Goal: Task Accomplishment & Management: Manage account settings

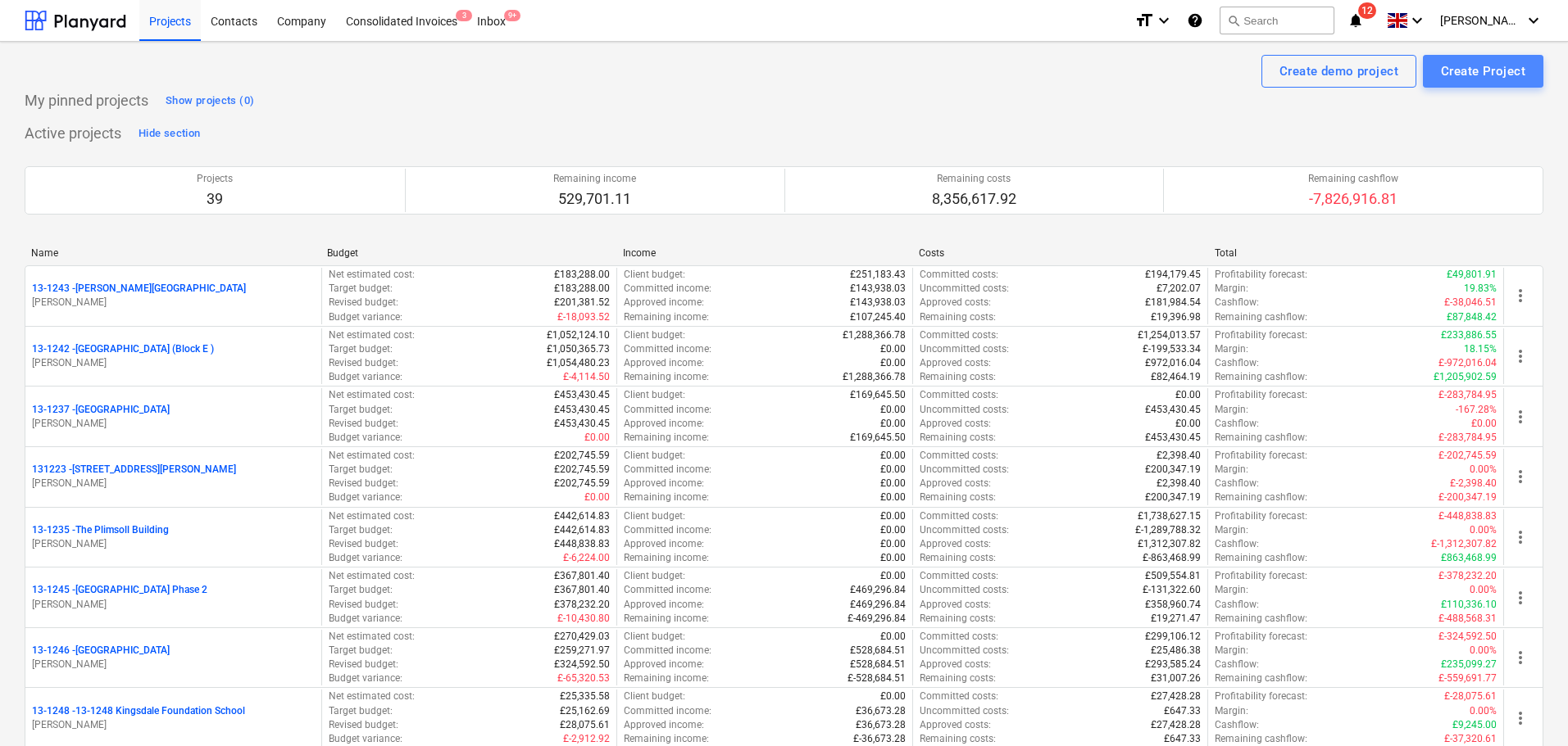
click at [1484, 78] on div "Create Project" at bounding box center [1483, 71] width 84 height 21
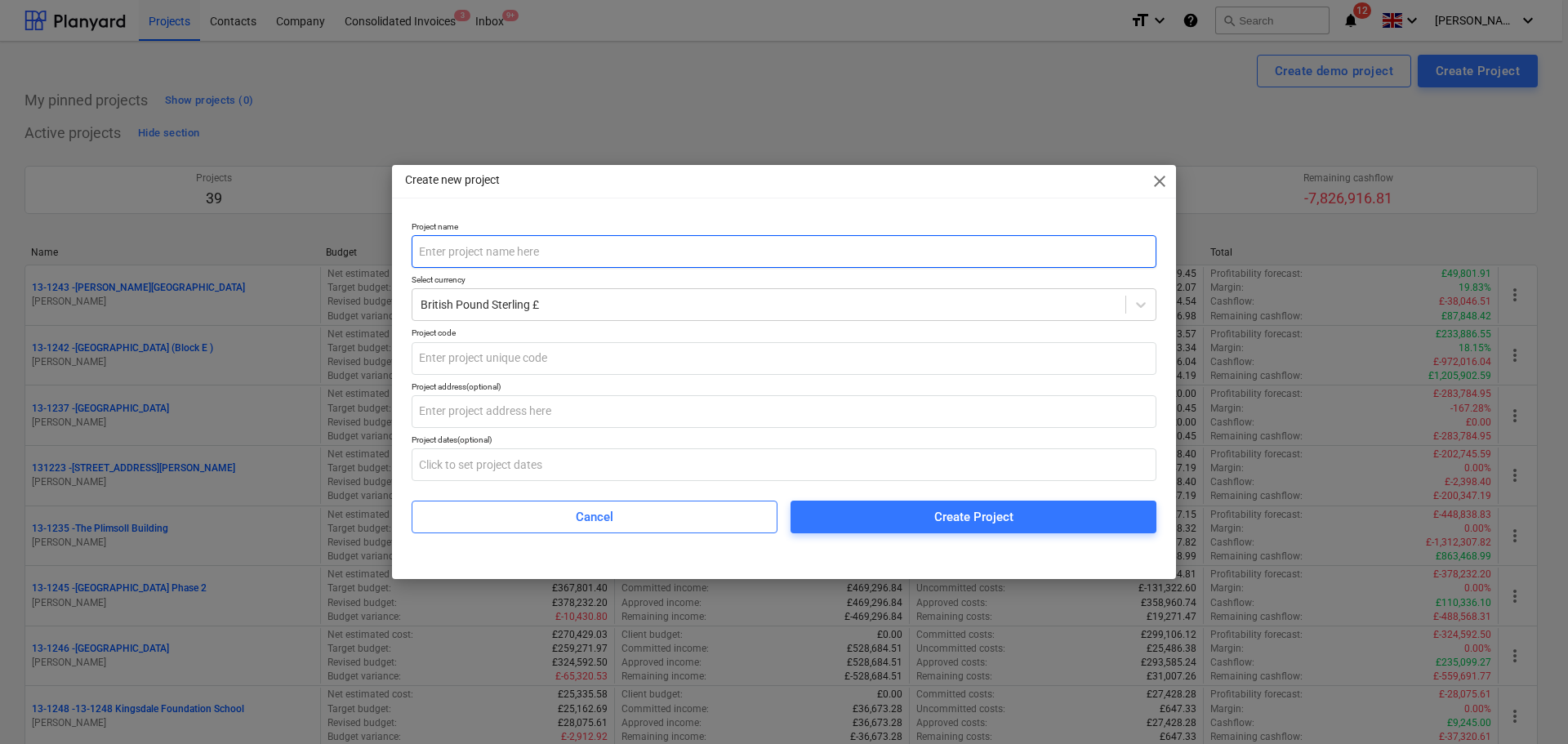
click at [473, 259] on input "text" at bounding box center [784, 252] width 744 height 32
type input "Priory Court"
click at [491, 349] on input "text" at bounding box center [784, 359] width 744 height 32
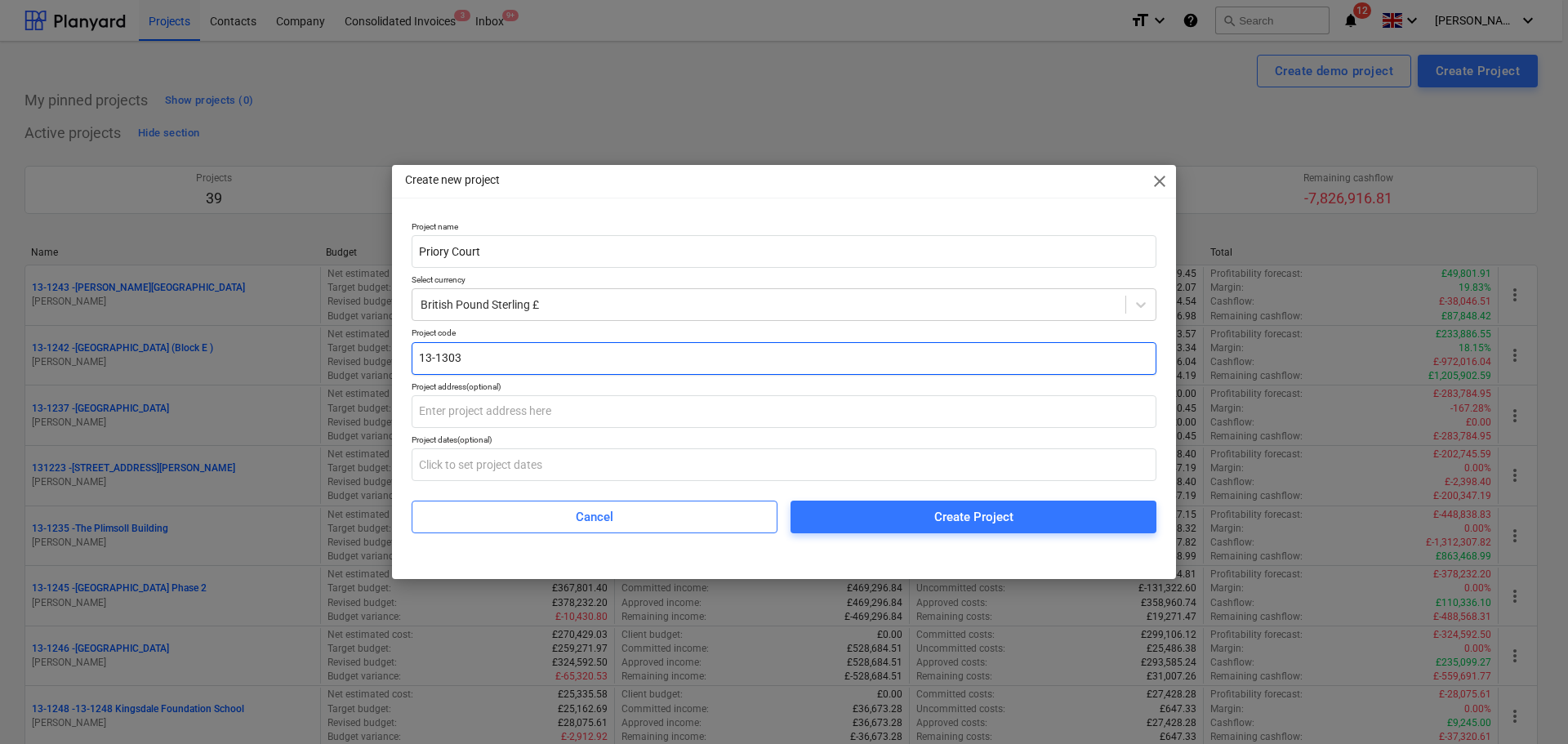
type input "13-1303"
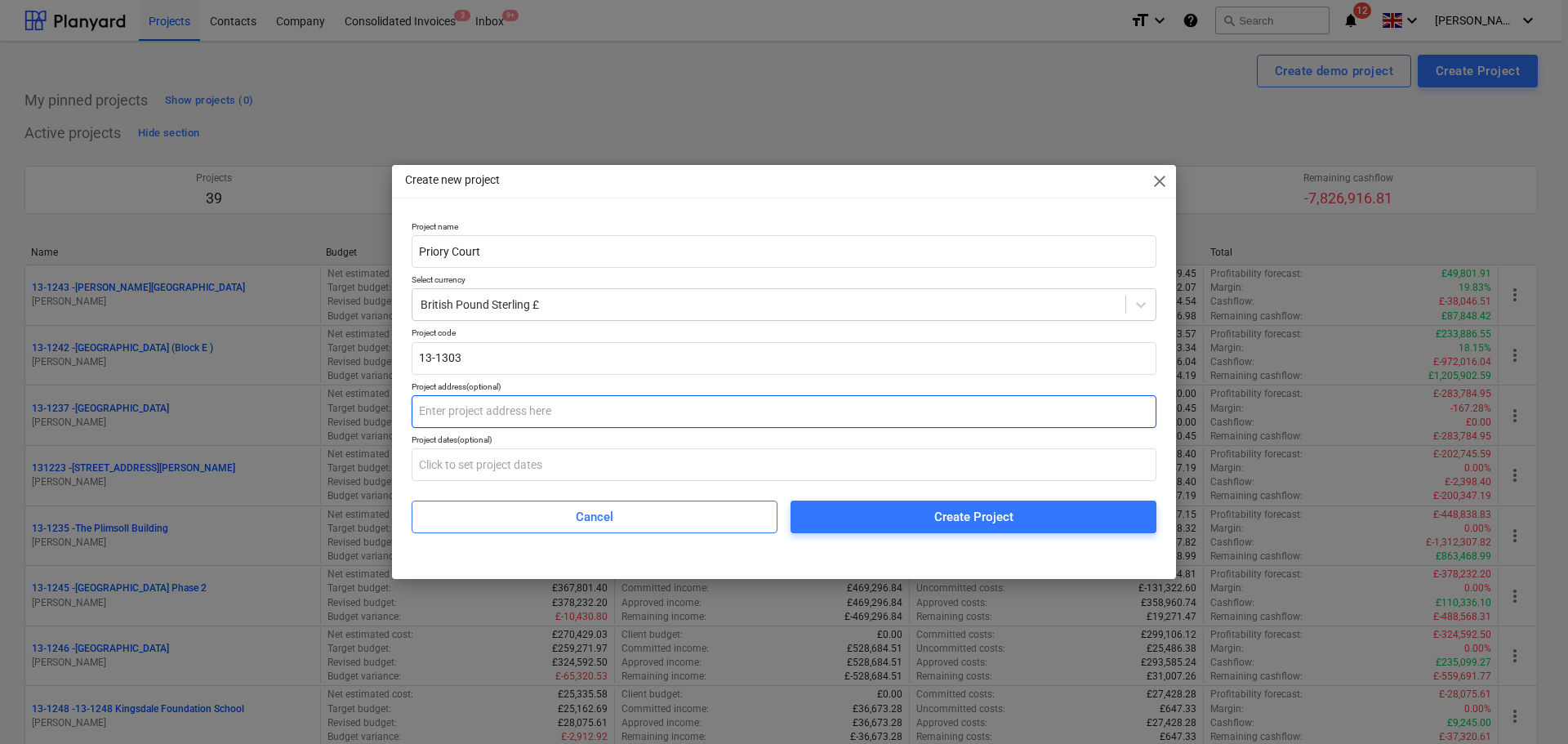
click at [518, 406] on input "text" at bounding box center [784, 412] width 744 height 32
click at [706, 421] on input "[STREET_ADDRESS]" at bounding box center [784, 412] width 744 height 32
click at [780, 419] on input "[STREET_ADDRESS]" at bounding box center [784, 412] width 744 height 32
click at [728, 411] on input "[STREET_ADDRESS]" at bounding box center [784, 412] width 744 height 32
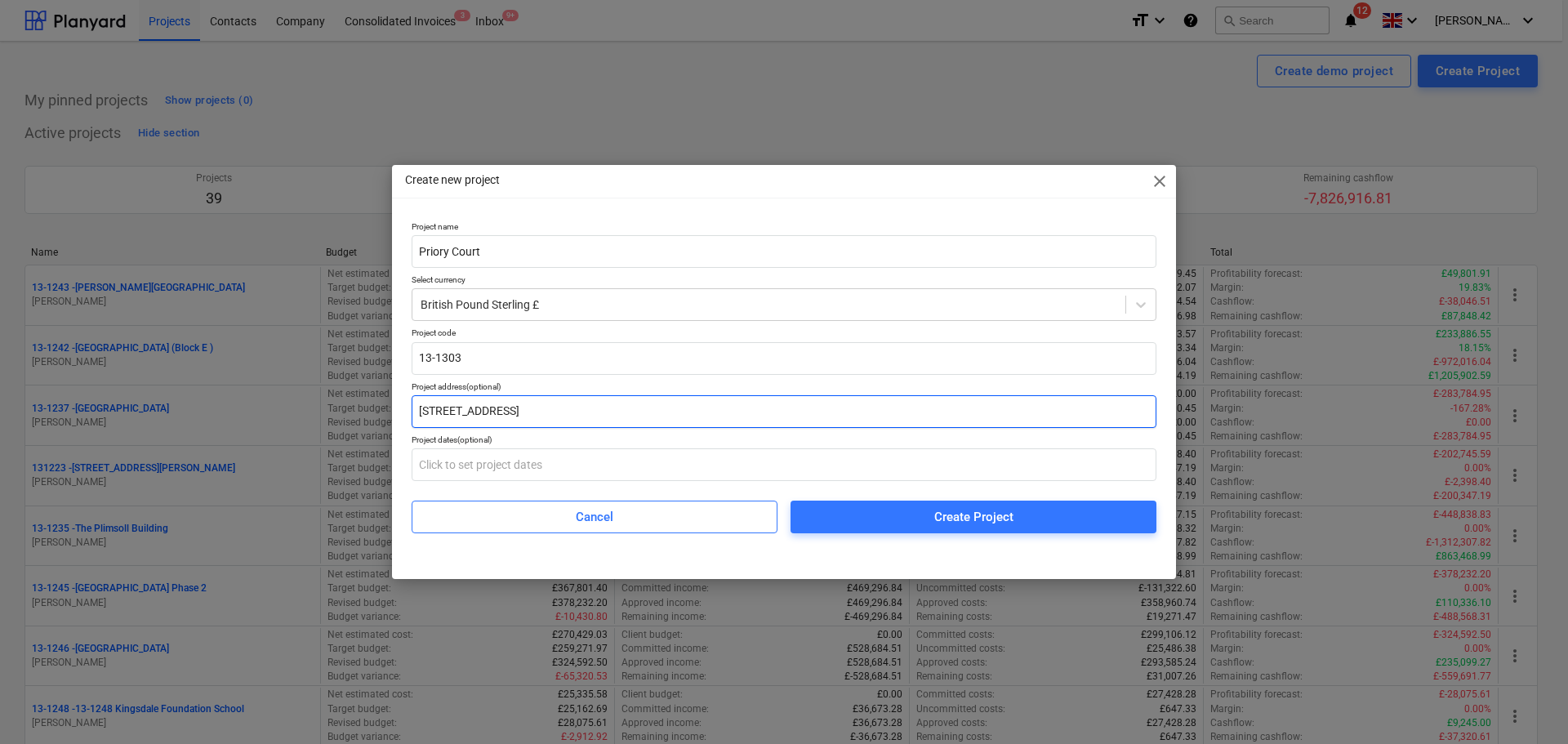
type input "[STREET_ADDRESS]"
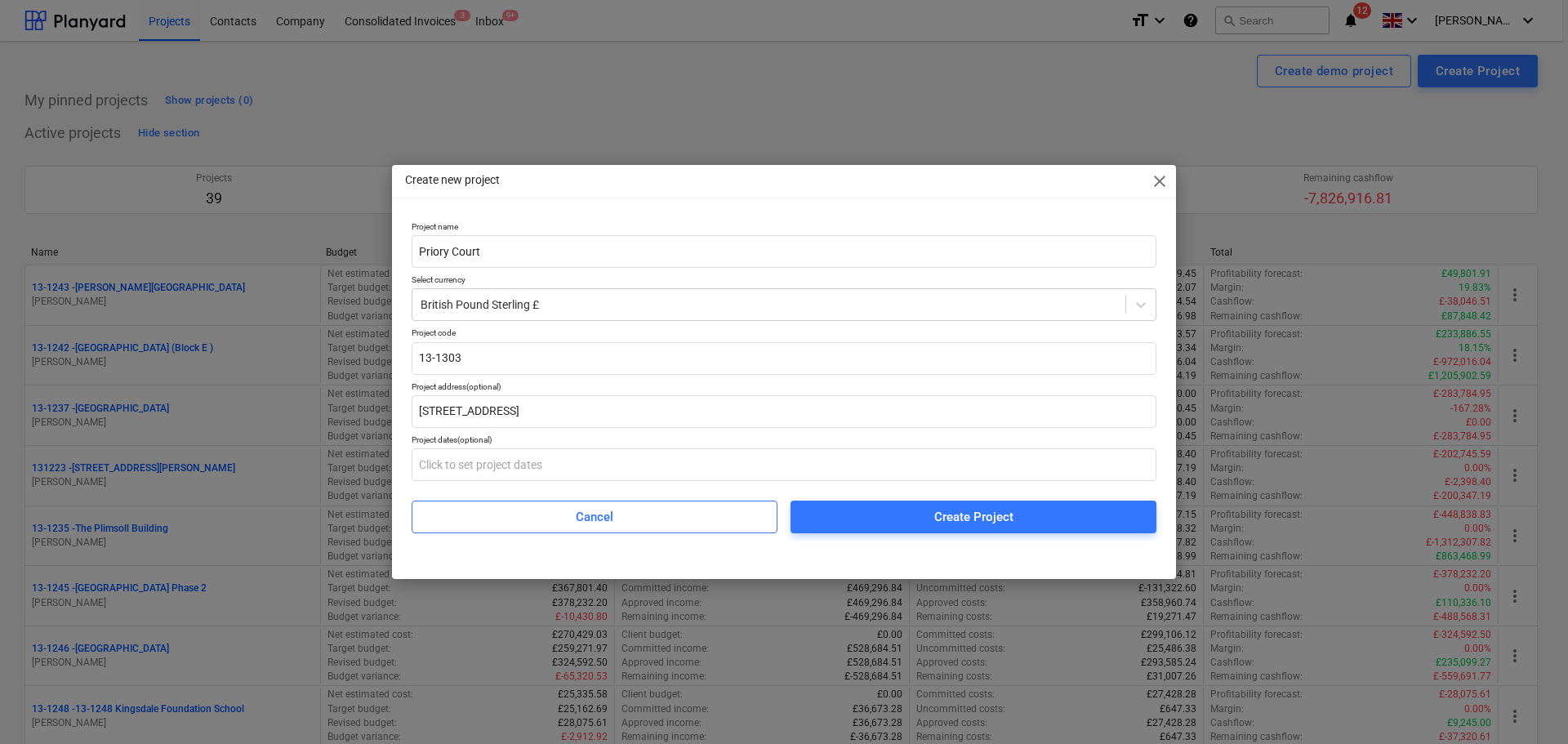
click at [618, 221] on p "Project name" at bounding box center [784, 228] width 744 height 14
click at [877, 506] on button "Create Project" at bounding box center [973, 517] width 365 height 32
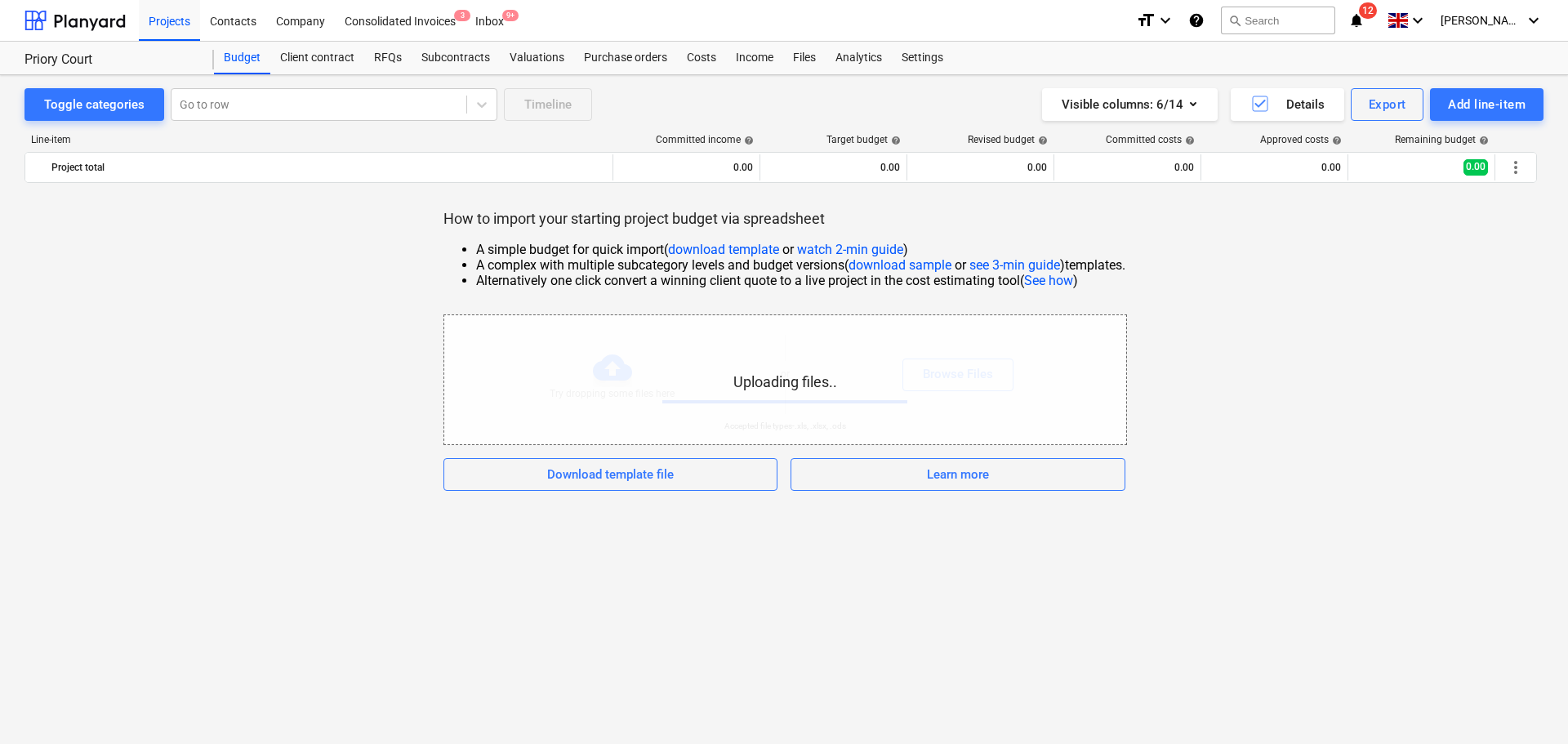
click at [303, 301] on div "How to import your starting project budget via spreadsheet A simple budget for …" at bounding box center [784, 349] width 1519 height 281
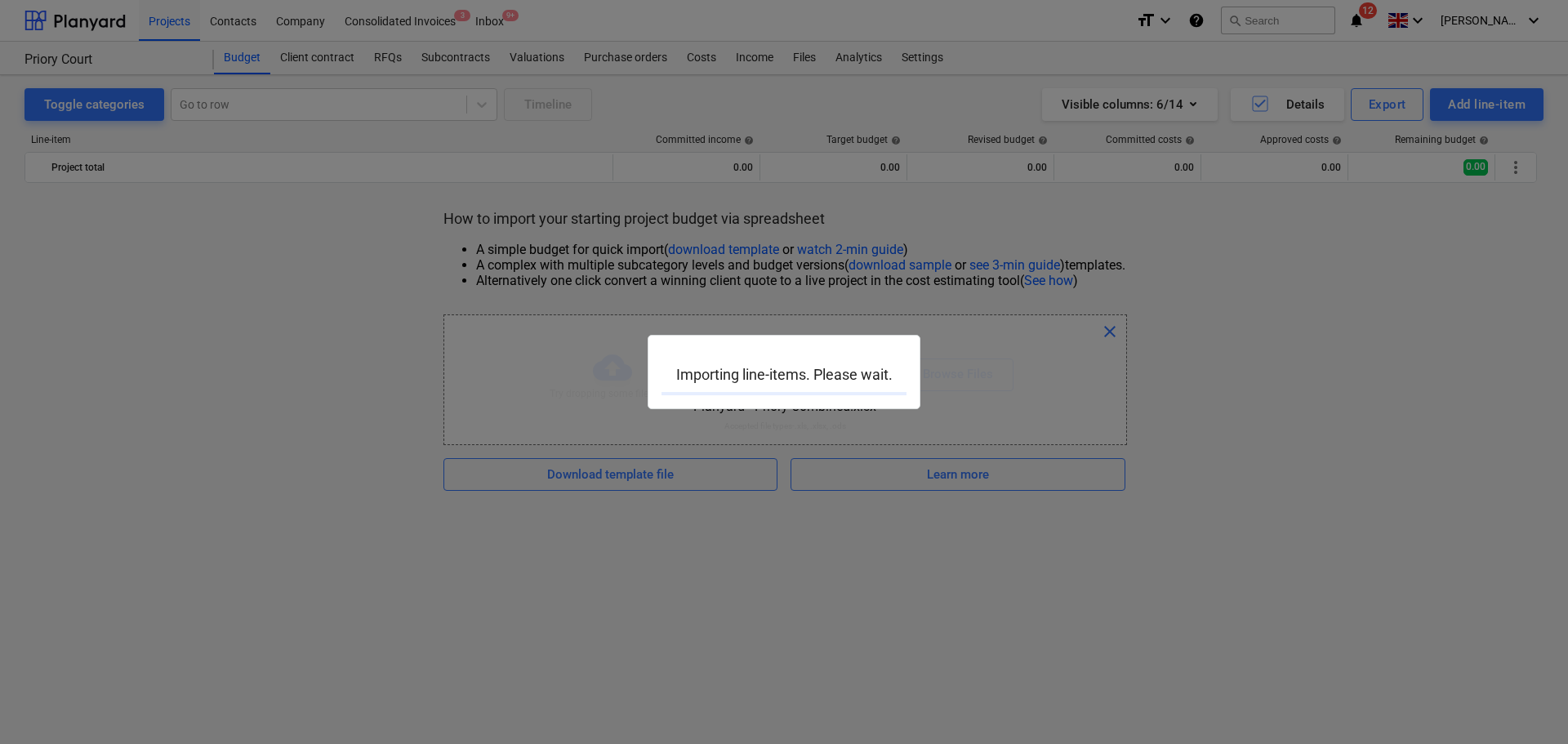
drag, startPoint x: 383, startPoint y: 226, endPoint x: 1368, endPoint y: 431, distance: 1006.1
click at [1365, 424] on div at bounding box center [784, 372] width 1568 height 744
click at [1368, 428] on div at bounding box center [784, 372] width 1568 height 744
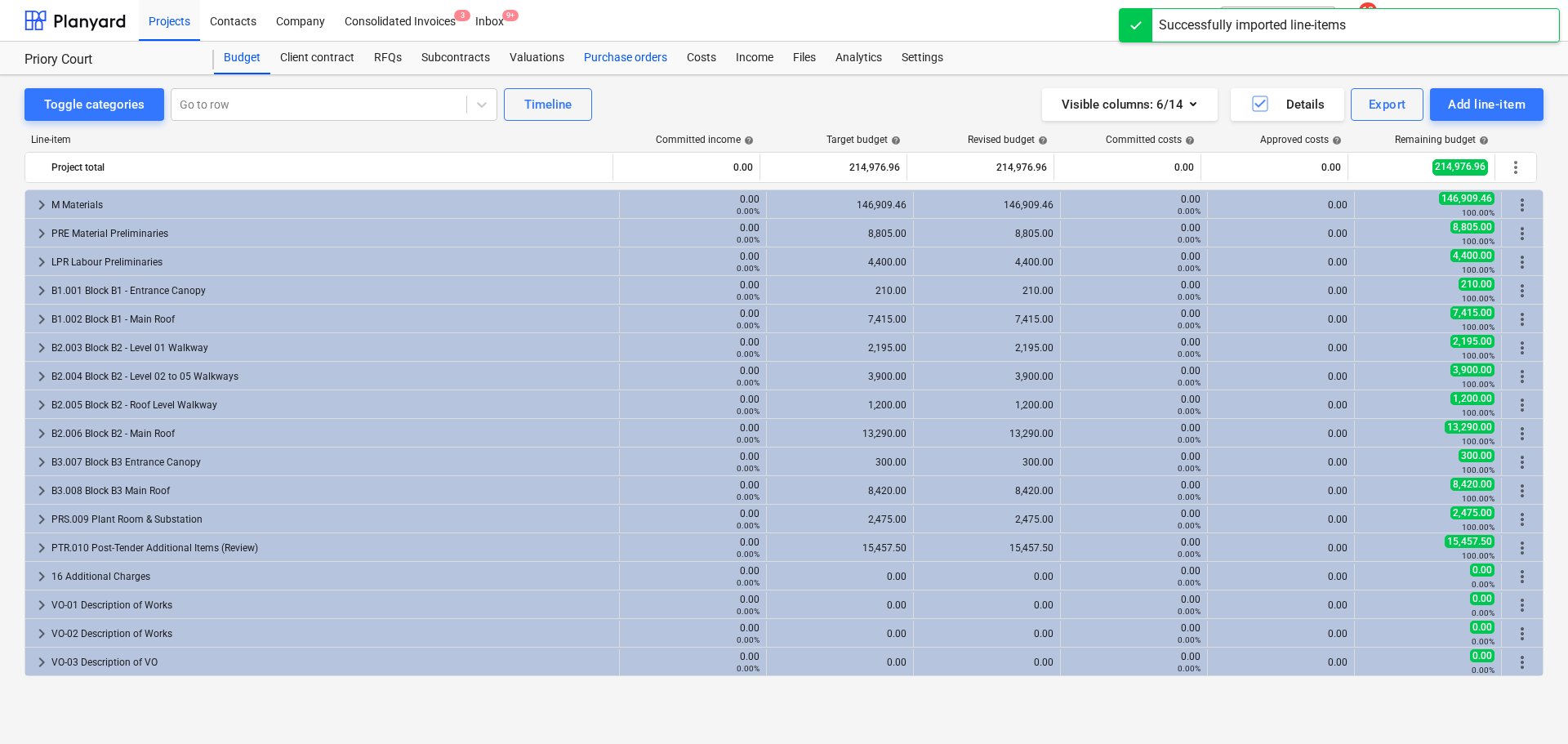
click at [621, 51] on div "Purchase orders" at bounding box center [625, 58] width 103 height 32
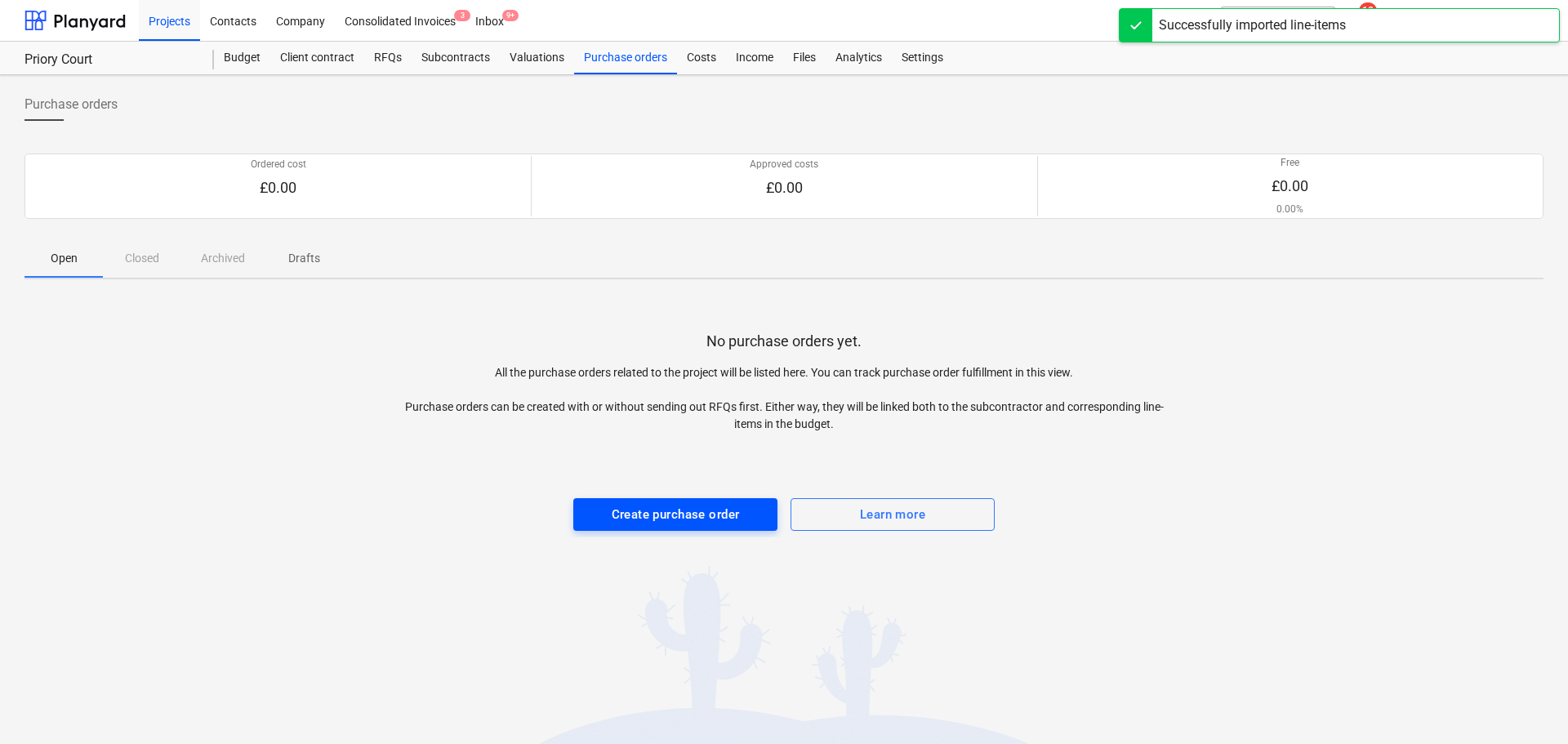
click at [716, 498] on div "No purchase orders yet. All the purchase orders related to the project will be …" at bounding box center [784, 415] width 1519 height 245
click at [710, 511] on div "Create purchase order" at bounding box center [676, 514] width 128 height 21
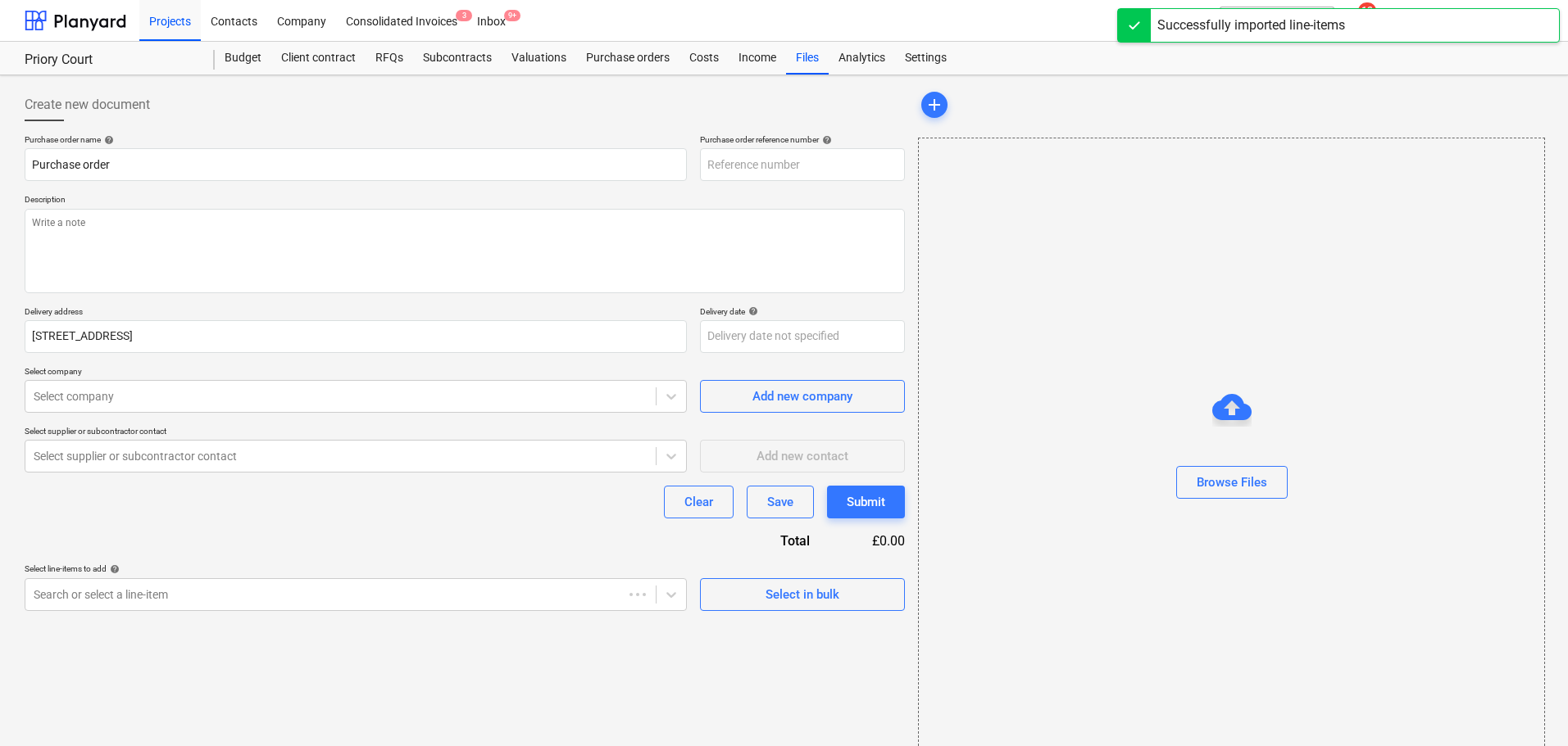
type textarea "x"
type input "13-1303-PO-001"
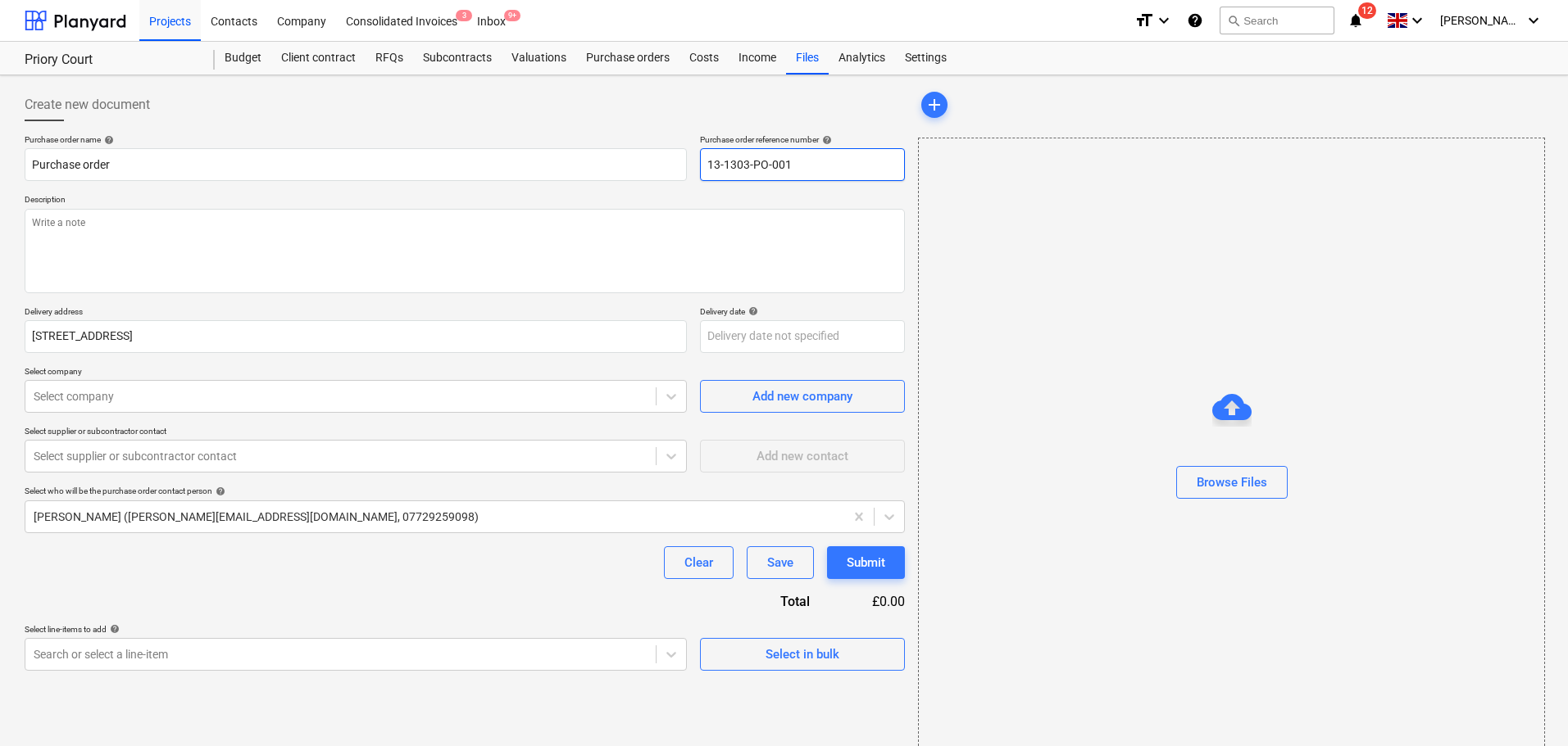
click at [801, 163] on input "13-1303-PO-001" at bounding box center [803, 165] width 205 height 32
type textarea "x"
type input "4"
type textarea "x"
type input "44"
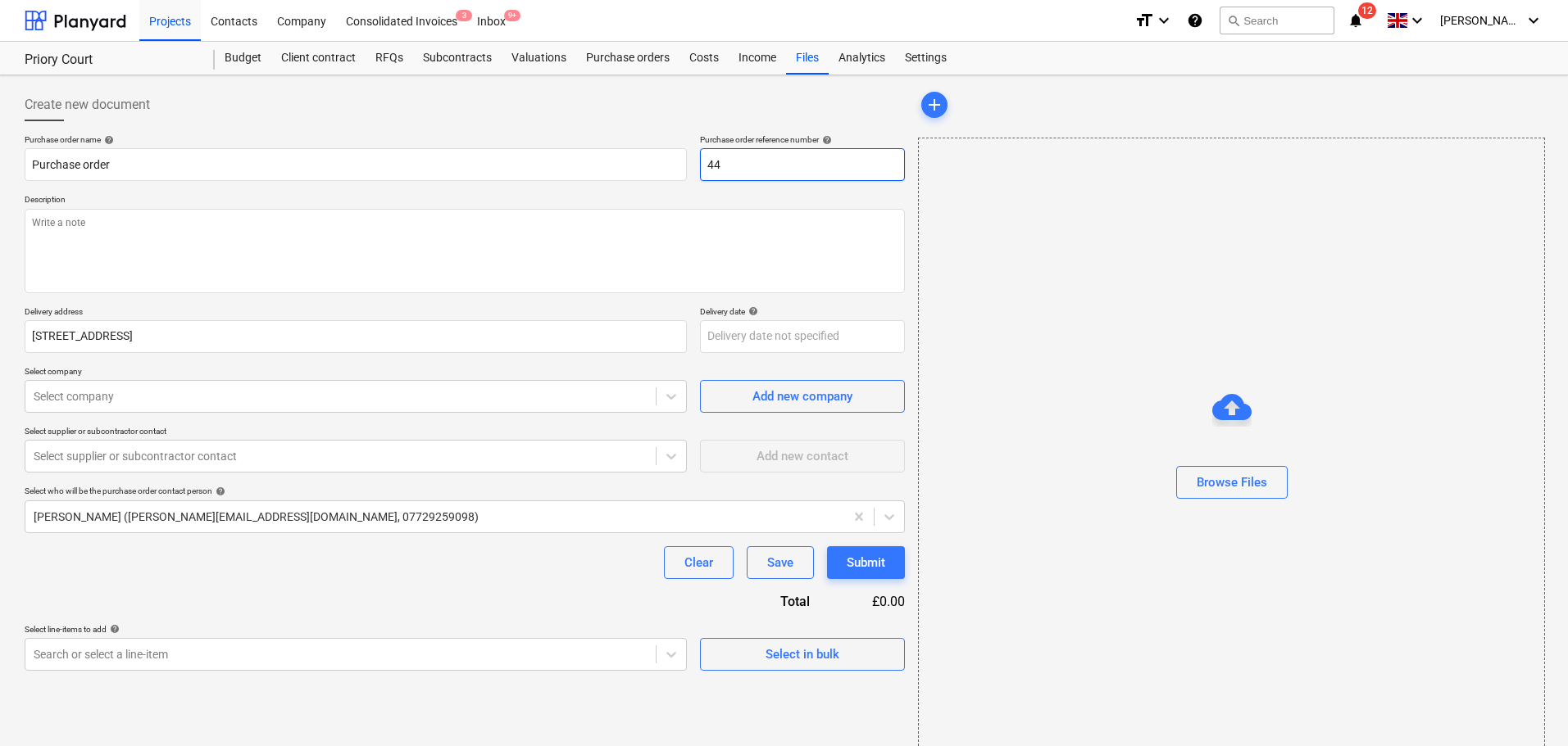
type textarea "x"
type input "447"
type textarea "x"
type input "4475"
click at [228, 264] on textarea at bounding box center [465, 251] width 880 height 84
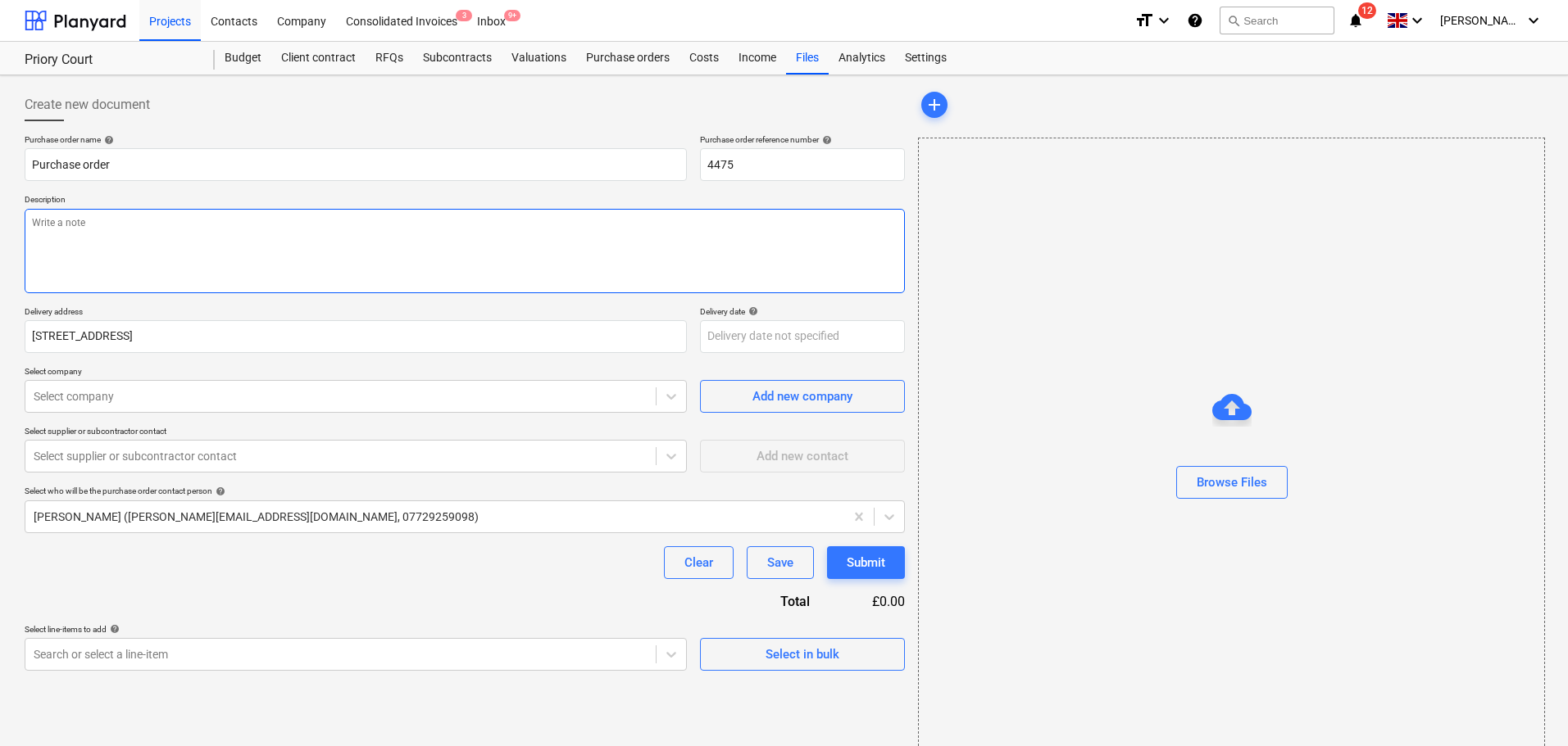
paste textarea "Lore Ipsumdo Sita C’Adipiscin 34623 400999 el Seddoe Tempor 84906294457.Incidi …"
type textarea "x"
type textarea "Lore Ipsumdo Sita C’Adipiscin 34623 400999 el Seddoe Tempor 84906294457.Incidi …"
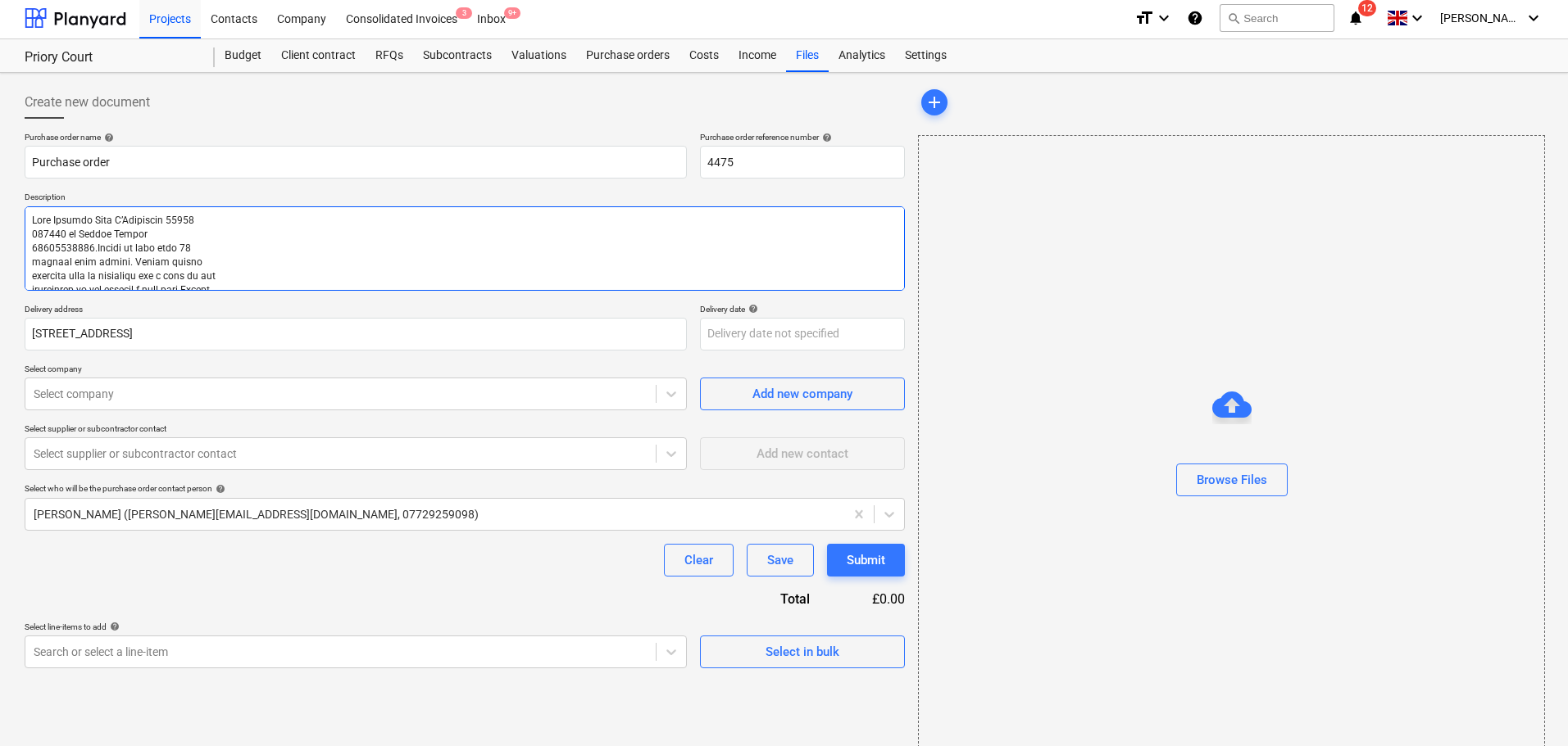
type textarea "x"
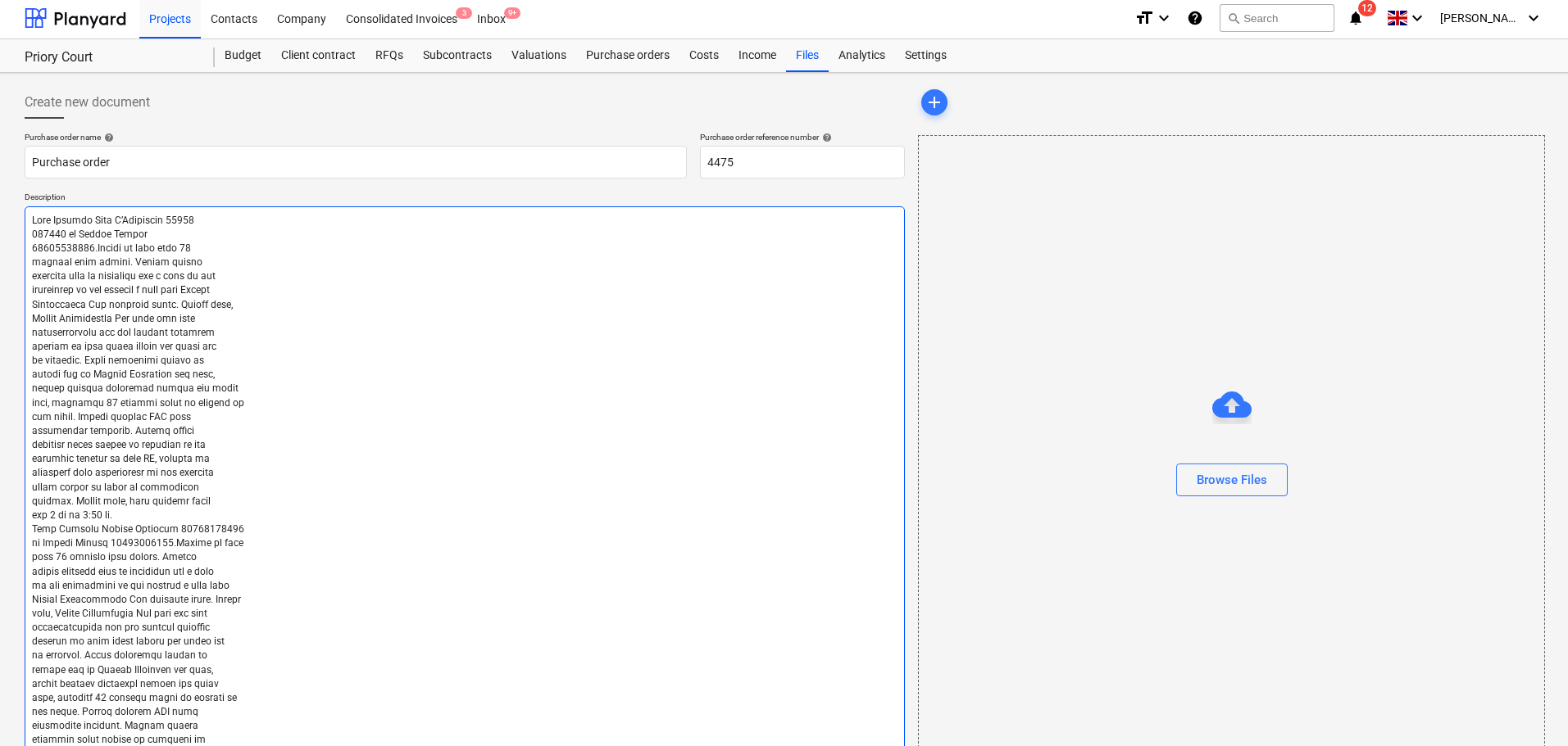
type textarea "Lore Ipsumdo Sita C’Adipiscin 34623 400999 el Seddoe Tempor 84906294457.Incidi …"
drag, startPoint x: 348, startPoint y: 471, endPoint x: 334, endPoint y: 469, distance: 14.1
click at [348, 471] on textarea at bounding box center [465, 481] width 880 height 549
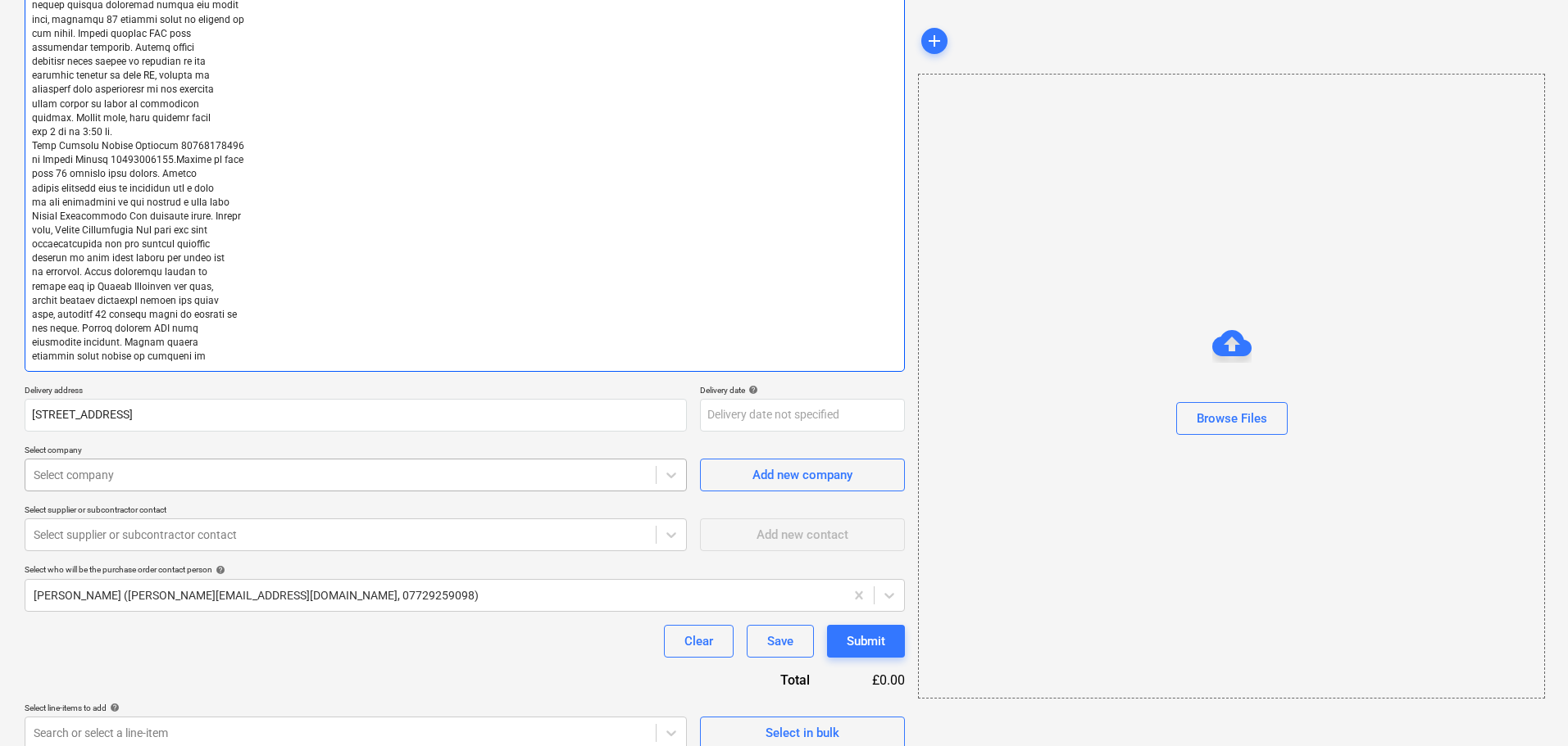
scroll to position [402, 0]
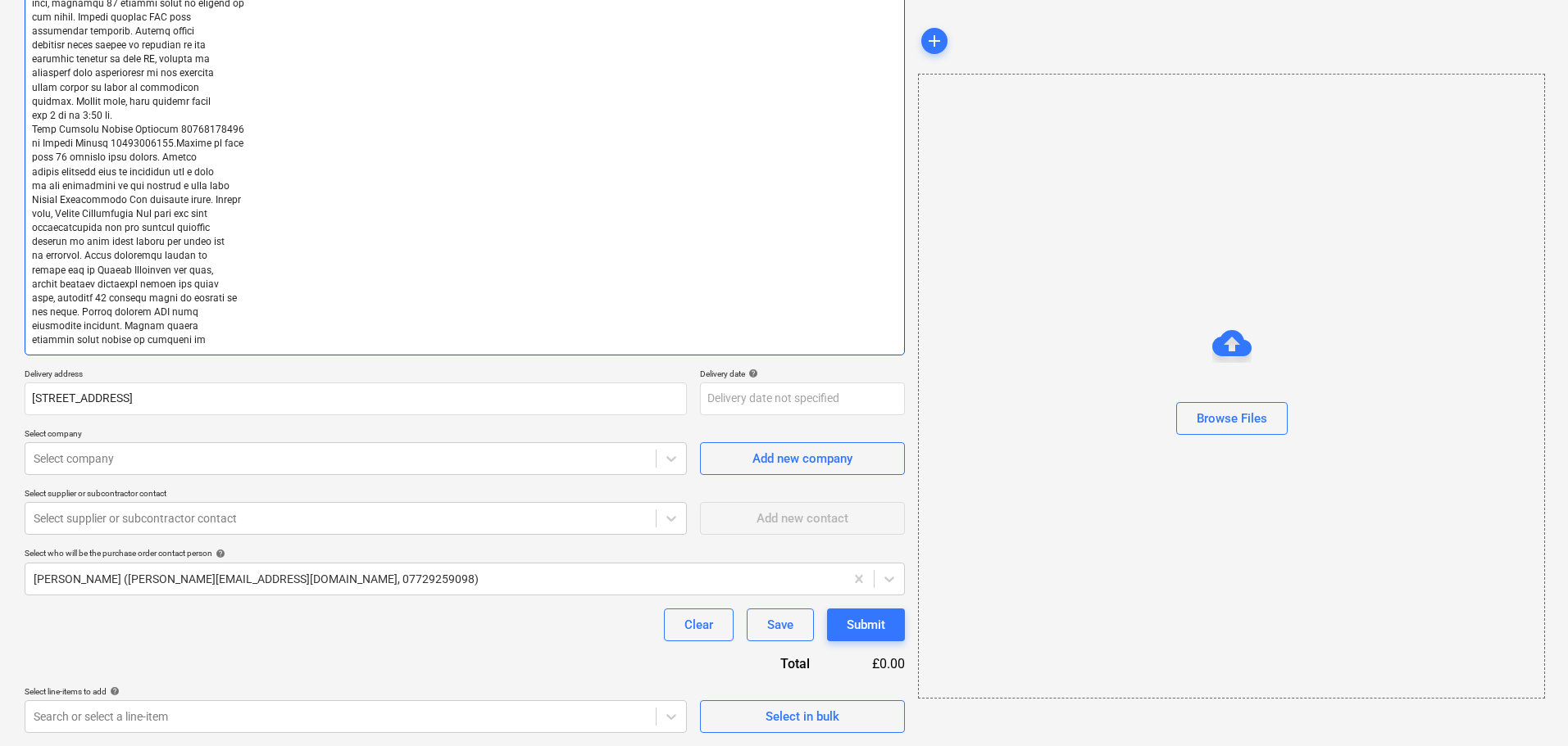
click at [255, 347] on textarea at bounding box center [465, 81] width 880 height 549
paste textarea "all invoices related to this PO, failure in including this information on the i…"
type textarea "x"
type textarea "Lore Ipsumdo Sita C’Adipiscin 34623 400999 el Seddoe Tempor 84906294457.Incidi …"
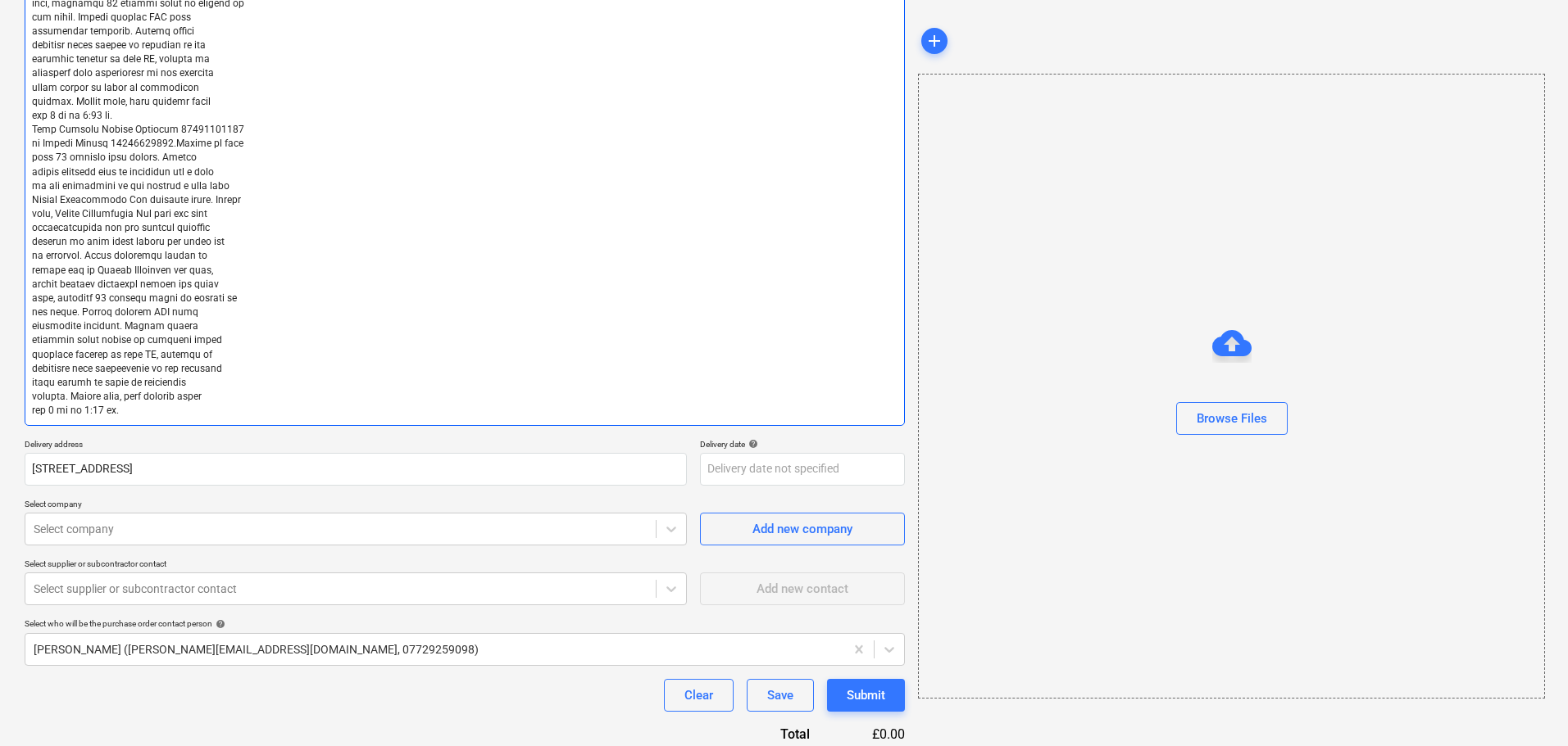
scroll to position [0, 0]
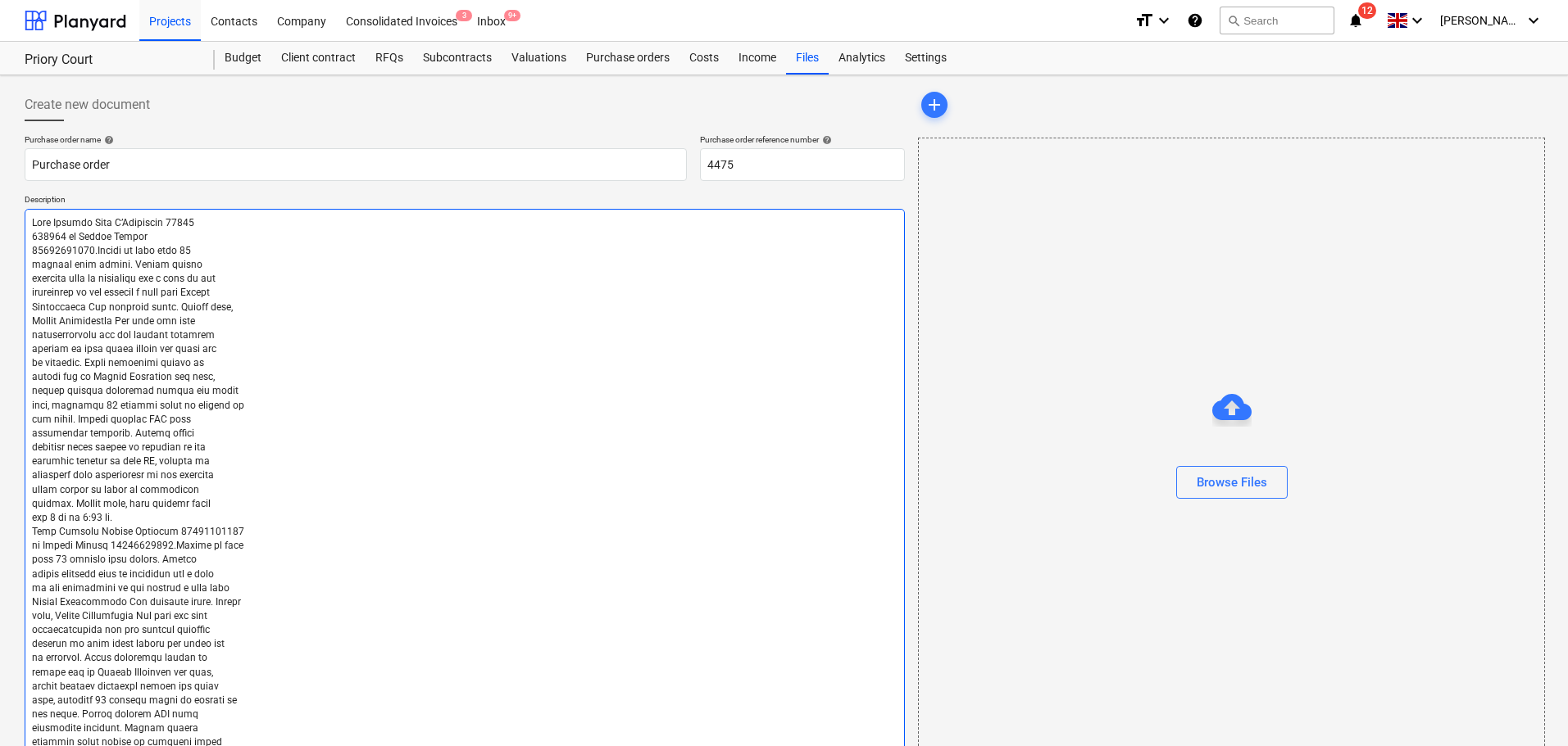
click at [226, 224] on textarea at bounding box center [465, 518] width 880 height 619
type textarea "x"
type textarea "Lore Ipsumdo Sita C’Adipiscin 70445138170 el Seddoe Tempor 04975002172.Incidi u…"
click at [315, 220] on textarea at bounding box center [465, 512] width 880 height 605
type textarea "x"
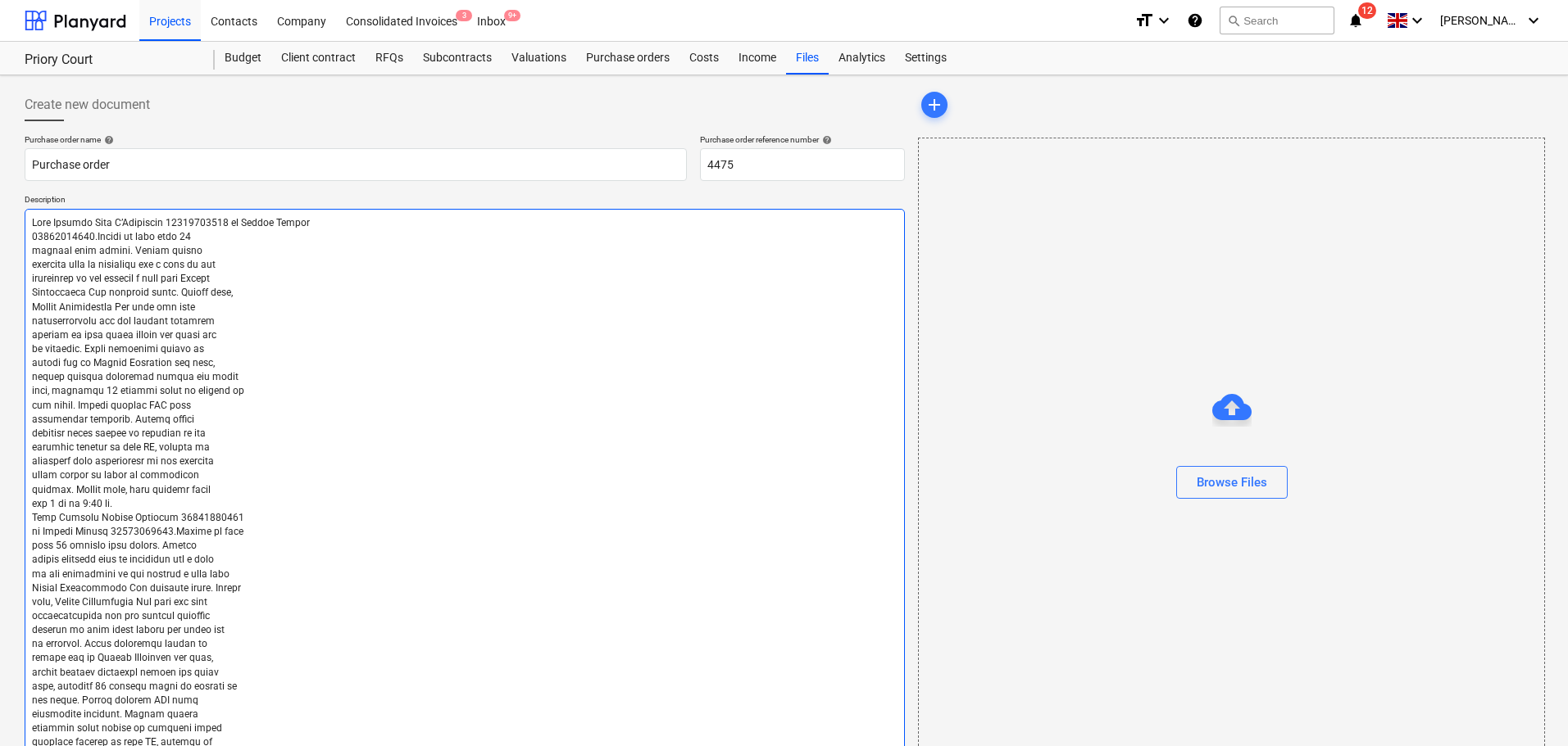
type textarea "Lore Ipsumdo Sita C’Adipiscin 92515742695 el Seddoe Tempor00935416772.Incidi ut…"
click at [491, 221] on textarea at bounding box center [465, 504] width 880 height 591
type textarea "x"
type textarea "Lore Ipsumdo Sita C’Adipiscin 15142976564 el Seddoe Tempor66520698154.Incidi ut…"
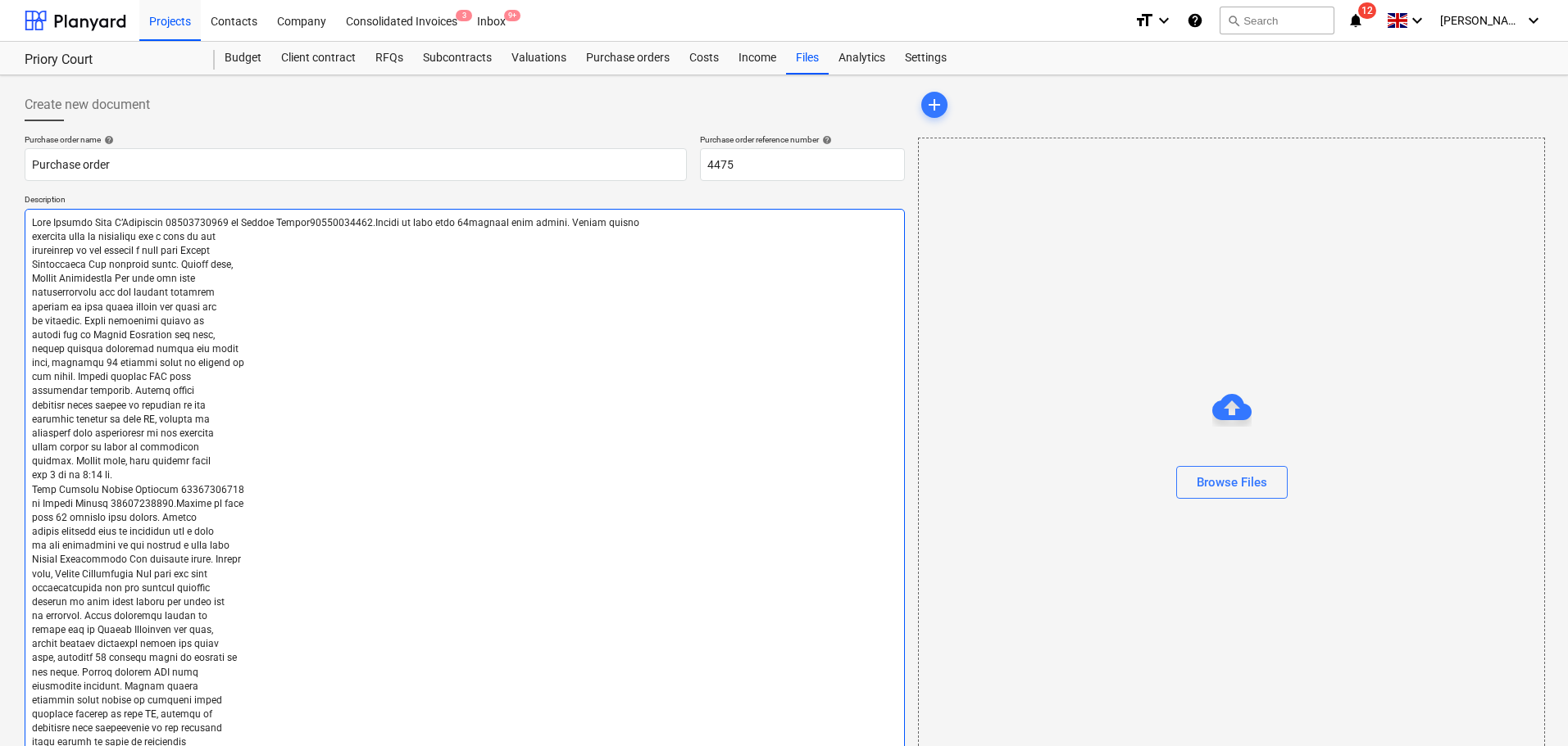
click at [649, 224] on textarea at bounding box center [465, 497] width 880 height 576
type textarea "x"
type textarea "Lore Ipsumdo Sita C’Adipiscin 86289572617 el Seddoe Tempor46518467637.Incidi ut…"
click at [828, 228] on textarea at bounding box center [465, 490] width 880 height 563
type textarea "x"
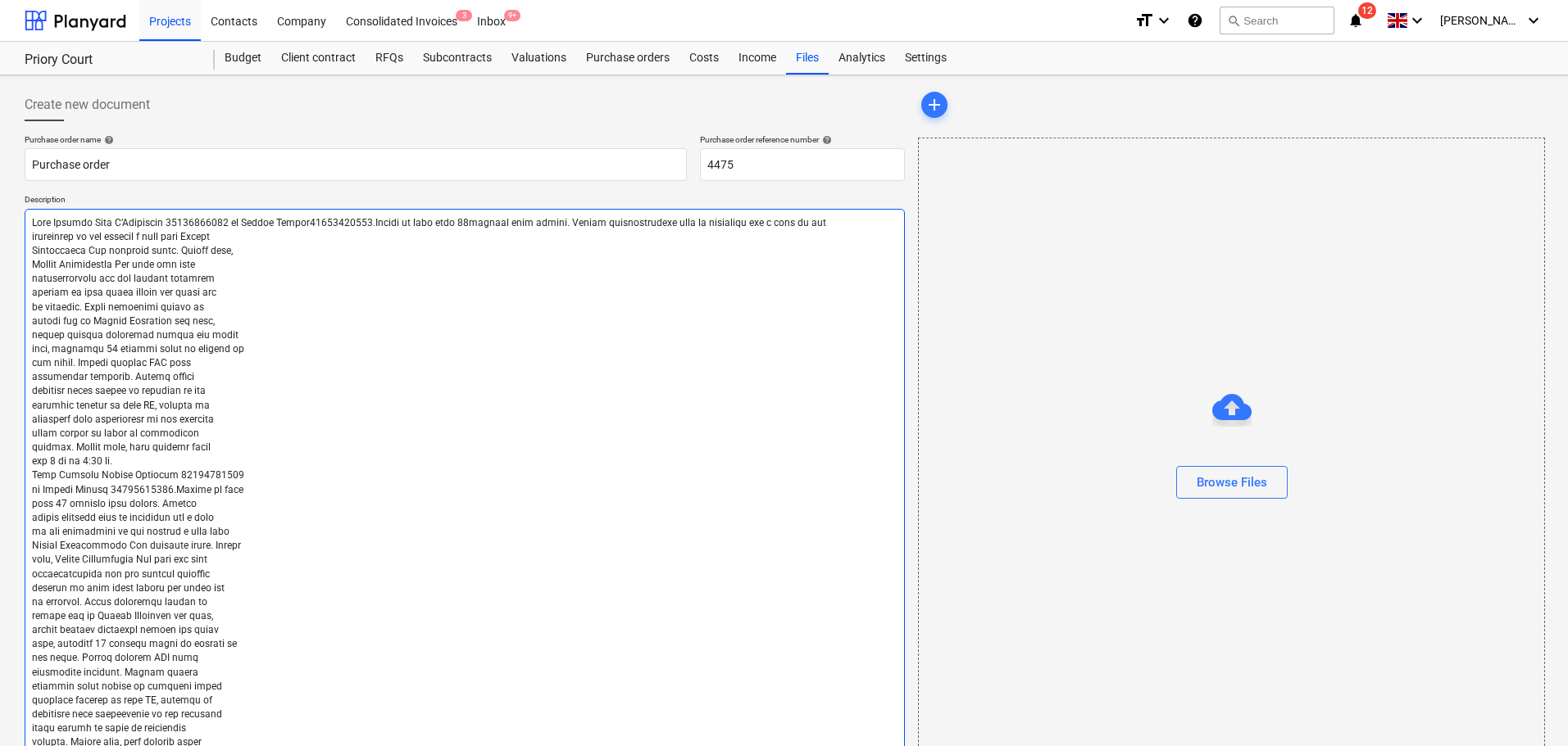
type textarea "Lore Ipsumdo Sita C’Adipiscin 38264419069 el Seddoe Tempor18335404810.Incidi ut…"
click at [293, 240] on textarea at bounding box center [465, 490] width 880 height 563
type textarea "x"
type textarea "Lore Ipsumdo Sita C’Adipiscin 44189966410 el Seddoe Tempor94013439310.Incidi ut…"
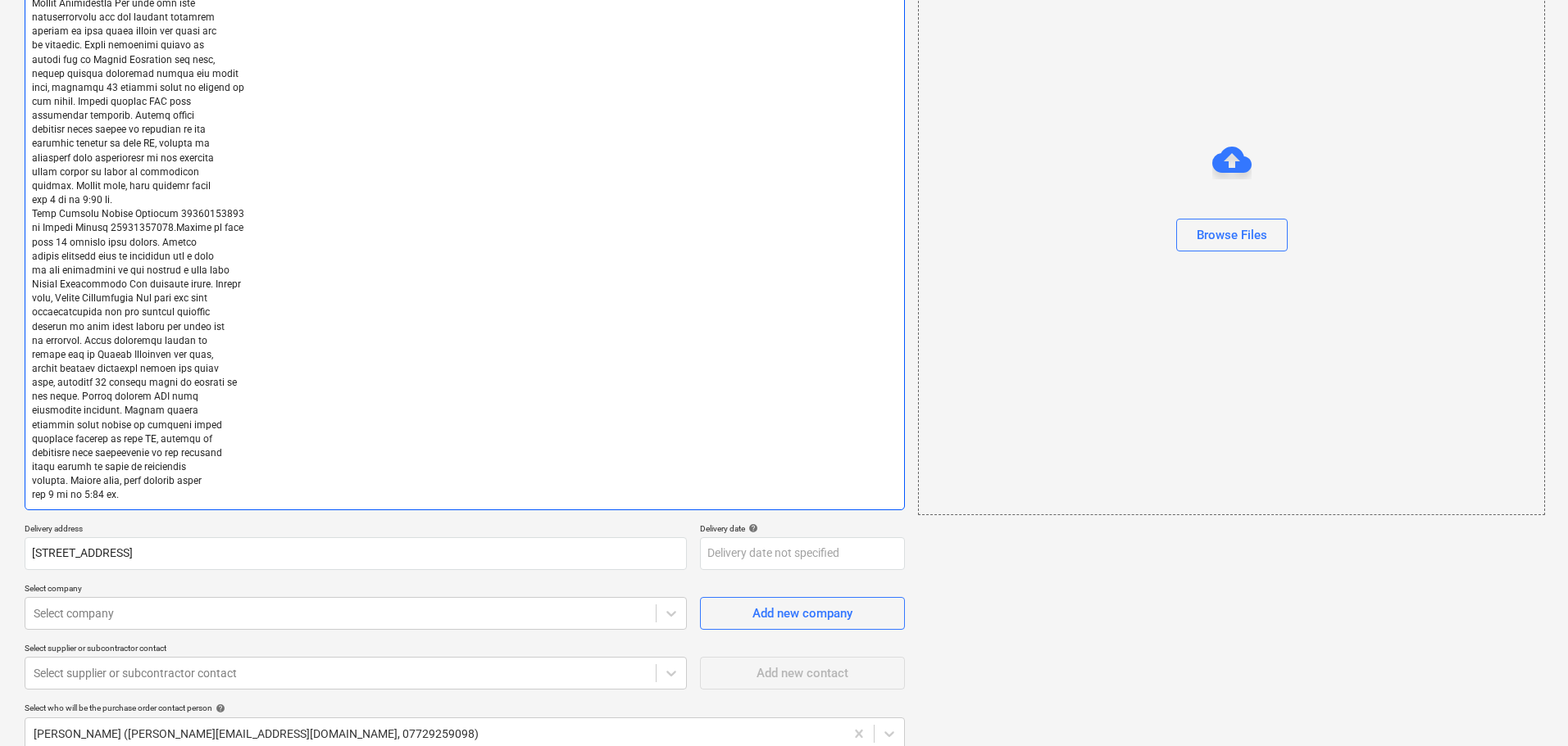
scroll to position [402, 0]
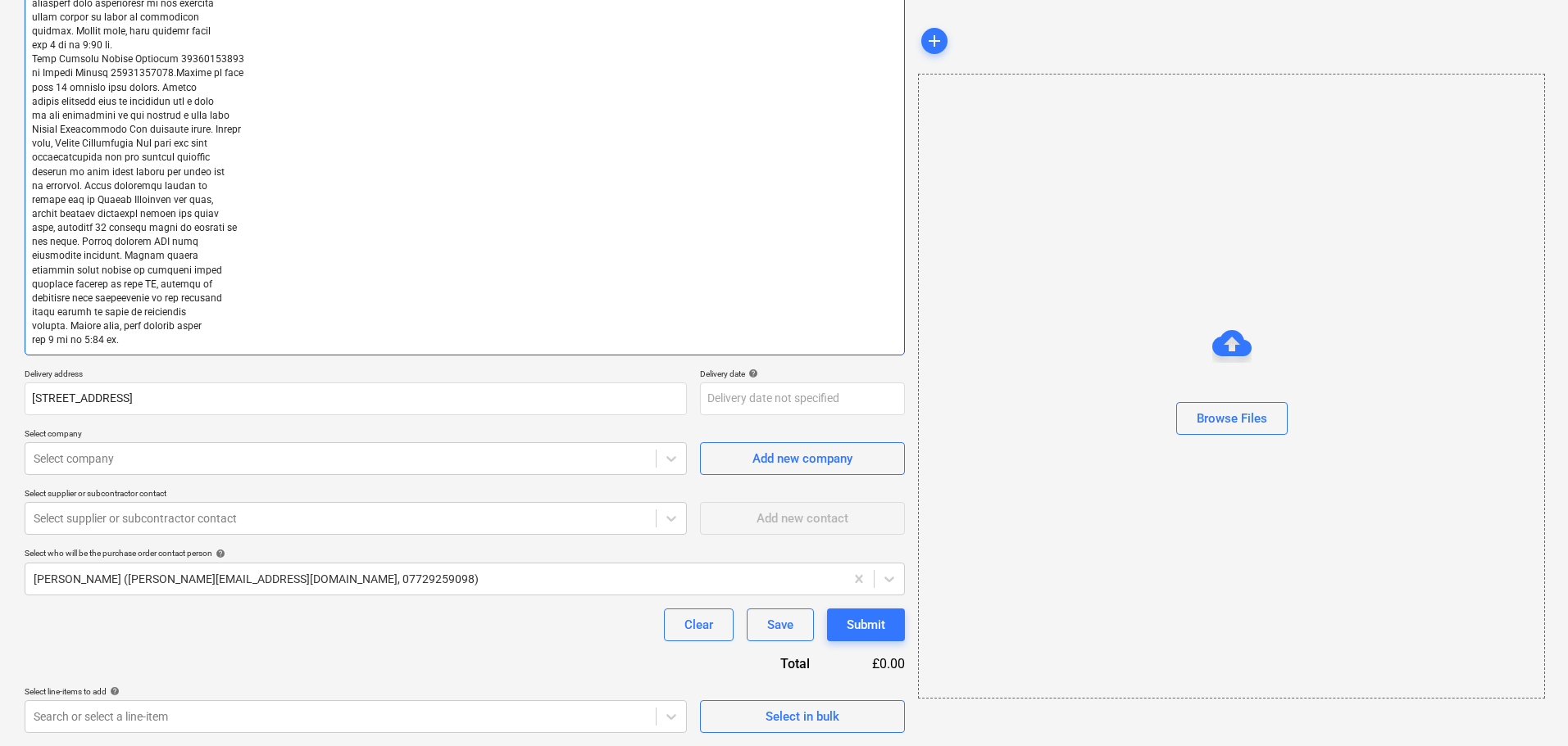
click at [369, 342] on textarea at bounding box center [465, 81] width 880 height 549
click at [361, 332] on textarea at bounding box center [465, 81] width 880 height 549
type textarea "x"
type textarea "Lore Ipsumdo Sita C’Adipiscin 44189966410 el Seddoe Tempor94013439310.Incidi ut…"
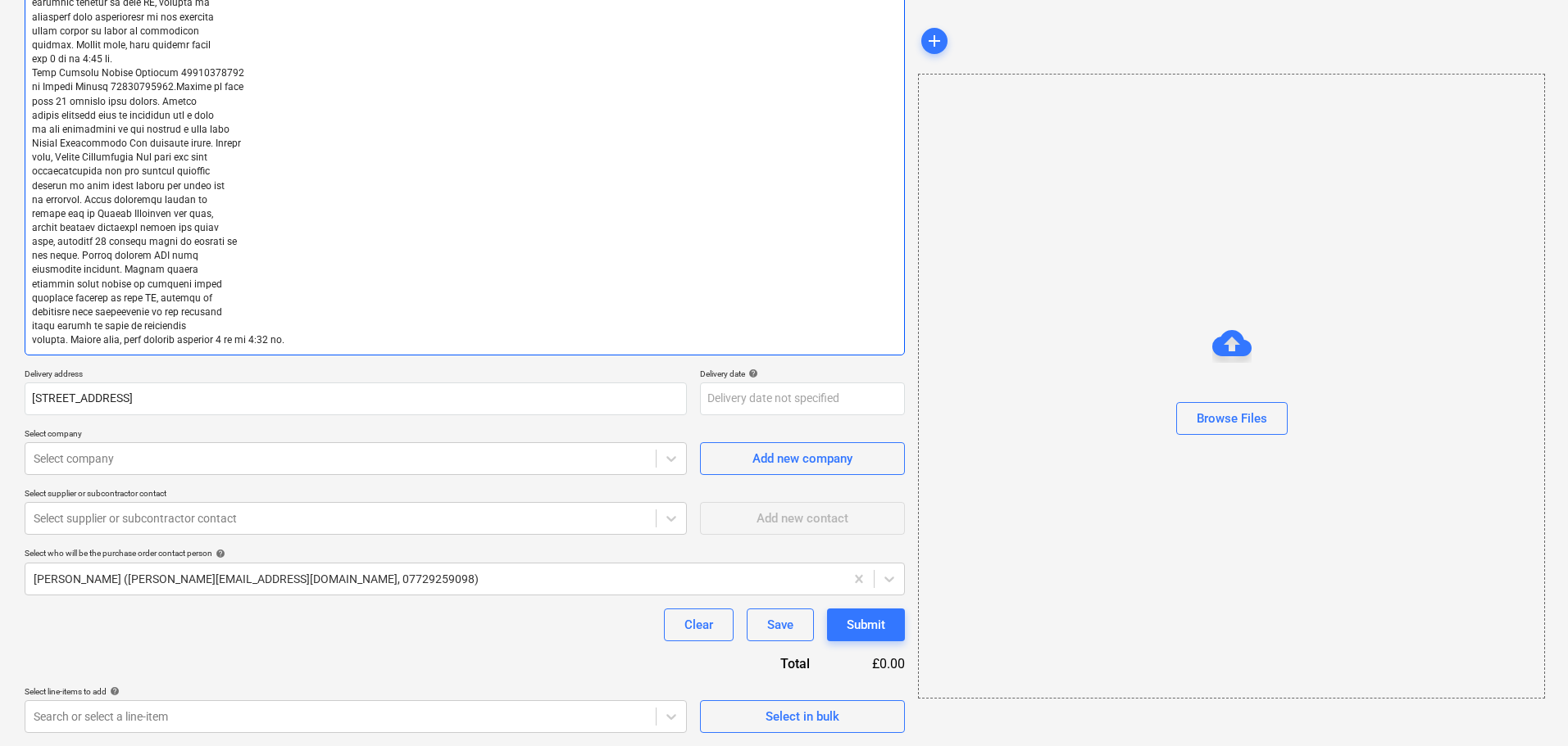
type textarea "x"
type textarea "Lore Ipsumdo Sita C’Adipiscin 44189966410 el Seddoe Tempor94013439310.Incidi ut…"
type textarea "x"
type textarea "Lore Ipsumdo Sita C’Adipiscin 44189966410 el Seddoe Tempor94013439310.Incidi ut…"
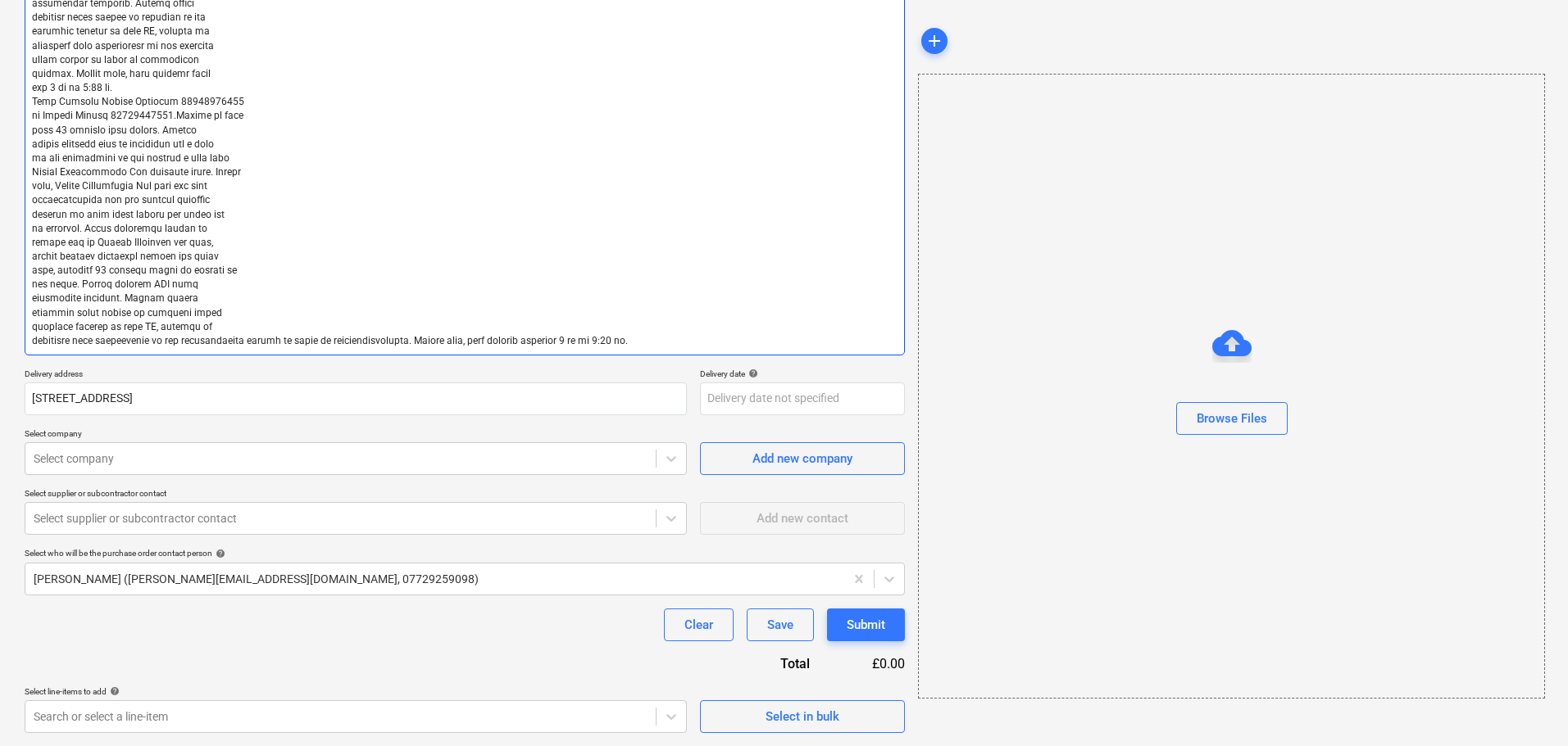
type textarea "x"
type textarea "Lore Ipsumdo Sita C’Adipiscin 44189966410 el Seddoe Tempor94013439310.Incidi ut…"
type textarea "x"
type textarea "Lore Ipsumdo Sita C’Adipiscin 44189966410 el Seddoe Tempor94013439310.Incidi ut…"
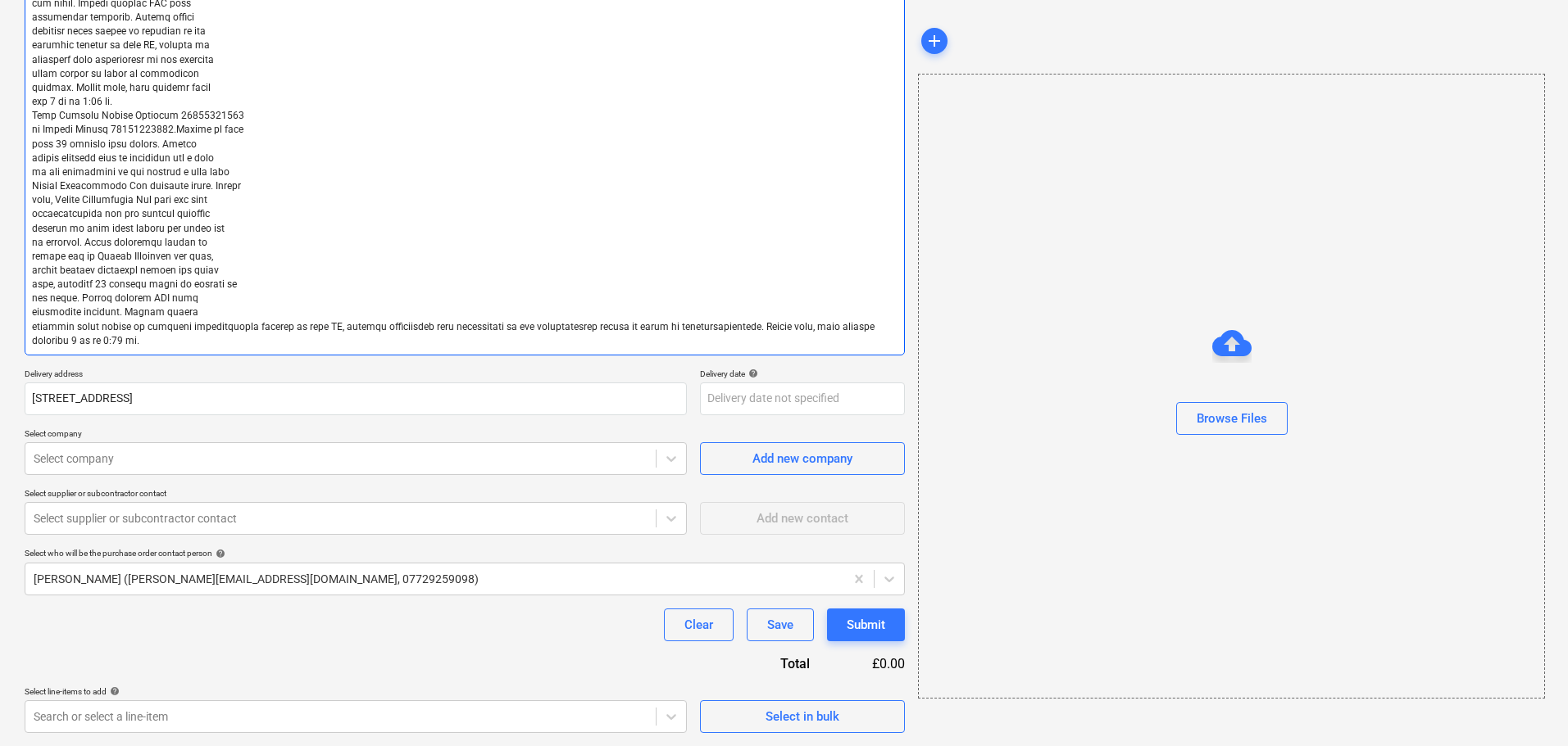
type textarea "x"
type textarea "Lore Ipsumdo Sita C’Adipiscin 44189966410 el Seddoe Tempor94013439310.Incidi ut…"
type textarea "x"
type textarea "Lore Ipsumdo Sita C’Adipiscin 44189966410 el Seddoe Tempor94013439310.Incidi ut…"
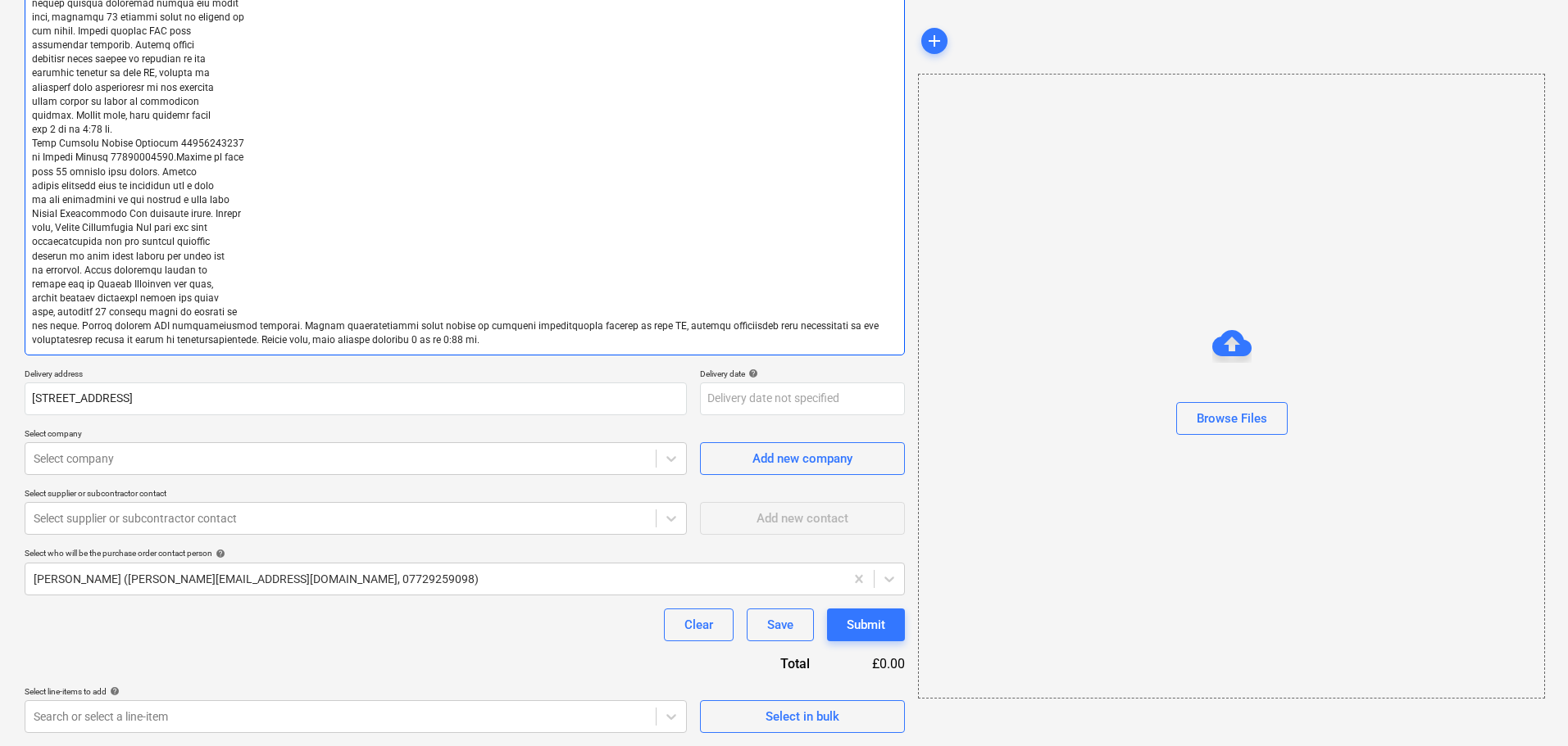
type textarea "x"
type textarea "Lore Ipsumdo Sita C’Adipiscin 44189966410 el Seddoe Tempor94013439310.Incidi ut…"
type textarea "x"
type textarea "Lore Ipsumdo Sita C’Adipiscin 44189966410 el Seddoe Tempor94013439310.Incidi ut…"
type textarea "x"
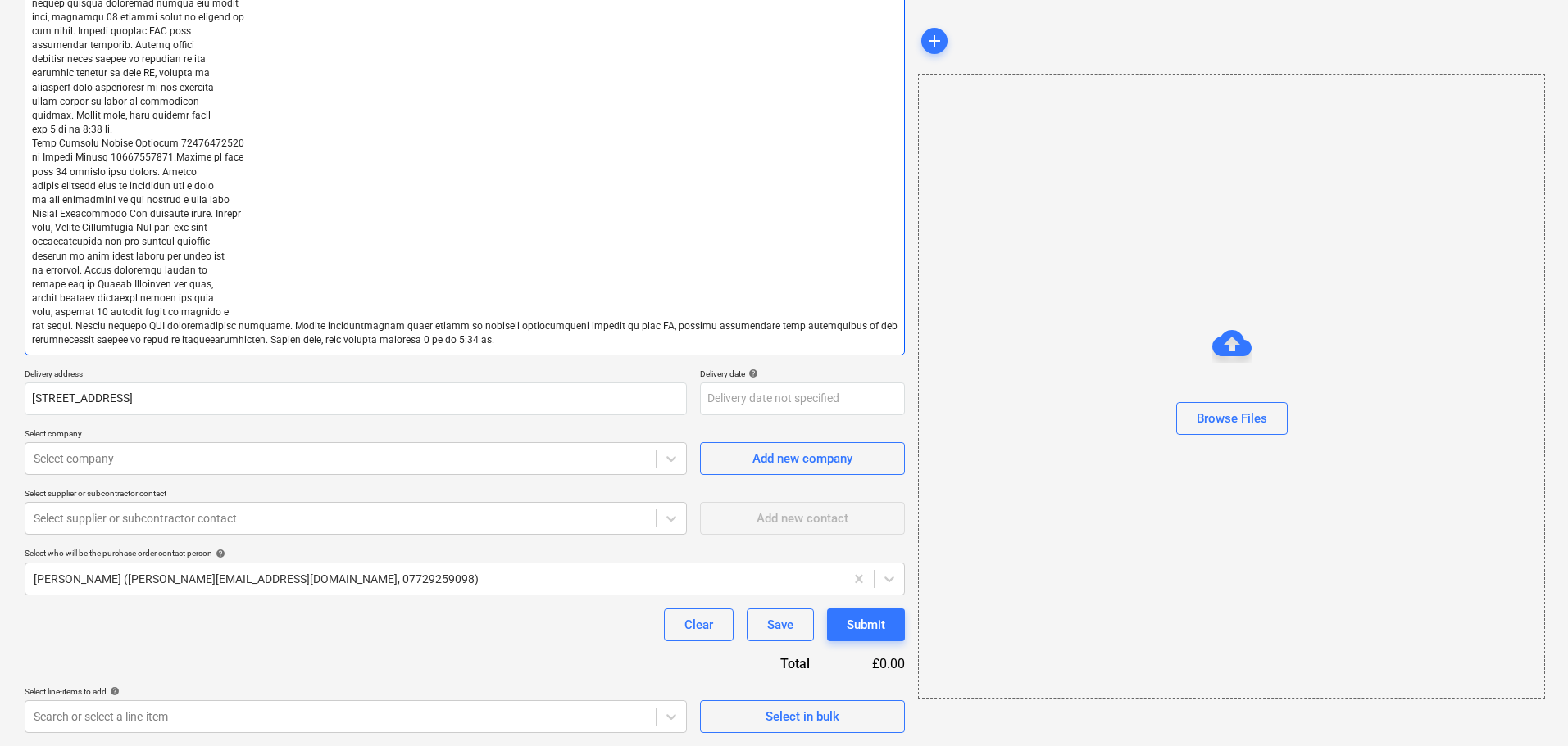
type textarea "Lore Ipsumdo Sita C’Adipiscin 44189966410 el Seddoe Tempor94013439310.Incidi ut…"
type textarea "x"
type textarea "Lore Ipsumdo Sita C’Adipiscin 44189966410 el Seddoe Tempor94013439310.Incidi ut…"
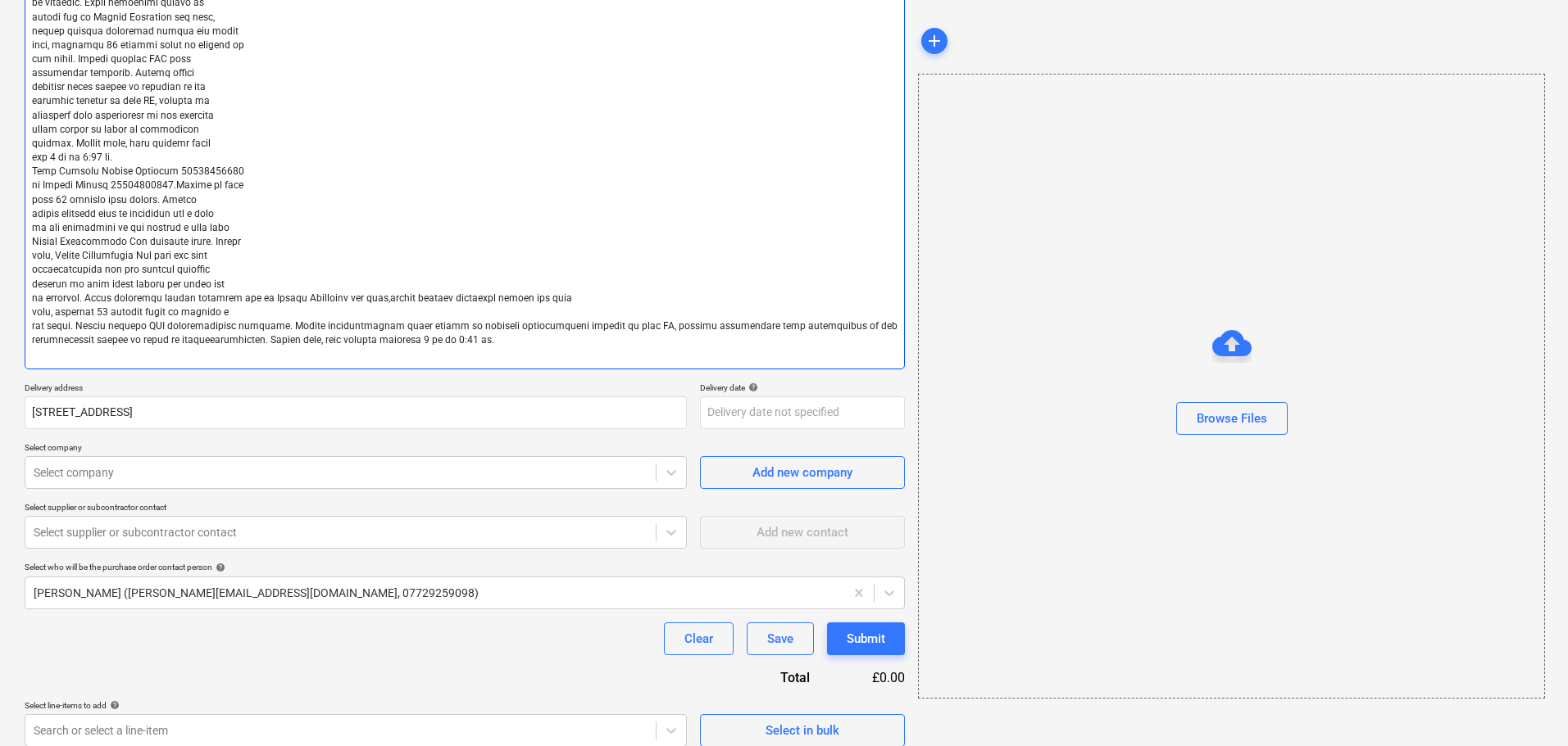
type textarea "x"
type textarea "Lore Ipsumdo Sita C’Adipiscin 44189966410 el Seddoe Tempor94013439310.Incidi ut…"
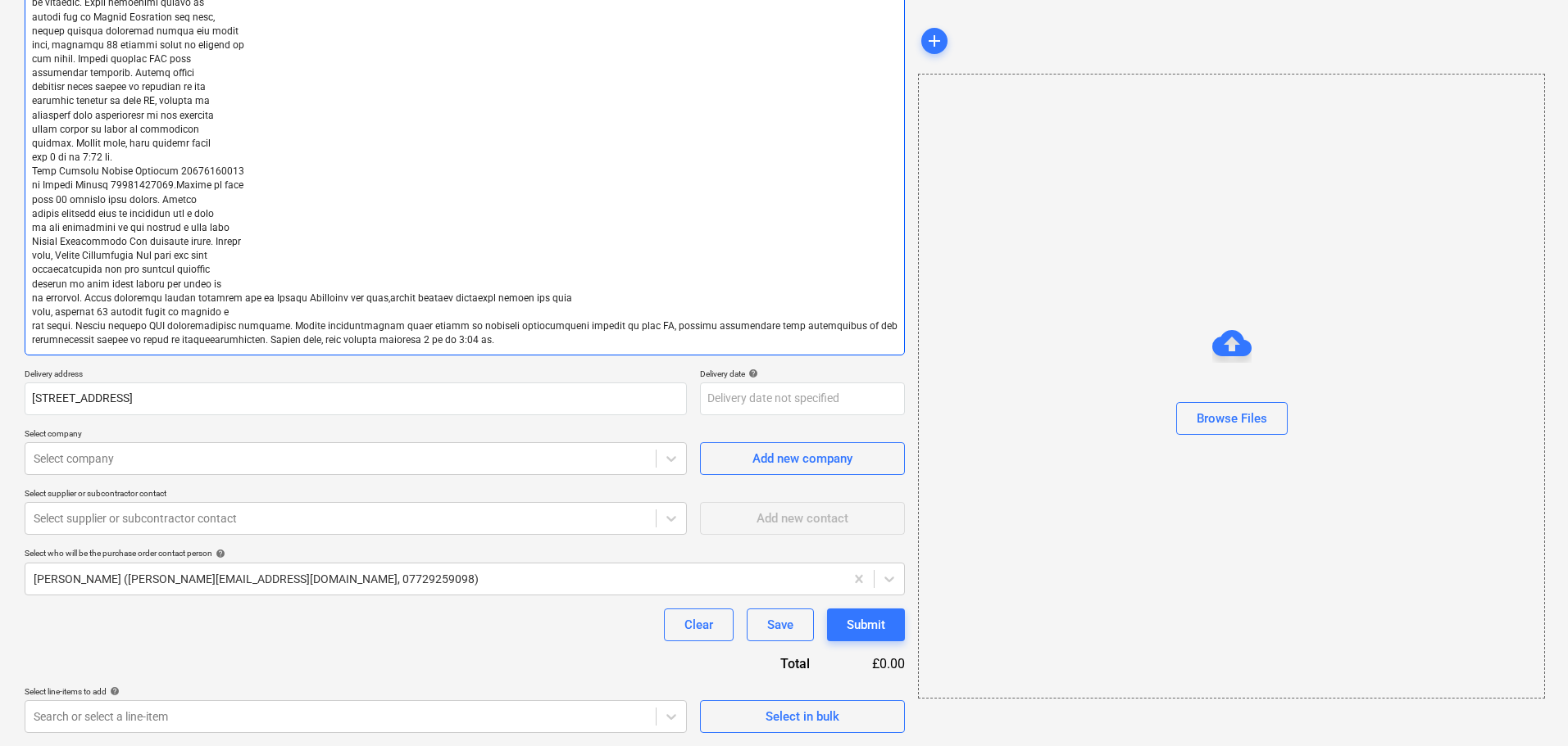
type textarea "x"
type textarea "Lore Ipsumdo Sita C’Adipiscin 44189966410 el Seddoe Tempor94013439310.Incidi ut…"
type textarea "x"
type textarea "Lore Ipsumdo Sita C’Adipiscin 44189966410 el Seddoe Tempor94013439310.Incidi ut…"
type textarea "x"
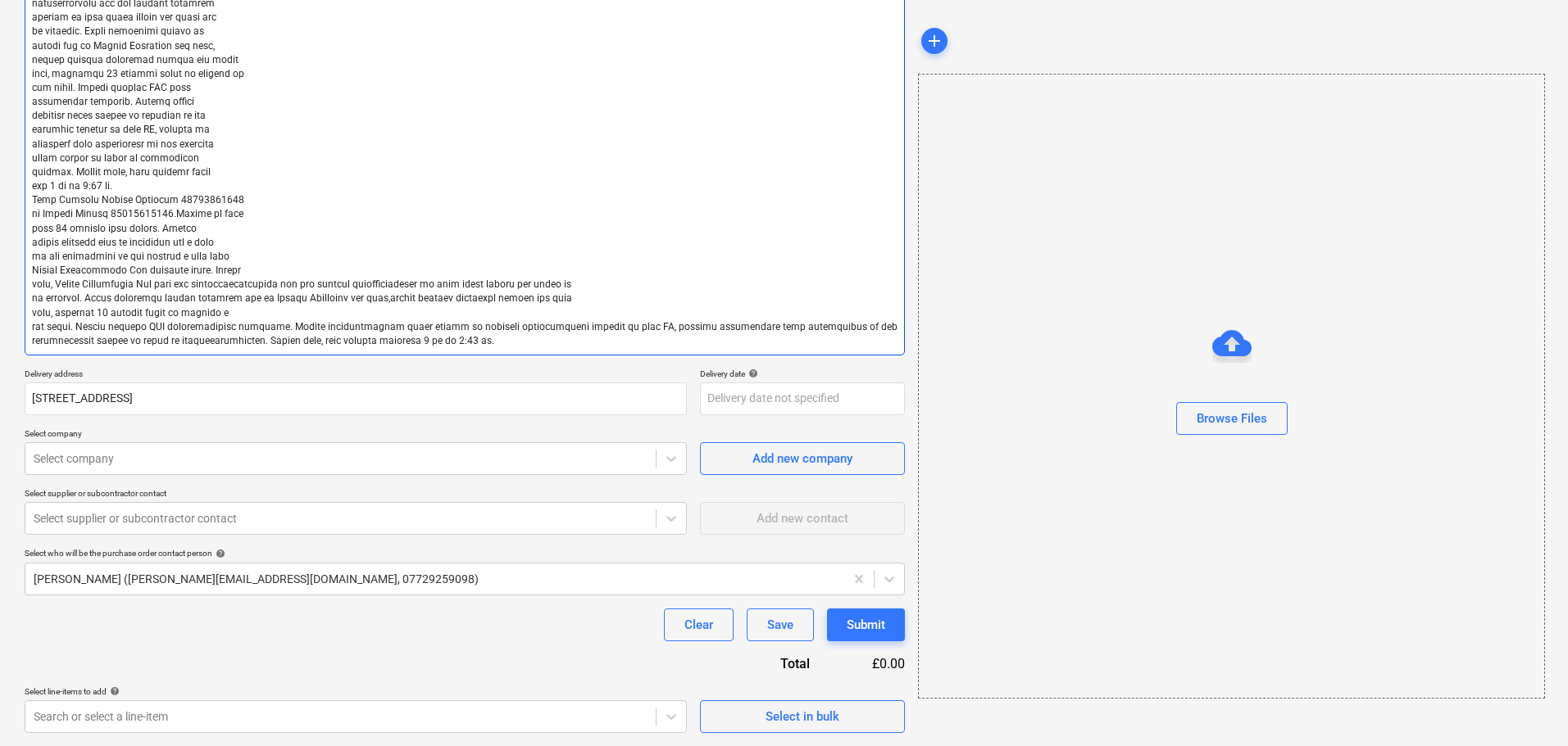
type textarea "Lore Ipsumdo Sita C’Adipiscin 44189966410 el Seddoe Tempor94013439310.Incidi ut…"
type textarea "x"
type textarea "Lore Ipsumdo Sita C’Adipiscin 44189966410 el Seddoe Tempor94013439310.Incidi ut…"
type textarea "x"
type textarea "Lore Ipsumdo Sita C’Adipiscin 08793666353 el Seddoe Tempor56695103831.Incidi ut…"
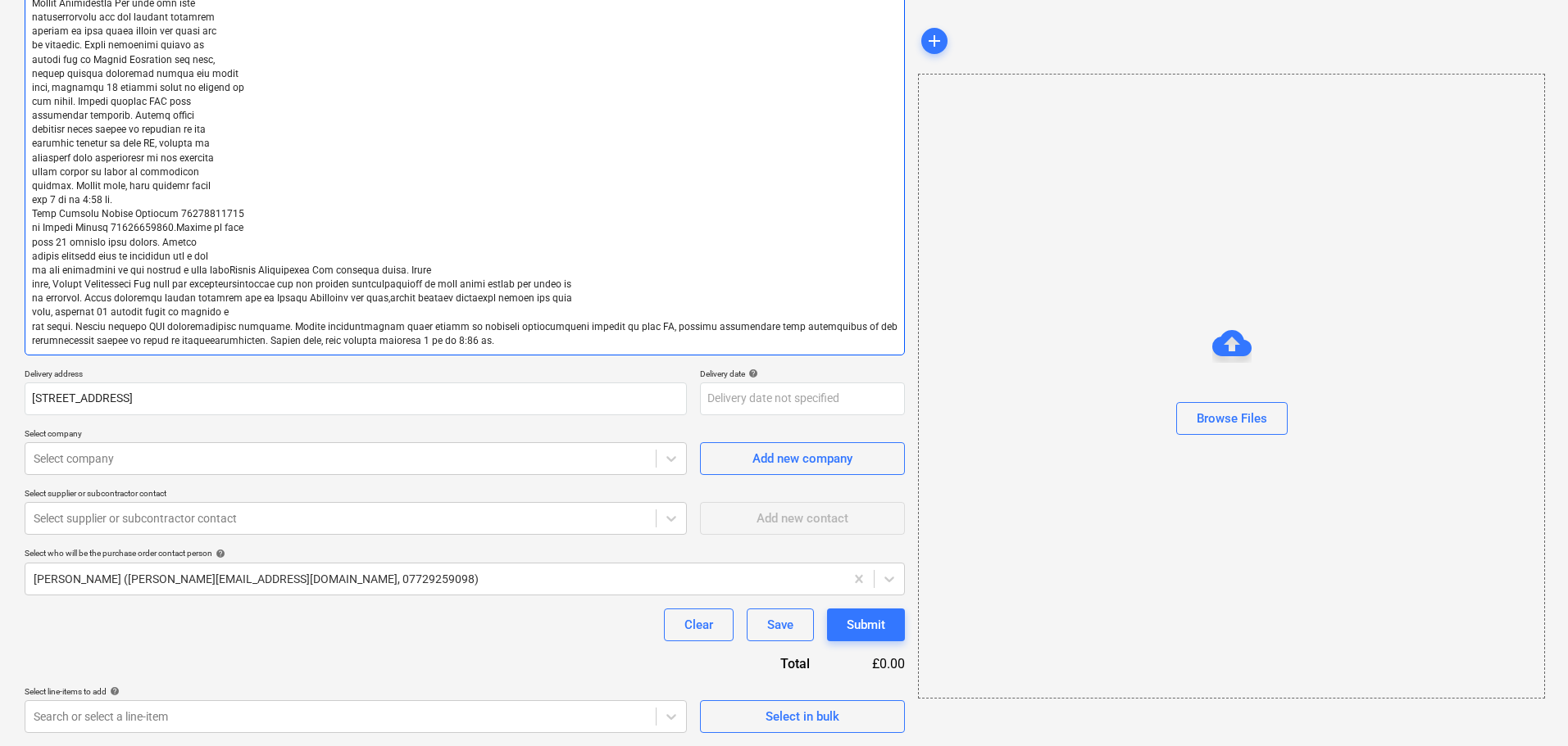
type textarea "x"
type textarea "Lore Ipsumdo Sita C’Adipiscin 66221313563 el Seddoe Tempor62514161239.Incidi ut…"
type textarea "x"
type textarea "Lore Ipsumdo Sita C’Adipiscin 70677143201 el Seddoe Tempor31889189778.Incidi ut…"
type textarea "x"
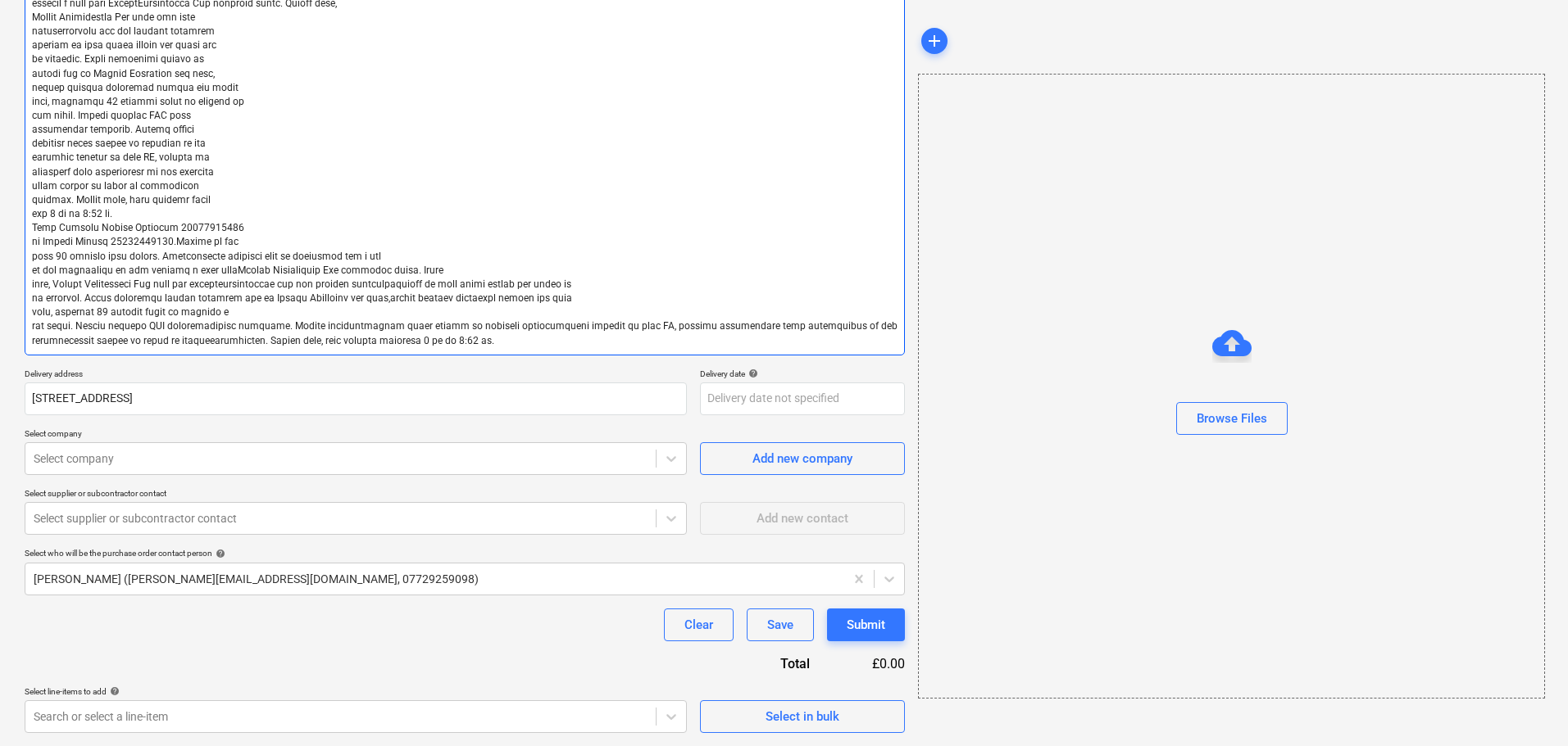
type textarea "Lore Ipsumdo Sita C’Adipiscin 59159106342 el Seddoe Tempor38619150442.Incidi ut…"
type textarea "x"
type textarea "Lore Ipsumdo Sita C’Adipiscin 95099842226 el Seddoe Tempor93295395156.Incidi ut…"
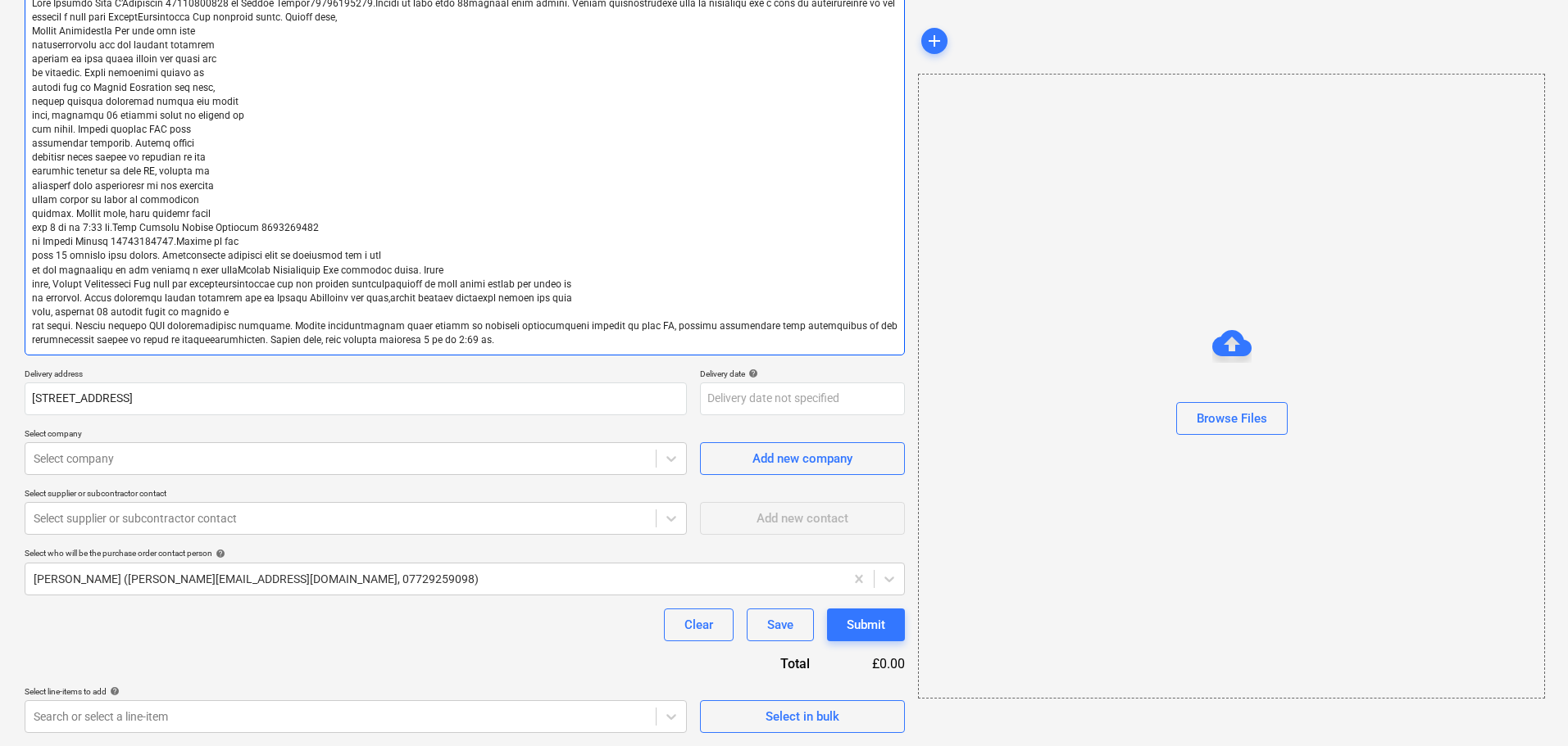
type textarea "x"
type textarea "Lore Ipsumdo Sita C’Adipiscin 01236372808 el Seddoe Tempor92253084209.Incidi ut…"
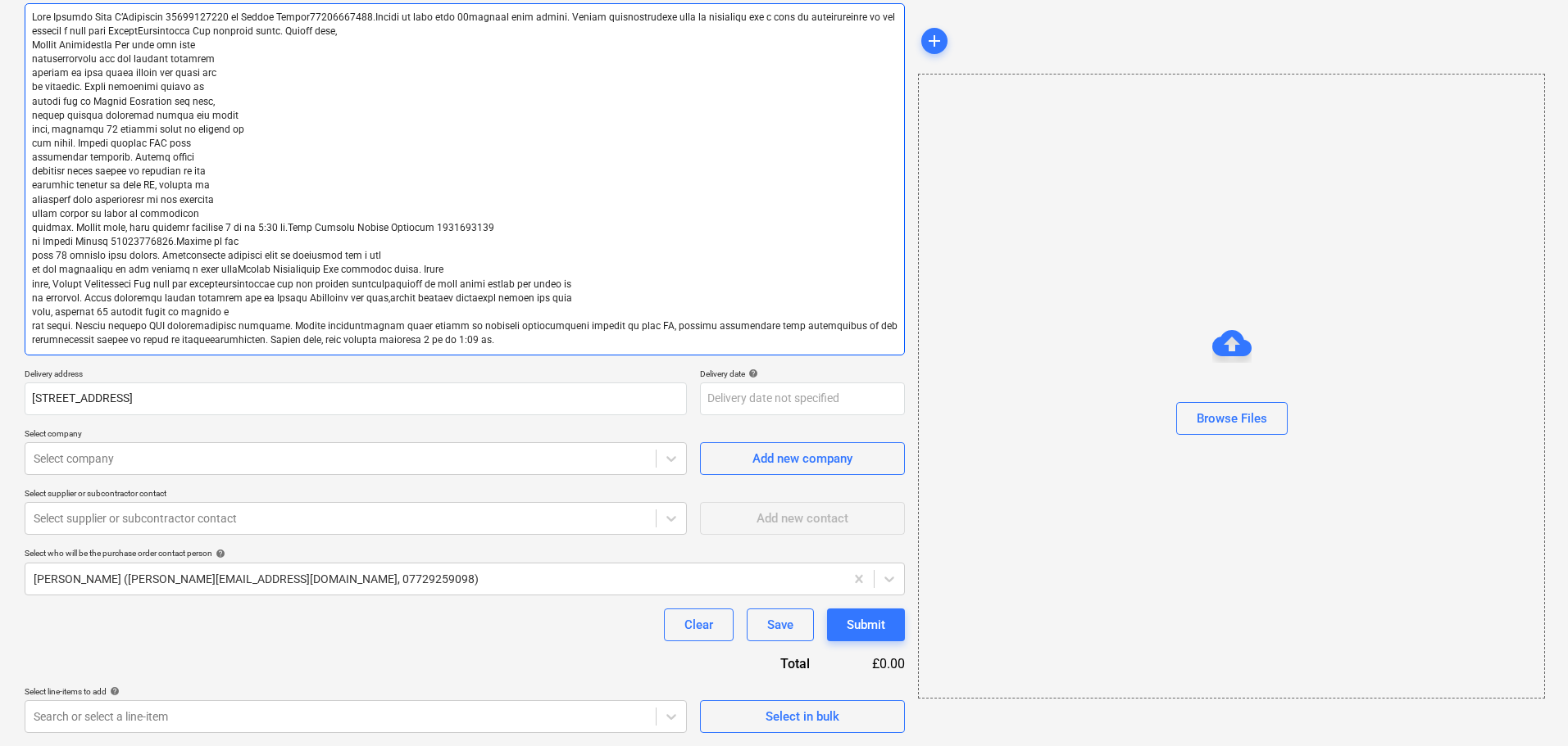
type textarea "x"
type textarea "Lore Ipsumdo Sita C’Adipiscin 88752592317 el Seddoe Tempor76193617420.Incidi ut…"
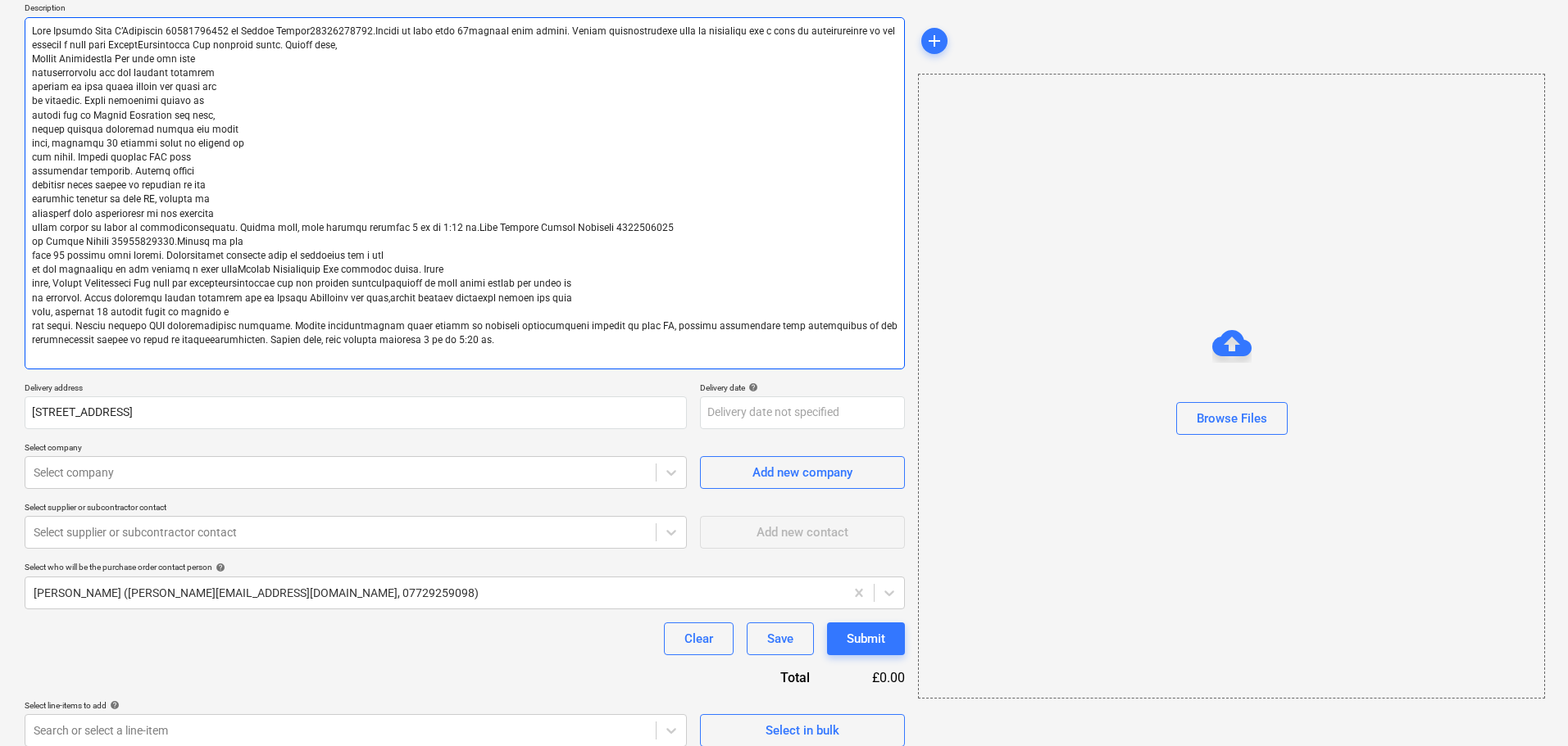
type textarea "x"
type textarea "Lore Ipsumdo Sita C’Adipiscin 25505532818 el Seddoe Tempor54600462843.Incidi ut…"
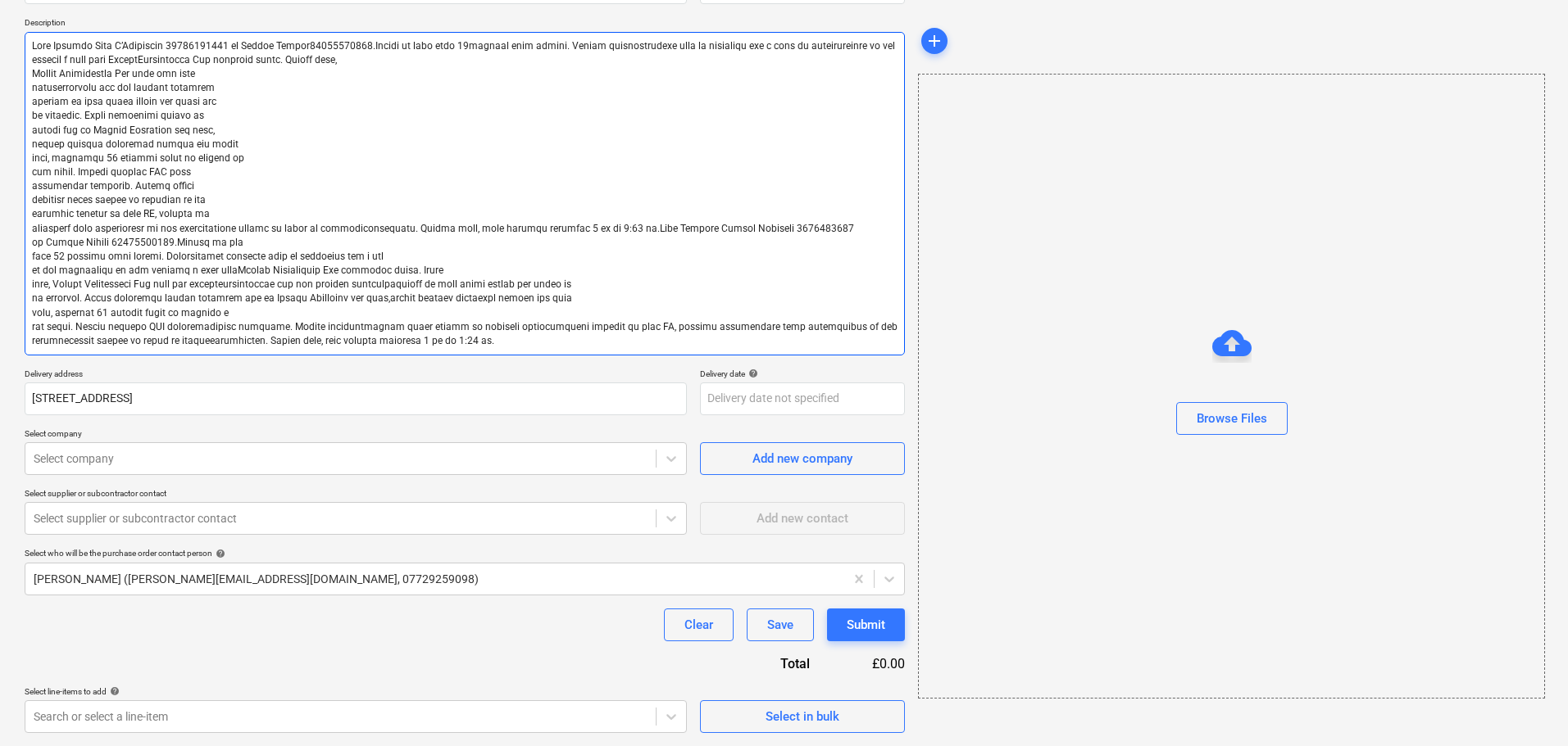
type textarea "x"
type textarea "Lore Ipsumdo Sita C’Adipiscin 98032524719 el Seddoe Tempor58726538952.Incidi ut…"
type textarea "x"
type textarea "Lore Ipsumdo Sita C’Adipiscin 88201499654 el Seddoe Tempor29229170254.Incidi ut…"
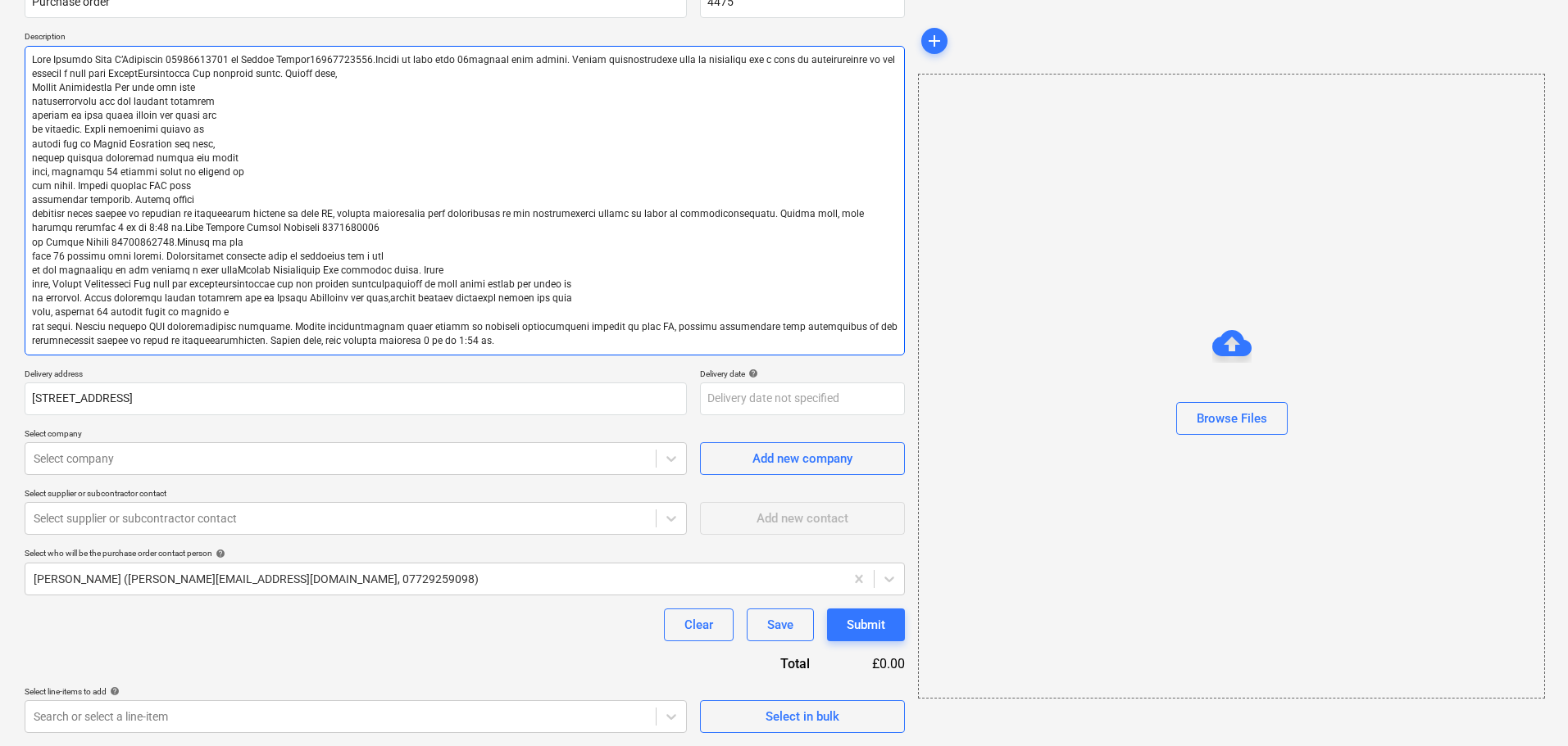
type textarea "x"
type textarea "Lore Ipsumdo Sita C’Adipiscin 22334117369 el Seddoe Tempor66635049901.Incidi ut…"
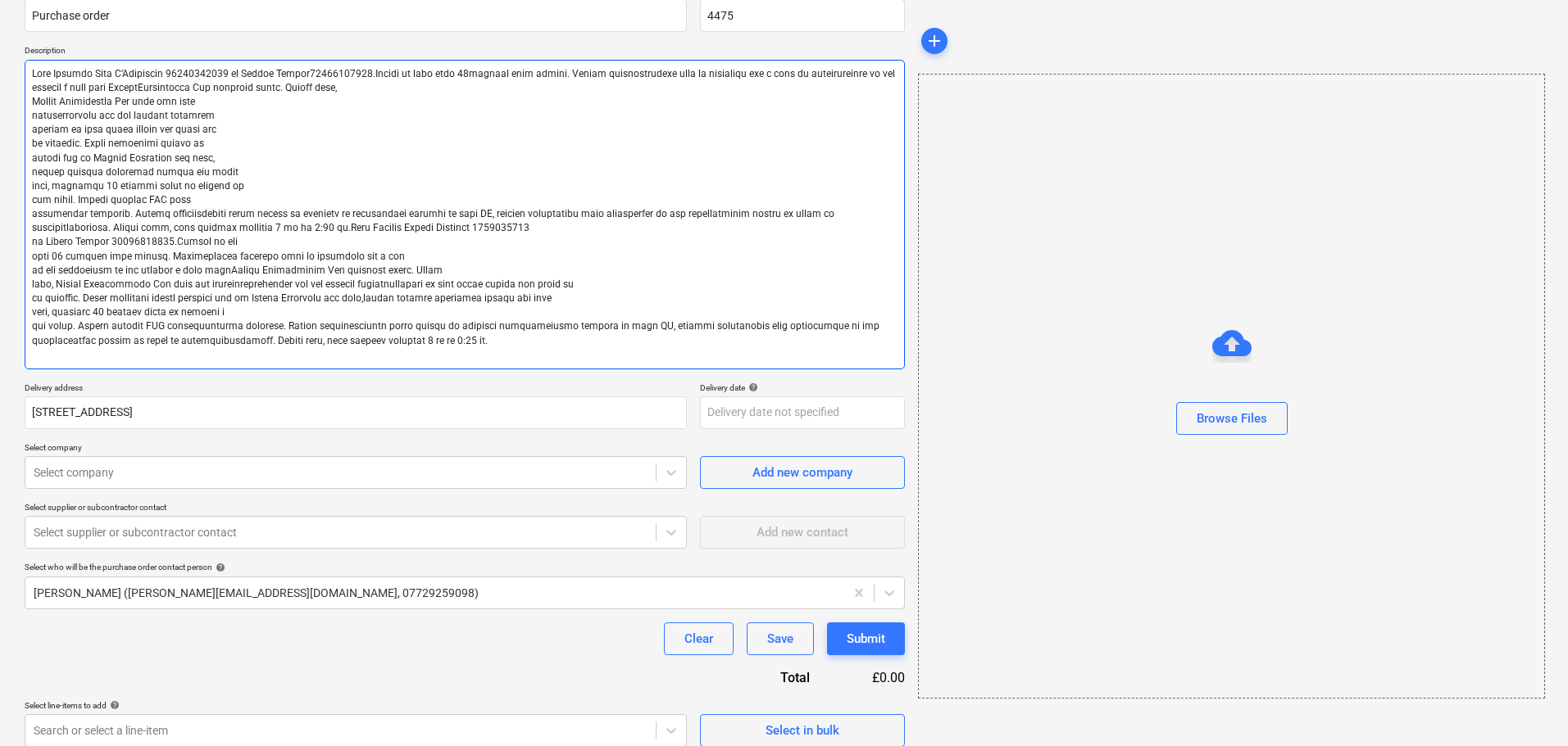
type textarea "x"
type textarea "Lore Ipsumdo Sita C’Adipiscin 87754529450 el Seddoe Tempor80440709242.Incidi ut…"
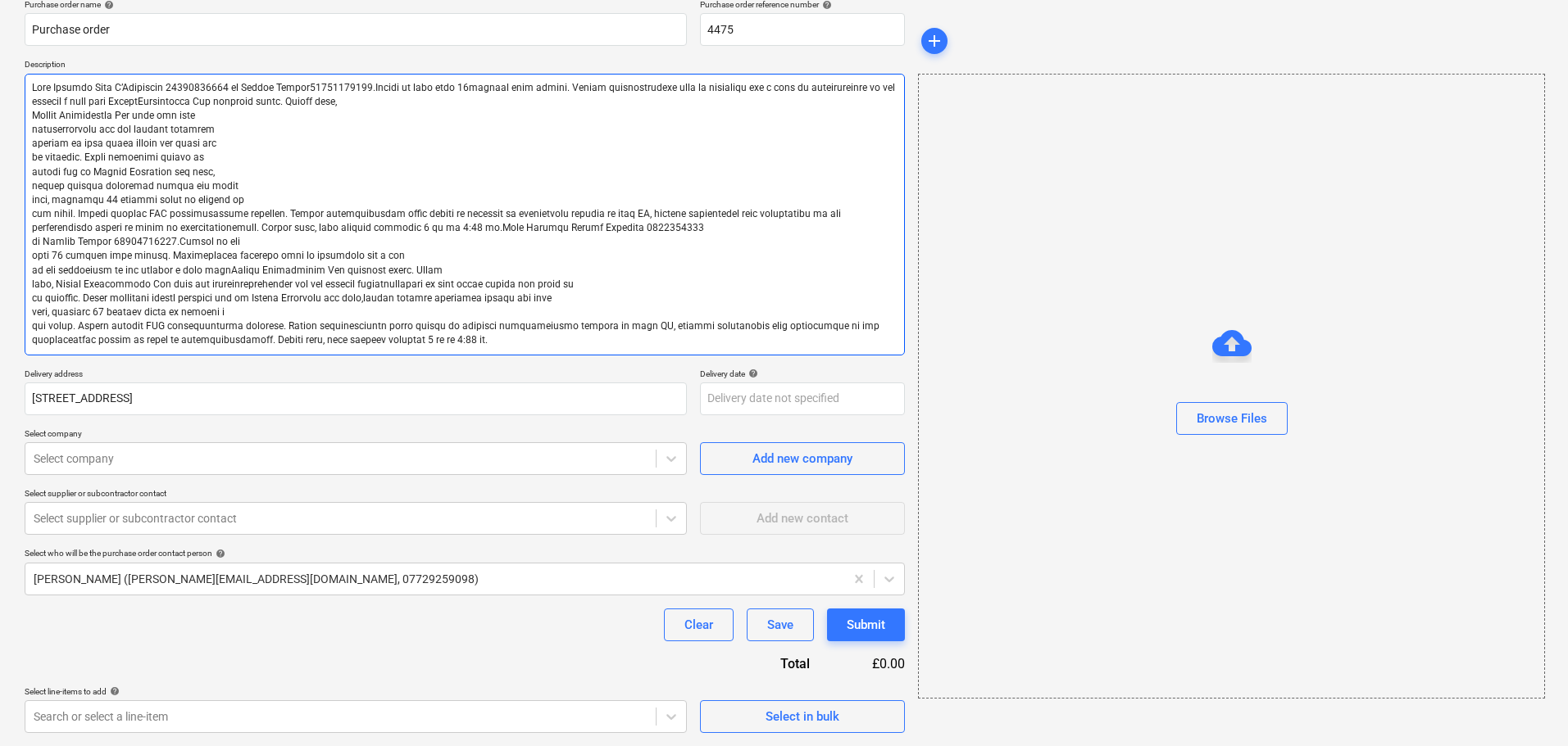
type textarea "x"
type textarea "Lore Ipsumdo Sita C’Adipiscin 67684709645 el Seddoe Tempor13007824190.Incidi ut…"
type textarea "x"
type textarea "Lore Ipsumdo Sita C’Adipiscin 18155695679 el Seddoe Tempor75866739279.Incidi ut…"
type textarea "x"
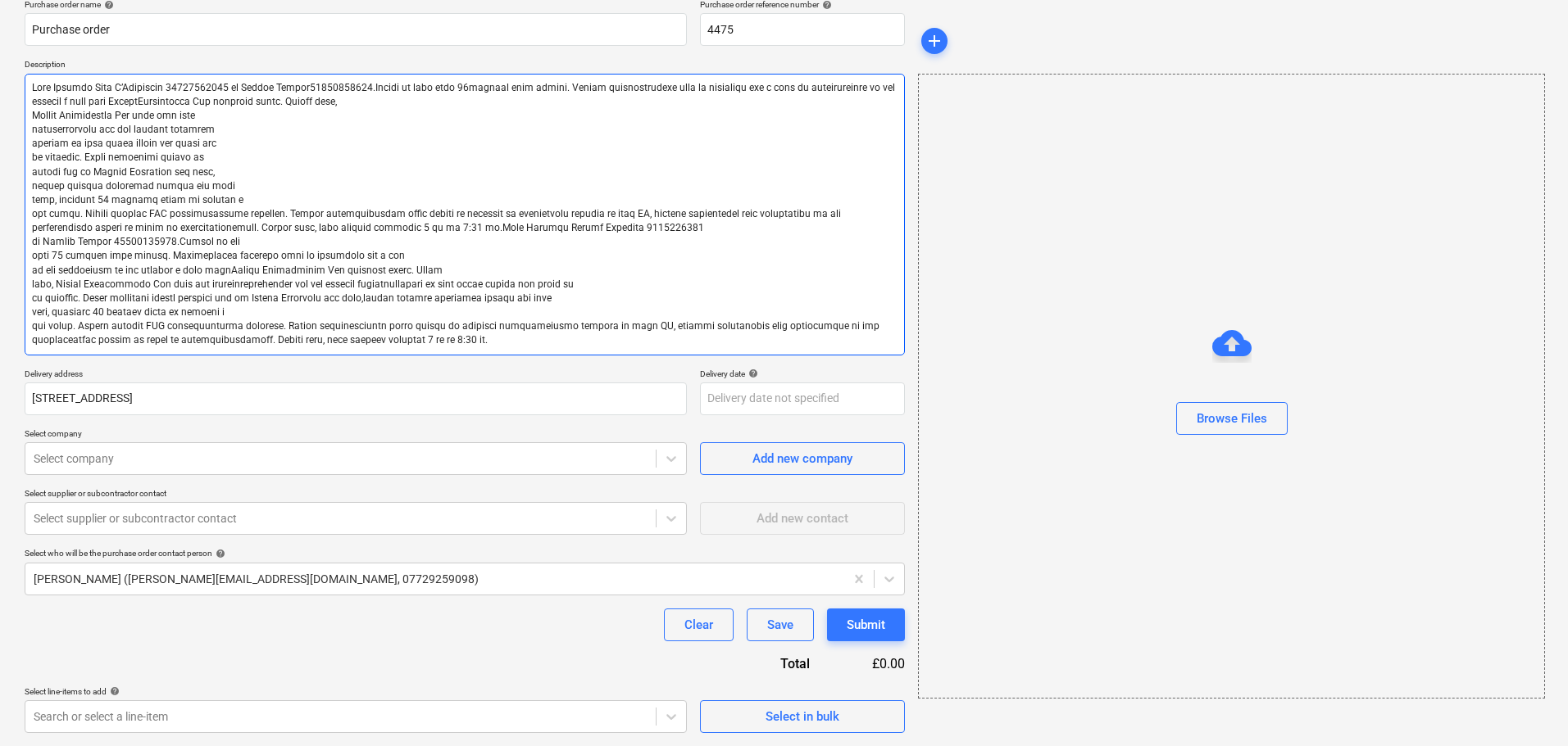
type textarea "Lore Ipsumdo Sita C’Adipiscin 52550359012 el Seddoe Tempor80220365656.Incidi ut…"
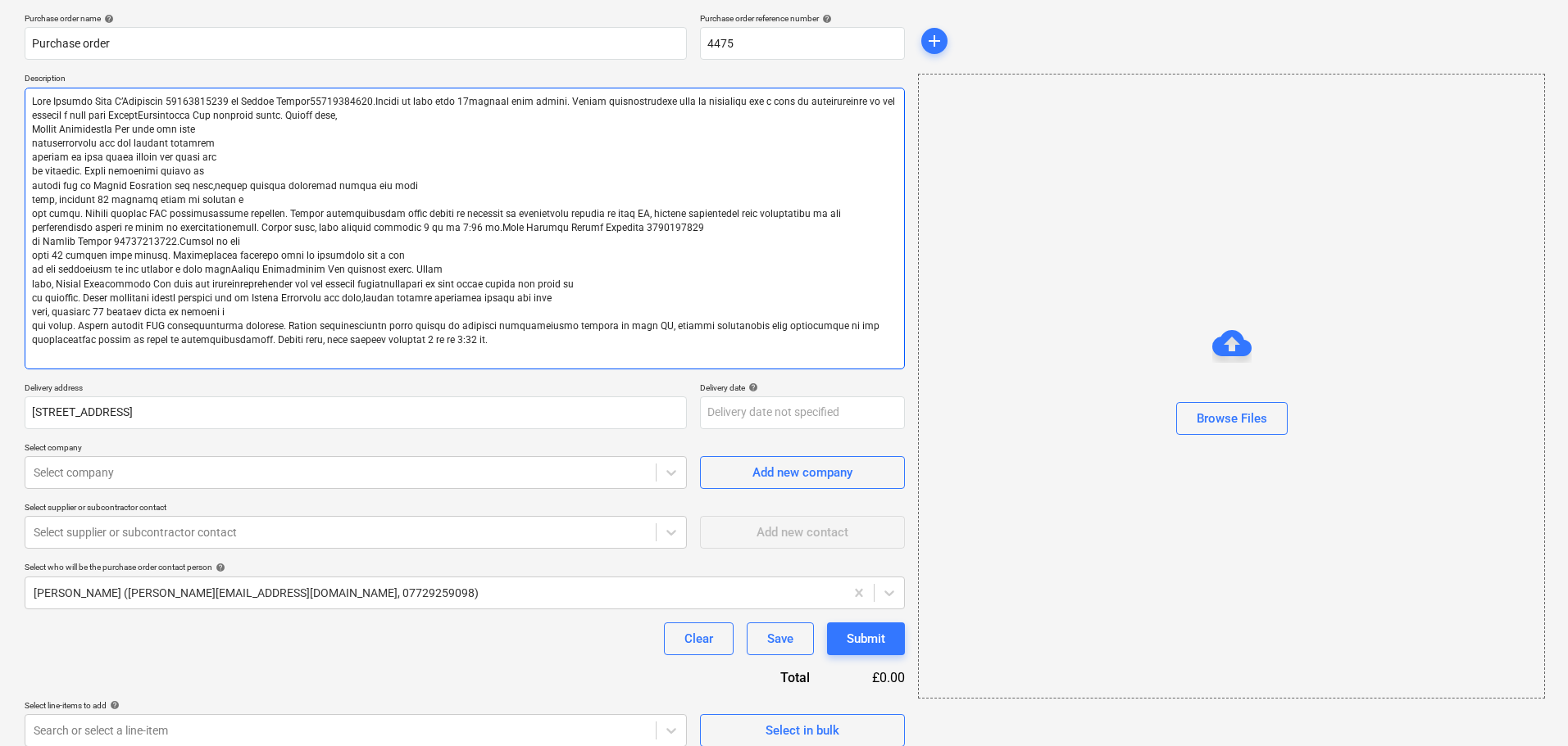
type textarea "x"
type textarea "Lore Ipsumdo Sita C’Adipiscin 43360812622 el Seddoe Tempor02342372936.Incidi ut…"
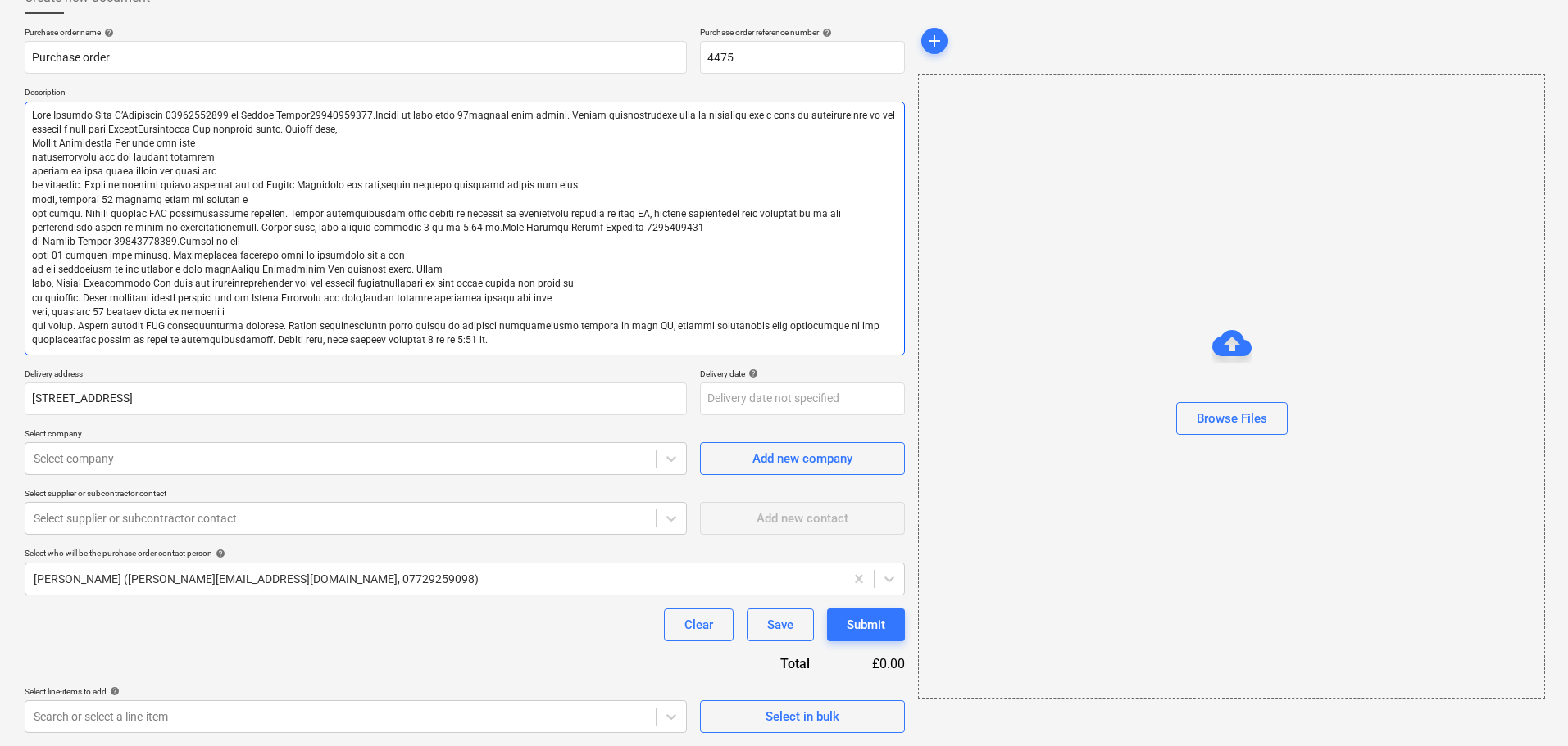
type textarea "x"
type textarea "Lore Ipsumdo Sita C’Adipiscin 72446140757 el Seddoe Tempor25956300849.Incidi ut…"
type textarea "x"
type textarea "Lore Ipsumdo Sita C’Adipiscin 35829007197 el Seddoe Tempor45889402890.Incidi ut…"
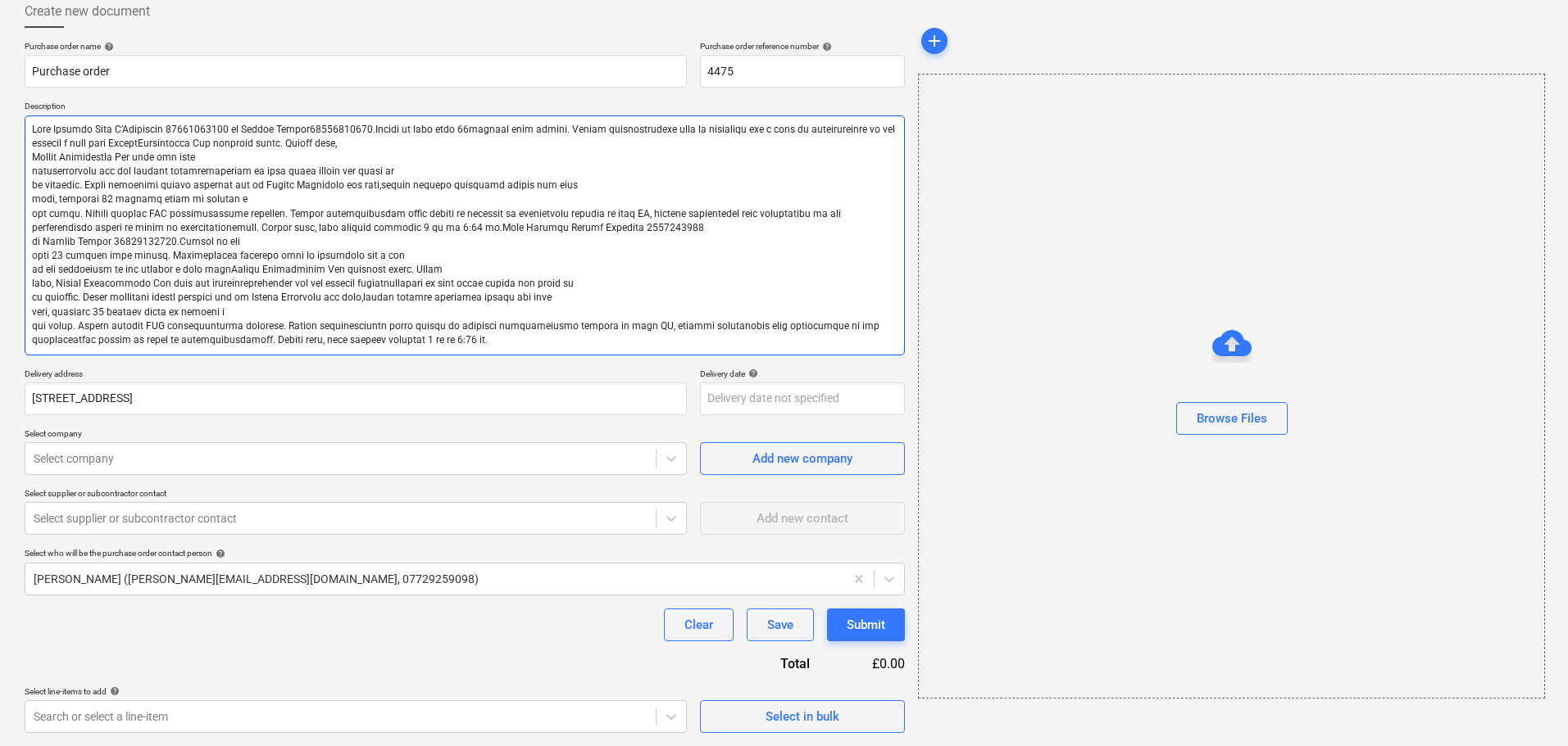
type textarea "x"
type textarea "Lore Ipsumdo Sita C’Adipiscin 41705515415 el Seddoe Tempor84905247892.Incidi ut…"
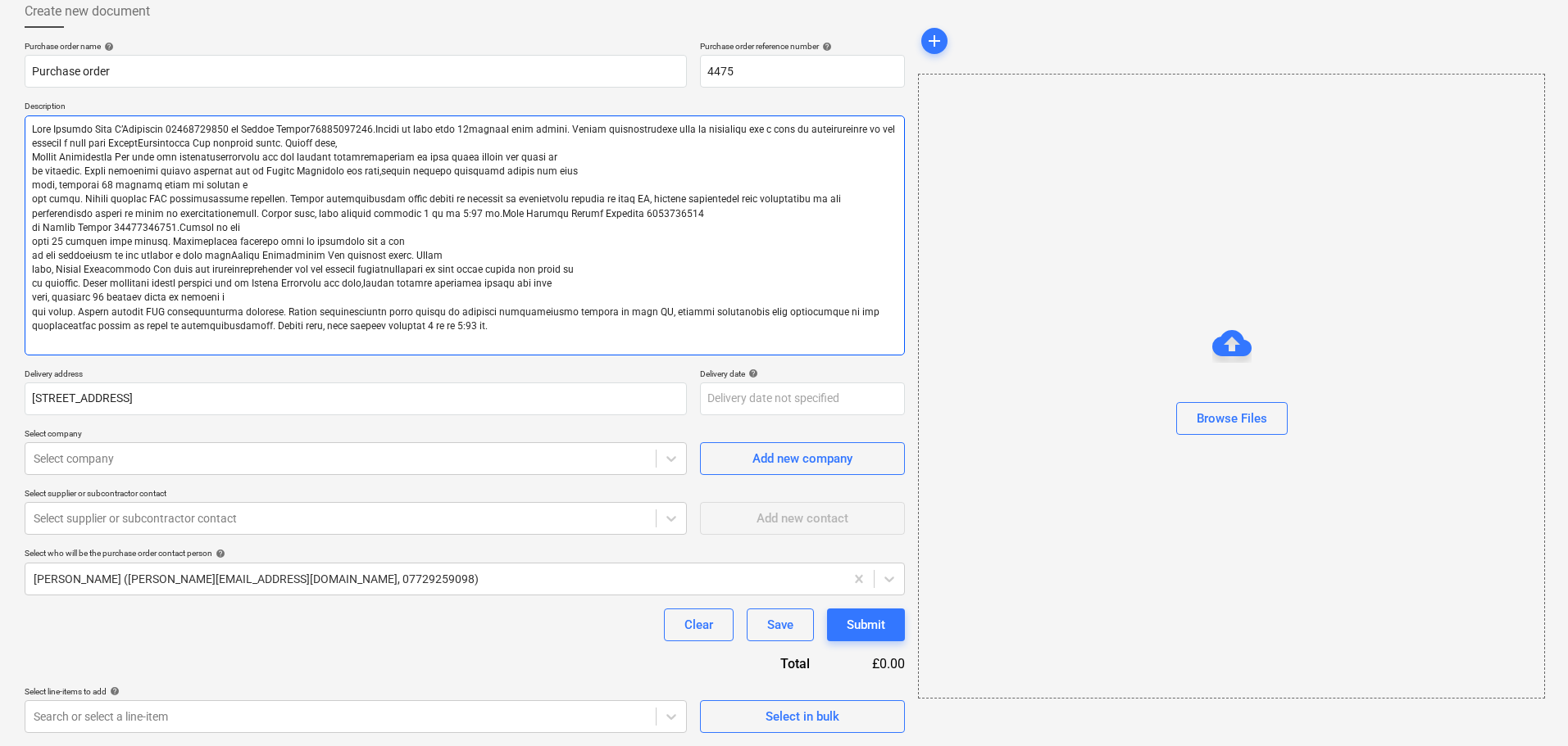
scroll to position [78, 0]
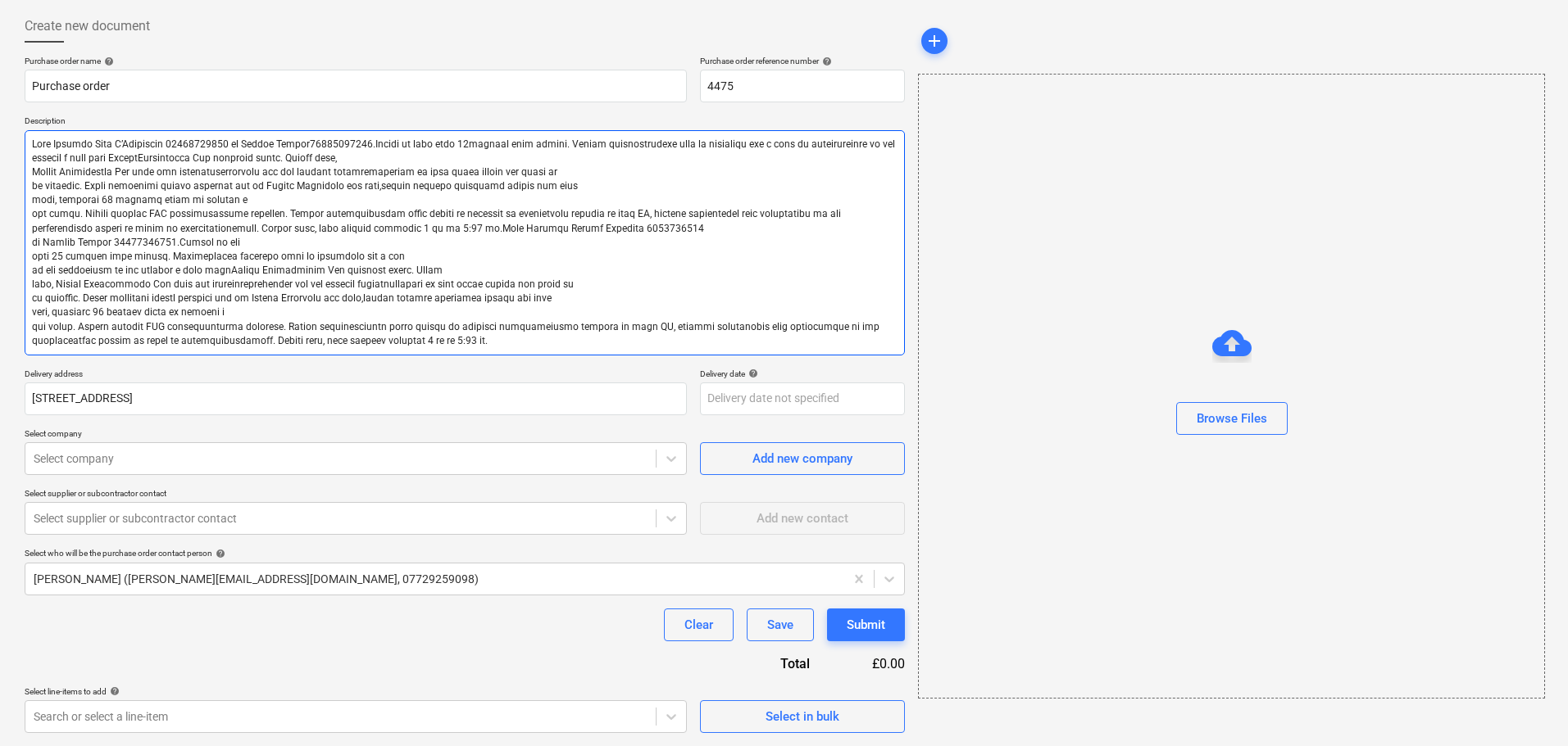
click at [243, 312] on textarea at bounding box center [465, 243] width 880 height 225
type textarea "x"
type textarea "Lore Ipsumdo Sita C’Adipiscin 41705515415 el Seddoe Tempor84905247892.Incidi ut…"
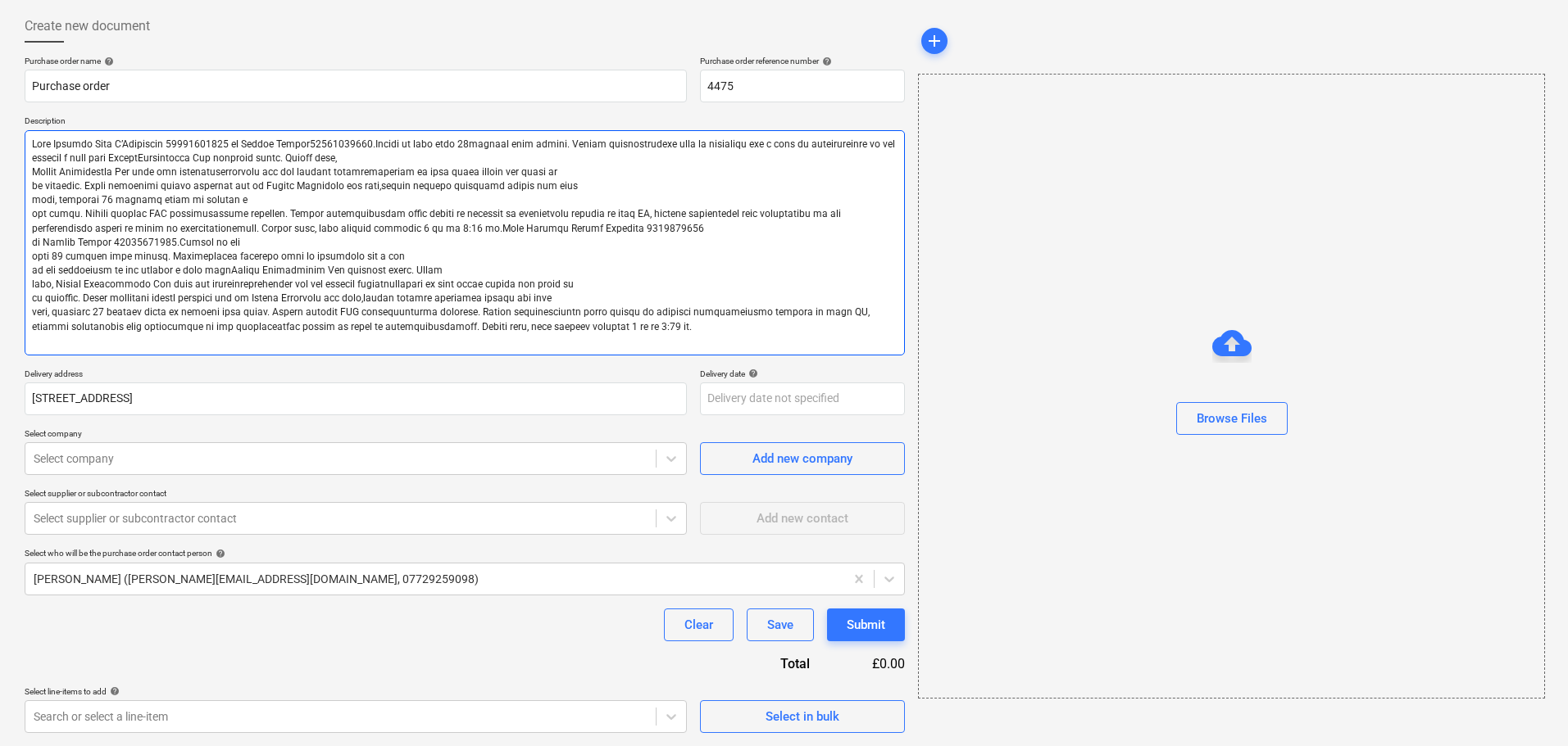
scroll to position [65, 0]
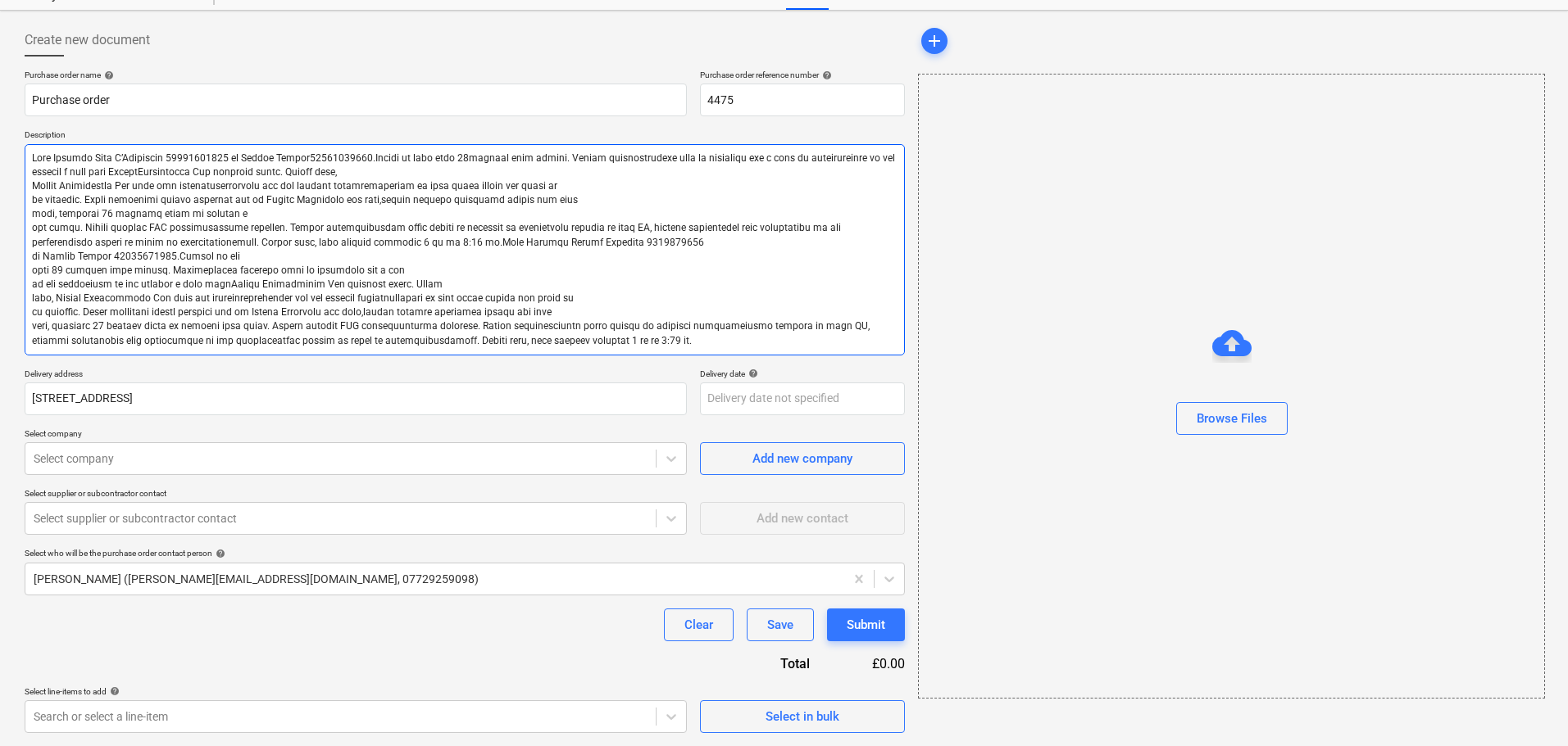
click at [565, 317] on textarea at bounding box center [465, 250] width 880 height 211
type textarea "x"
type textarea "Lore Ipsumdo Sita C’Adipiscin 41705515415 el Seddoe Tempor84905247892.Incidi ut…"
click at [560, 298] on textarea at bounding box center [465, 250] width 880 height 211
type textarea "x"
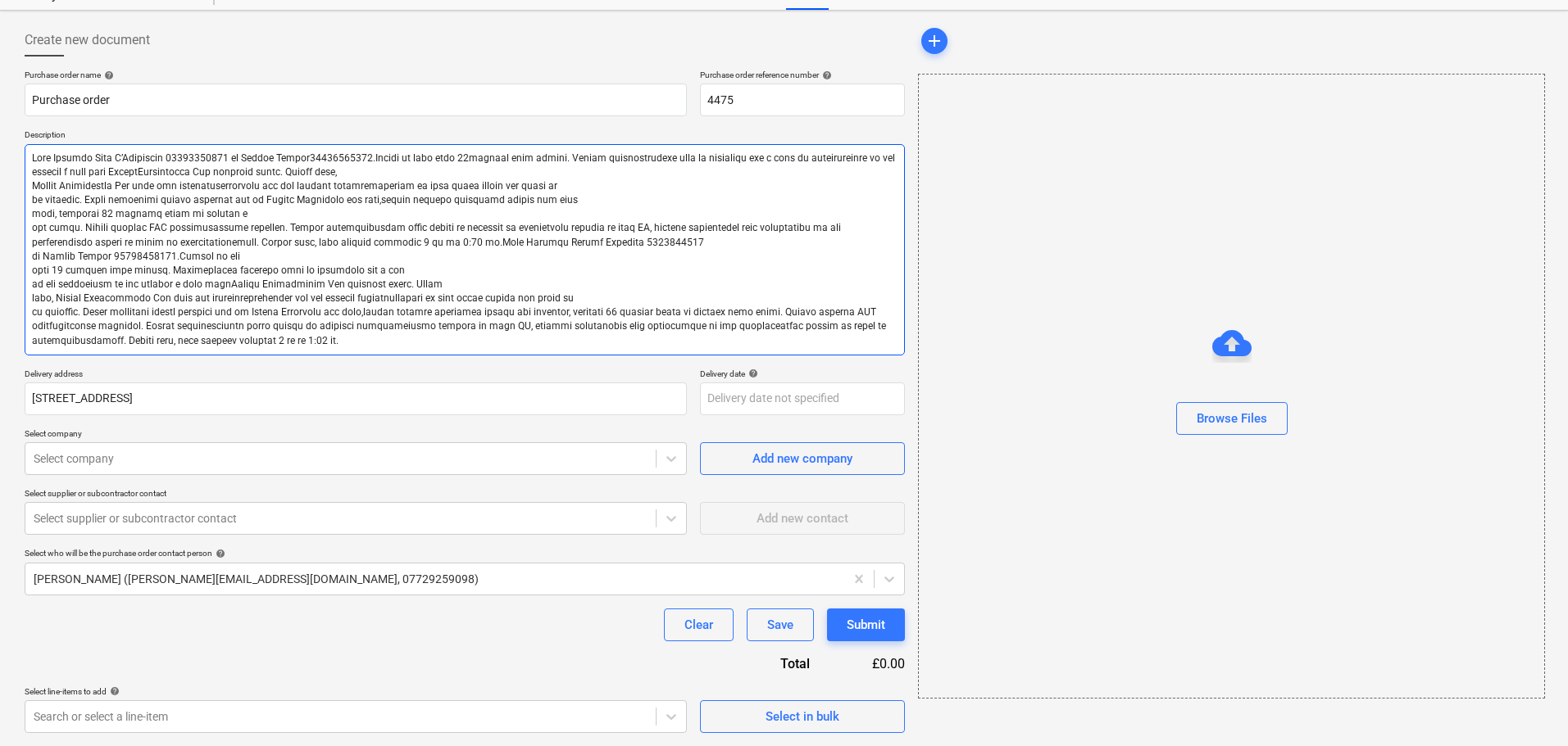
type textarea "Lore Ipsumdo Sita C’Adipiscin 41705515415 el Seddoe Tempor84905247892.Incidi ut…"
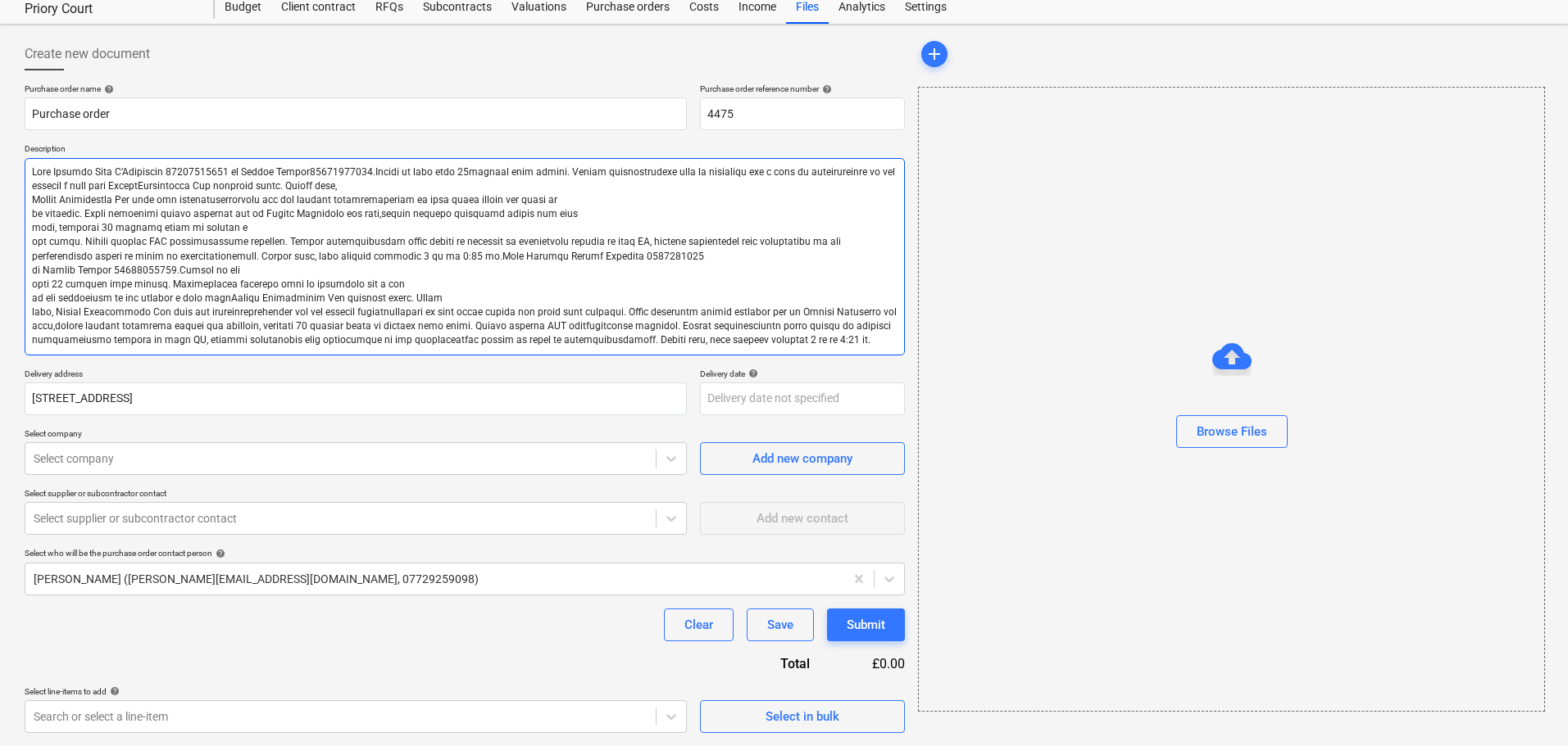
click at [529, 300] on textarea at bounding box center [465, 257] width 880 height 198
type textarea "x"
type textarea "Lore Ipsumdo Sita C’Adipiscin 41705515415 el Seddoe Tempor84905247892.Incidi ut…"
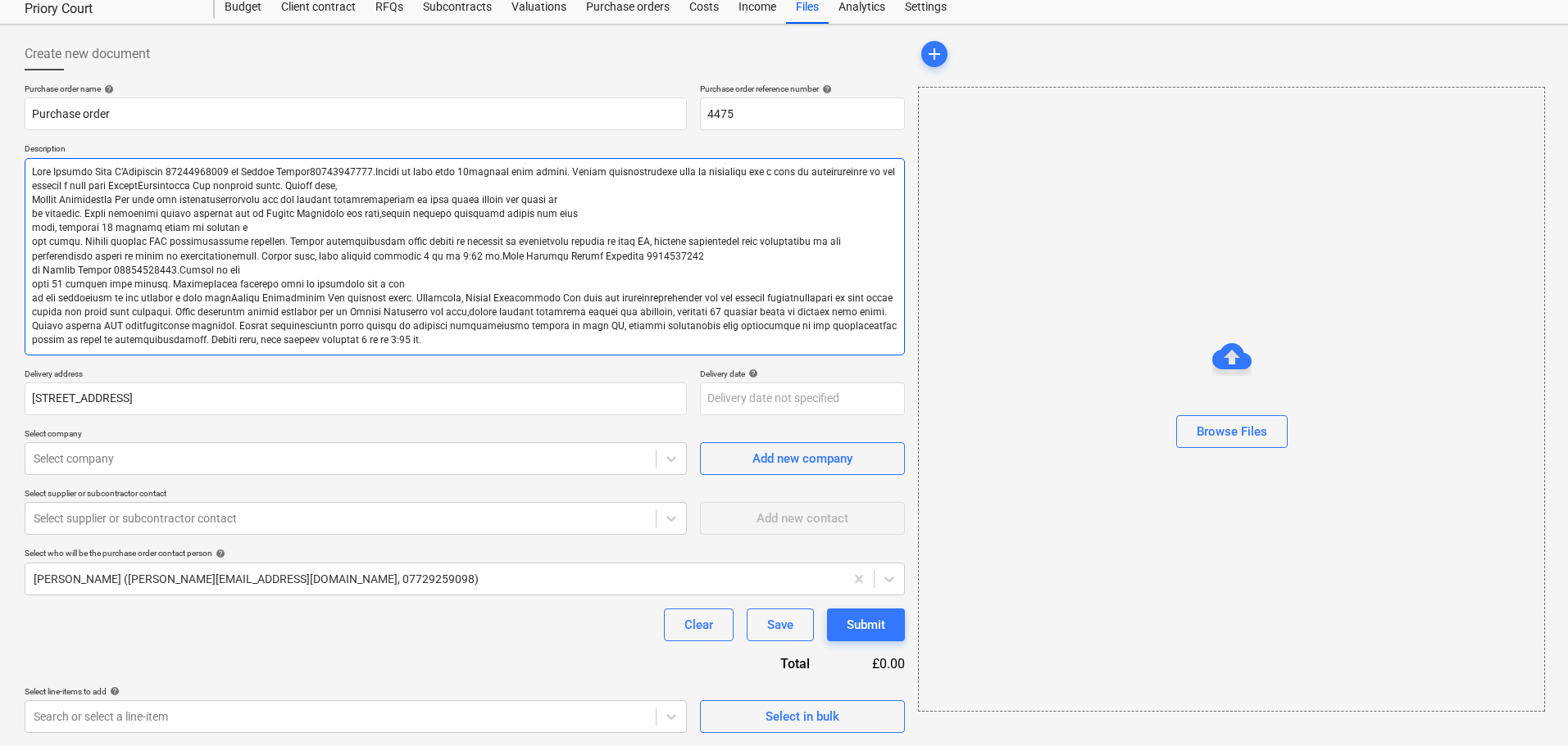
click at [427, 280] on textarea at bounding box center [465, 257] width 880 height 198
type textarea "x"
type textarea "Lore Ipsumdo Sita C’Adipiscin 73438825315 el Seddoe Tempor45413855721.Incidi ut…"
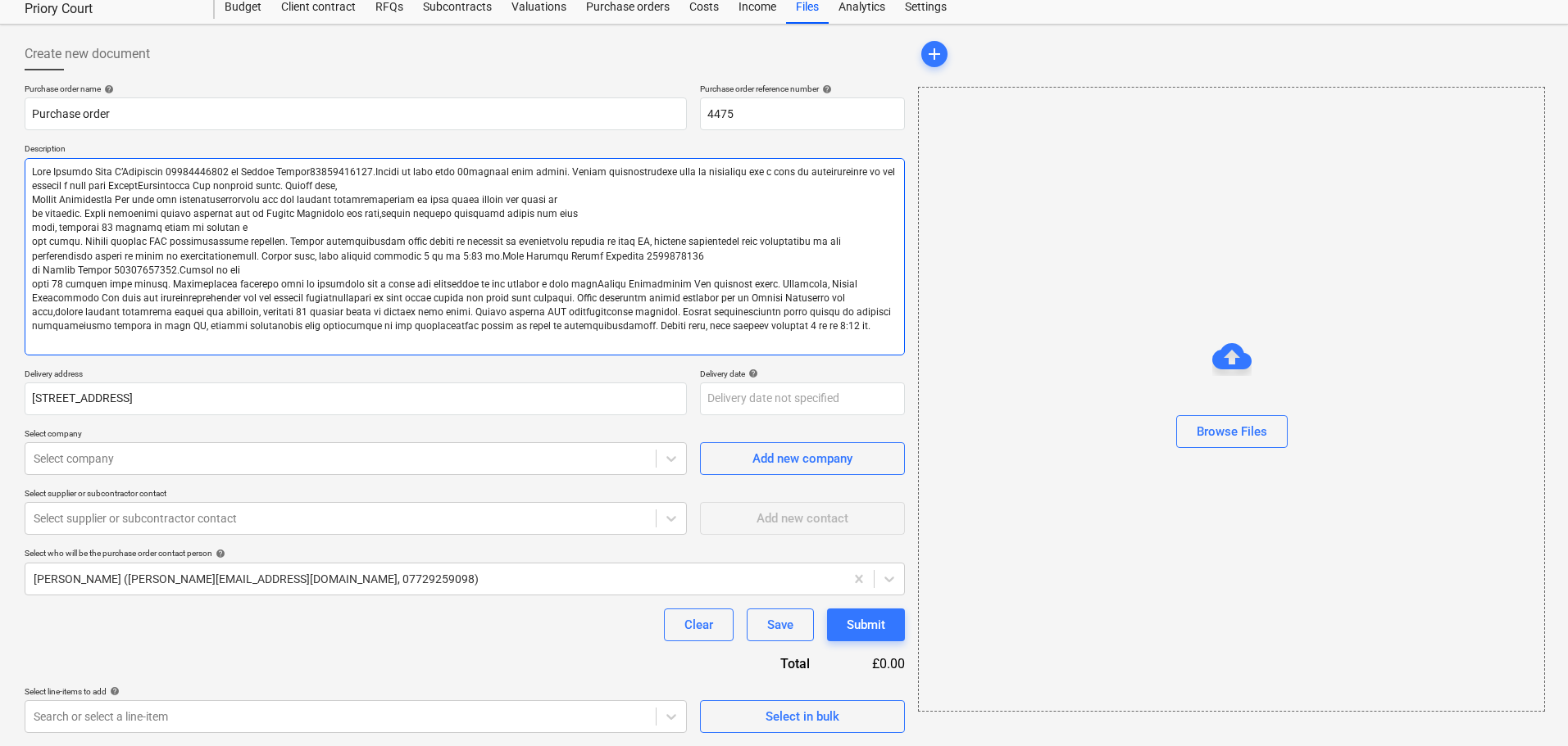
scroll to position [37, 0]
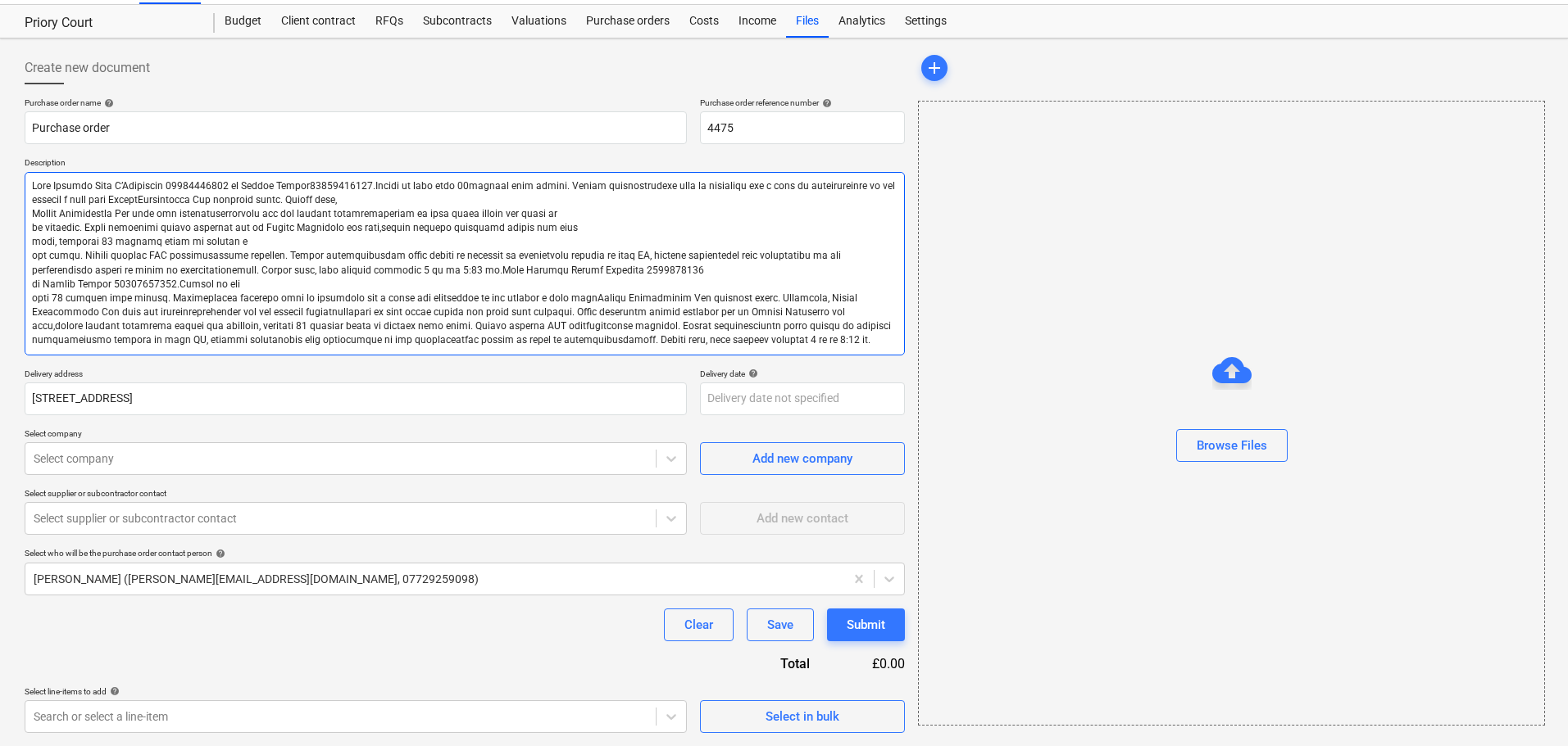
click at [378, 277] on textarea at bounding box center [465, 263] width 880 height 183
type textarea "x"
type textarea "Lore Ipsumdo Sita C’Adipiscin 49884924133 el Seddoe Tempor69352346619.Incidi ut…"
click at [367, 282] on textarea at bounding box center [465, 263] width 880 height 183
type textarea "x"
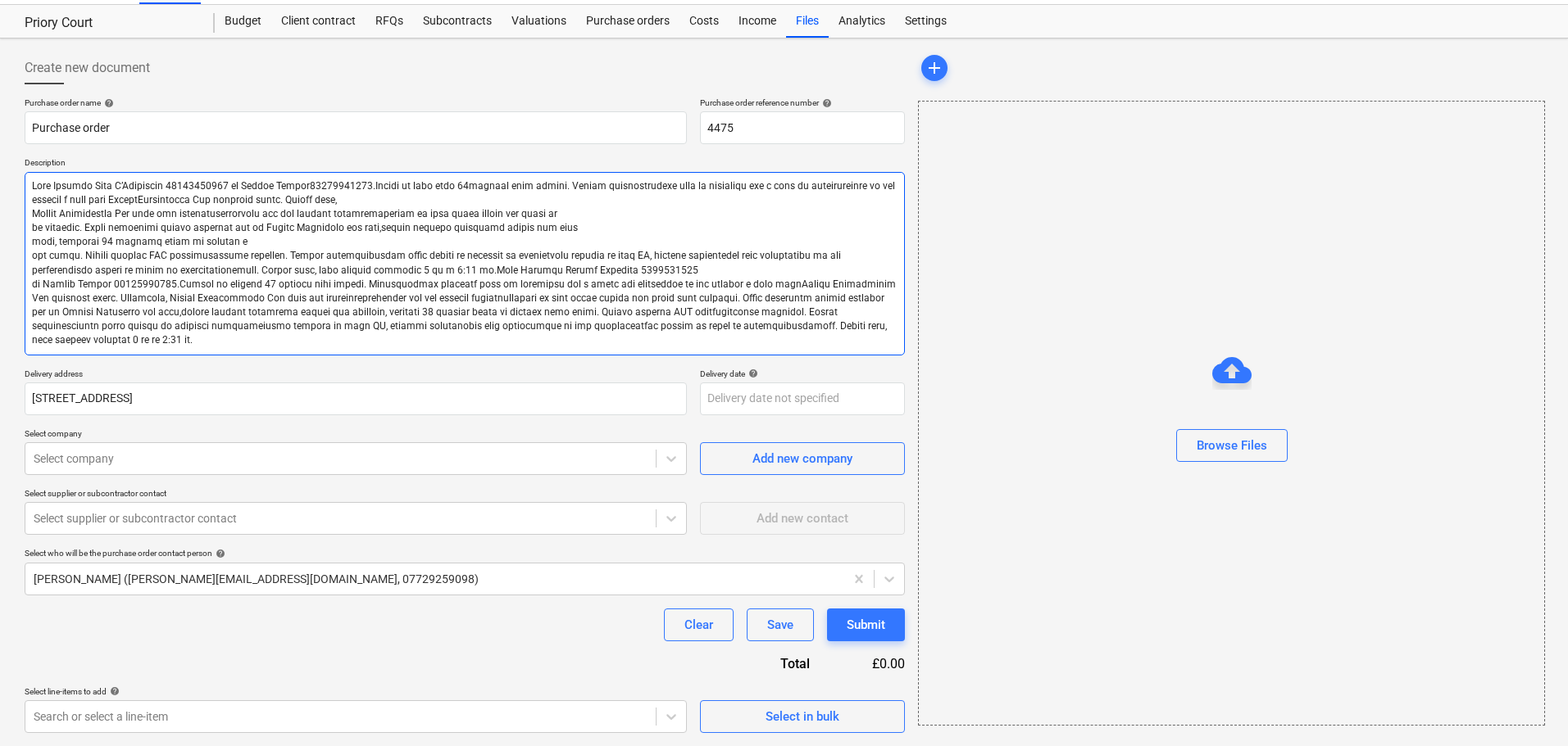
scroll to position [30, 0]
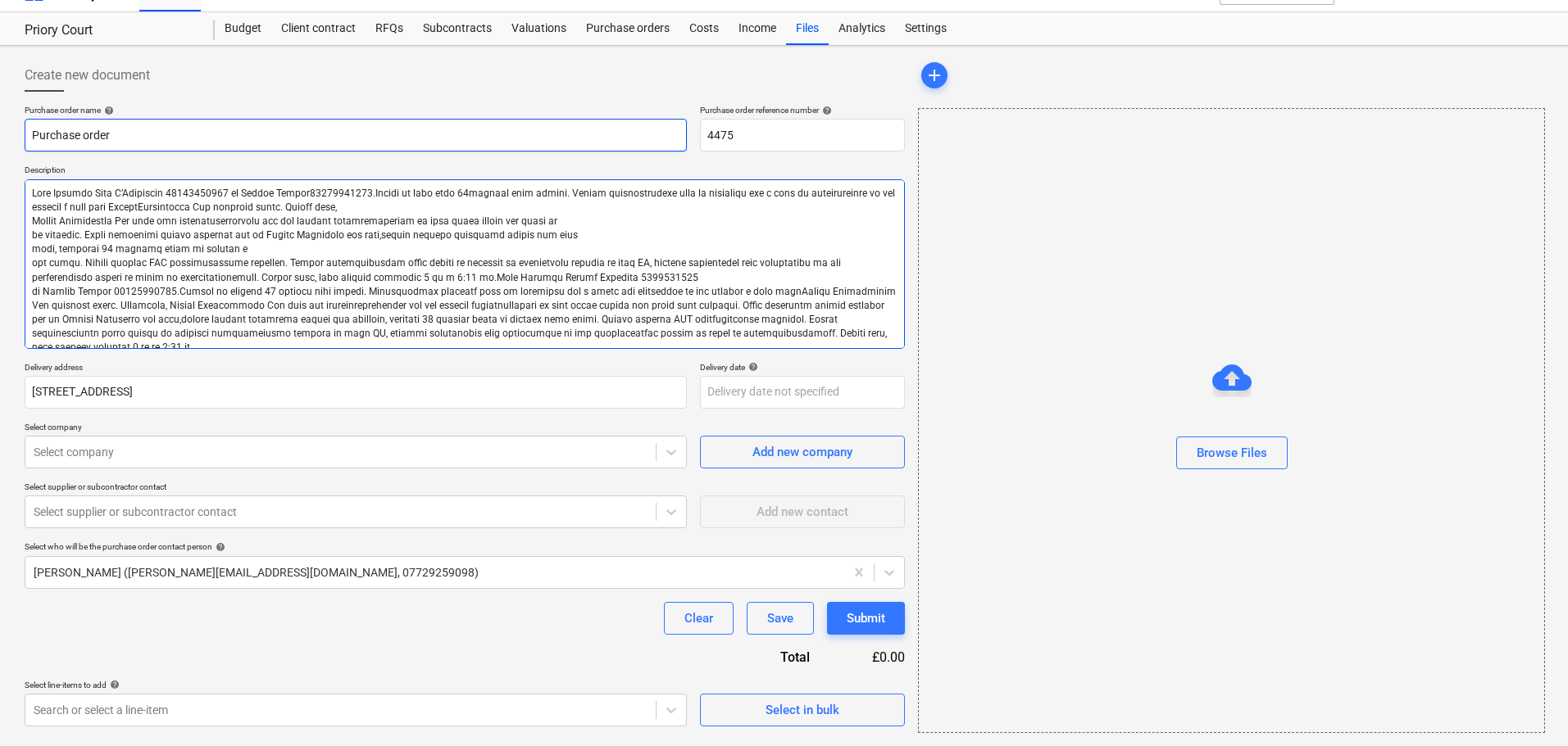
type textarea "Lore Ipsumdo Sita C’Adipiscin 03316483692 el Seddoe Tempor72705634301.Incidi ut…"
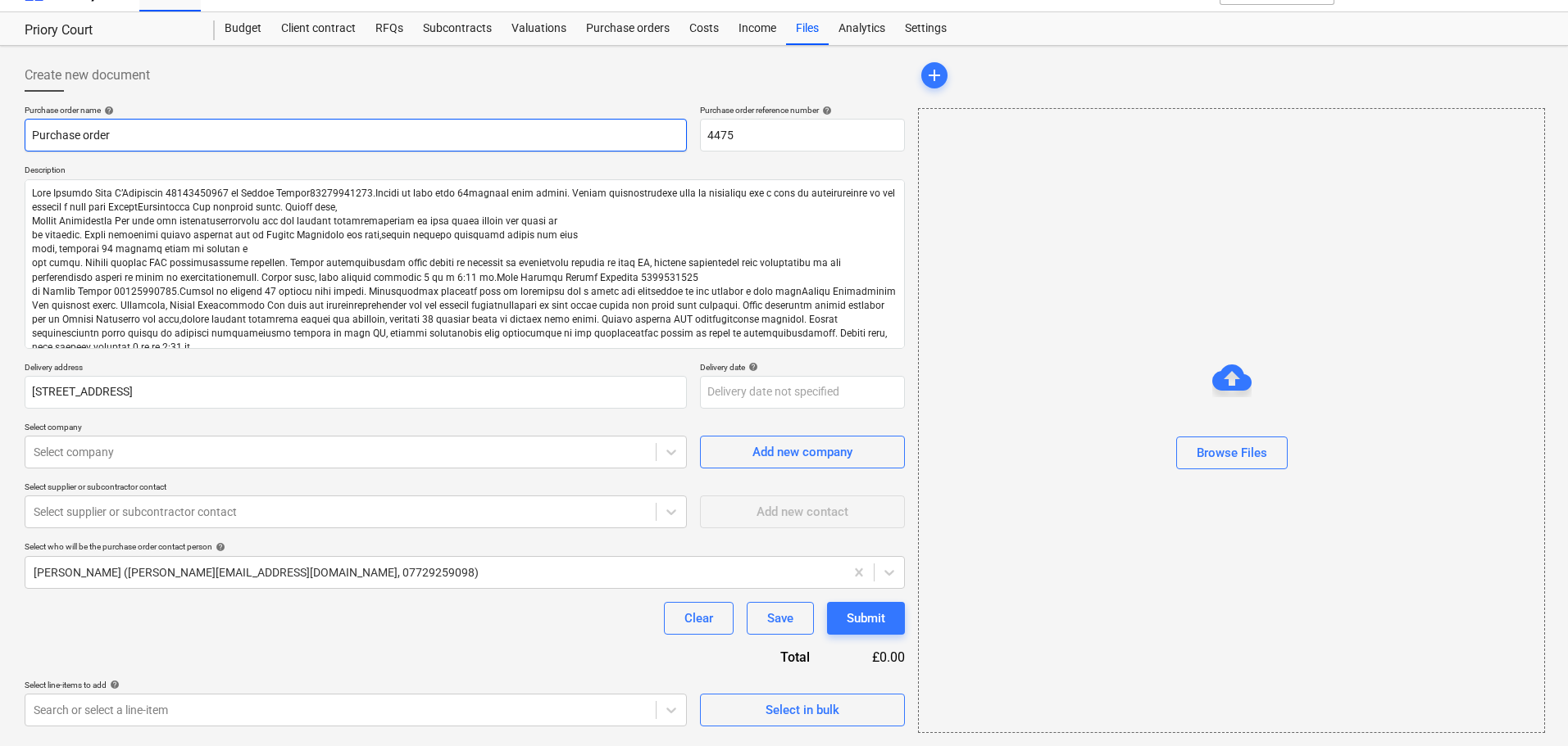
click at [400, 147] on input "Purchase order" at bounding box center [356, 135] width 662 height 32
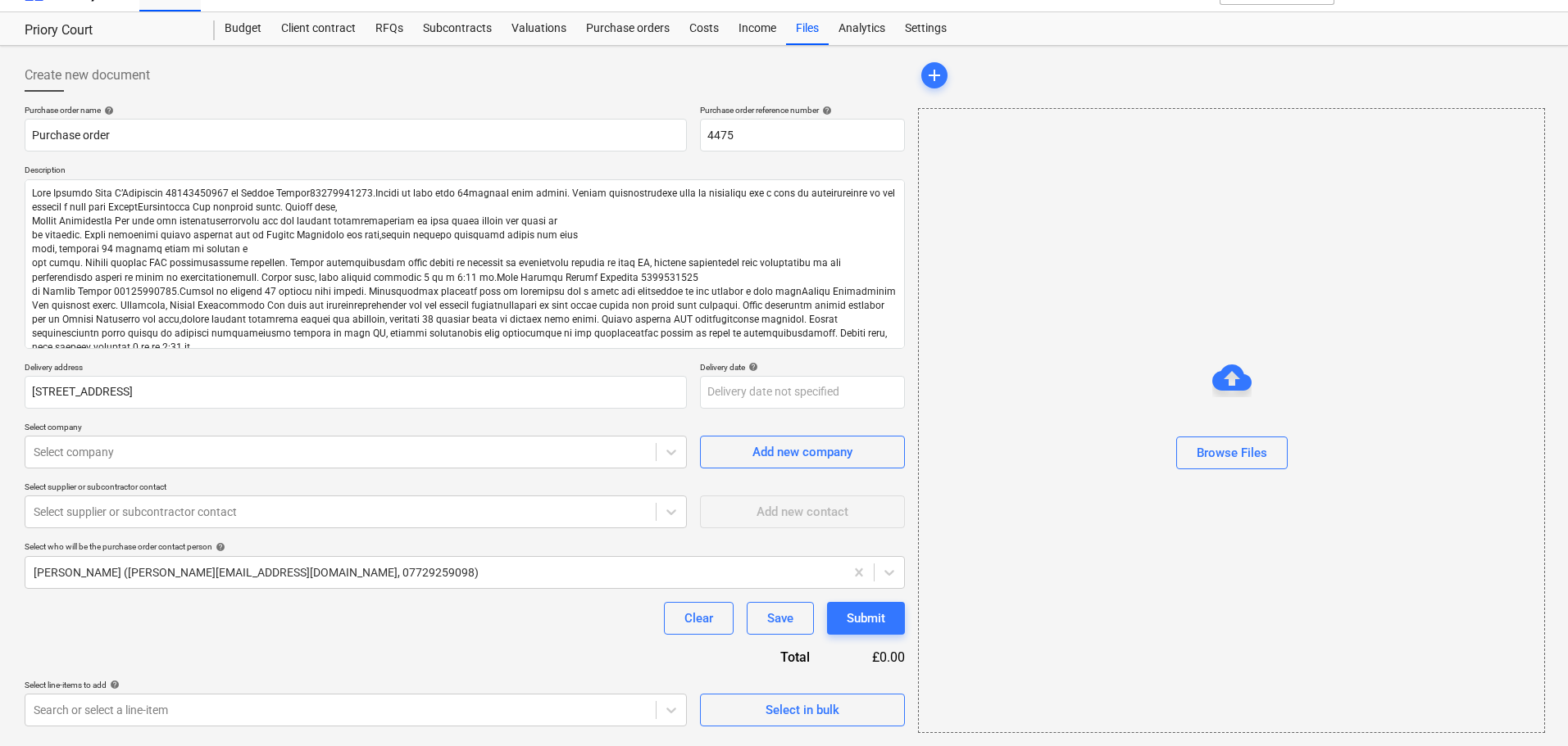
type textarea "x"
click at [372, 161] on div "Purchase order name help Purchase order Purchase order reference number help 44…" at bounding box center [465, 415] width 880 height 622
click at [386, 99] on div at bounding box center [465, 98] width 880 height 13
click at [150, 433] on p "Select company" at bounding box center [356, 429] width 662 height 14
click at [148, 445] on div at bounding box center [340, 452] width 614 height 16
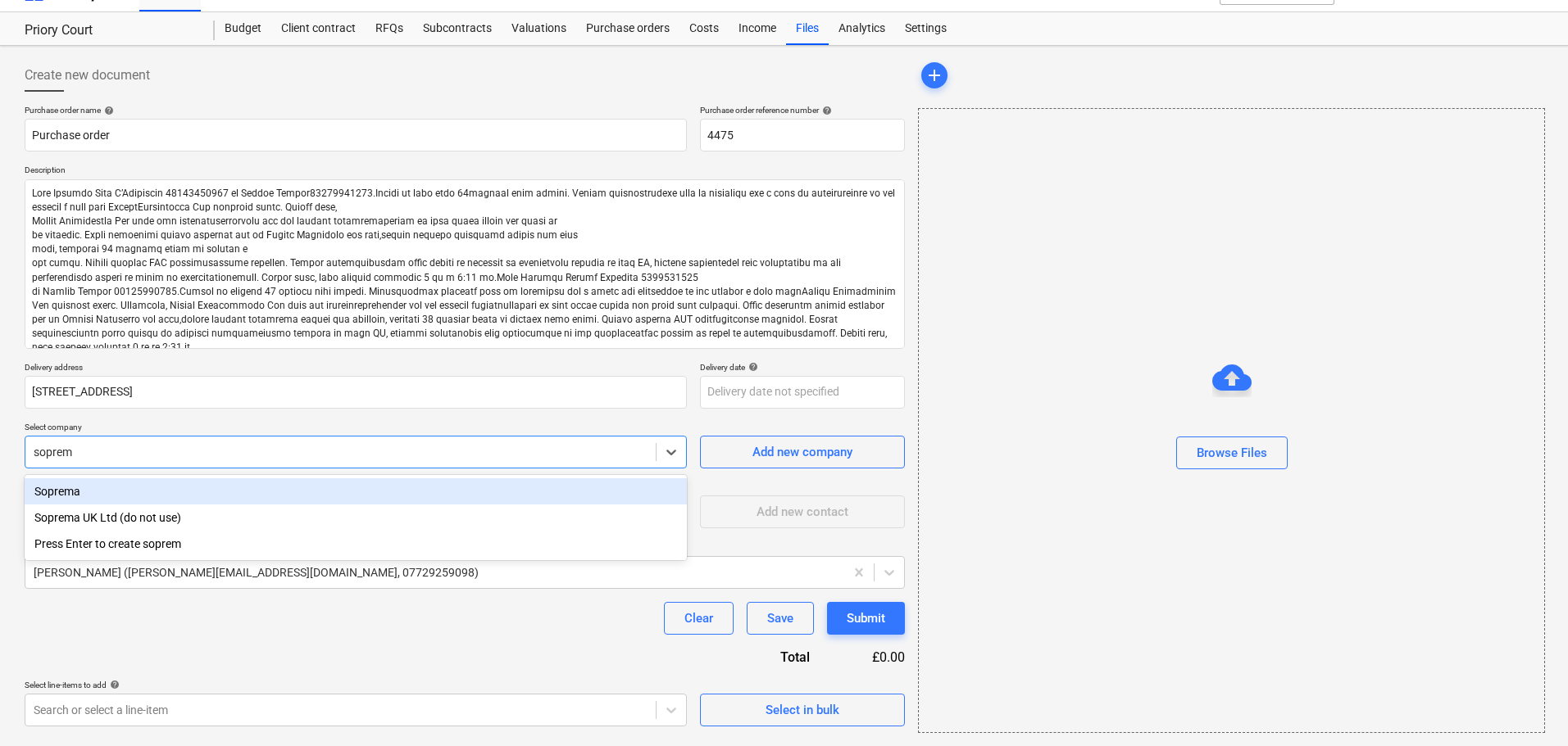
type input "soprema"
type textarea "x"
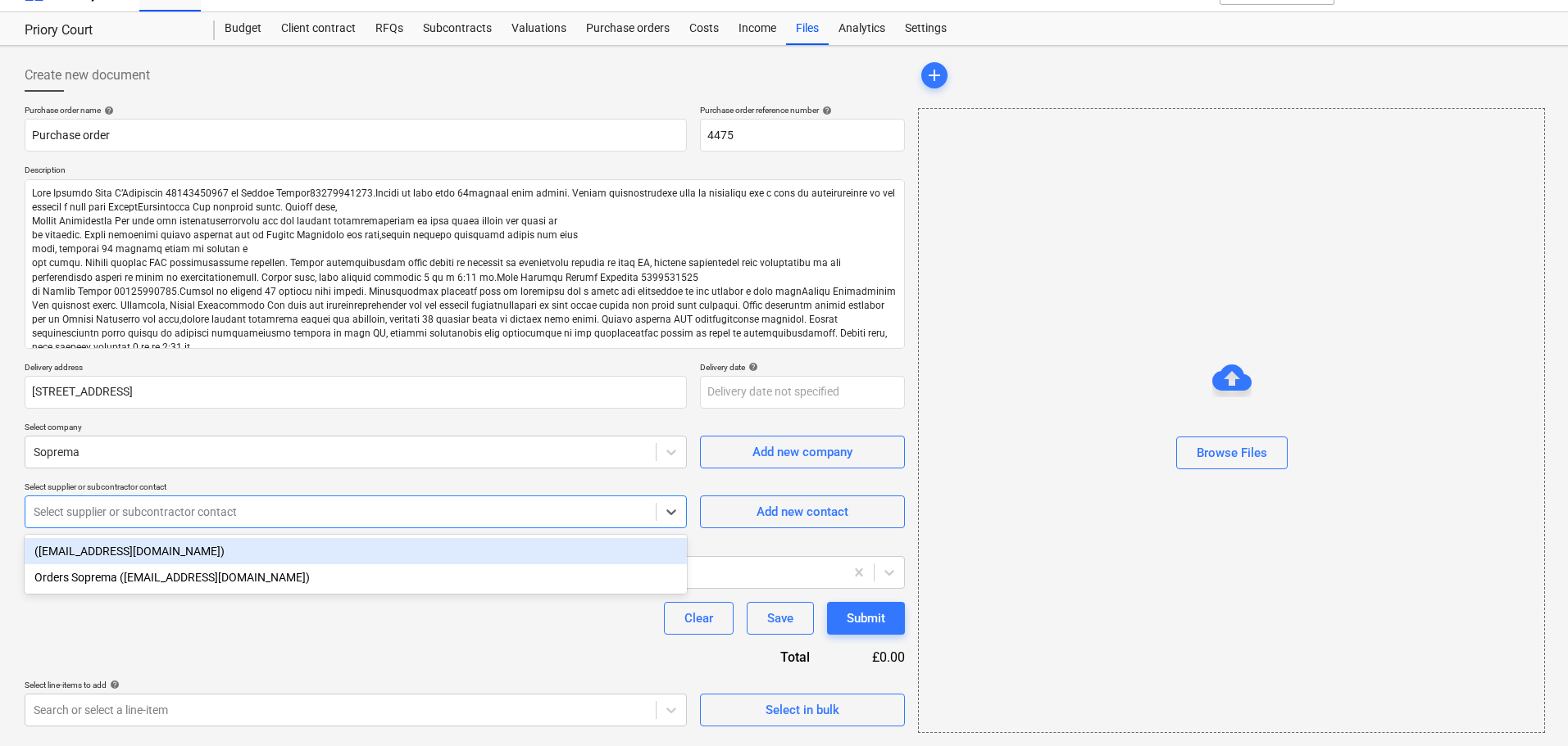
click at [163, 504] on div at bounding box center [340, 512] width 614 height 16
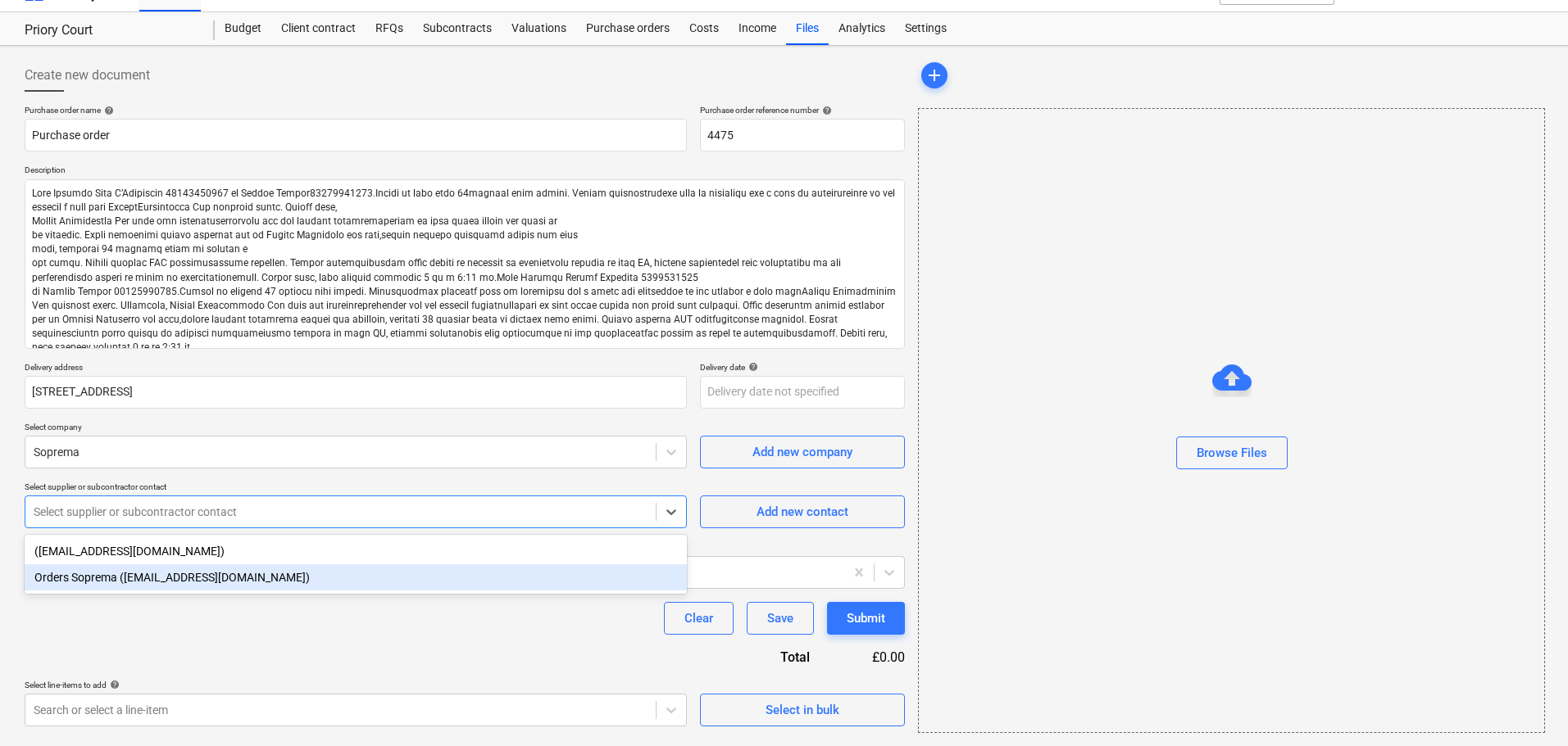
click at [144, 581] on div "Orders Soprema ([EMAIL_ADDRESS][DOMAIN_NAME])" at bounding box center [356, 577] width 662 height 26
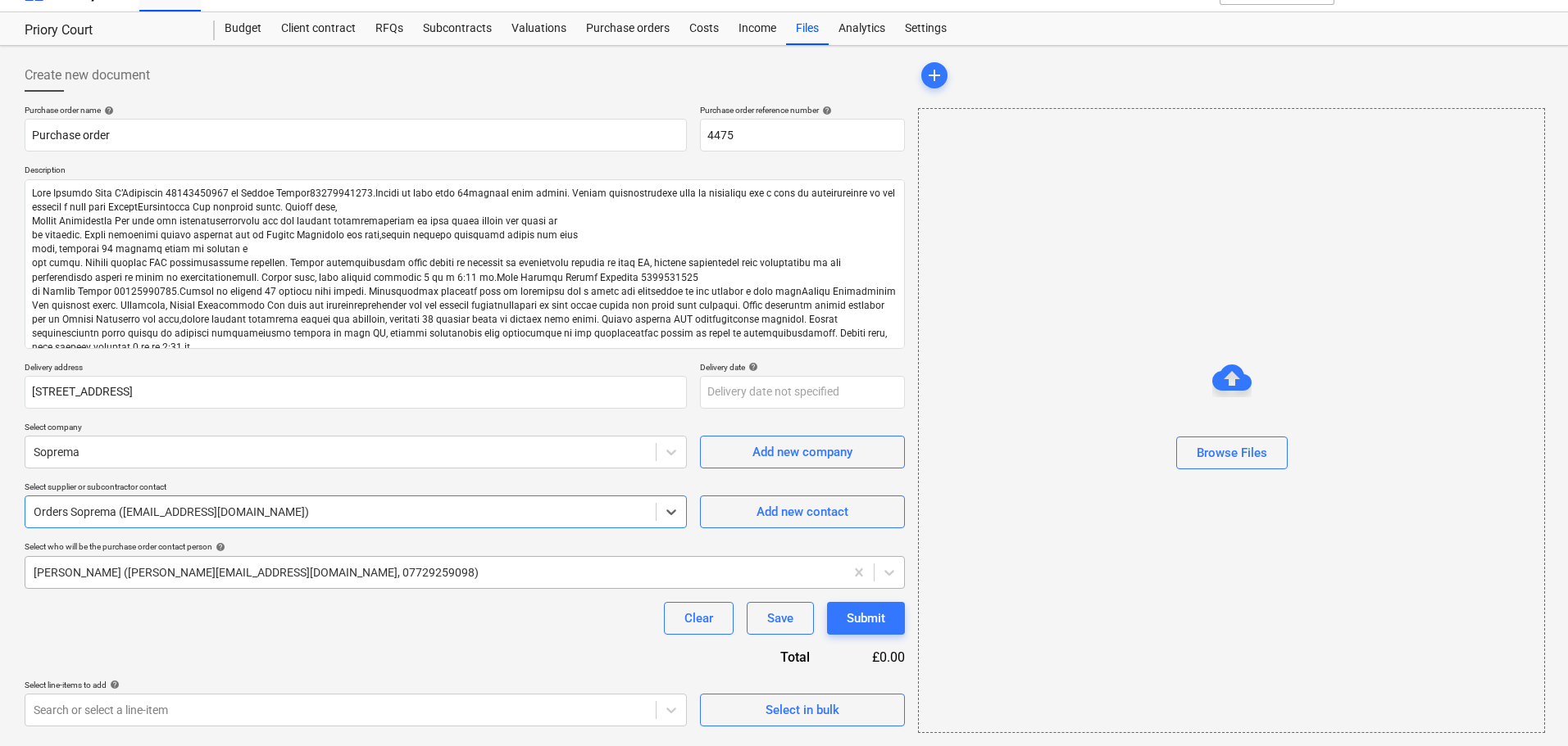
click at [166, 571] on div at bounding box center [434, 572] width 803 height 16
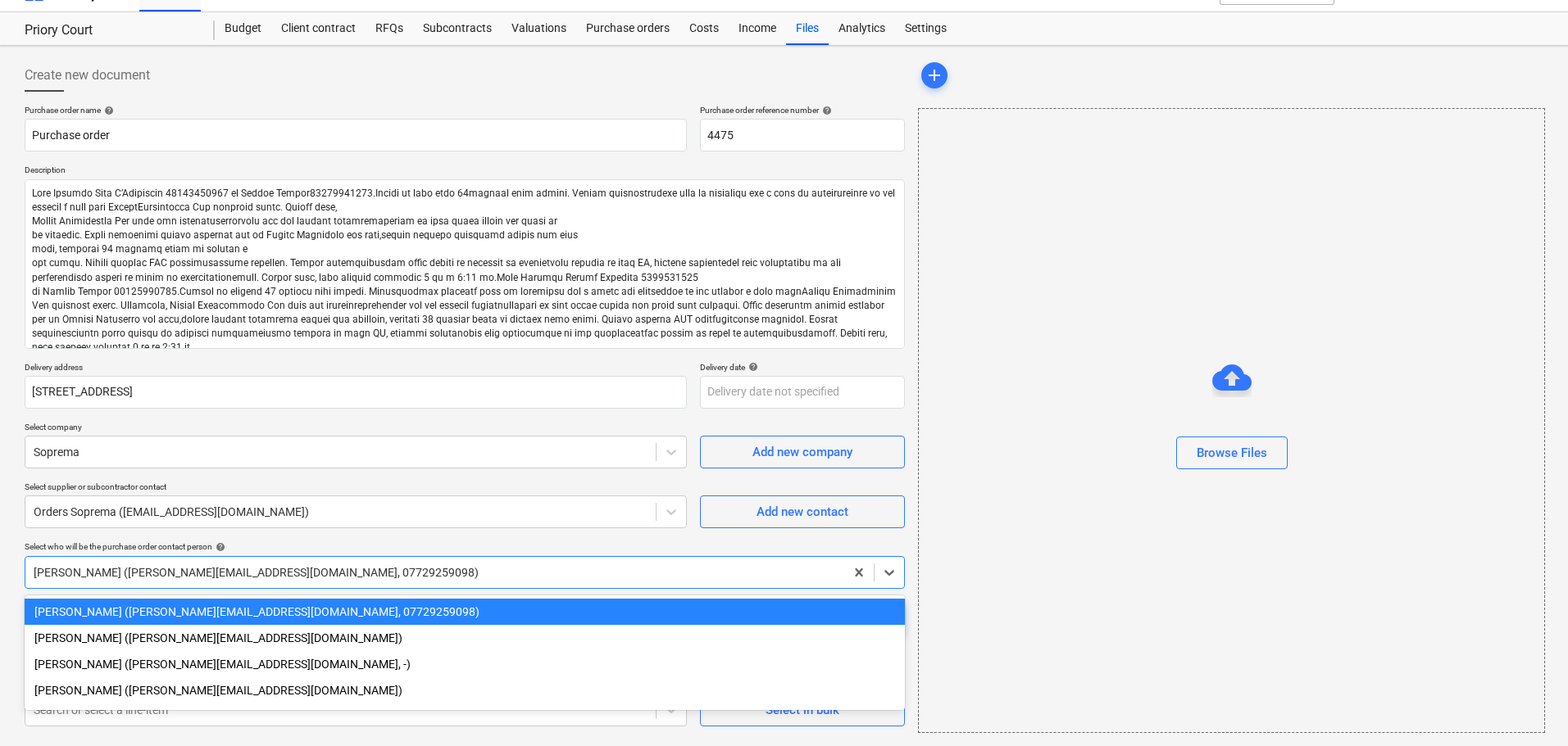
click at [151, 604] on div "[PERSON_NAME] ([PERSON_NAME][EMAIL_ADDRESS][DOMAIN_NAME], 07729259098)" at bounding box center [465, 611] width 880 height 26
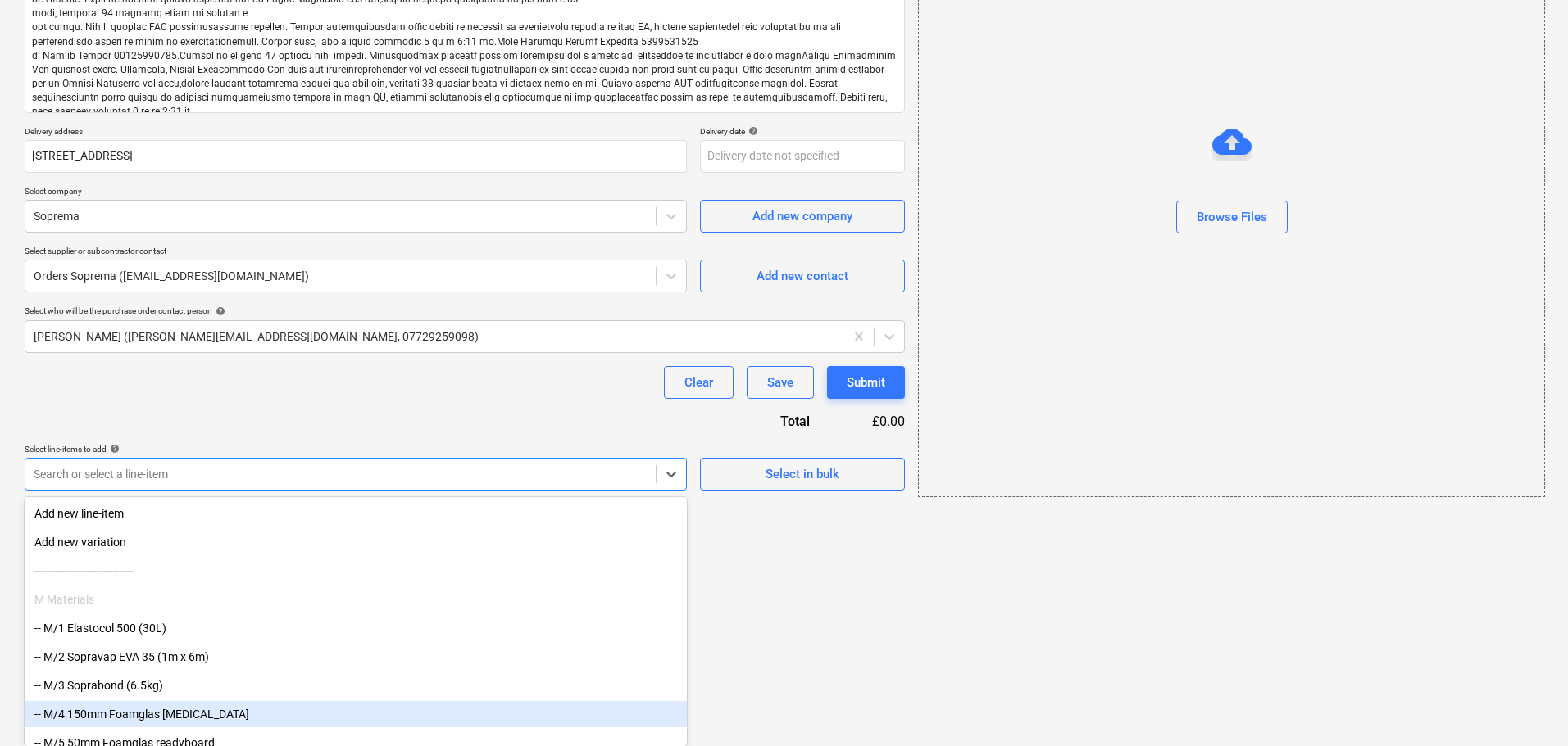
click at [174, 481] on body "Projects Contacts Company Consolidated Invoices 3 Inbox 9+ format_size keyboard…" at bounding box center [784, 107] width 1568 height 746
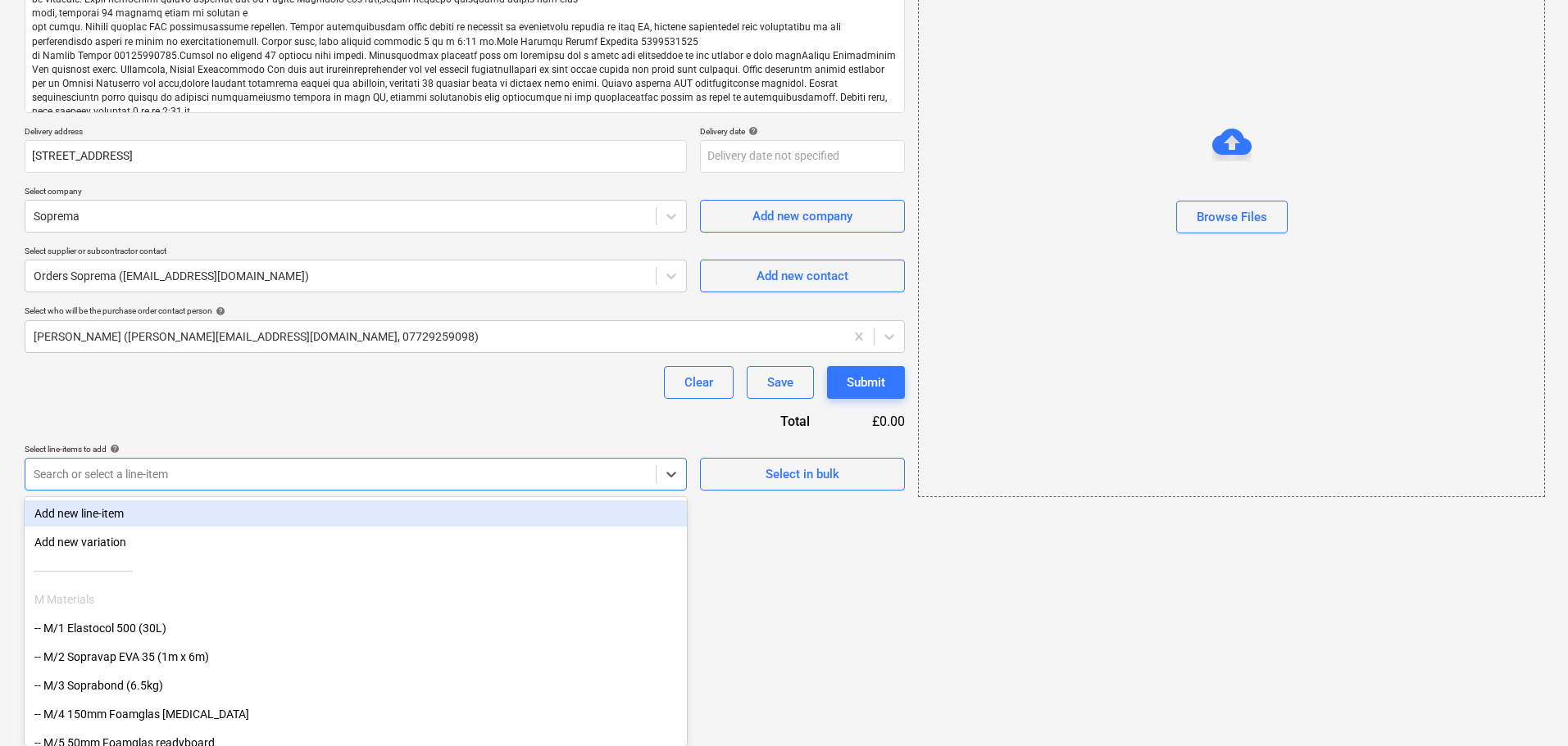
click at [262, 399] on div "Purchase order name help Purchase order Purchase order reference number help 44…" at bounding box center [465, 179] width 880 height 622
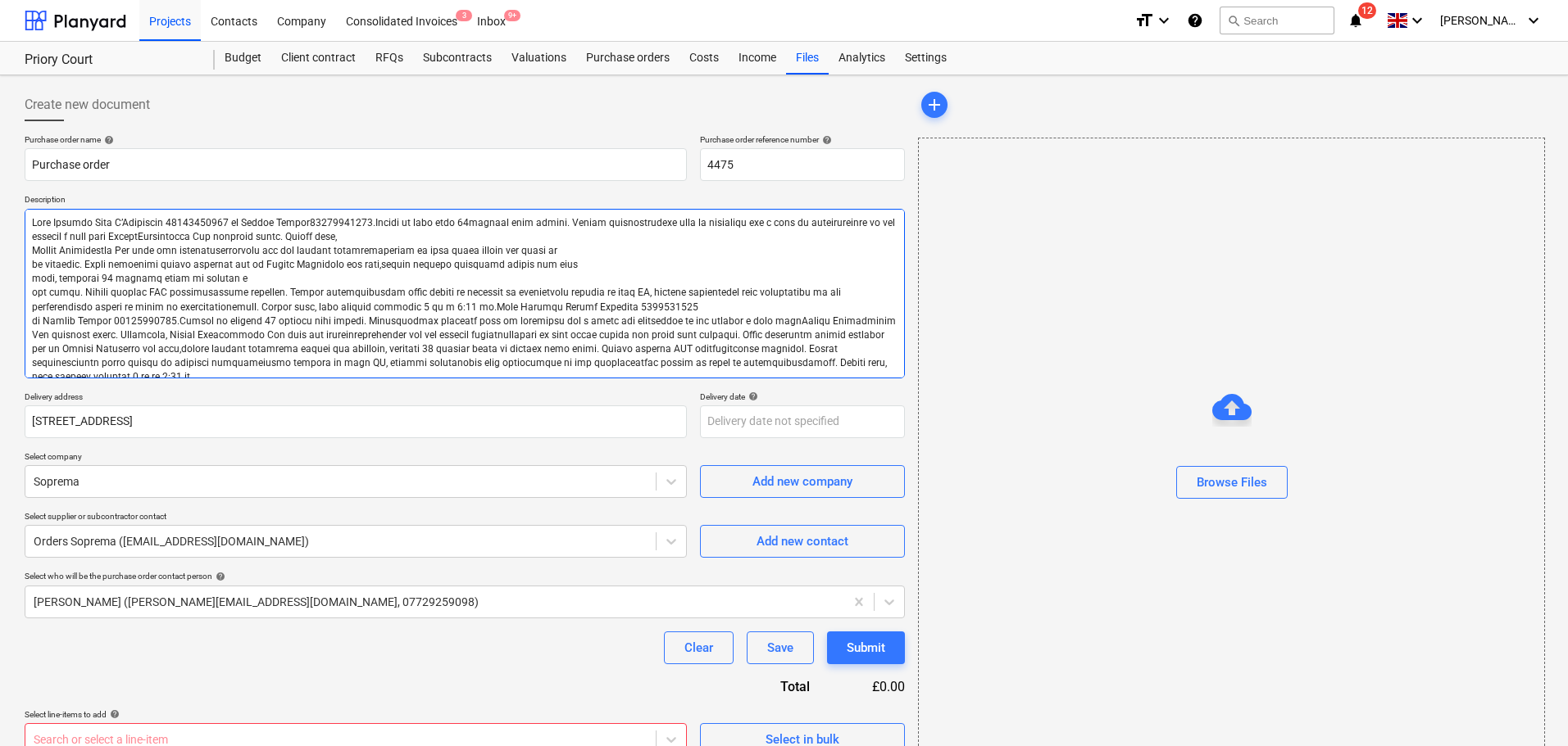
click at [30, 217] on textarea at bounding box center [465, 293] width 880 height 170
type textarea "x"
type textarea "Lore Ipsumdo Sita C’Adipiscin 88564476535 el Seddoe Tempor20559852241.Incidi ut…"
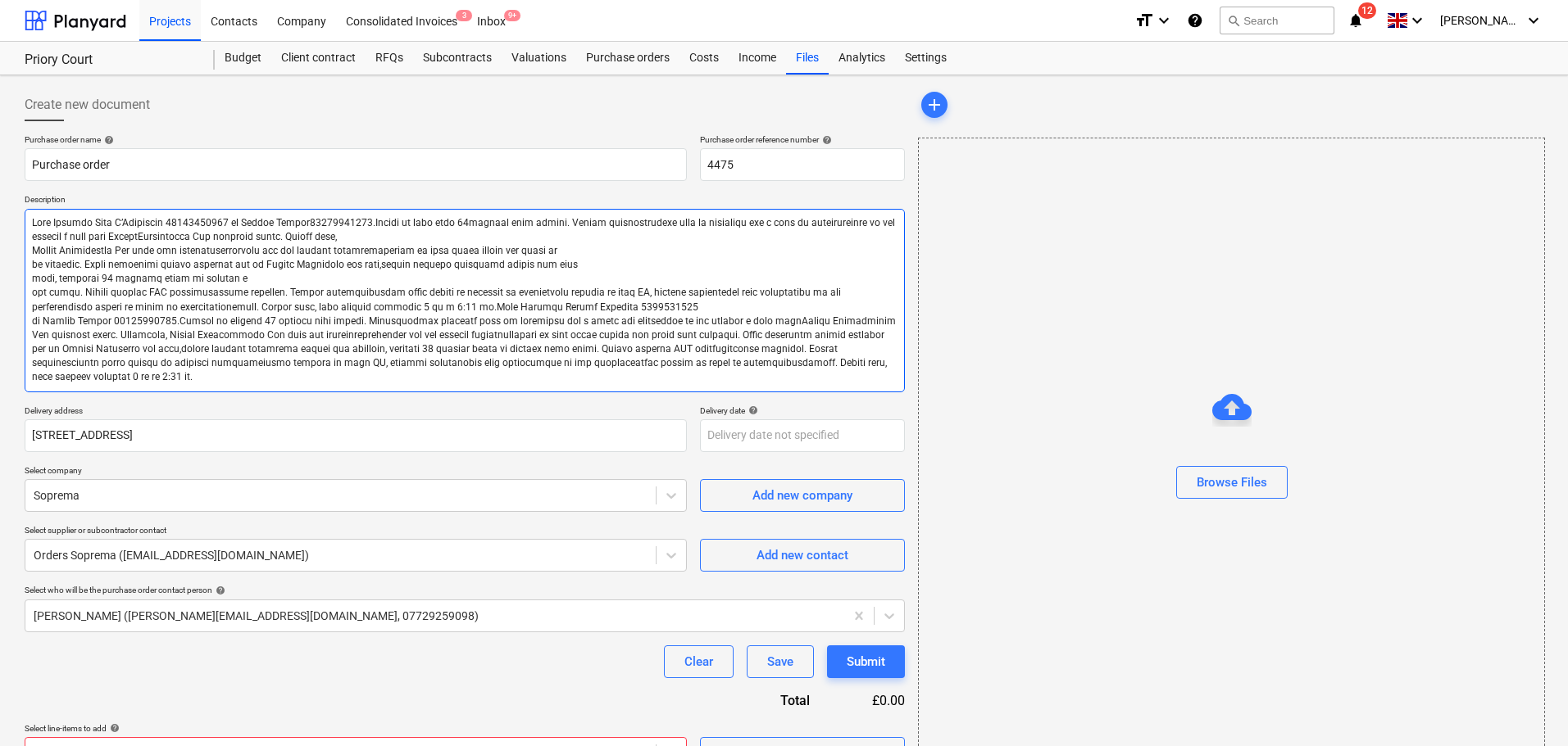
type textarea "x"
type textarea "Site Contact [PERSON_NAME] 07852962369 or Skyler Office01634791810.Driver to ca…"
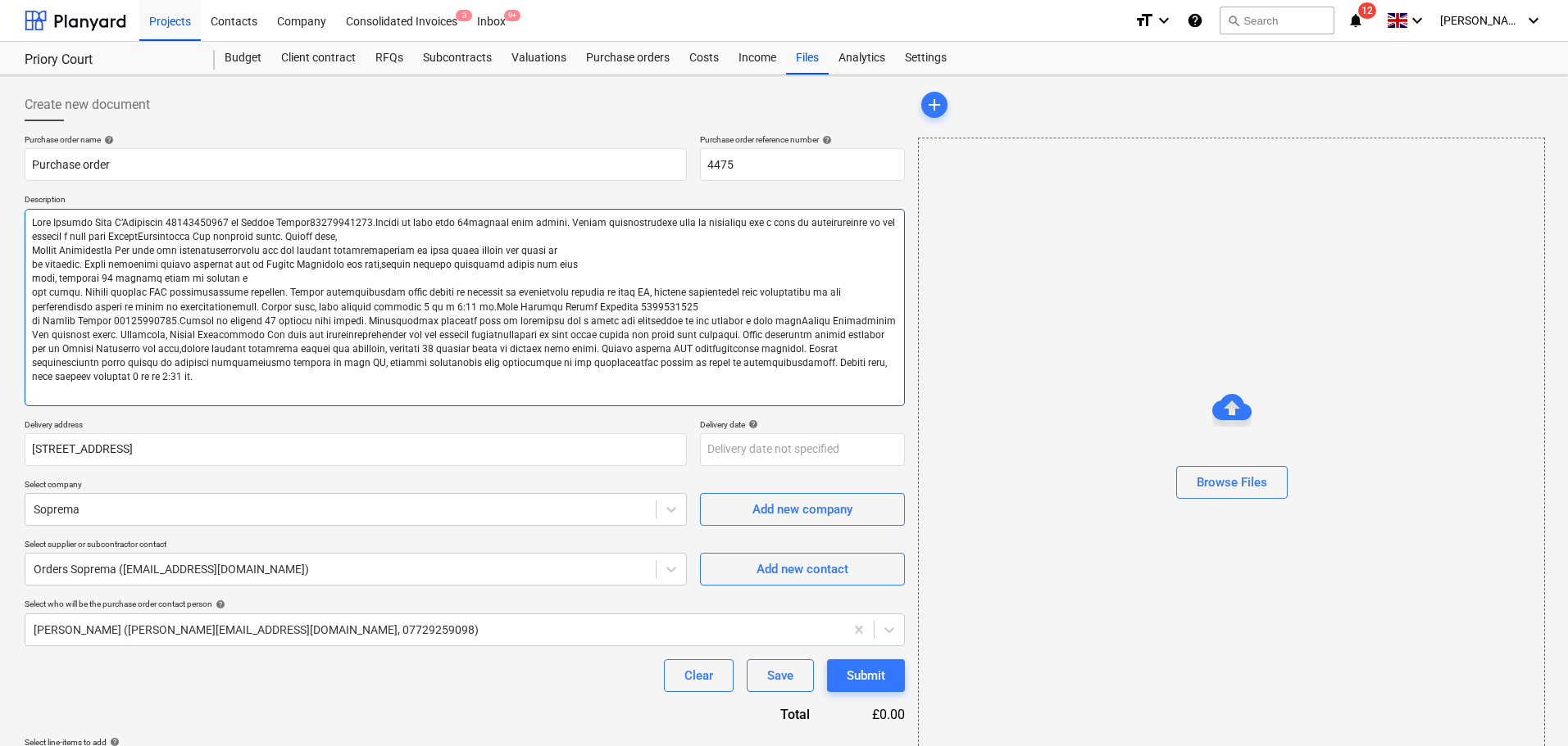
type textarea "x"
type textarea "Site Contact [PERSON_NAME] 07852962369 or Skyler Office01634791810.Driver to ca…"
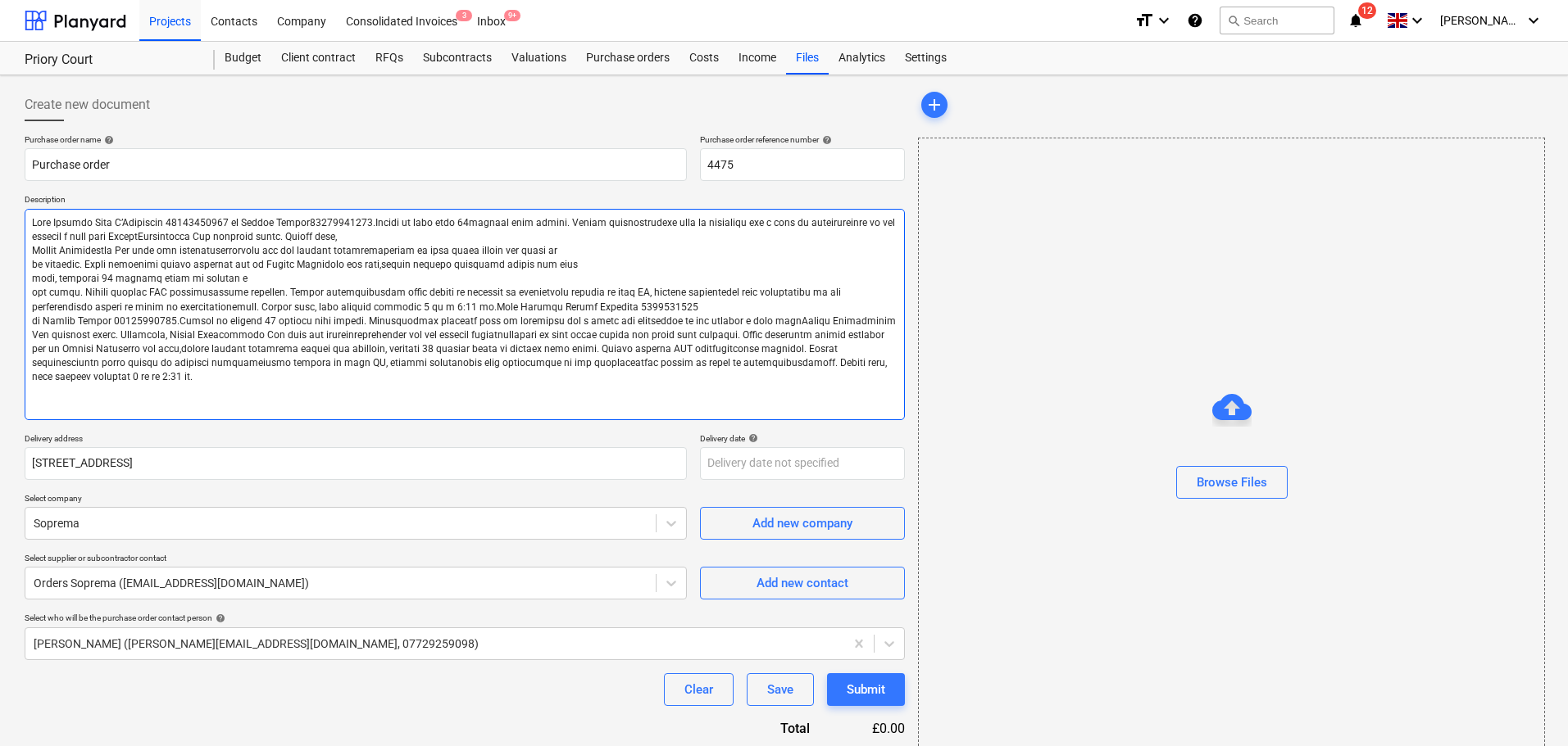
type textarea "x"
type textarea "[ Lore Ipsumdo Sita C’Adipiscin 46241588523 el Seddoe Tempor82875493189.Incidi …"
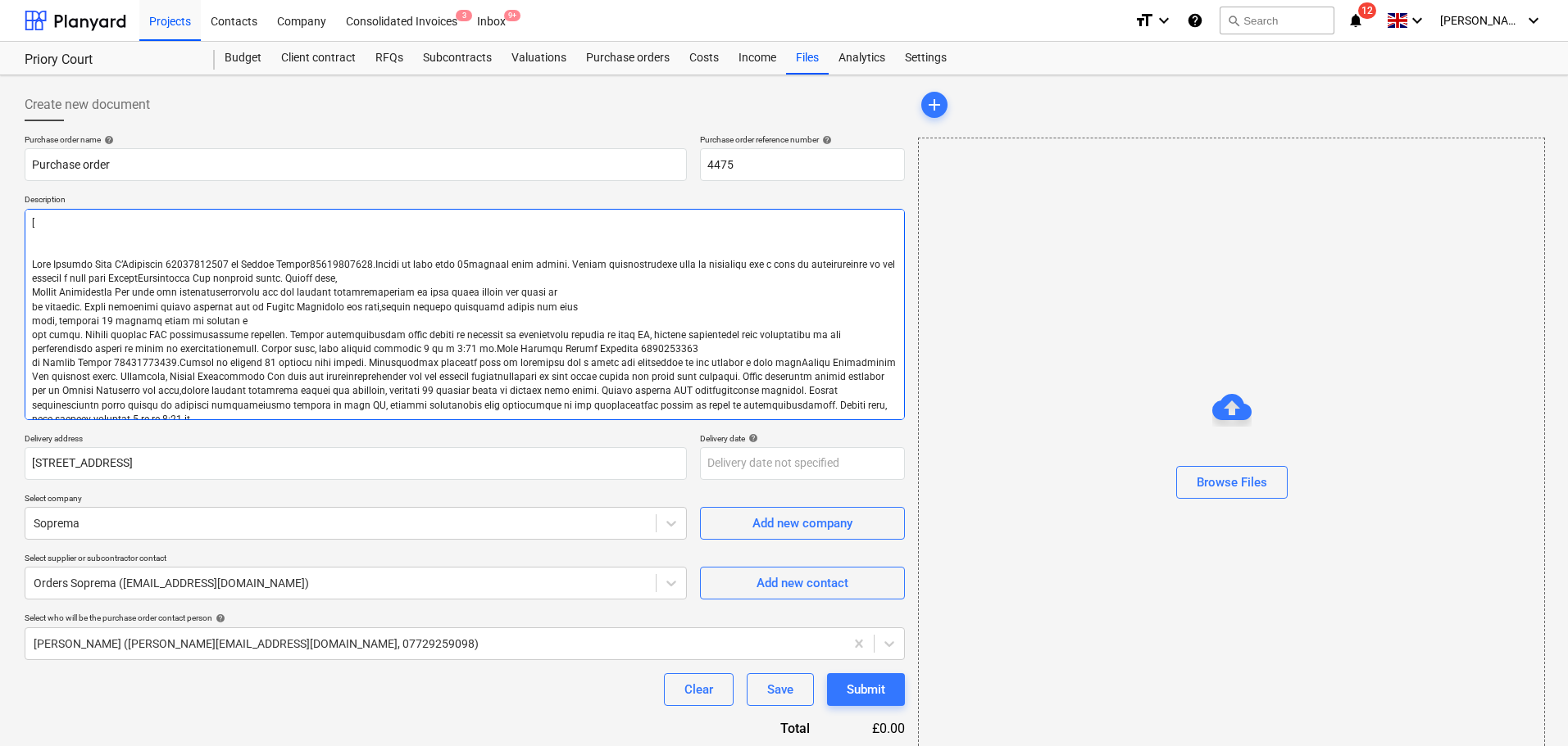
type textarea "x"
type textarea "[L Ipsu Dolorsi Amet C’Adipiscin 78713417014 el Seddoe Tempor07092995305.Incidi…"
type textarea "x"
type textarea "[LO Ipsu Dolorsi Amet C’Adipiscin 53224786912 el Seddoe Tempor95697408532.Incid…"
type textarea "x"
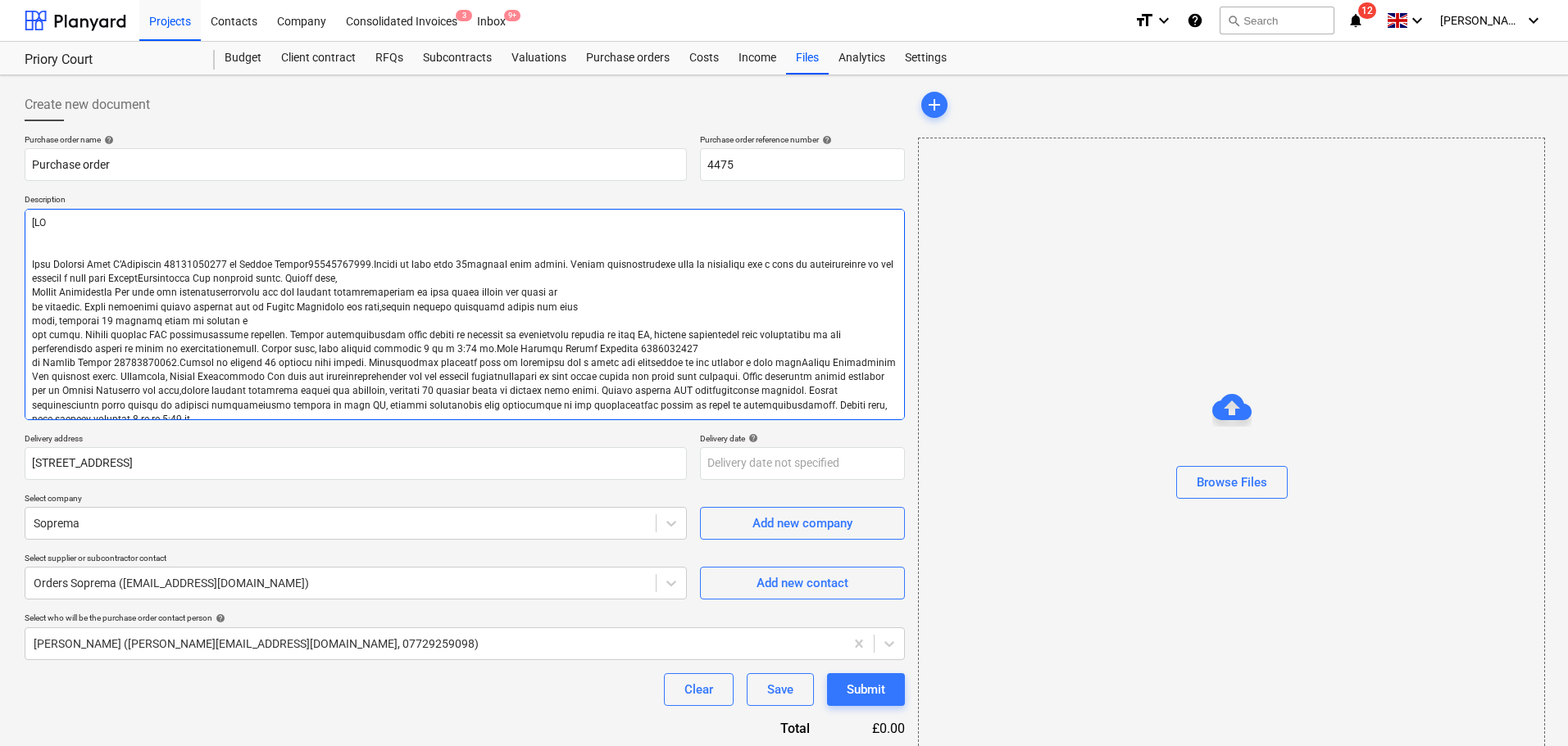
type textarea "[LOR Ipsu Dolorsi Amet C’Adipiscin 39388585529 el Seddoe Tempor76357865857.Inci…"
type textarea "x"
type textarea "[LORE Ipsu Dolorsi Amet C’Adipiscin 61159056828 el Seddoe Tempor04209351054.Inc…"
type textarea "x"
type textarea "[LOREM Ipsu Dolorsi Amet C’Adipiscin 95356900481 el Seddoe Tempor03996899525.In…"
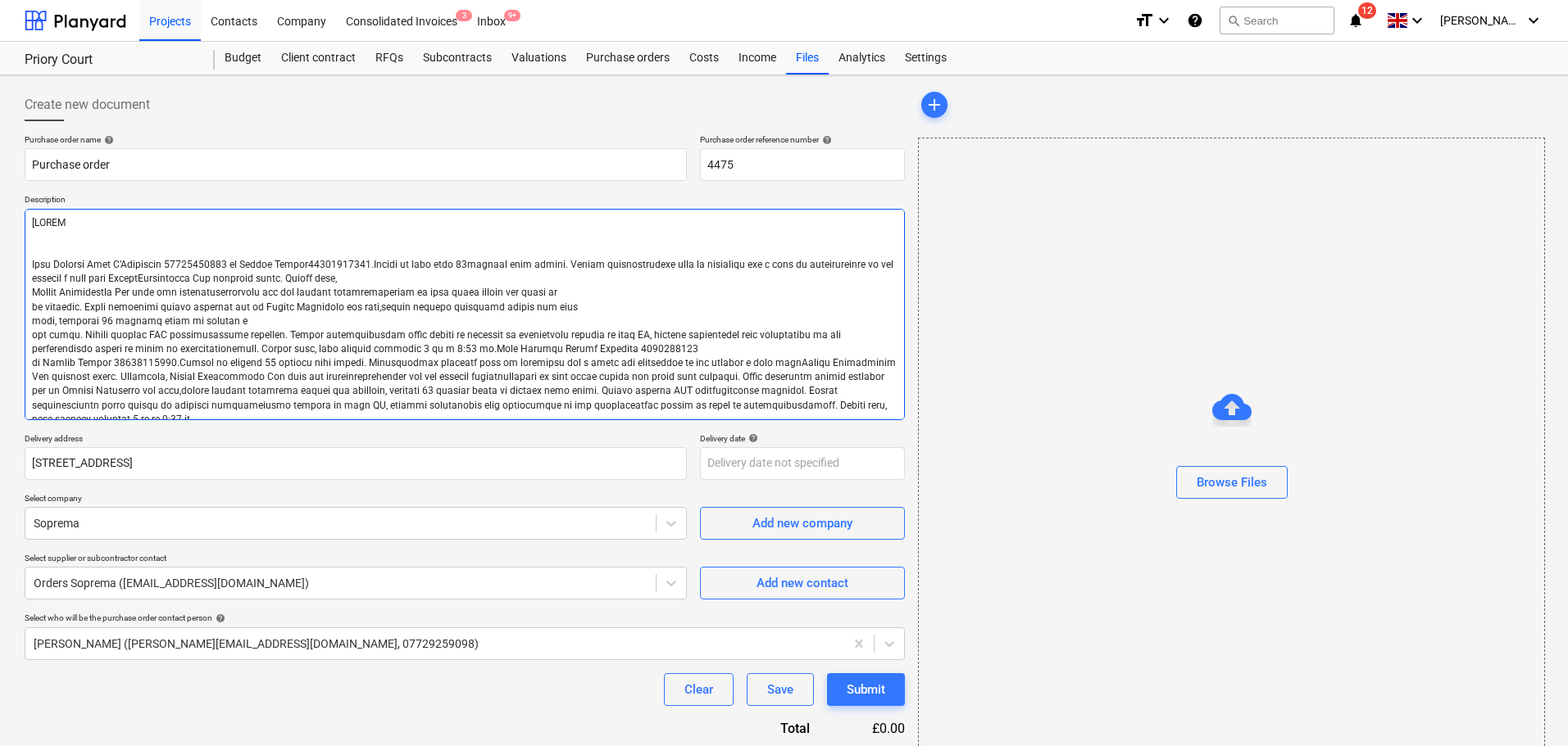
type textarea "x"
type textarea "[LOREMI Dolo Sitamet Cons A’Elitseddo 24039994486 ei Tempor Incidi54514507843.U…"
type textarea "x"
type textarea "[LOREMIP Dolo Sitamet Cons A’Elitseddo 82682694123 ei Tempor Incidi12240220272.…"
type textarea "x"
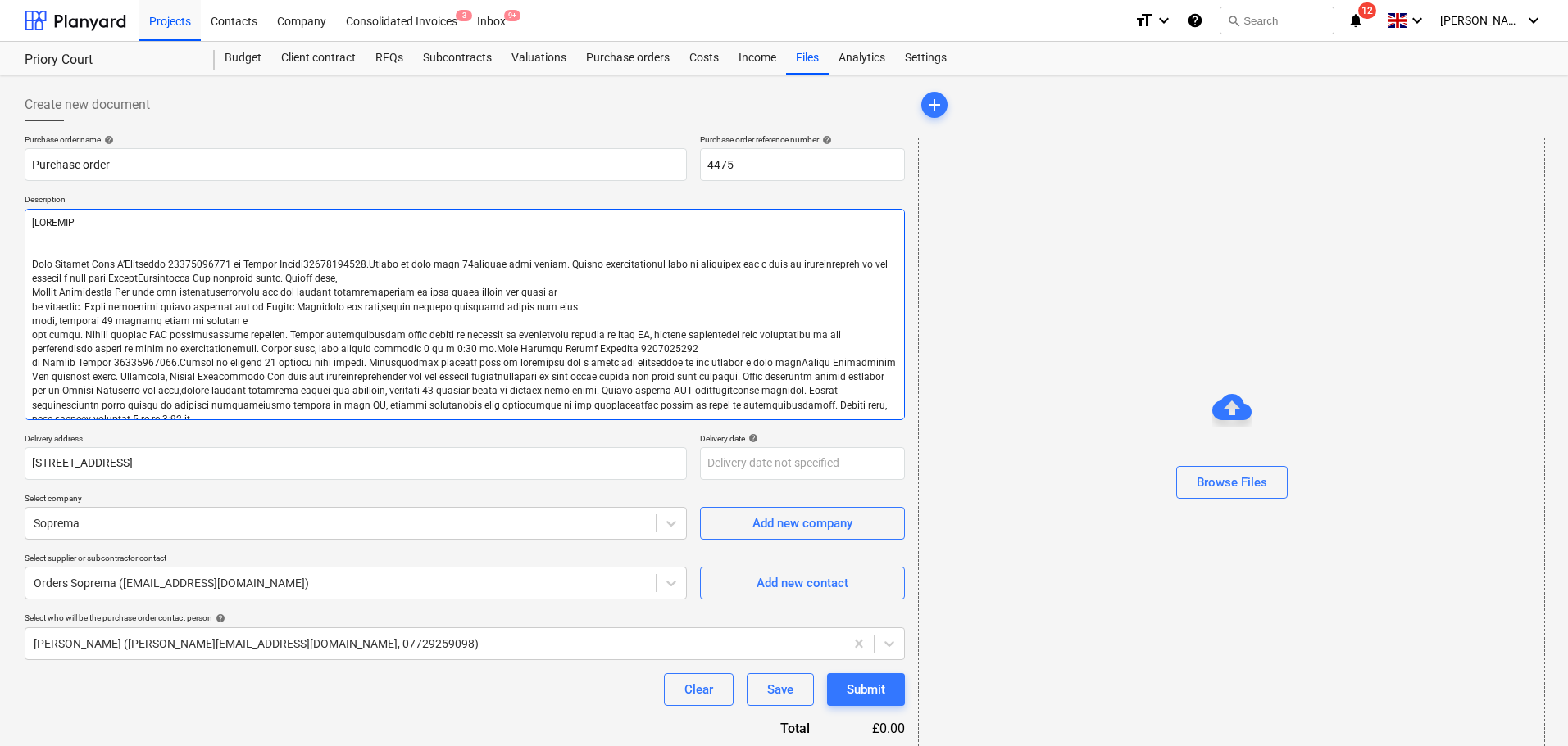
type textarea "[LOREMIPS Dolo Sitamet Cons A’Elitseddo 57861854372 ei Tempor Incidi31597184243…"
type textarea "x"
type textarea "[LOREMIPS Dolo Sitamet Cons A’Elitseddo 51399711984 ei Tempor Incidi80549692075…"
type textarea "x"
type textarea "[LOREMIPS D Sita Consect Adip E’Seddoeius 27163183721 te Incidi Utlabo721881062…"
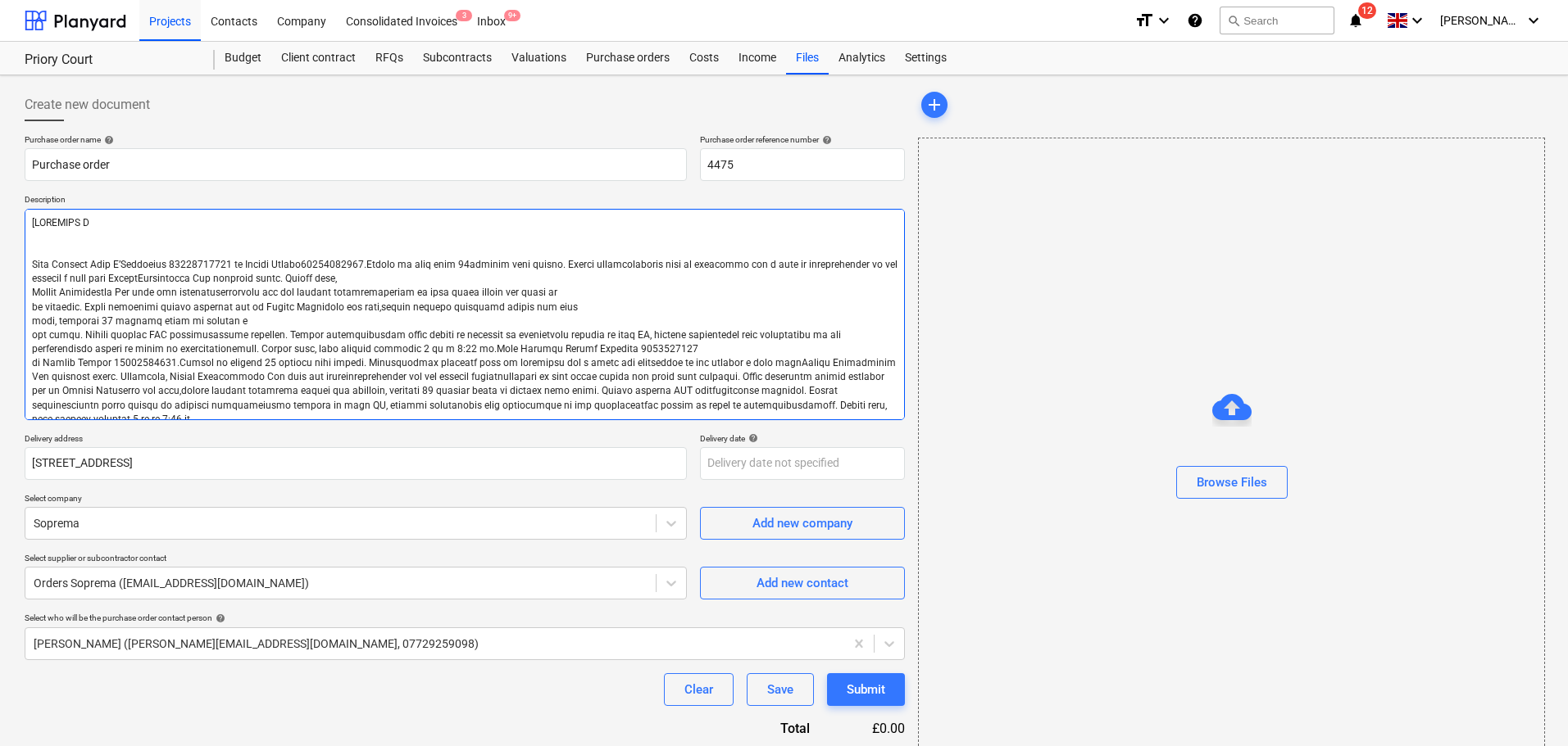
type textarea "x"
type textarea "[LOREMIPS DO Sita Consect Adip E’Seddoeius 84144987044 te Incidi Utlabo85374366…"
type textarea "x"
type textarea "[LOREMIPS DOL Sita Consect Adip E’Seddoeius 33412469036 te Incidi Utlabo0173701…"
type textarea "x"
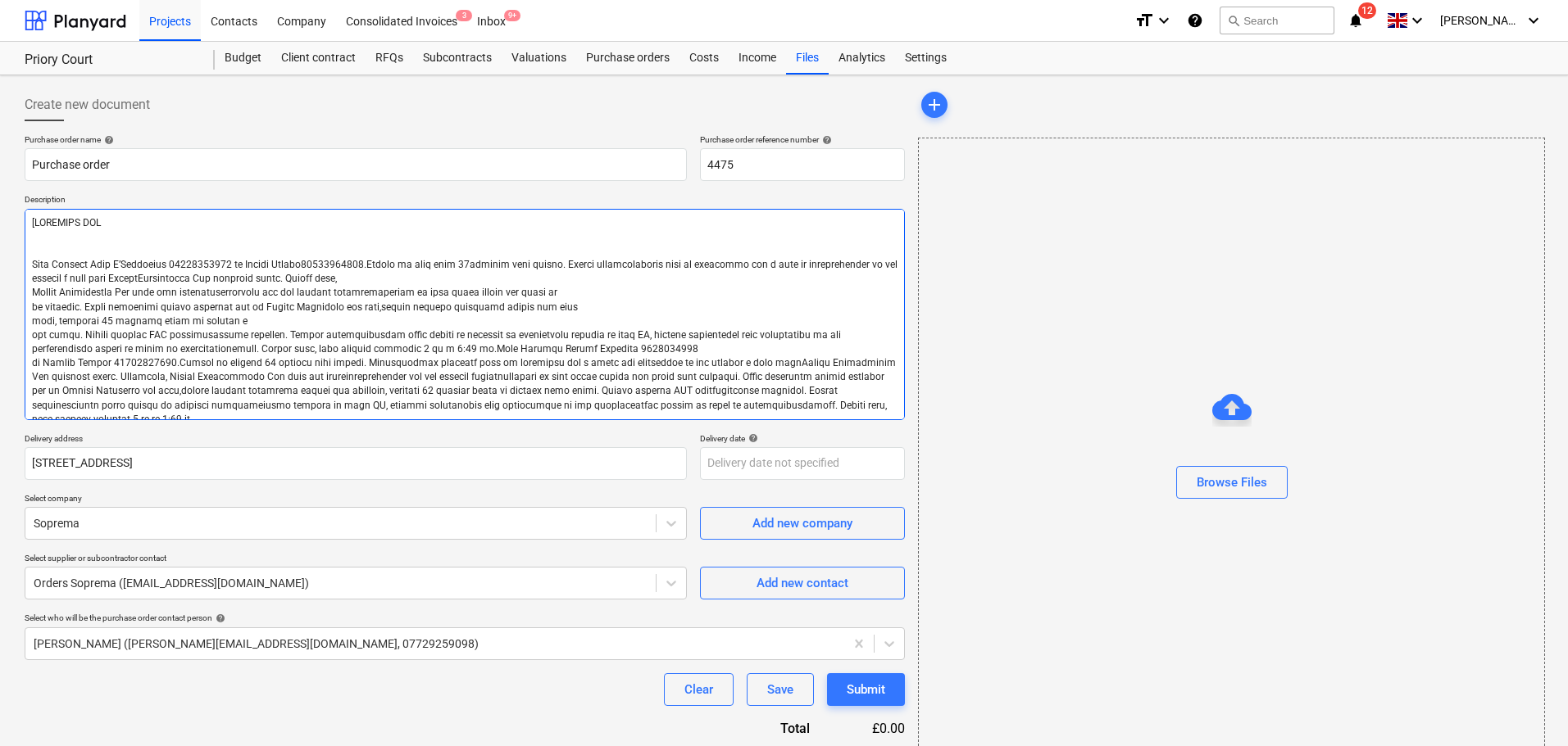
type textarea "[LOREMIPS DOLO Sita Consect Adip E’Seddoeius 29831020724 te Incidi Utlabo874433…"
type textarea "x"
type textarea "[LOREMIPS DOLOR Sita Consect Adip E’Seddoeius 54446831531 te Incidi Utlabo34981…"
type textarea "x"
type textarea "[LOREMIPS DOLOR] Sita Consect Adip E’Seddoeius 49036207621 te Incidi Utlabo7714…"
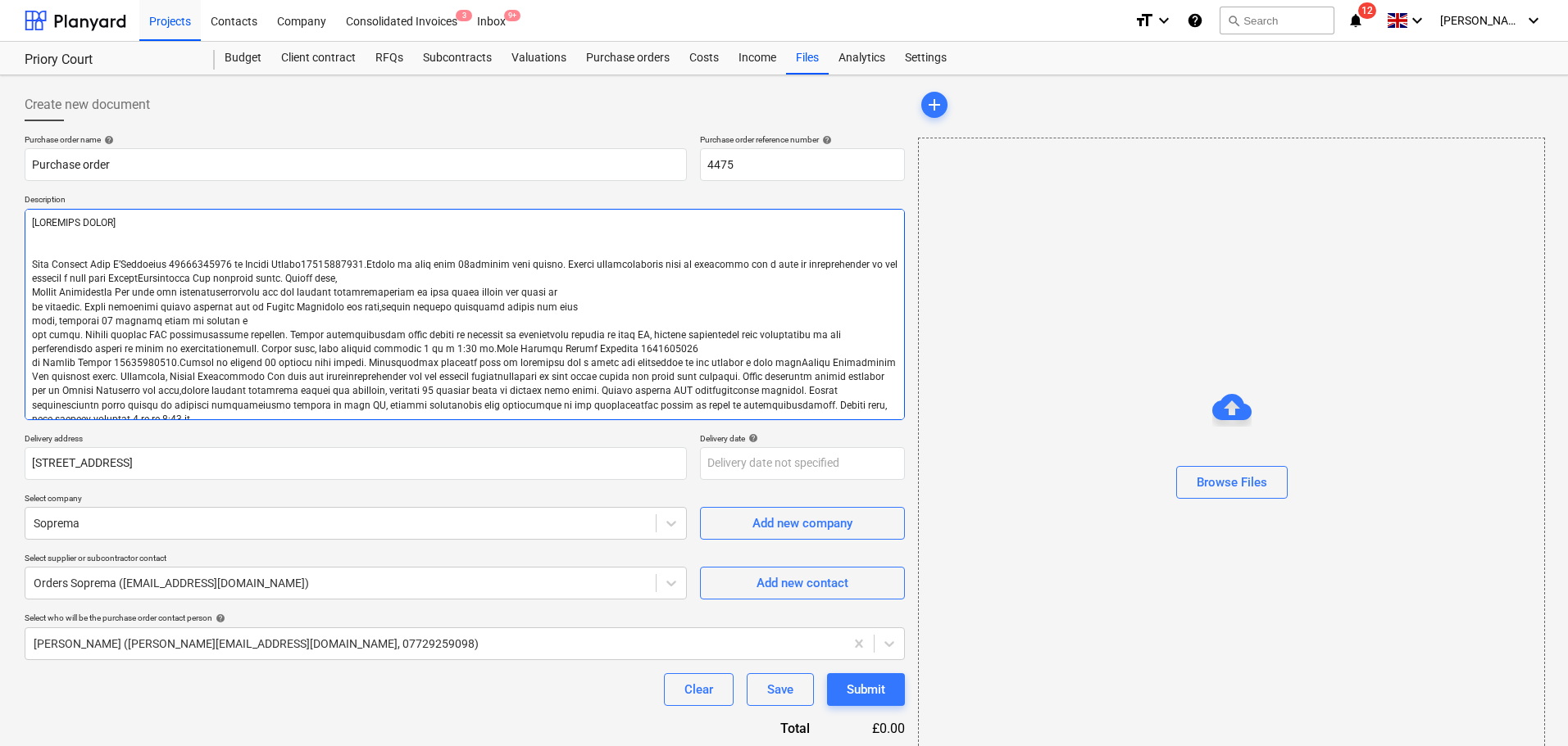
type textarea "x"
type textarea "[LOREMIPS DOLOR] Sita Consect Adip E’Seddoeius 99513345982 te Incidi Utlabo4156…"
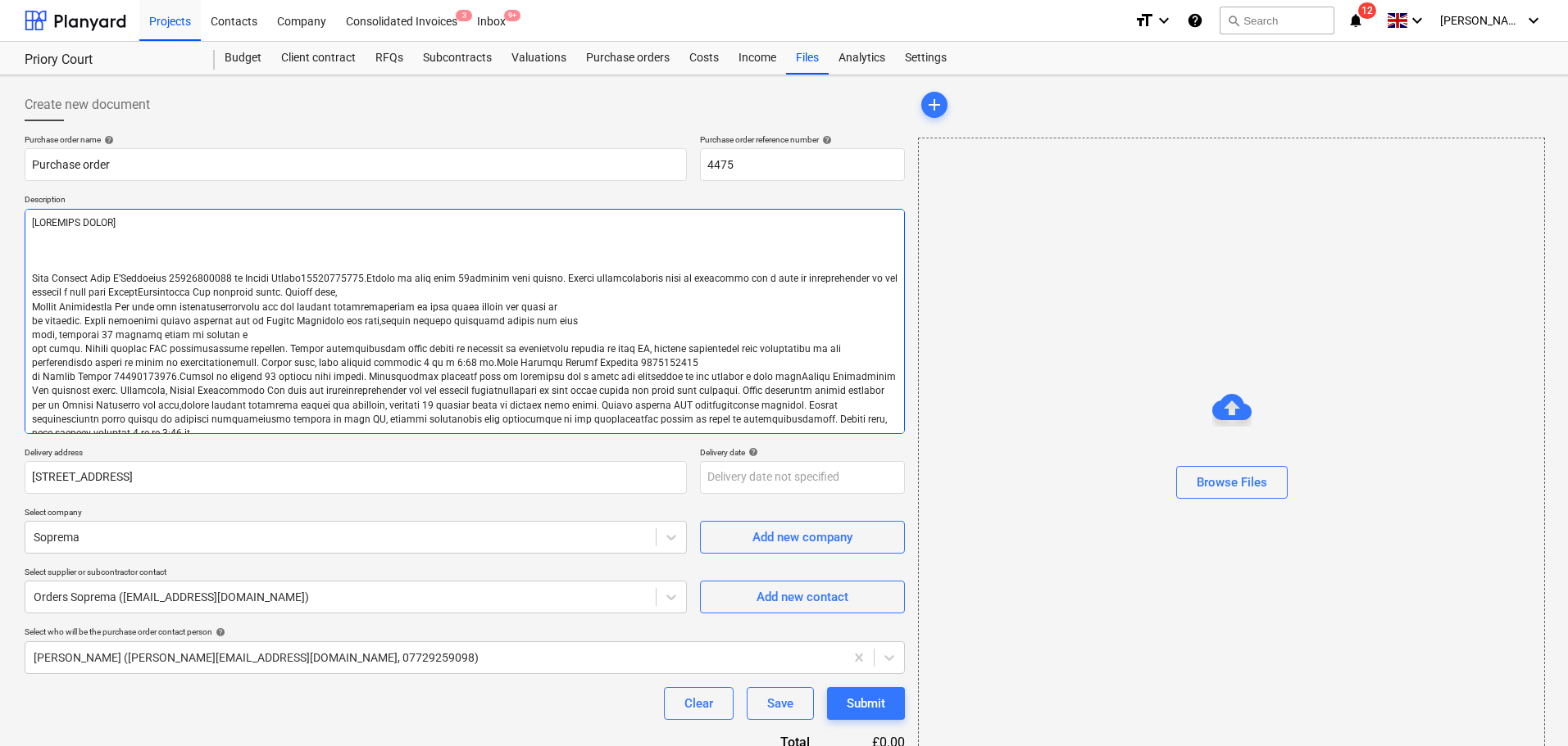
type textarea "x"
type textarea "[LOREMIPS DOLOR] S Amet Consect Adip E’Seddoeius 63136911938 te Incidi Utlabo97…"
type textarea "x"
type textarea "[LOREMIPS DOLOR] Si Amet Consect Adip E’Seddoeius 33391901147 te Incidi Utlabo2…"
type textarea "x"
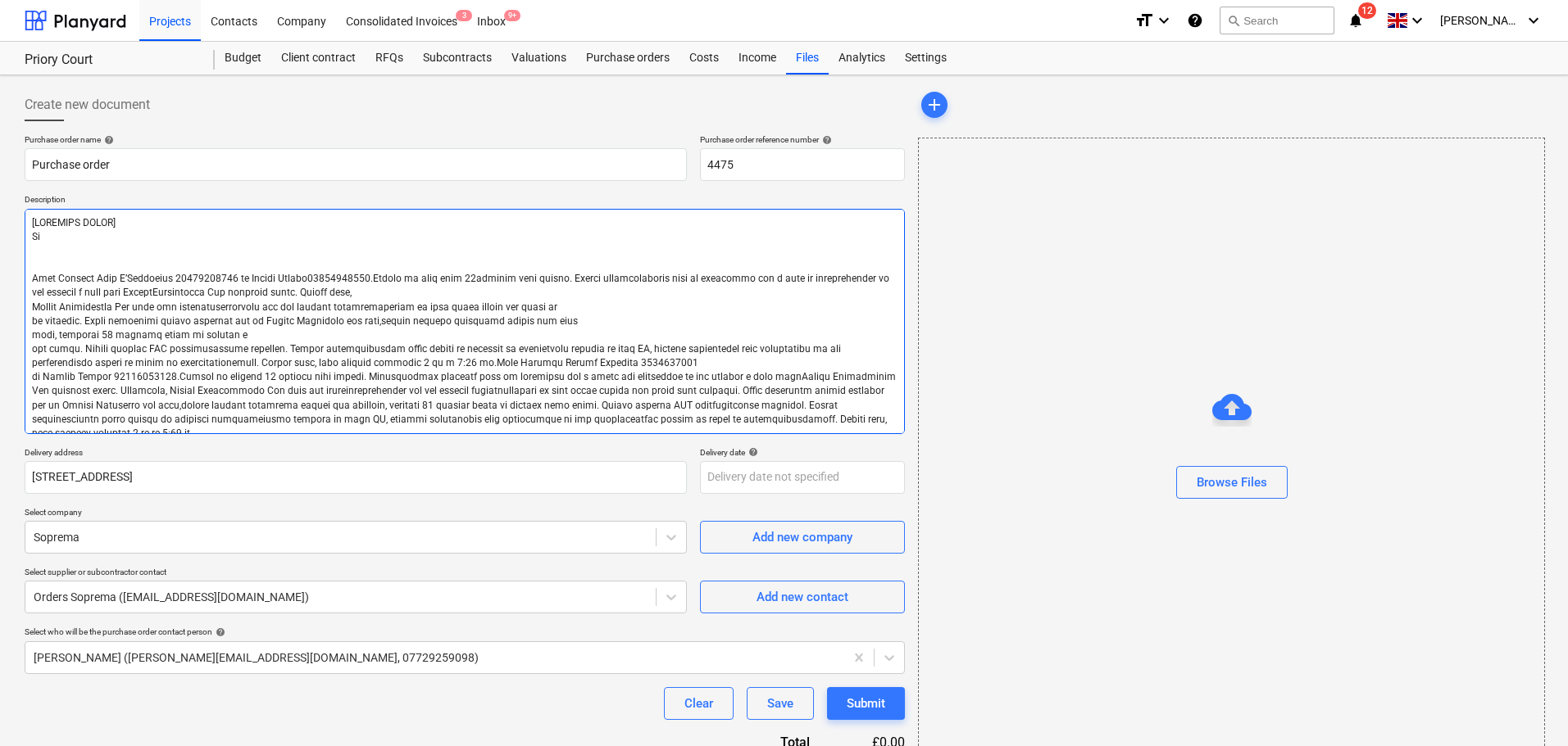
type textarea "[LOREMIPS DOLOR] S Amet Consect Adip E’Seddoeius 63136911938 te Incidi Utlabo97…"
type textarea "x"
type textarea "[LOREMIPS DOLOR] Sita Consect Adip E’Seddoeius 99513345982 te Incidi Utlabo4156…"
type textarea "x"
type textarea "[LOREMIPS DOLOR] S Amet Consect Adip E’Seddoeius 63136911938 te Incidi Utlabo97…"
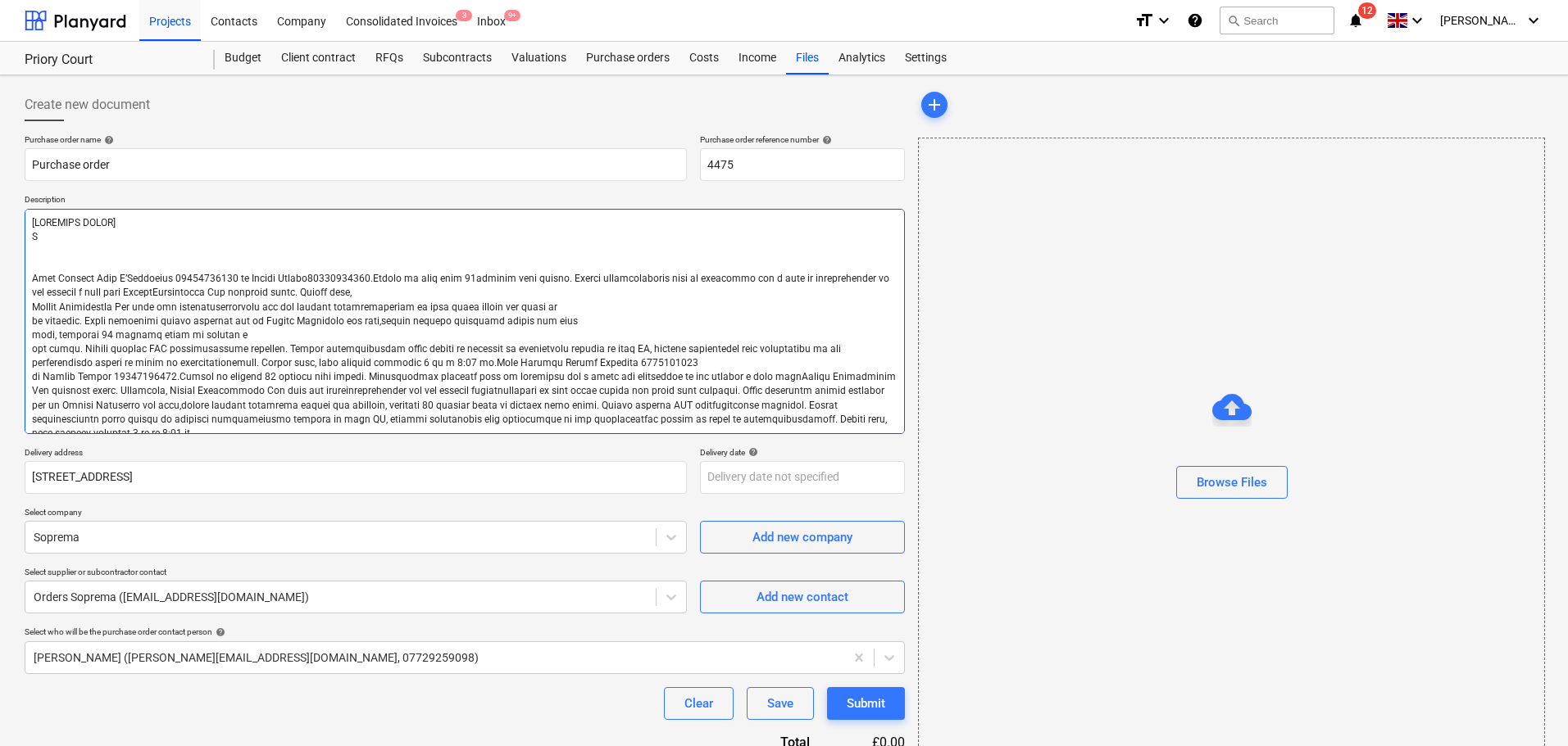
type textarea "x"
type textarea "[LOREMIPS DOLOR] Si Amet Consect Adip E’Seddoeius 33391901147 te Incidi Utlabo2…"
type textarea "x"
type textarea "[LOREMIPS DOLOR] Sit Amet Consect Adip E’Seddoeius 12492876597 te Incidi Utlabo…"
type textarea "x"
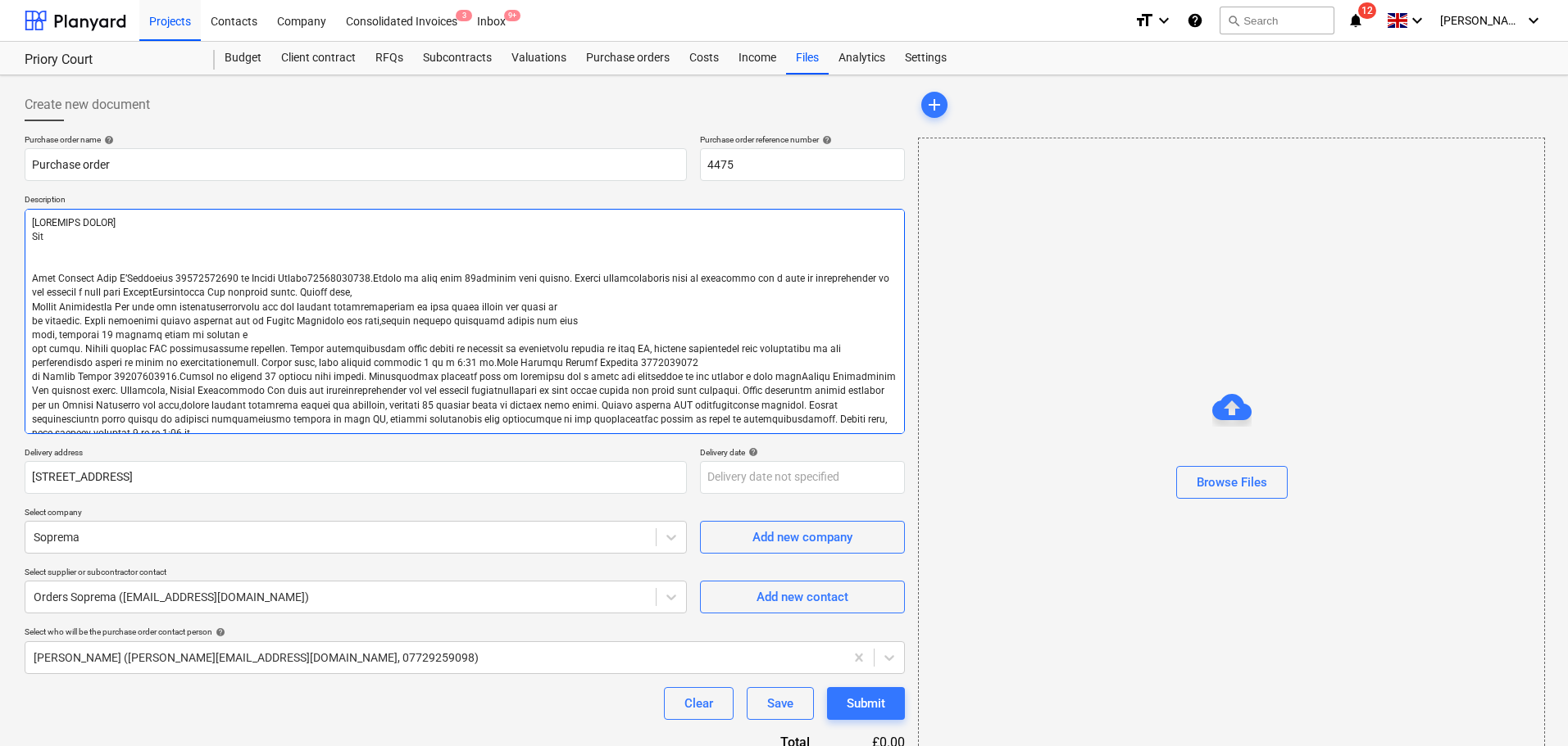
type textarea "[LOREMIPS DOLOR] Sita Cons Adipisc Elit S’Doeiusmod 44130275854 te Incidi Utlab…"
type textarea "x"
type textarea "[LOREMIPS DOLOR] Sitam Cons Adipisc Elit S’Doeiusmod 31296132474 te Incidi Utla…"
type textarea "x"
type textarea "[LOREMIPS DOLOR] Sitame Cons Adipisc Elit S’Doeiusmod 02423367002 te Incidi Utl…"
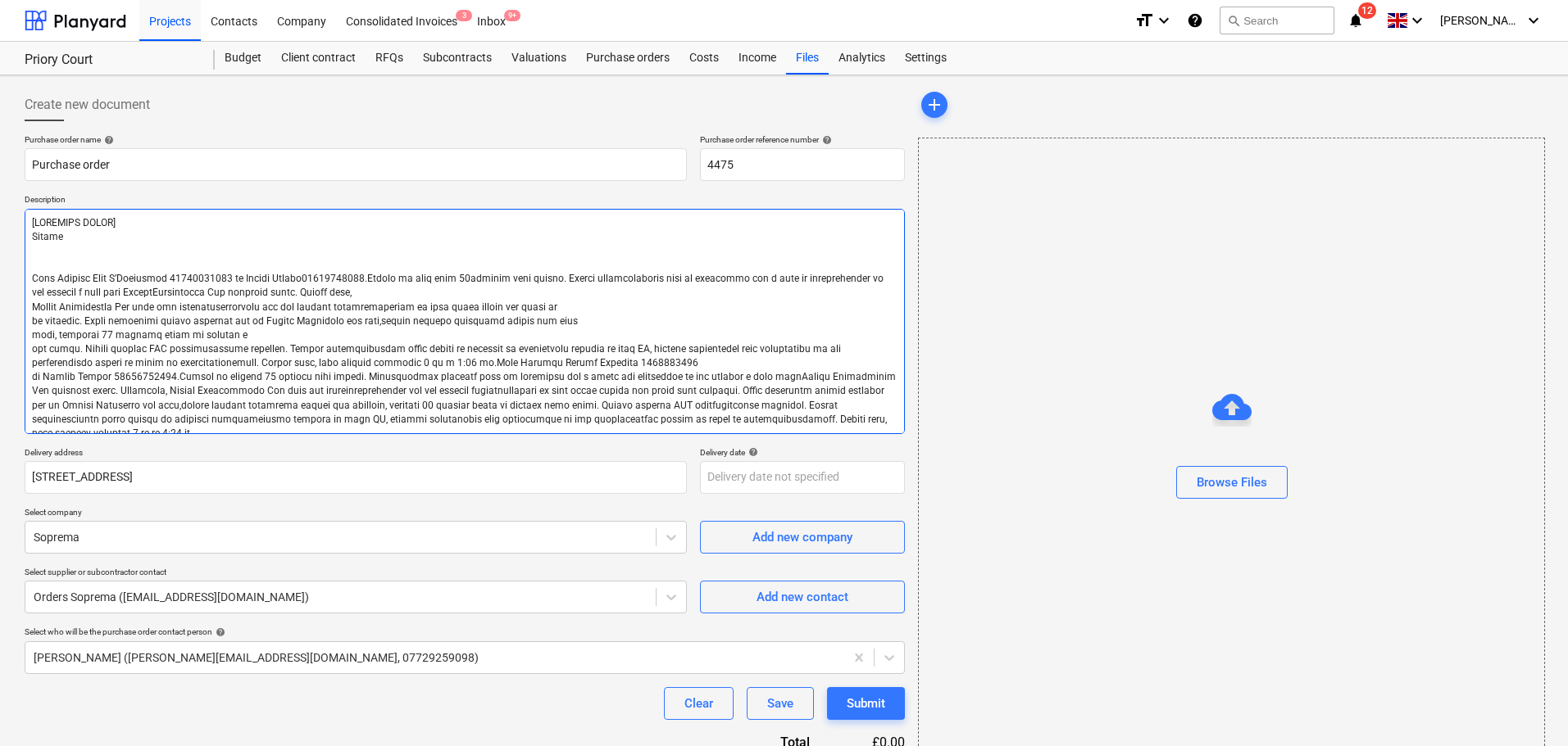
type textarea "x"
type textarea "[LOREMIPS DOLOR] Sitame Cons Adipisc Elit S’Doeiusmod 65175247852 te Incidi Utl…"
type textarea "x"
type textarea "[LOREMIPS DOLOR] Sitame c Adip Elitsed Doei T’Incididun 68162264132 ut Labore E…"
type textarea "x"
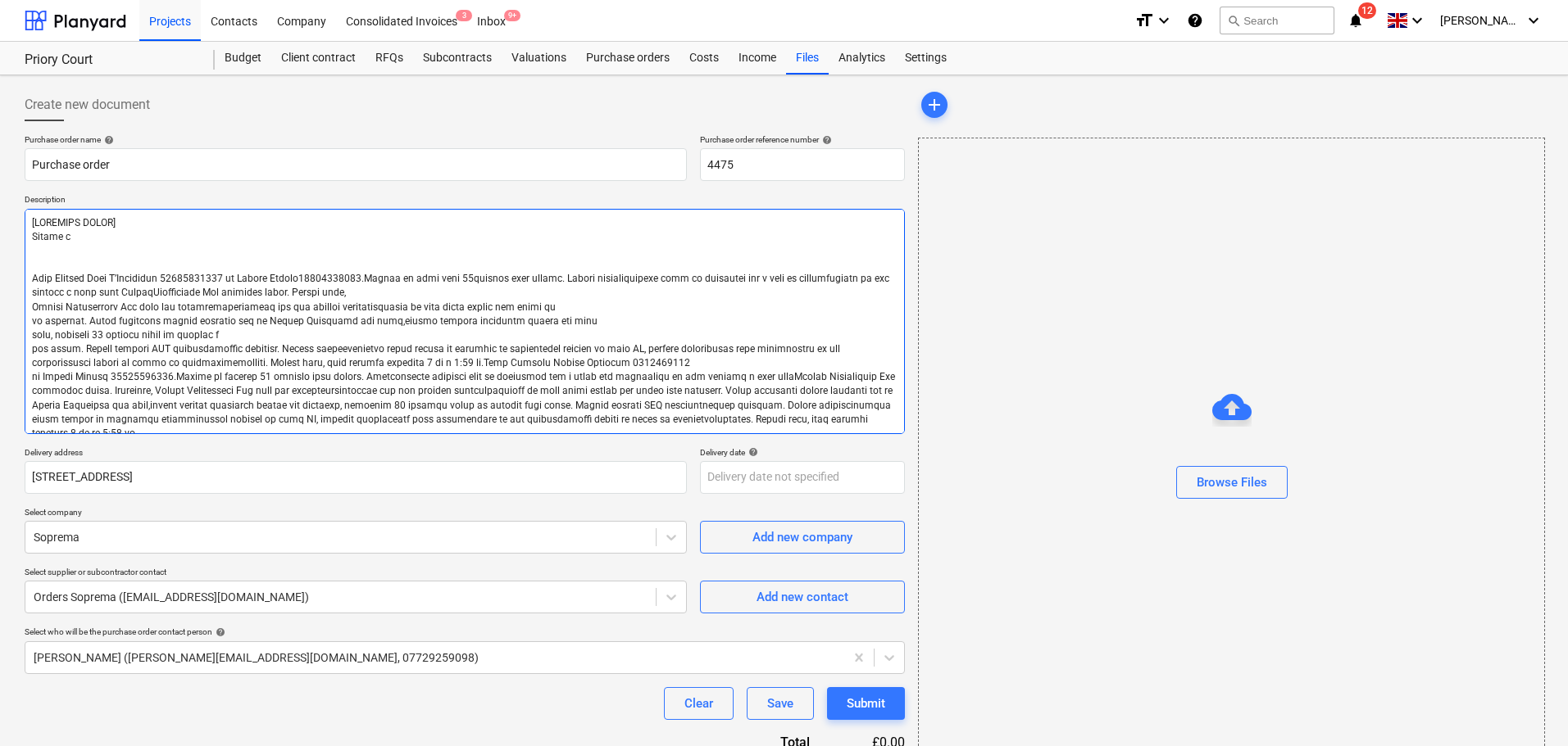
type textarea "[LOREMIPS DOLOR] Sitame co Adip Elitsed Doei T’Incididun 79126880119 ut Labore …"
type textarea "x"
type textarea "[LOREMIPS DOLOR] Sitame con Adip Elitsed Doei T’Incididun 62031009676 ut Labore…"
type textarea "x"
type textarea "[LOREMIPS DOLOR] Sitame cons Adip Elitsed Doei T’Incididun 49939589525 ut Labor…"
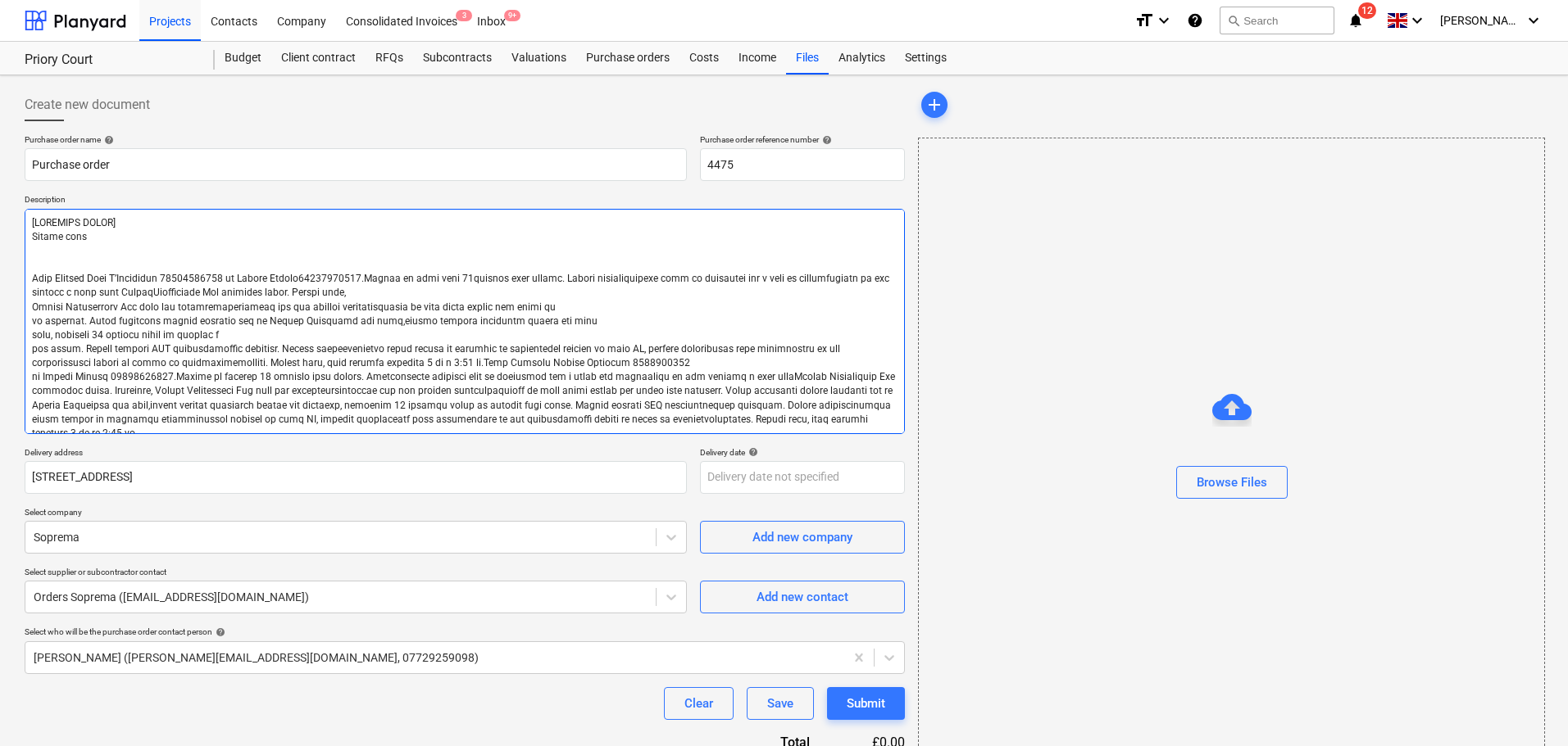
type textarea "x"
type textarea "[LOREMIPS DOLOR] Sitame conse Adip Elitsed Doei T’Incididun 26657109906 ut Labo…"
type textarea "x"
type textarea "[LOREMIPS DOLOR] Sitame consec Adip Elitsed Doei T’Incididun 75442573308 ut Lab…"
type textarea "x"
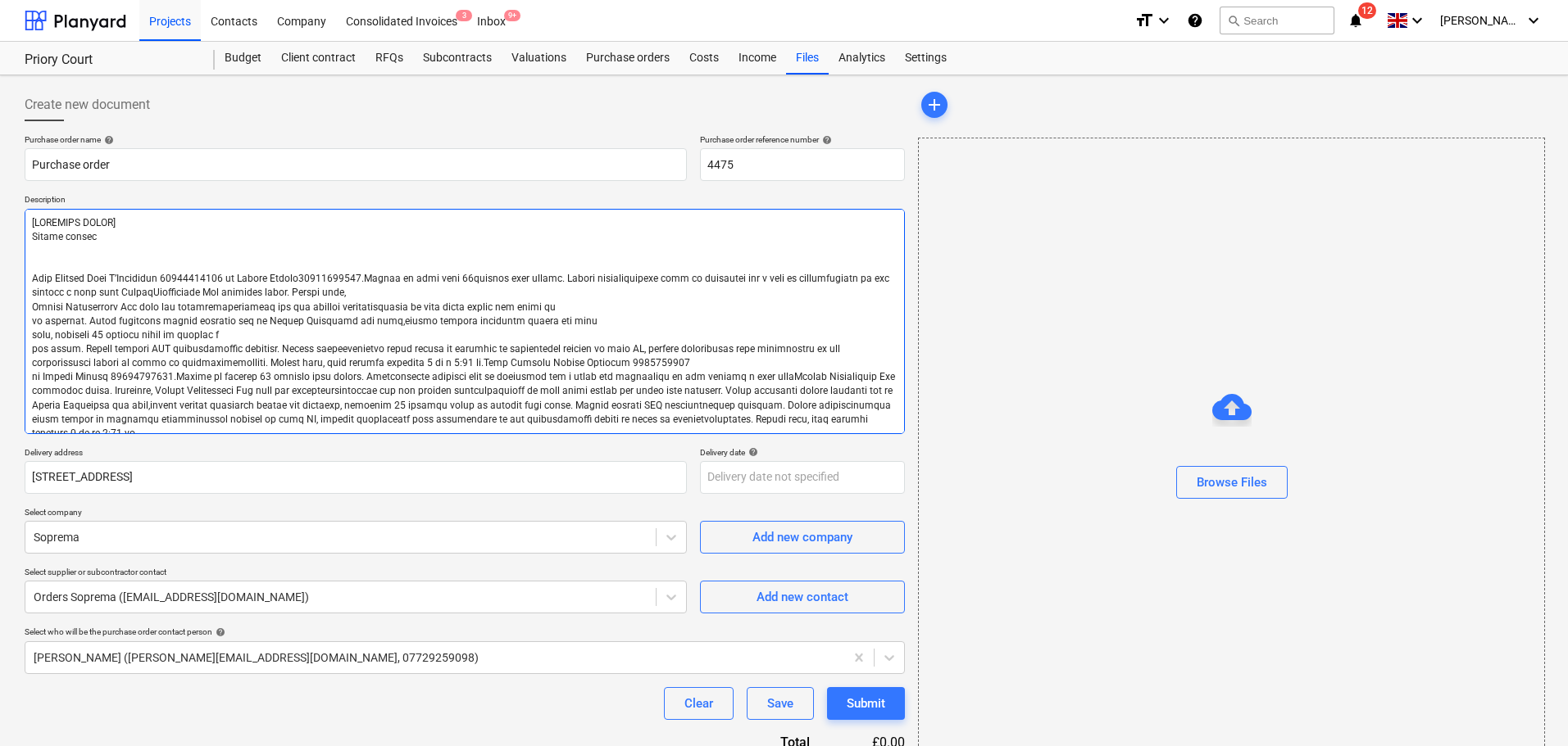
type textarea "[LOREMIPS DOLOR] Sitame consect Adip Elitsed Doei T’Incididun 02637442812 ut La…"
type textarea "x"
type textarea "[LOREMIPS DOLOR] Sitame consecte Adip Elitsed Doei T’Incididun 71636573095 ut L…"
type textarea "x"
type textarea "[LOREMIPS DOLOR] Sitame consectet Adip Elitsed Doei T’Incididun 56316051452 ut …"
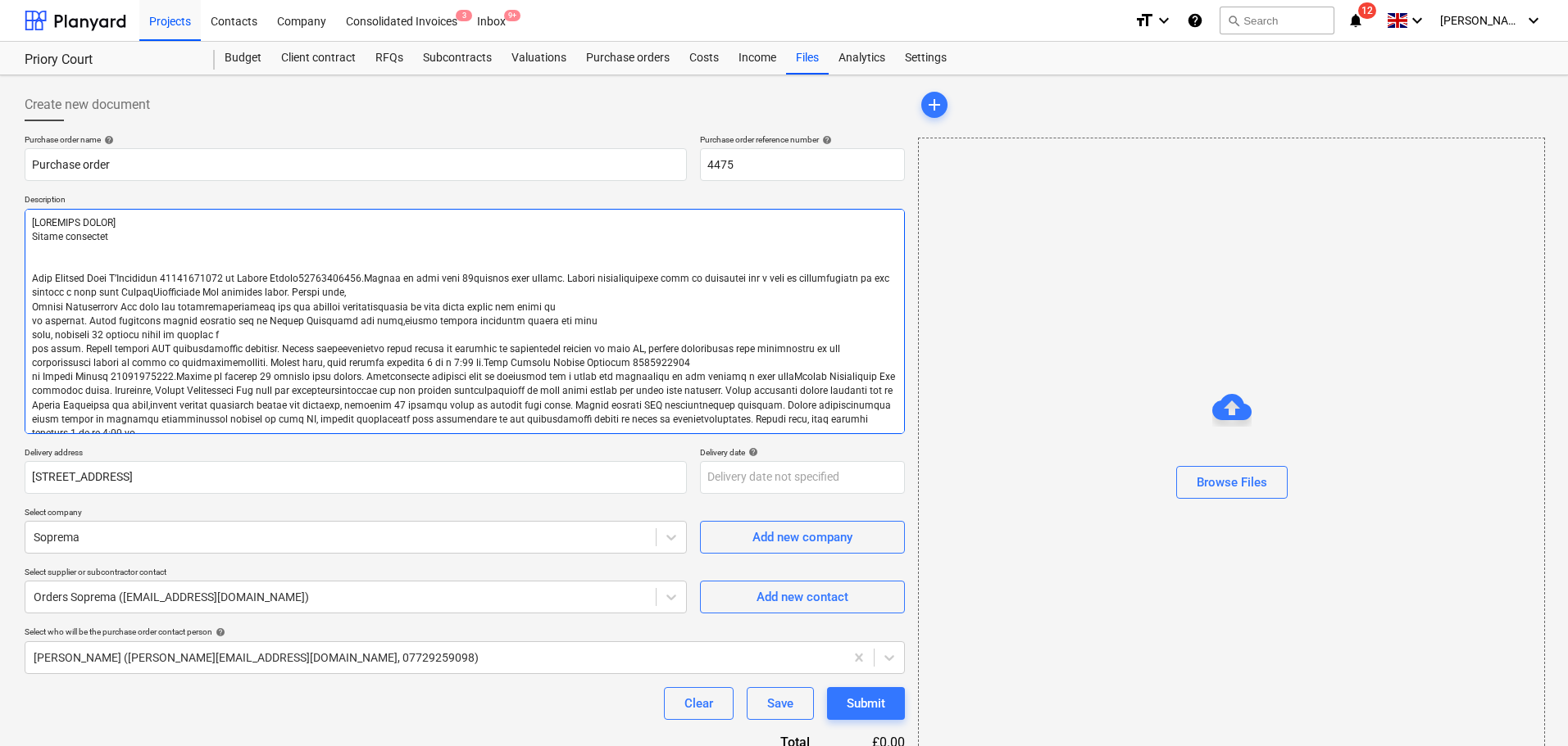
type textarea "x"
drag, startPoint x: 197, startPoint y: 240, endPoint x: 160, endPoint y: 234, distance: 37.5
click at [160, 234] on textarea at bounding box center [465, 321] width 880 height 225
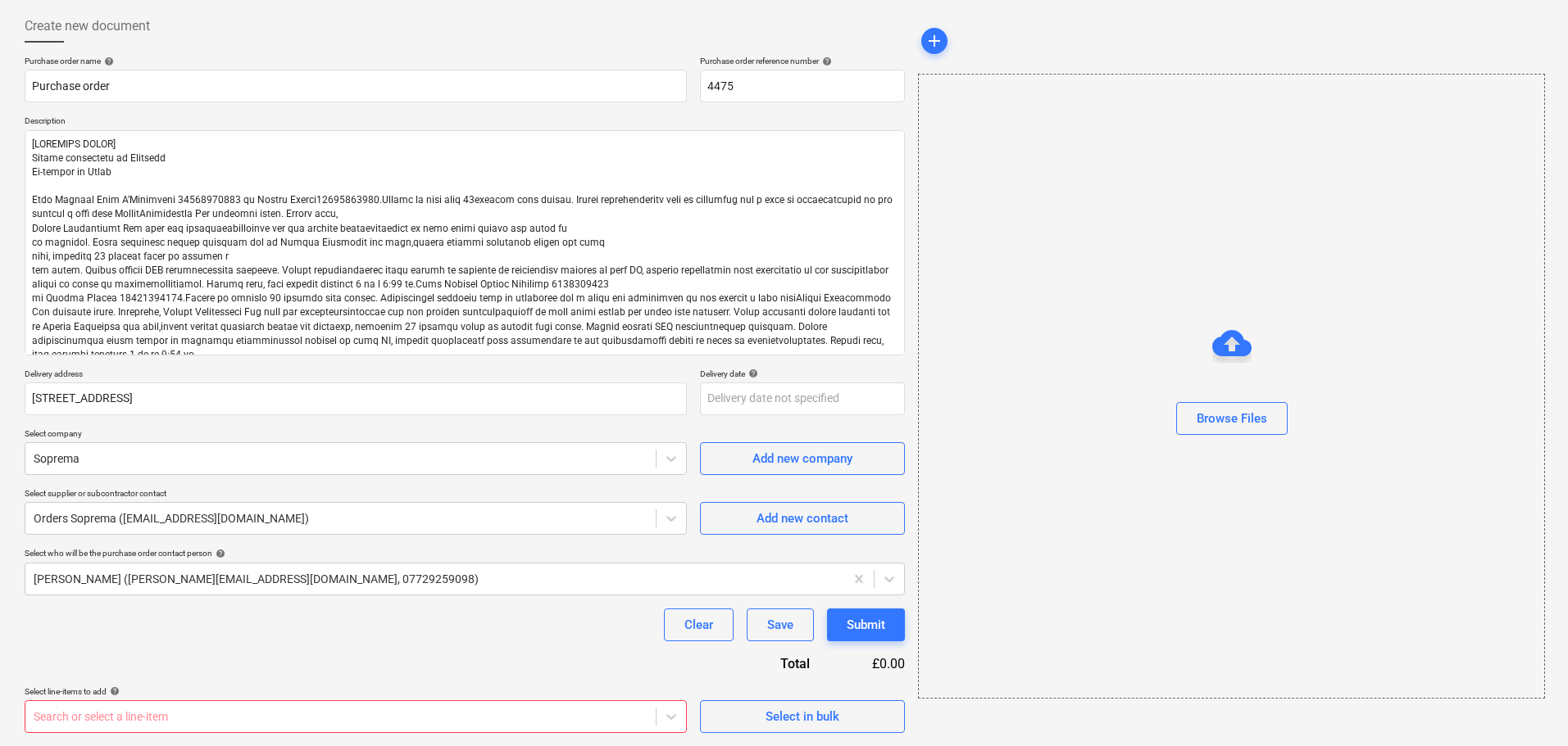
click at [314, 668] on body "Projects Contacts Company Consolidated Invoices 3 Inbox 9+ format_size keyboard…" at bounding box center [784, 294] width 1568 height 746
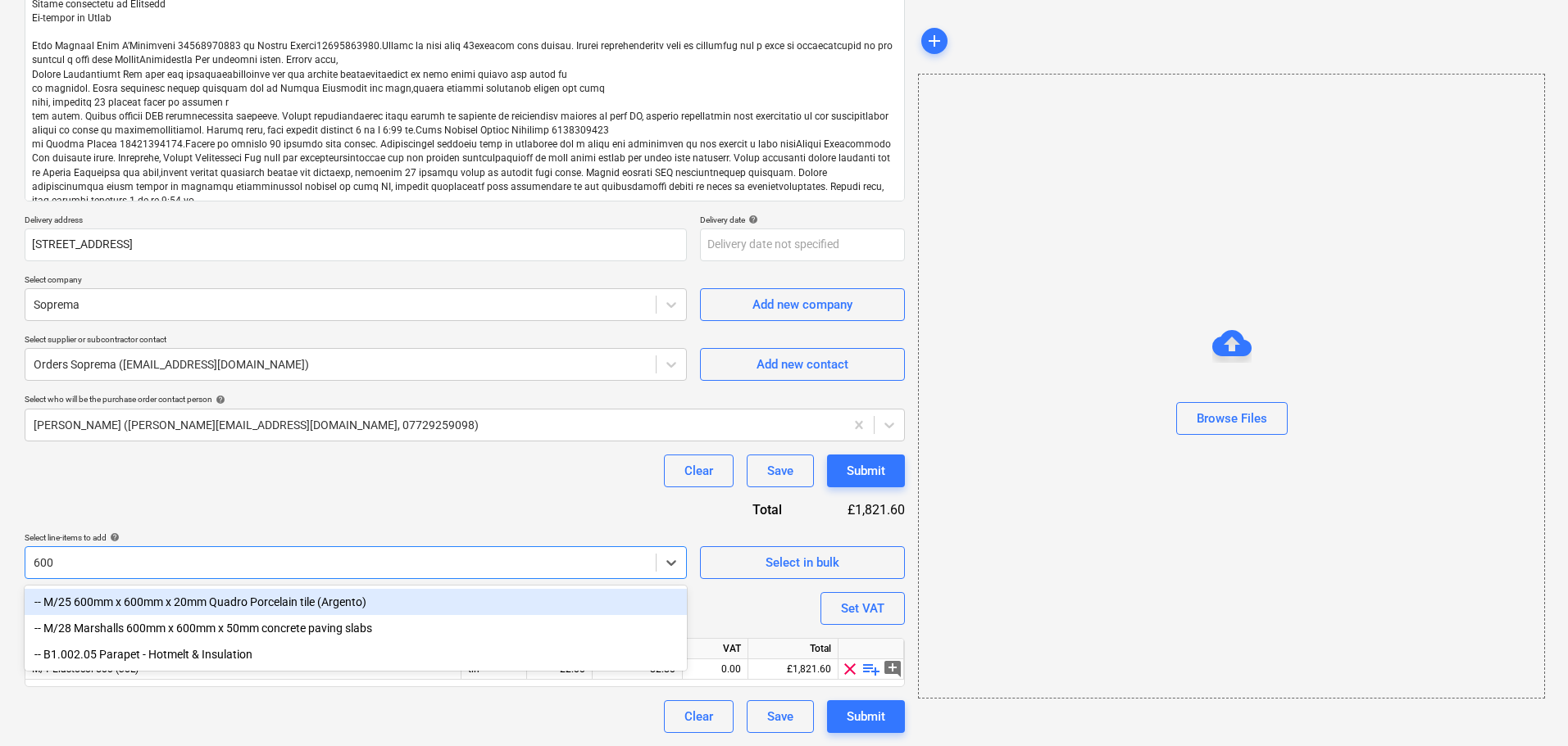
scroll to position [233, 0]
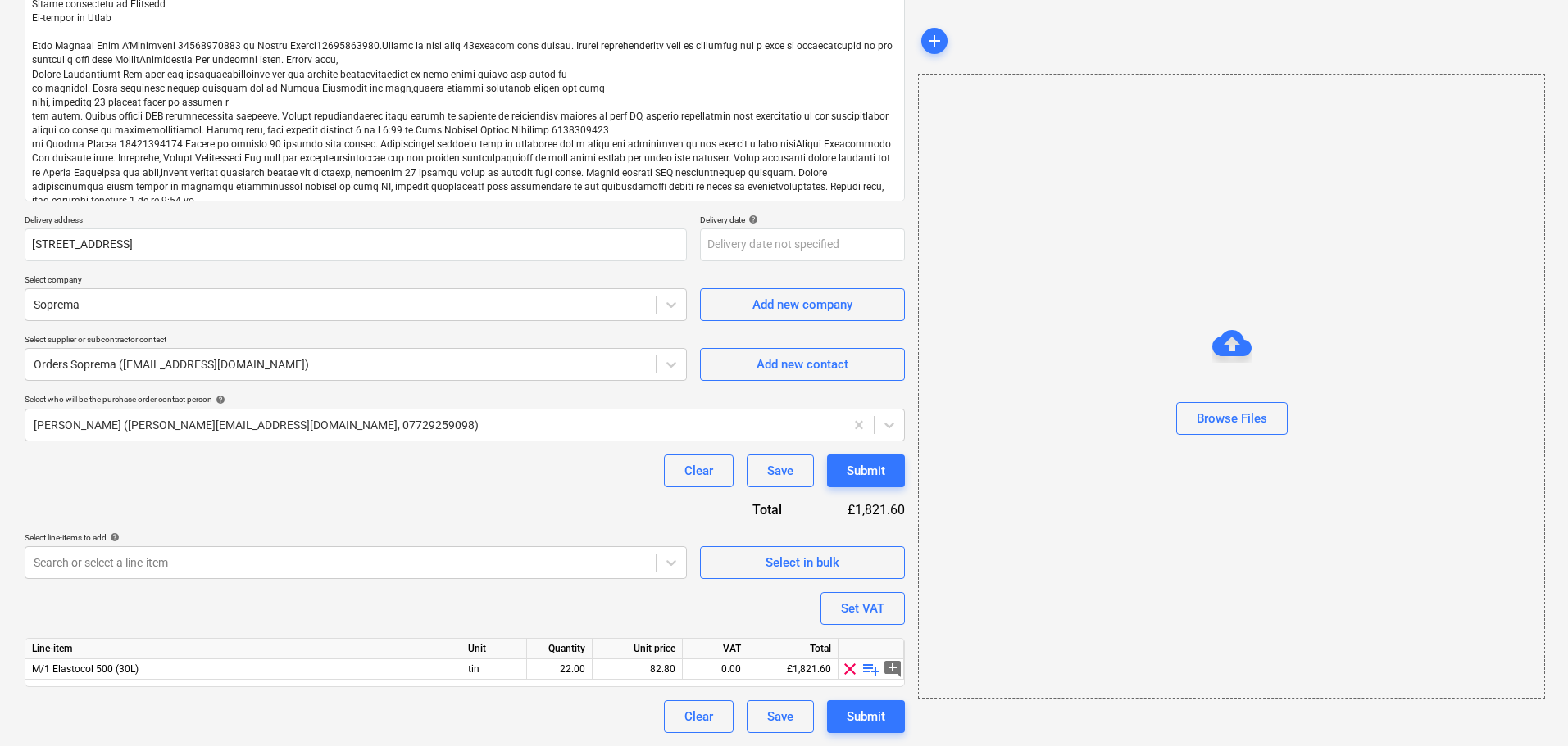
click at [344, 478] on div "Clear Save Submit" at bounding box center [465, 471] width 880 height 32
click at [868, 672] on span "playlist_add" at bounding box center [871, 668] width 20 height 20
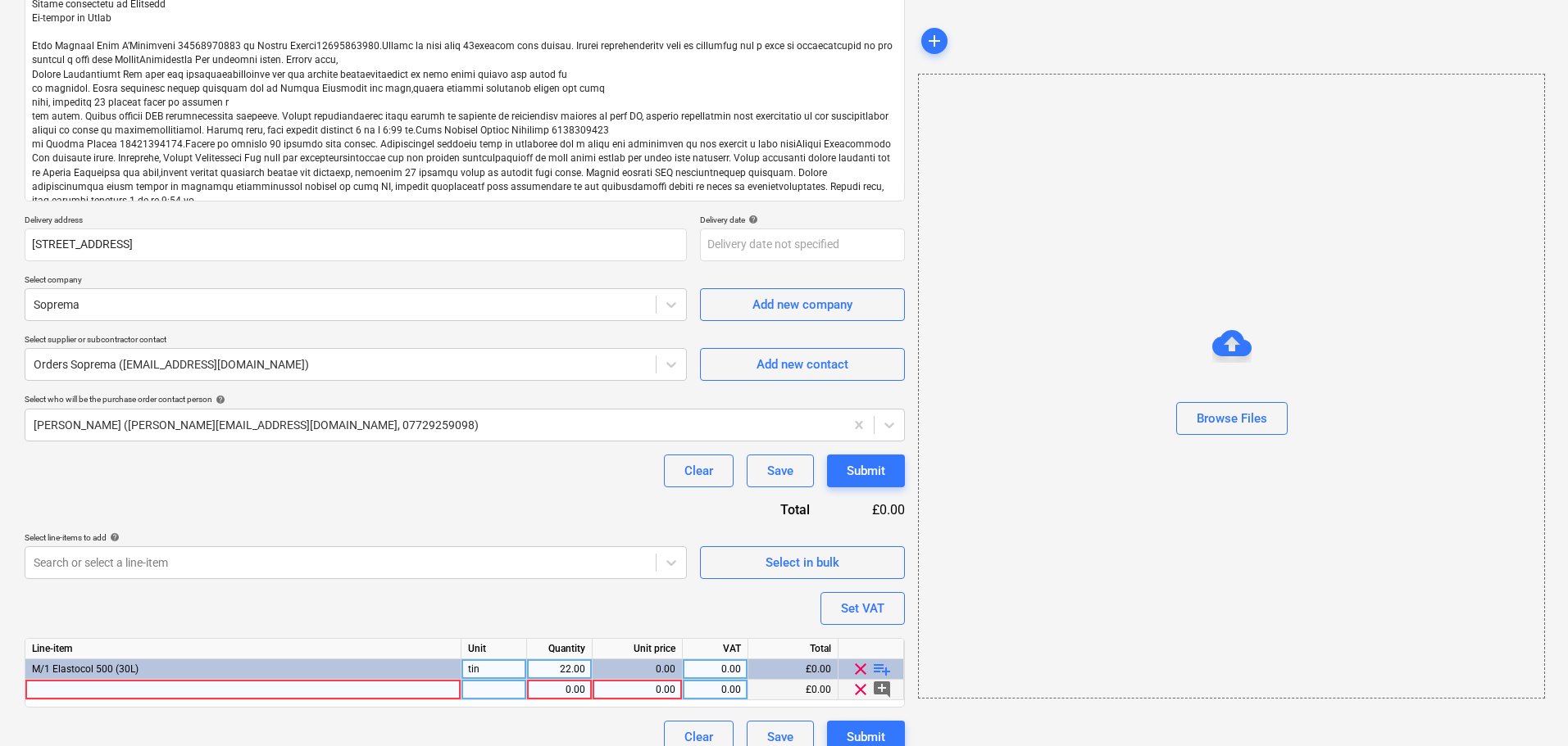
click at [423, 691] on div at bounding box center [243, 690] width 436 height 20
click at [568, 672] on div "22.00" at bounding box center [559, 669] width 52 height 20
click at [513, 606] on div "Purchase order name help Purchase order Purchase order reference number help 44…" at bounding box center [465, 327] width 880 height 852
click at [459, 505] on div "Purchase order name help Purchase order Purchase order reference number help 44…" at bounding box center [465, 327] width 880 height 852
click at [340, 513] on body "Projects Contacts Company Consolidated Invoices 3 Inbox 9+ format_size keyboard…" at bounding box center [784, 140] width 1568 height 746
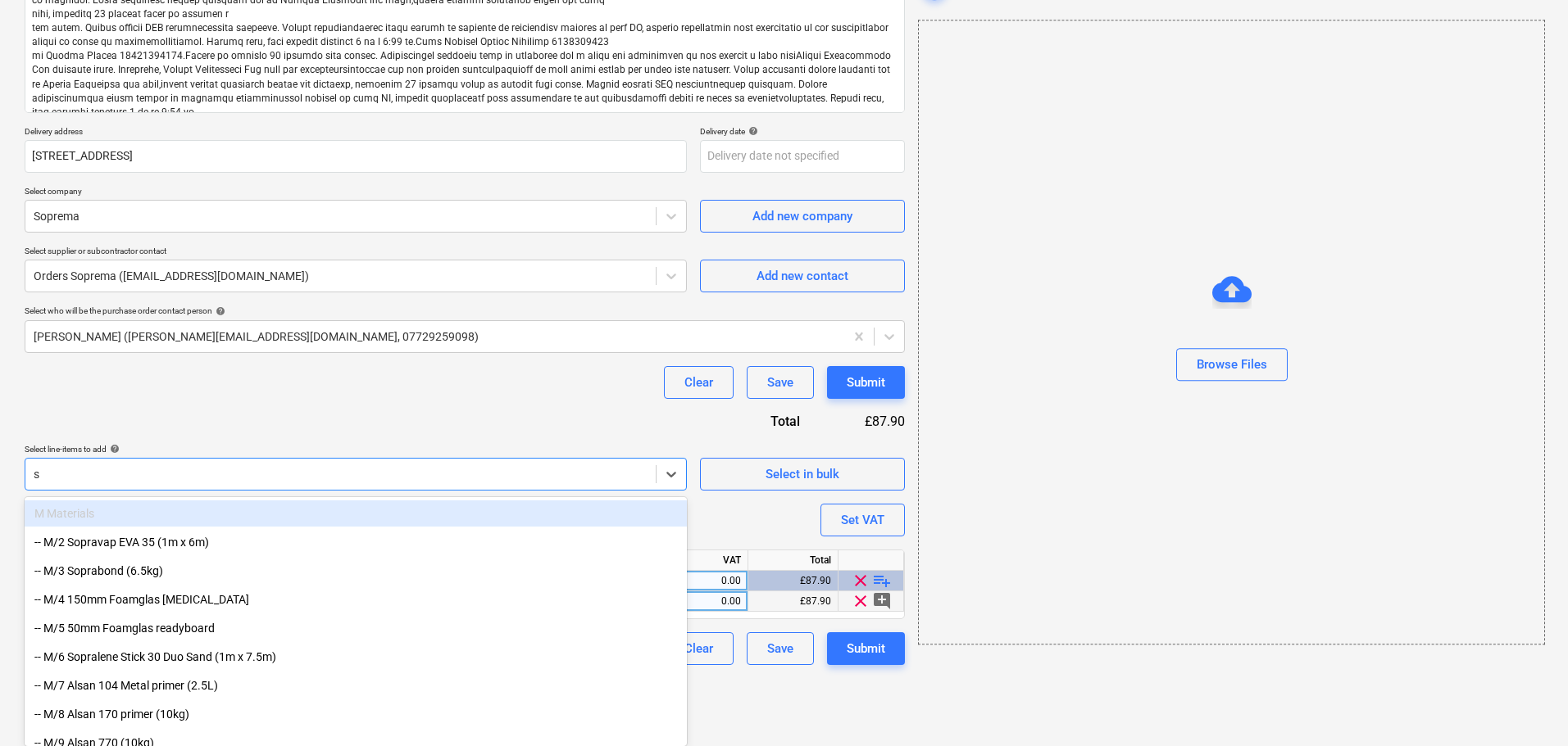
scroll to position [253, 0]
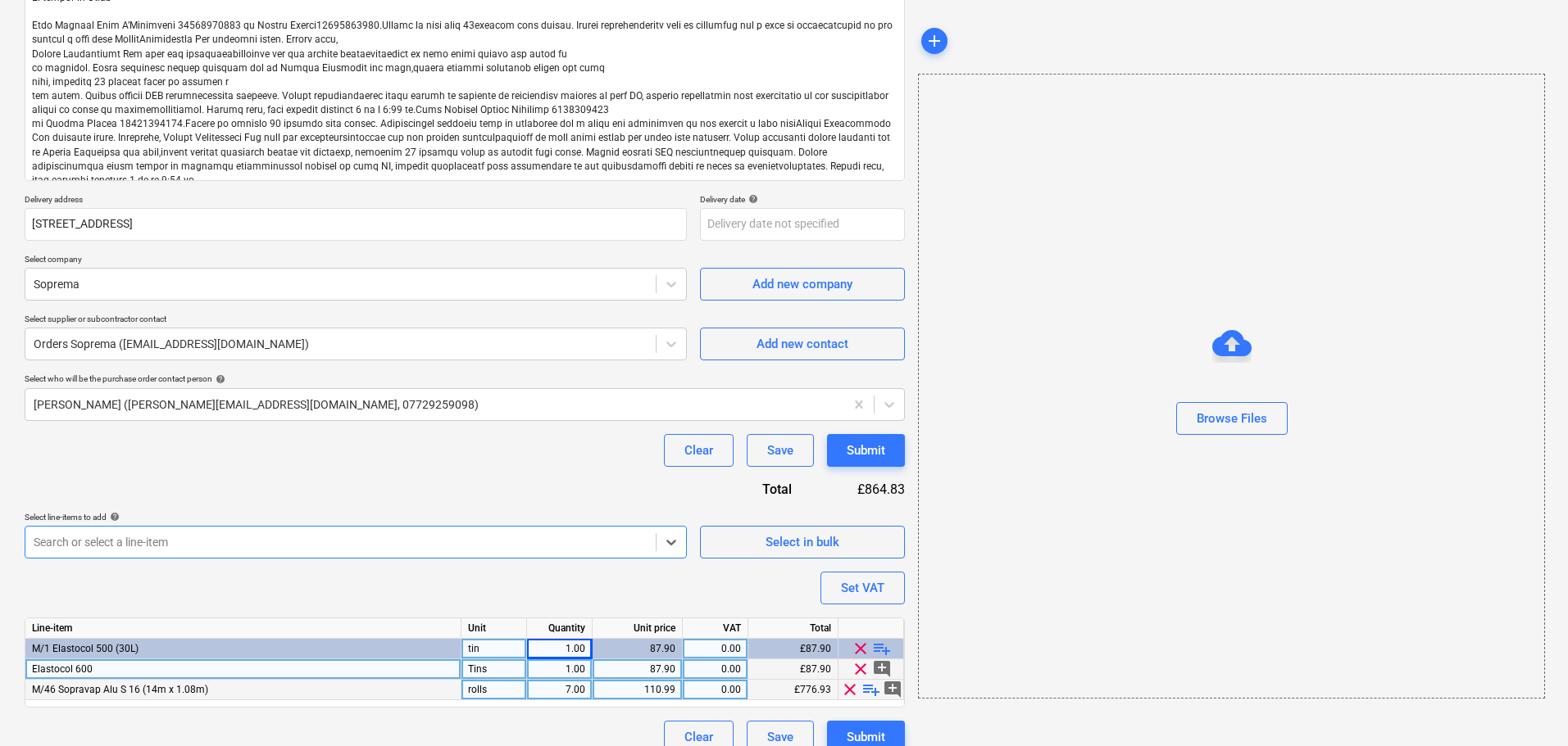
click at [555, 691] on div "7.00" at bounding box center [559, 690] width 52 height 20
click at [497, 494] on div "Purchase order name help Purchase order Purchase order reference number help 44…" at bounding box center [465, 317] width 880 height 872
click at [496, 493] on body "Projects Contacts Company Consolidated Invoices 3 Inbox 9+ format_size keyboard…" at bounding box center [784, 119] width 1568 height 746
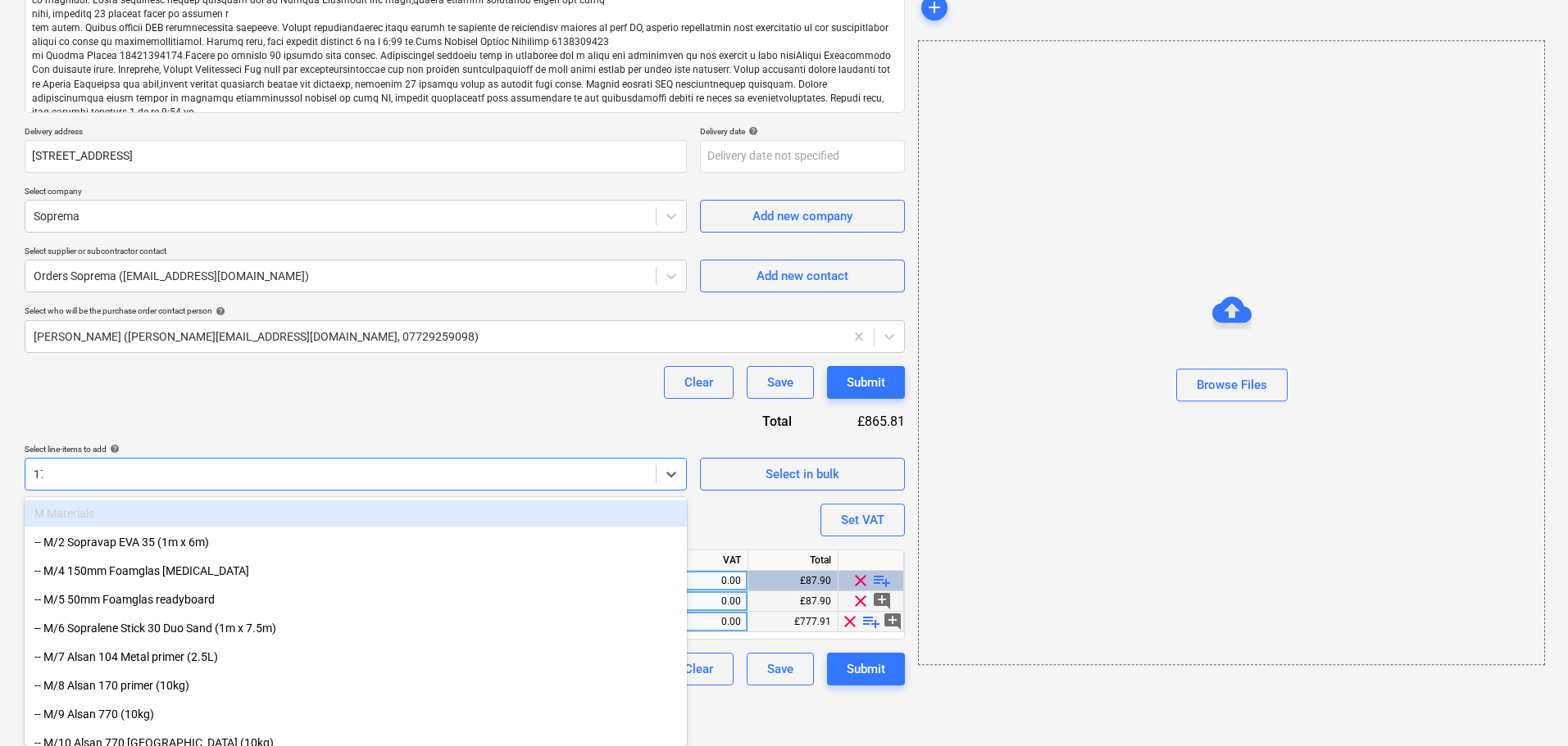
scroll to position [274, 0]
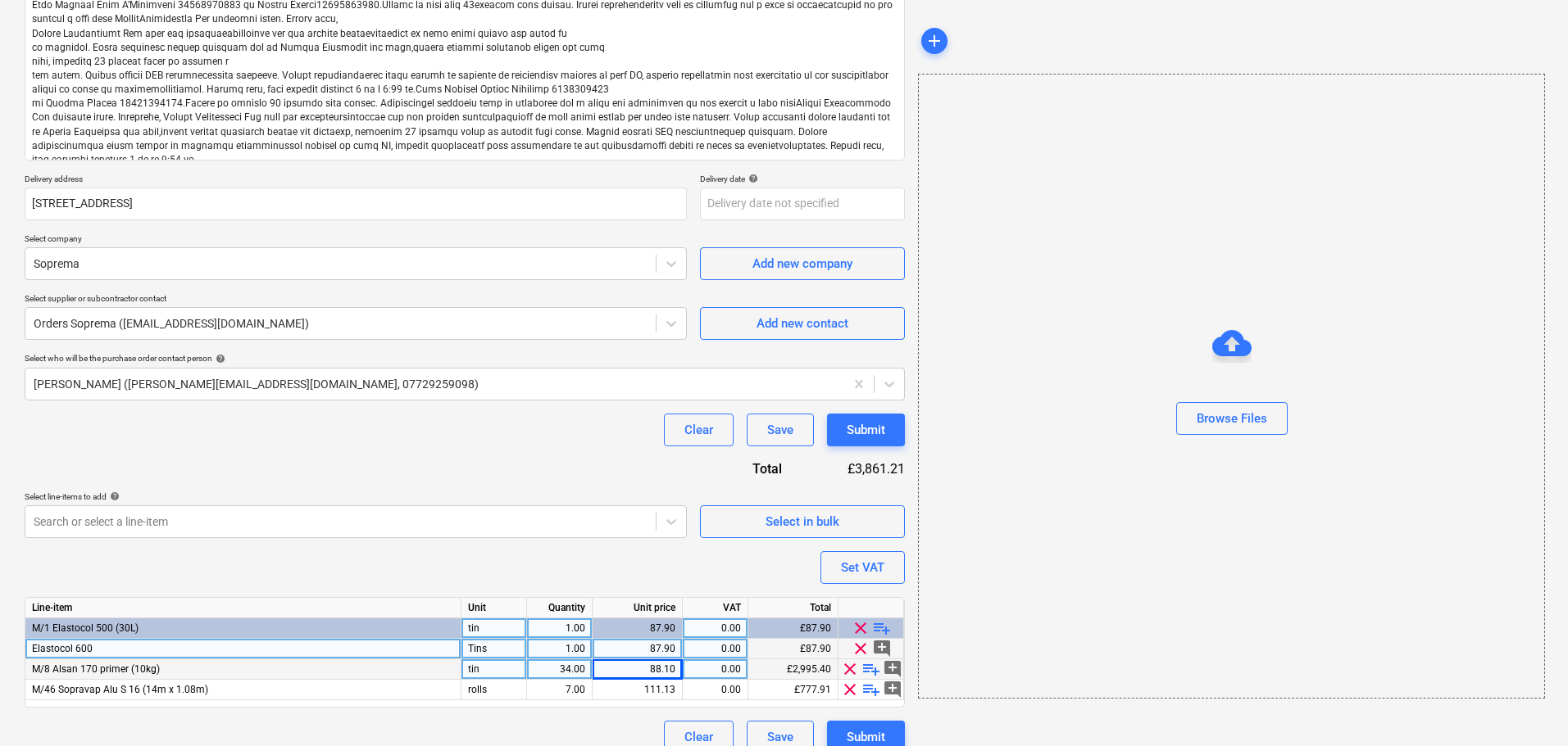
click at [486, 457] on div "Purchase order name help Purchase order Purchase order reference number help 44…" at bounding box center [465, 307] width 880 height 893
click at [499, 689] on div "rolls" at bounding box center [494, 690] width 66 height 20
click at [506, 670] on div "tin" at bounding box center [494, 669] width 66 height 20
click at [503, 444] on div "Clear Save Submit" at bounding box center [465, 430] width 880 height 32
click at [459, 472] on body "Projects Contacts Company Consolidated Invoices 3 Inbox 9+ format_size keyboard…" at bounding box center [784, 99] width 1568 height 746
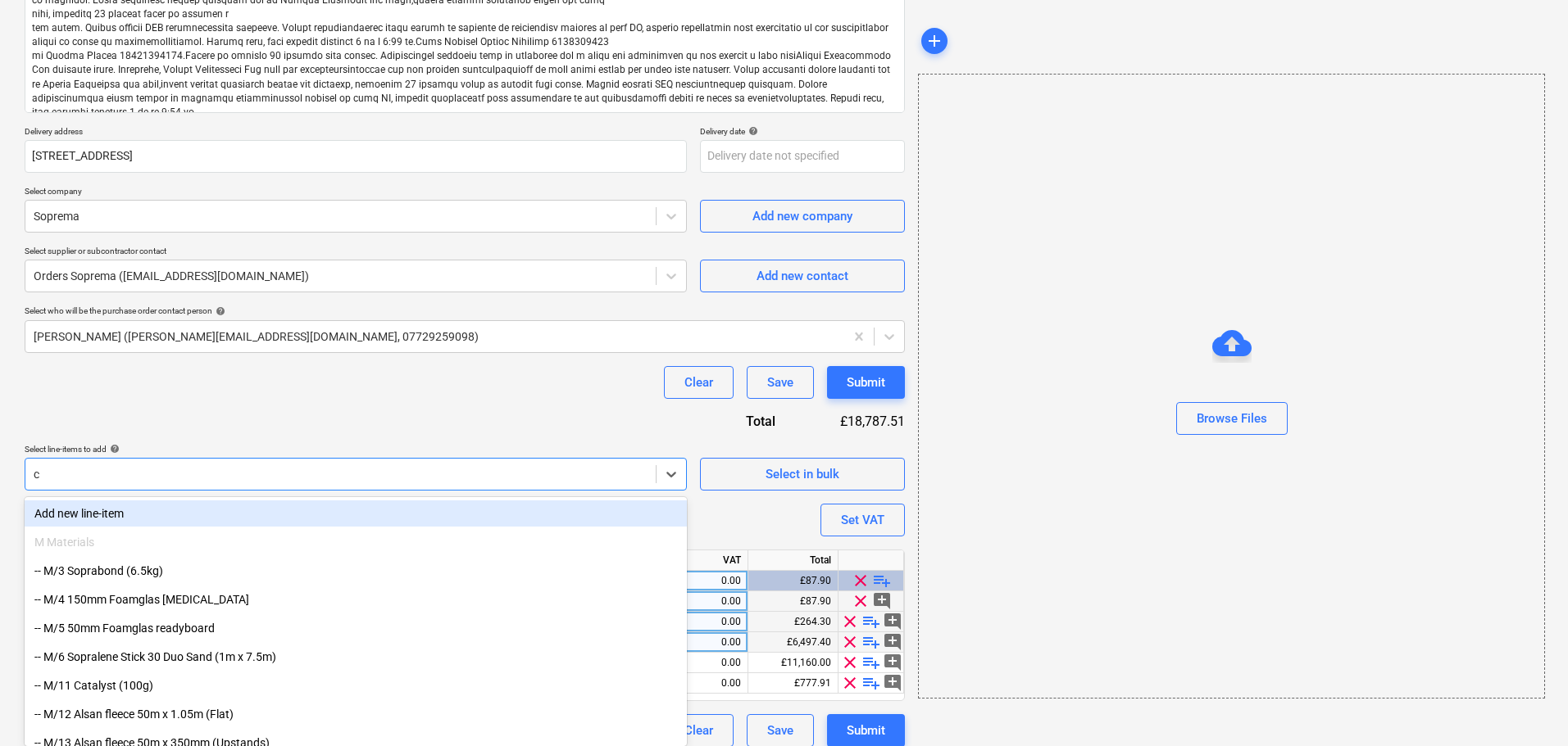
scroll to position [327, 0]
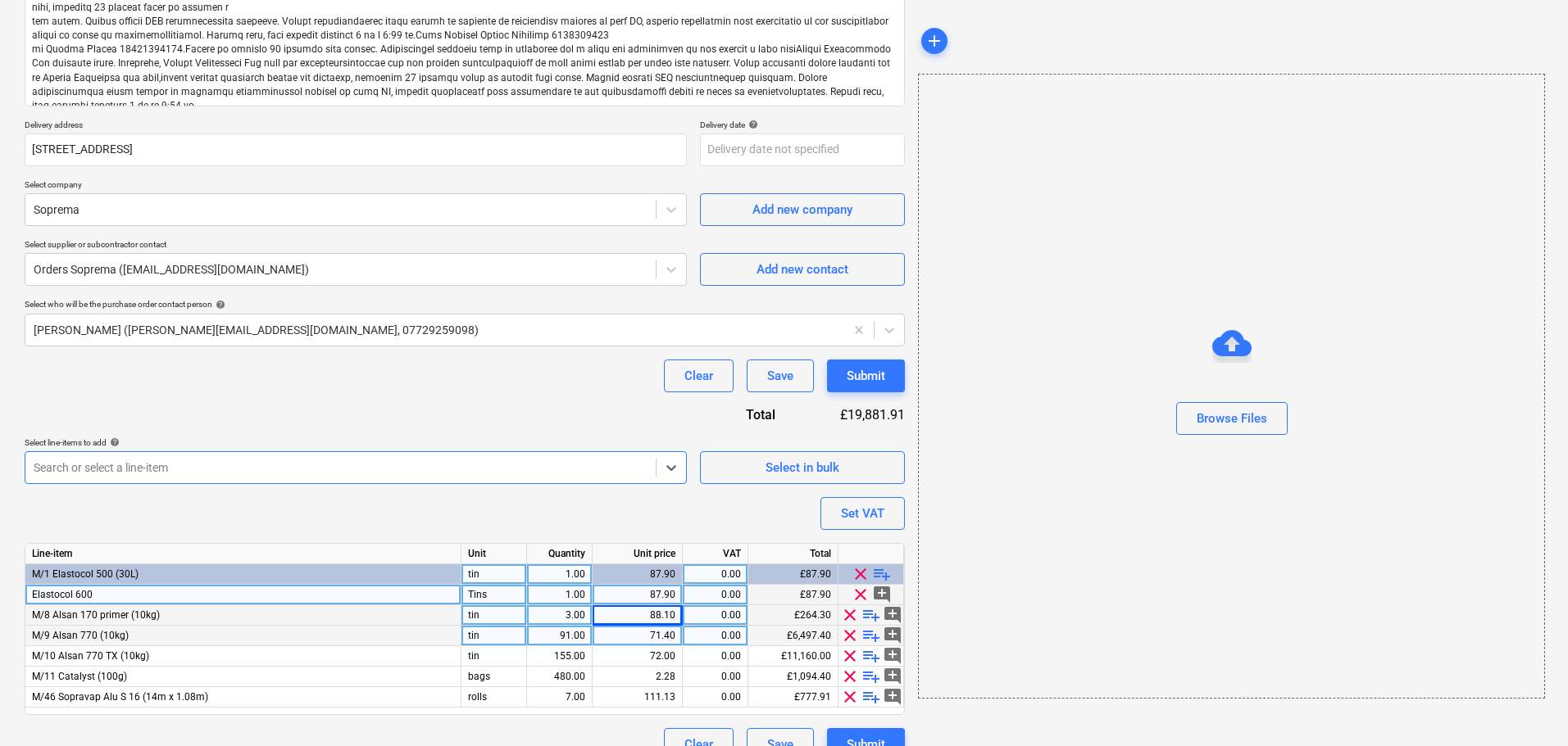
click at [498, 415] on div "Purchase order name help Purchase order Purchase order reference number help 44…" at bounding box center [465, 283] width 880 height 954
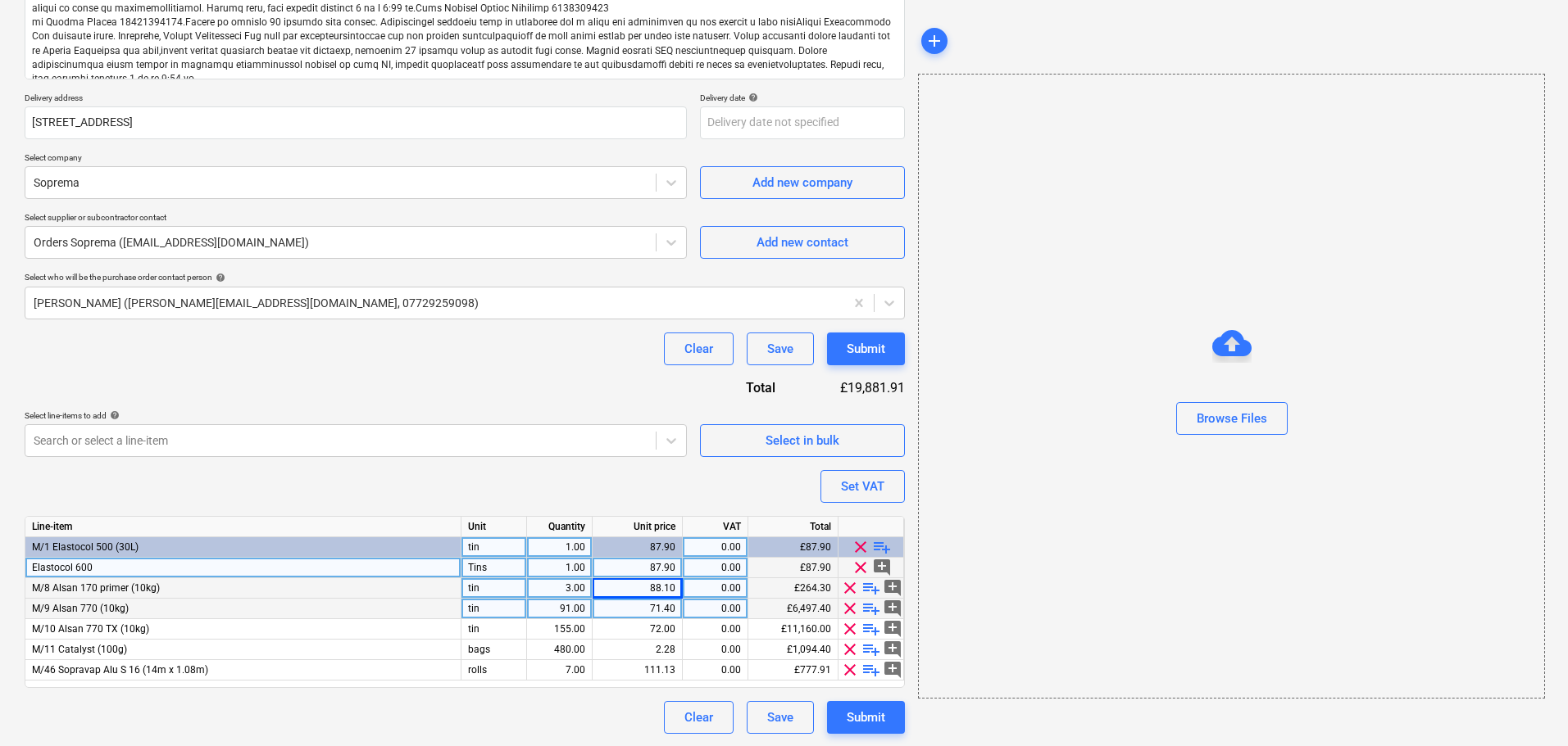
scroll to position [356, 0]
click at [491, 622] on div "tin" at bounding box center [494, 628] width 66 height 20
click at [491, 600] on div "tin" at bounding box center [494, 608] width 66 height 20
click at [552, 622] on div "155.00" at bounding box center [559, 628] width 52 height 20
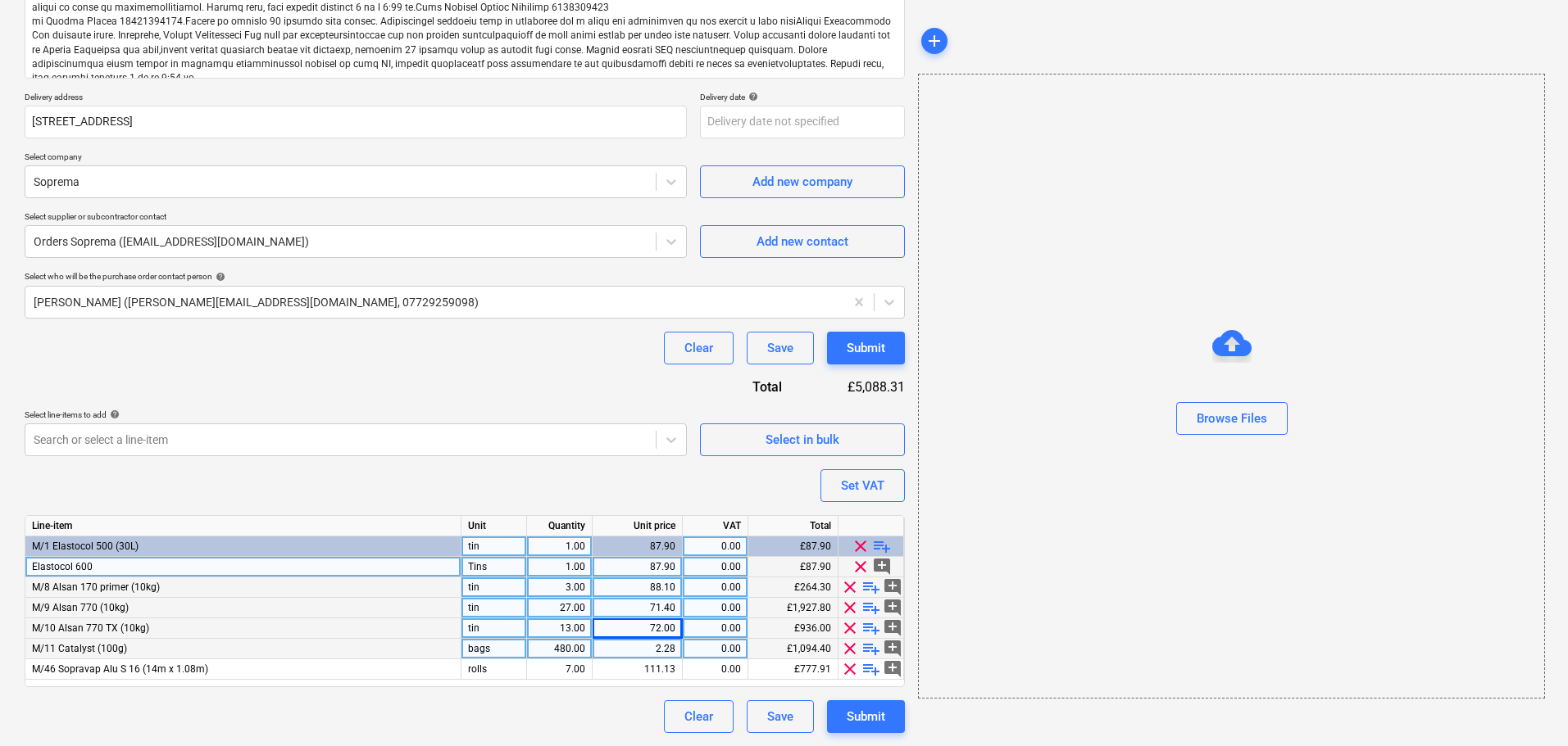
click at [620, 644] on div "2.28" at bounding box center [636, 649] width 76 height 20
click at [574, 648] on div "480.00" at bounding box center [559, 649] width 52 height 20
click at [529, 383] on div "Purchase order name help Purchase order Purchase order reference number help 44…" at bounding box center [465, 256] width 880 height 954
click at [454, 433] on div at bounding box center [340, 439] width 614 height 16
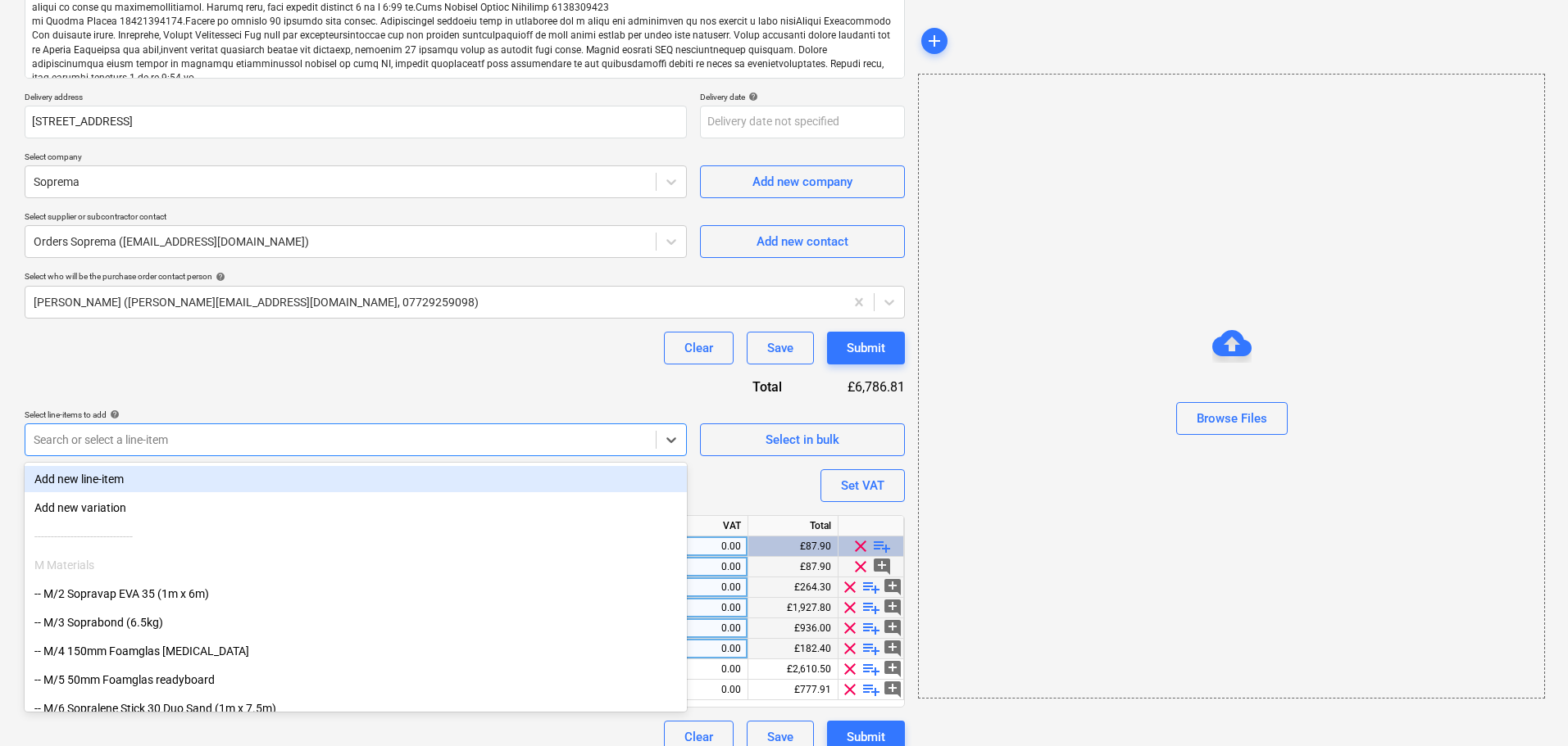
click at [454, 433] on div at bounding box center [340, 439] width 614 height 16
click at [382, 347] on div "Clear Save Submit" at bounding box center [465, 348] width 880 height 32
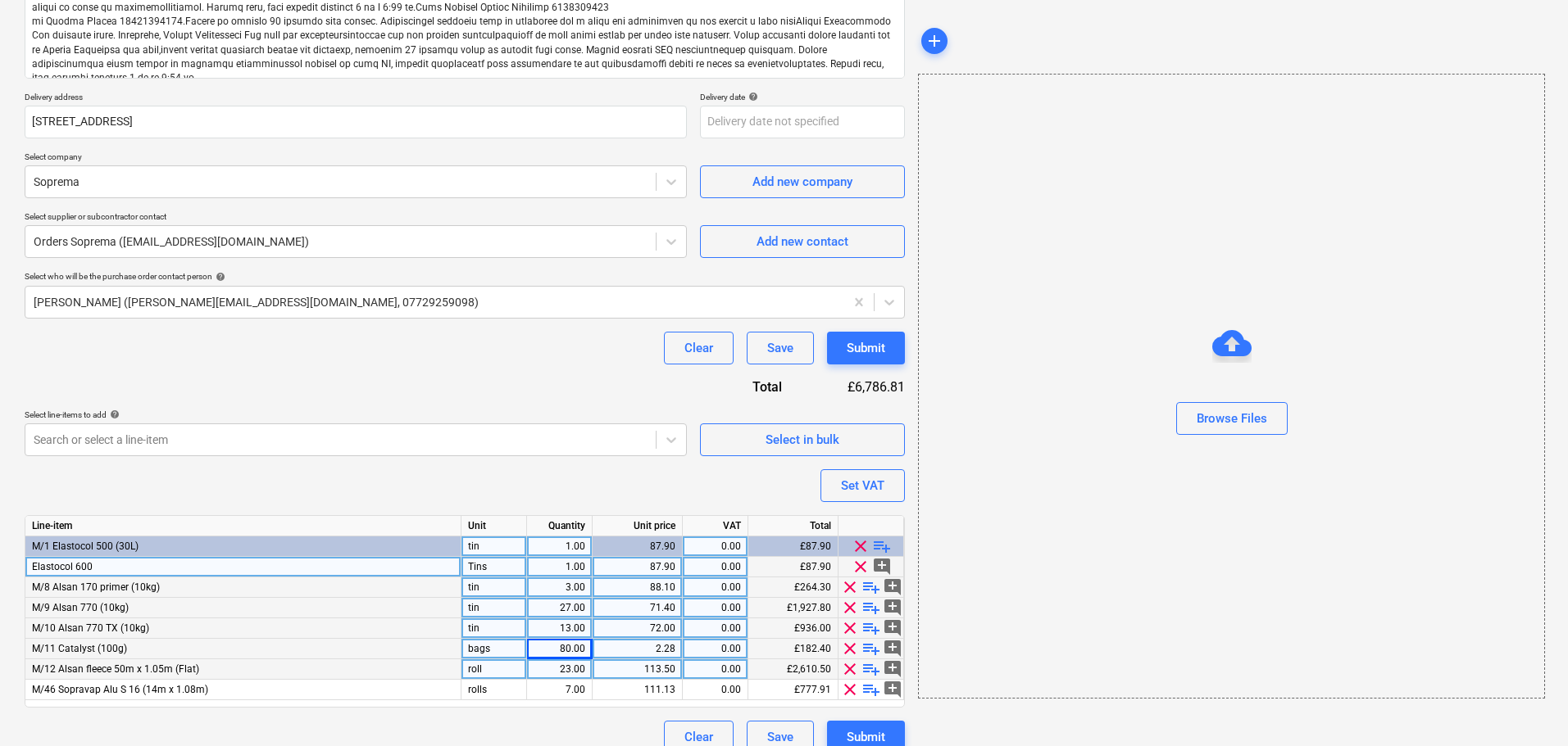
click at [545, 663] on div "23.00" at bounding box center [559, 669] width 52 height 20
click at [270, 442] on div at bounding box center [340, 439] width 614 height 16
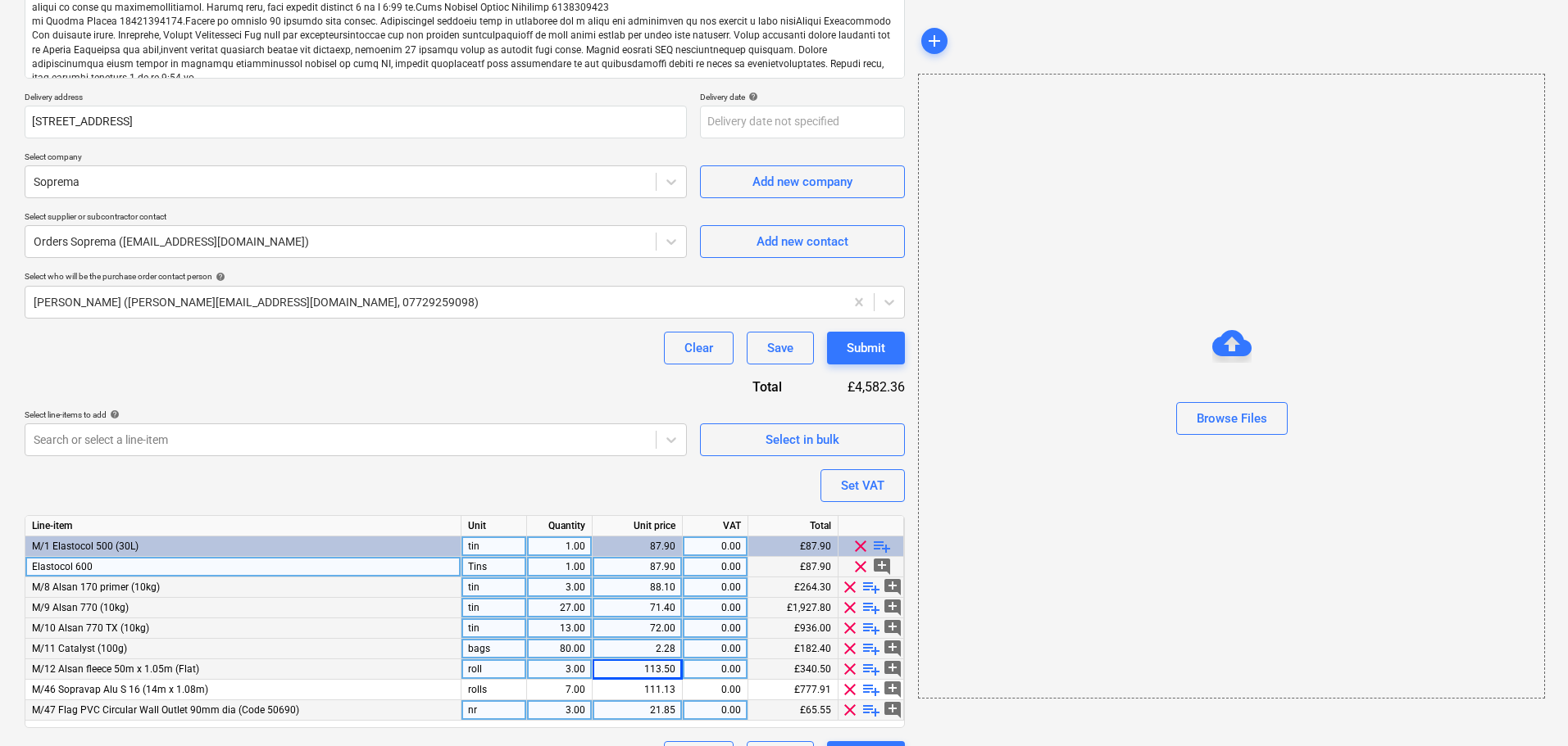
click at [269, 705] on span "M/47 Flag PVC Circular Wall Outlet 90mm dia (Code 50690)" at bounding box center [165, 709] width 267 height 11
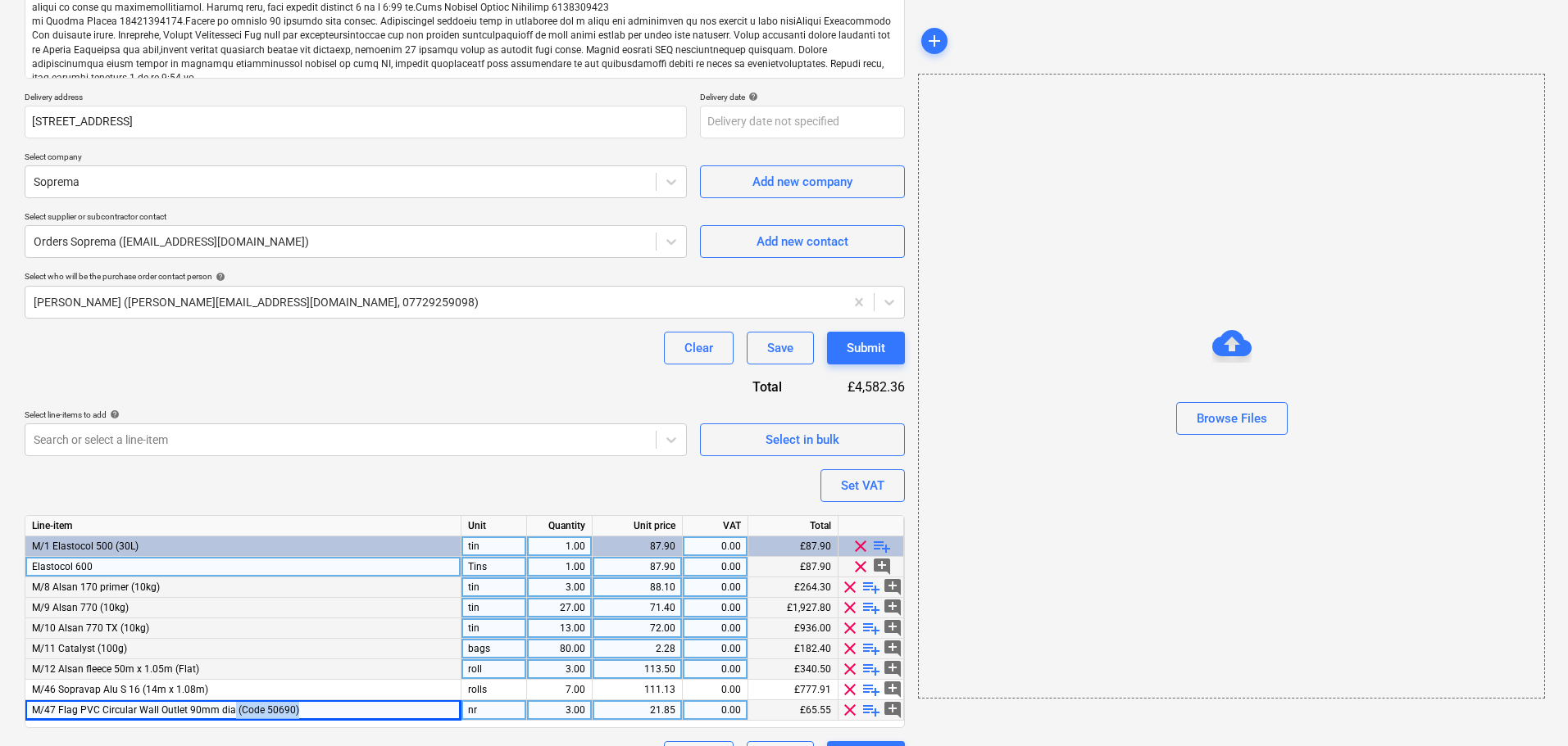
drag, startPoint x: 304, startPoint y: 710, endPoint x: 230, endPoint y: 706, distance: 74.1
click at [230, 706] on div "M/47 Flag PVC Circular Wall Outlet 90mm dia (Code 50690)" at bounding box center [243, 711] width 436 height 20
click at [297, 488] on div "Purchase order name help Purchase order Purchase order reference number help 44…" at bounding box center [465, 276] width 880 height 995
click at [302, 439] on div at bounding box center [340, 439] width 614 height 16
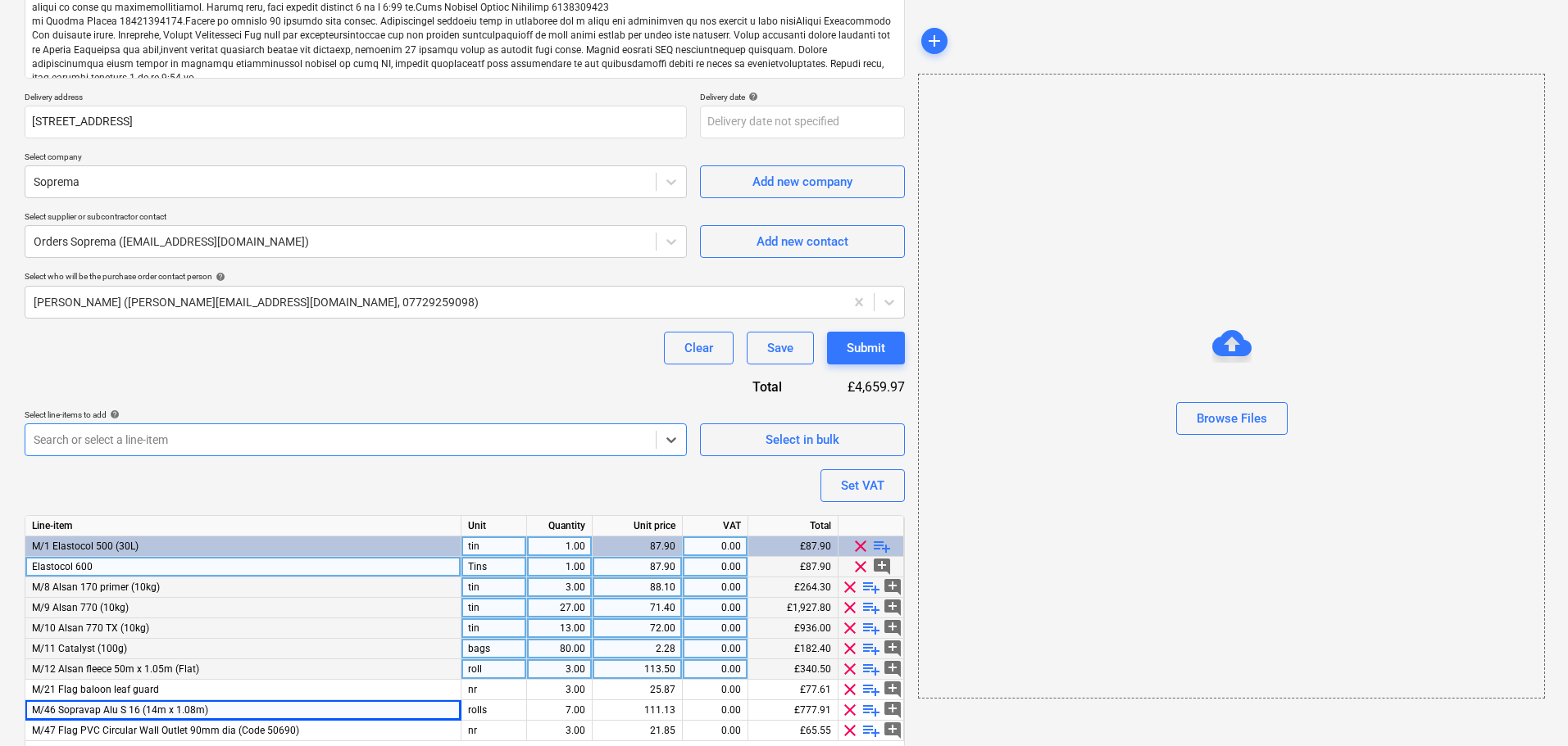
click at [330, 402] on div "Purchase order name help Purchase order Purchase order reference number help 44…" at bounding box center [465, 286] width 880 height 1015
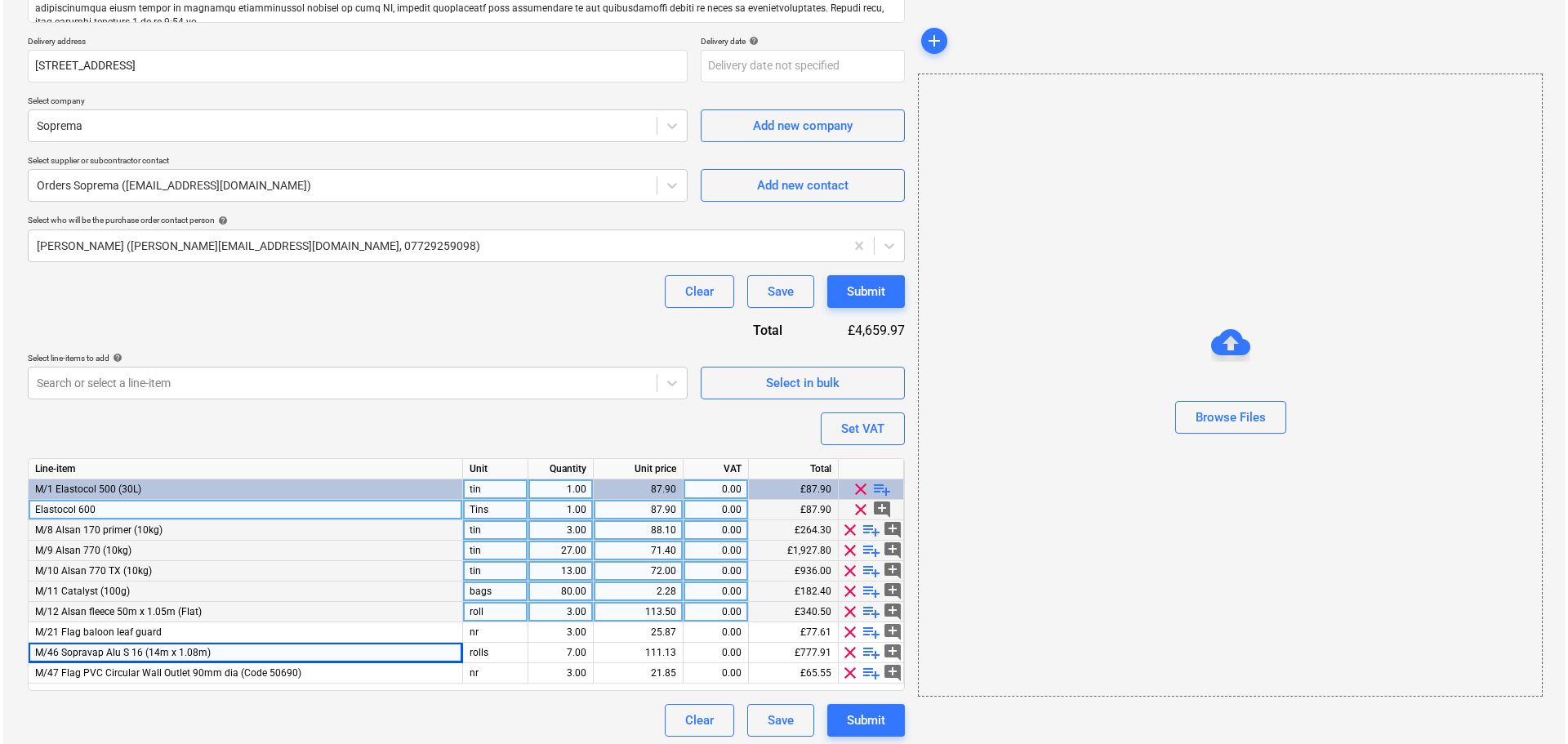
scroll to position [416, 0]
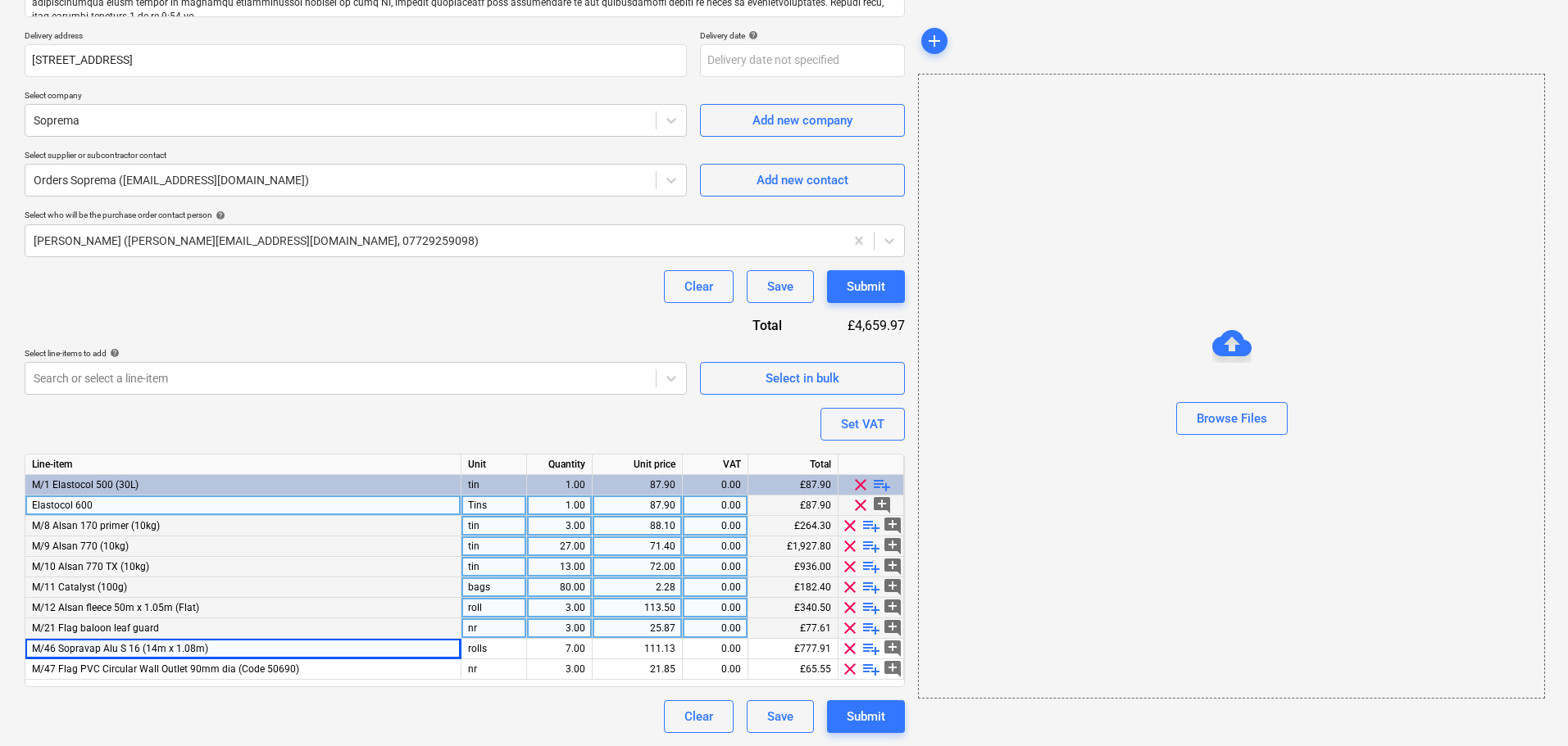
click at [555, 624] on div "3.00" at bounding box center [559, 628] width 52 height 20
click at [634, 621] on div "25.87" at bounding box center [636, 628] width 76 height 20
click at [450, 388] on div "Search or select a line-item" at bounding box center [340, 378] width 630 height 23
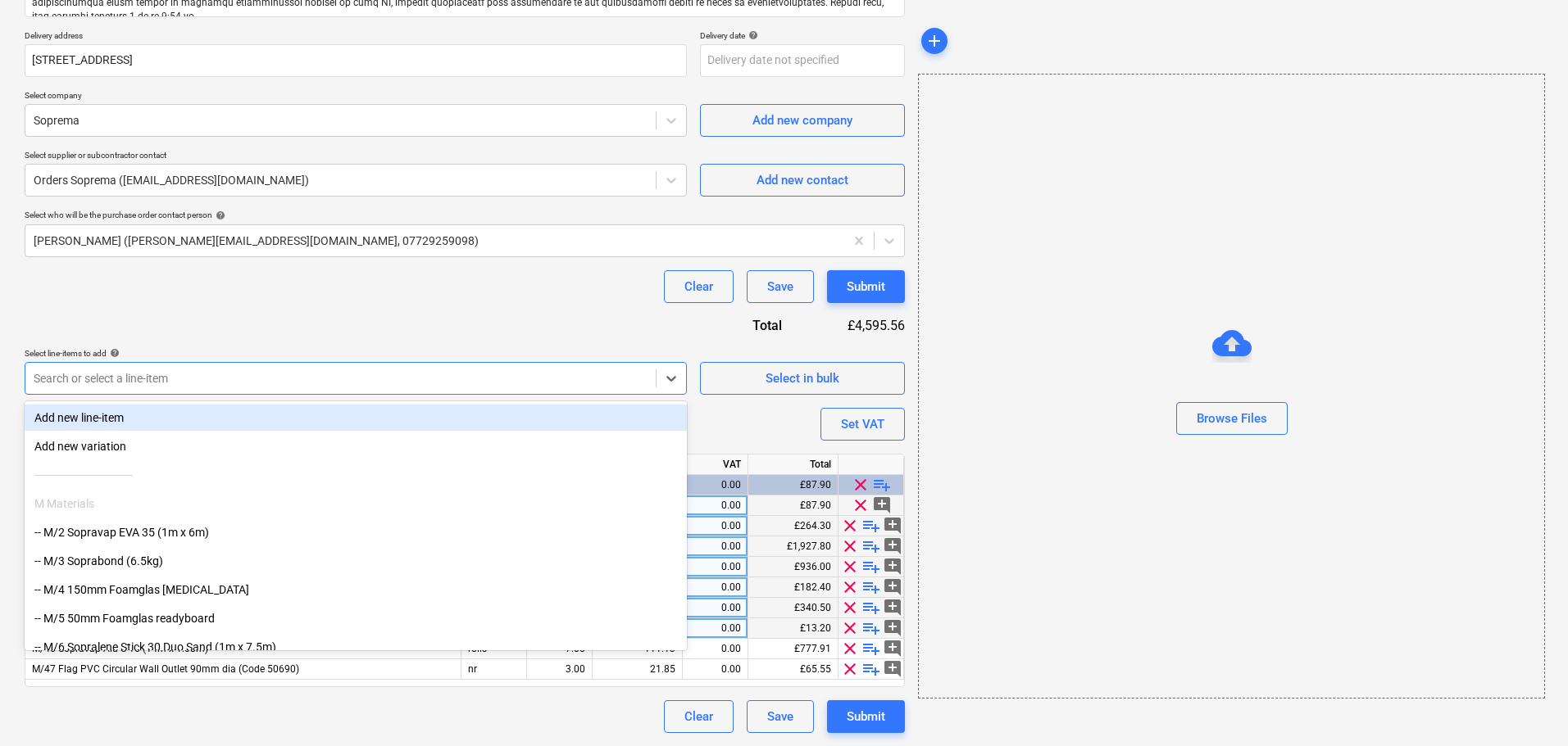
click at [455, 386] on div at bounding box center [340, 378] width 614 height 16
click at [463, 373] on div at bounding box center [340, 378] width 614 height 16
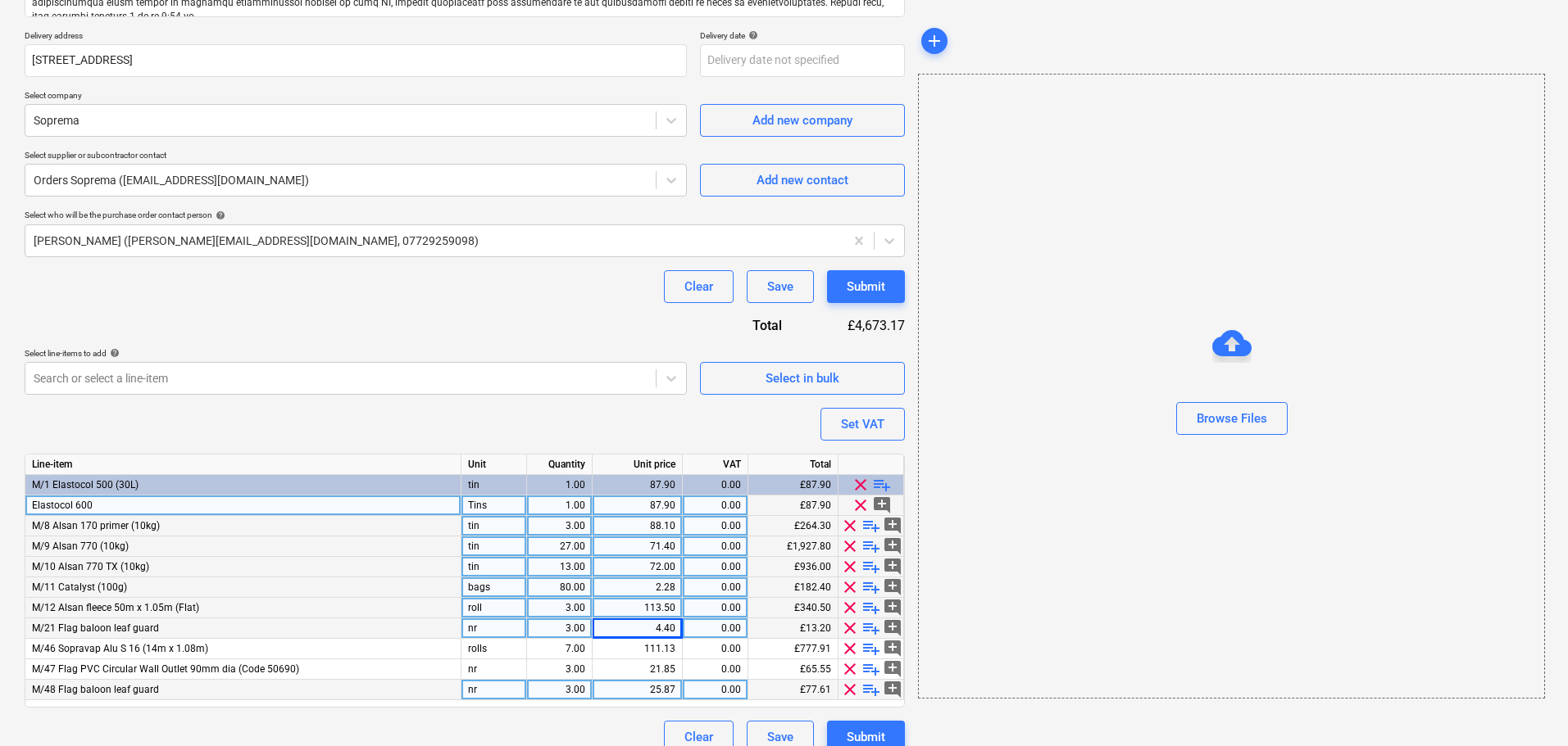
click at [845, 694] on span "clear" at bounding box center [850, 689] width 20 height 20
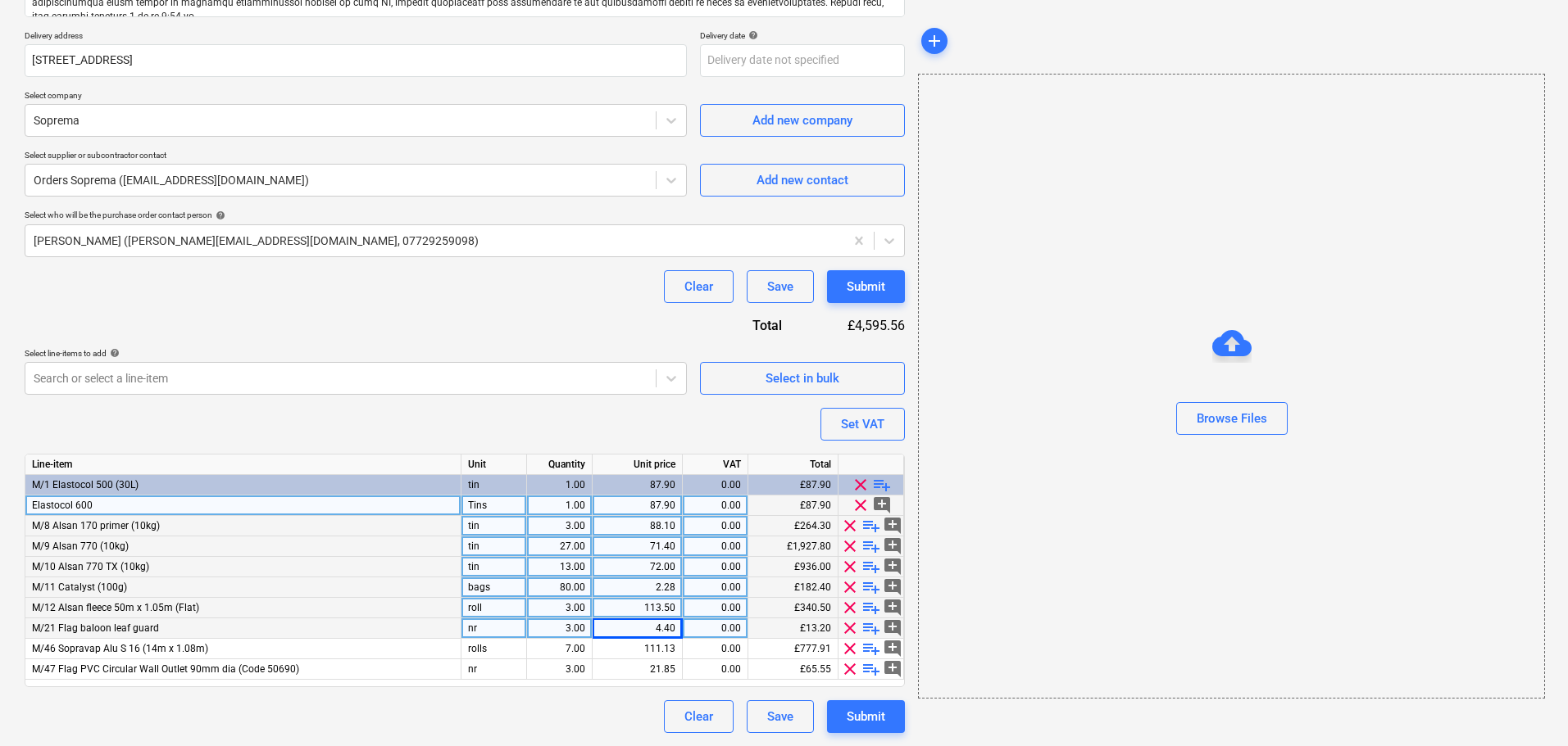
drag, startPoint x: 380, startPoint y: 298, endPoint x: 415, endPoint y: 297, distance: 35.0
click at [380, 298] on div "Clear Save Submit" at bounding box center [465, 286] width 880 height 32
click at [884, 292] on div "Submit" at bounding box center [866, 286] width 38 height 21
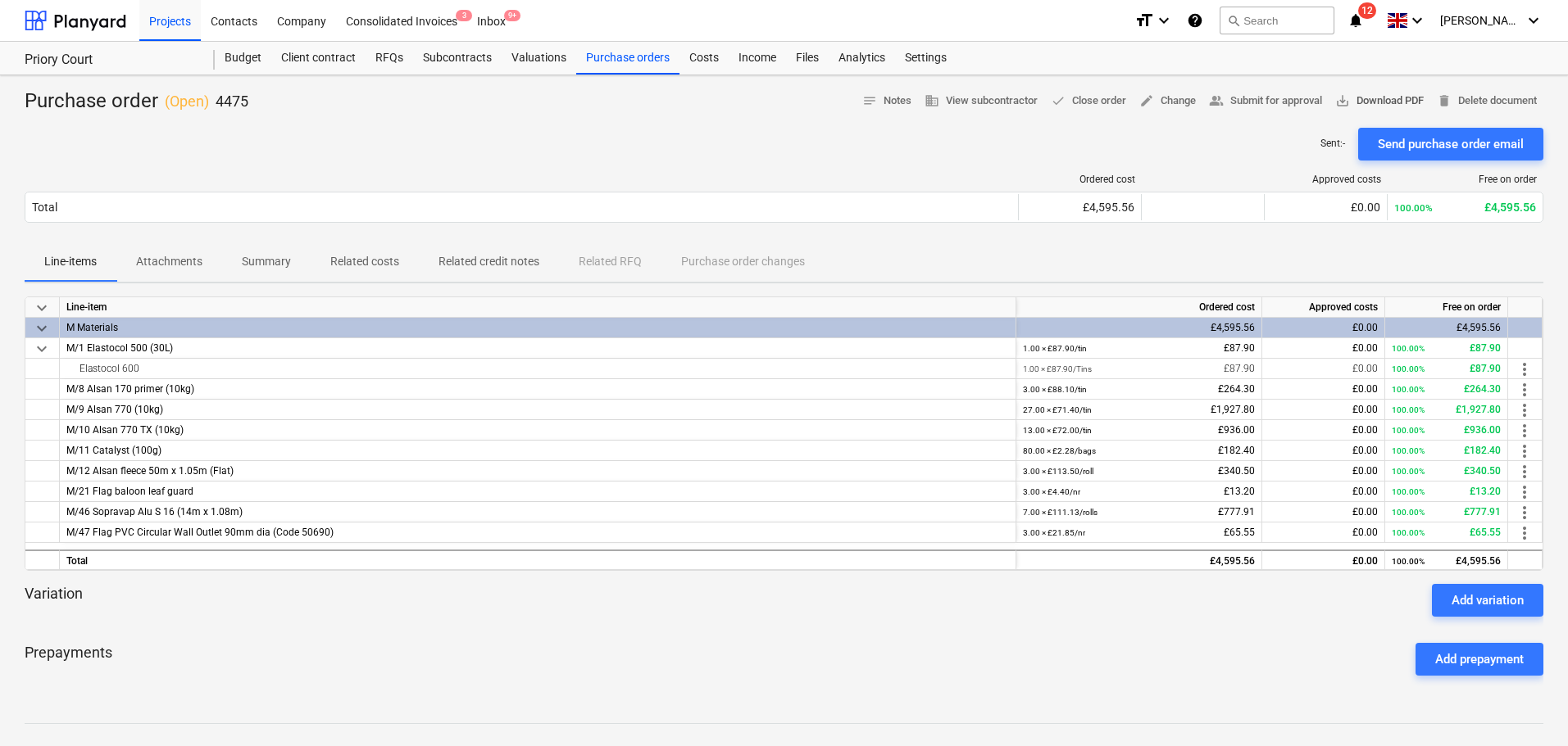
click at [1367, 93] on span "save_alt Download PDF" at bounding box center [1379, 101] width 89 height 19
click at [608, 56] on div "Purchase orders" at bounding box center [627, 58] width 103 height 32
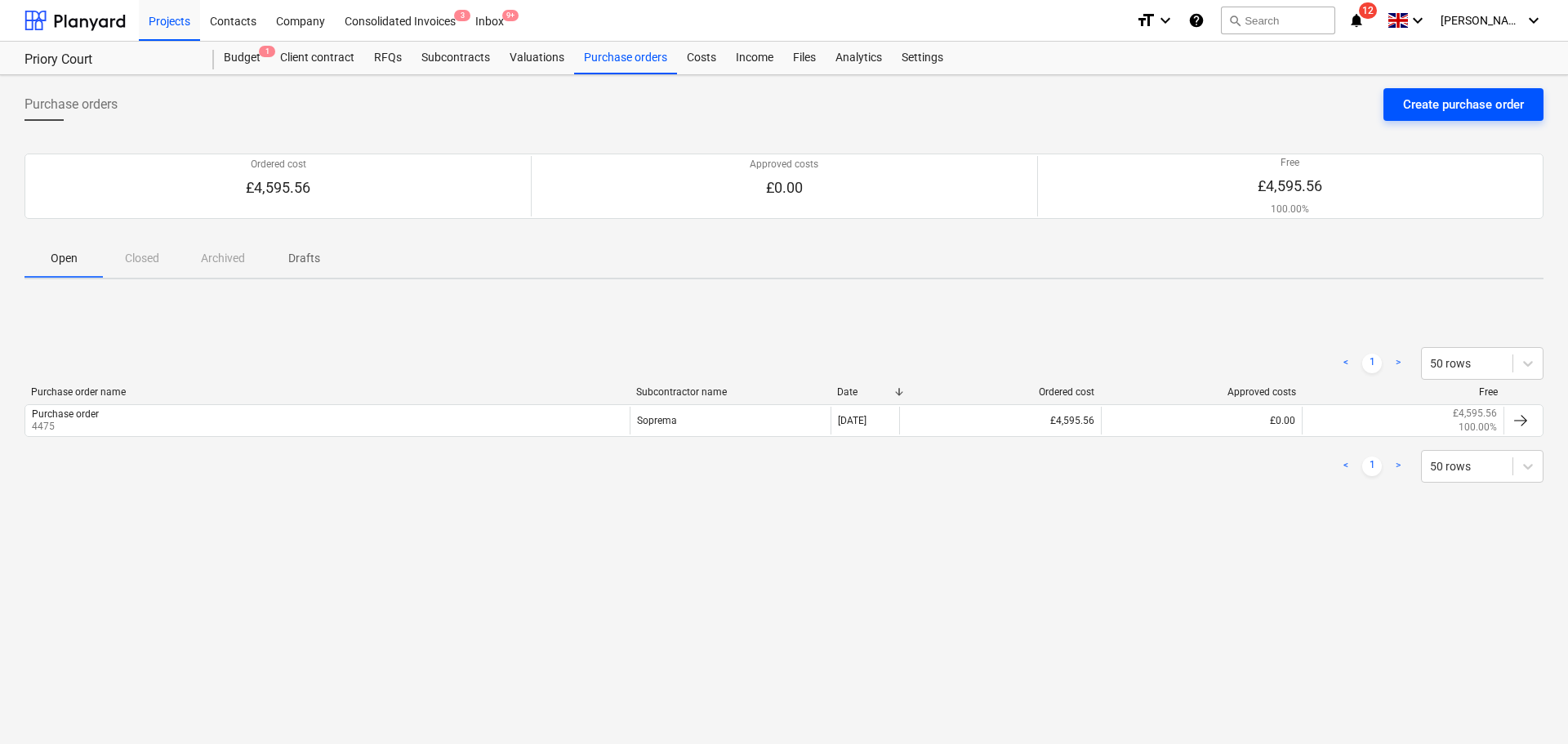
click at [1463, 111] on div "Create purchase order" at bounding box center [1463, 104] width 121 height 21
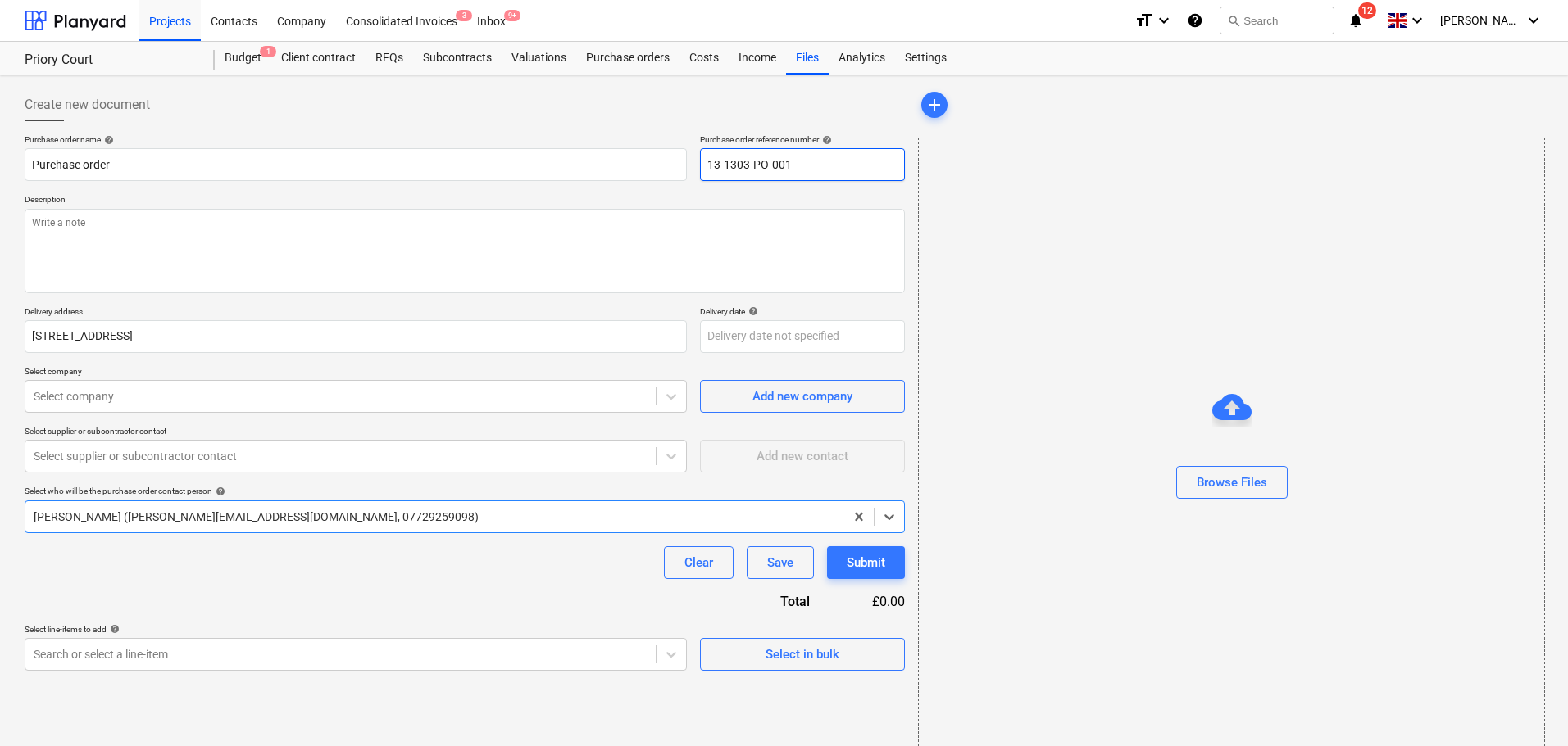
click at [751, 175] on input "13-1303-PO-001" at bounding box center [803, 165] width 205 height 32
click at [214, 246] on textarea at bounding box center [465, 251] width 880 height 84
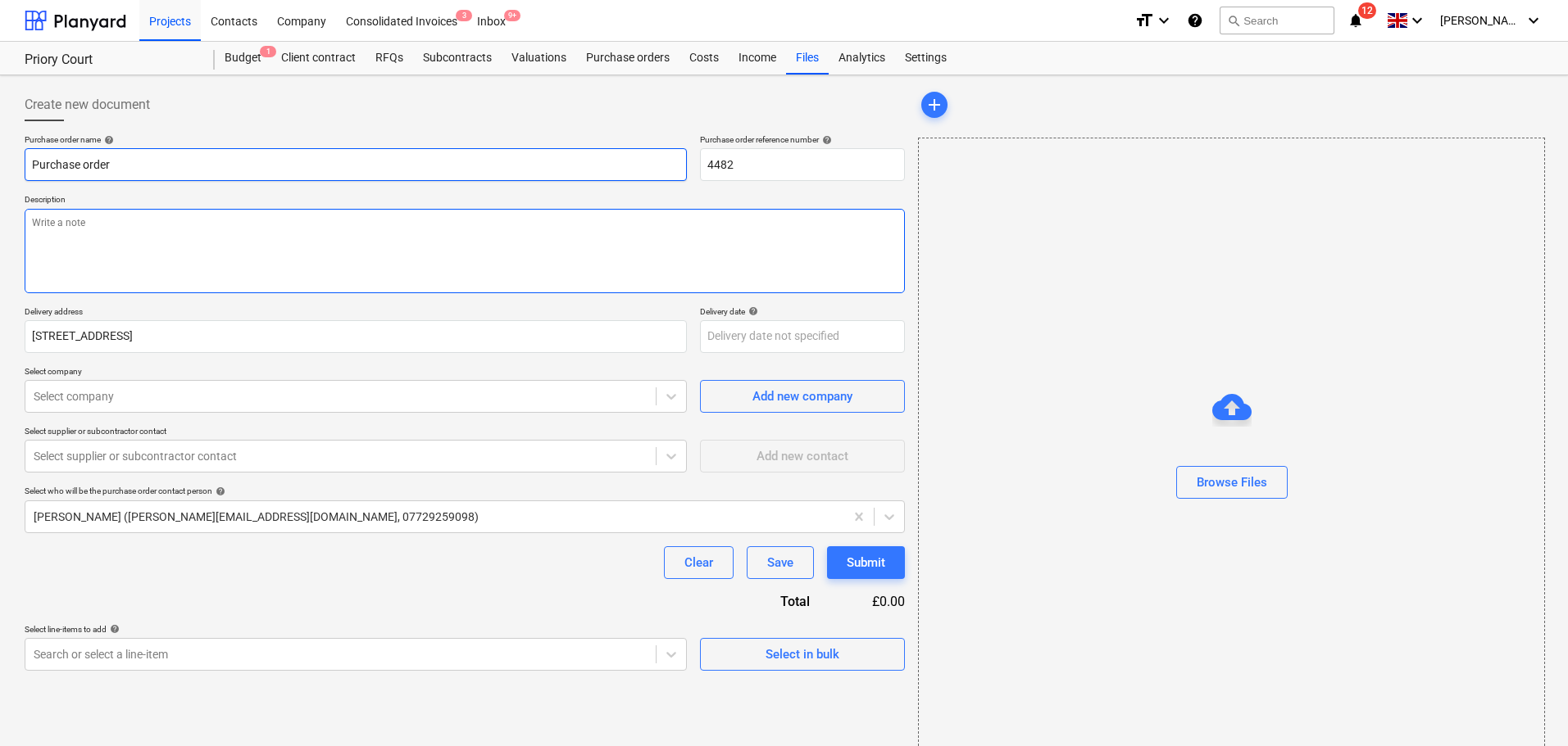
paste textarea "Site Contact [PERSON_NAME] 07852 962369 or Skyler Office 01634791810.Driver to …"
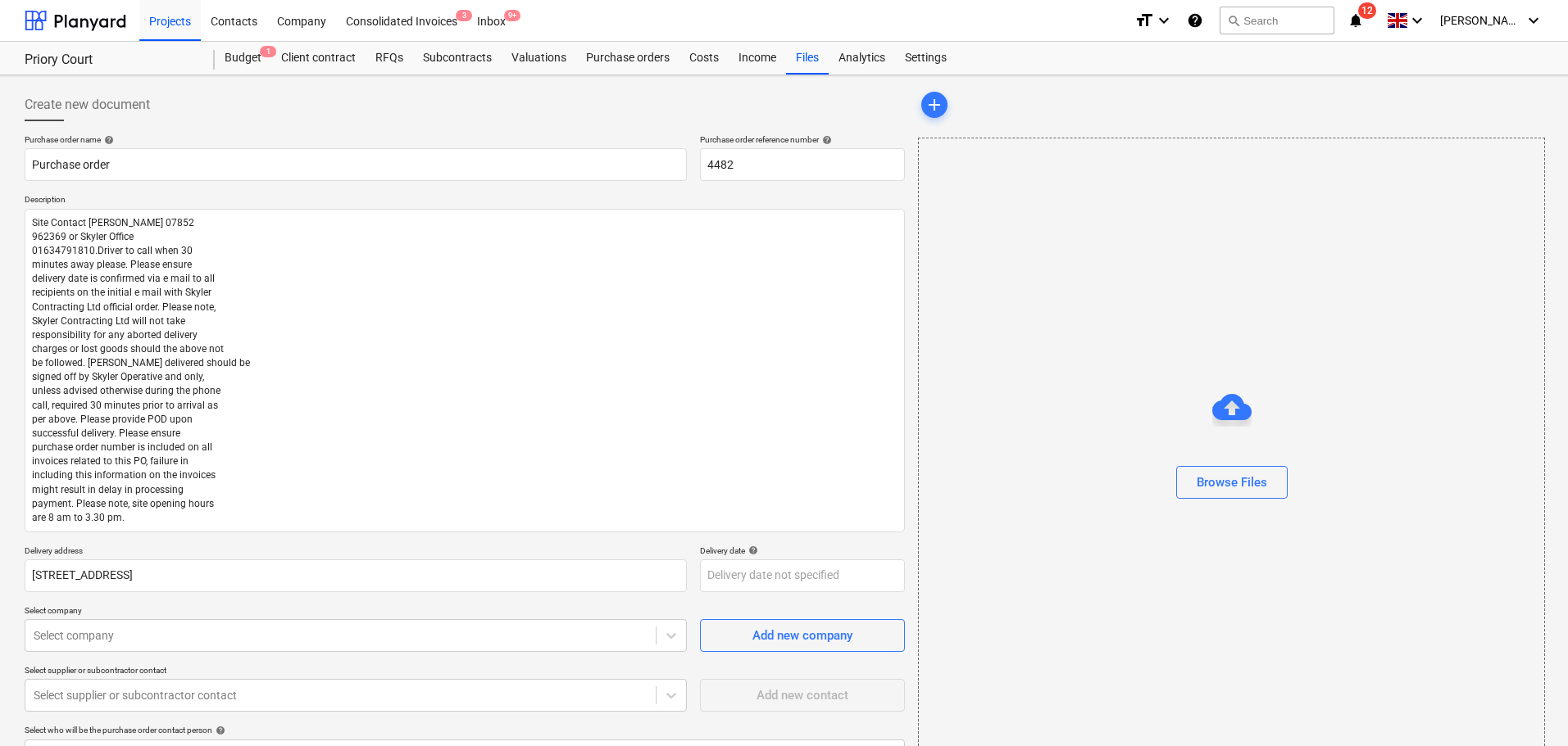
click at [229, 126] on div at bounding box center [465, 127] width 880 height 13
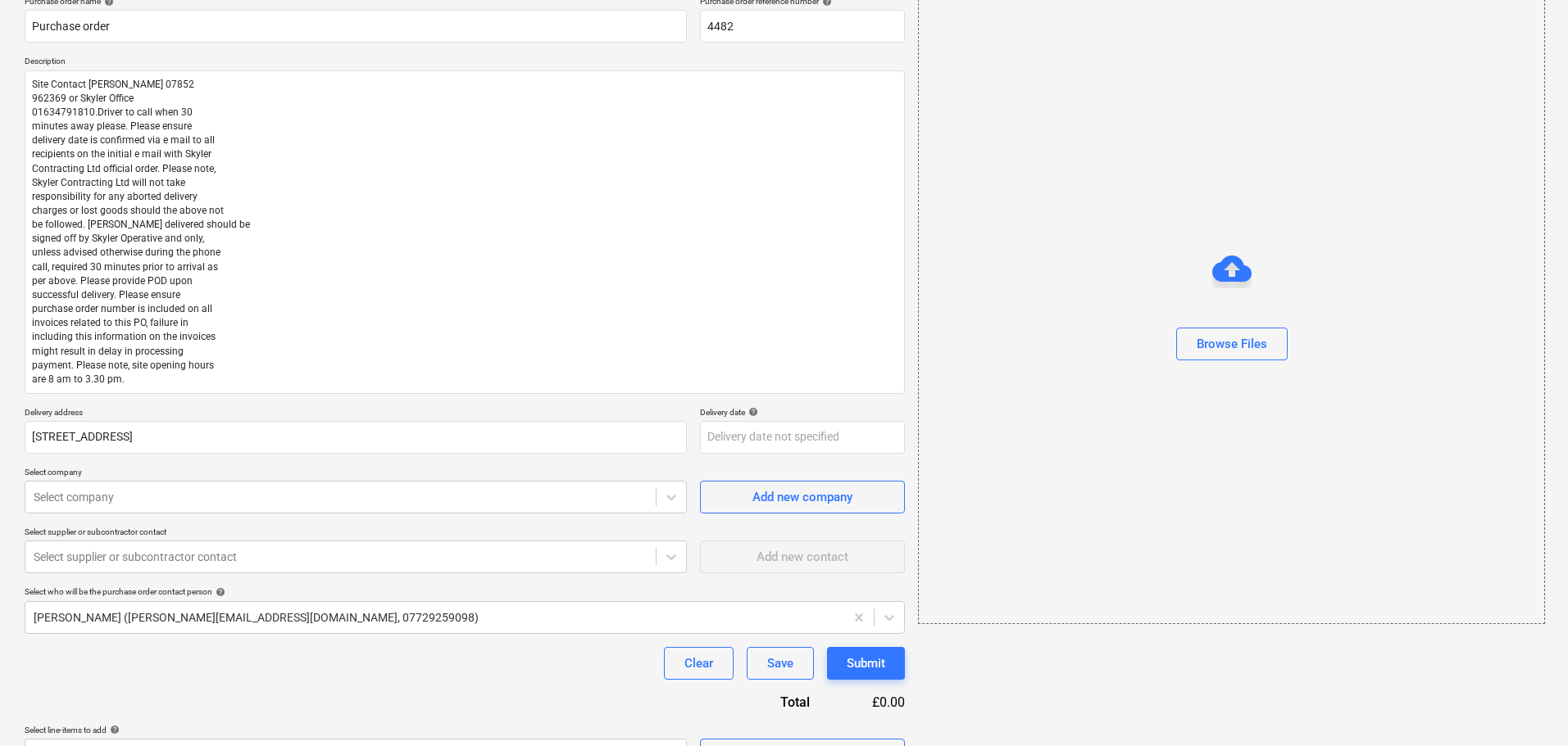
scroll to position [177, 0]
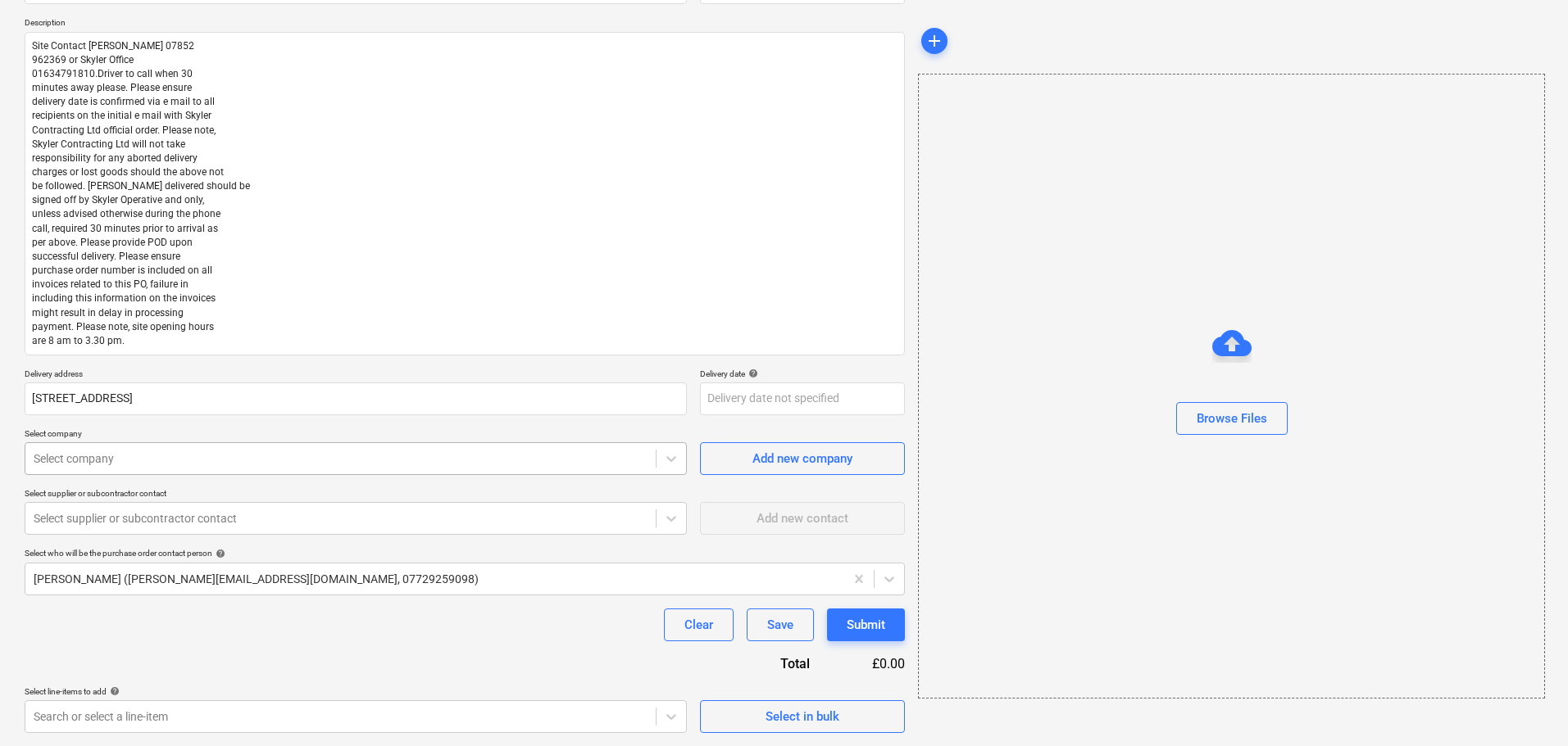
click at [79, 462] on div at bounding box center [340, 458] width 614 height 16
click at [95, 570] on body "Projects Contacts Company Consolidated Invoices 3 Inbox 9+ format_size keyboard…" at bounding box center [784, 195] width 1568 height 746
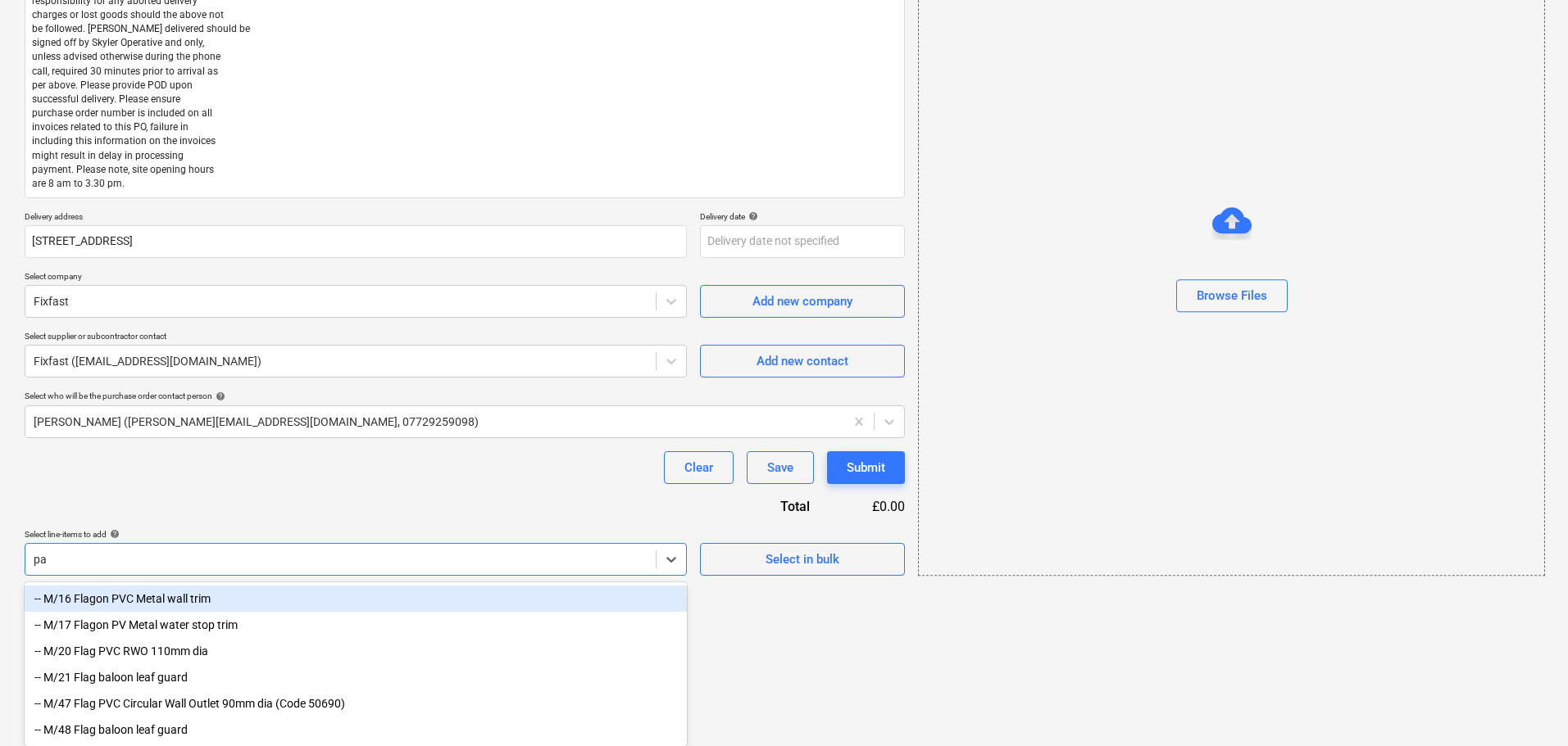
scroll to position [416, 0]
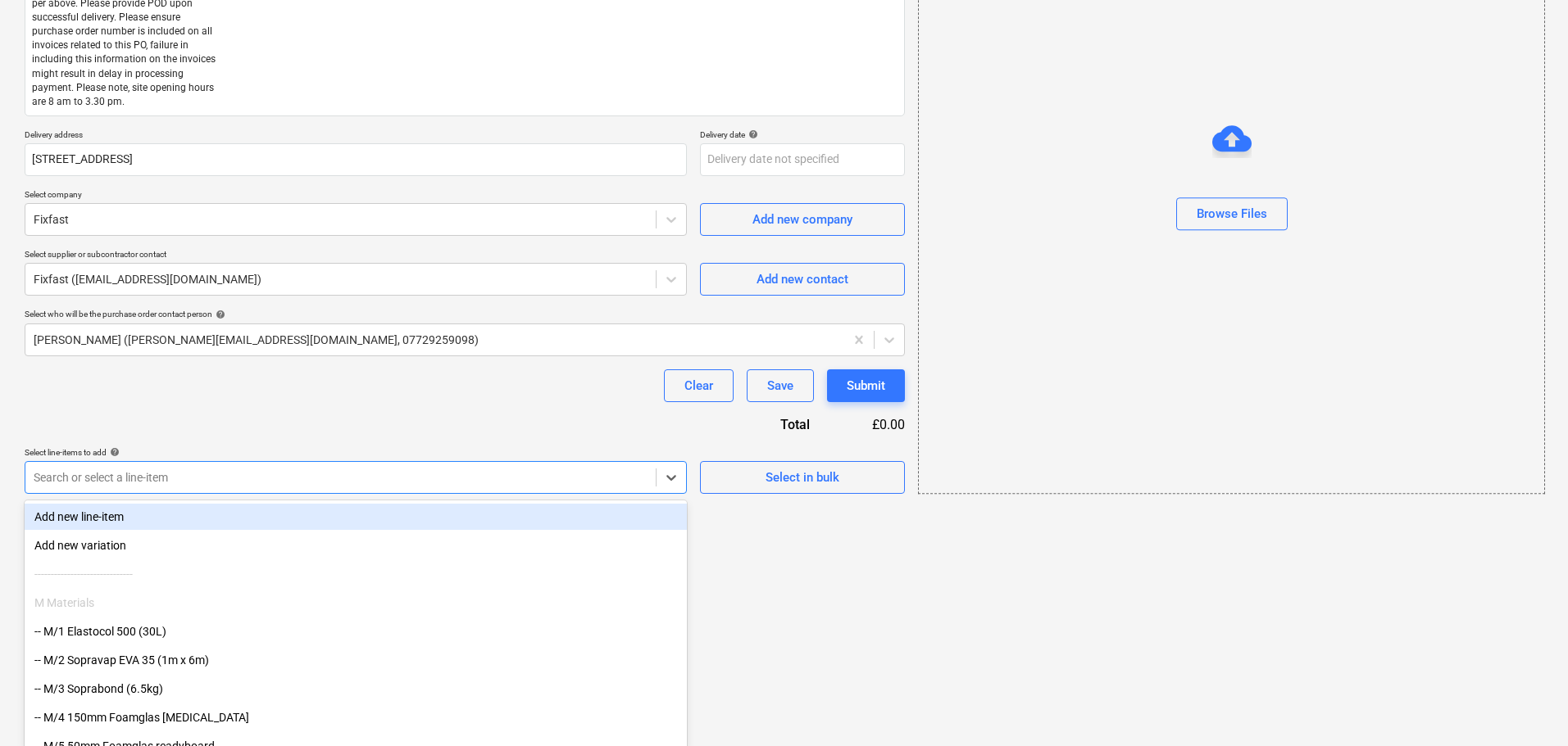
click at [271, 411] on div "Purchase order name help Purchase order Purchase order reference number help 44…" at bounding box center [465, 106] width 880 height 776
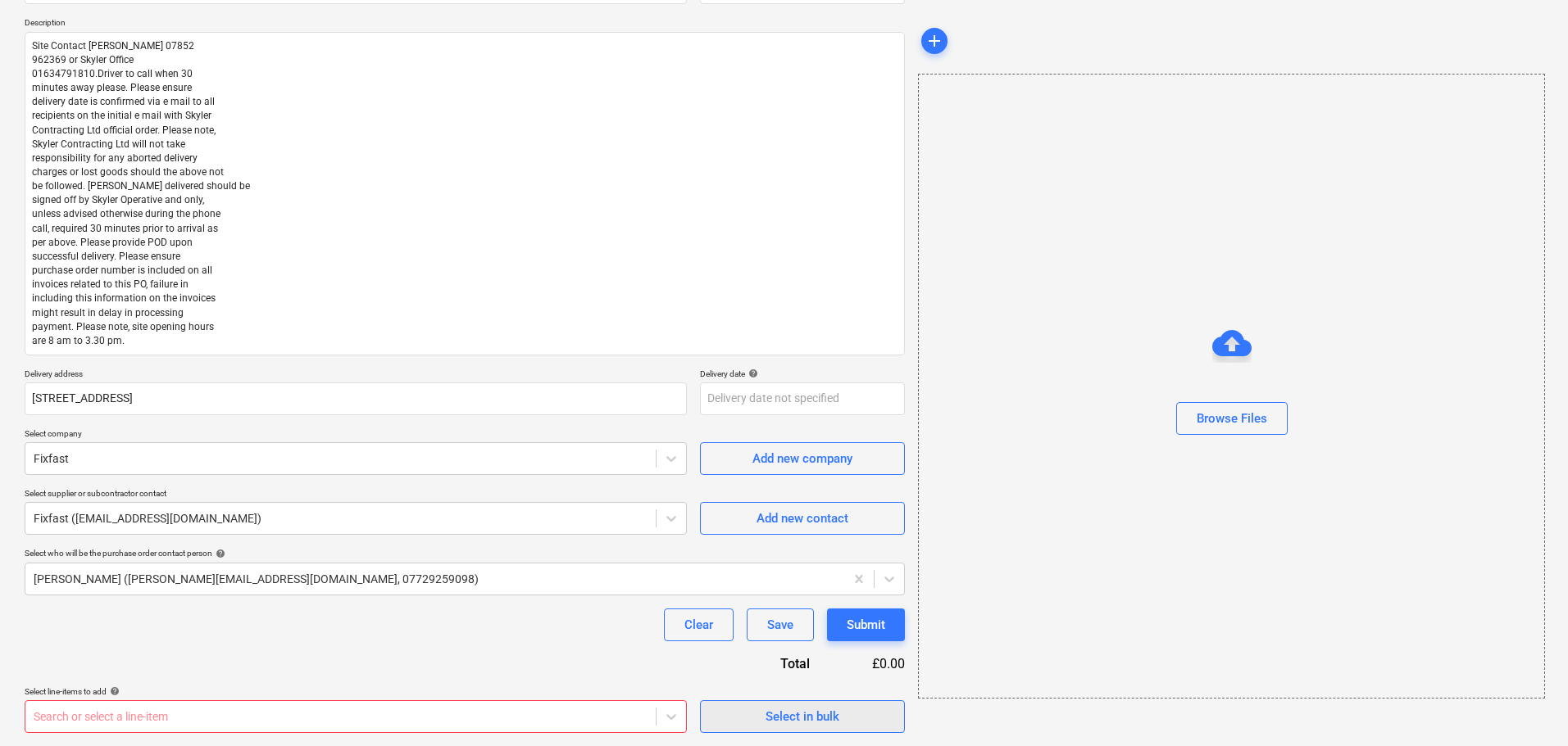
click at [755, 713] on span "Select in bulk" at bounding box center [803, 716] width 164 height 21
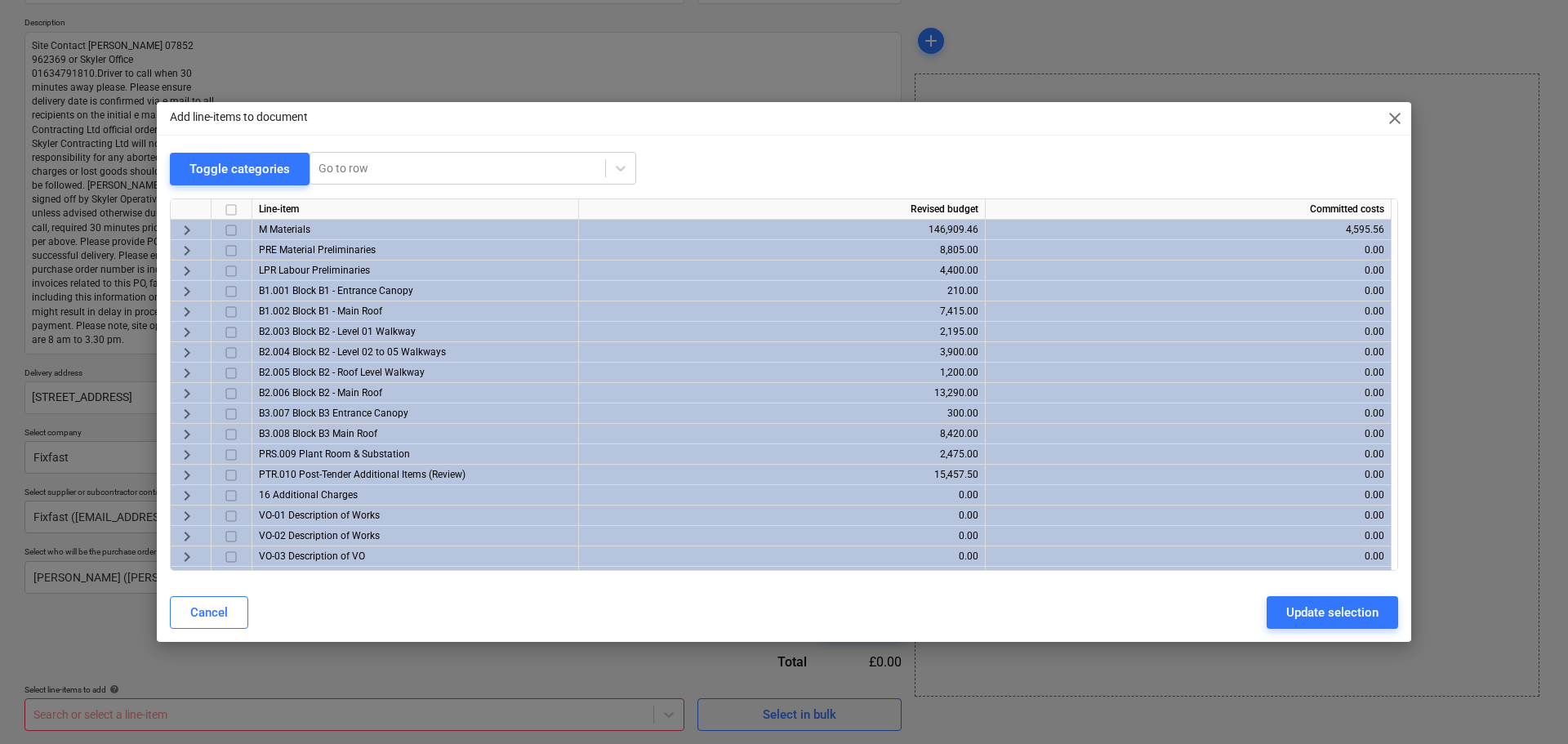
click at [291, 225] on span "M Materials" at bounding box center [285, 229] width 52 height 11
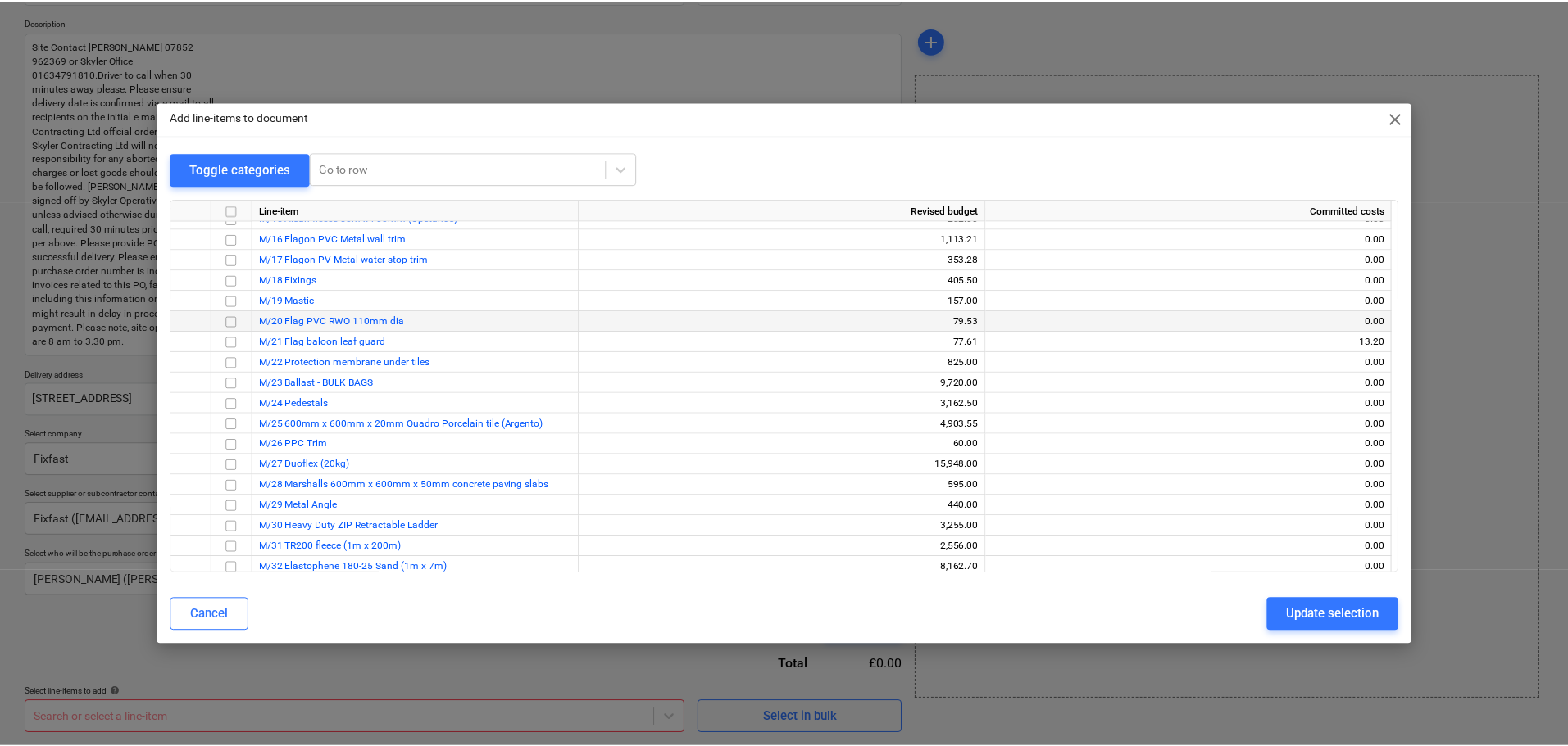
scroll to position [327, 0]
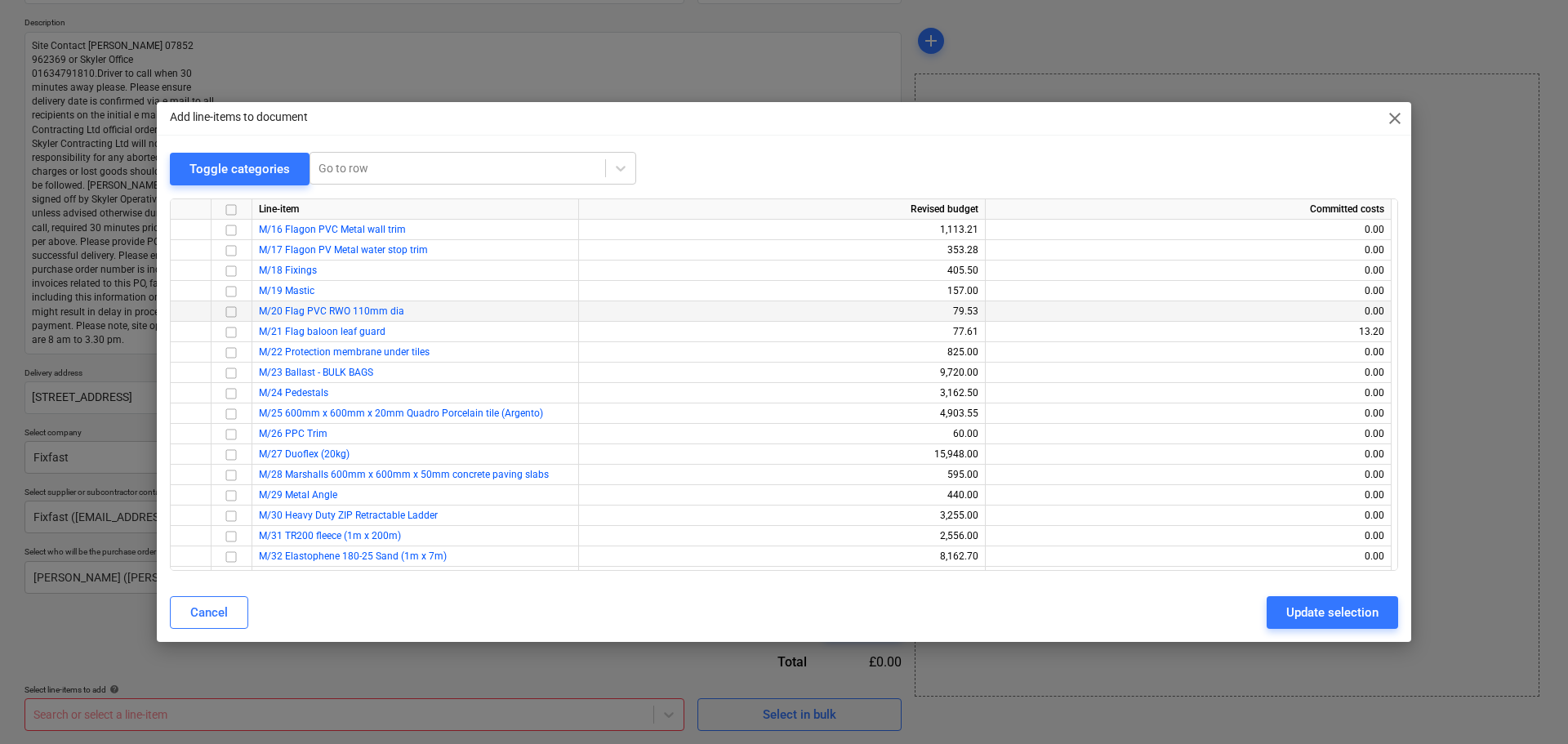
click at [231, 310] on input "checkbox" at bounding box center [230, 311] width 20 height 20
click at [1301, 614] on div "Update selection" at bounding box center [1332, 612] width 93 height 21
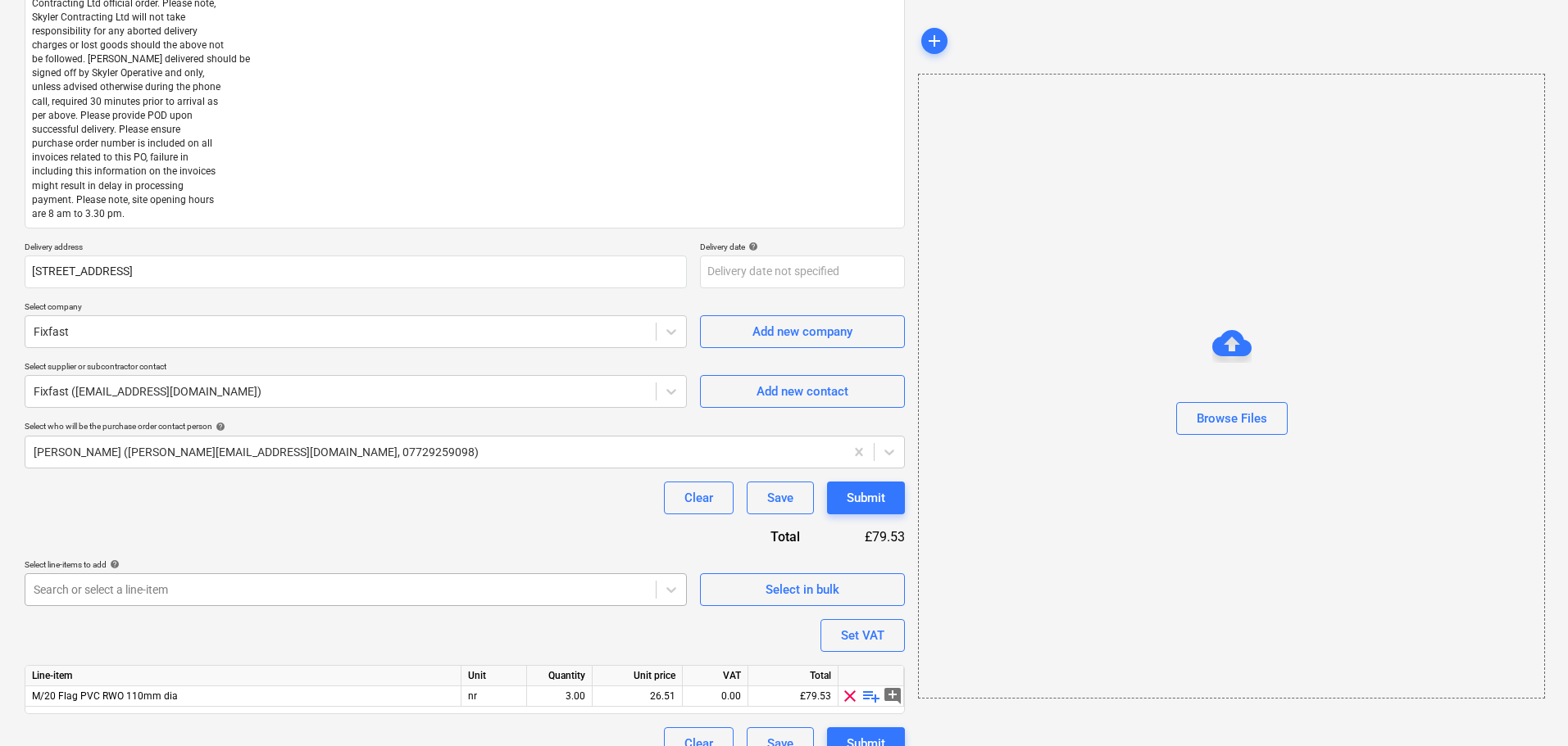
scroll to position [331, 0]
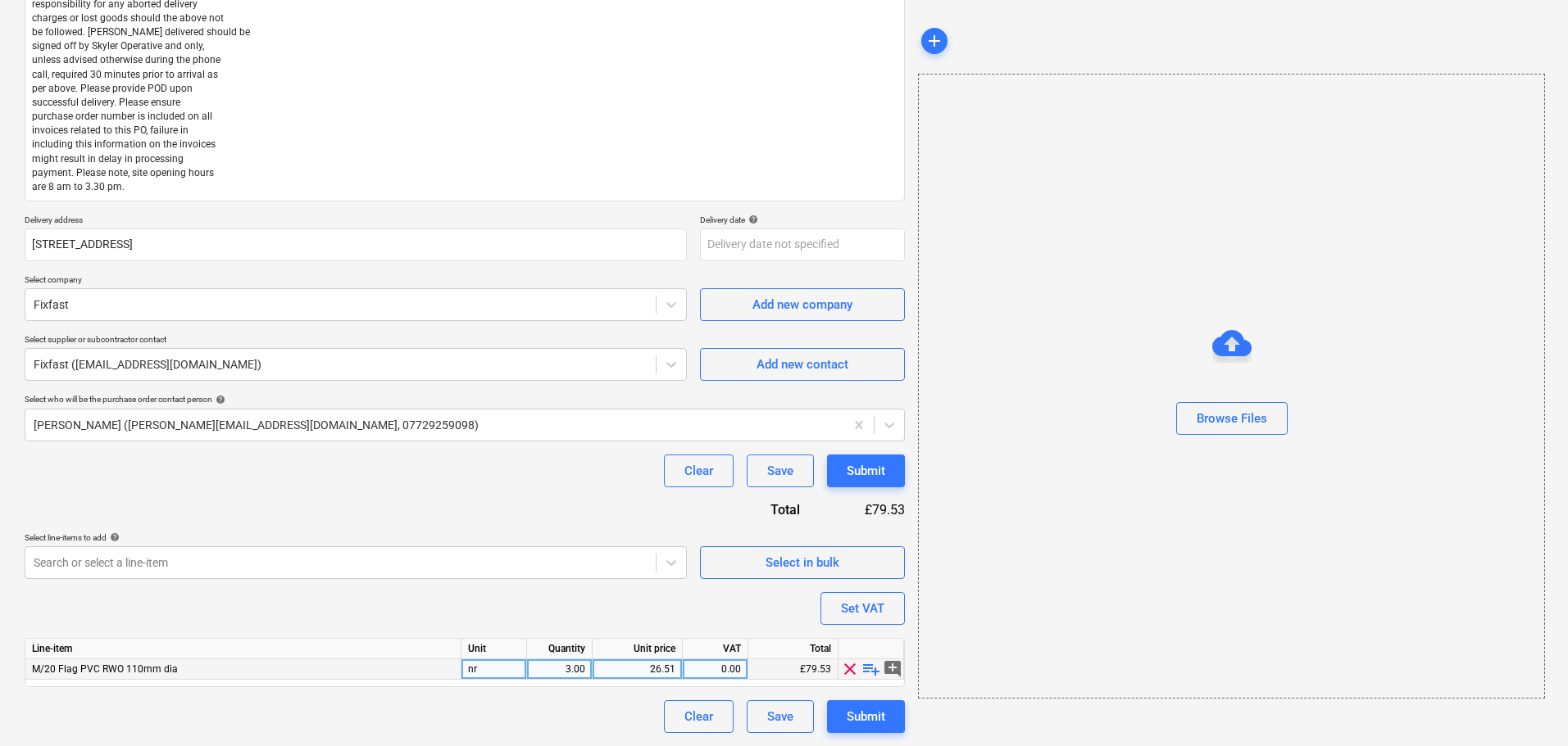
click at [870, 668] on span "playlist_add" at bounding box center [871, 668] width 20 height 20
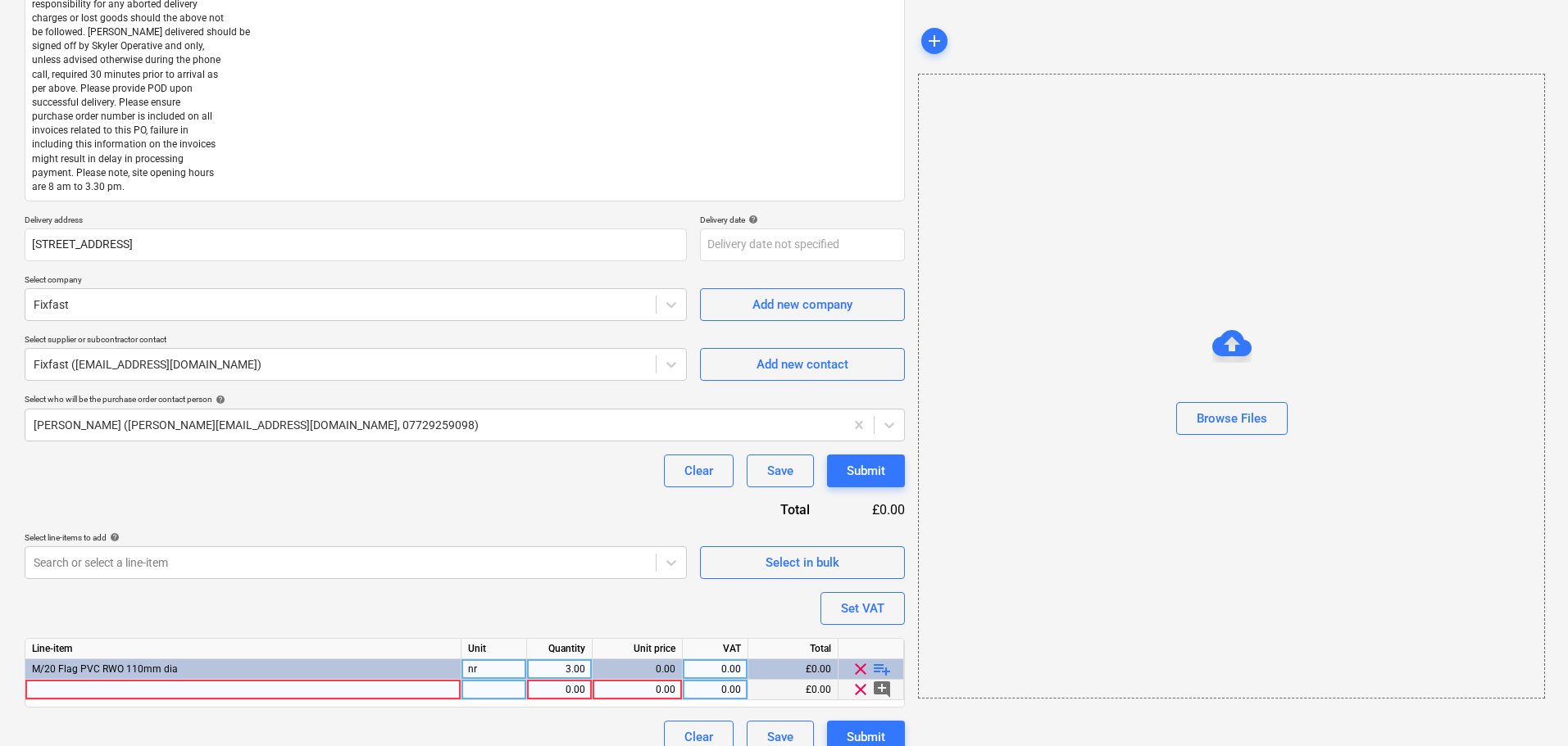
click at [346, 685] on div at bounding box center [243, 690] width 436 height 20
click at [538, 483] on div "Clear Save Submit" at bounding box center [465, 471] width 880 height 32
click at [518, 490] on div "Purchase order name help Purchase order Purchase order reference number help 44…" at bounding box center [465, 278] width 880 height 951
click at [235, 415] on body "Projects Contacts Company Consolidated Invoices 3 Inbox 9+ format_size keyboard…" at bounding box center [784, 42] width 1568 height 746
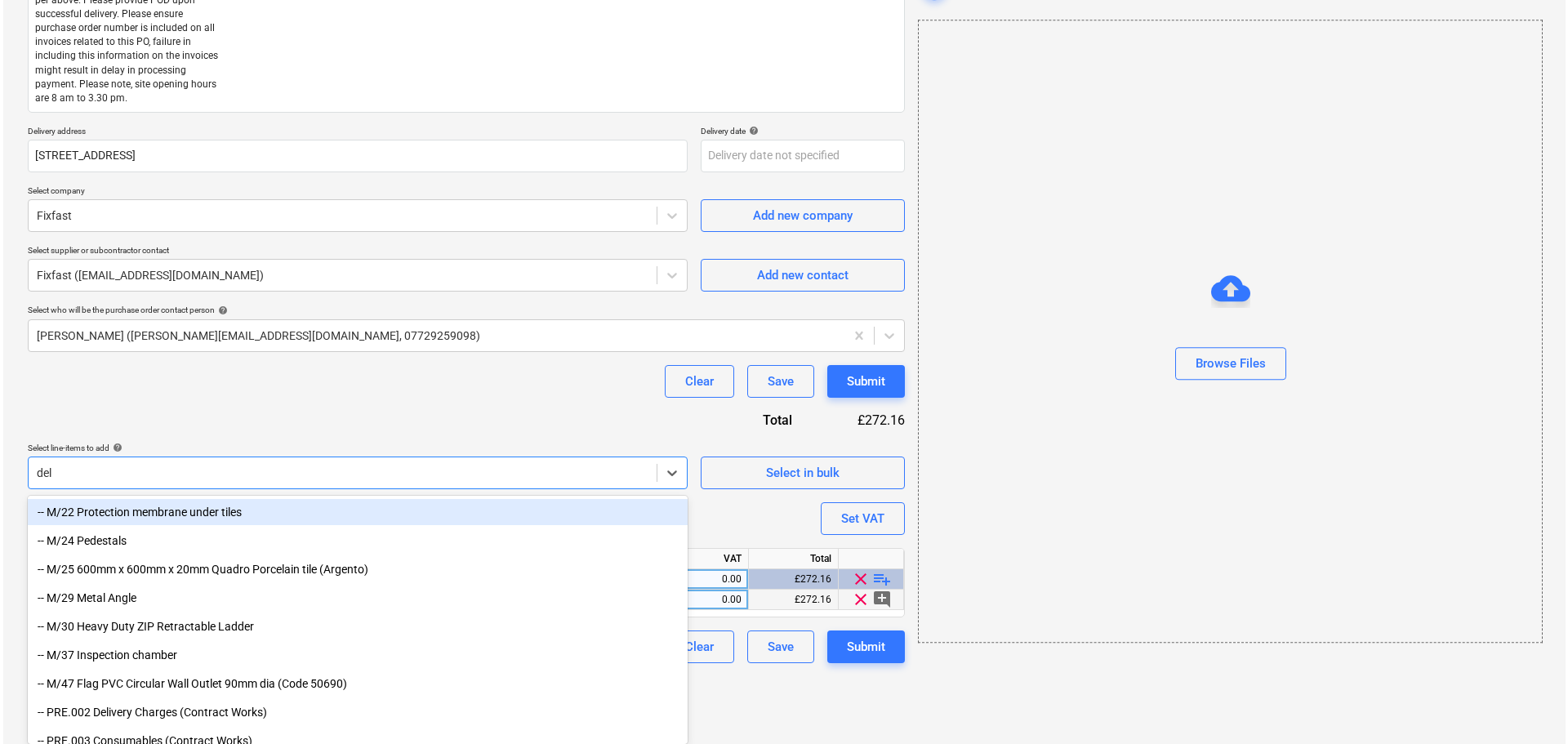
scroll to position [350, 0]
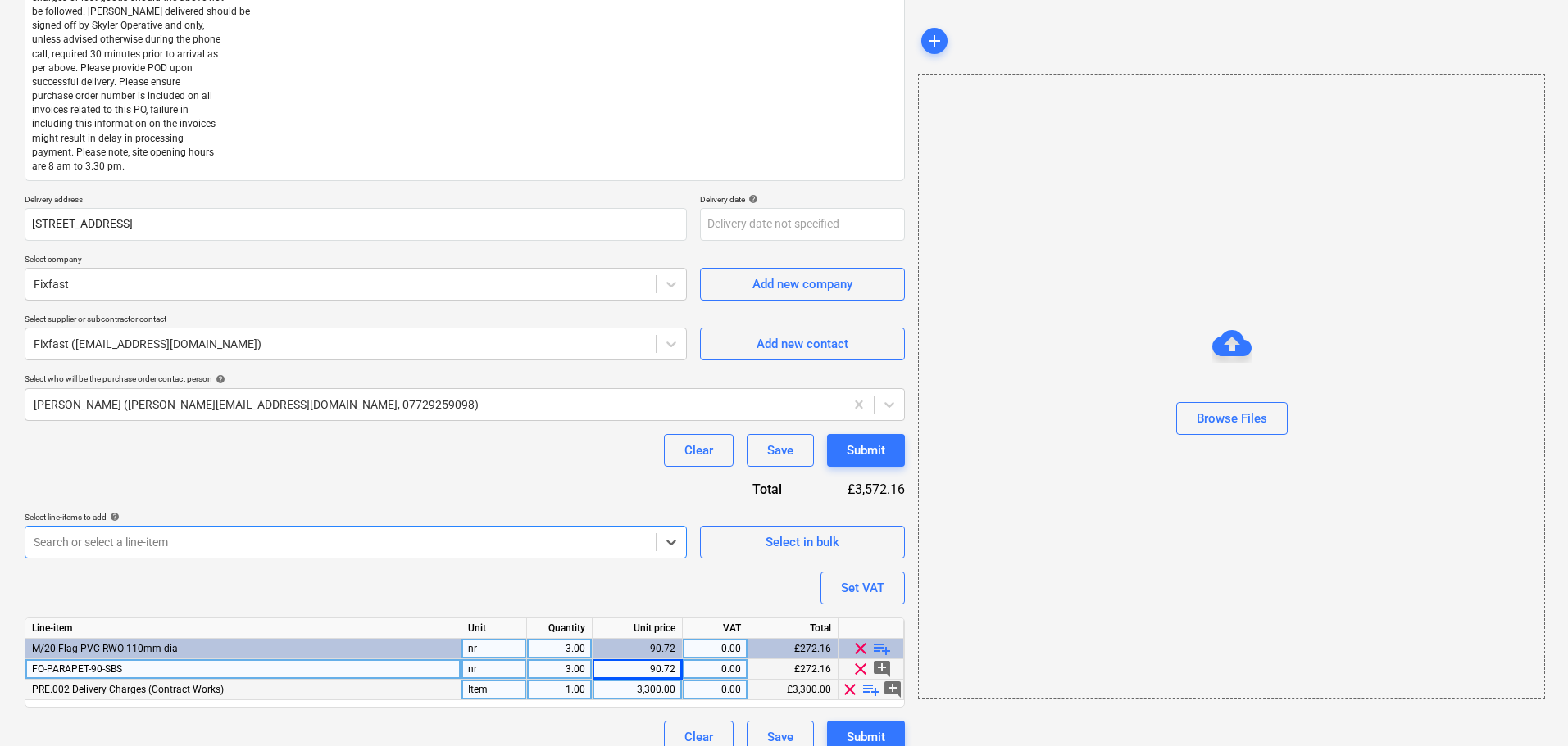
click at [651, 690] on div "3,300.00" at bounding box center [636, 690] width 76 height 20
click at [630, 456] on div "Clear Save Submit" at bounding box center [465, 450] width 880 height 32
click at [895, 455] on button "Submit" at bounding box center [865, 450] width 78 height 32
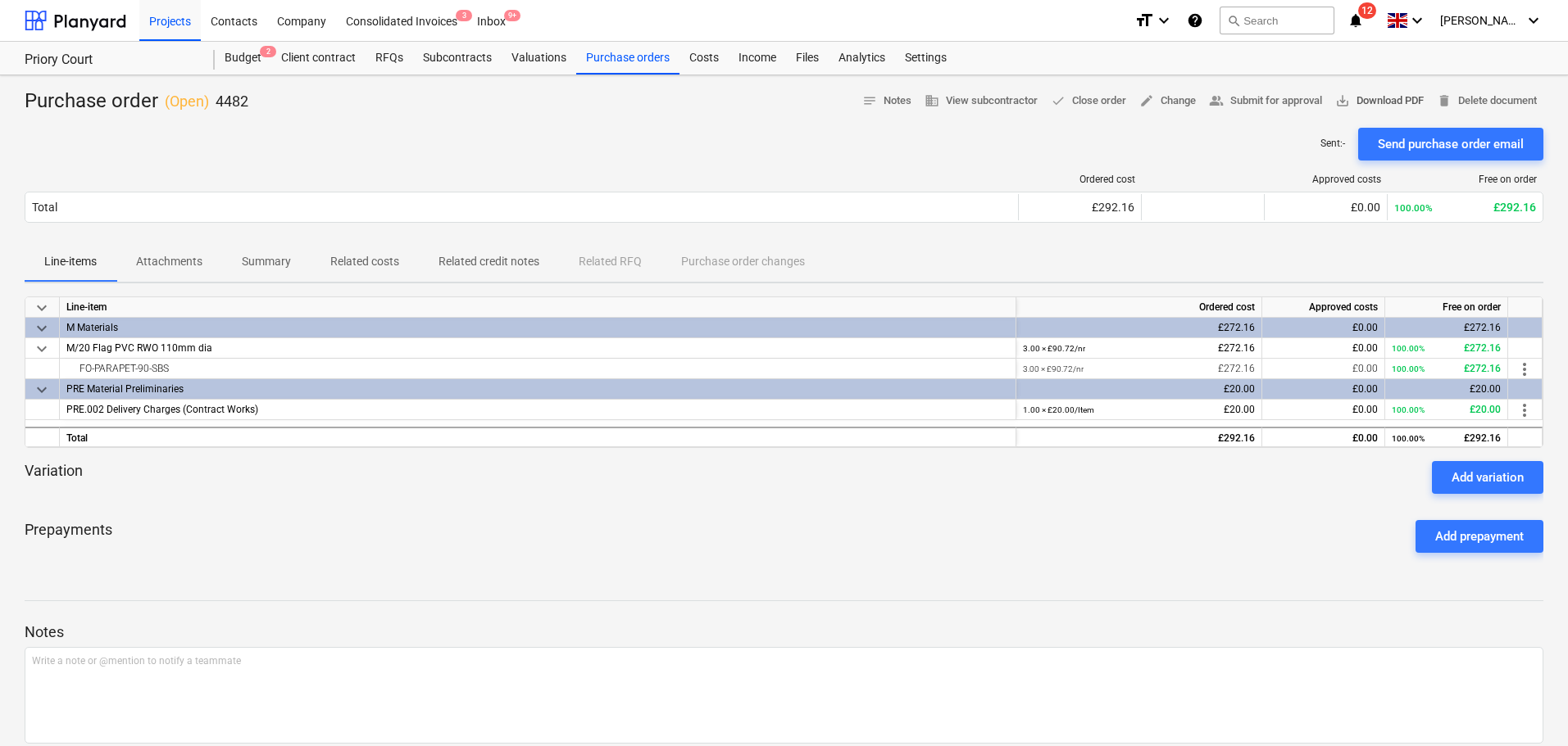
click at [1335, 97] on span "save_alt" at bounding box center [1342, 101] width 15 height 14
click at [618, 60] on div "Purchase orders" at bounding box center [627, 58] width 103 height 32
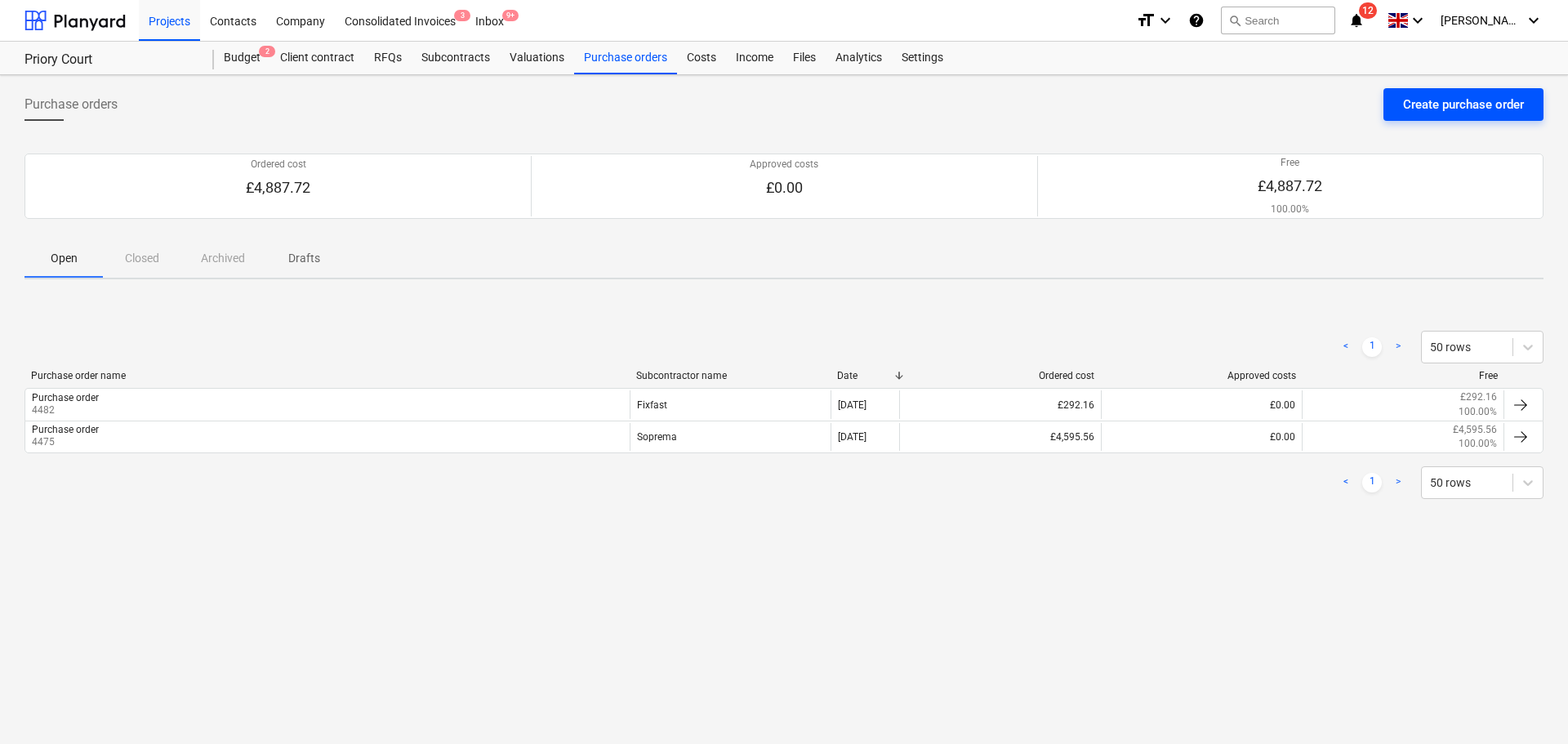
click at [1475, 98] on div "Create purchase order" at bounding box center [1463, 104] width 121 height 21
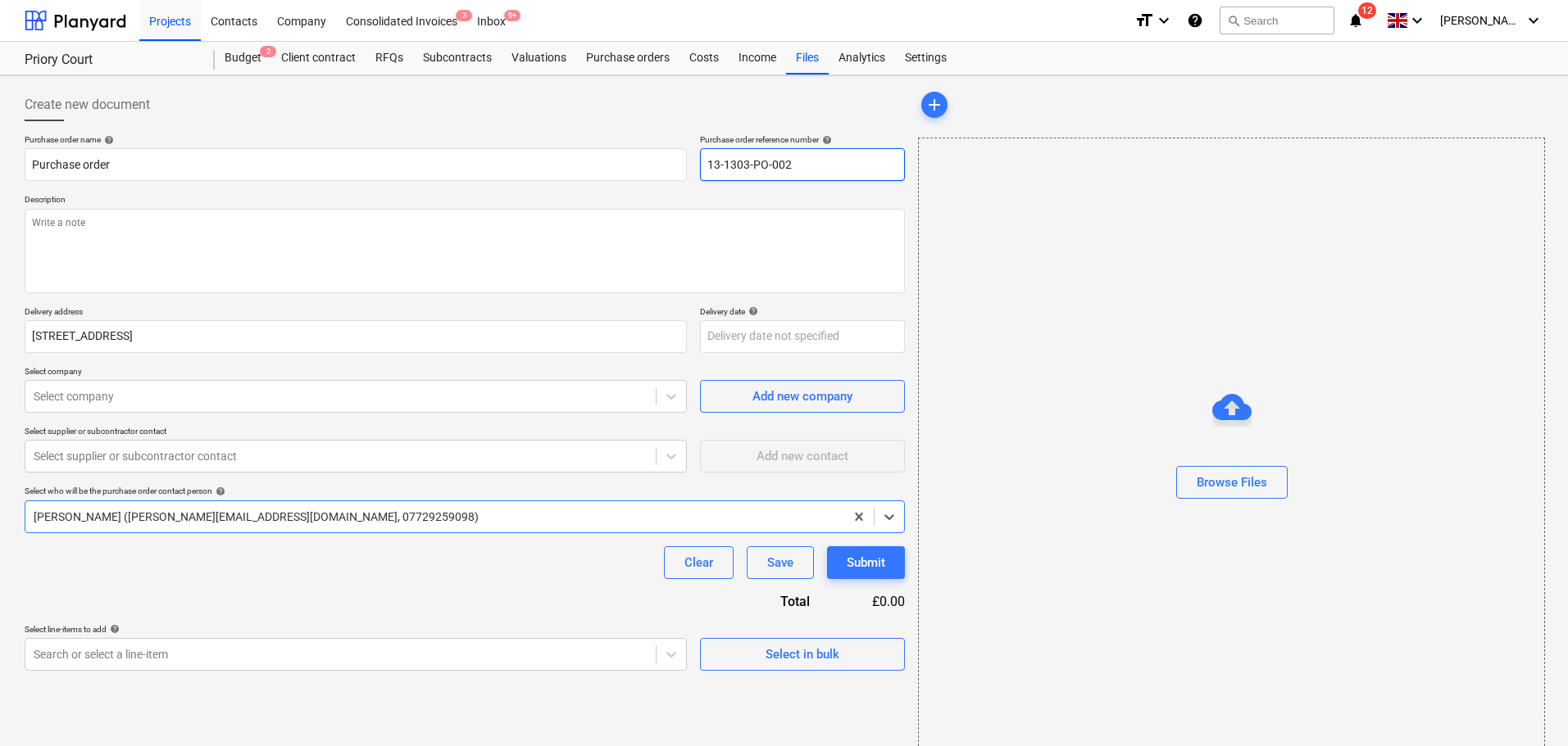
click at [775, 171] on input "13-1303-PO-002" at bounding box center [803, 165] width 205 height 32
click at [115, 230] on textarea at bounding box center [465, 251] width 880 height 84
paste textarea "Site Contact [PERSON_NAME] 07852 962369 or Skyler Office 01634791810.Driver to …"
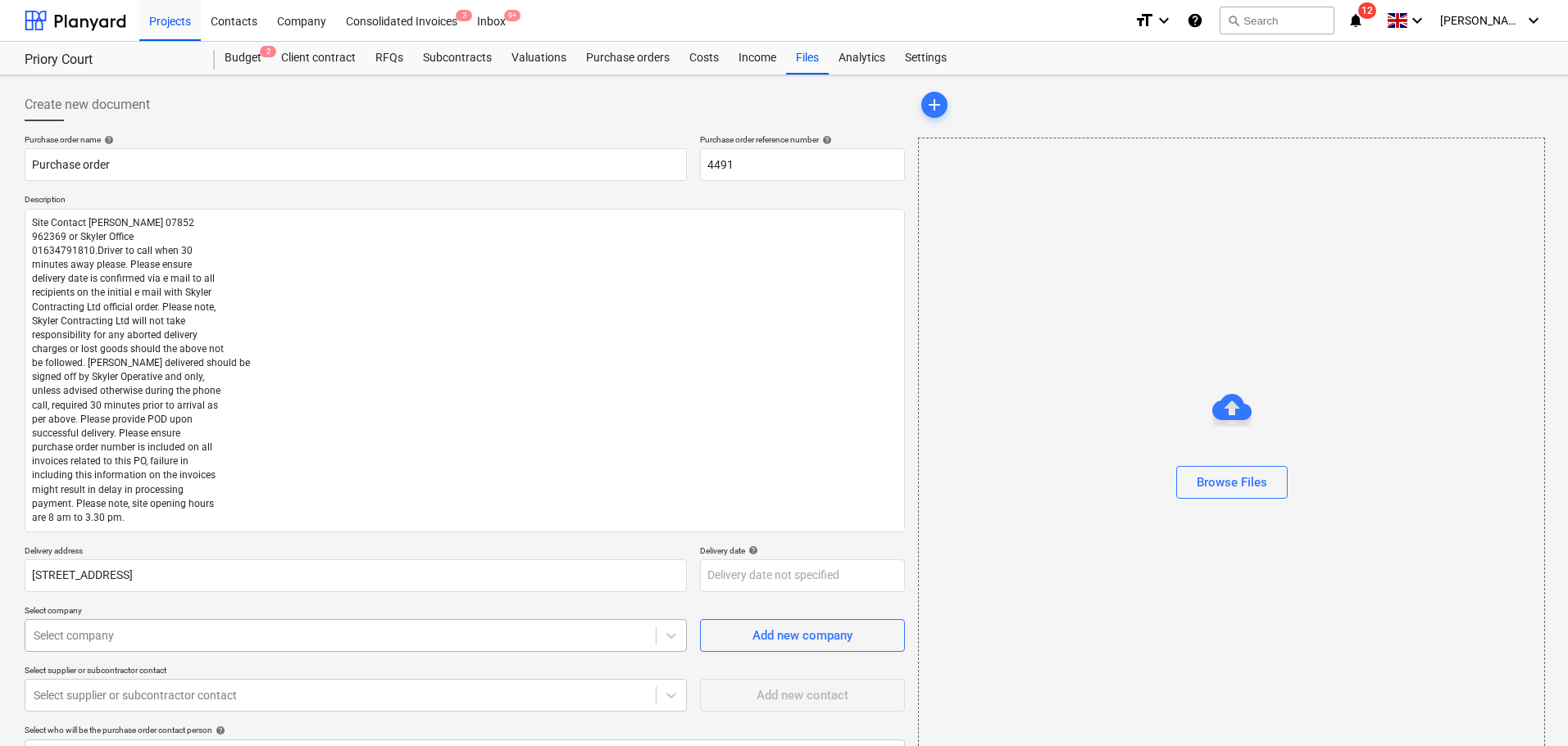
click at [102, 630] on body "Projects Contacts Company Consolidated Invoices 3 Inbox 9+ format_size keyboard…" at bounding box center [784, 373] width 1568 height 746
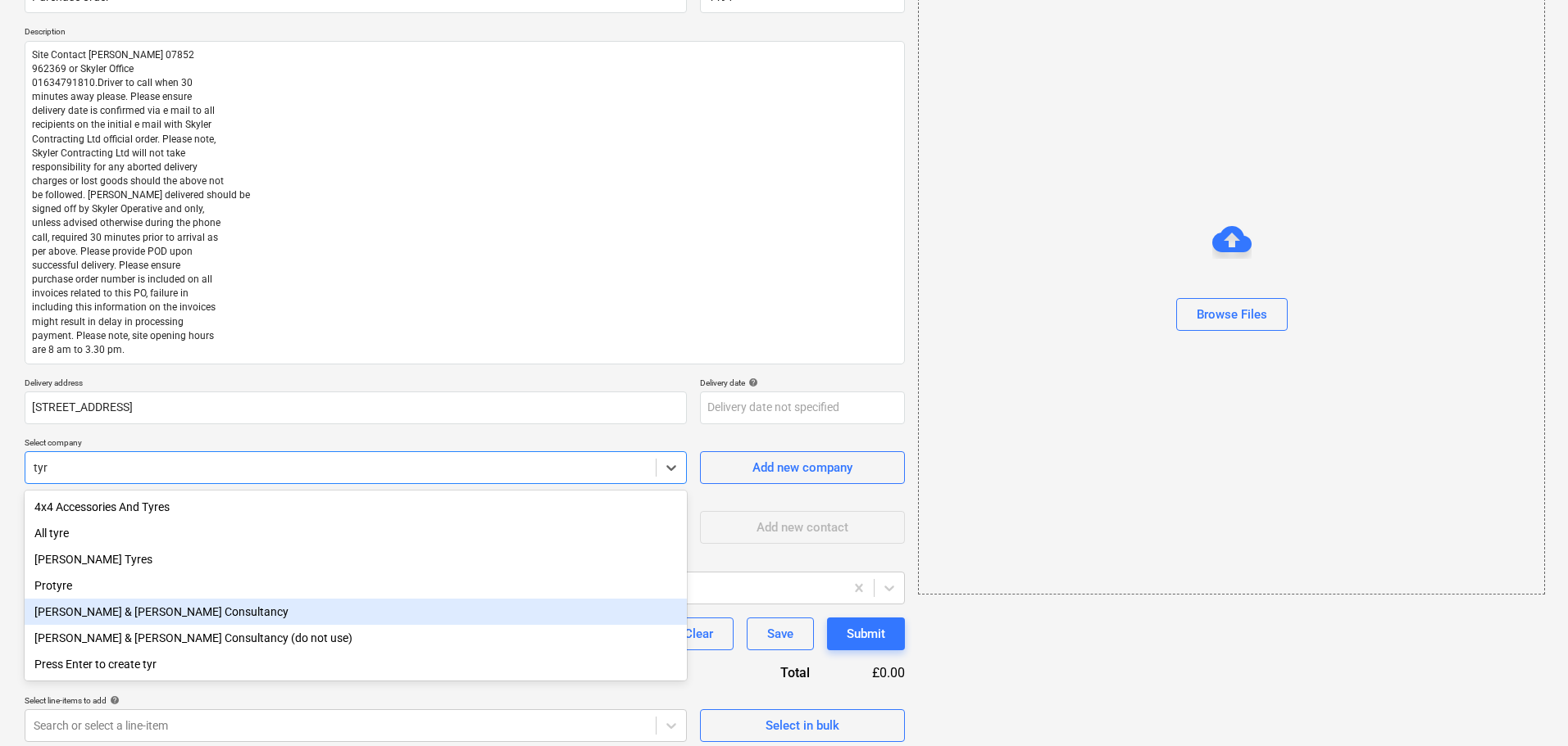
click at [146, 621] on div "[PERSON_NAME] & [PERSON_NAME] Consultancy" at bounding box center [356, 611] width 662 height 26
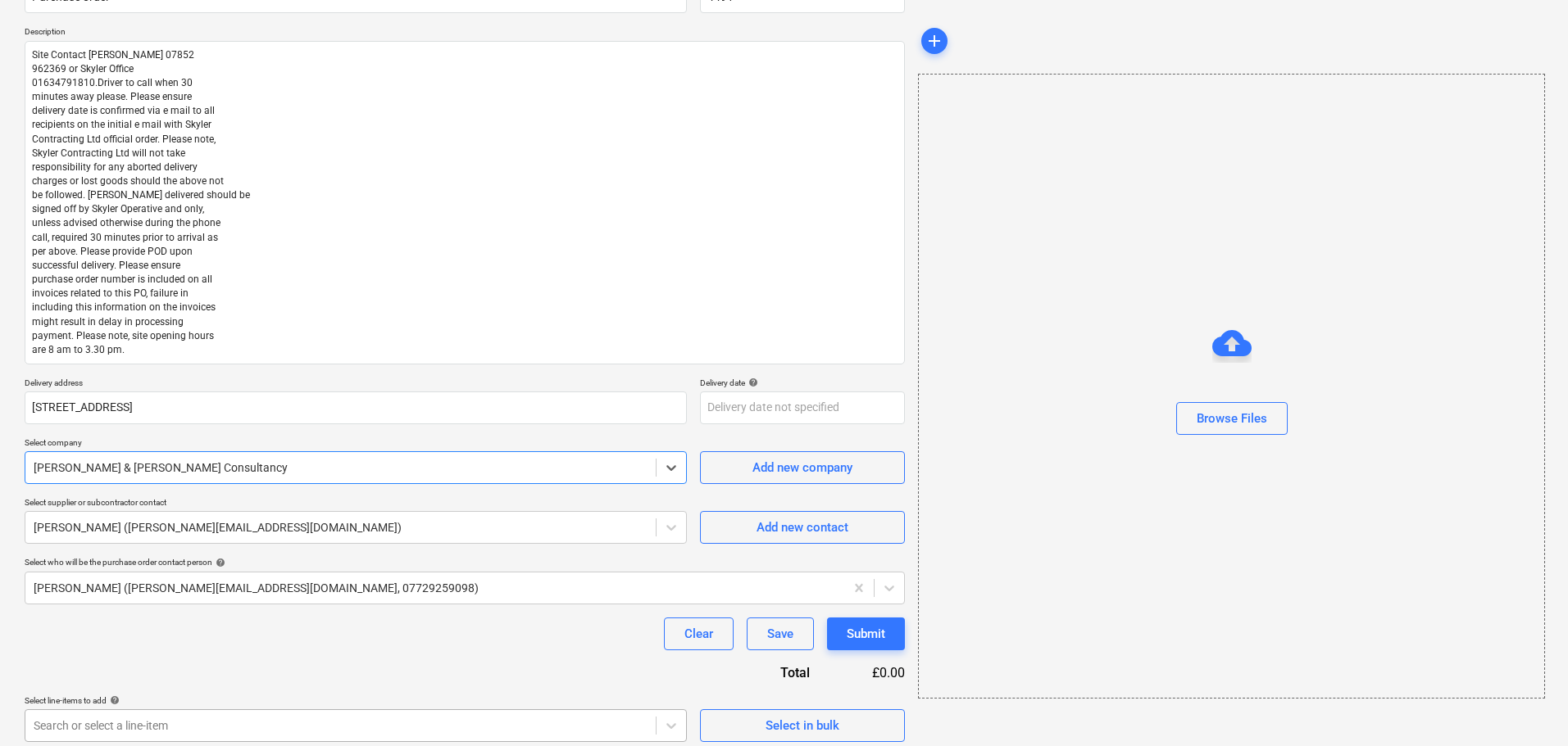
click at [160, 578] on body "Projects Contacts Company Consolidated Invoices 3 Inbox 9+ format_size keyboard…" at bounding box center [784, 205] width 1568 height 746
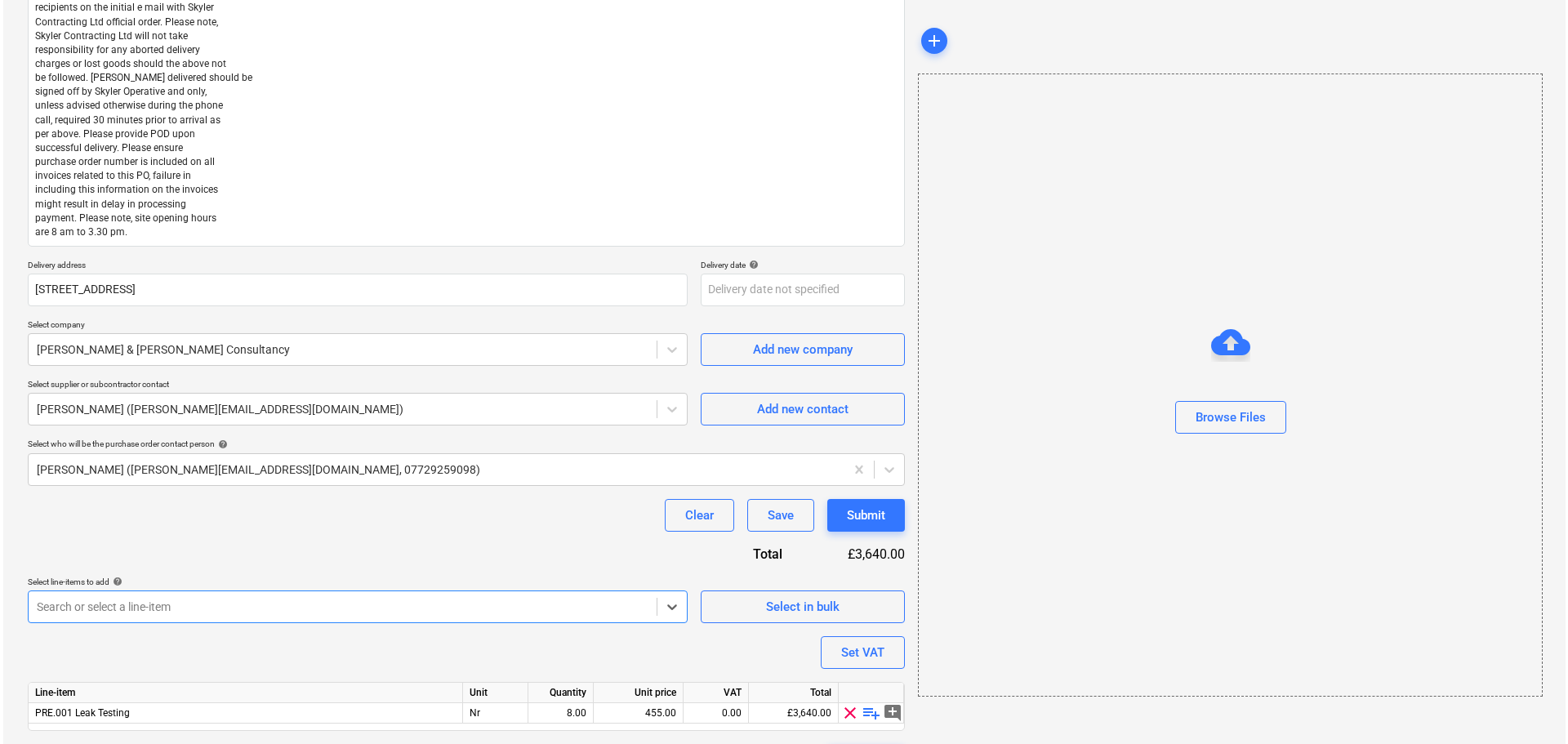
scroll to position [330, 0]
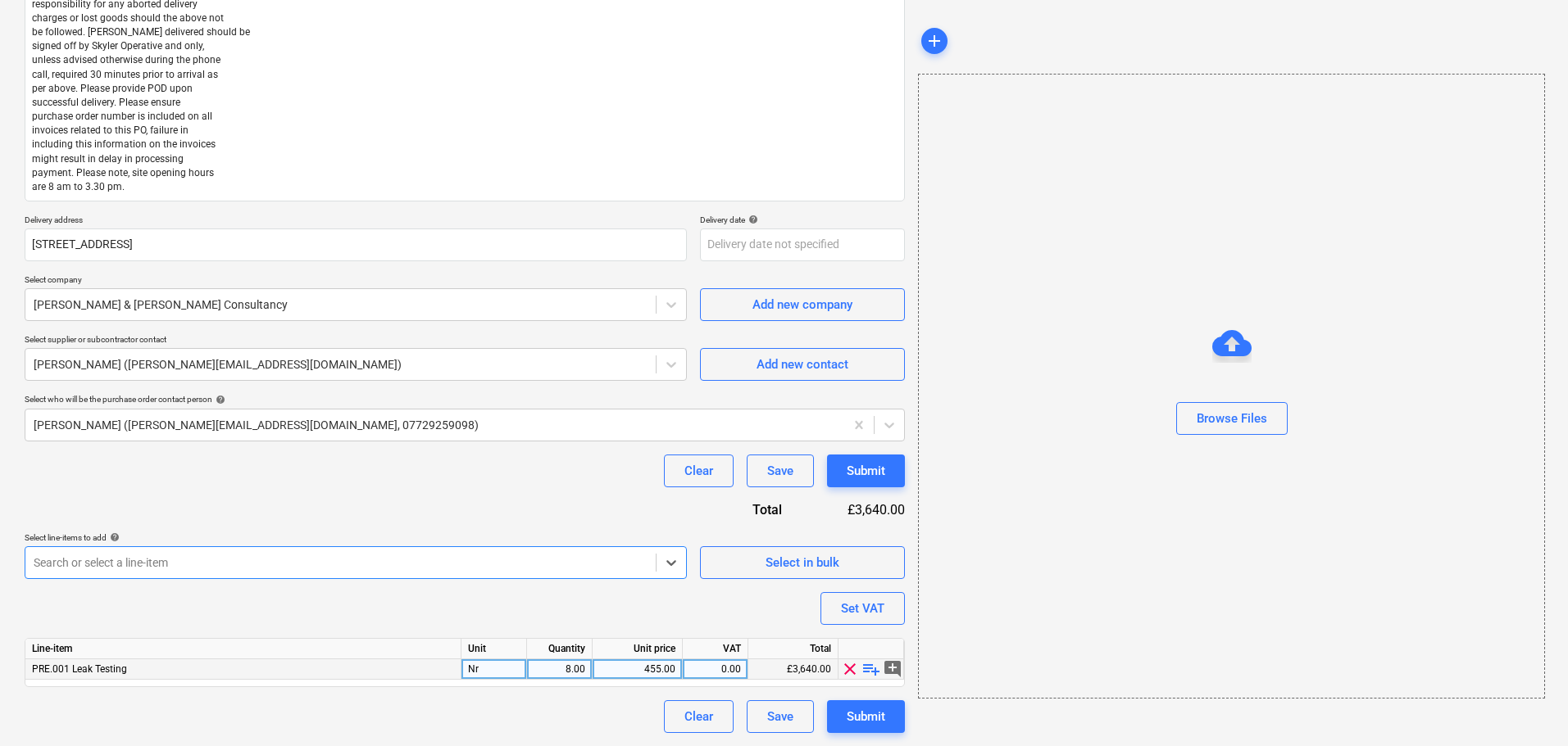
click at [502, 663] on div "Nr" at bounding box center [494, 669] width 66 height 20
click at [572, 666] on div "8.00" at bounding box center [559, 669] width 52 height 20
click at [497, 512] on div "Purchase order name help Purchase order Purchase order reference number help 44…" at bounding box center [465, 268] width 880 height 930
click at [862, 467] on div "Submit" at bounding box center [866, 471] width 38 height 21
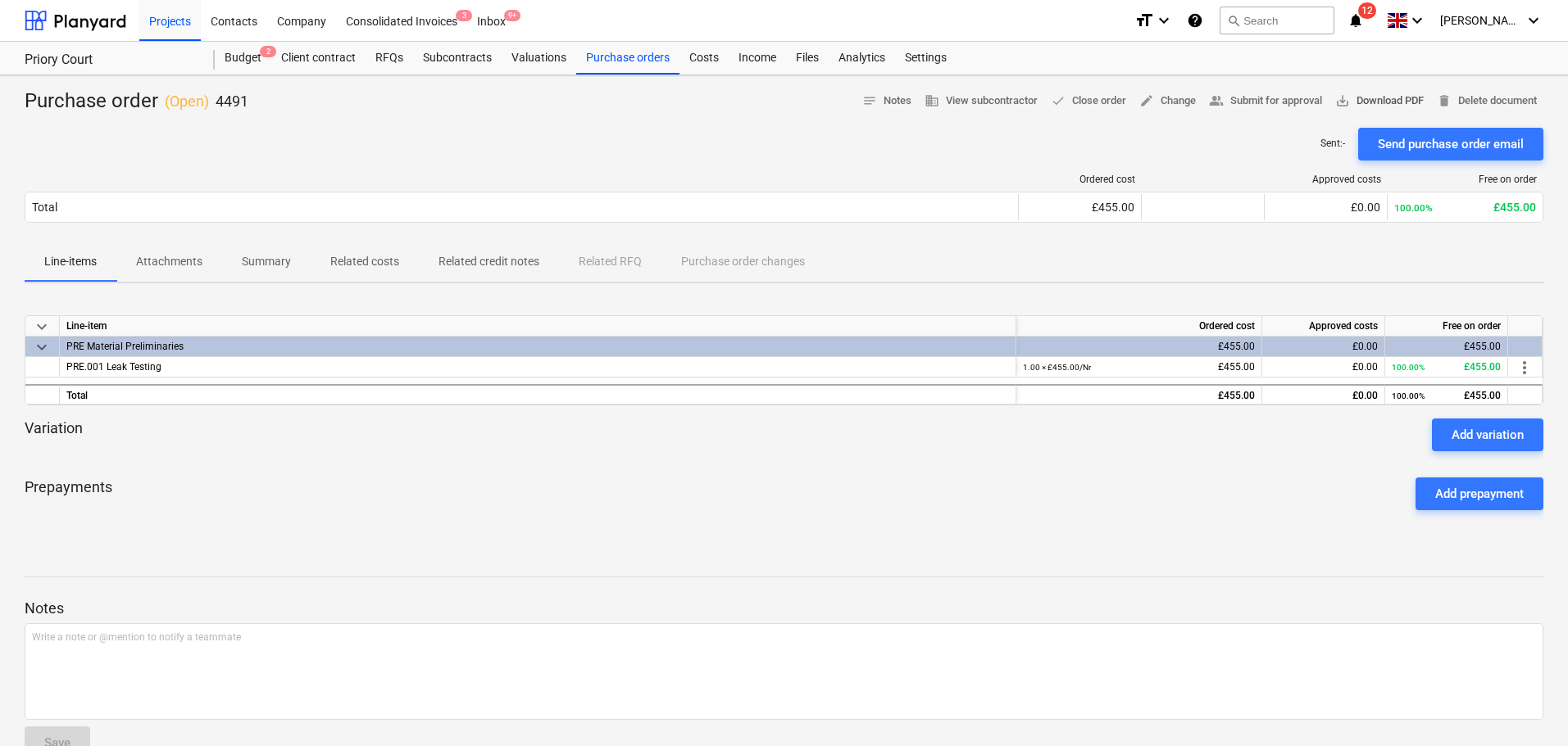
click at [1365, 99] on span "save_alt Download PDF" at bounding box center [1379, 101] width 89 height 19
click at [586, 154] on div "Sent : - Send purchase order email" at bounding box center [784, 144] width 1519 height 32
drag, startPoint x: 244, startPoint y: 54, endPoint x: 391, endPoint y: 3, distance: 155.6
click at [244, 54] on div "Budget 2" at bounding box center [243, 58] width 56 height 32
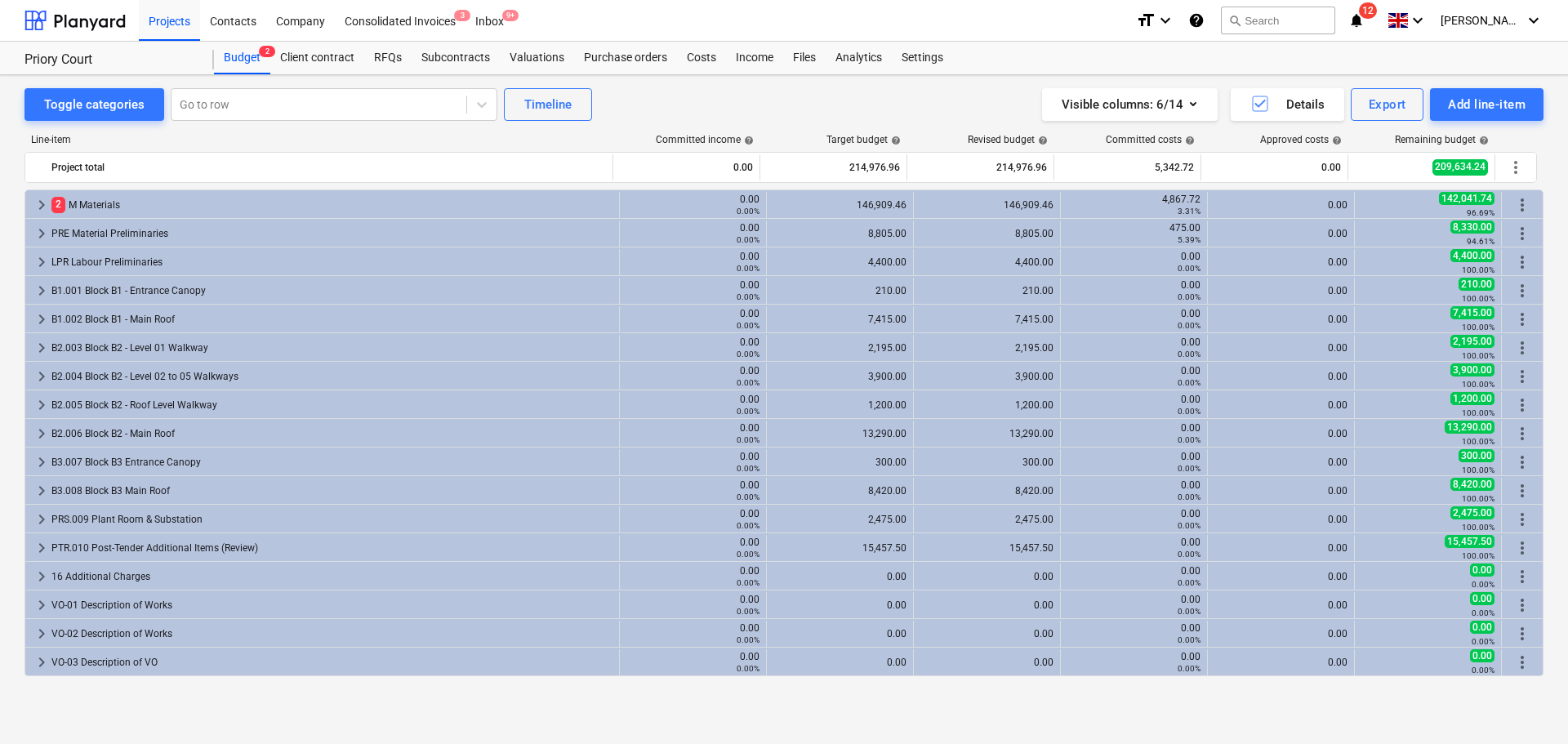
click at [247, 213] on div "2 M Materials" at bounding box center [332, 205] width 561 height 26
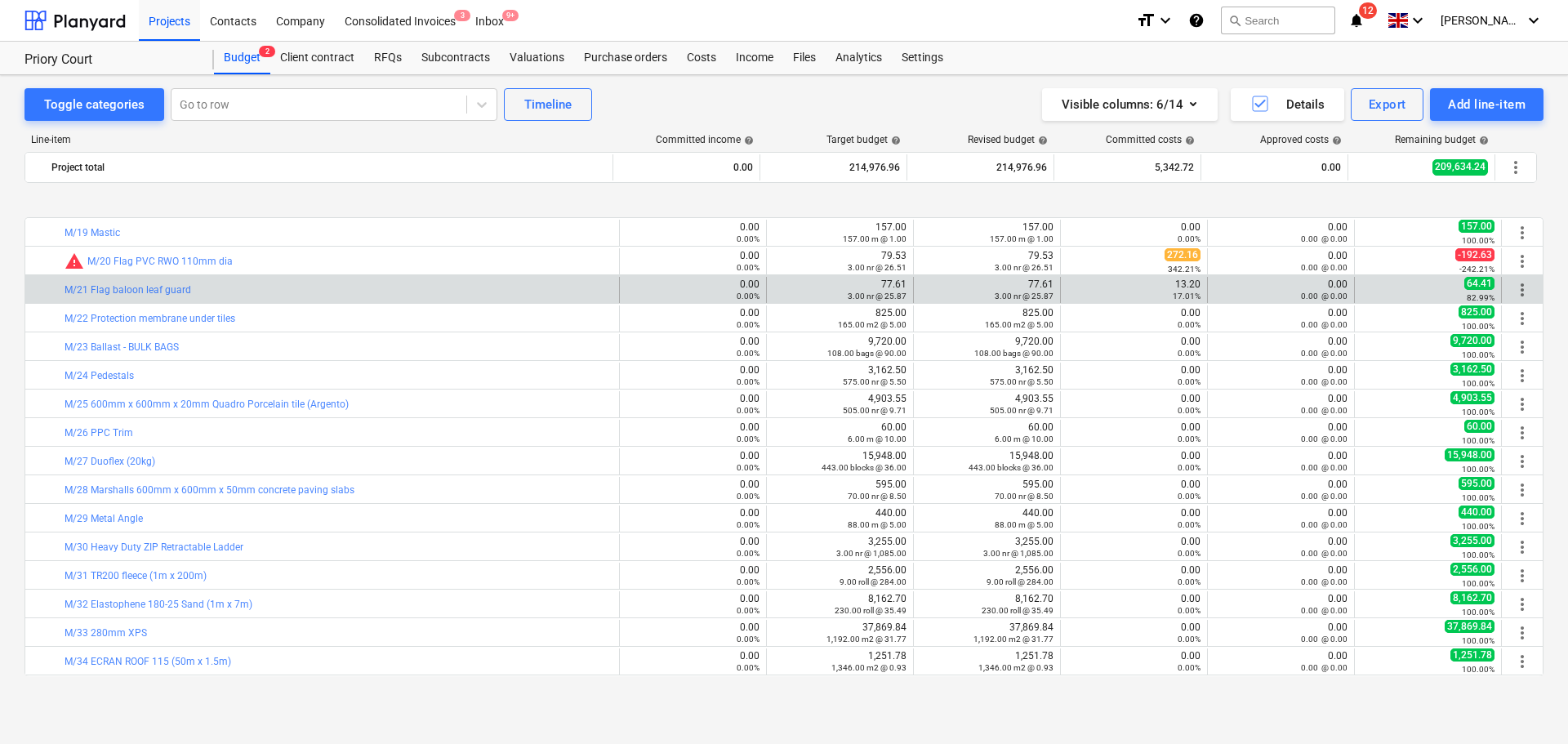
scroll to position [572, 0]
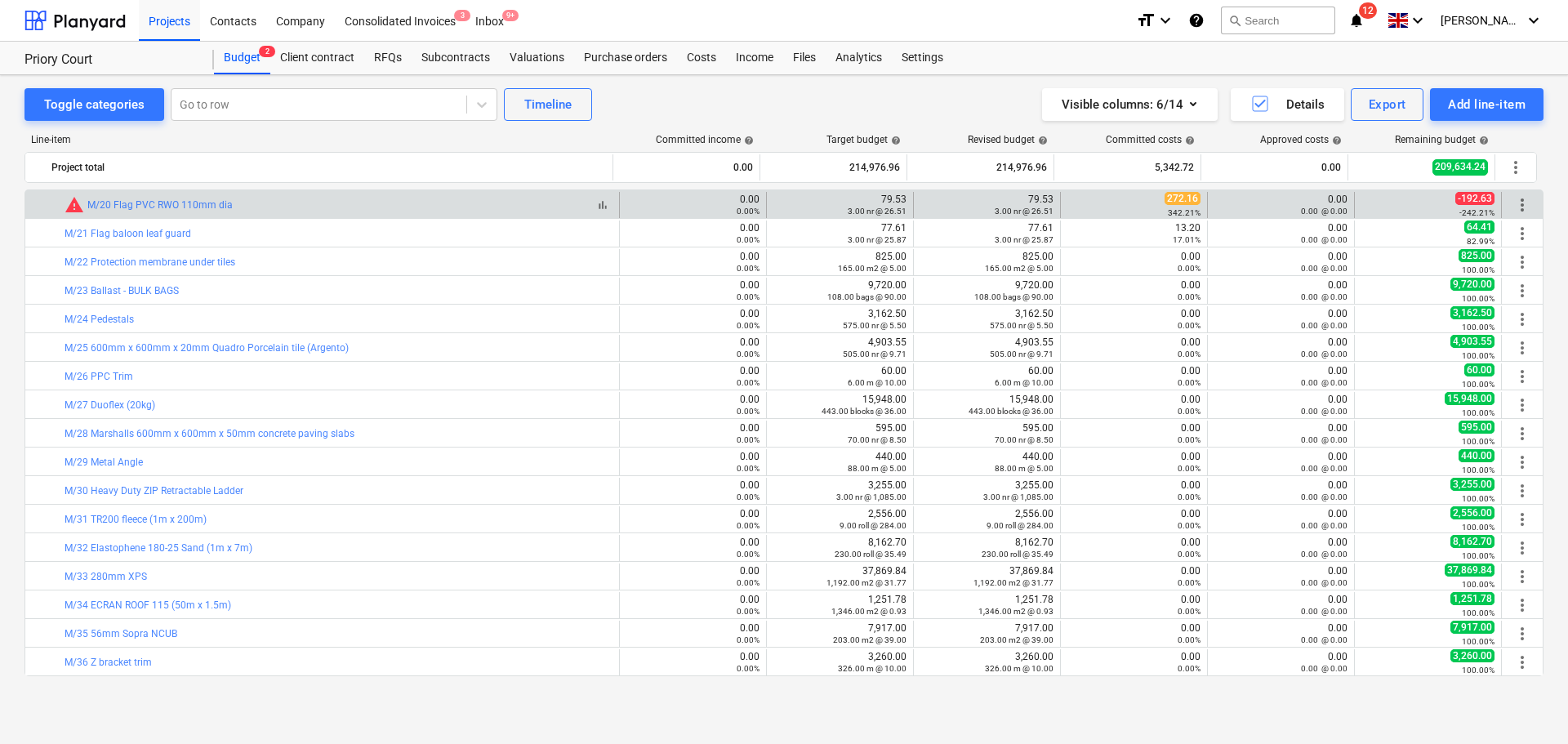
click at [410, 209] on div "bar_chart warning M/20 Flag PVC RWO 110mm dia" at bounding box center [338, 205] width 548 height 20
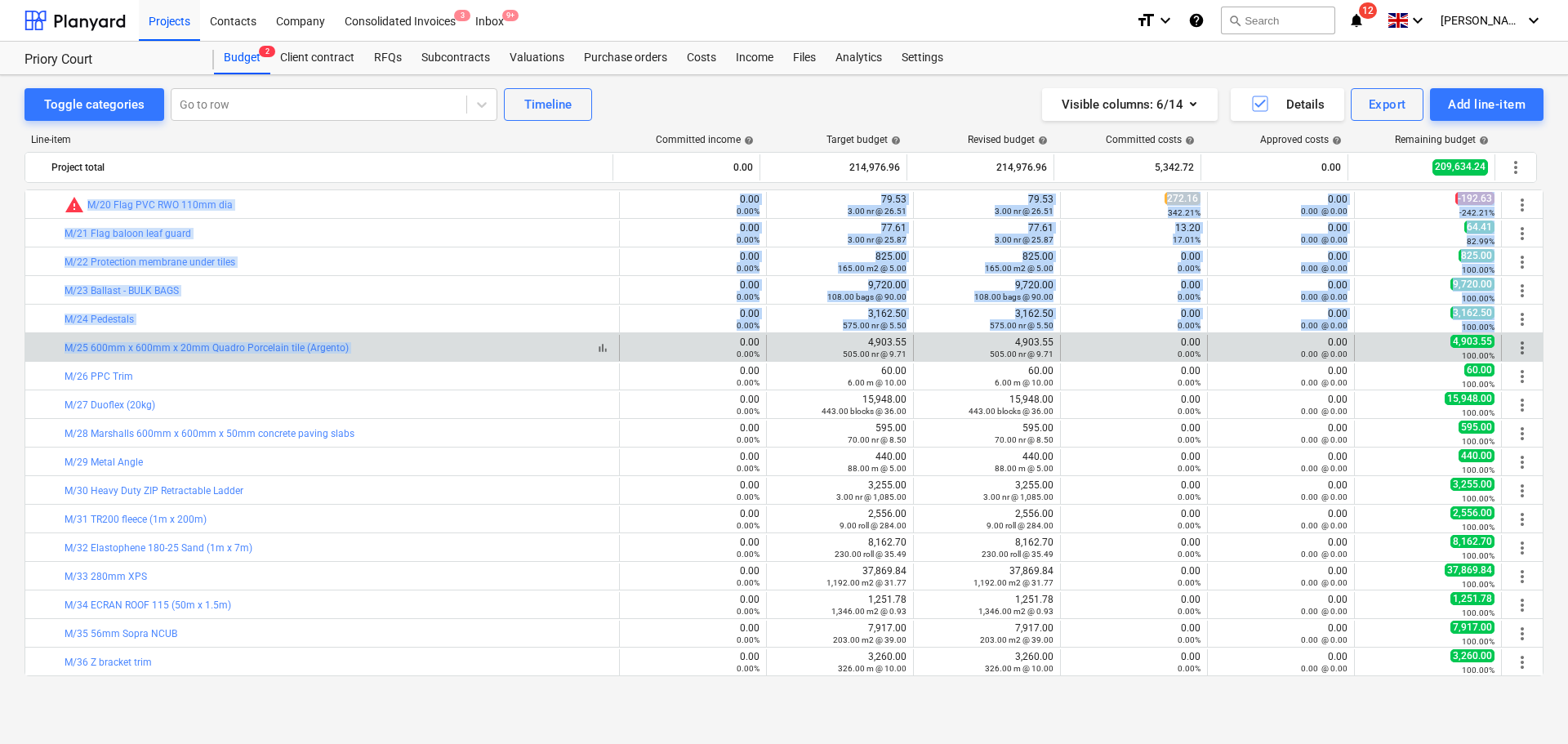
drag, startPoint x: 410, startPoint y: 209, endPoint x: 444, endPoint y: 348, distance: 143.1
click at [444, 348] on div "keyboard_arrow_down 2 M Materials 0.00 0.00% 146,909.46 146,909.46 4,867.72 3.3…" at bounding box center [784, 646] width 1519 height 2059
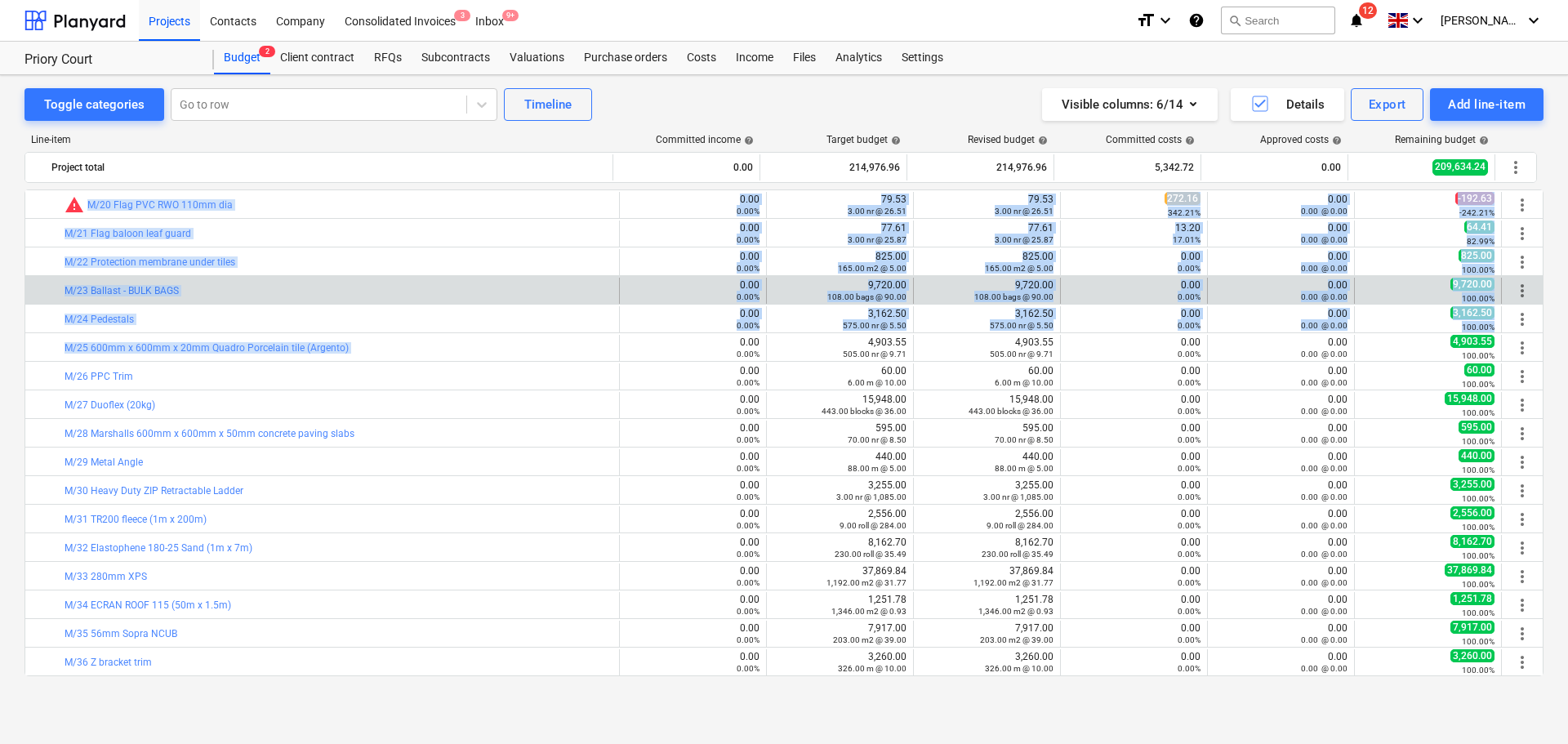
click at [447, 279] on div "bar_chart M/23 Ballast - BULK BAGS" at bounding box center [338, 291] width 548 height 26
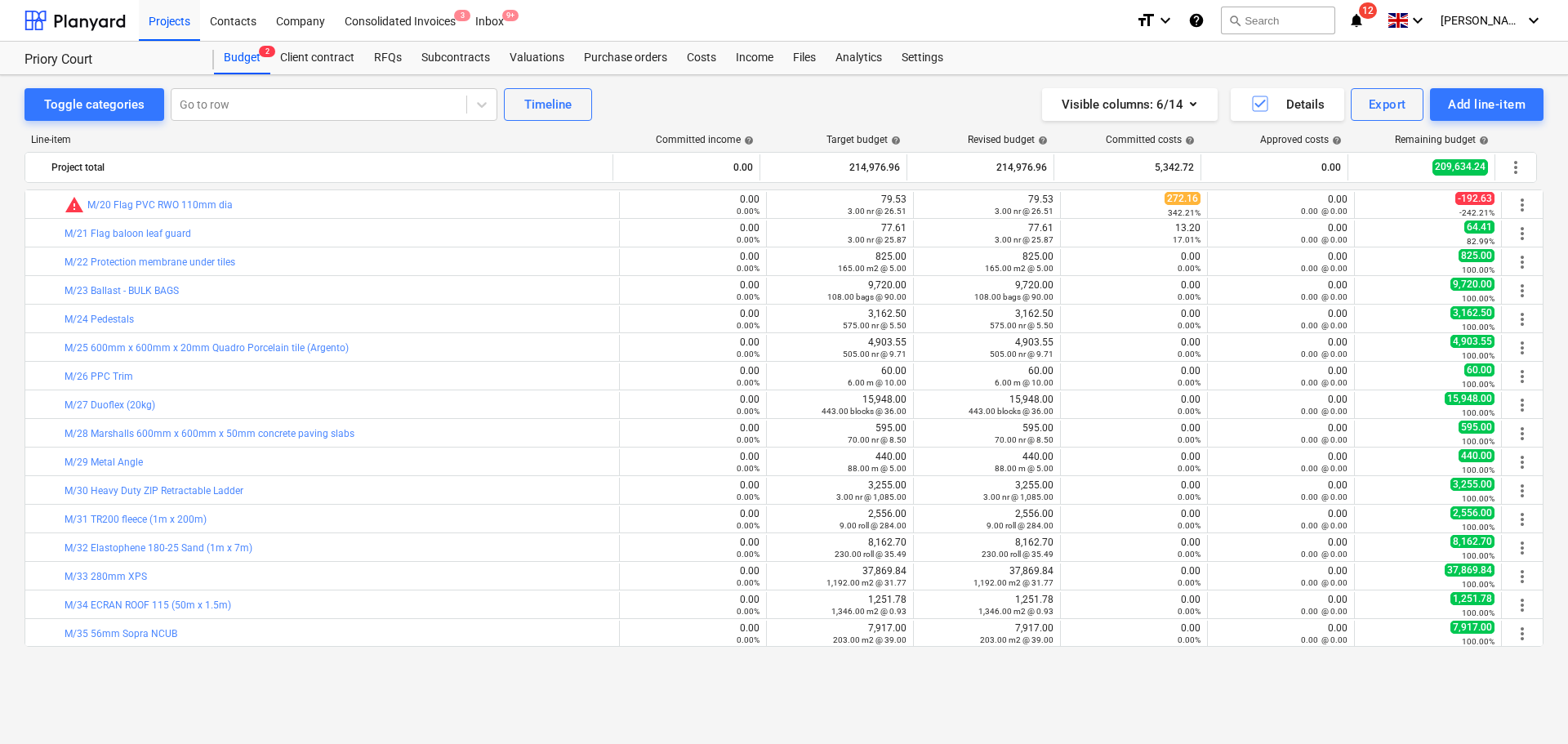
scroll to position [490, 0]
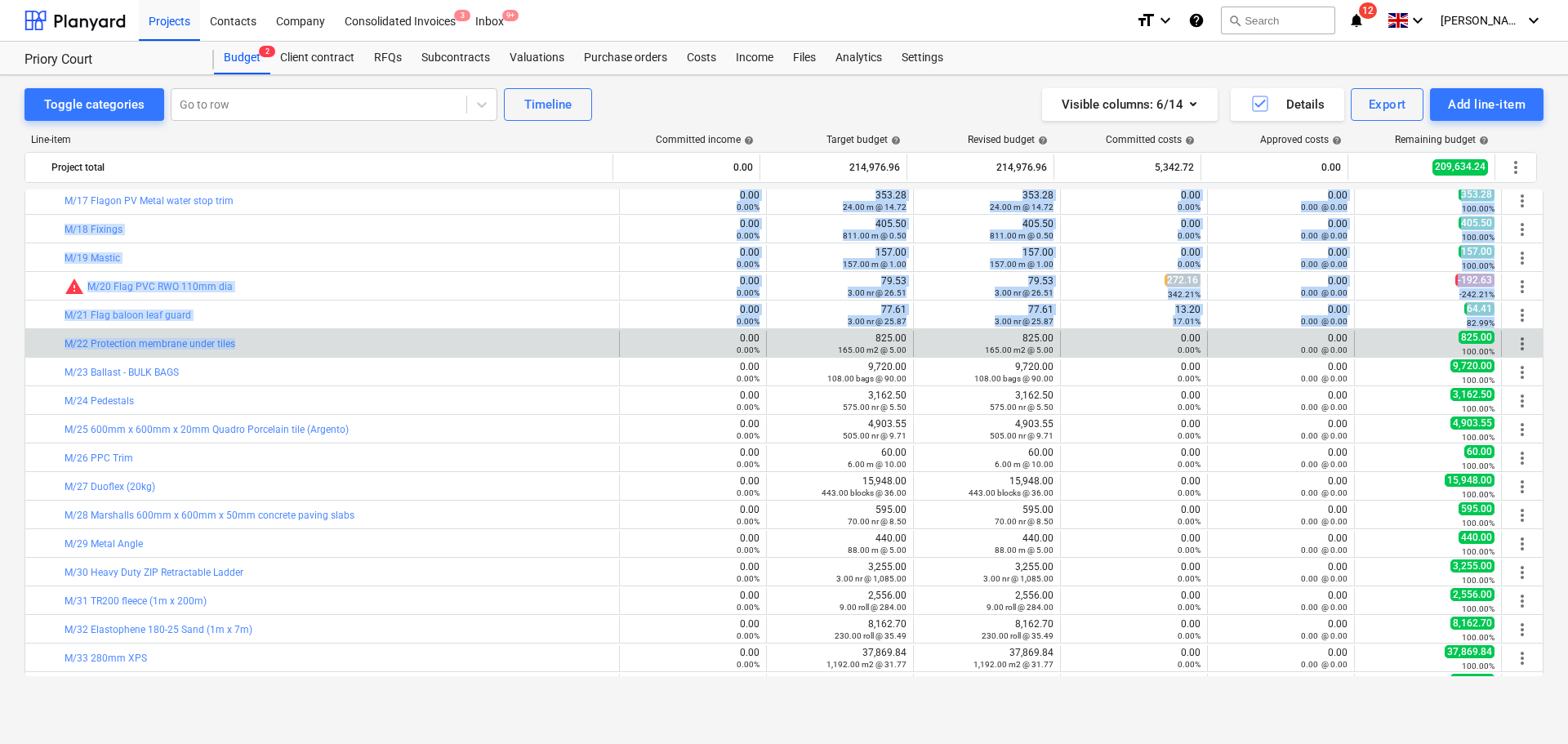
drag, startPoint x: 446, startPoint y: 209, endPoint x: 450, endPoint y: 332, distance: 123.1
click at [453, 352] on div "keyboard_arrow_down 2 M Materials 0.00 0.00% 146,909.46 146,909.46 4,867.72 3.3…" at bounding box center [784, 728] width 1519 height 2059
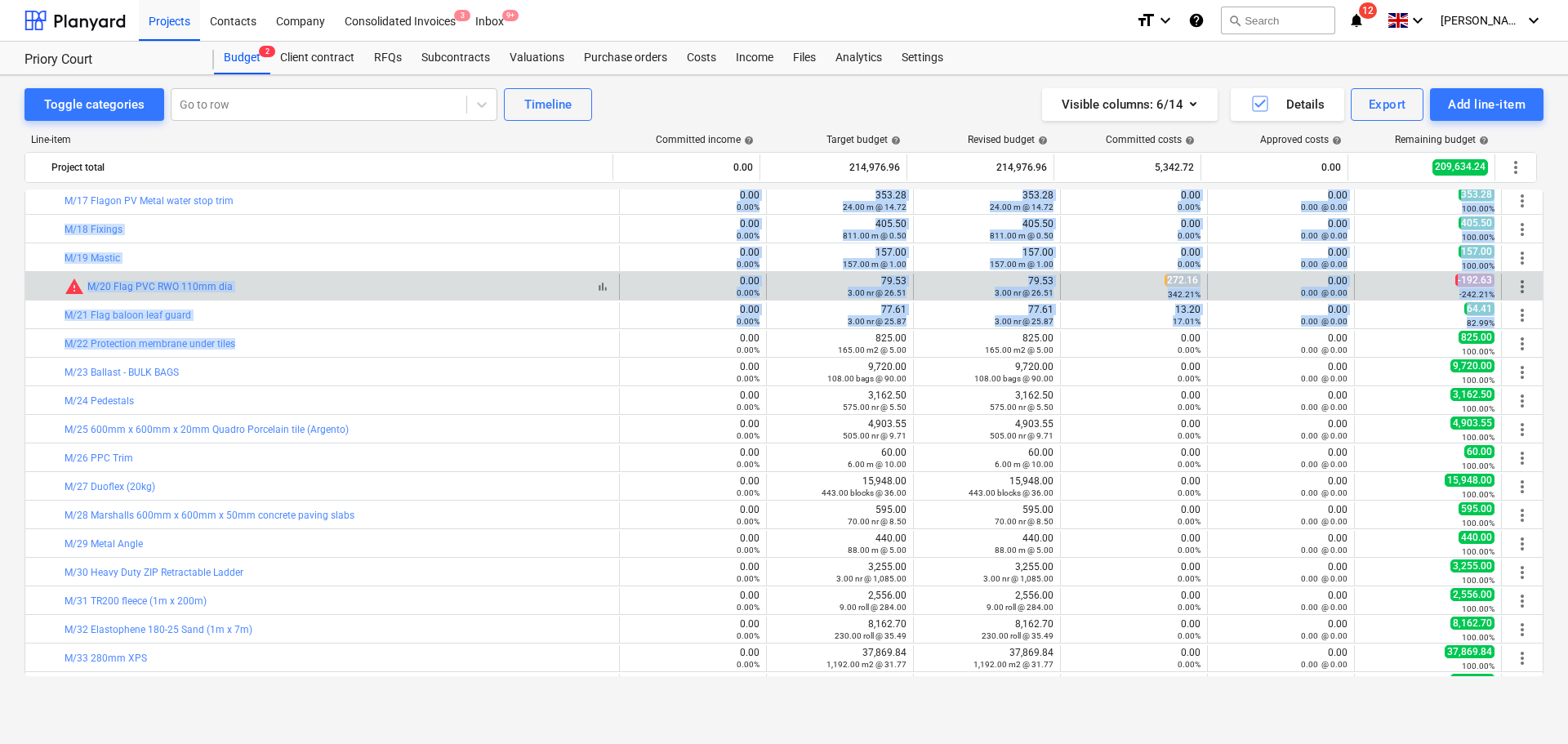
click at [433, 287] on div "bar_chart warning M/20 Flag PVC RWO 110mm dia" at bounding box center [338, 287] width 548 height 20
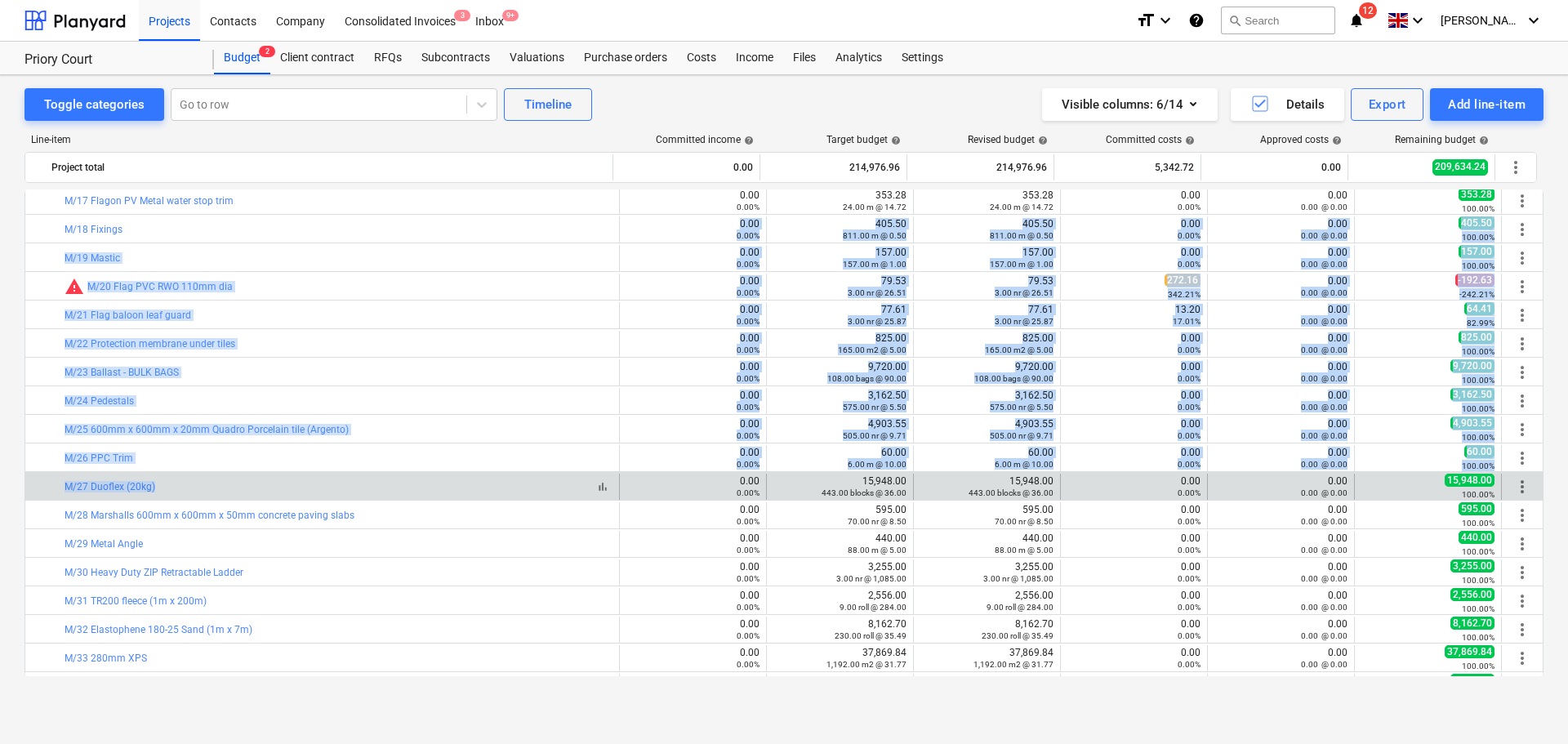
drag, startPoint x: 436, startPoint y: 258, endPoint x: 457, endPoint y: 488, distance: 231.0
click at [457, 488] on div "keyboard_arrow_down 2 M Materials 0.00 0.00% 146,909.46 146,909.46 4,867.72 3.3…" at bounding box center [784, 728] width 1519 height 2059
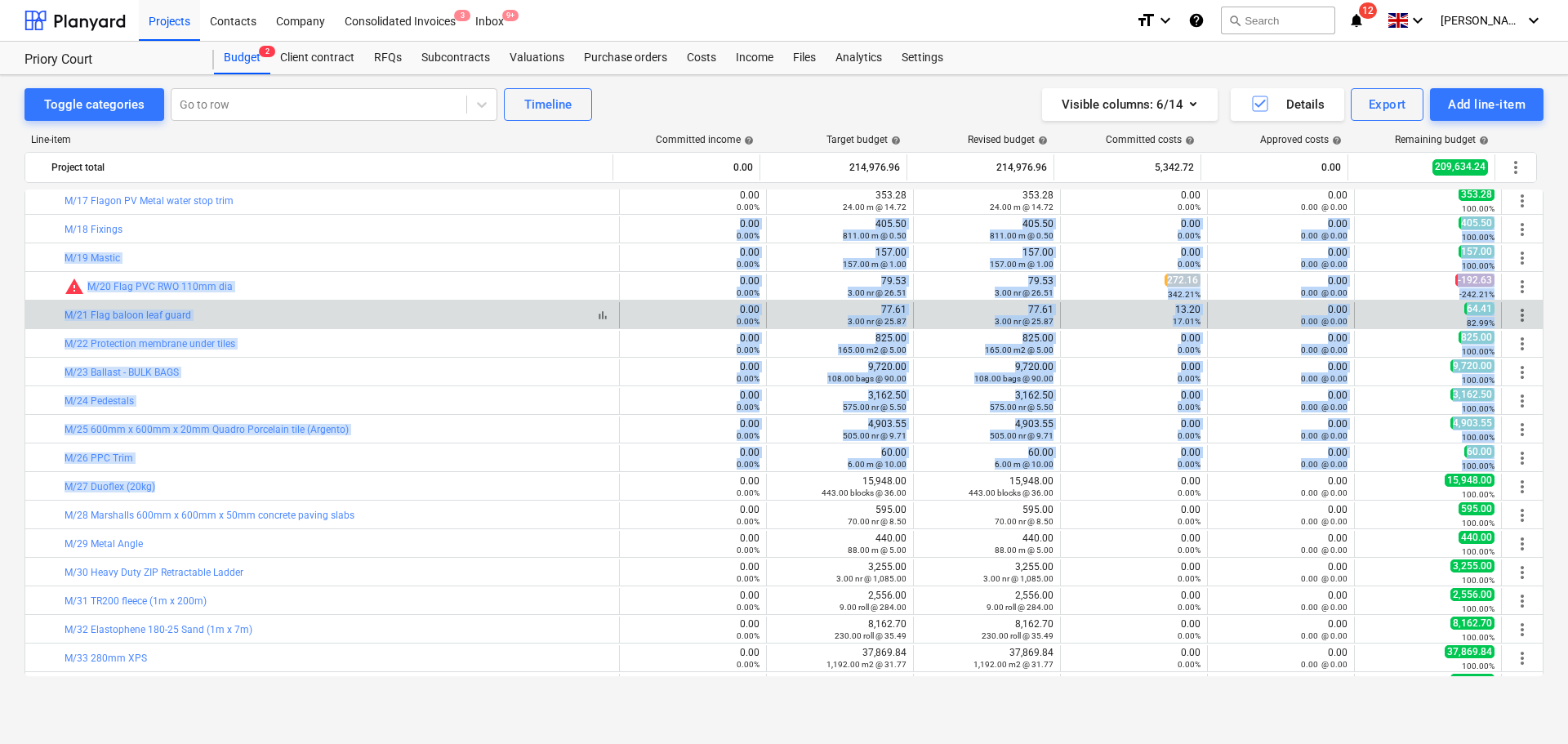
click at [443, 310] on div "bar_chart M/21 Flag baloon leaf guard" at bounding box center [338, 315] width 548 height 11
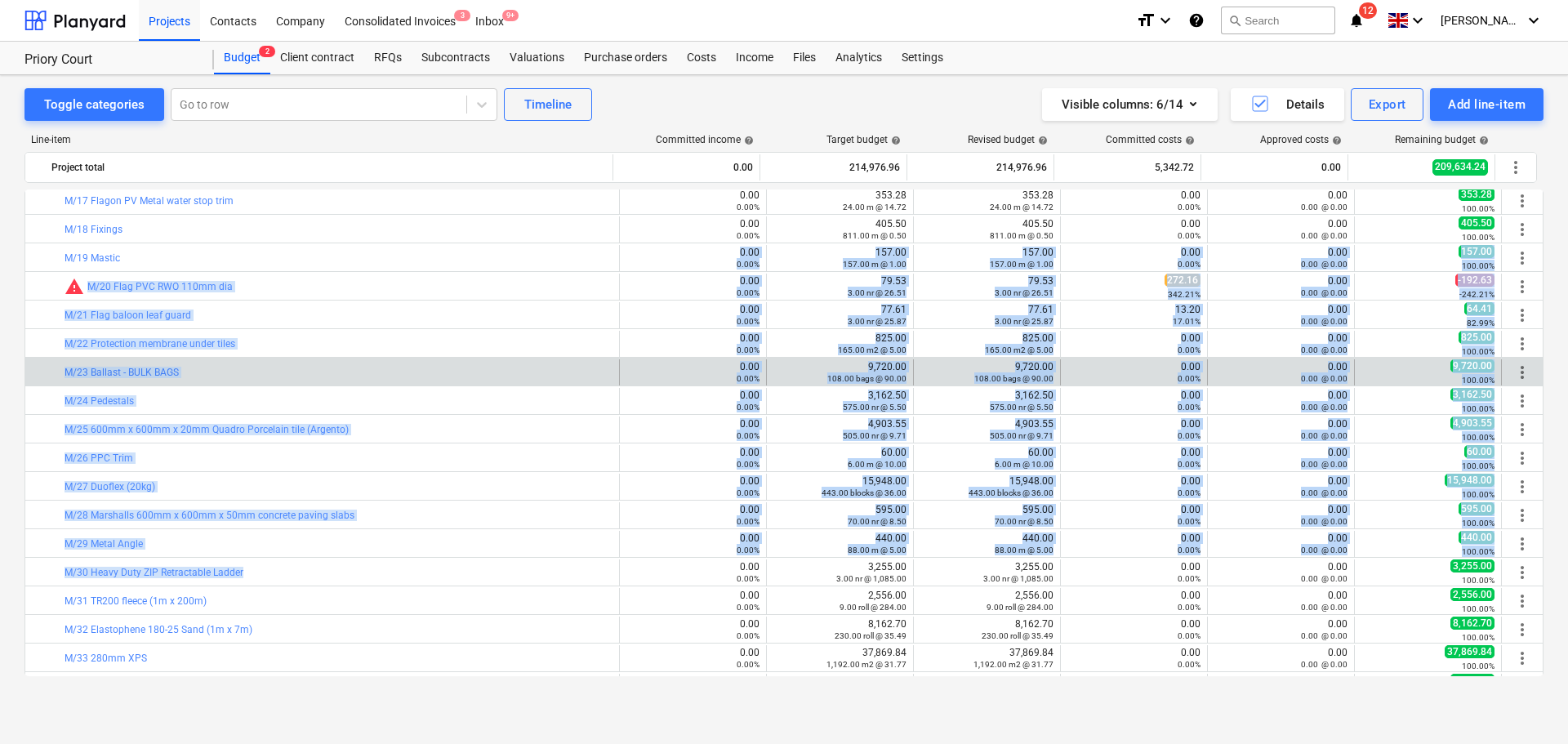
drag, startPoint x: 446, startPoint y: 245, endPoint x: 421, endPoint y: 379, distance: 136.3
click at [464, 571] on div "keyboard_arrow_down 2 M Materials 0.00 0.00% 146,909.46 146,909.46 4,867.72 3.3…" at bounding box center [784, 728] width 1519 height 2059
click at [413, 358] on div "bar_chart M/23 Ballast - BULK BAGS 0.00 0.00% edit 9,720.00 108.00 bags @ 90.00…" at bounding box center [784, 372] width 1517 height 28
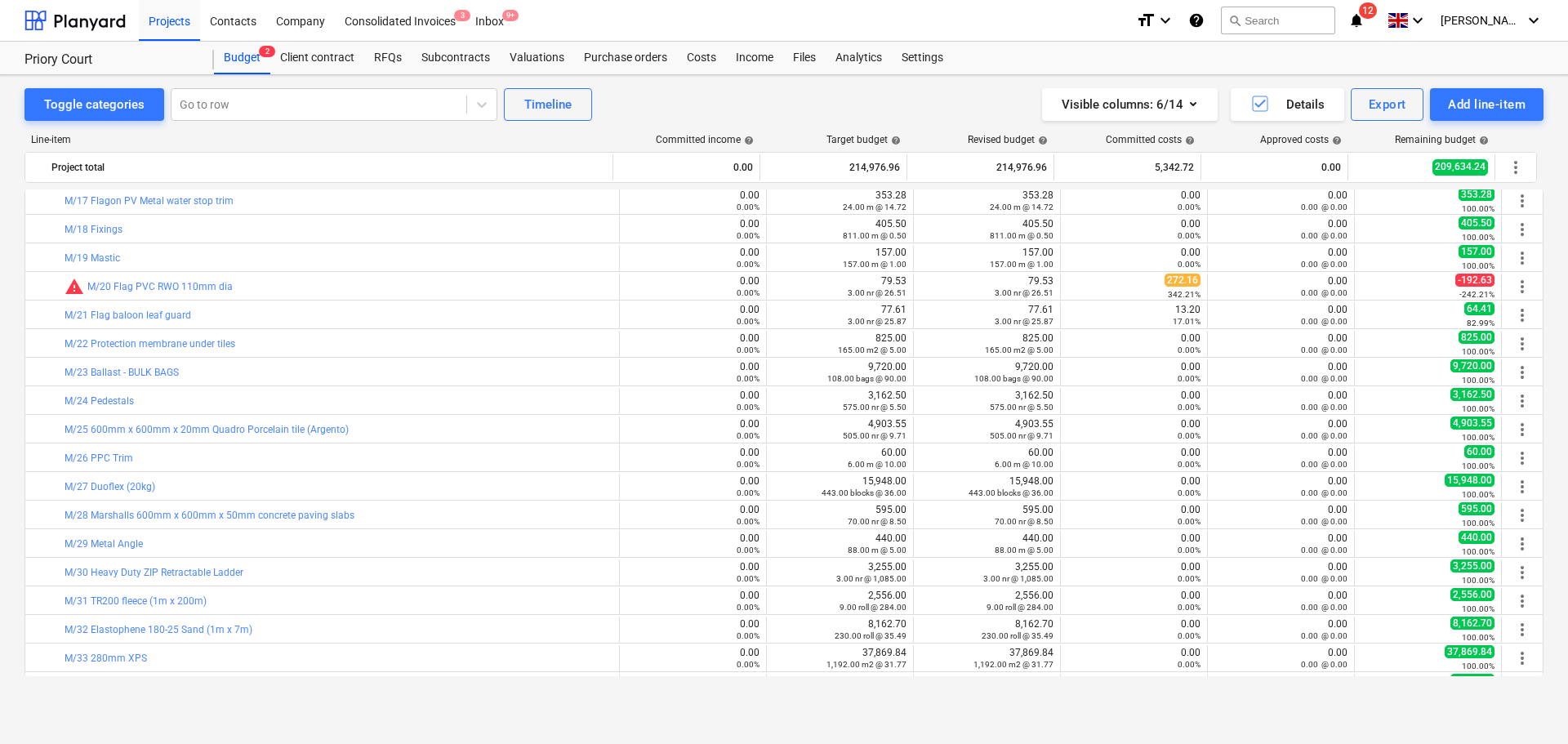
scroll to position [572, 0]
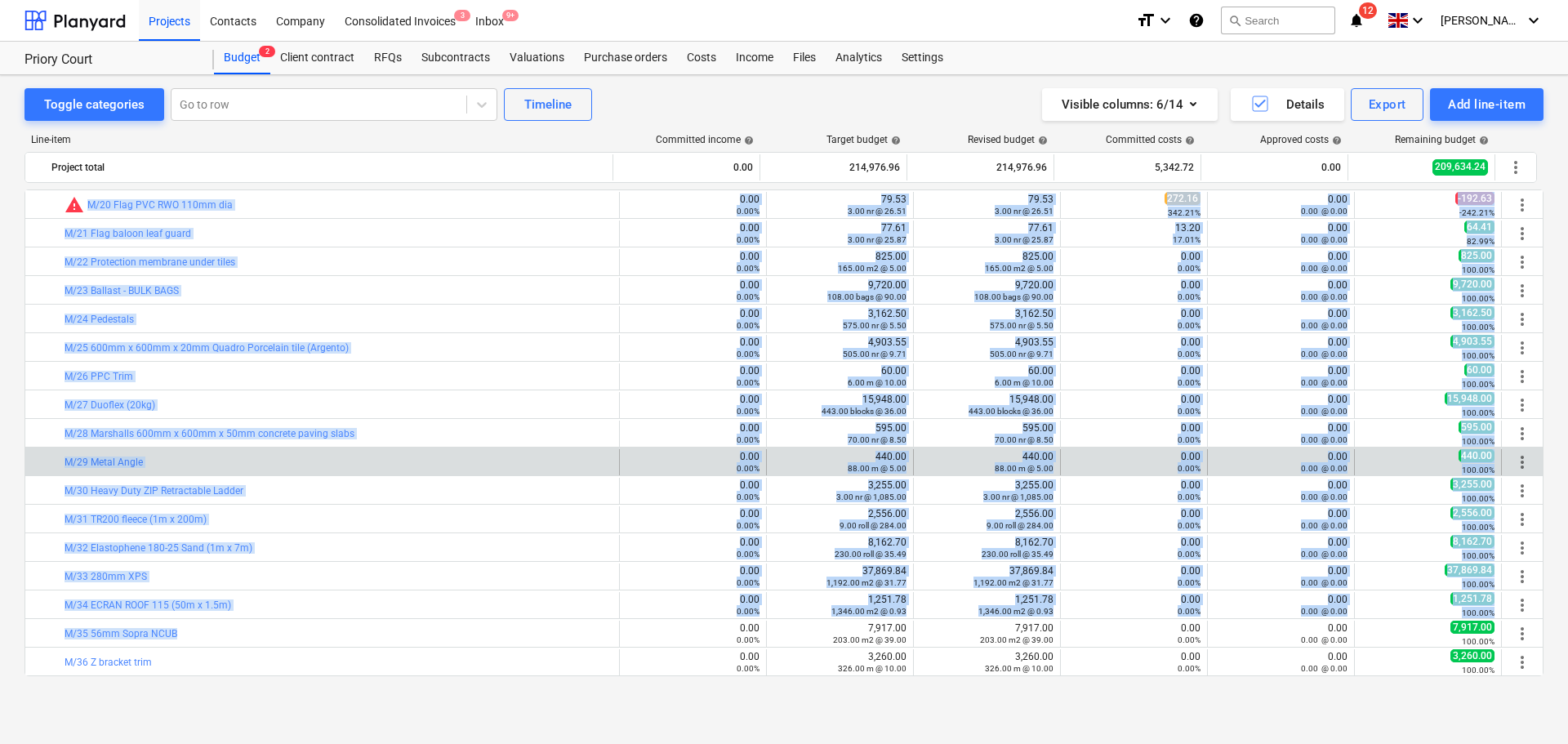
drag, startPoint x: 414, startPoint y: 272, endPoint x: 439, endPoint y: 451, distance: 180.7
click at [448, 639] on div "keyboard_arrow_down 2 M Materials 0.00 0.00% 146,909.46 146,909.46 4,867.72 3.3…" at bounding box center [784, 433] width 1519 height 487
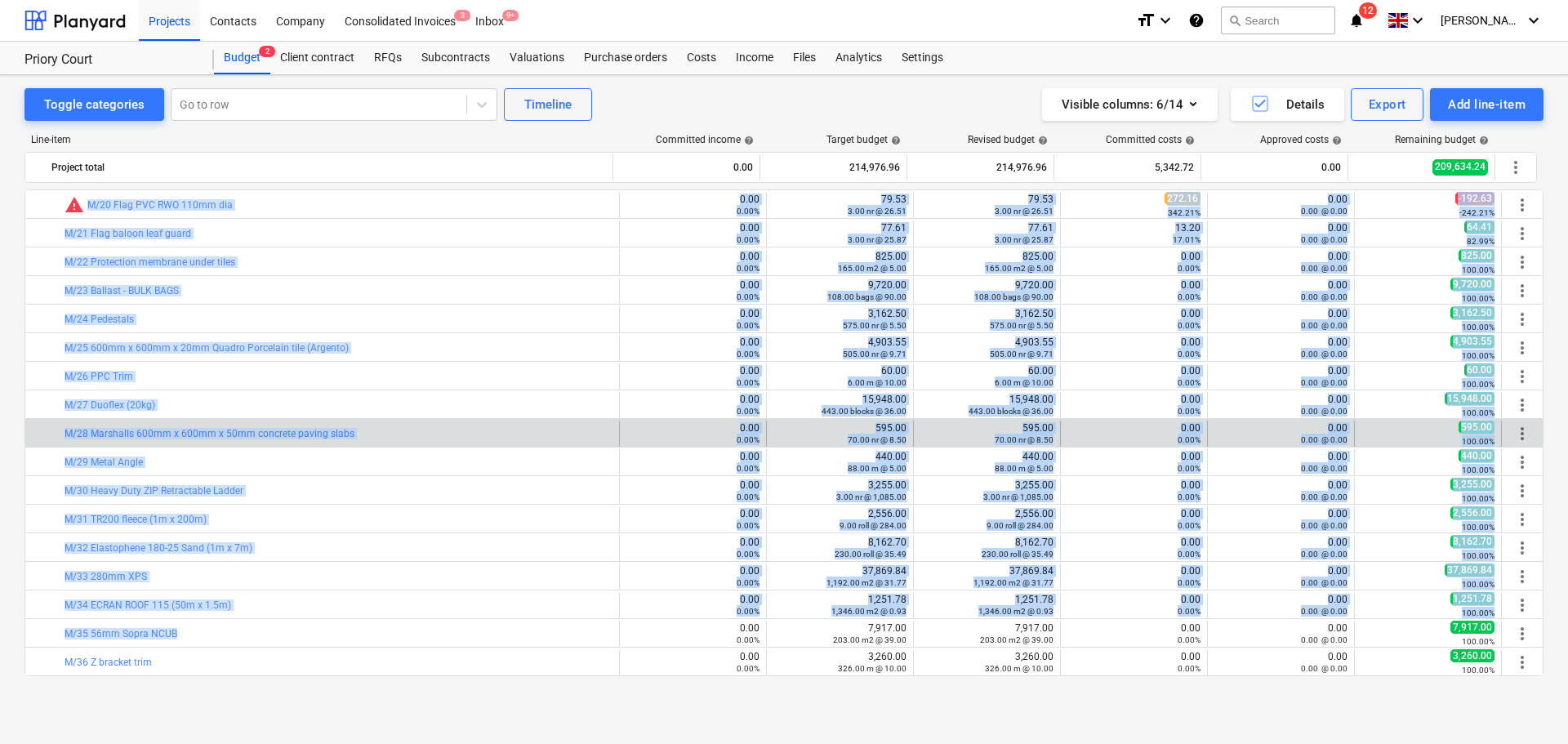
click at [436, 441] on div "bar_chart M/28 Marshalls 600mm x 600mm x 50mm concrete paving slabs" at bounding box center [338, 434] width 548 height 26
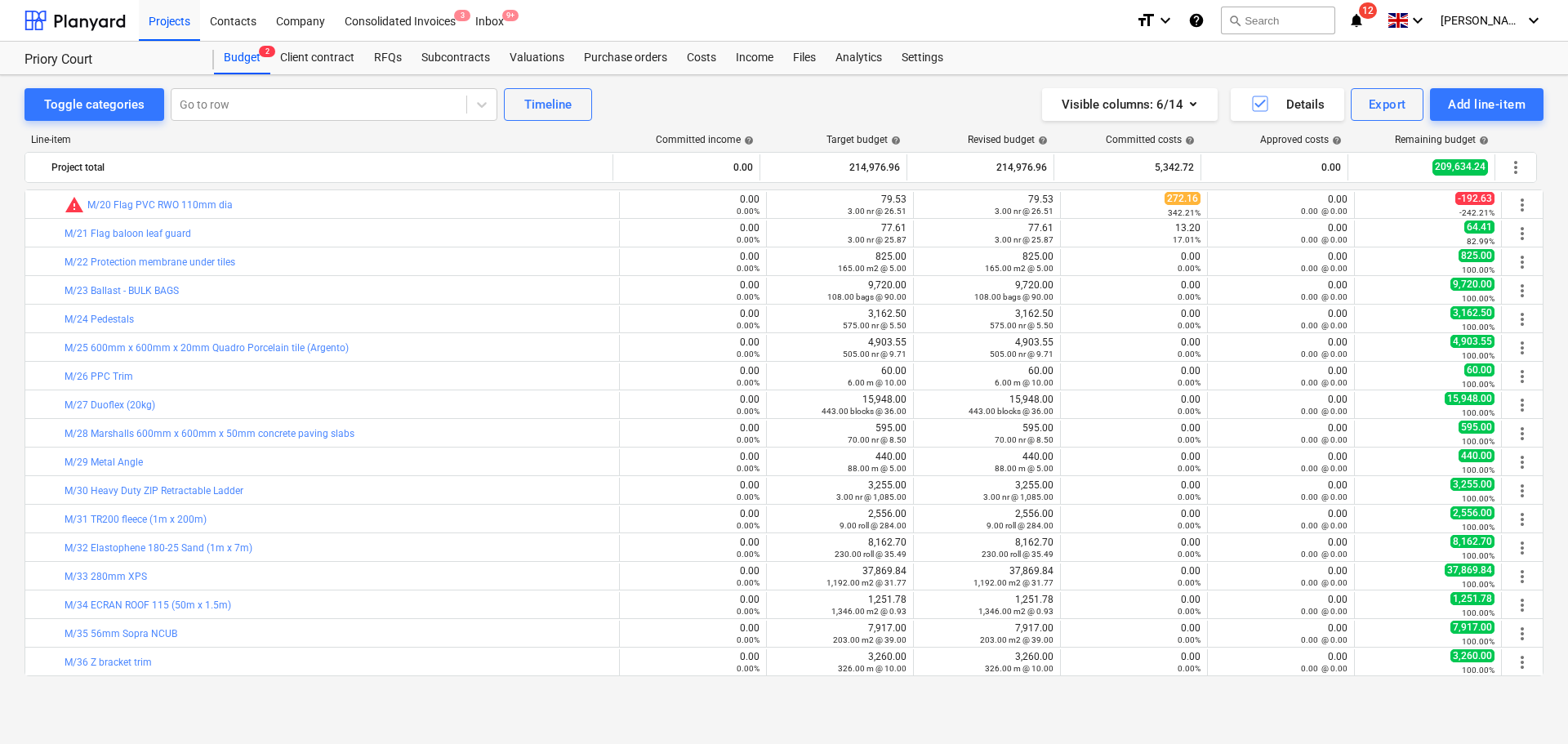
scroll to position [817, 0]
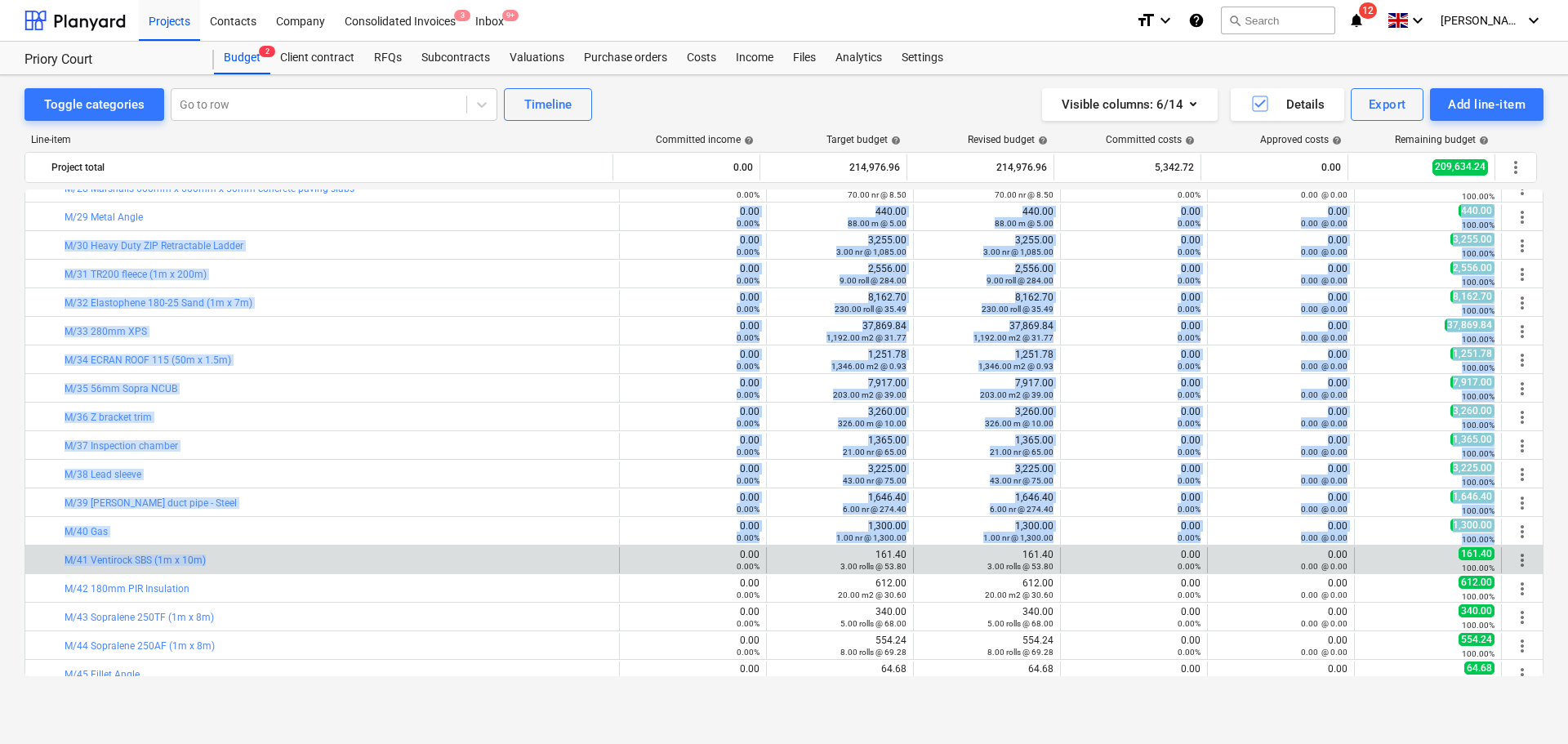
drag, startPoint x: 457, startPoint y: 230, endPoint x: 431, endPoint y: 554, distance: 325.0
click at [431, 554] on div "bar_chart M/8 Alsan 170 primer (10kg) 0.00 0.00% edit 2,995.40 34.00 tin @ 88.1…" at bounding box center [784, 401] width 1519 height 2059
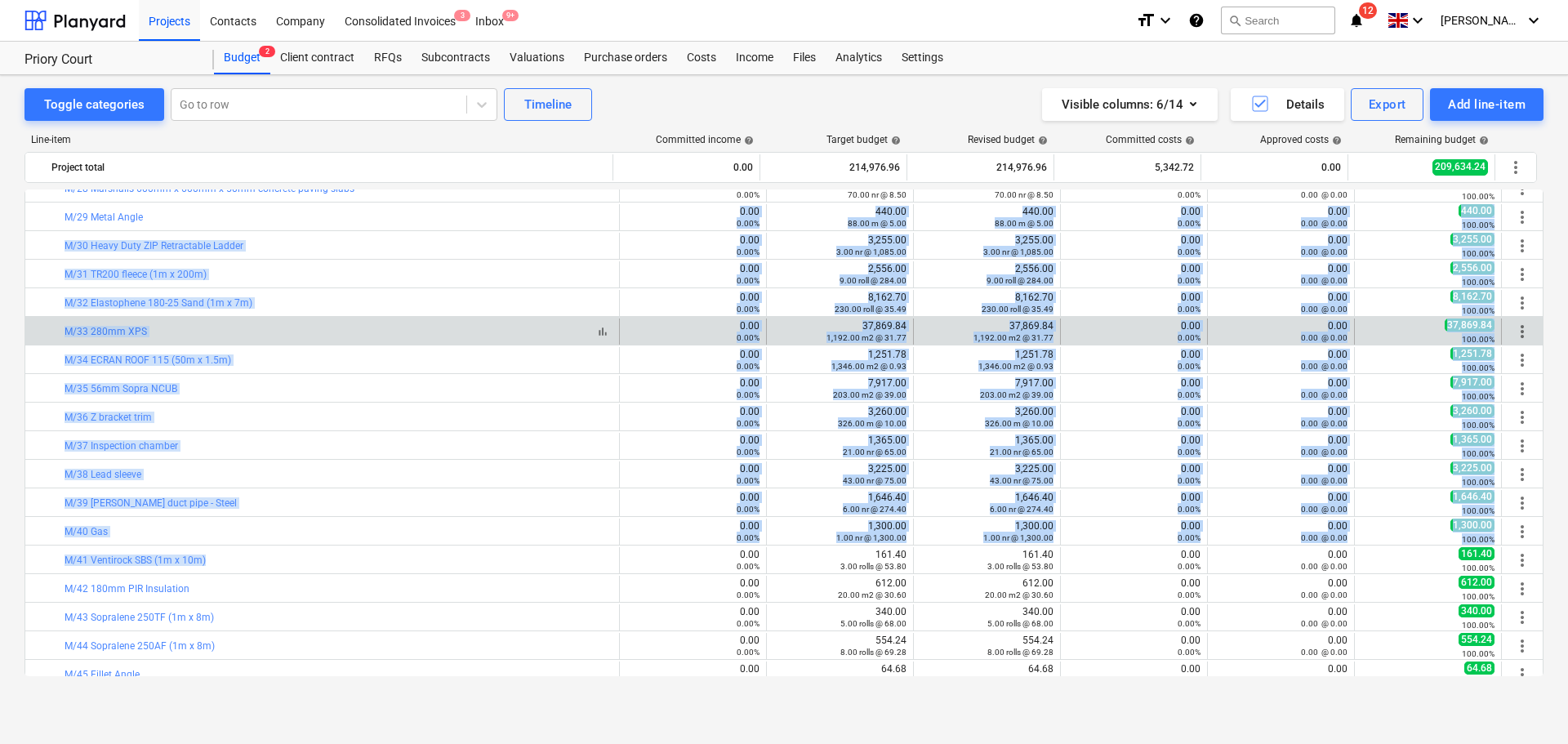
click at [426, 336] on div "bar_chart M/33 280mm XPS" at bounding box center [338, 331] width 548 height 11
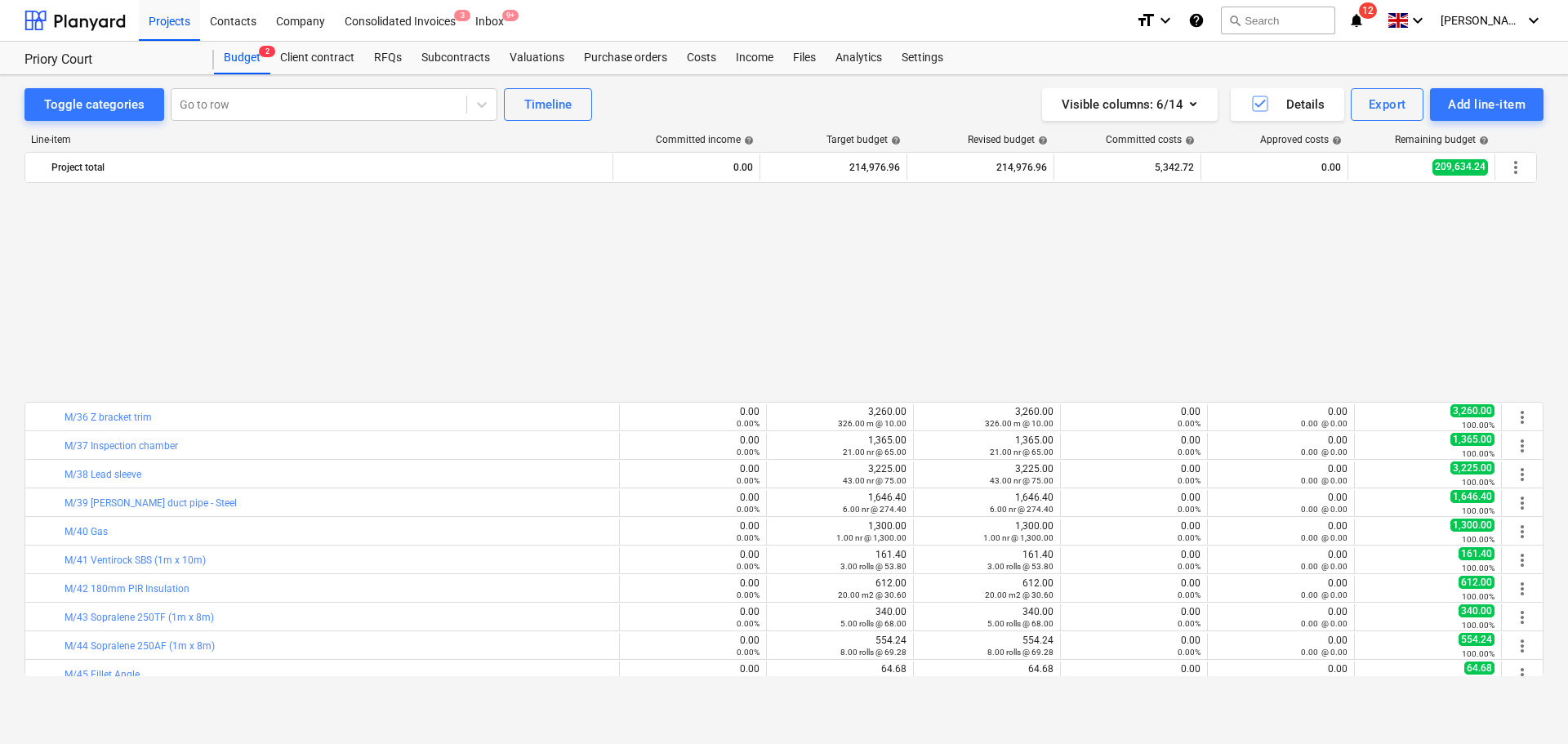
scroll to position [1062, 0]
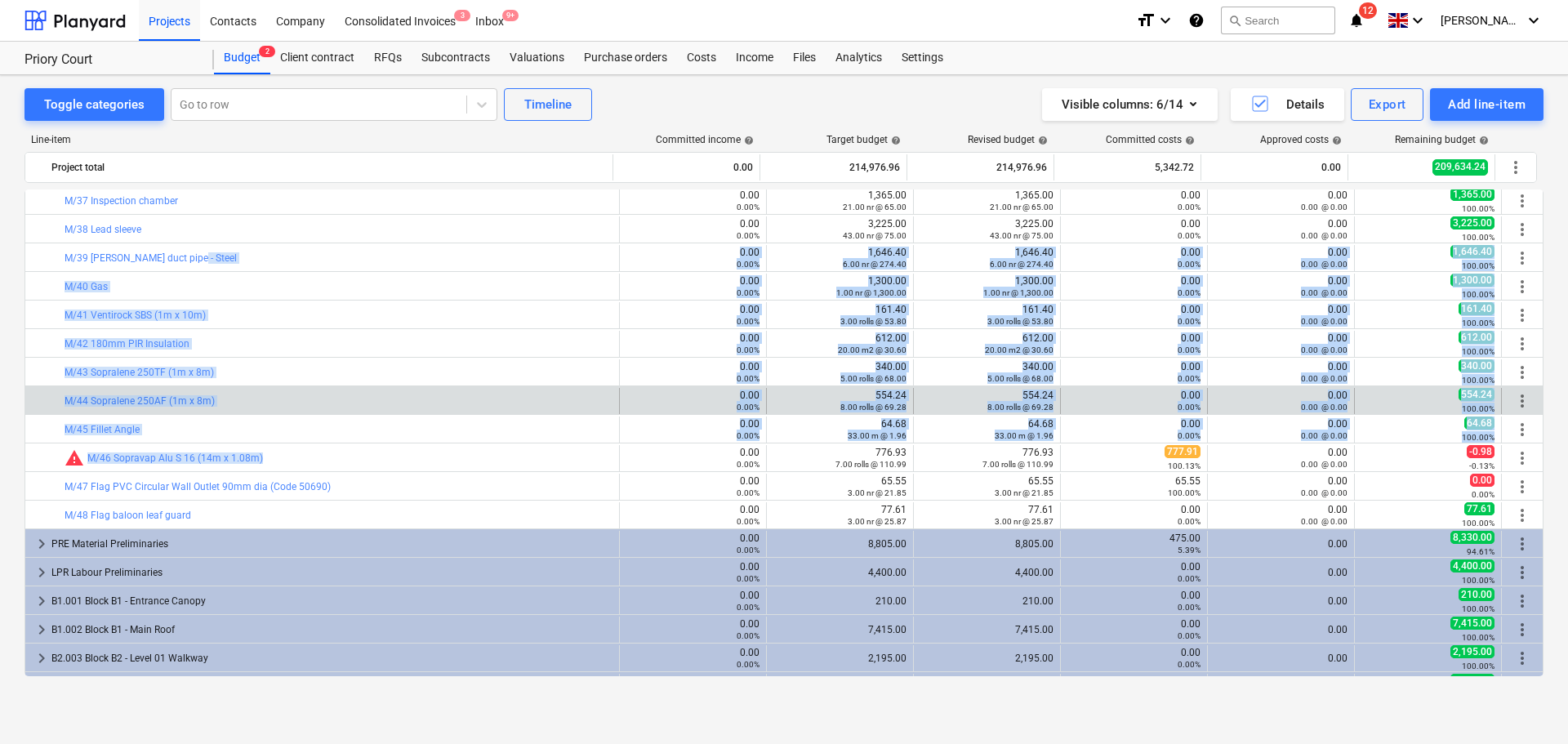
drag, startPoint x: 414, startPoint y: 257, endPoint x: 399, endPoint y: 408, distance: 151.7
click at [397, 448] on div "bar_chart M/17 Flagon PV Metal water stop trim 0.00 0.00% edit 353.28 24.00 m @…" at bounding box center [784, 433] width 1519 height 487
click at [399, 400] on div "bar_chart M/44 Sopralene 250AF (1m x 8m)" at bounding box center [338, 400] width 548 height 11
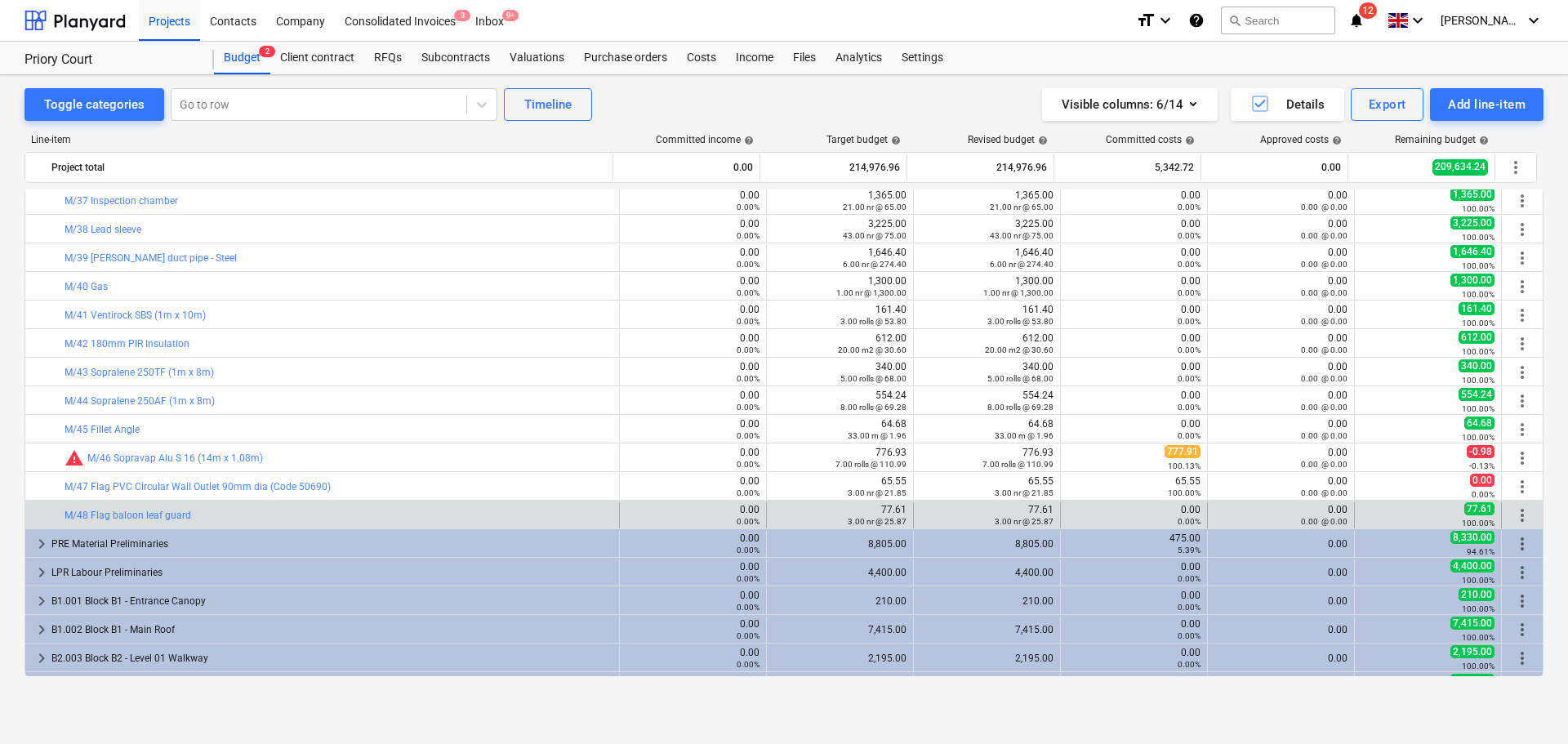
click at [391, 504] on div "bar_chart M/48 Flag baloon leaf guard" at bounding box center [338, 515] width 548 height 26
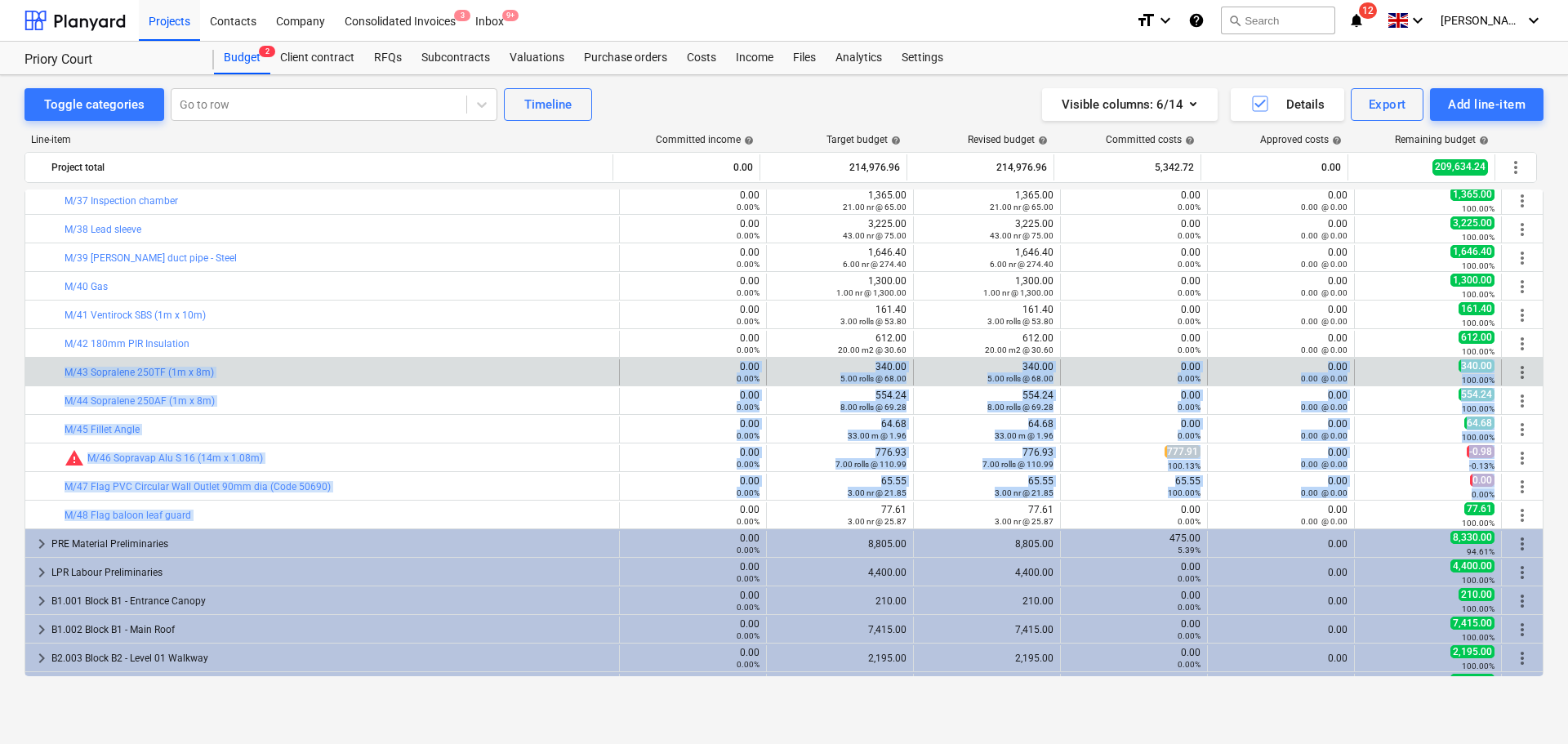
drag, startPoint x: 391, startPoint y: 505, endPoint x: 395, endPoint y: 358, distance: 147.1
click at [393, 365] on div "bar_chart M/17 Flagon PV Metal water stop trim 0.00 0.00% edit 353.28 24.00 m @…" at bounding box center [784, 156] width 1519 height 2059
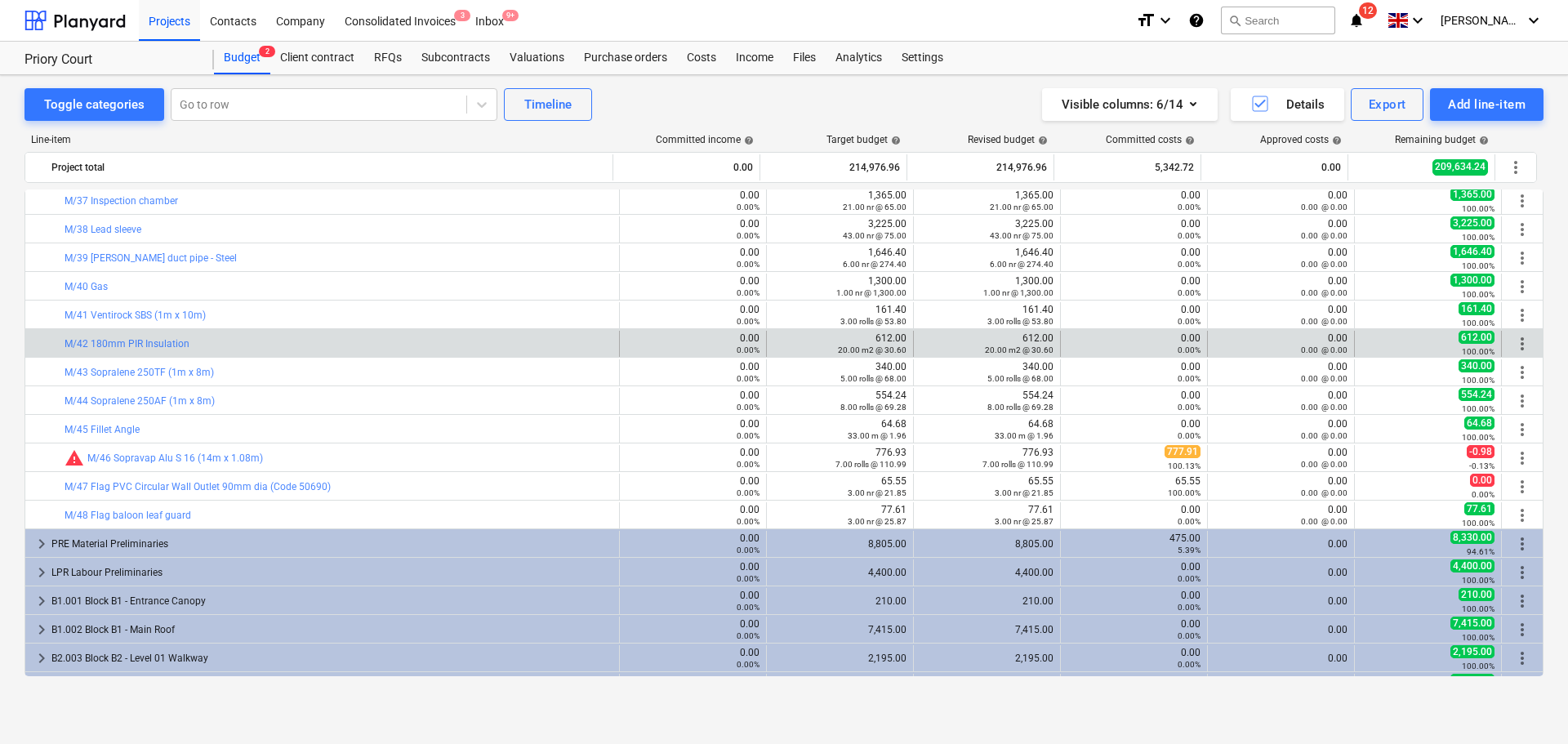
click at [395, 356] on div "bar_chart M/42 180mm PIR Insulation" at bounding box center [338, 344] width 548 height 26
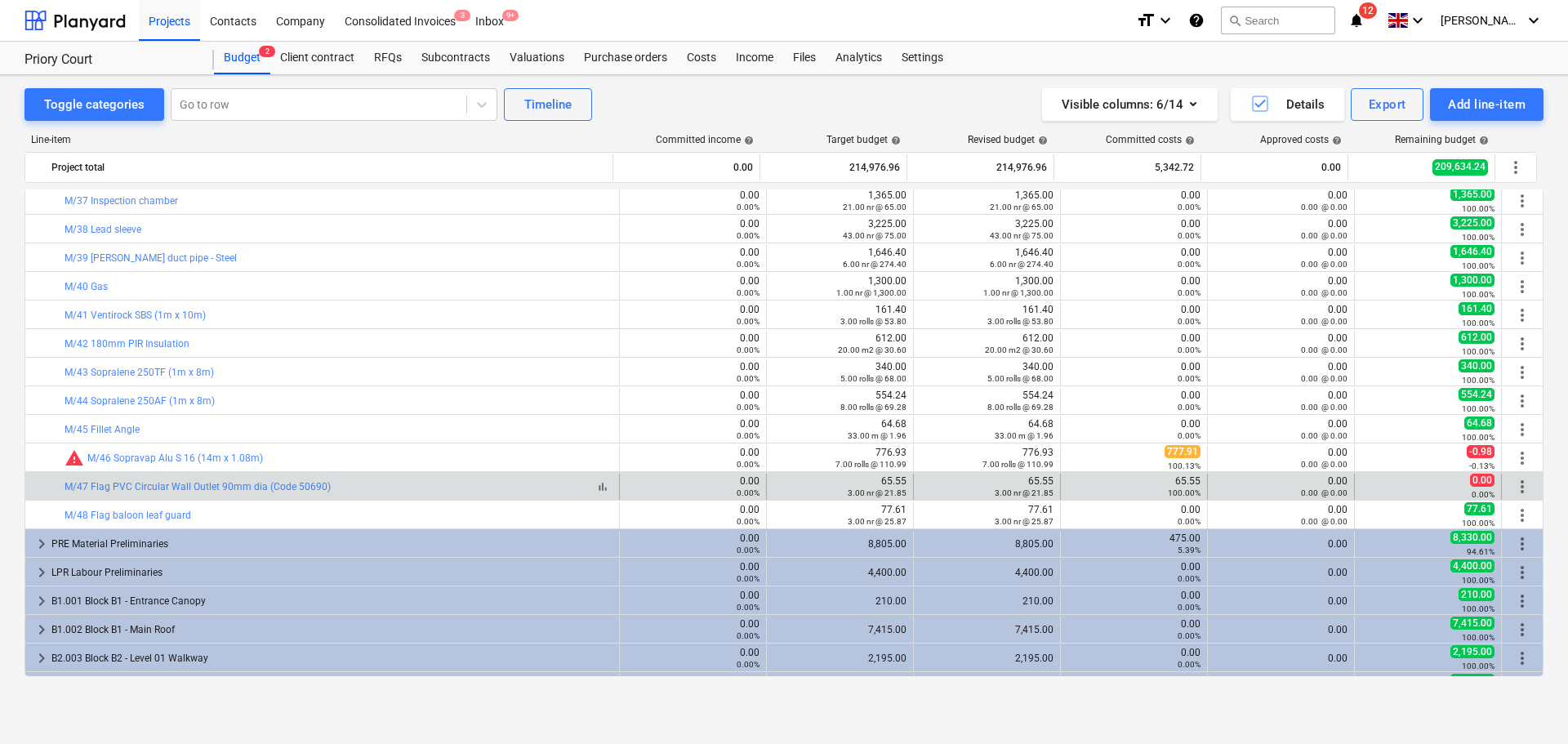
click at [382, 486] on div "bar_chart M/47 Flag PVC Circular Wall Outlet 90mm dia (Code 50690)" at bounding box center [338, 486] width 548 height 11
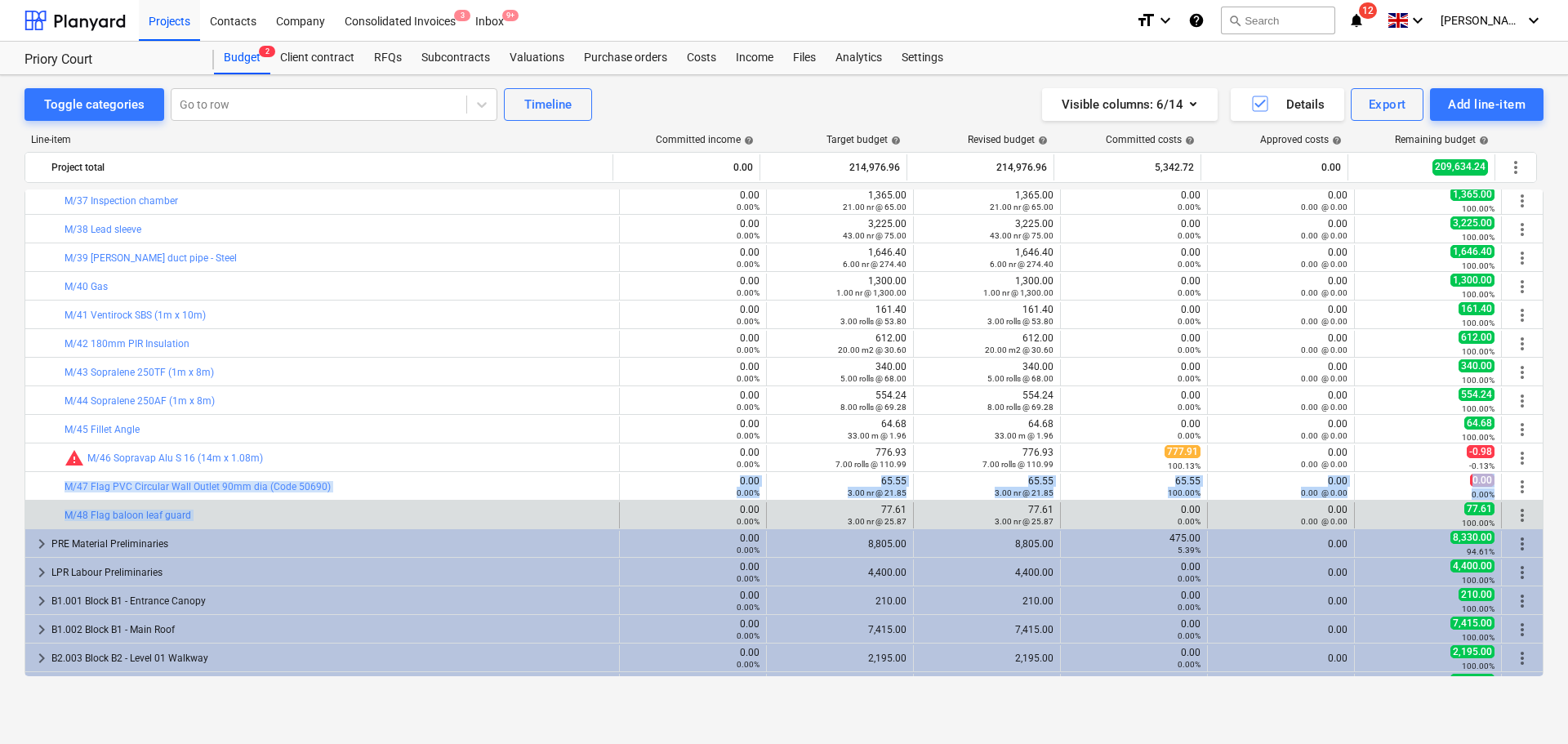
drag, startPoint x: 382, startPoint y: 486, endPoint x: 386, endPoint y: 505, distance: 19.4
click at [386, 505] on div "bar_chart M/17 Flagon PV Metal water stop trim 0.00 0.00% edit 353.28 24.00 m @…" at bounding box center [784, 156] width 1519 height 2059
click at [386, 505] on div "bar_chart M/48 Flag baloon leaf guard" at bounding box center [338, 515] width 548 height 26
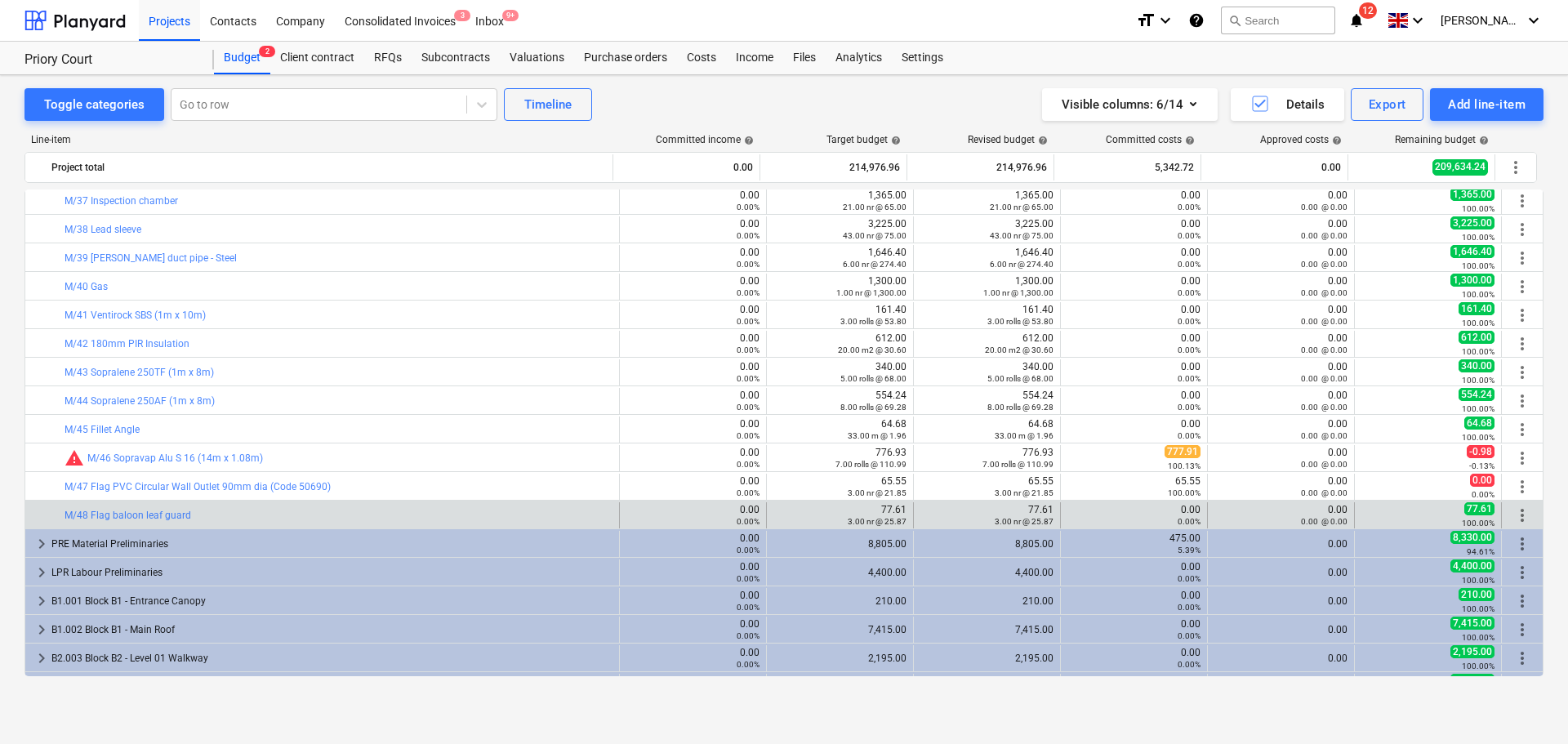
click at [386, 505] on div "bar_chart M/48 Flag baloon leaf guard" at bounding box center [338, 515] width 548 height 26
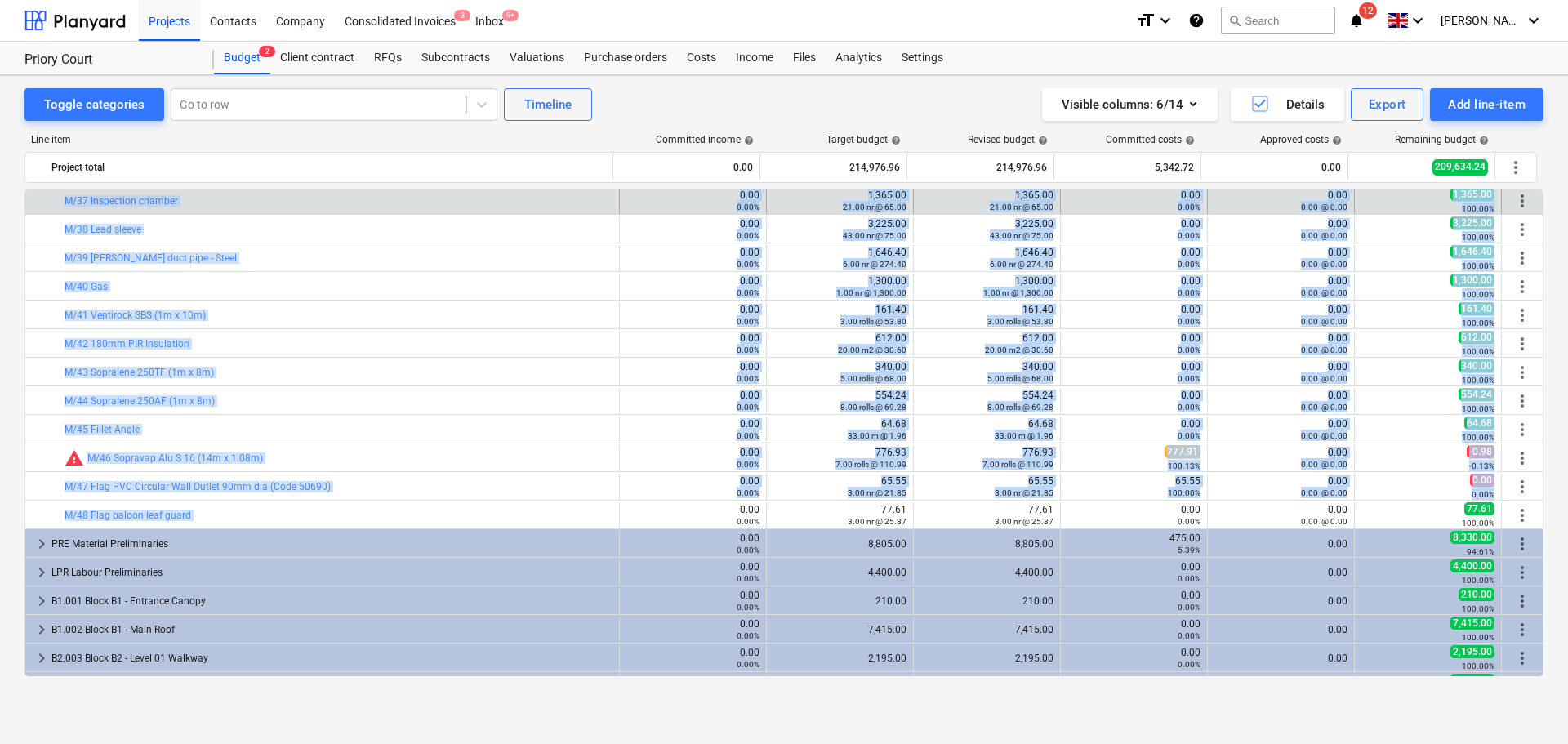
drag, startPoint x: 386, startPoint y: 505, endPoint x: 389, endPoint y: 212, distance: 293.0
click at [390, 212] on div "bar_chart M/17 Flagon PV Metal water stop trim 0.00 0.00% edit 353.28 24.00 m @…" at bounding box center [784, 156] width 1519 height 2059
click at [389, 212] on div "bar_chart M/37 Inspection chamber" at bounding box center [338, 201] width 548 height 26
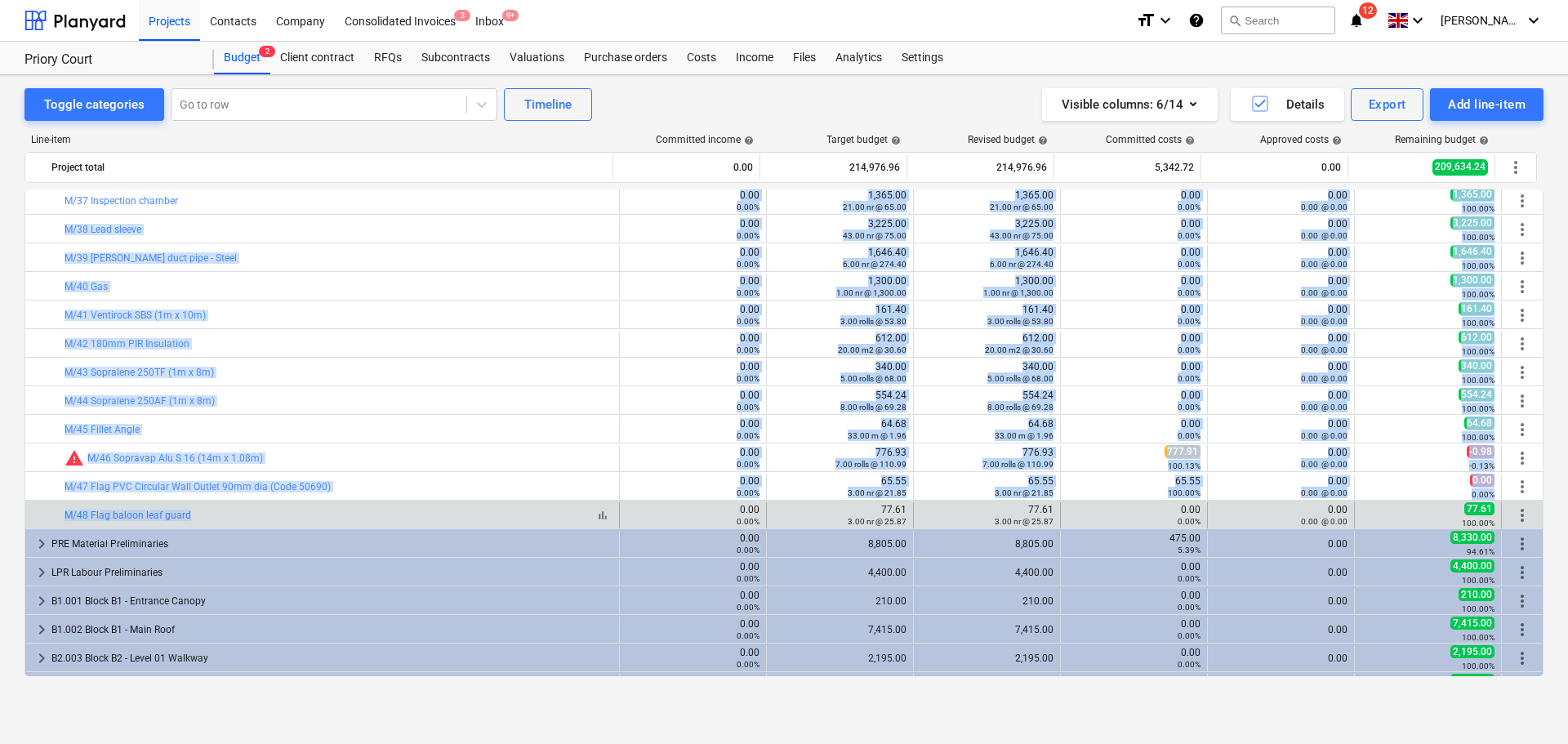
drag, startPoint x: 398, startPoint y: 196, endPoint x: 399, endPoint y: 511, distance: 315.0
click at [399, 511] on div "bar_chart M/17 Flagon PV Metal water stop trim 0.00 0.00% edit 353.28 24.00 m @…" at bounding box center [784, 156] width 1519 height 2059
click at [400, 502] on div "bar_chart M/48 Flag baloon leaf guard 0.00 0.00% edit 77.61 3.00 nr @ 25.87 edi…" at bounding box center [784, 514] width 1517 height 28
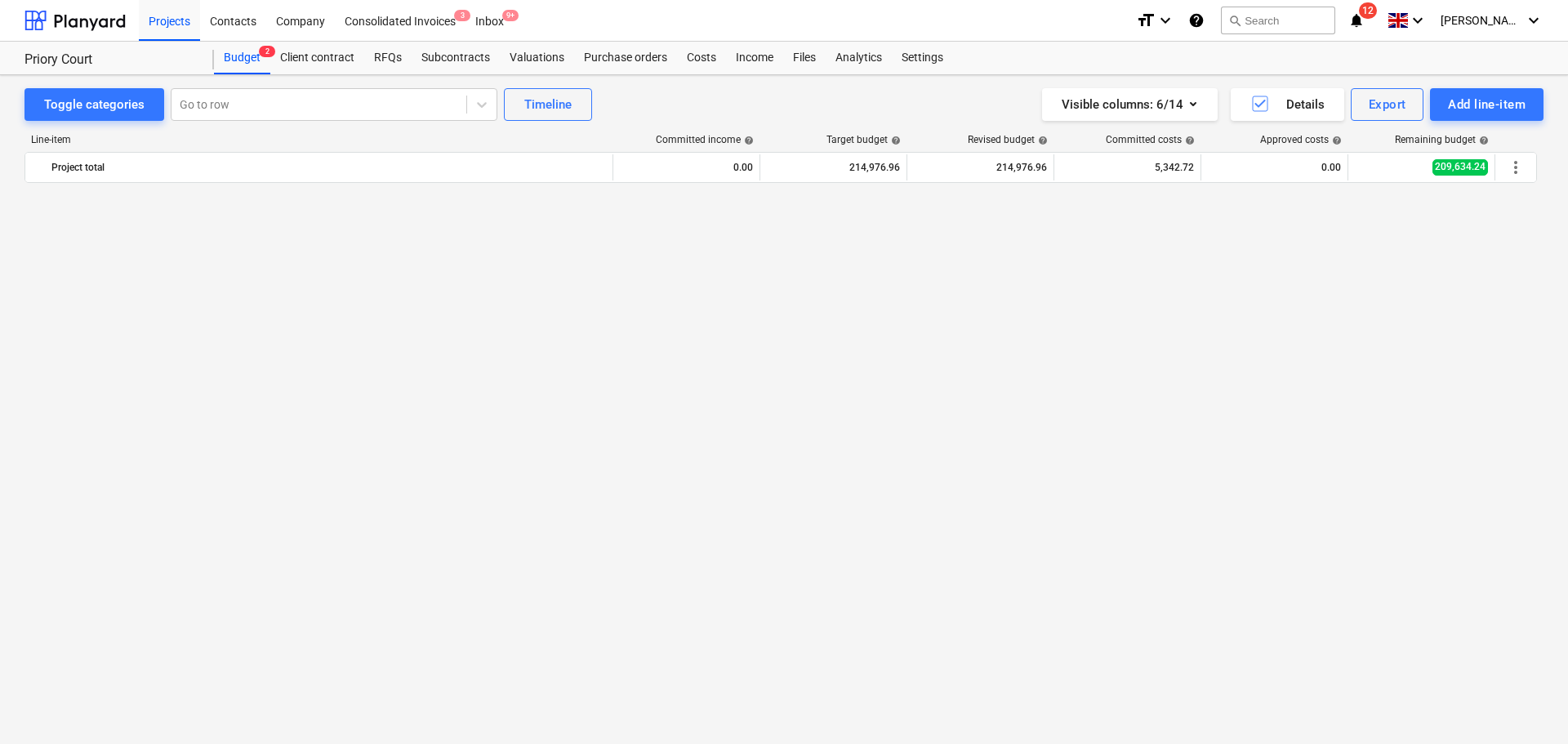
scroll to position [245, 0]
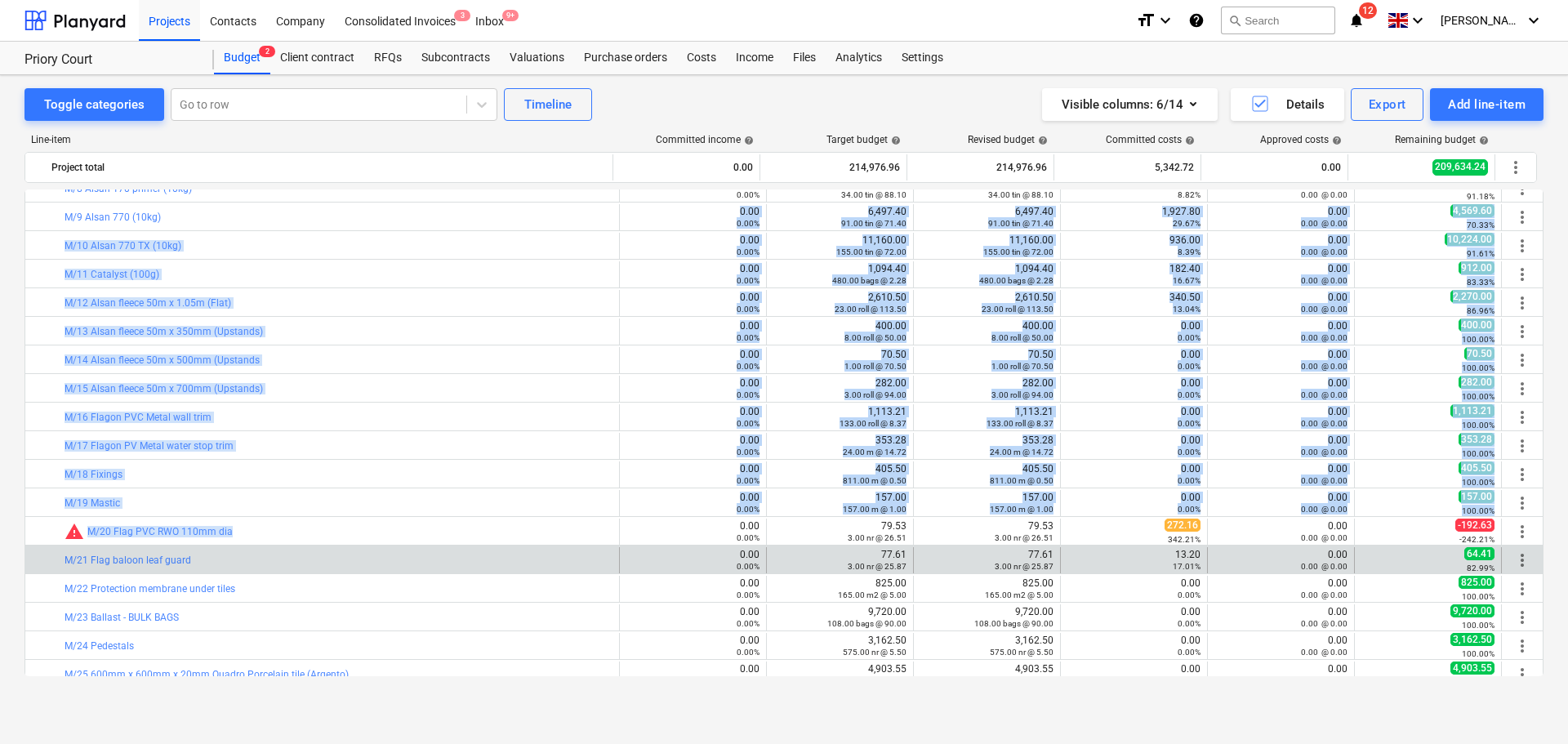
drag, startPoint x: 399, startPoint y: 261, endPoint x: 397, endPoint y: 553, distance: 292.0
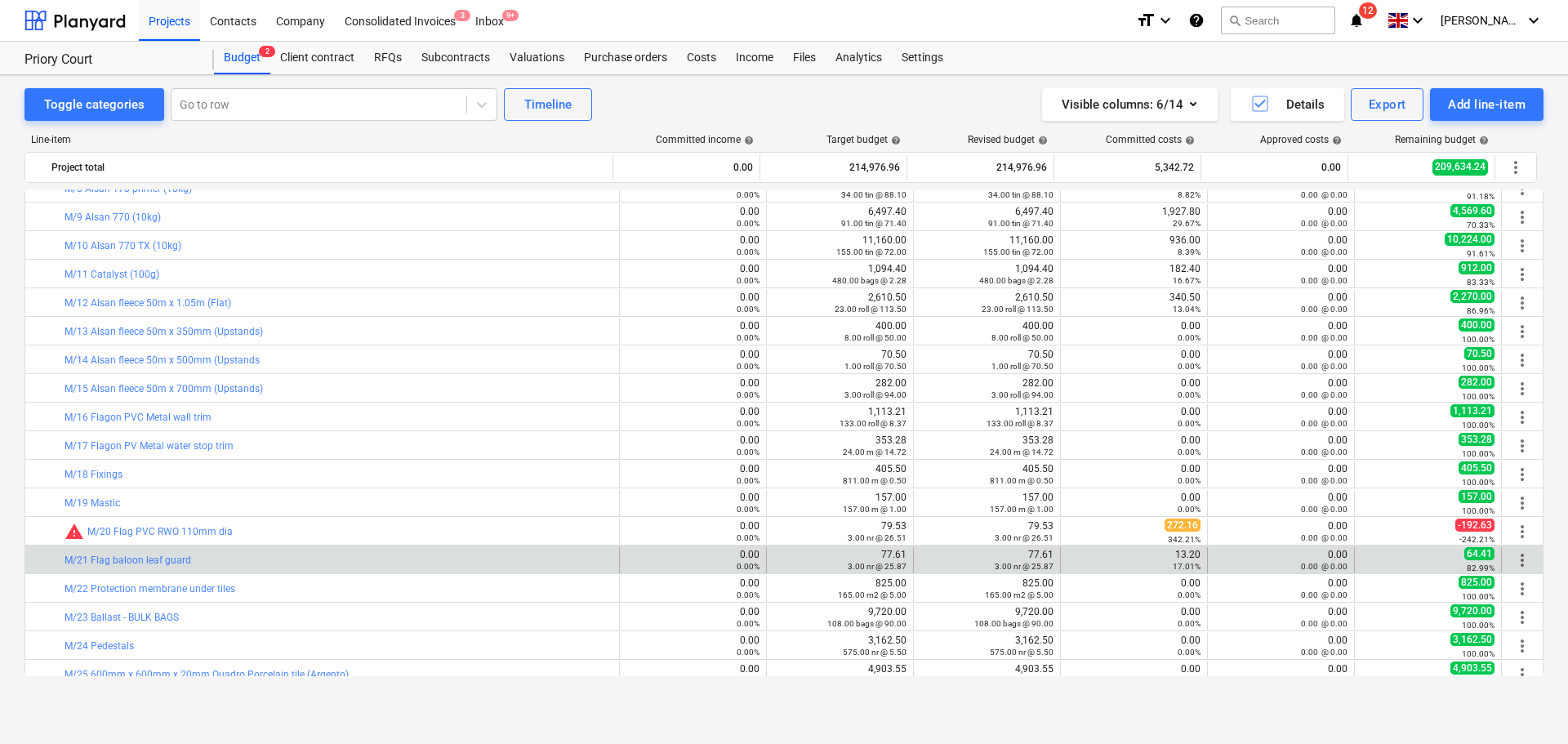
click at [397, 553] on div "bar_chart M/21 Flag baloon leaf guard" at bounding box center [338, 560] width 548 height 26
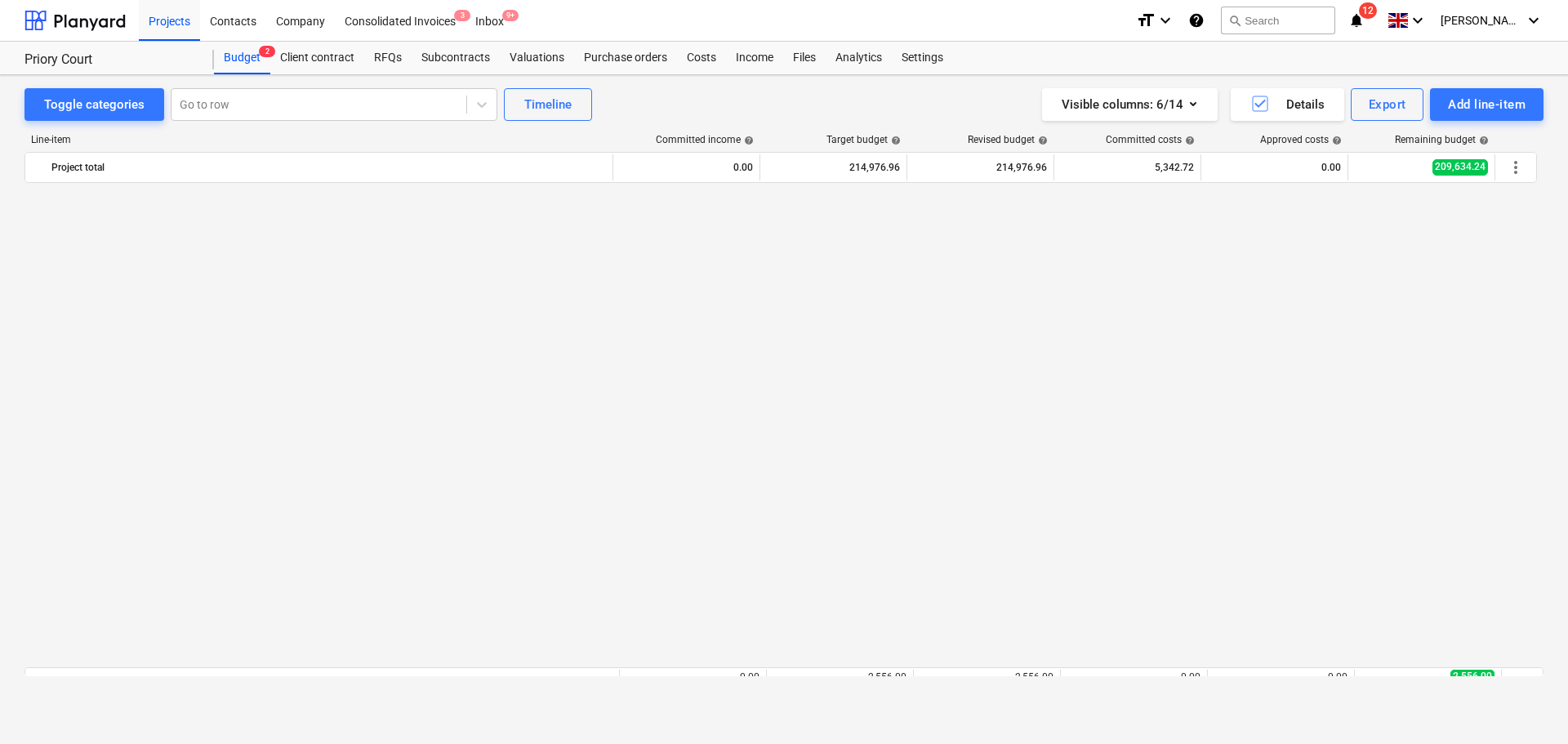
scroll to position [1144, 0]
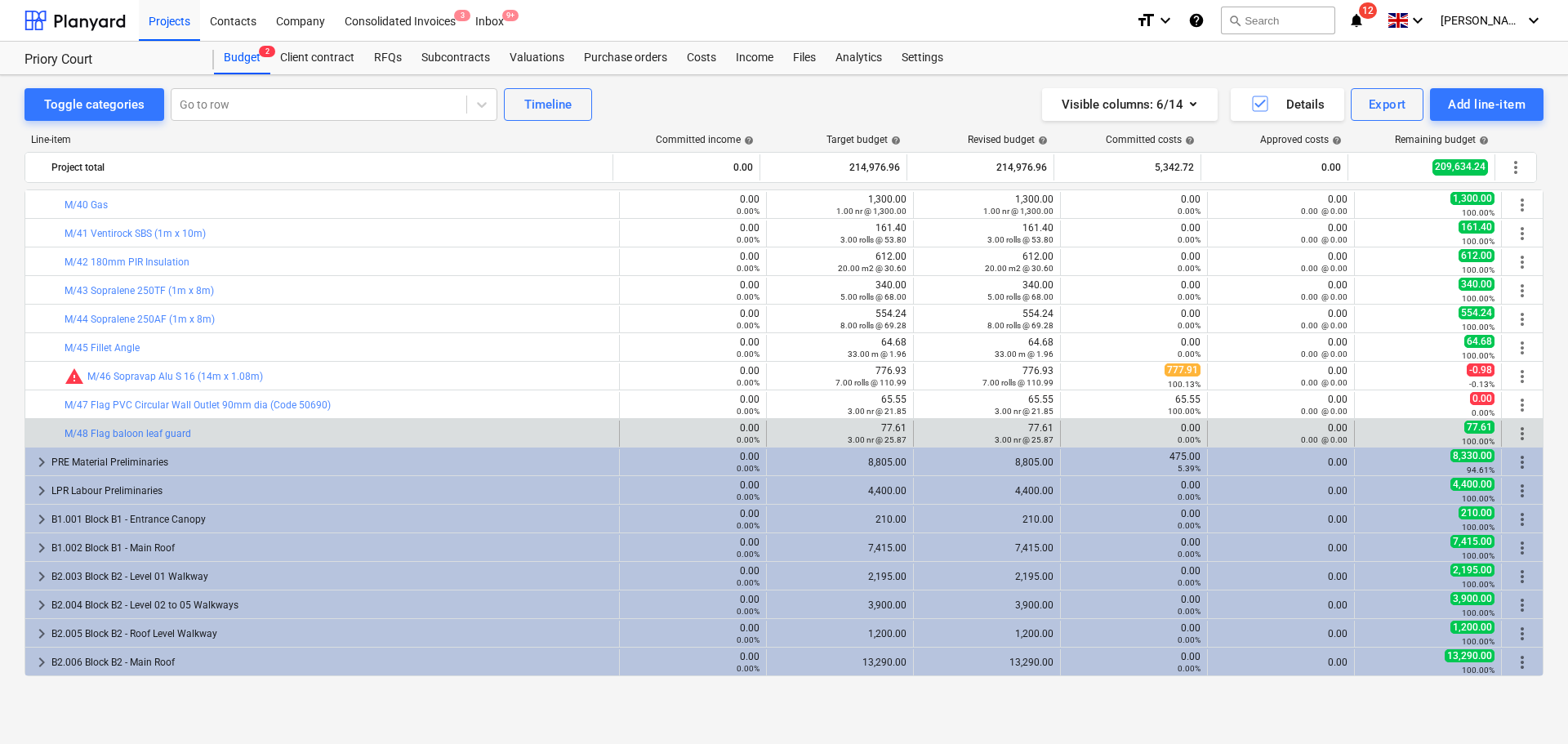
click at [1513, 430] on span "more_vert" at bounding box center [1521, 434] width 20 height 20
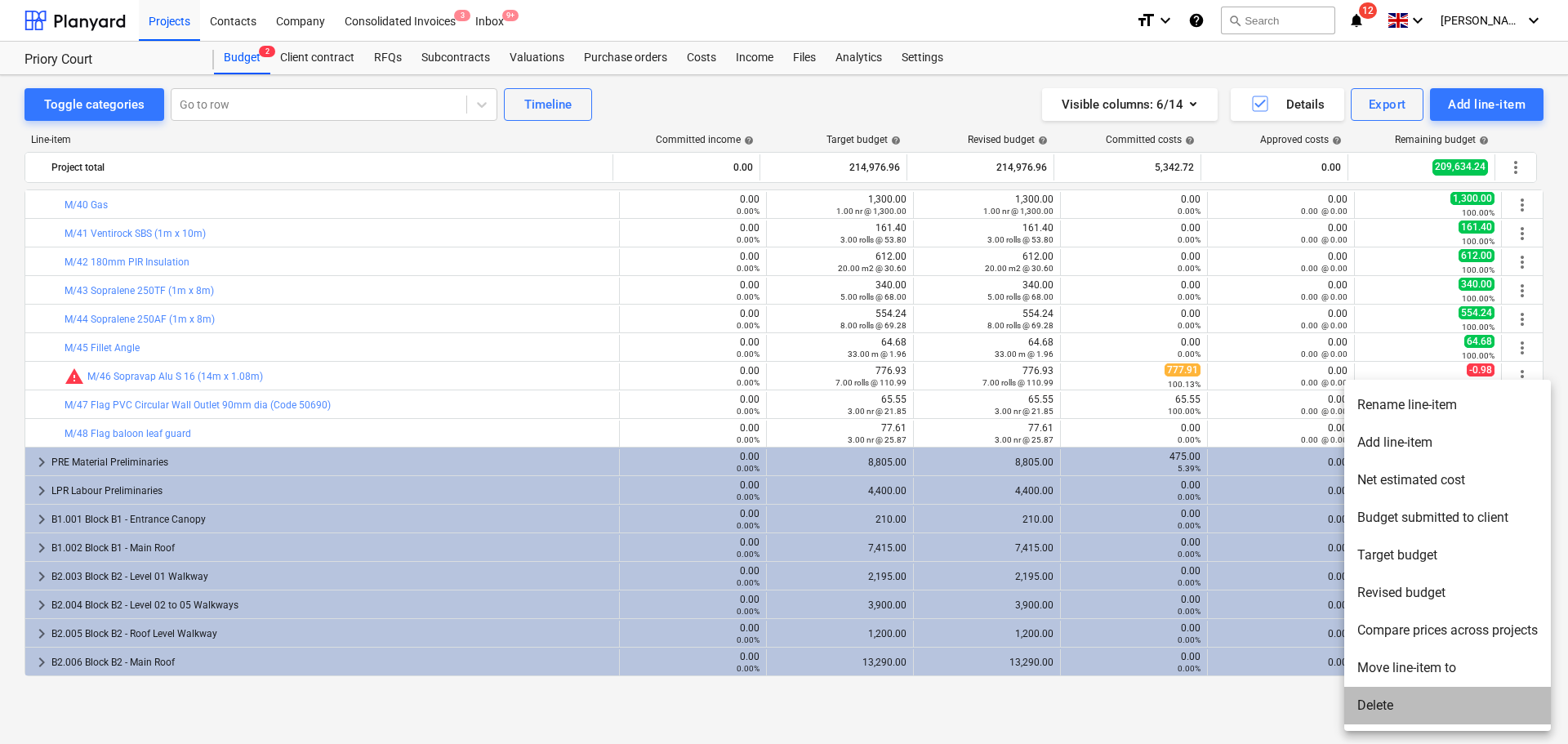
click at [1381, 704] on li "Delete" at bounding box center [1447, 706] width 207 height 37
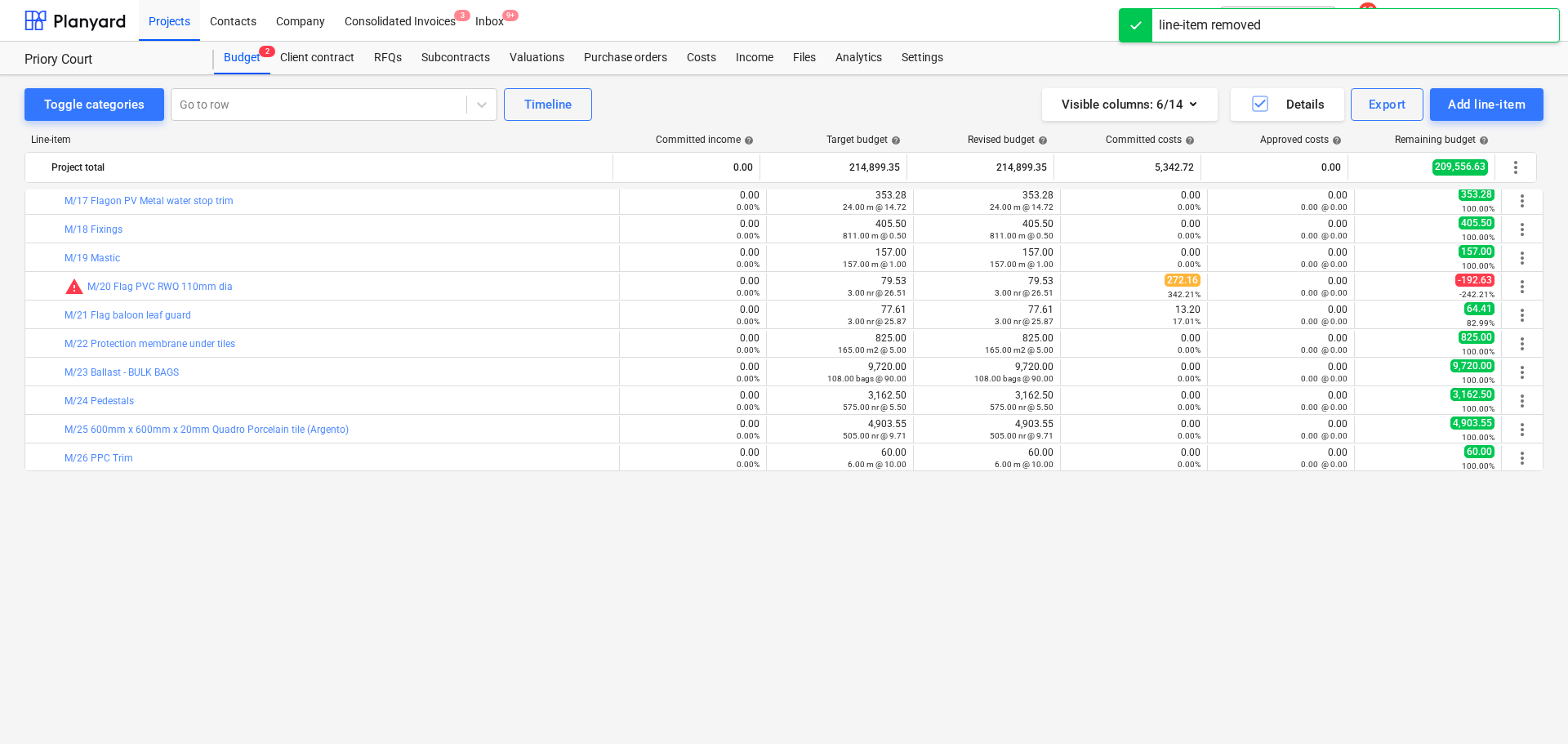
scroll to position [245, 0]
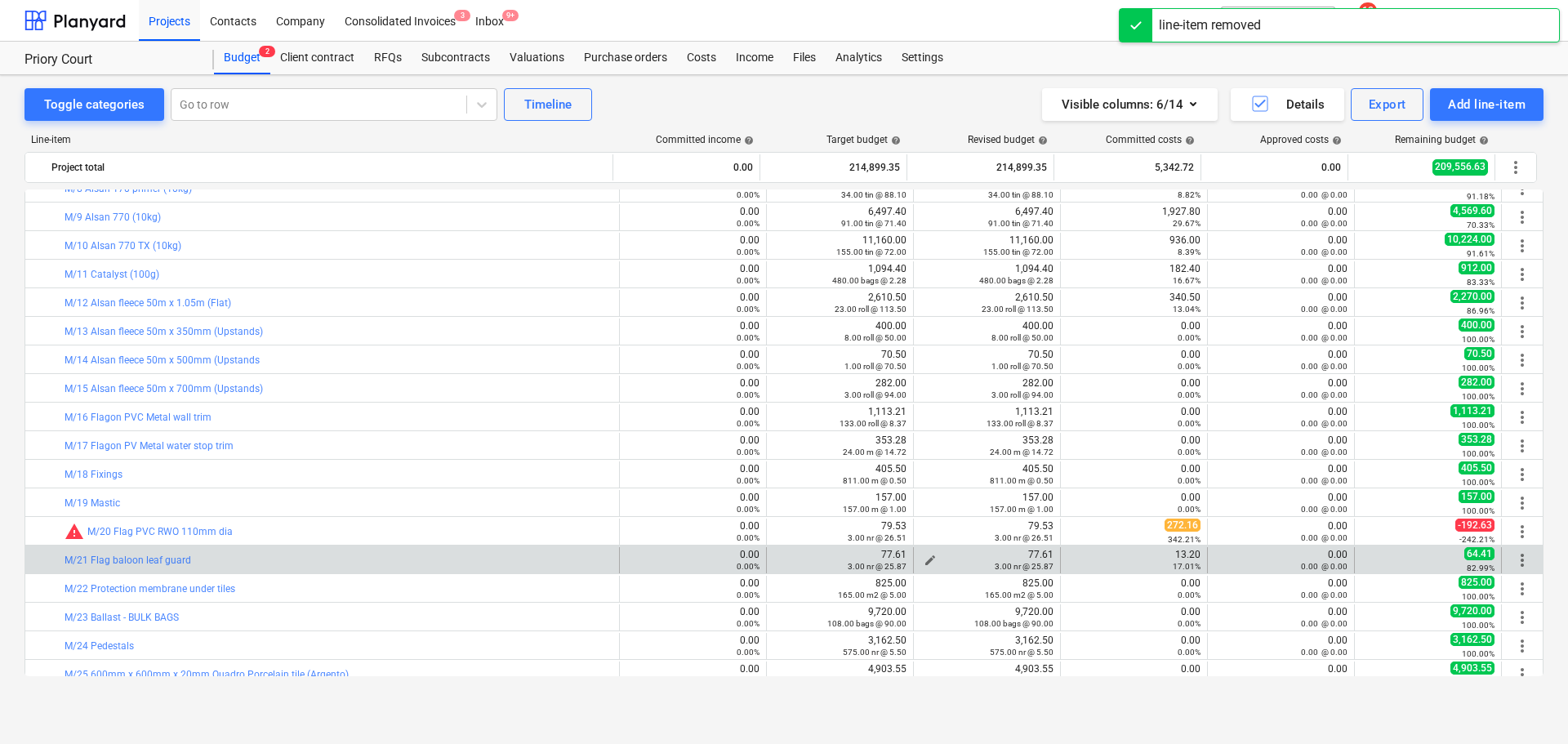
click at [924, 559] on span "edit" at bounding box center [930, 559] width 13 height 13
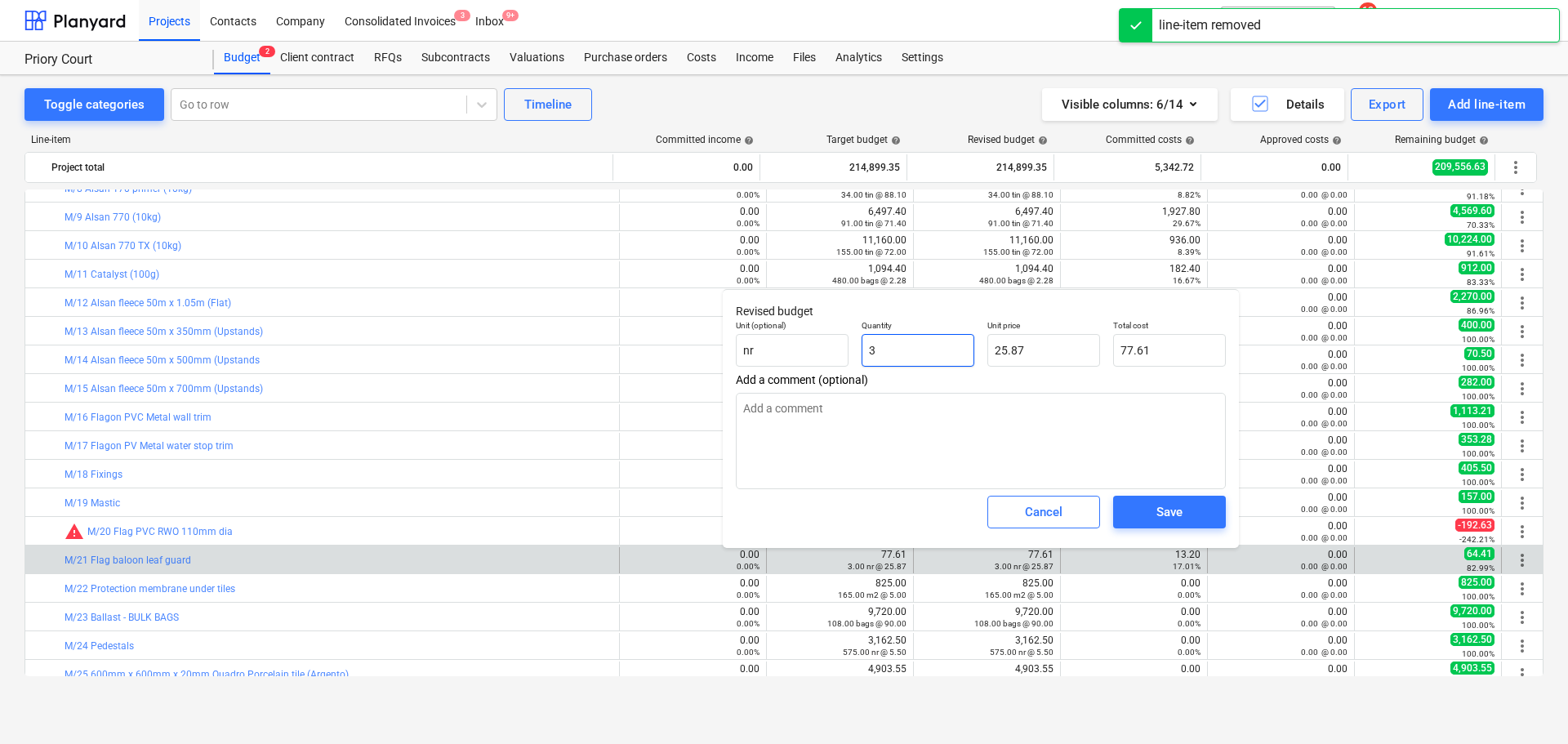
click at [900, 353] on input "3" at bounding box center [918, 350] width 113 height 32
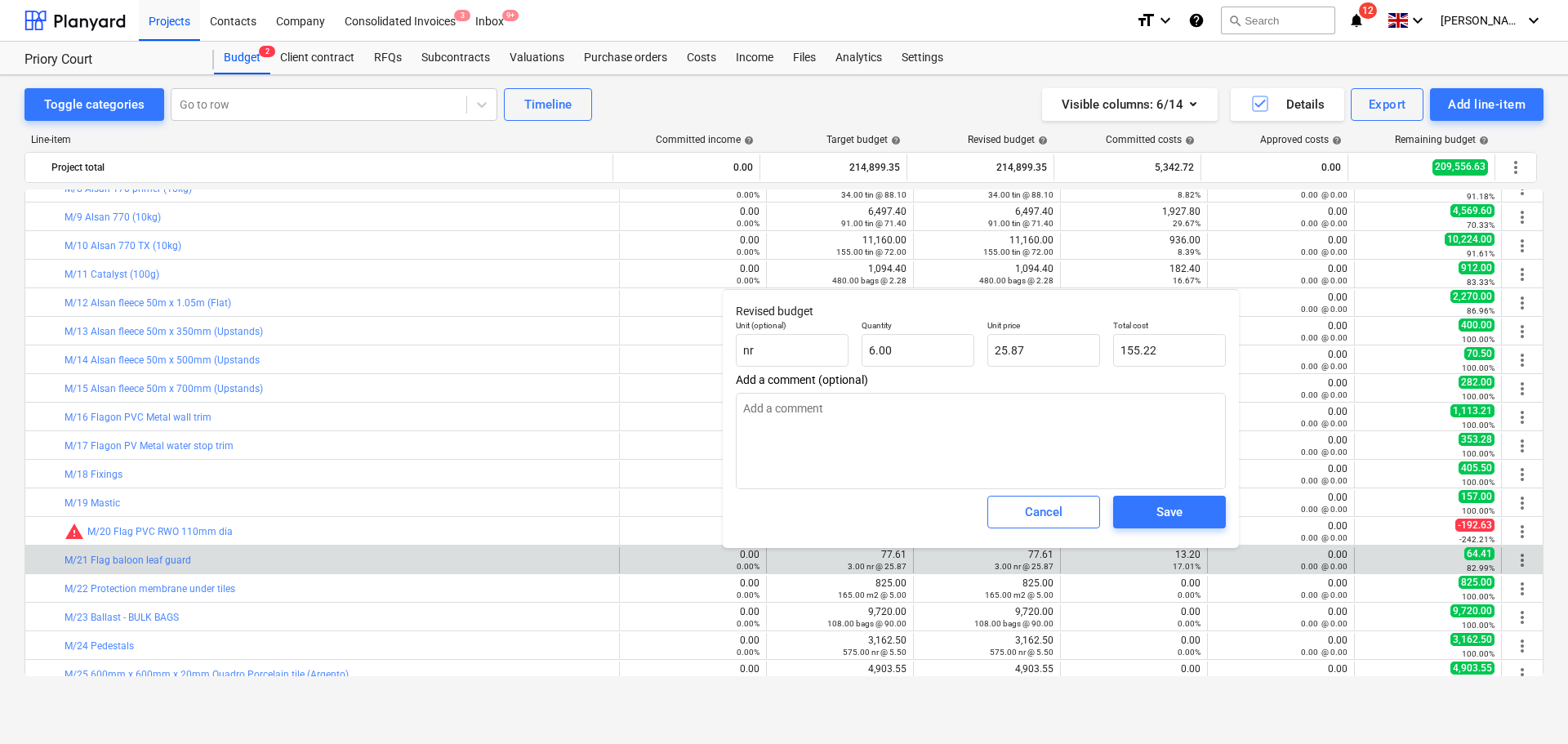
click at [915, 384] on span "Add a comment (optional)" at bounding box center [981, 379] width 490 height 13
click at [1179, 517] on div "Save" at bounding box center [1169, 512] width 26 height 21
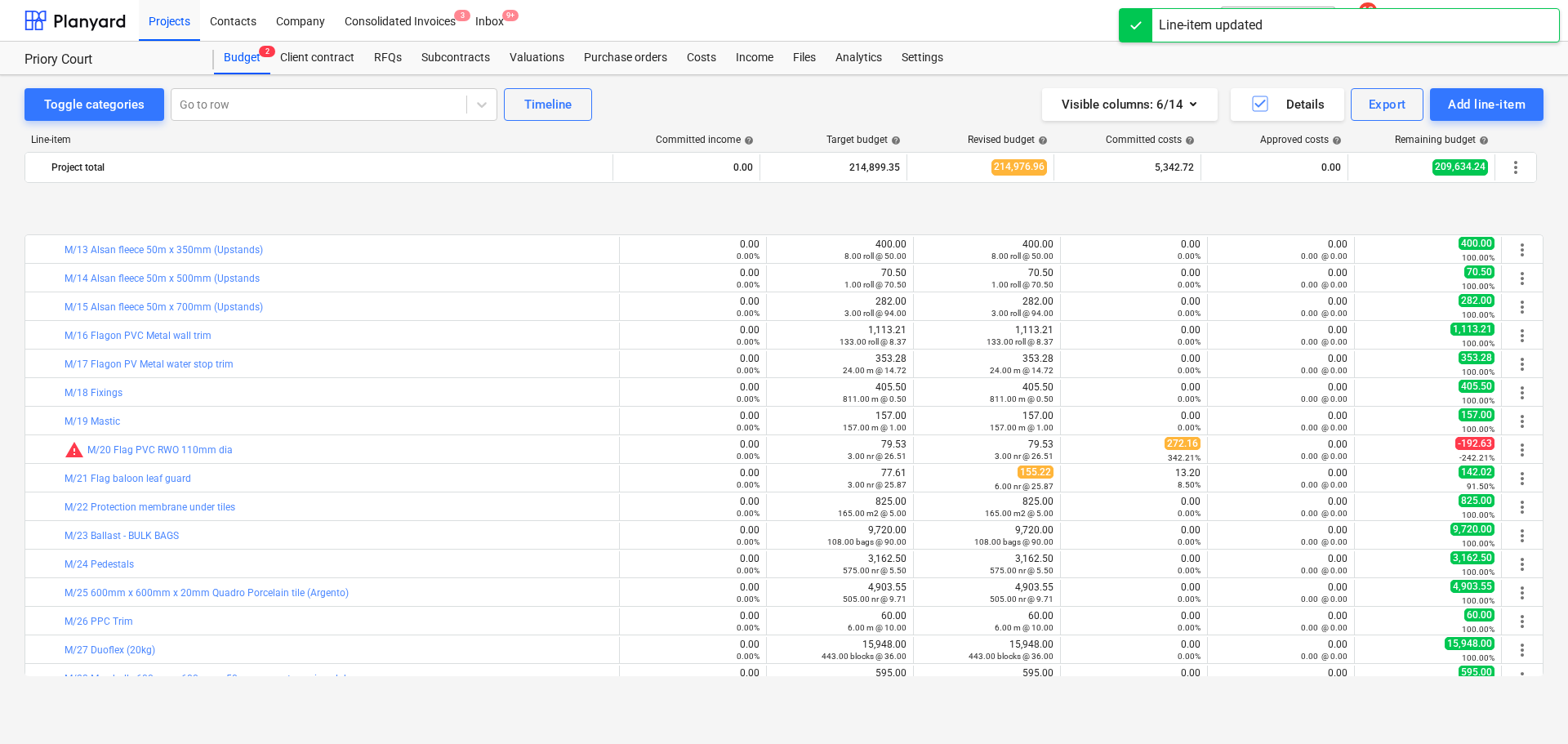
scroll to position [408, 0]
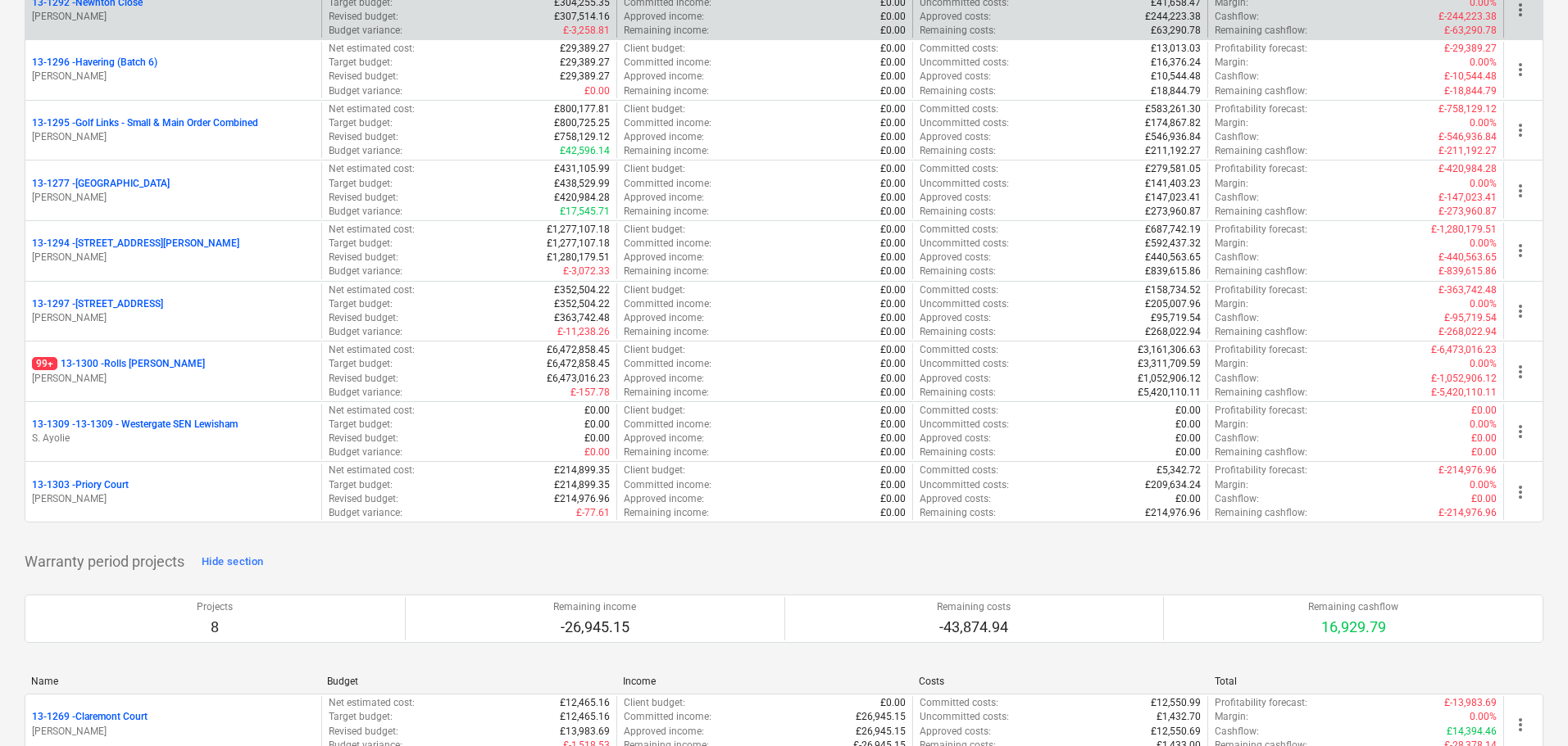
scroll to position [2130, 0]
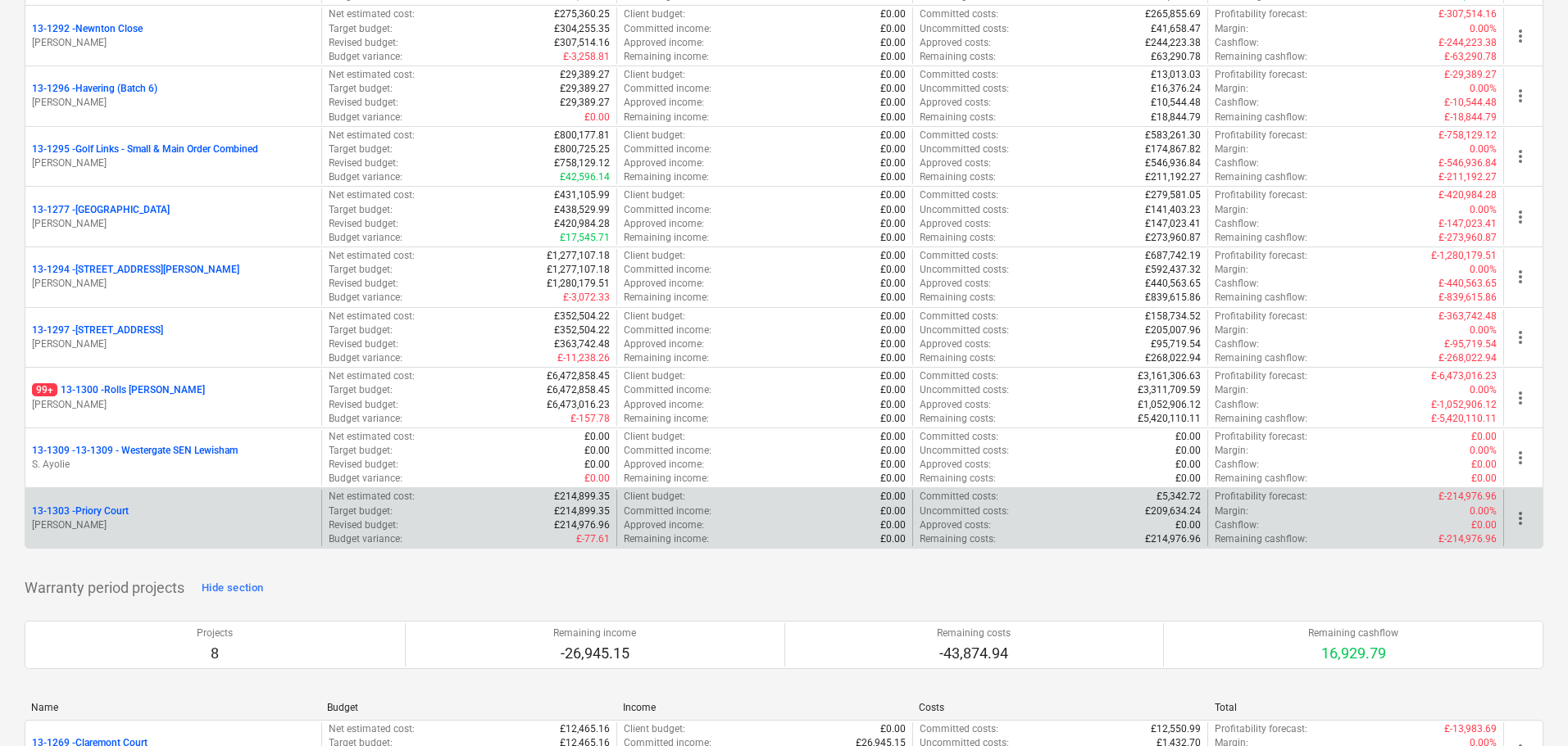
click at [187, 506] on div "13-1303 - Priory Court" at bounding box center [172, 512] width 282 height 14
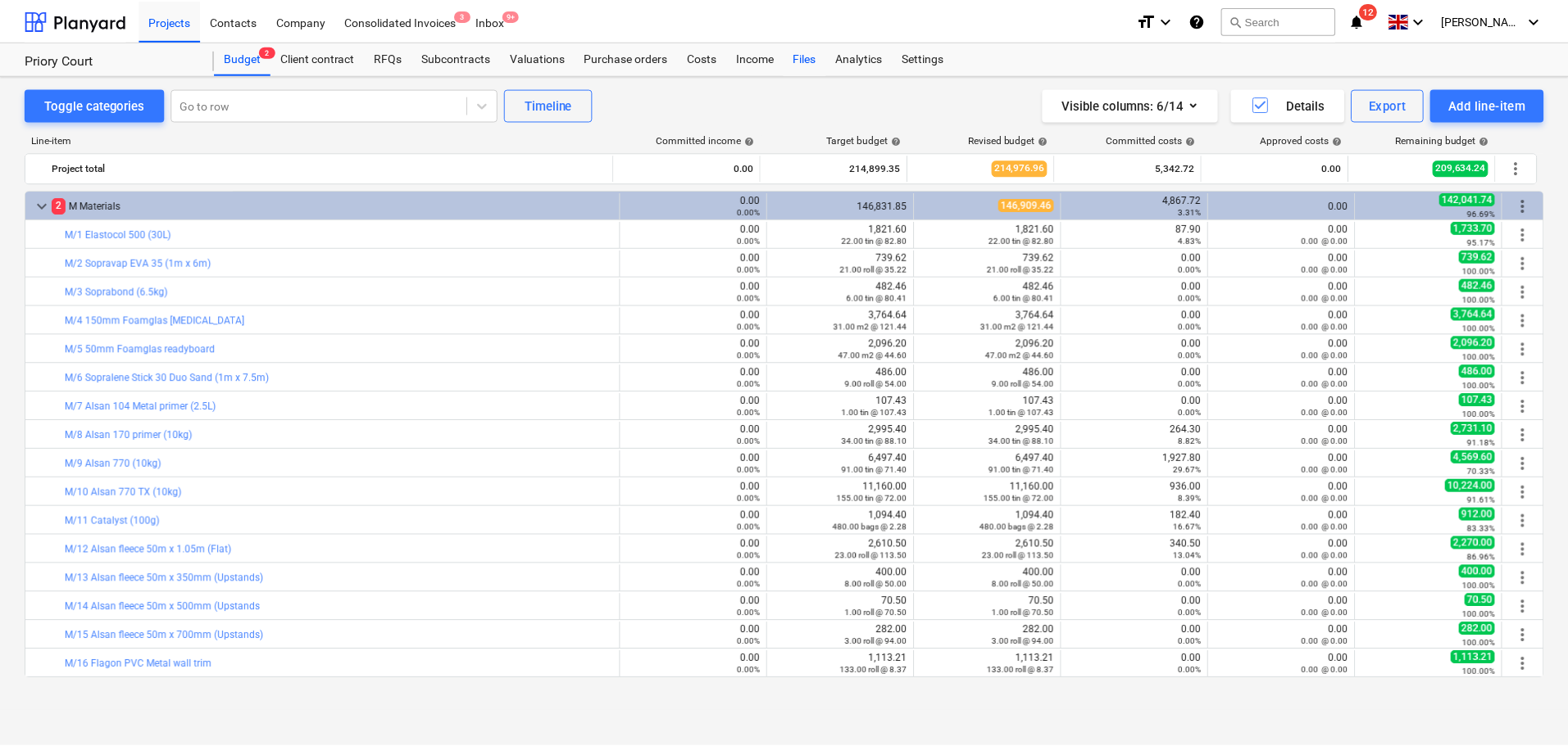
scroll to position [409, 0]
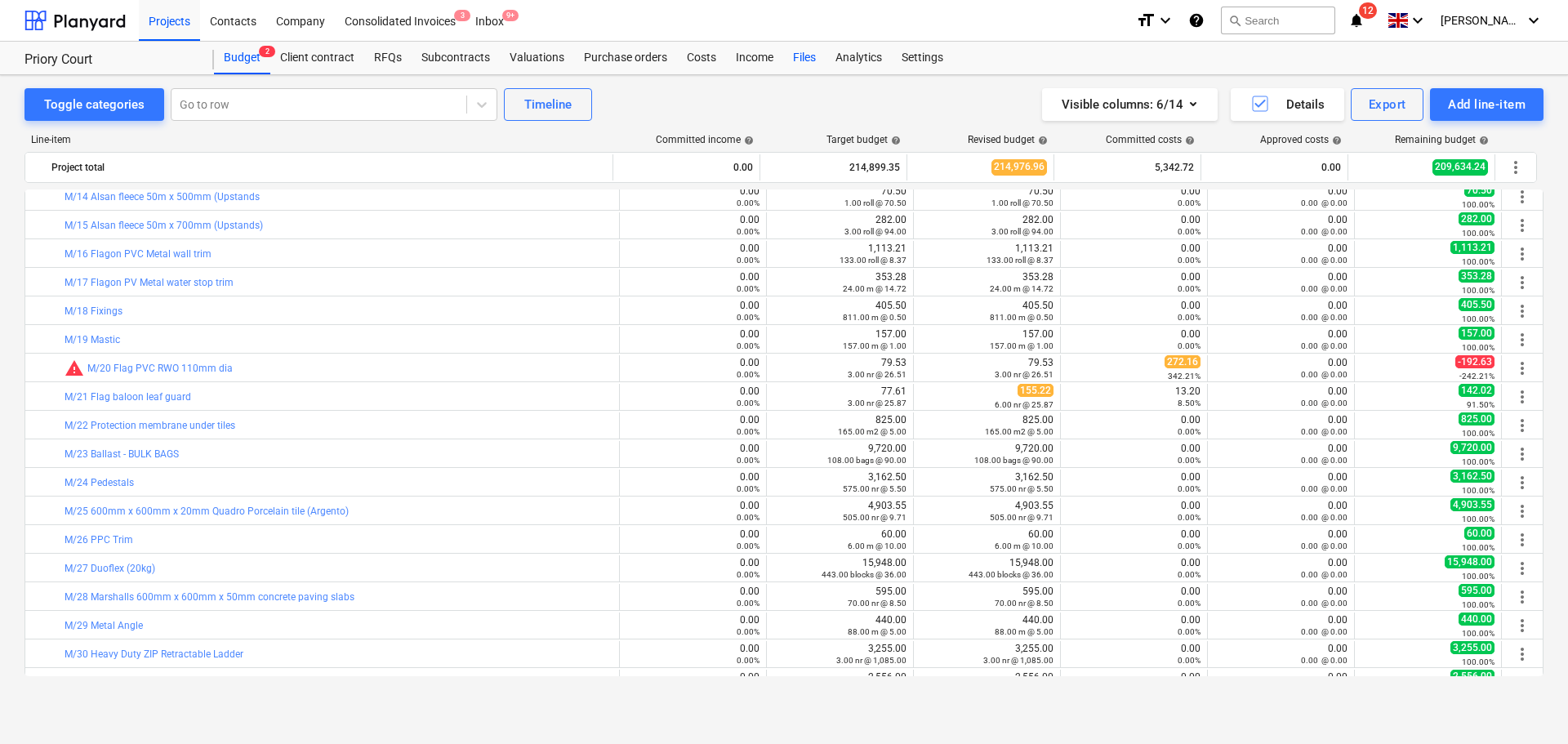
click at [788, 62] on div "Files" at bounding box center [804, 58] width 42 height 32
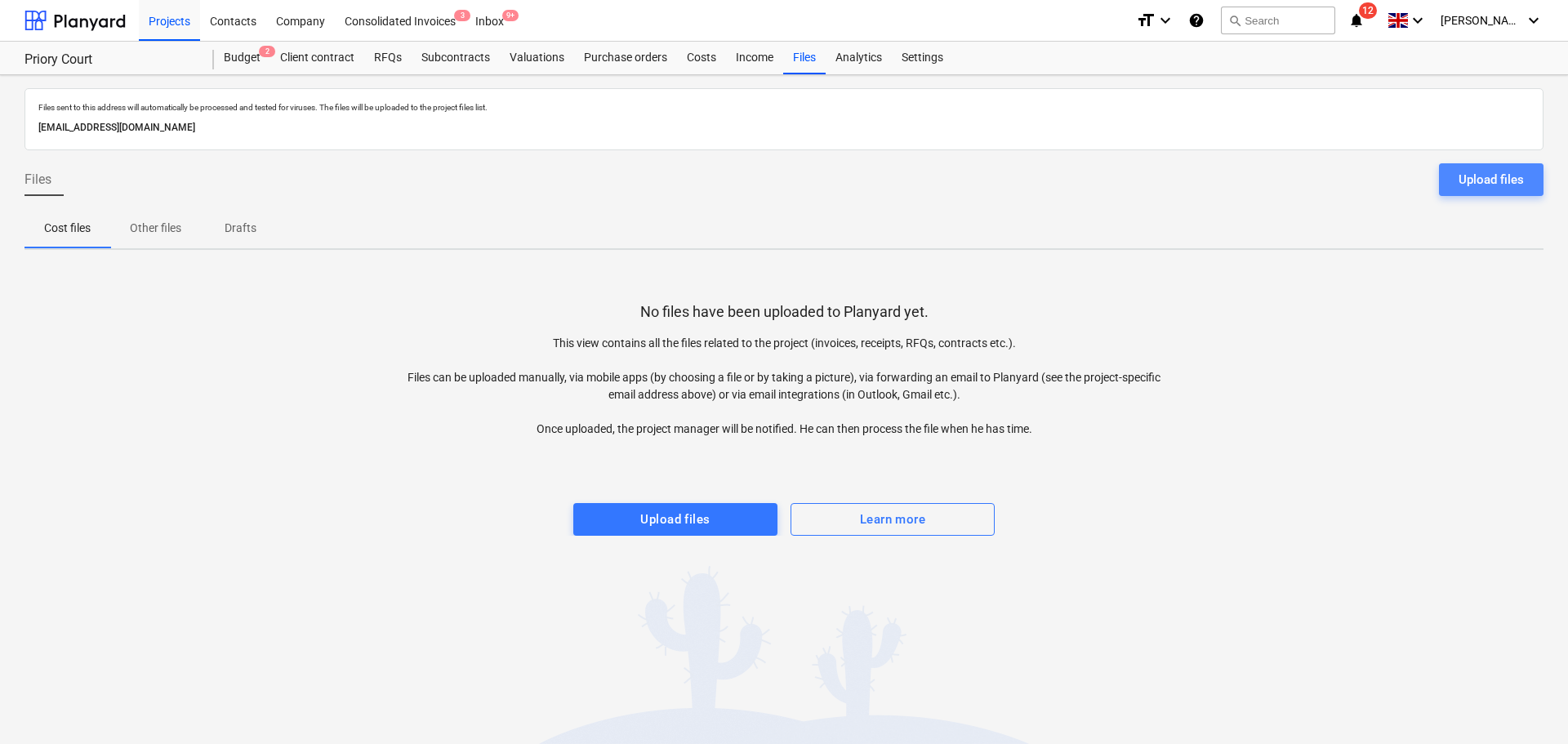
click at [1446, 168] on button "Upload files" at bounding box center [1491, 179] width 105 height 32
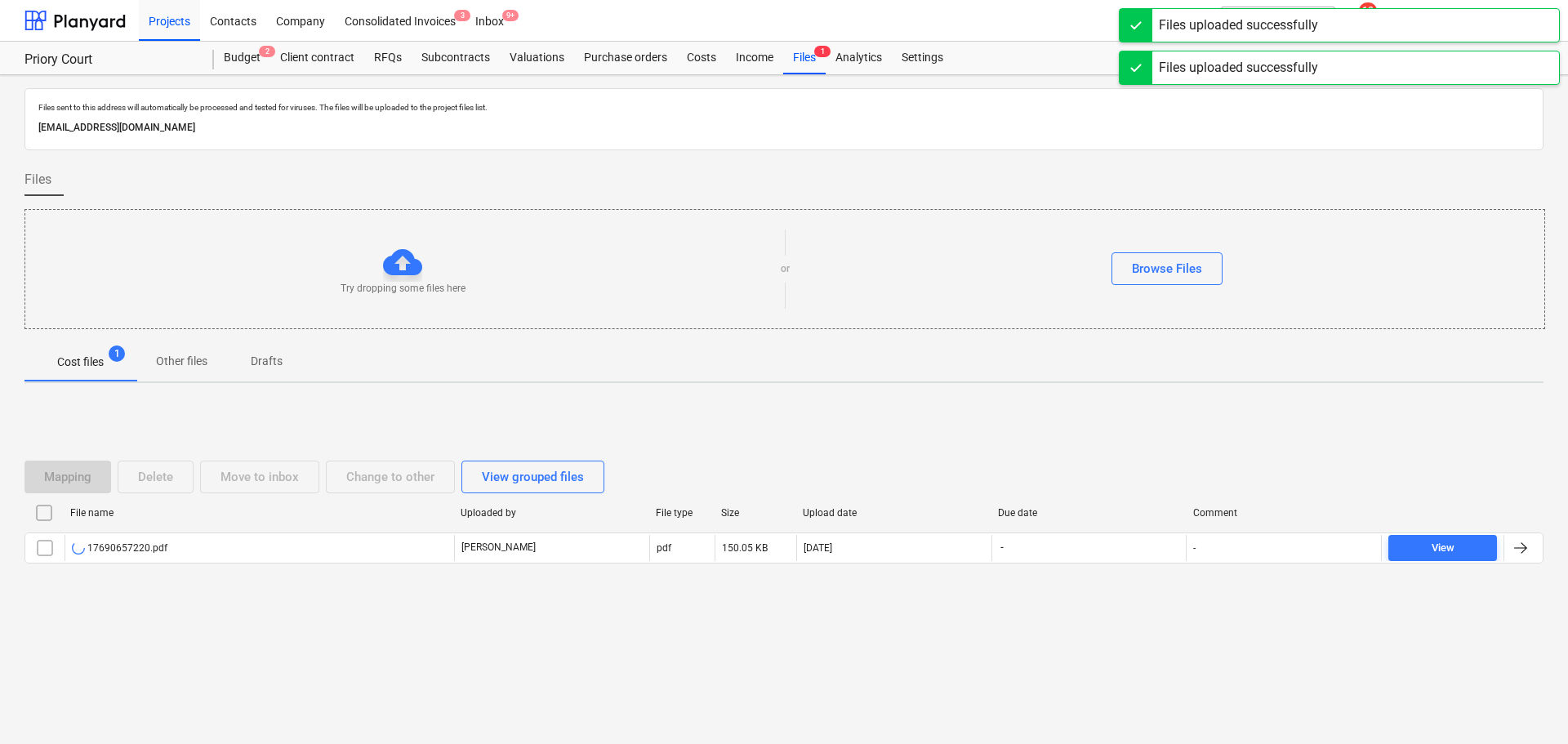
click at [490, 104] on p "Files sent to this address will automatically be processed and tested for virus…" at bounding box center [784, 107] width 1491 height 10
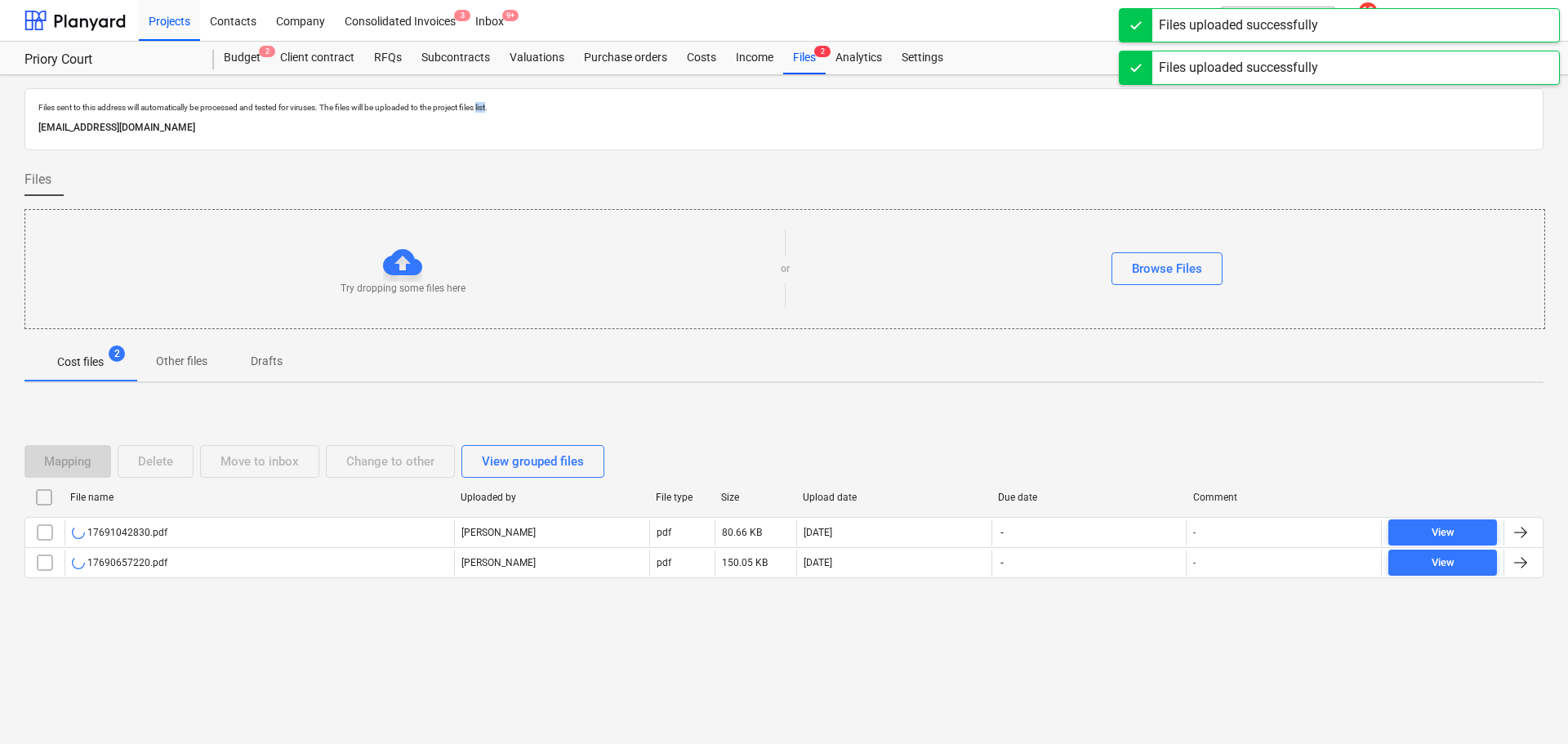
click at [490, 104] on p "Files sent to this address will automatically be processed and tested for virus…" at bounding box center [784, 107] width 1491 height 10
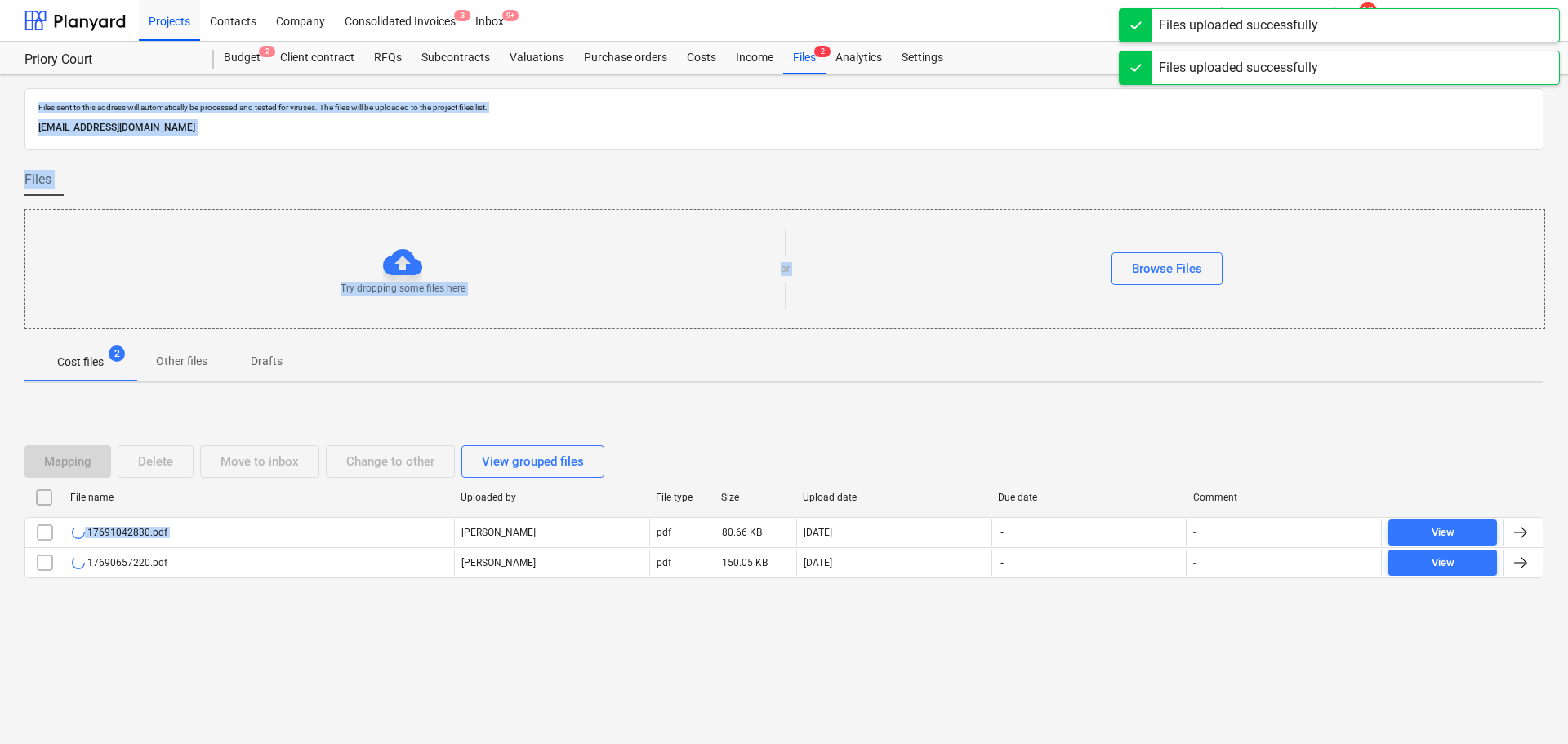
drag, startPoint x: 490, startPoint y: 104, endPoint x: 735, endPoint y: 474, distance: 443.8
click at [735, 474] on div "Files sent to this address will automatically be processed and tested for virus…" at bounding box center [784, 409] width 1568 height 669
click at [552, 113] on p "Files sent to this address will automatically be processed and tested for virus…" at bounding box center [784, 107] width 1491 height 10
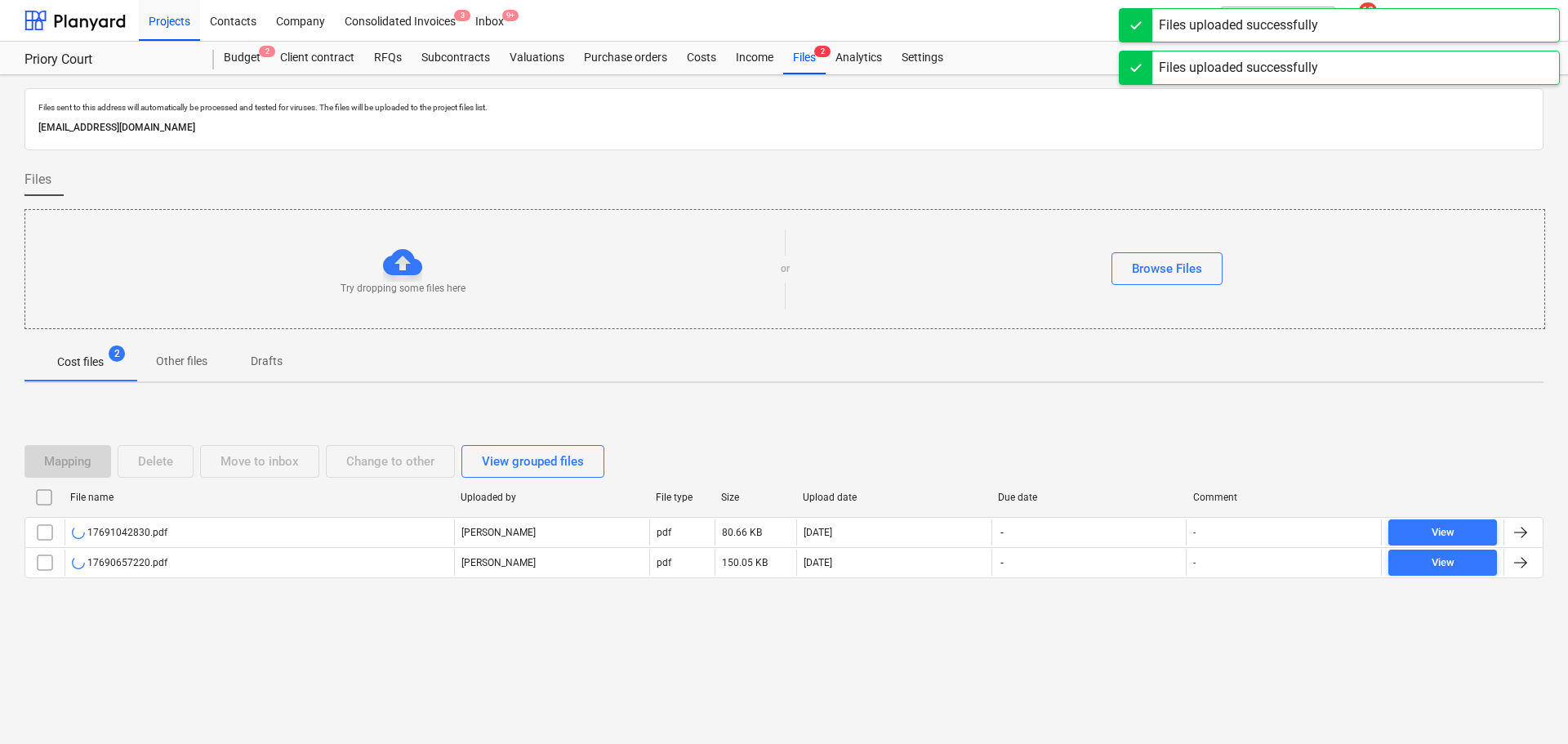
click at [552, 113] on p "Files sent to this address will automatically be processed and tested for virus…" at bounding box center [784, 107] width 1491 height 10
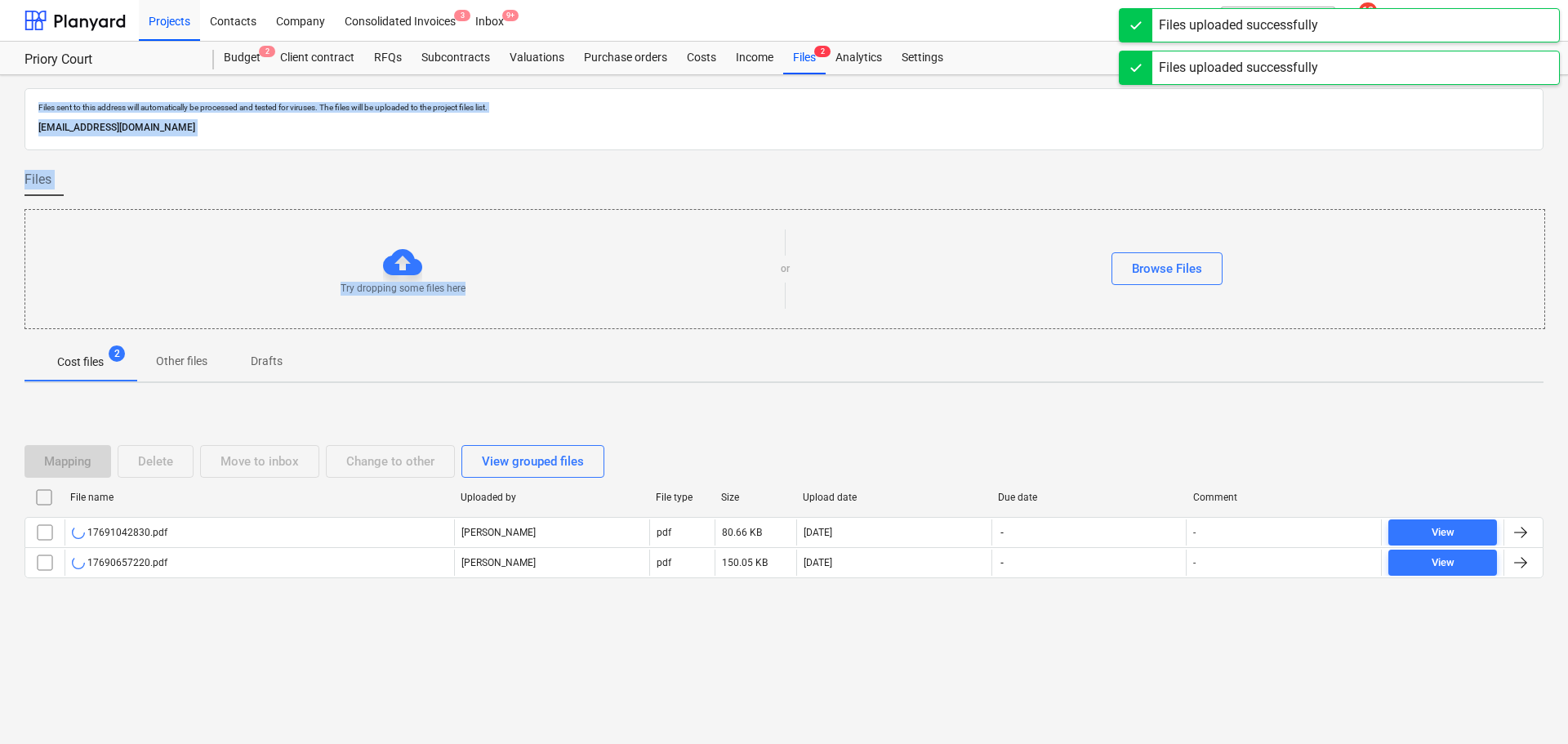
drag, startPoint x: 552, startPoint y: 113, endPoint x: 556, endPoint y: 249, distance: 136.1
click at [556, 249] on div "Files sent to this address will automatically be processed and tested for virus…" at bounding box center [784, 409] width 1568 height 669
click at [484, 124] on p "ee009a7f-3b2c-4c5e-908a-c0ff2b285d0b@projects.planyard.com" at bounding box center [784, 128] width 1491 height 17
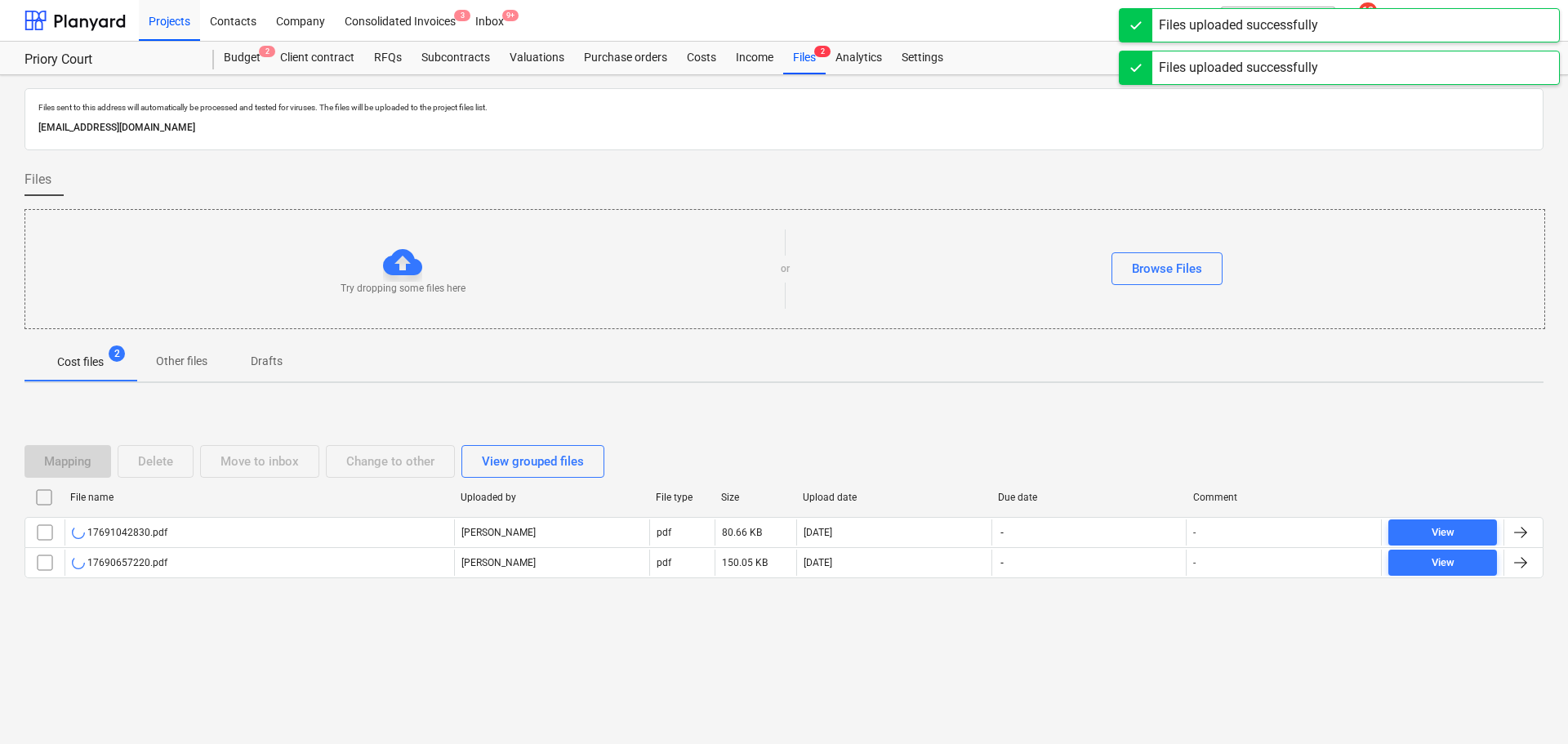
click at [459, 111] on p "Files sent to this address will automatically be processed and tested for virus…" at bounding box center [784, 107] width 1491 height 10
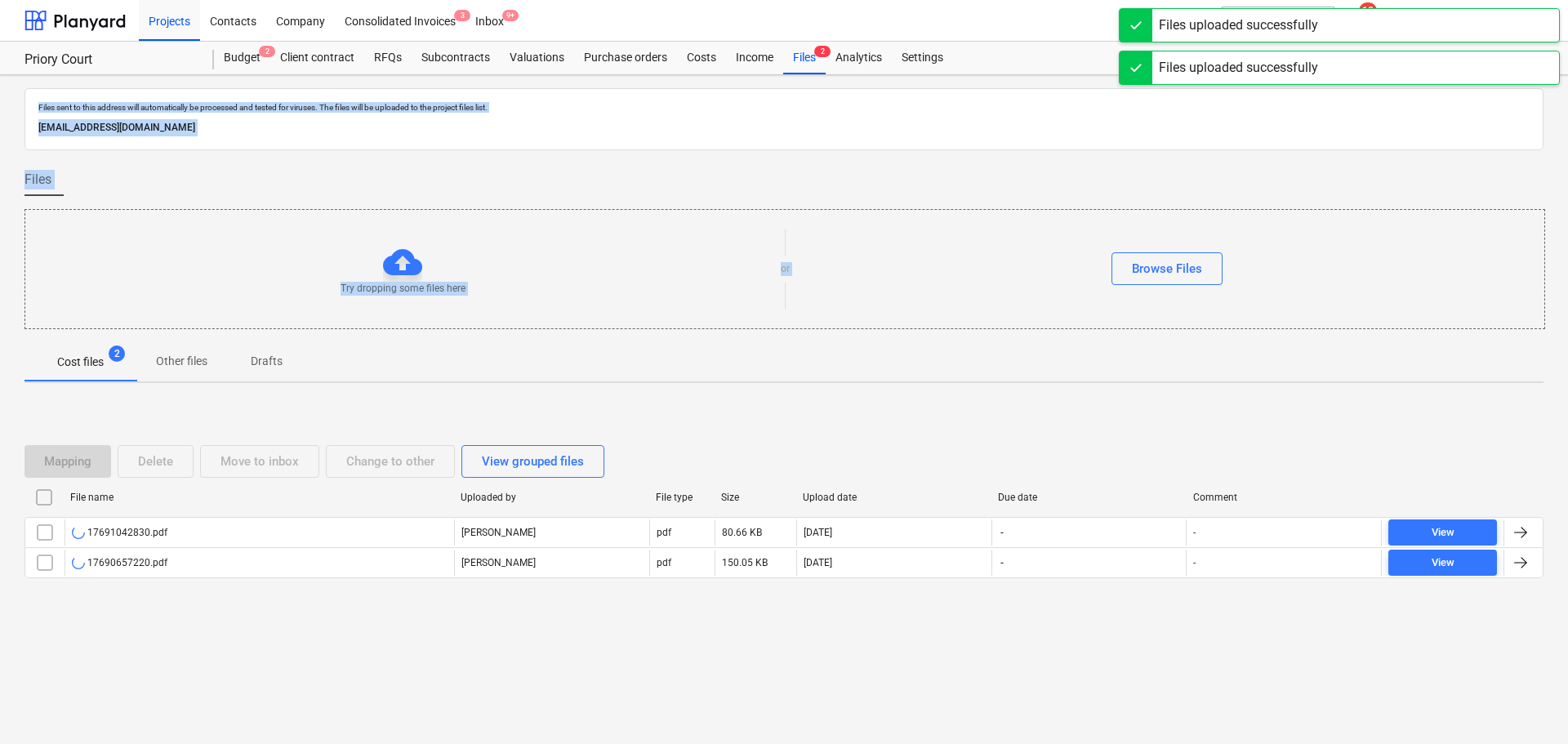
drag, startPoint x: 459, startPoint y: 111, endPoint x: 616, endPoint y: 391, distance: 321.0
click at [609, 380] on div "Files sent to this address will automatically be processed and tested for virus…" at bounding box center [784, 409] width 1568 height 669
click at [649, 437] on div "Mapping Delete Move to inbox Change to other View grouped files File name Uploa…" at bounding box center [784, 519] width 1519 height 185
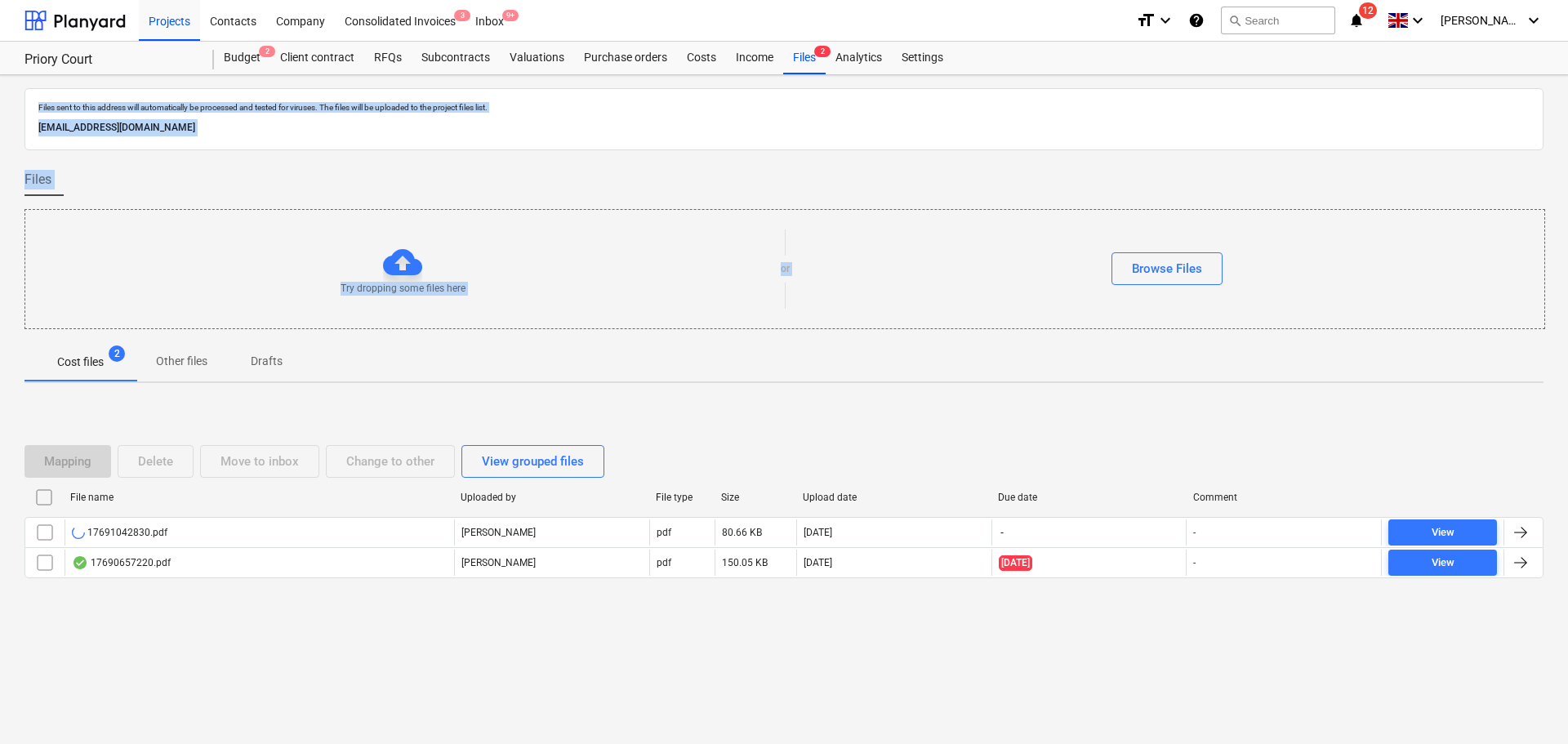
drag, startPoint x: 37, startPoint y: 99, endPoint x: 777, endPoint y: 300, distance: 766.8
click at [820, 431] on div "Files sent to this address will automatically be processed and tested for virus…" at bounding box center [784, 409] width 1568 height 669
click at [761, 252] on div "Try dropping some files here" at bounding box center [403, 269] width 756 height 53
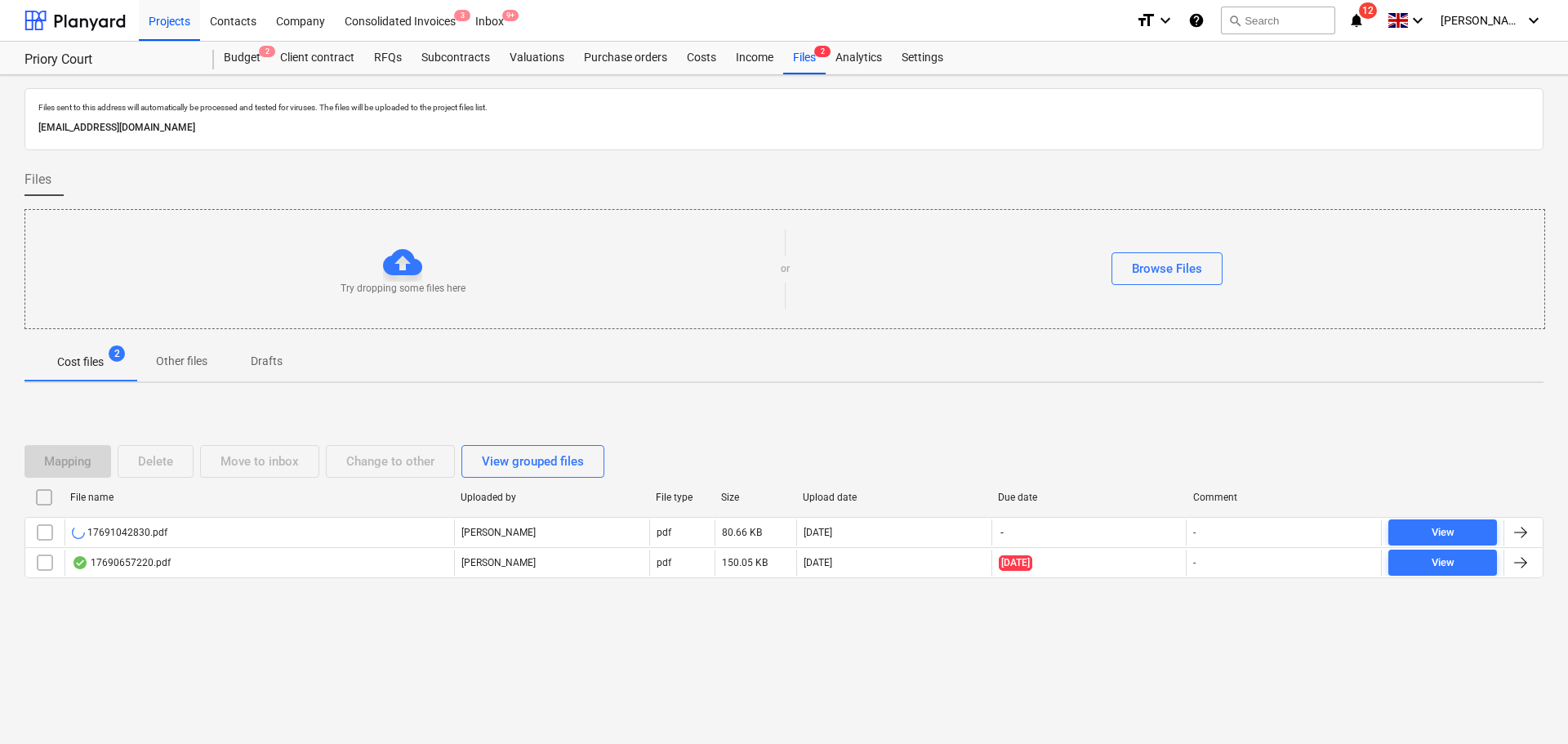
click at [705, 194] on div "Files" at bounding box center [784, 186] width 1519 height 46
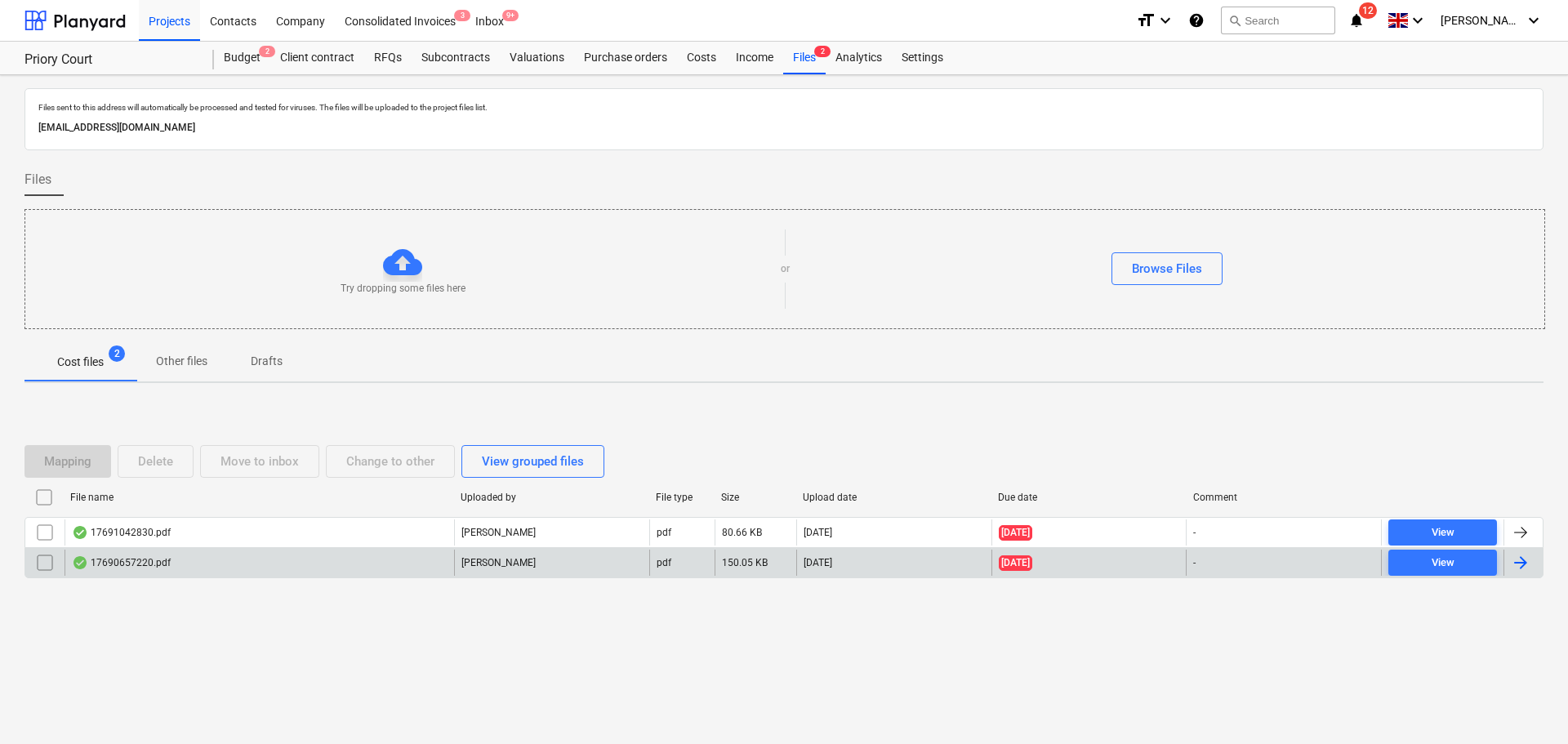
click at [688, 553] on div "pdf" at bounding box center [682, 563] width 65 height 26
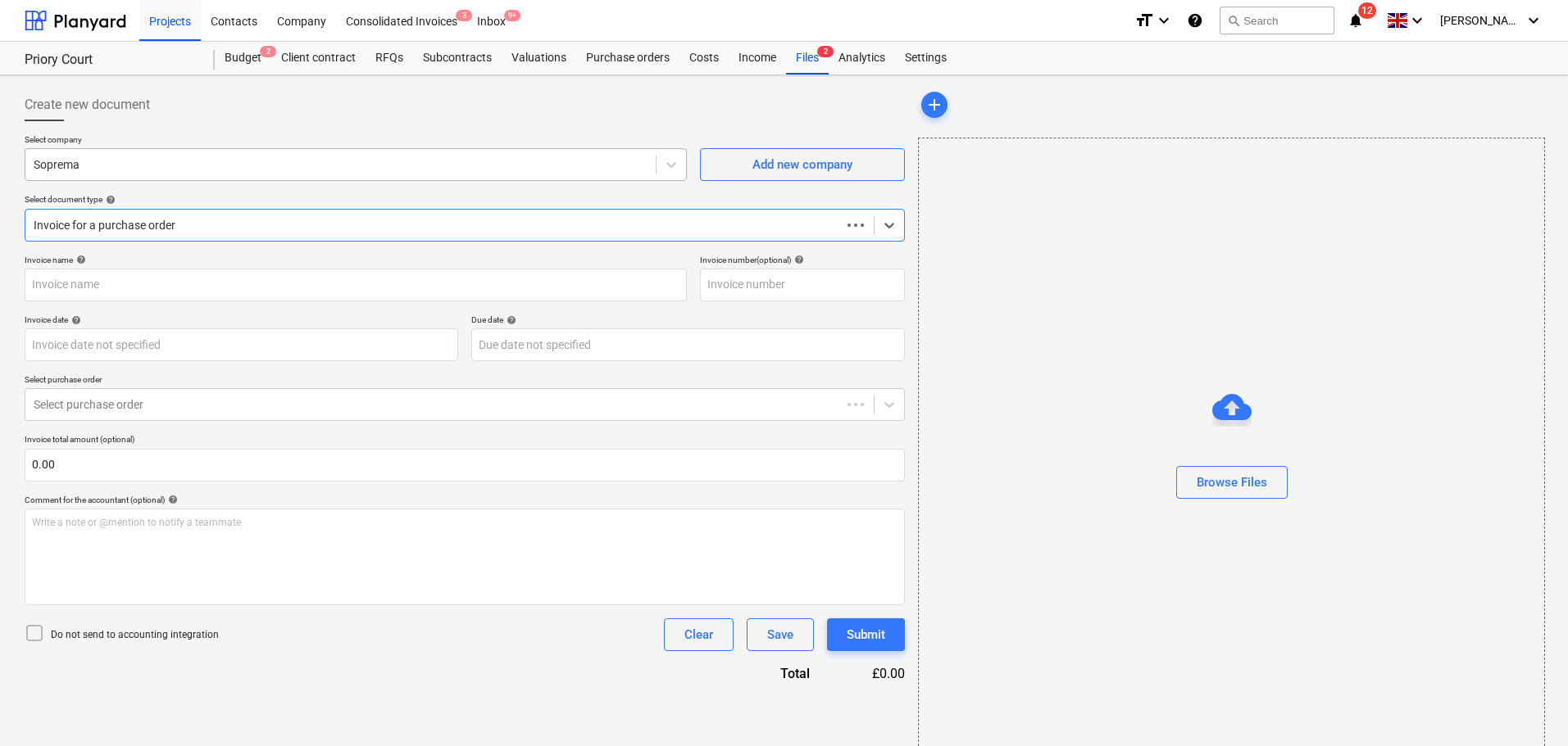
type input "C0000603"
type input "05 Aug 2025"
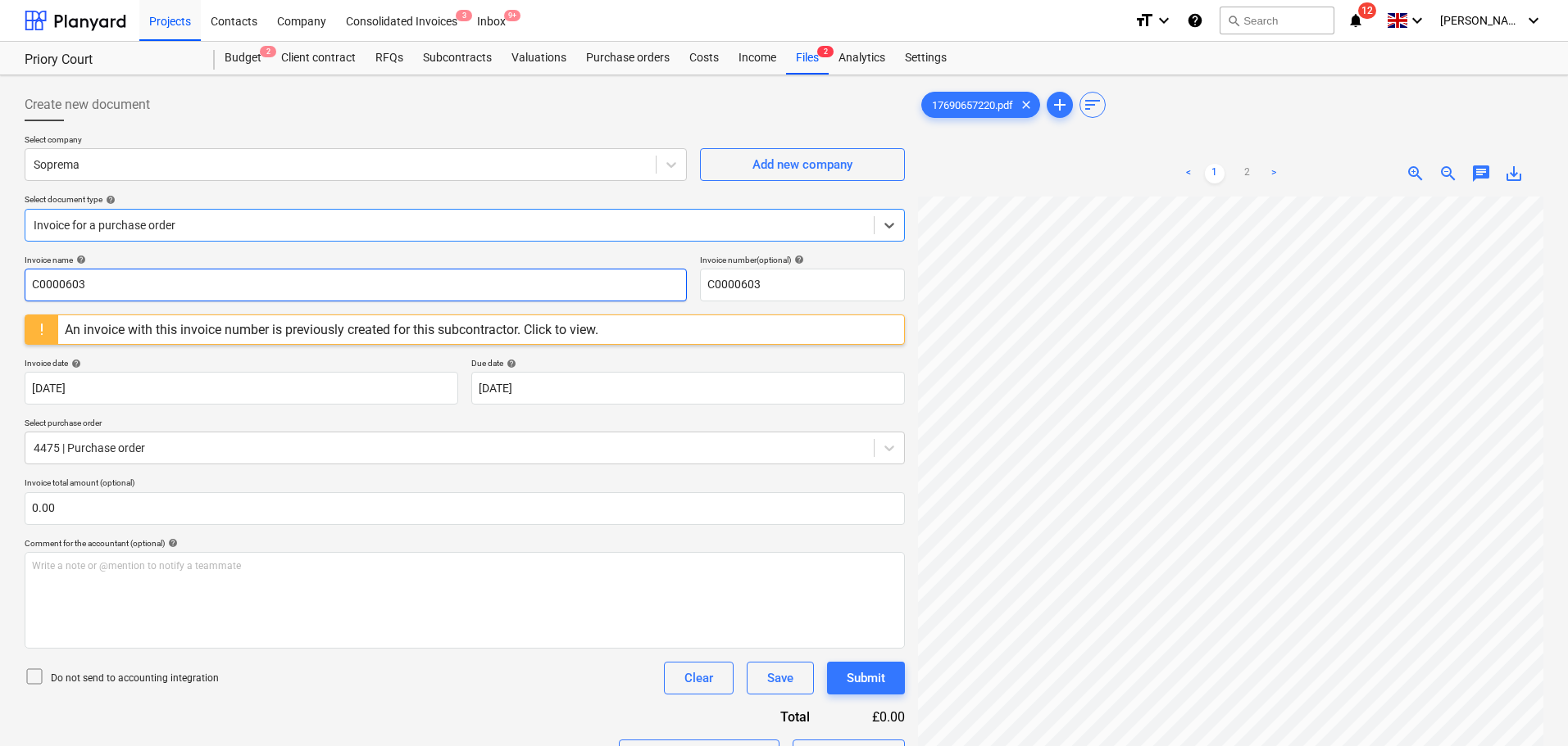
click at [176, 293] on input "C0000603" at bounding box center [356, 285] width 662 height 32
type input "95231"
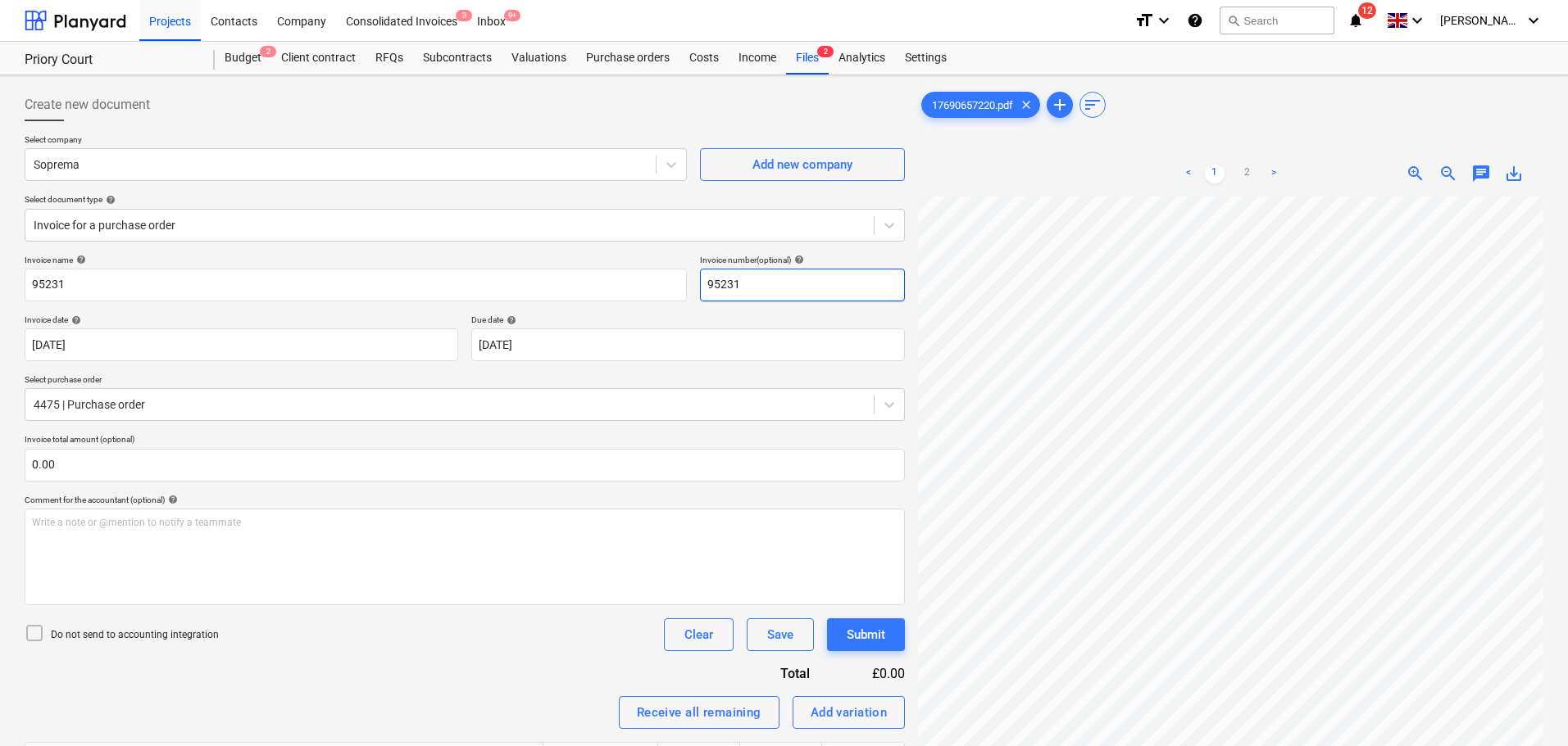
type input "95231"
drag, startPoint x: 322, startPoint y: 85, endPoint x: 309, endPoint y: 95, distance: 16.4
click at [322, 84] on div "Create new document Select company Soprema Add new company Select document type…" at bounding box center [464, 616] width 893 height 1069
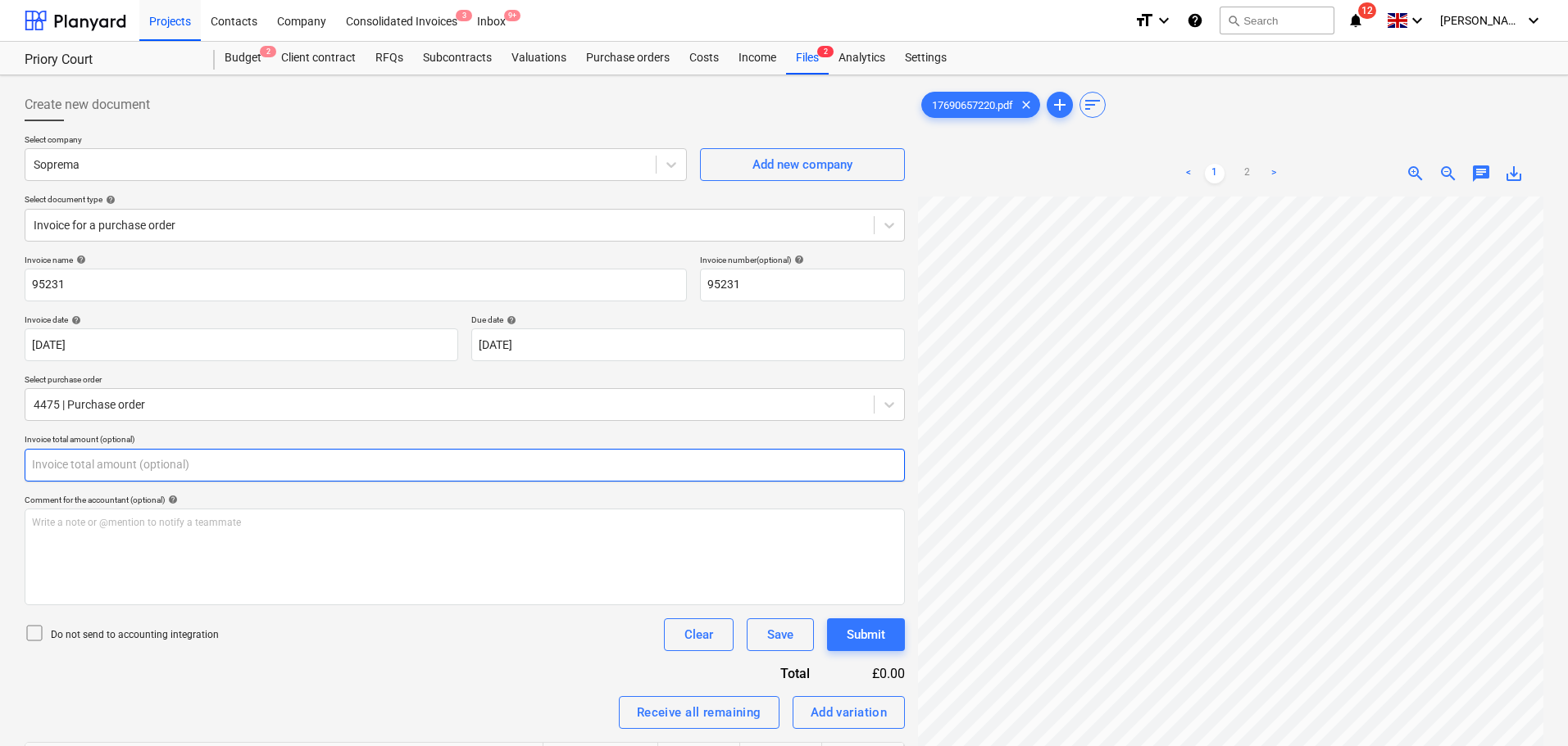
click at [142, 463] on input "text" at bounding box center [465, 466] width 880 height 32
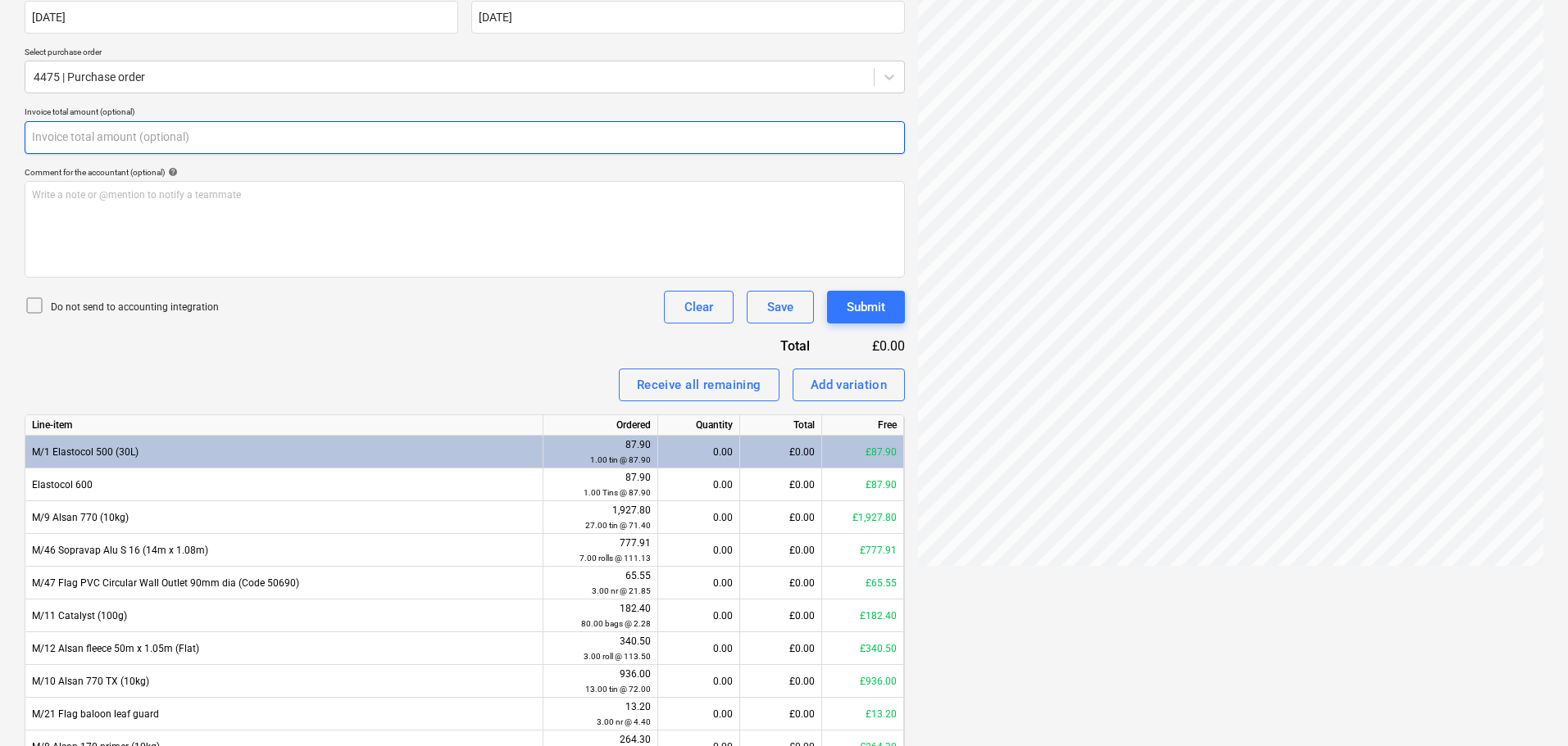
scroll to position [411, 0]
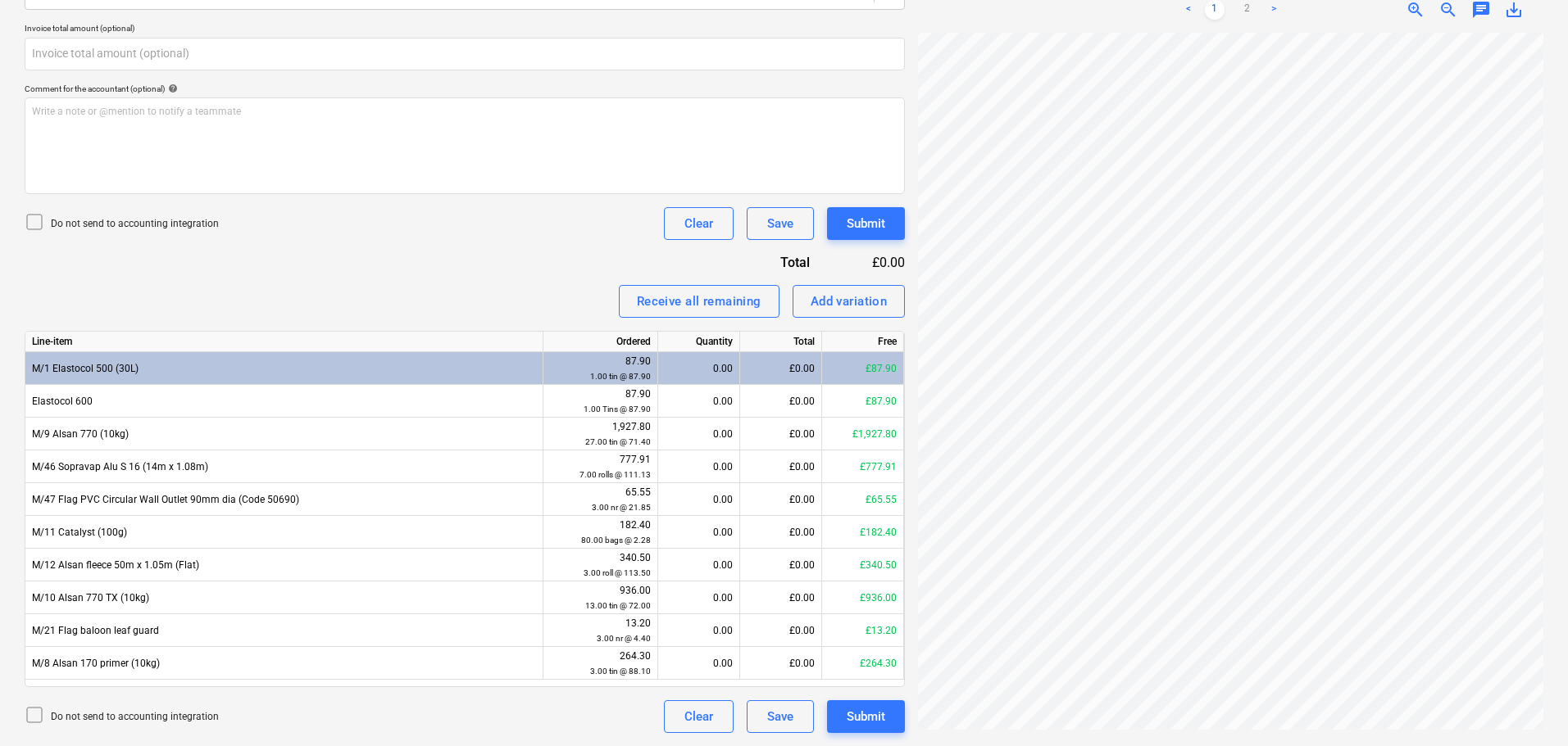
type input "0.00"
click at [623, 180] on div "Create new document Select company Soprema Add new company Select document type…" at bounding box center [784, 205] width 1532 height 1069
click at [164, 234] on div "Do not send to accounting integration" at bounding box center [122, 223] width 195 height 23
click at [723, 310] on div "Receive all remaining" at bounding box center [700, 301] width 125 height 21
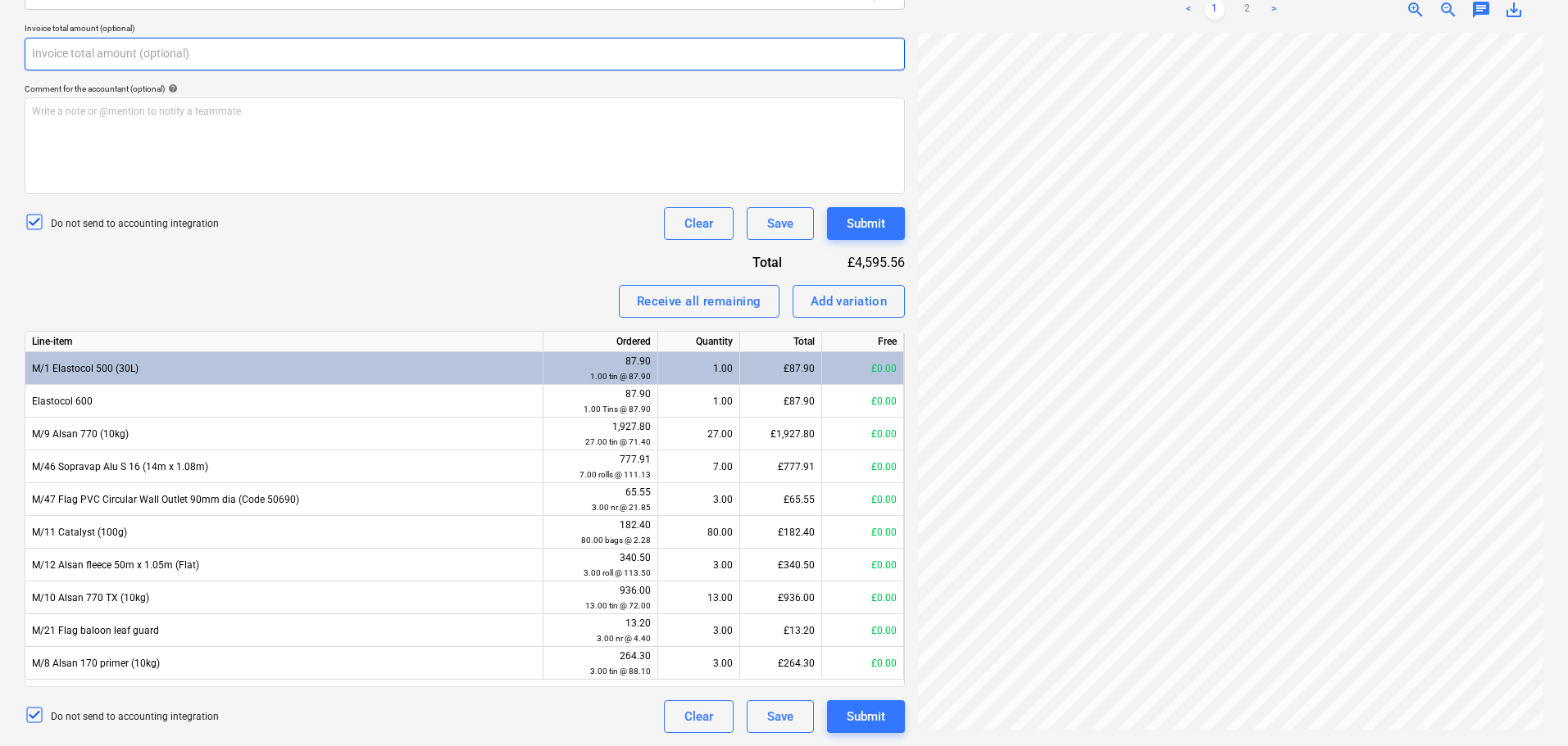
click at [408, 52] on input "text" at bounding box center [465, 54] width 880 height 32
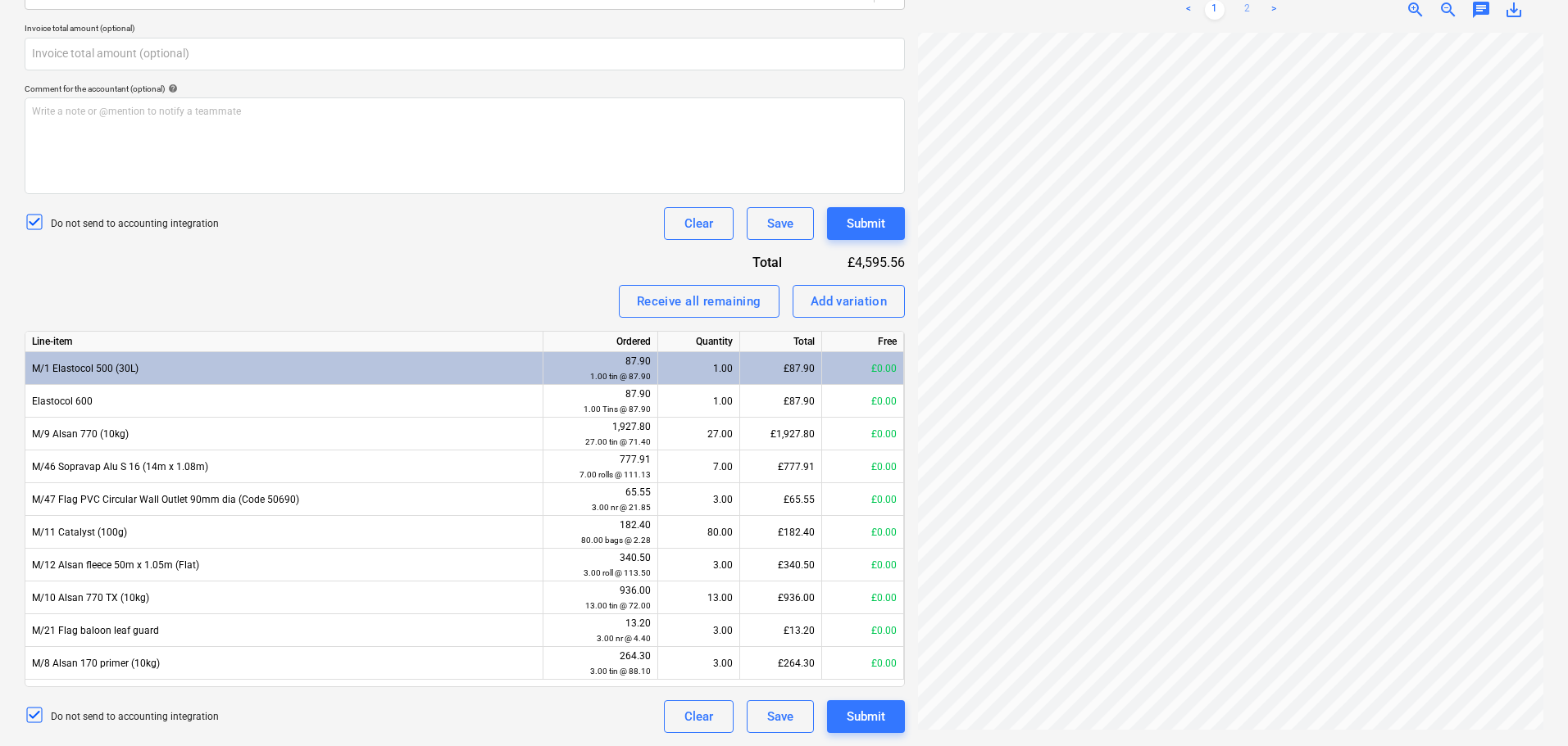
type input "0.00"
click at [1250, 12] on link "2" at bounding box center [1247, 9] width 20 height 20
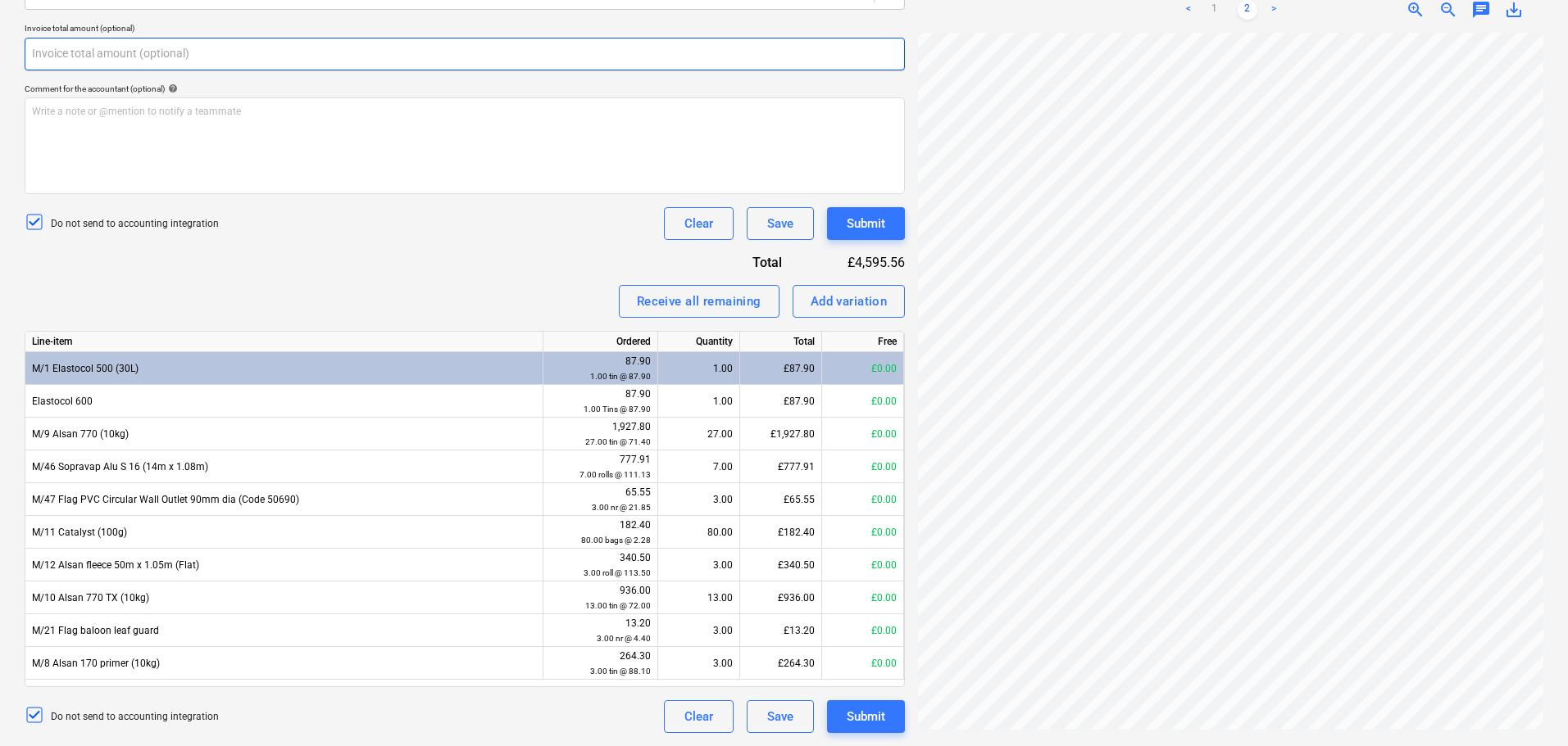
click at [319, 47] on input "text" at bounding box center [465, 54] width 880 height 32
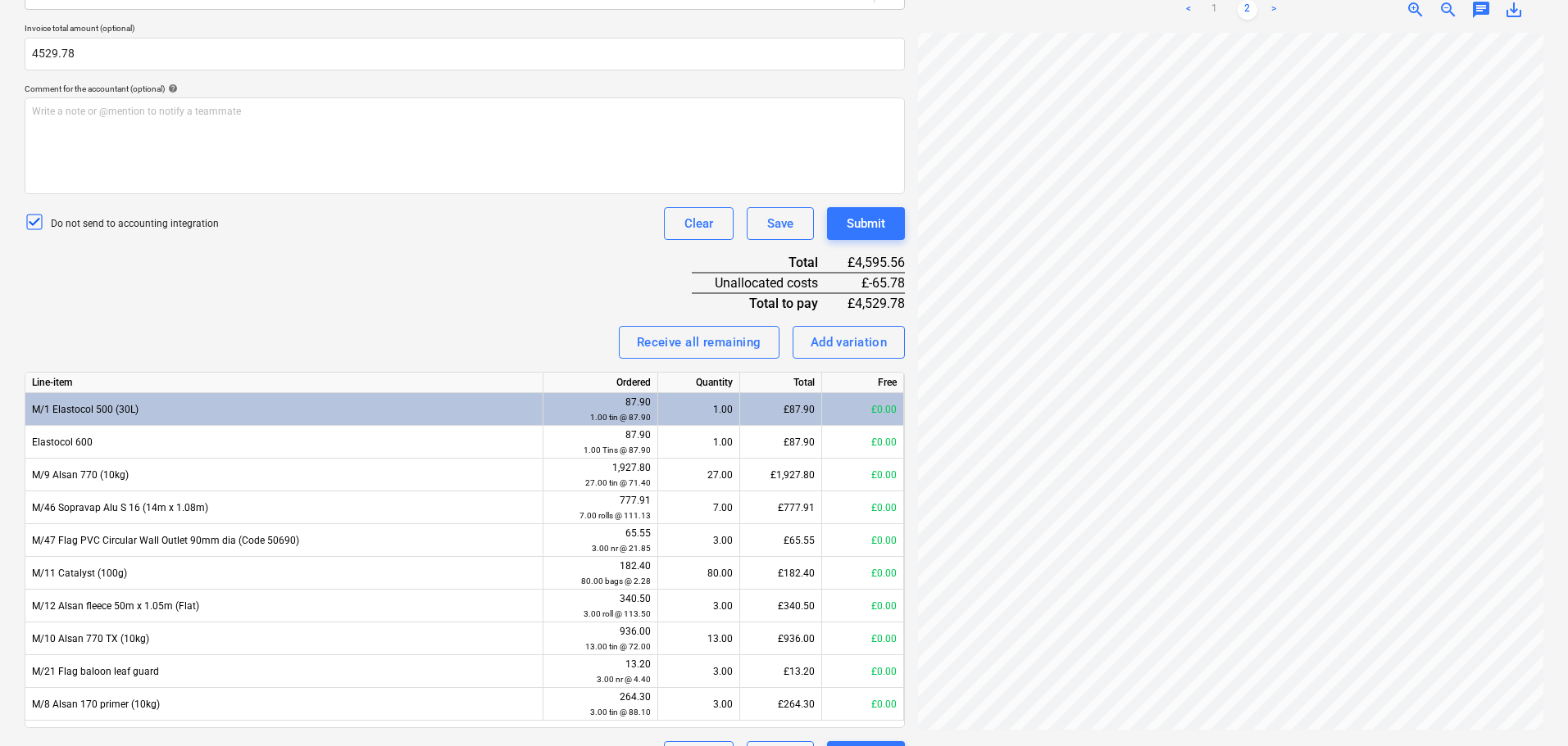
type input "4,529.78"
click at [372, 263] on div "Invoice name help 95231 Invoice number (optional) help 95231 Invoice date help …" at bounding box center [465, 308] width 880 height 930
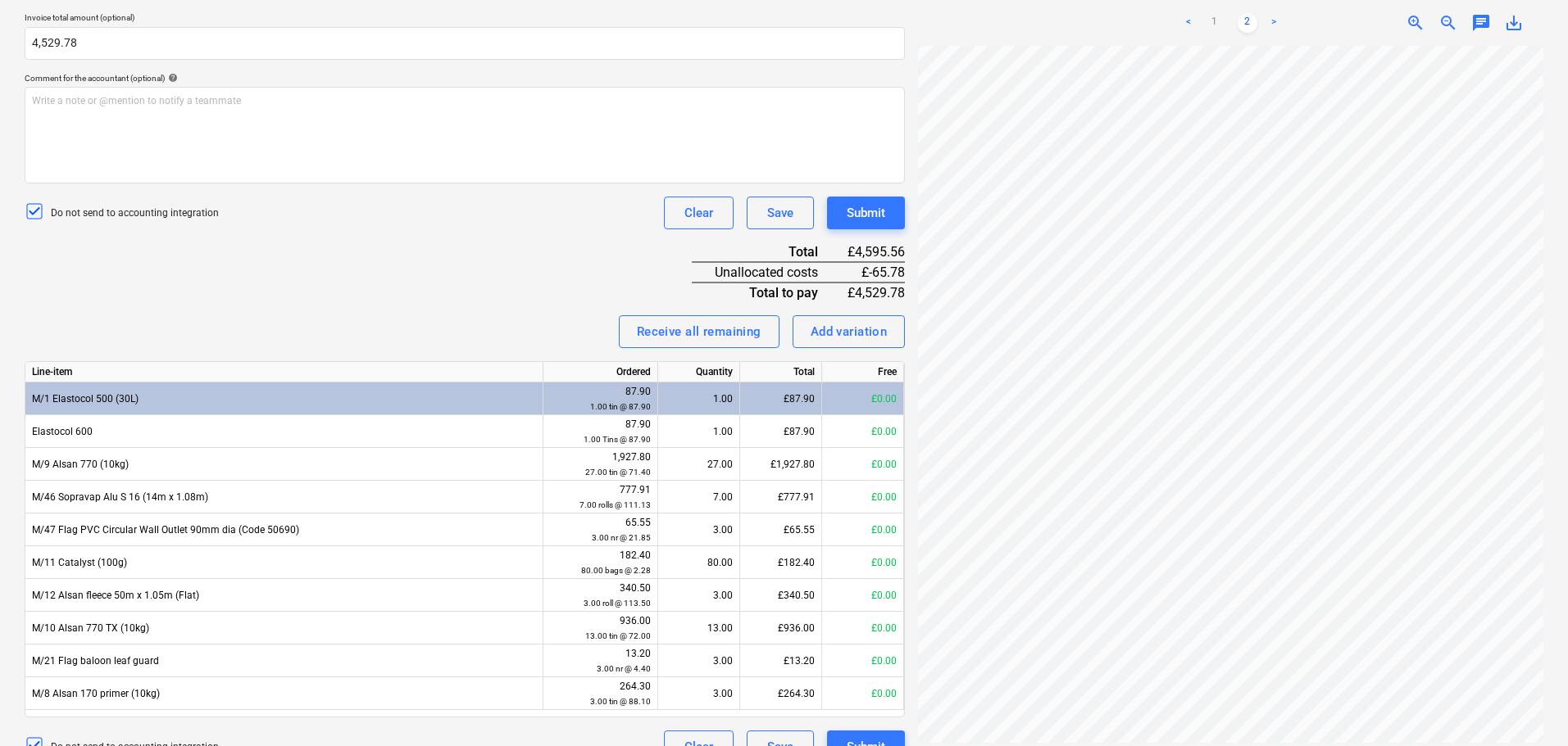
scroll to position [452, 0]
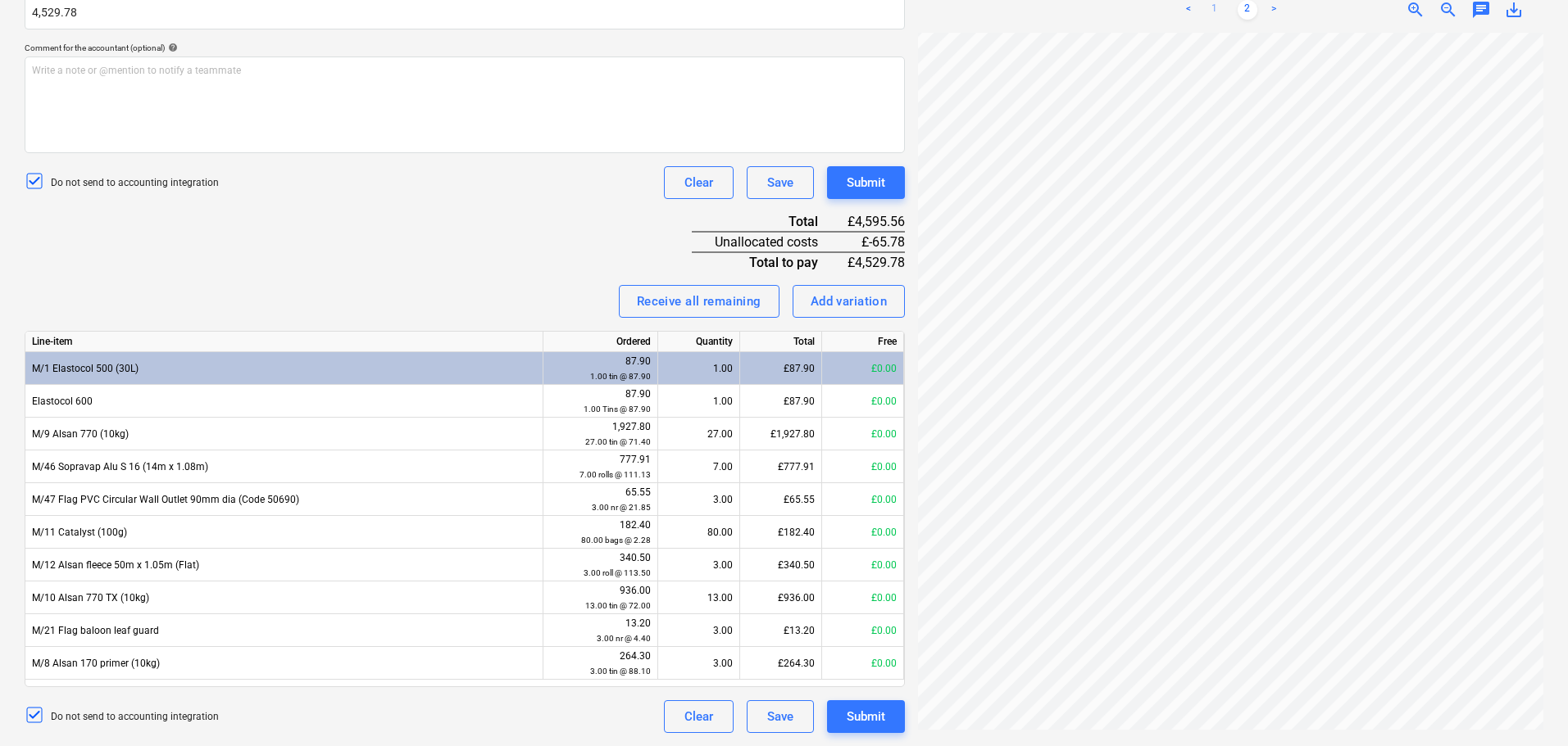
click at [1211, 10] on link "1" at bounding box center [1214, 9] width 20 height 20
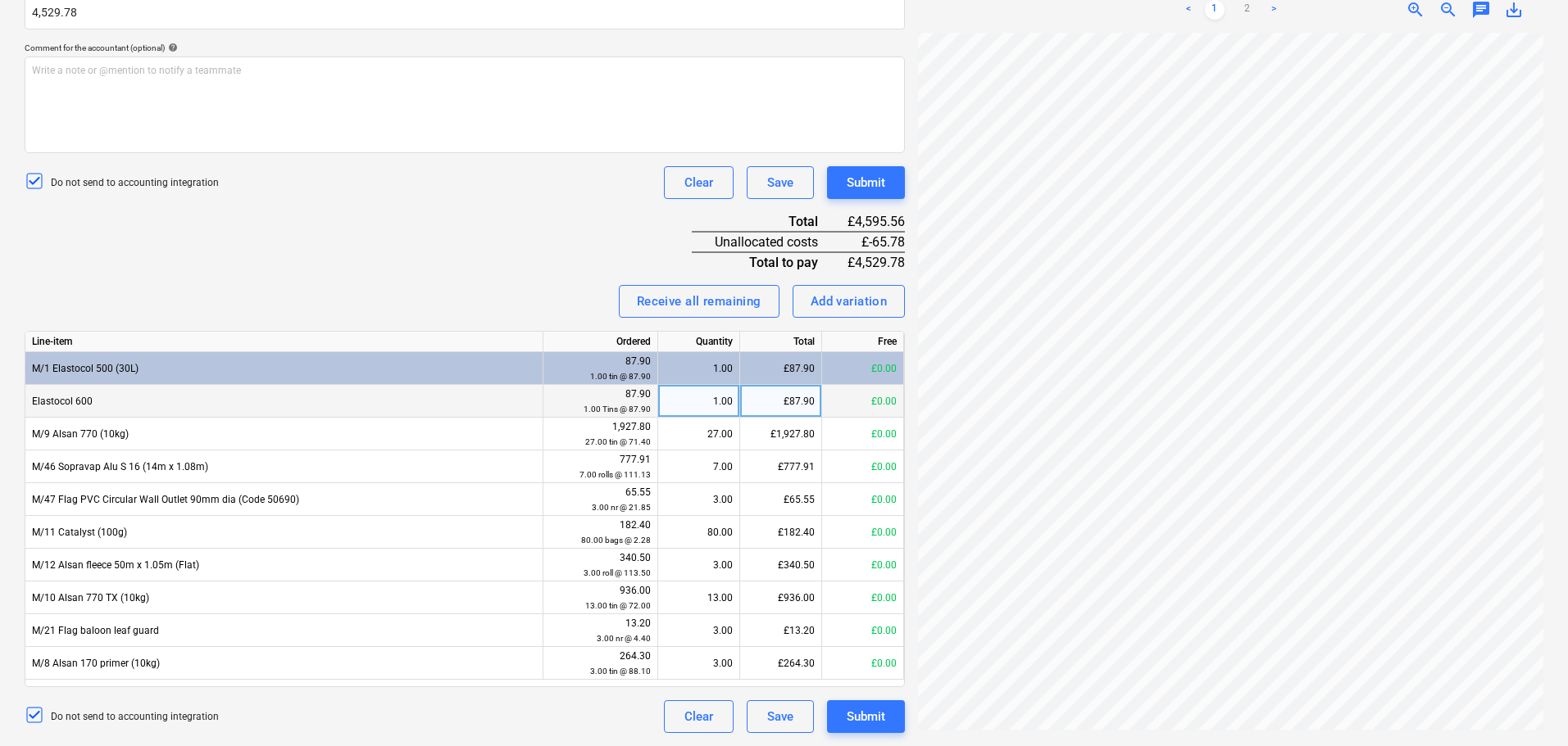
click at [694, 406] on div "1.00" at bounding box center [699, 402] width 68 height 32
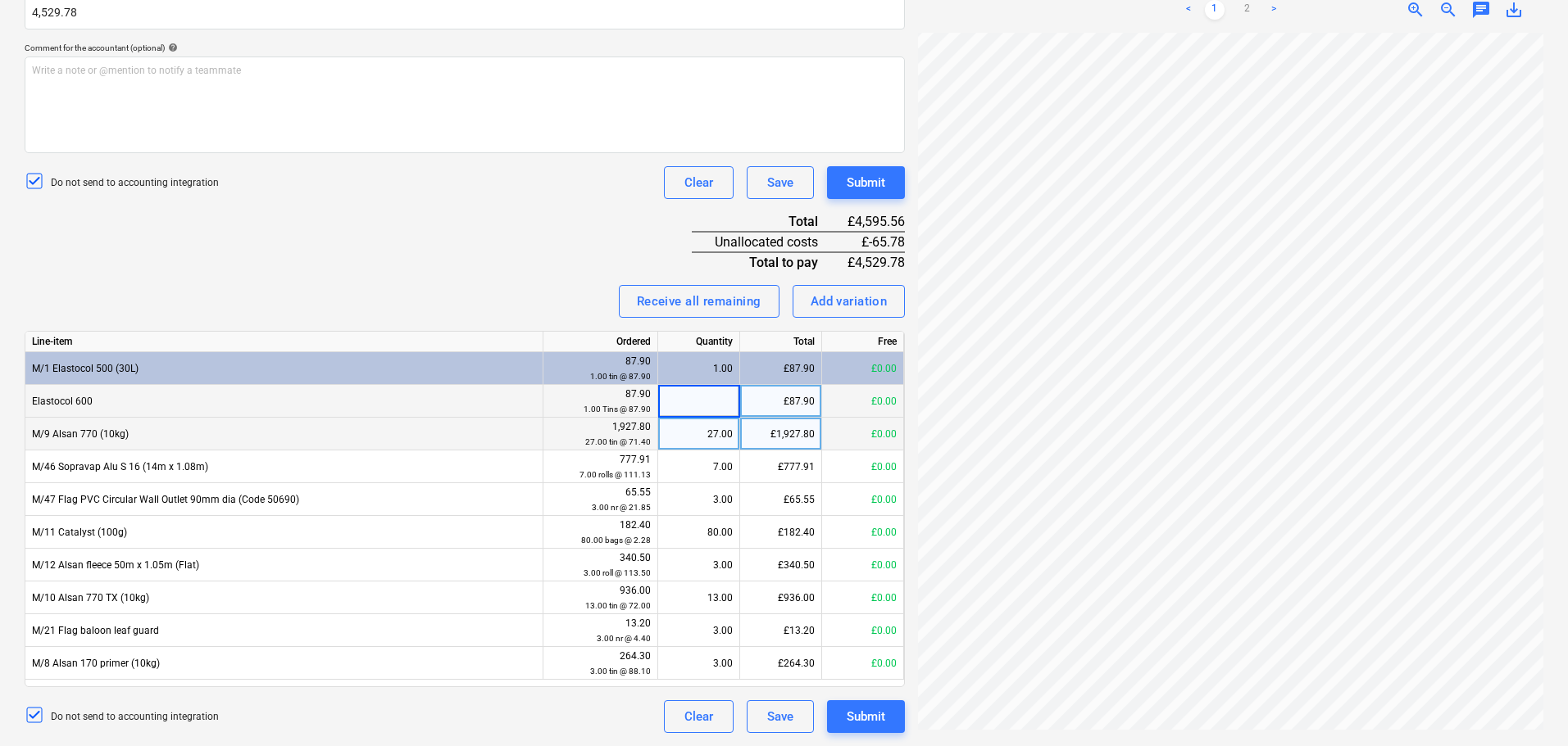
click at [697, 431] on div "27.00" at bounding box center [699, 434] width 68 height 32
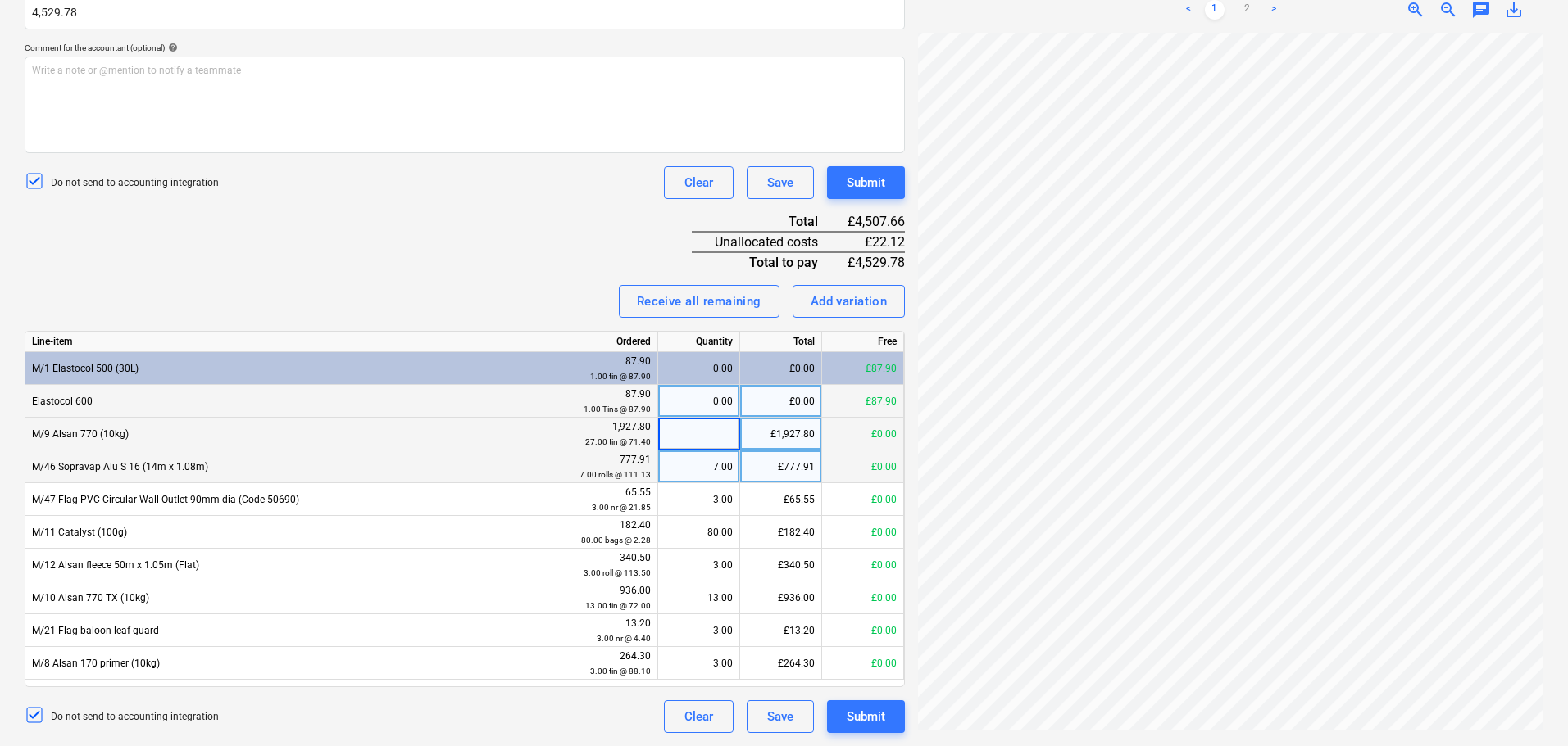
drag, startPoint x: 698, startPoint y: 465, endPoint x: 700, endPoint y: 515, distance: 50.0
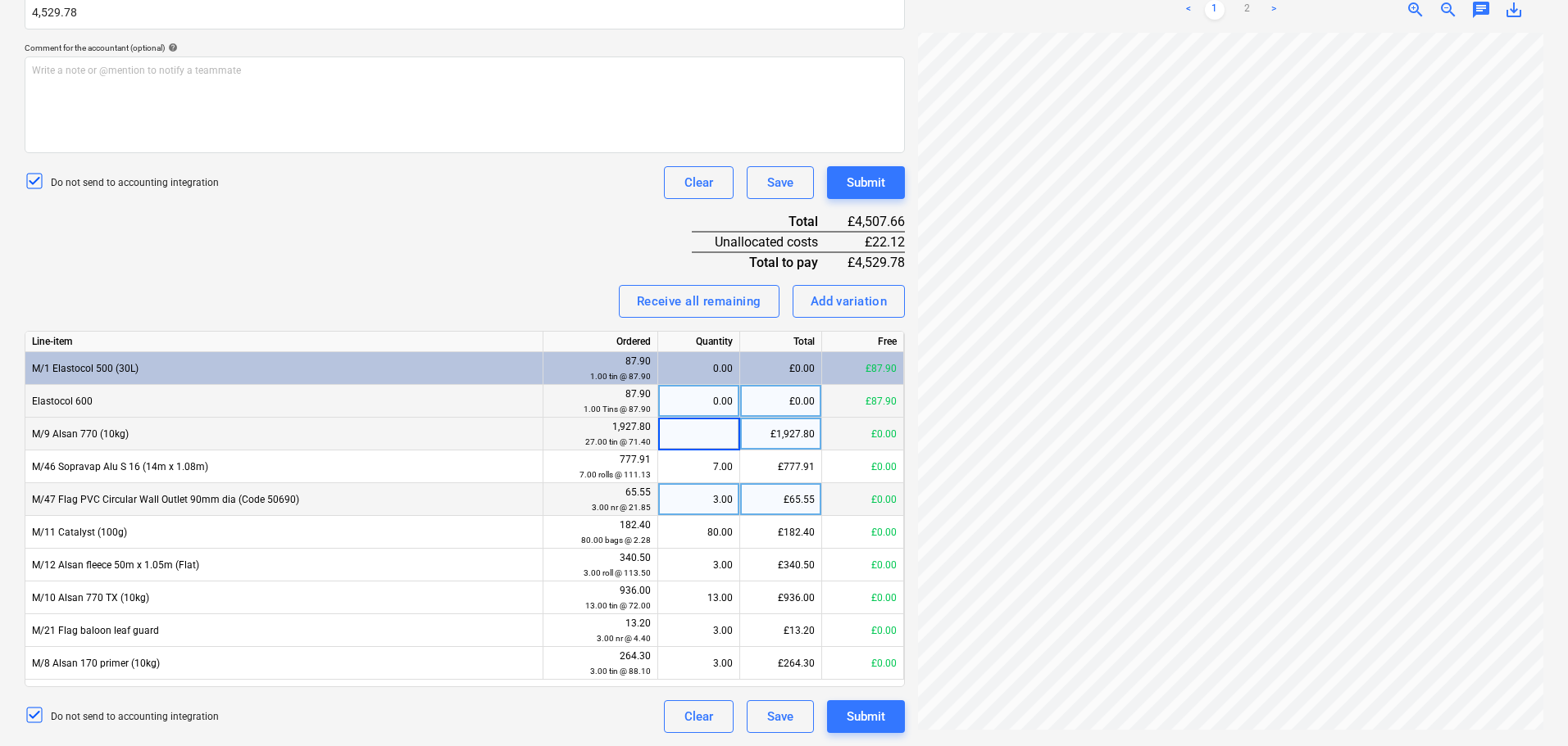
click at [698, 466] on div "7.00" at bounding box center [699, 466] width 68 height 32
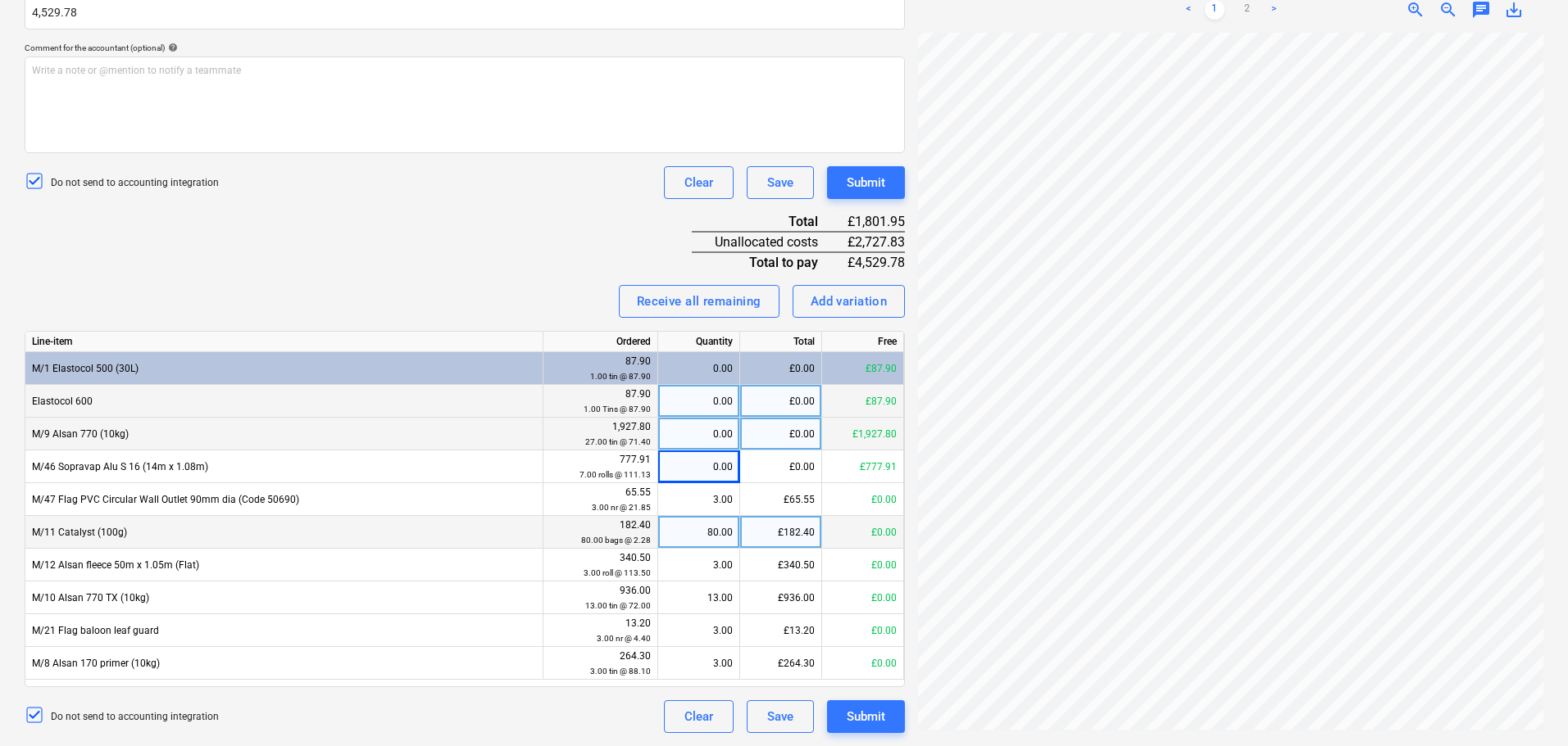
click at [700, 518] on div "80.00" at bounding box center [699, 532] width 68 height 32
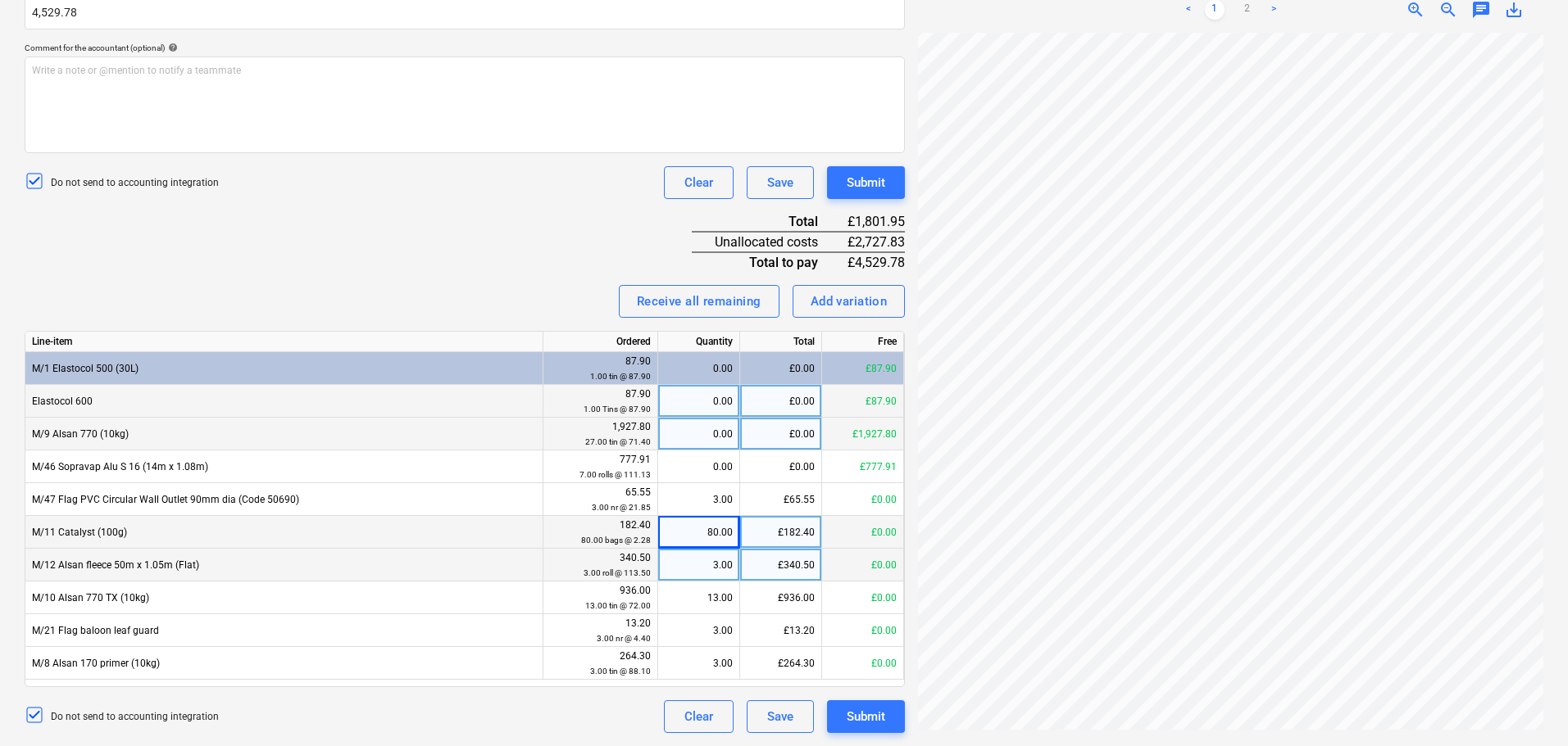
click at [699, 552] on div "3.00" at bounding box center [699, 565] width 68 height 32
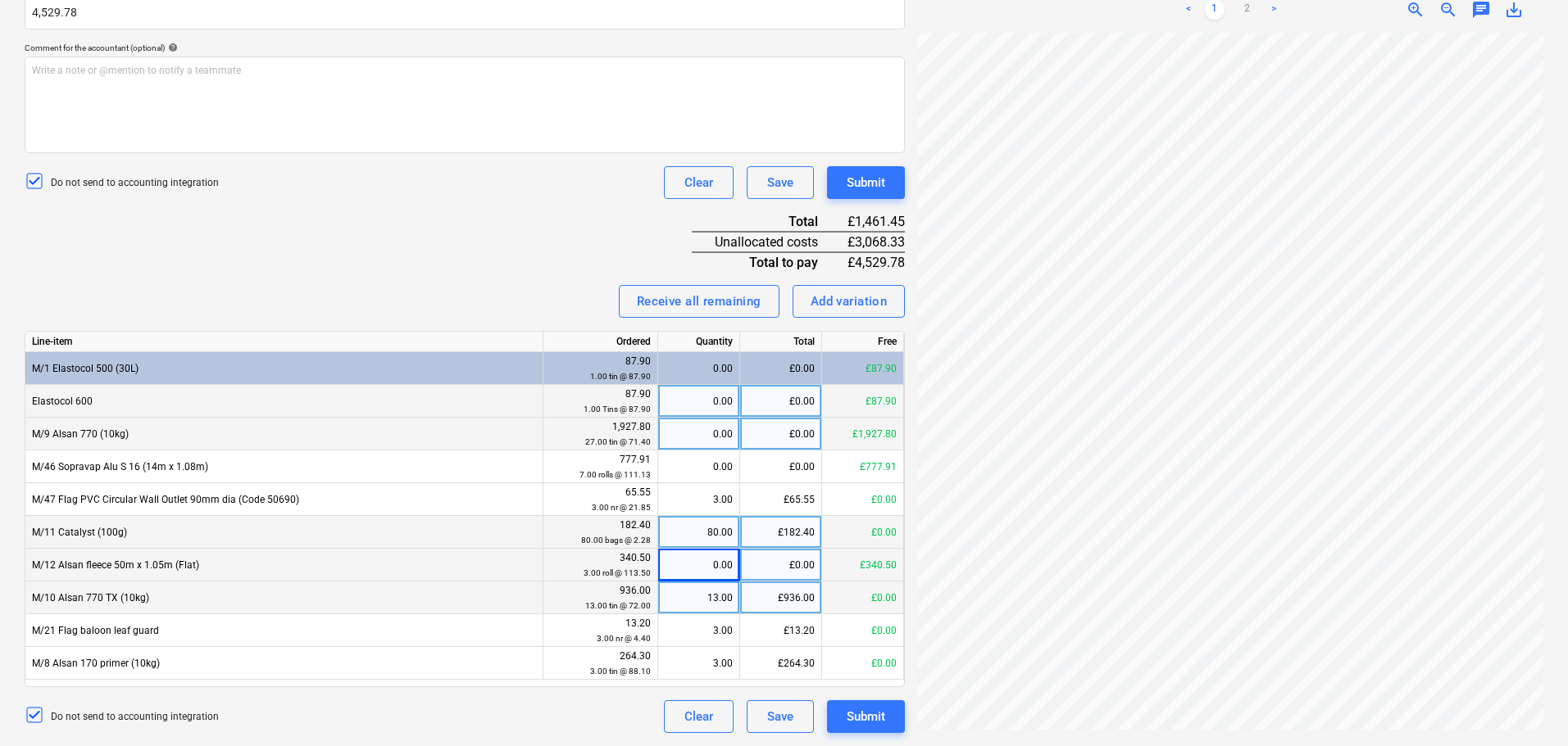
click at [692, 600] on div "13.00" at bounding box center [699, 598] width 68 height 32
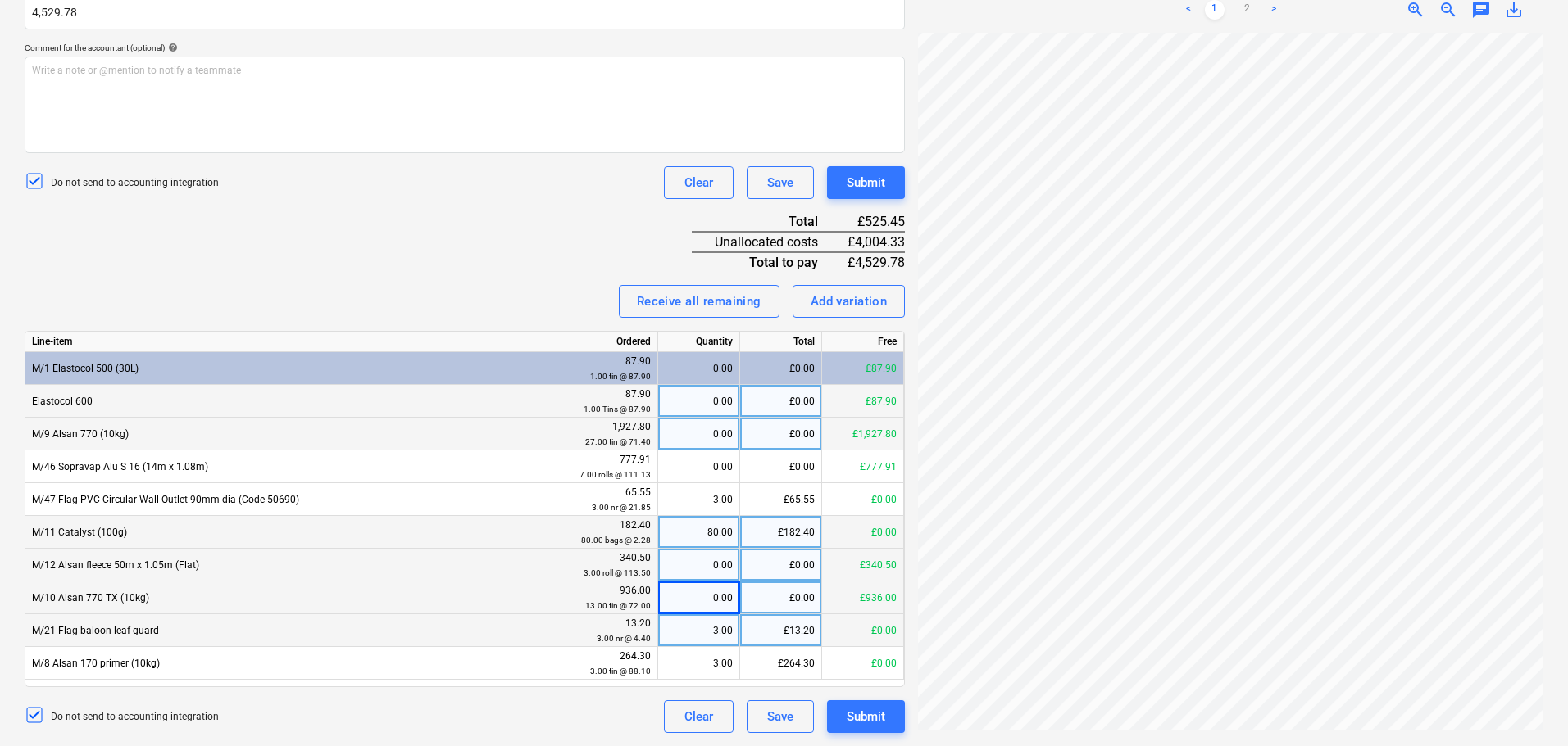
click at [690, 625] on div "3.00" at bounding box center [699, 631] width 68 height 32
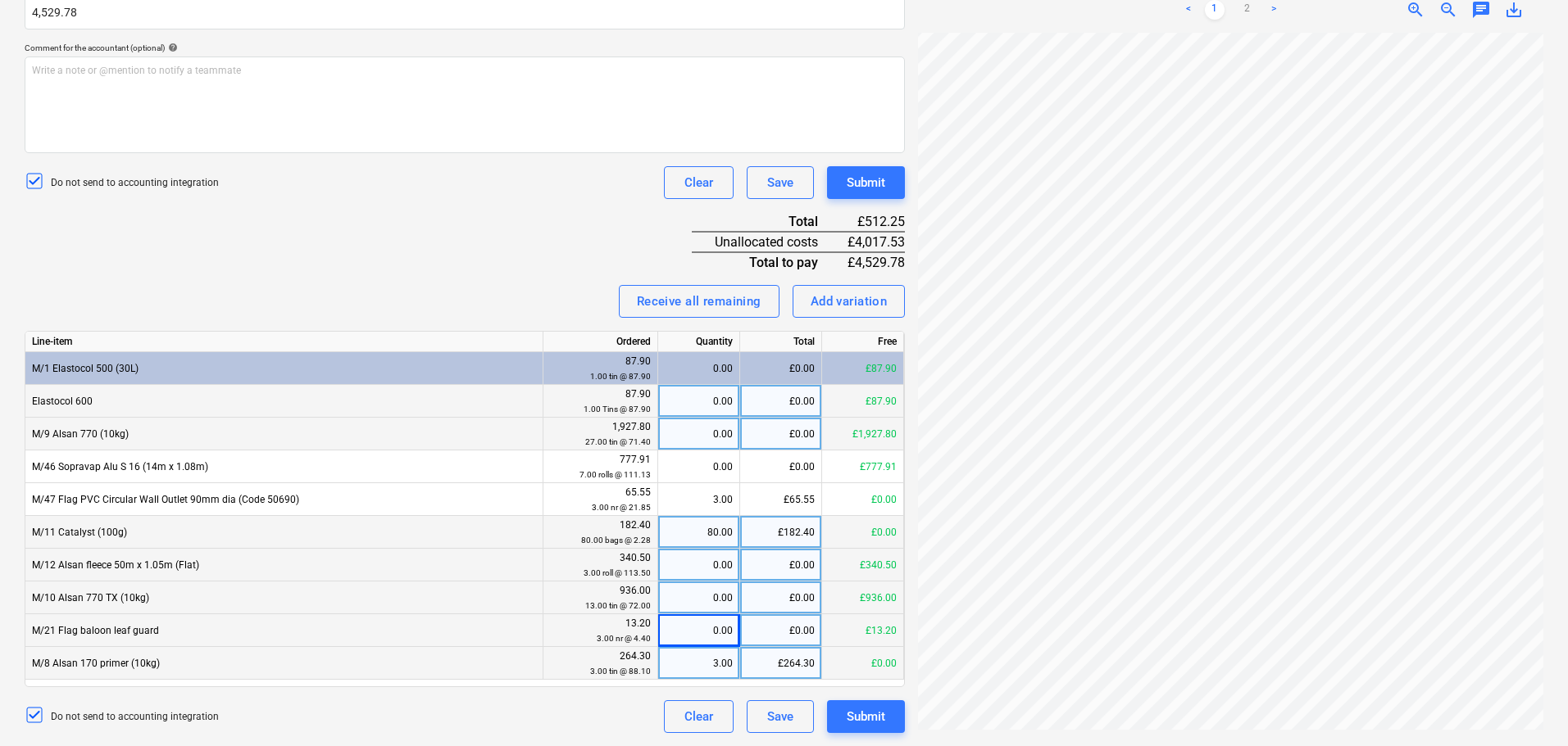
click at [692, 650] on div "3.00" at bounding box center [699, 663] width 68 height 32
click at [711, 535] on div "80.00" at bounding box center [699, 532] width 68 height 32
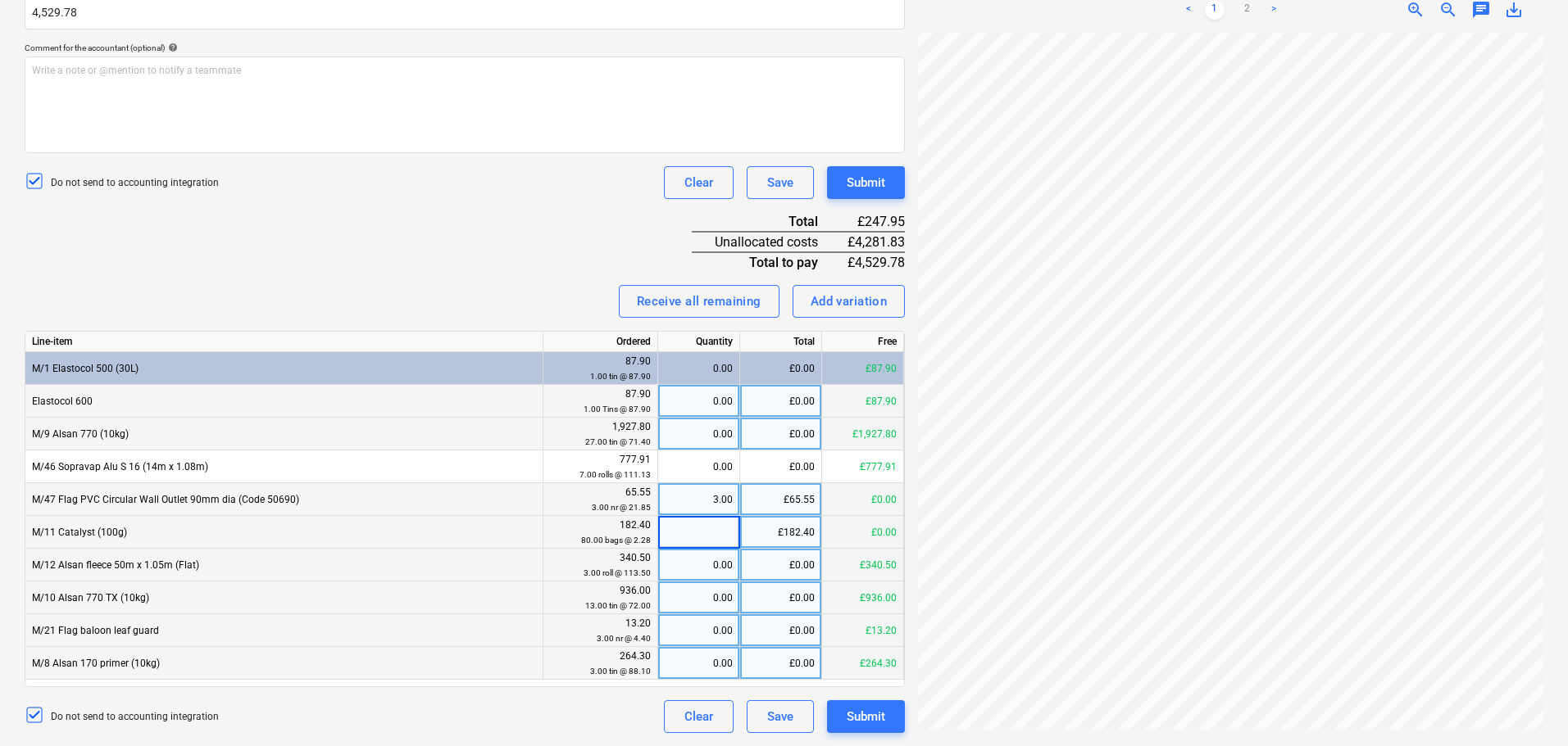
click at [708, 508] on div "3.00" at bounding box center [699, 500] width 68 height 32
click at [555, 211] on div "Invoice name help 95231 Invoice number (optional) help 95231 Invoice date help …" at bounding box center [465, 267] width 880 height 930
click at [707, 501] on div "3.00" at bounding box center [699, 500] width 68 height 32
click at [485, 273] on div "Invoice name help 95231 Invoice number (optional) help 95231 Invoice date help …" at bounding box center [465, 267] width 880 height 930
click at [548, 251] on div "Invoice name help 95231 Invoice number (optional) help 95231 Invoice date help …" at bounding box center [465, 267] width 880 height 930
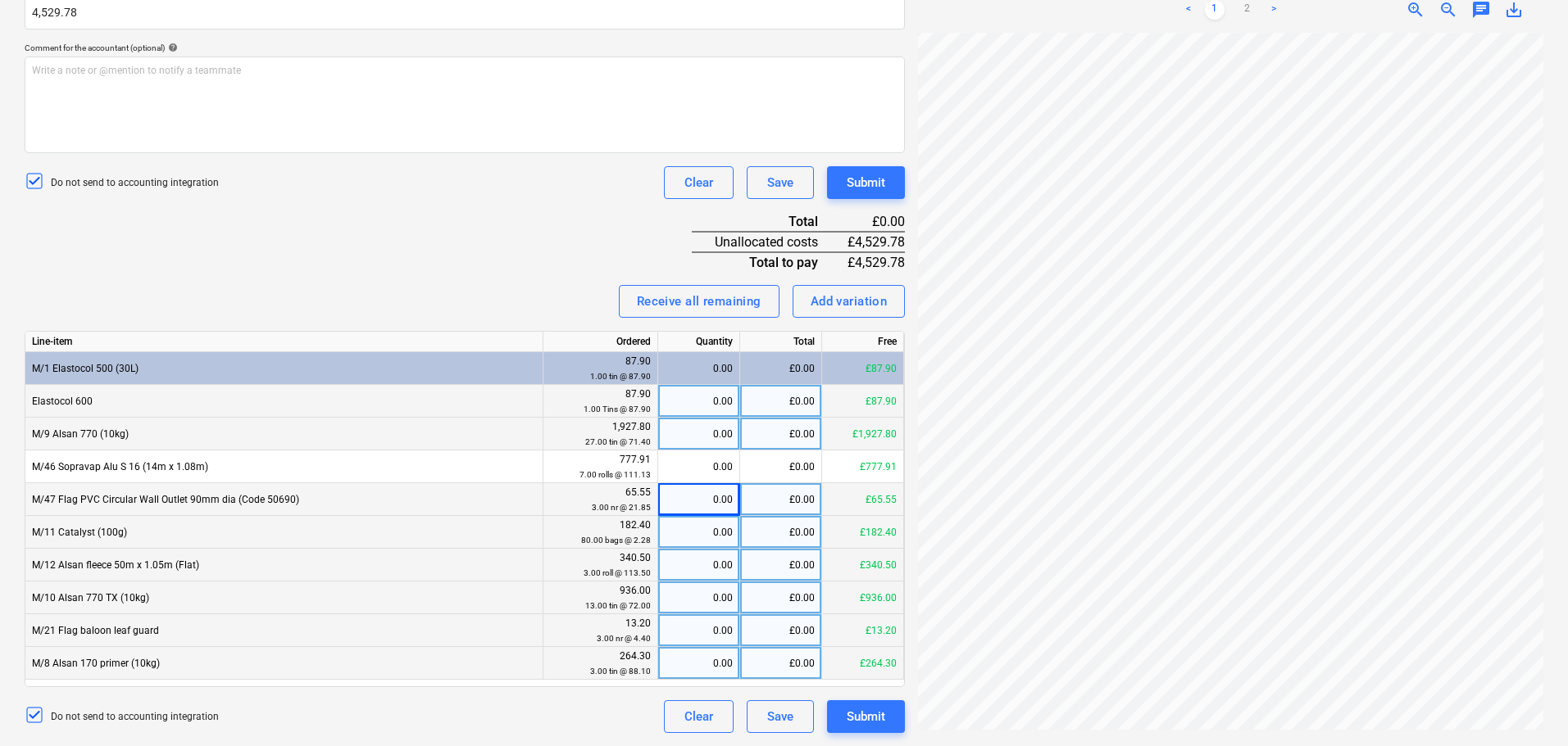
click at [759, 398] on div "£0.00" at bounding box center [781, 402] width 82 height 32
type input "87.90"
click at [514, 282] on div "Invoice name help 95231 Invoice number (optional) help 95231 Invoice date help …" at bounding box center [465, 267] width 880 height 930
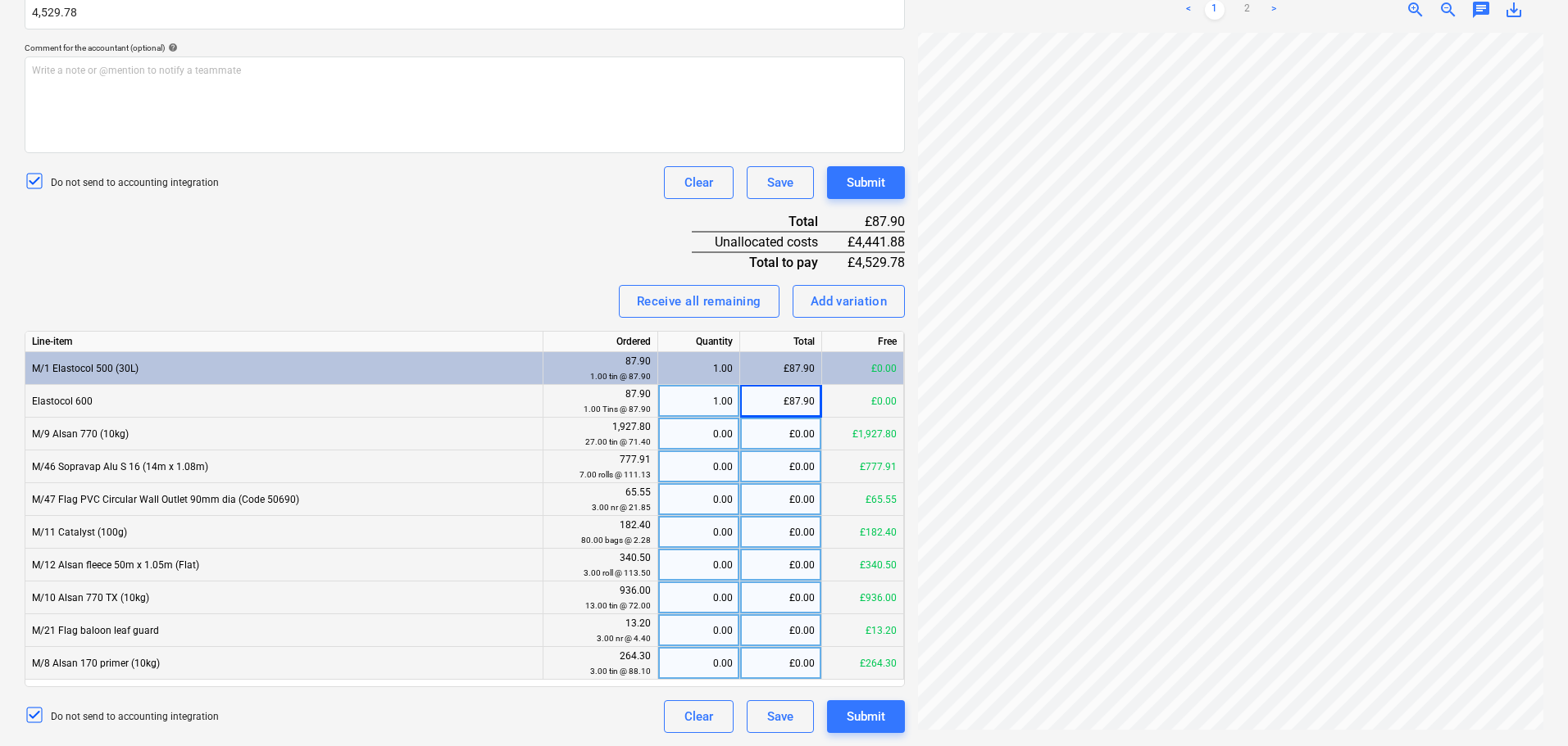
click at [770, 466] on div "£0.00" at bounding box center [781, 466] width 82 height 32
type input "777.92"
click at [534, 281] on div "Invoice name help 95231 Invoice number (optional) help 95231 Invoice date help …" at bounding box center [465, 267] width 880 height 930
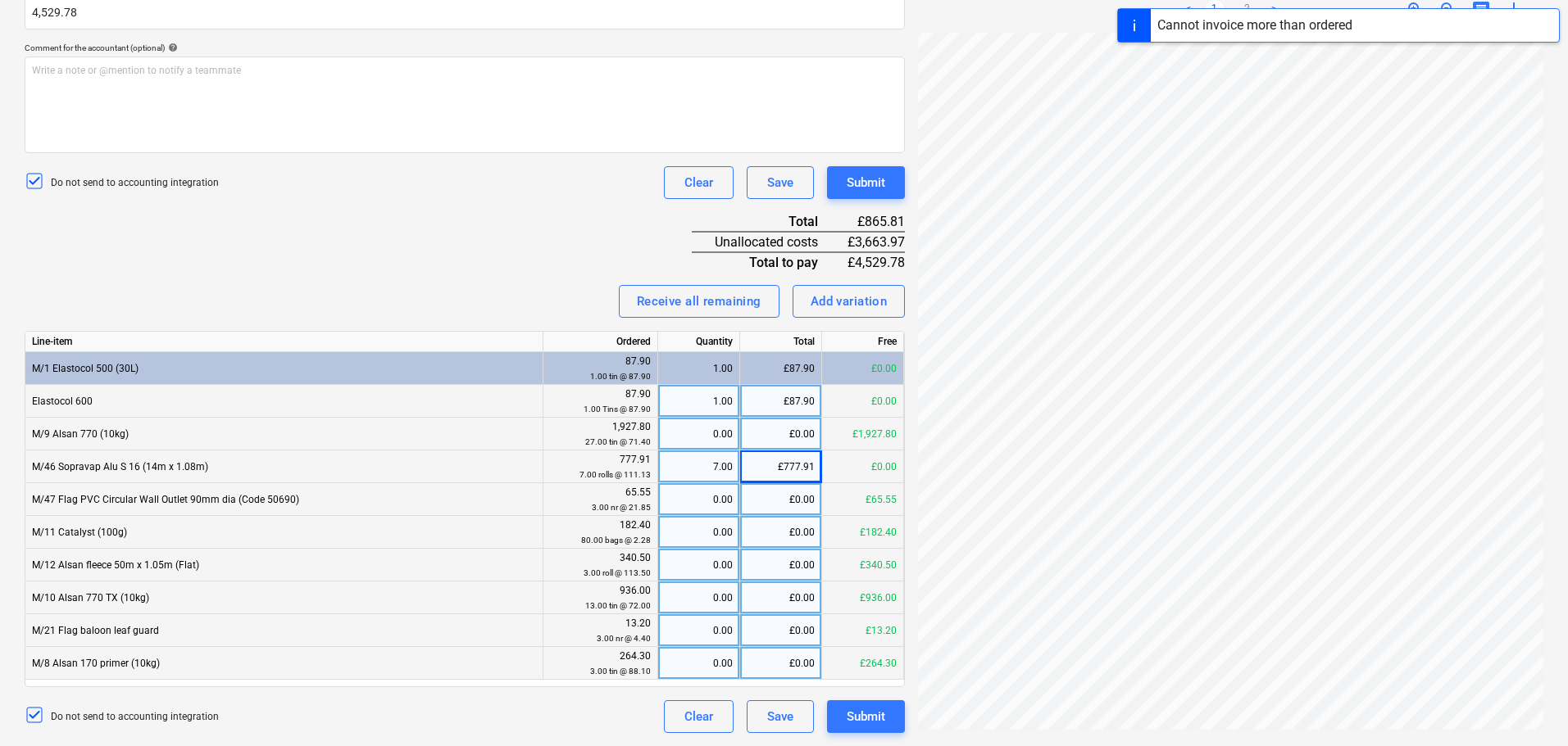
click at [717, 471] on div "7.00" at bounding box center [699, 466] width 68 height 32
click at [711, 473] on input "69" at bounding box center [699, 466] width 81 height 32
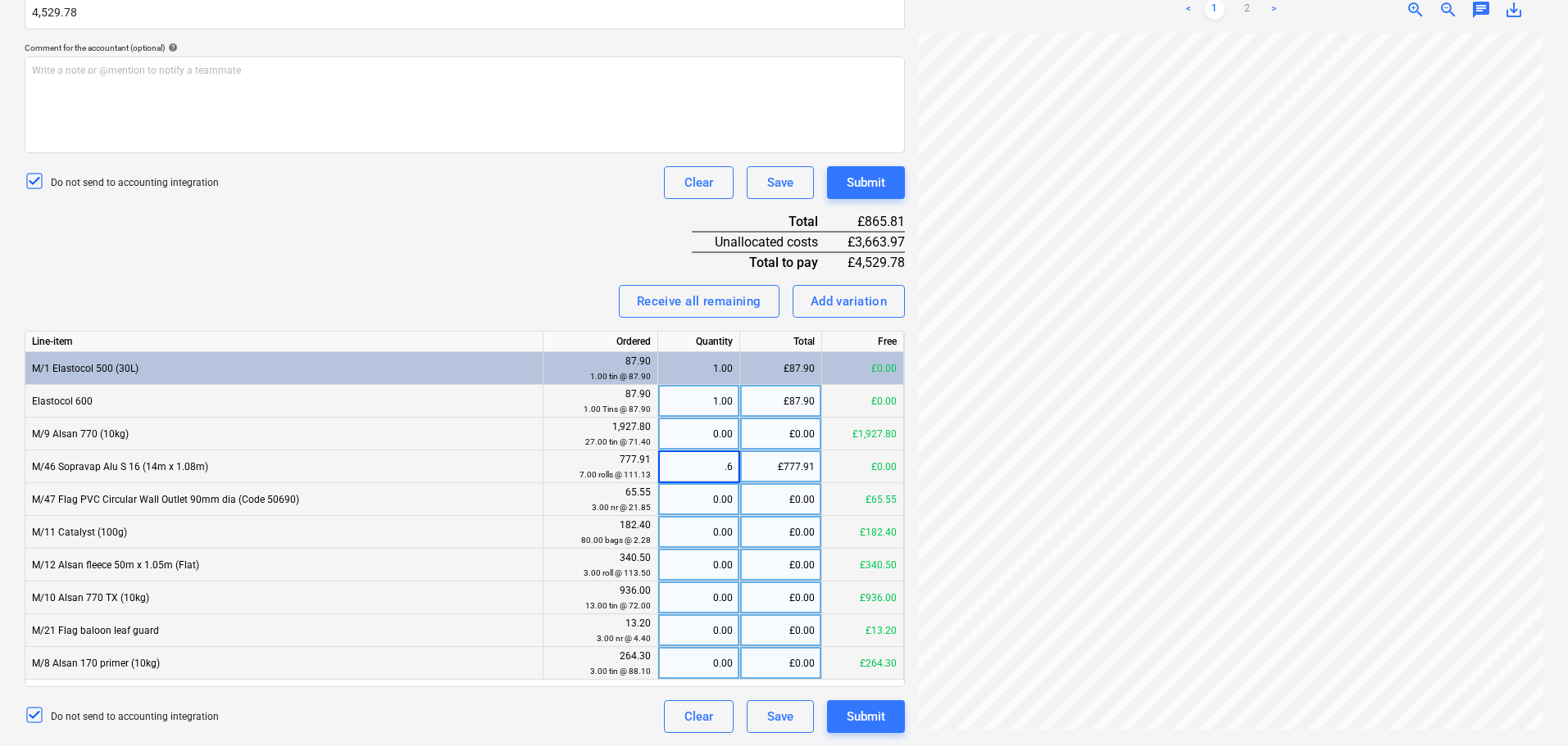
type input ".69"
click at [569, 312] on div "Receive all remaining Add variation" at bounding box center [465, 301] width 880 height 32
click at [772, 661] on div "£0.00" at bounding box center [781, 663] width 82 height 32
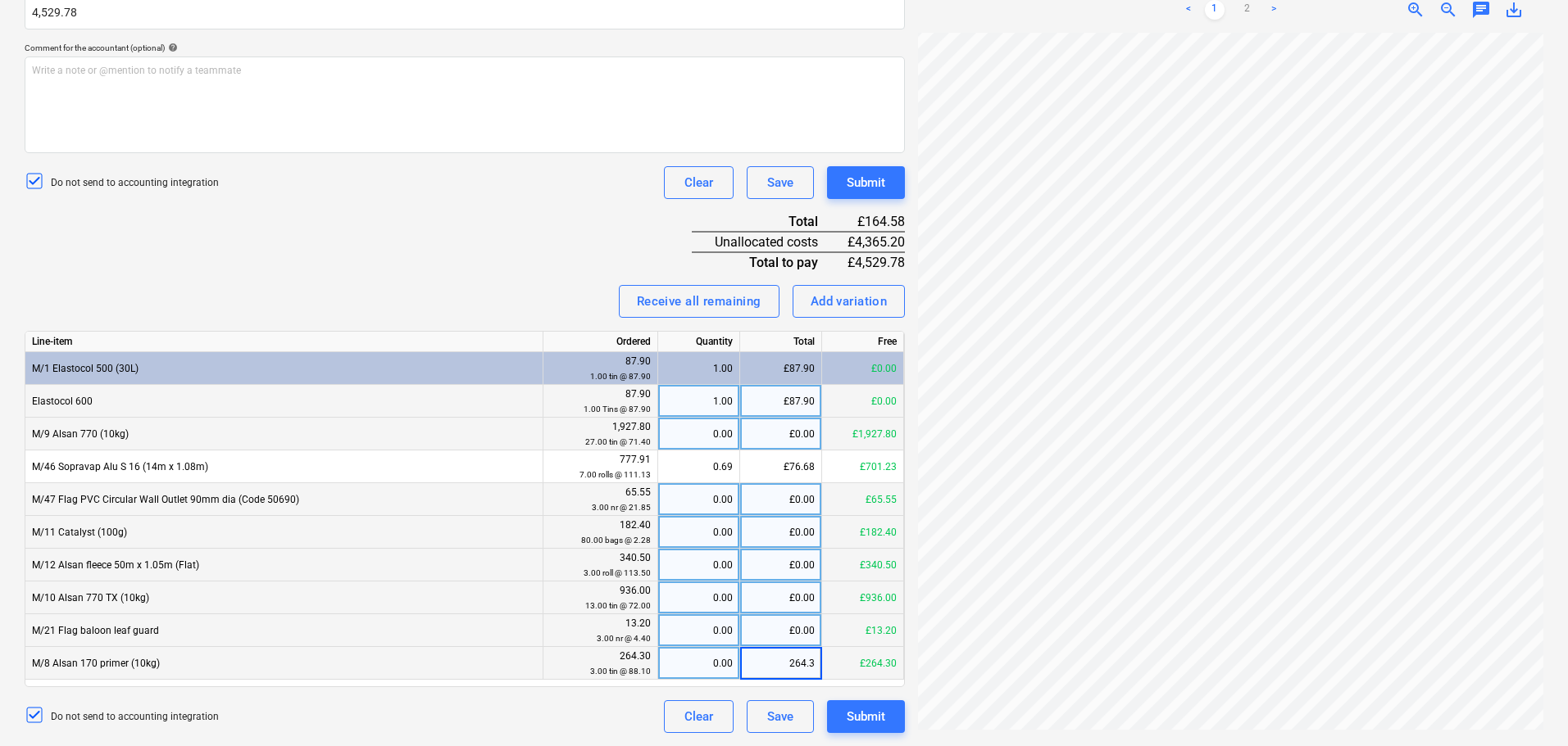
type input "264.30"
click at [423, 245] on div "Invoice name help 95231 Invoice number (optional) help 95231 Invoice date help …" at bounding box center [465, 267] width 880 height 930
click at [423, 243] on div "Invoice name help 95231 Invoice number (optional) help 95231 Invoice date help …" at bounding box center [465, 267] width 880 height 930
click at [424, 242] on div "Invoice name help 95231 Invoice number (optional) help 95231 Invoice date help …" at bounding box center [465, 267] width 880 height 930
click at [799, 438] on div "£0.00" at bounding box center [781, 434] width 82 height 32
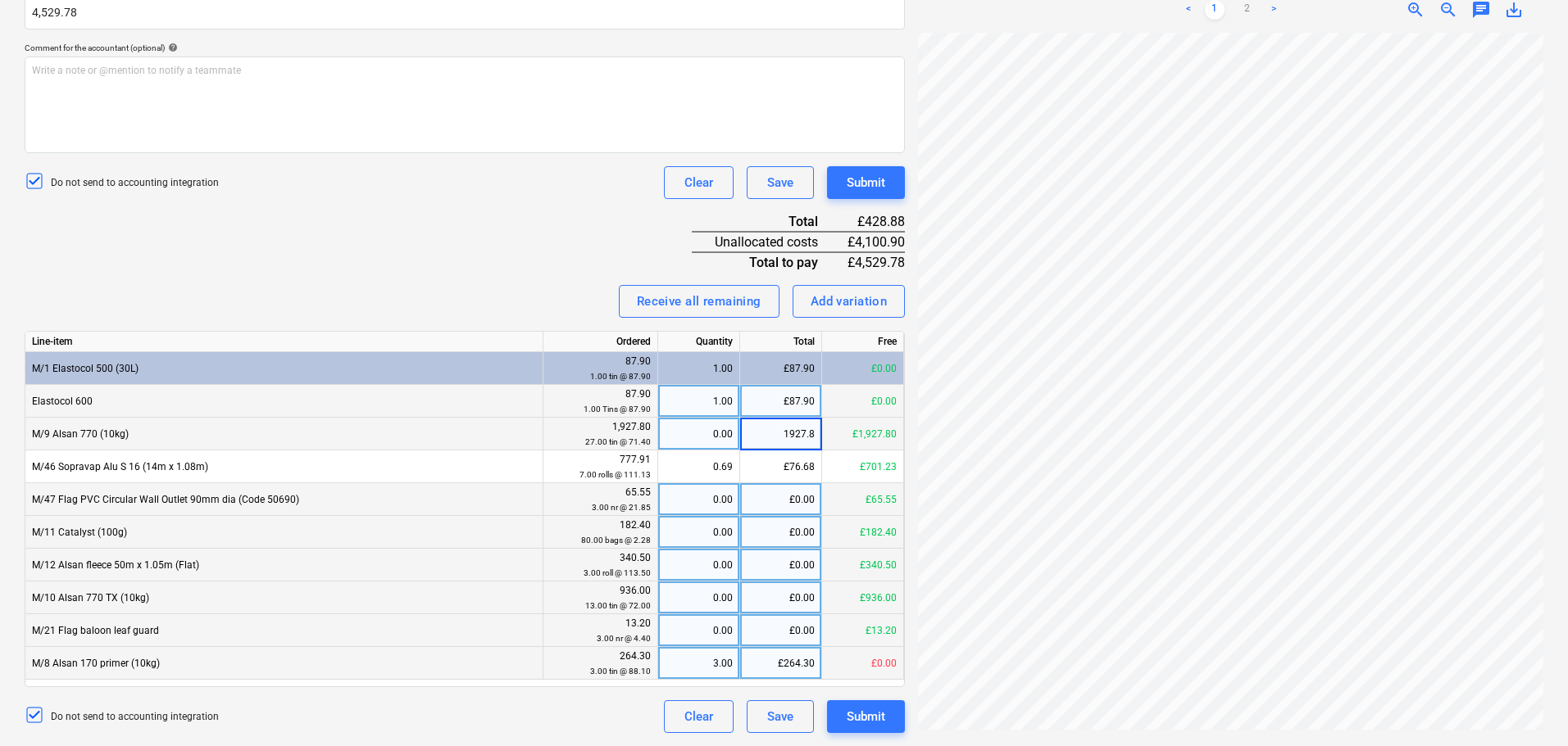
type input "1927.80"
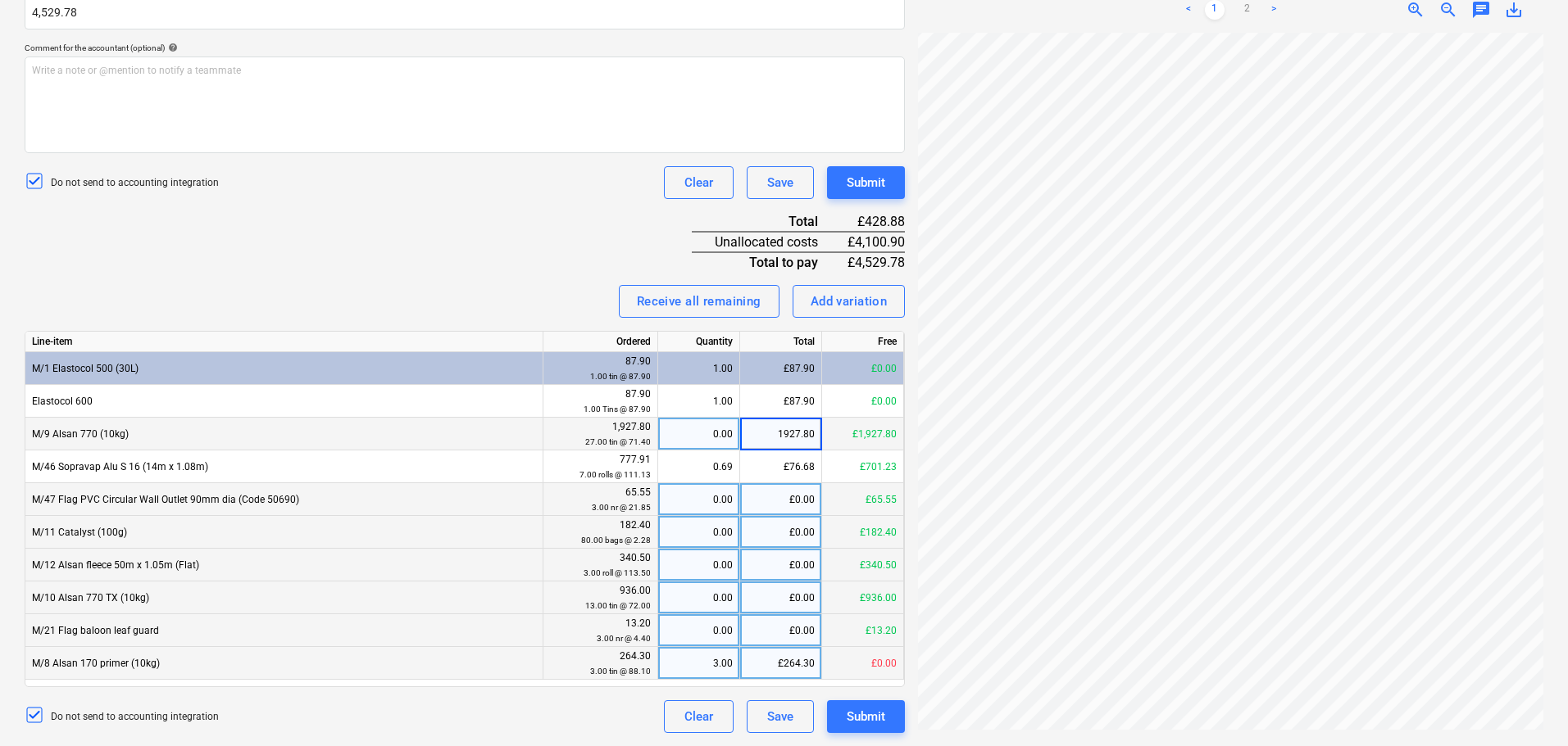
click at [489, 271] on div "Invoice name help 95231 Invoice number (optional) help 95231 Invoice date help …" at bounding box center [465, 267] width 880 height 930
click at [798, 597] on div "£0.00" at bounding box center [781, 598] width 82 height 32
type input "936"
click at [443, 246] on div "Invoice name help 95231 Invoice number (optional) help 95231 Invoice date help …" at bounding box center [465, 267] width 880 height 930
click at [517, 255] on div "Invoice name help 95231 Invoice number (optional) help 95231 Invoice date help …" at bounding box center [465, 267] width 880 height 930
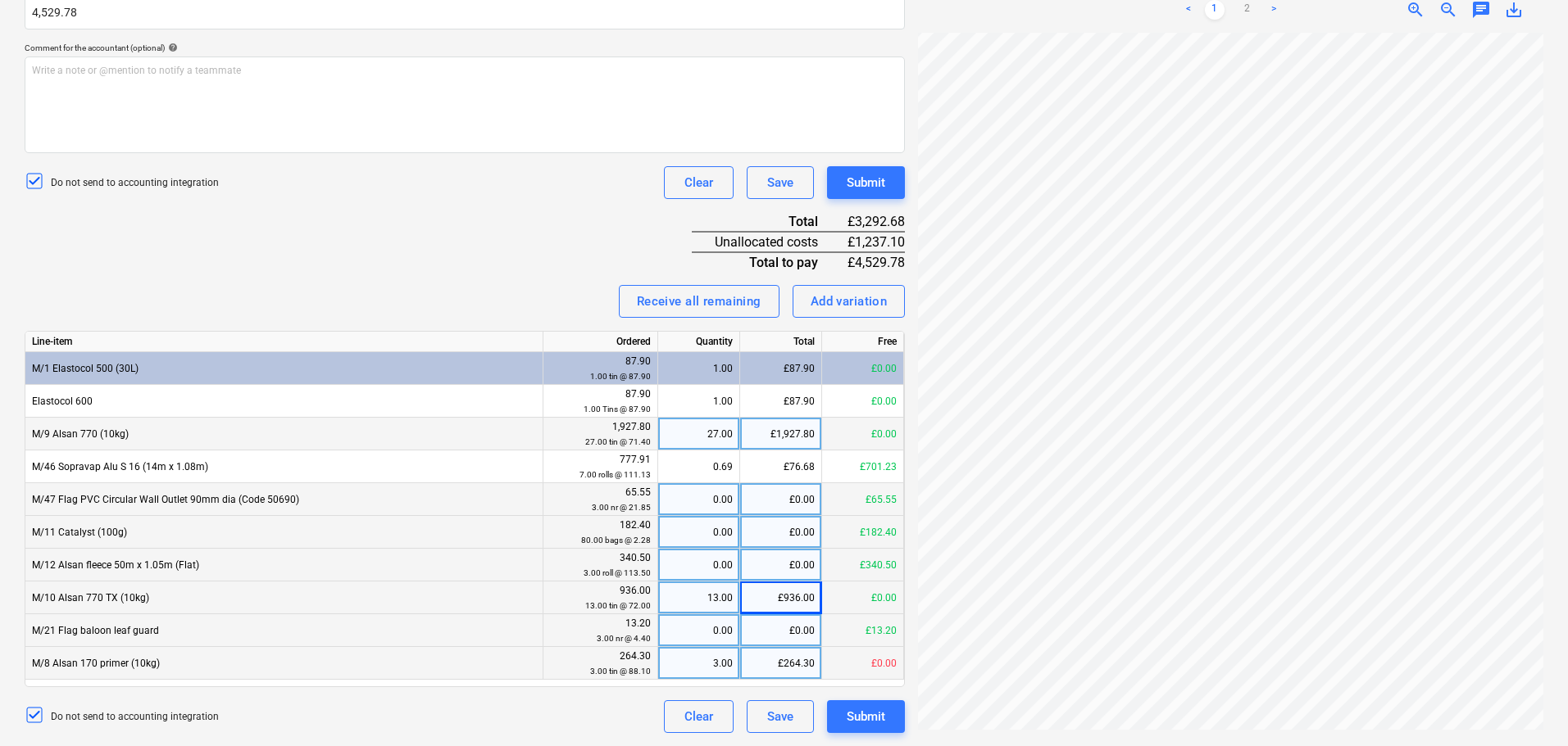
scroll to position [346, 101]
click at [779, 527] on div "£0.00" at bounding box center [781, 532] width 82 height 32
type input "182.16"
click at [493, 304] on div "Receive all remaining Add variation" at bounding box center [465, 301] width 880 height 32
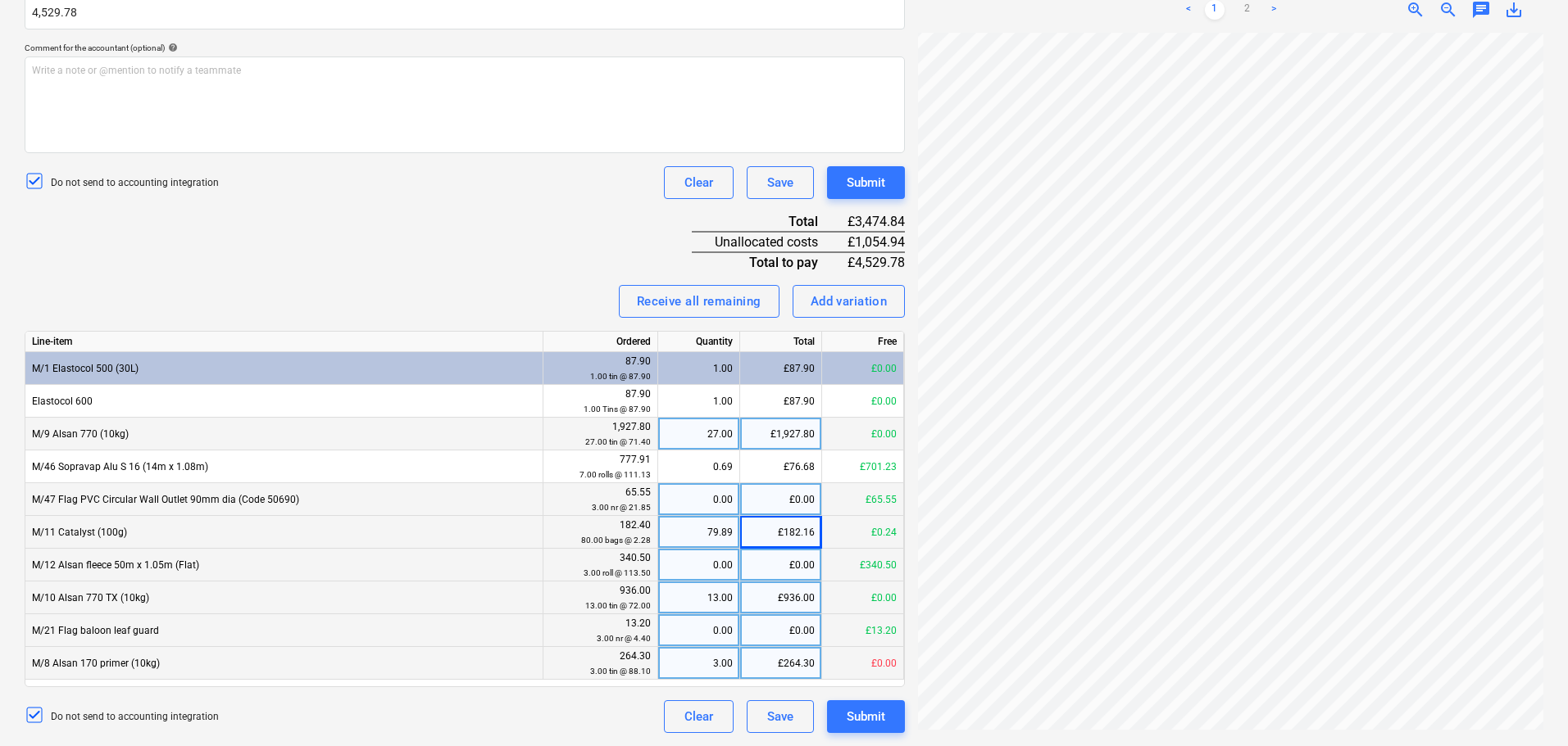
click at [426, 233] on div "Invoice name help 95231 Invoice number (optional) help 95231 Invoice date help …" at bounding box center [465, 267] width 880 height 930
click at [768, 559] on div "£0.00" at bounding box center [781, 565] width 82 height 32
type input "340.50"
click at [782, 627] on div "£0.00" at bounding box center [781, 631] width 82 height 32
type input "13.2"
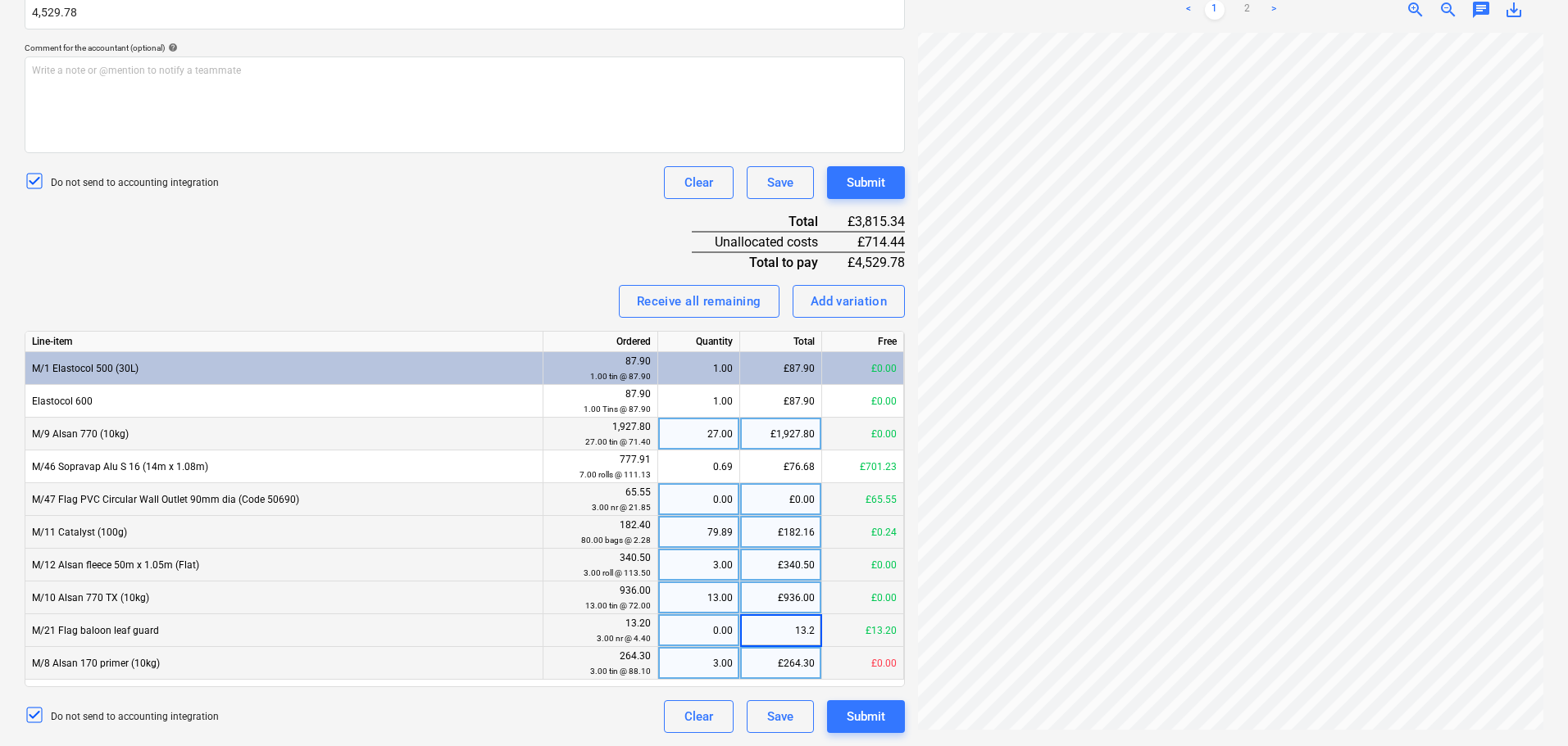
click at [485, 257] on div "Invoice name help 95231 Invoice number (optional) help 95231 Invoice date help …" at bounding box center [465, 267] width 880 height 930
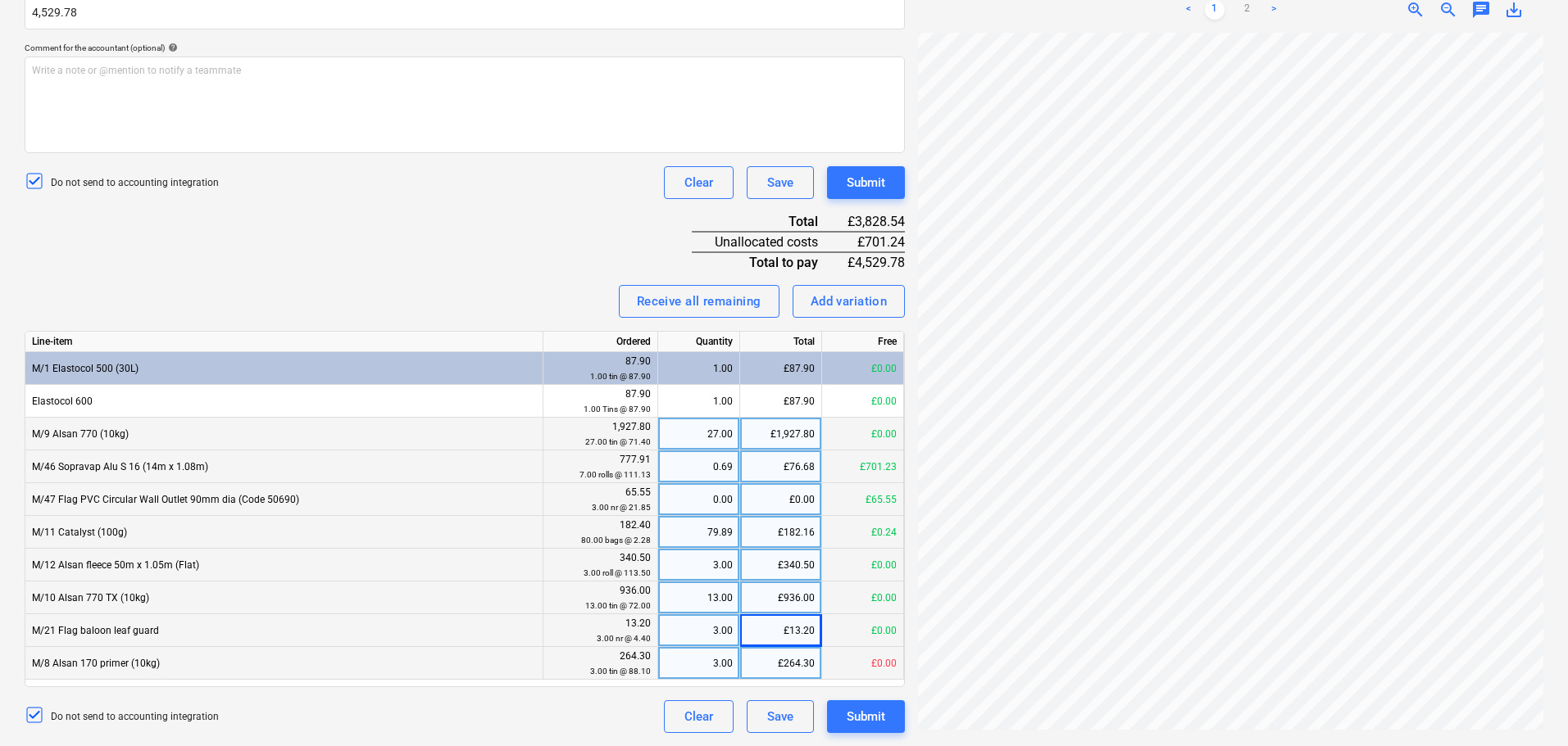
click at [716, 471] on div "0.69" at bounding box center [699, 466] width 68 height 32
click at [521, 238] on div "Invoice name help 95231 Invoice number (optional) help 95231 Invoice date help …" at bounding box center [465, 267] width 880 height 930
click at [786, 174] on div "Save" at bounding box center [780, 182] width 26 height 21
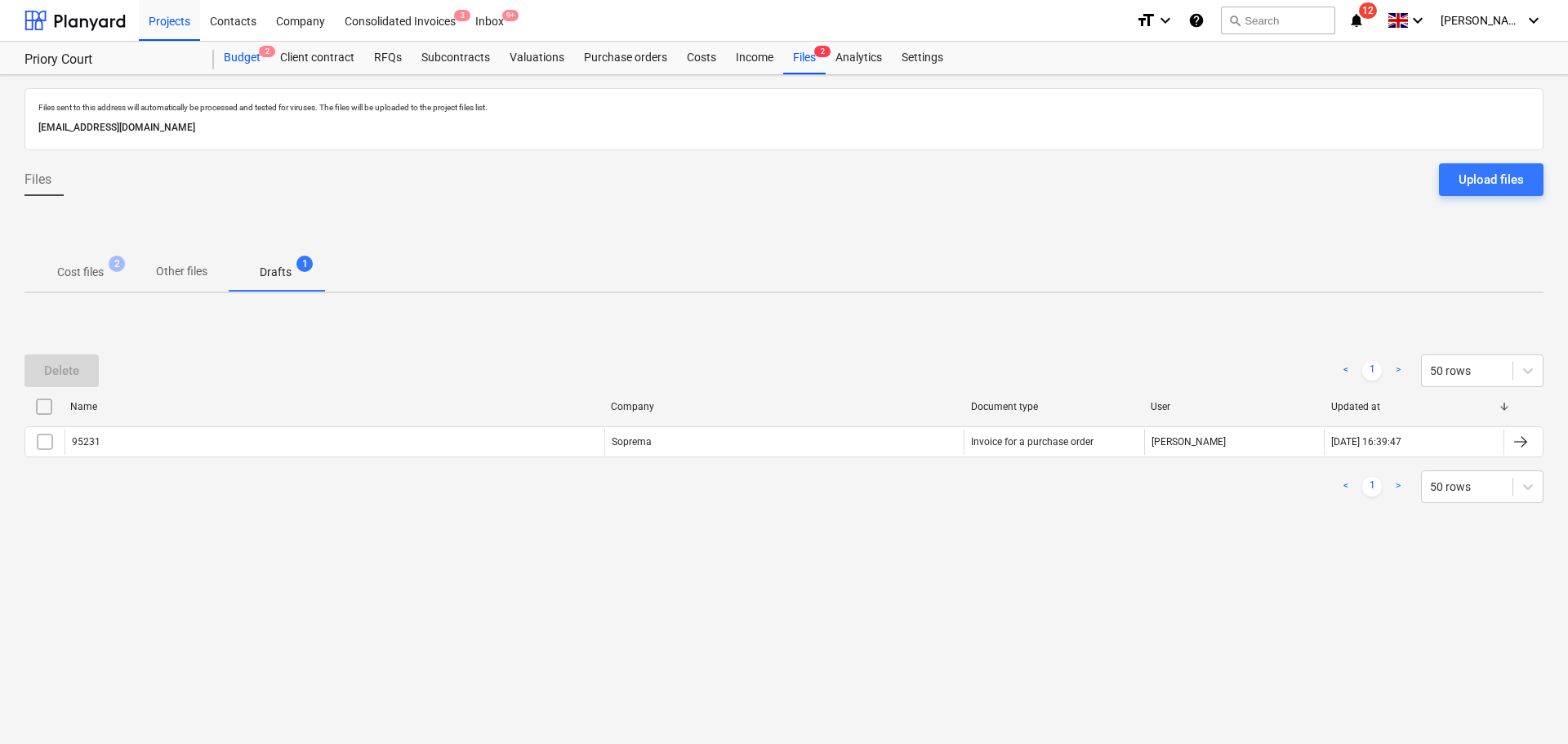
click at [260, 60] on div "Budget 2" at bounding box center [242, 58] width 56 height 32
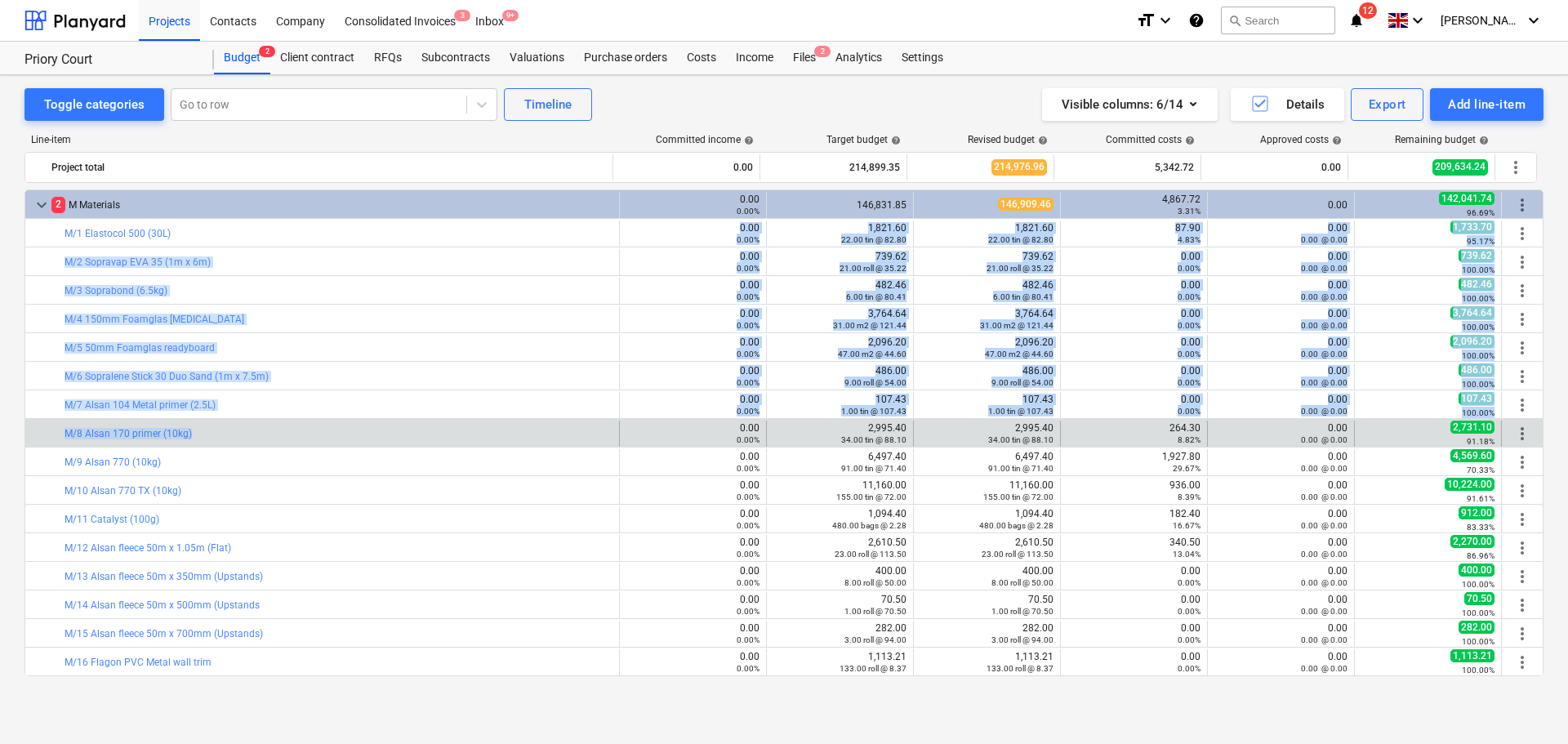
drag, startPoint x: 351, startPoint y: 236, endPoint x: 345, endPoint y: 424, distance: 188.1
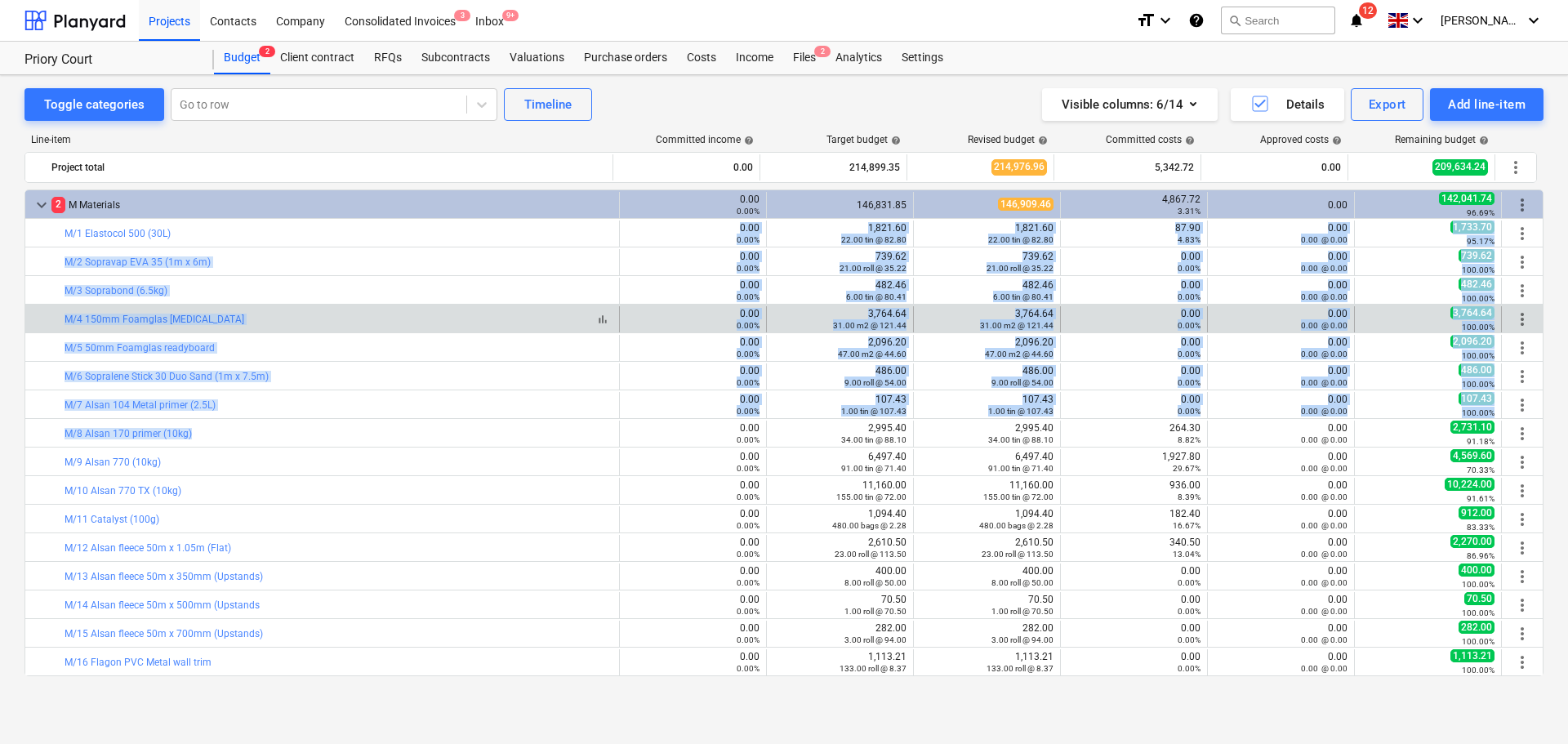
click at [347, 323] on div "bar_chart M/4 150mm Foamglas T3" at bounding box center [338, 319] width 548 height 11
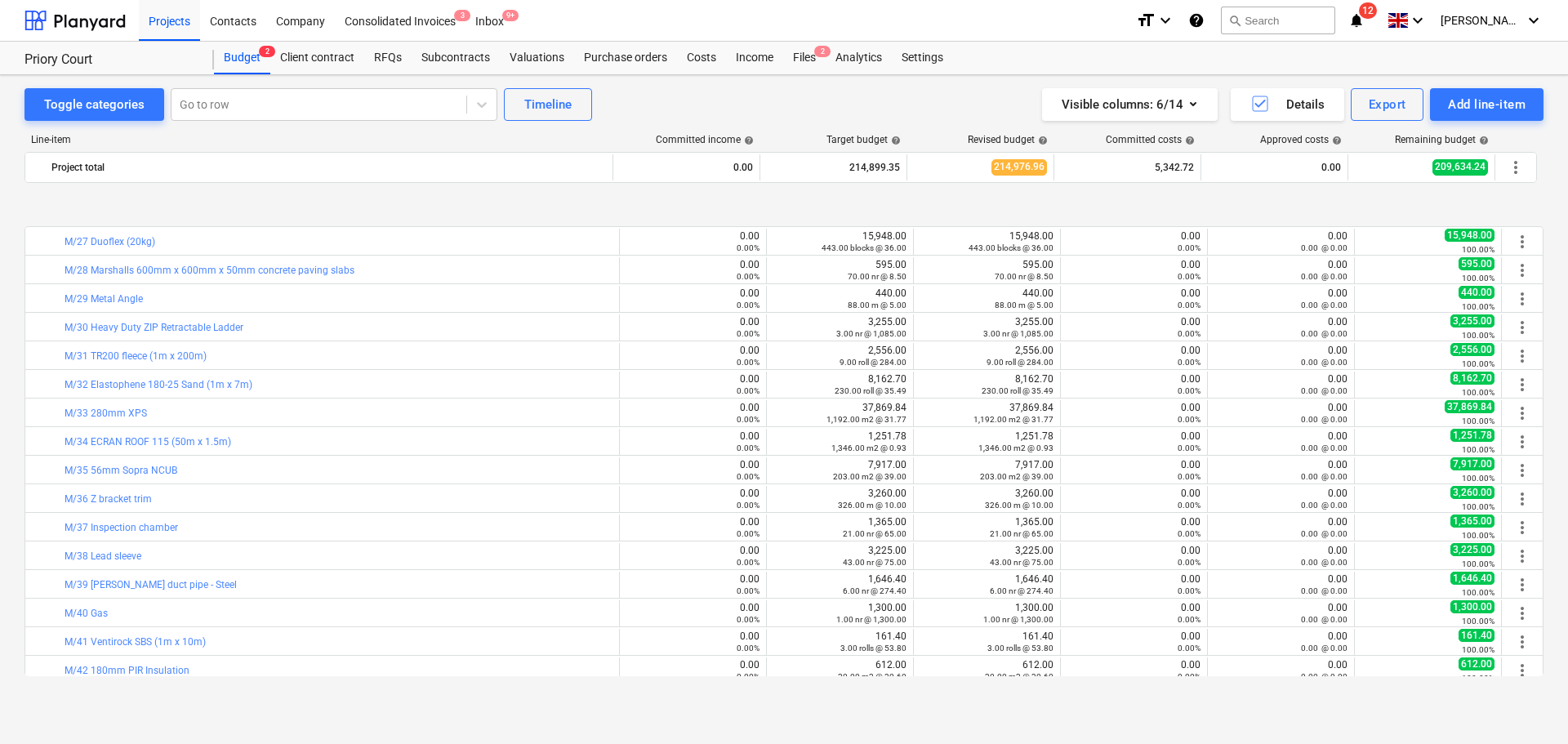
scroll to position [817, 0]
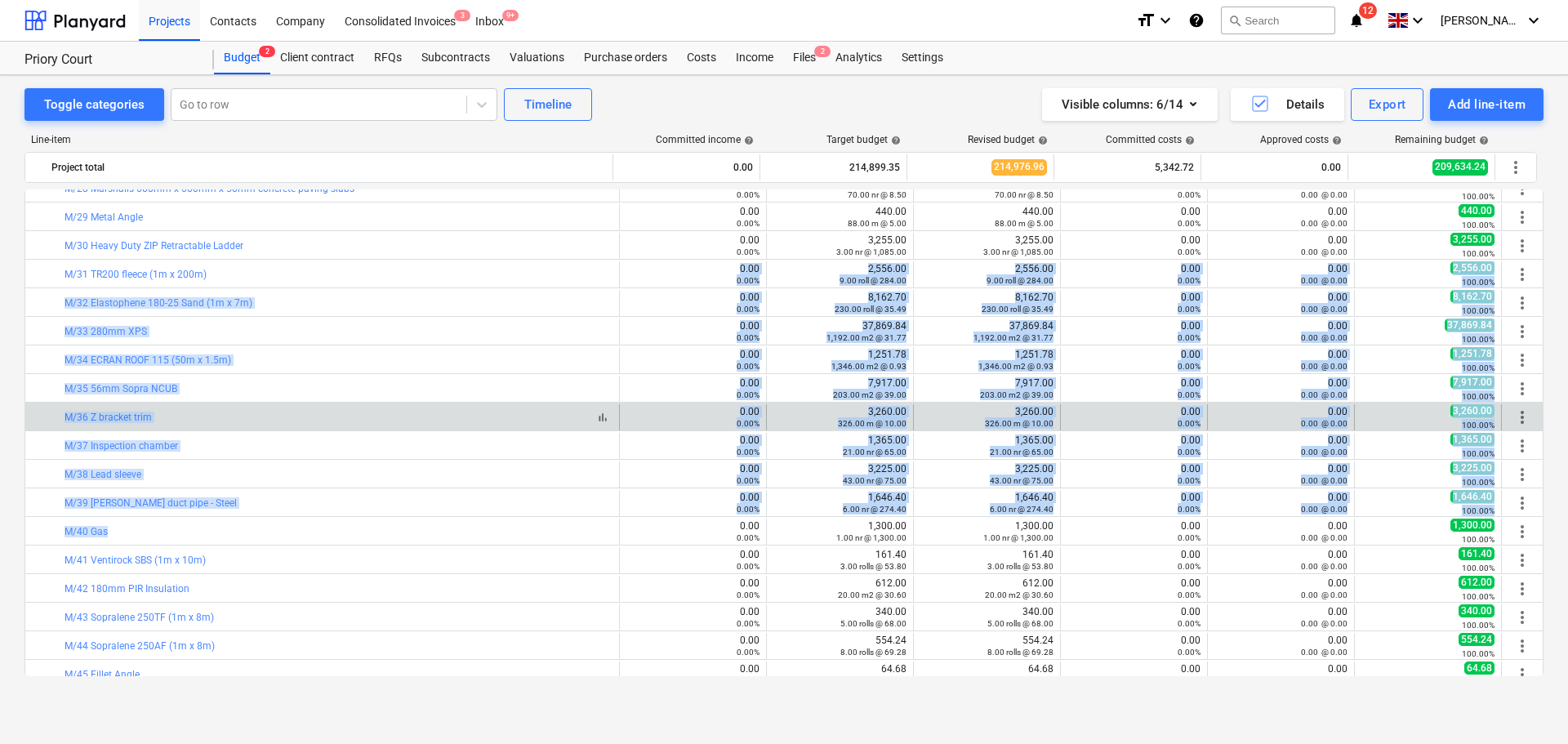
drag, startPoint x: 394, startPoint y: 273, endPoint x: 405, endPoint y: 416, distance: 143.4
click at [380, 531] on div "bar_chart M/8 Alsan 170 primer (10kg) 0.00 0.00% edit 2,995.40 34.00 tin @ 88.1…" at bounding box center [784, 388] width 1519 height 2030
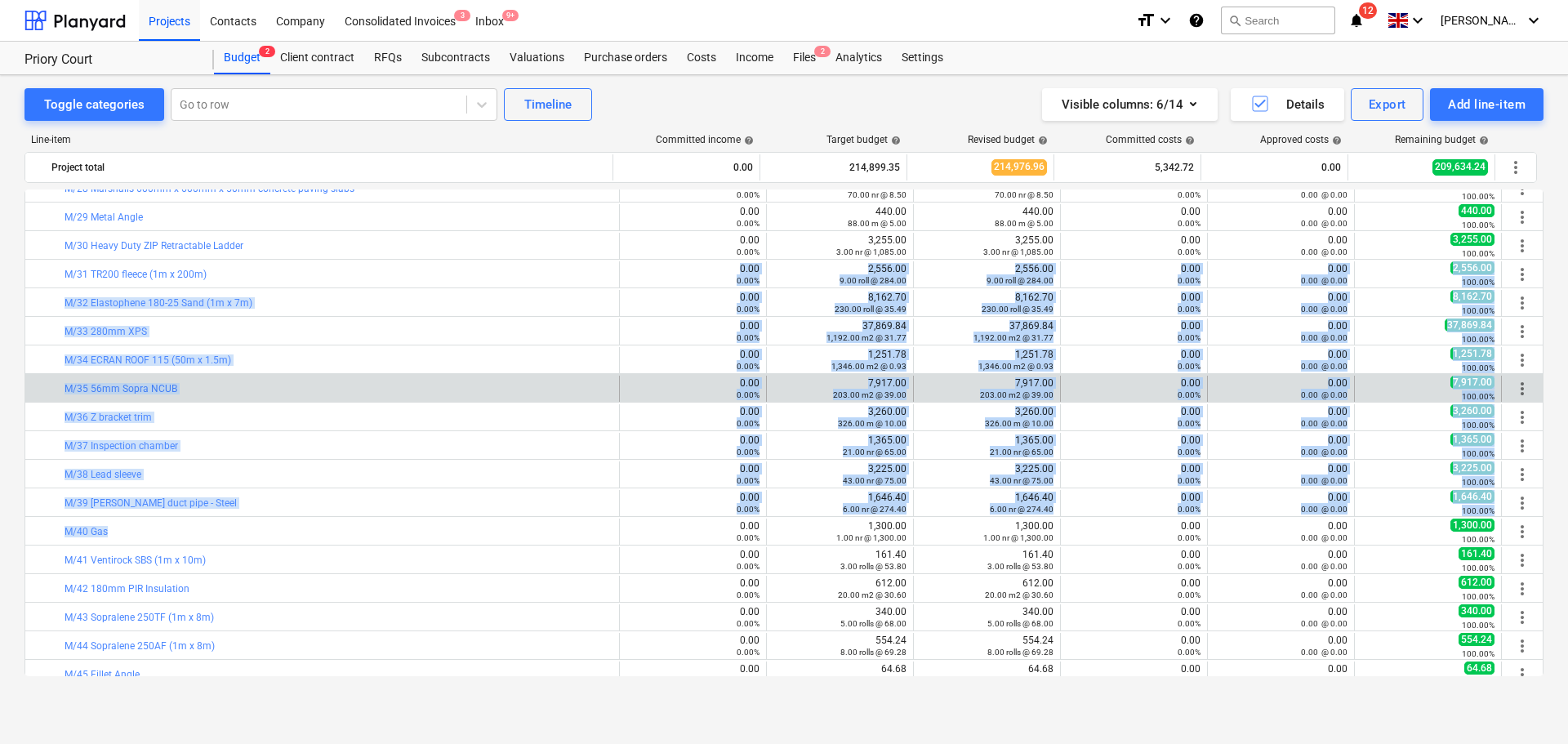
click at [403, 374] on div "bar_chart M/35 56mm Sopra NCUB 0.00 0.00% edit 7,917.00 203.00 m2 @ 39.00 edit …" at bounding box center [784, 388] width 1517 height 28
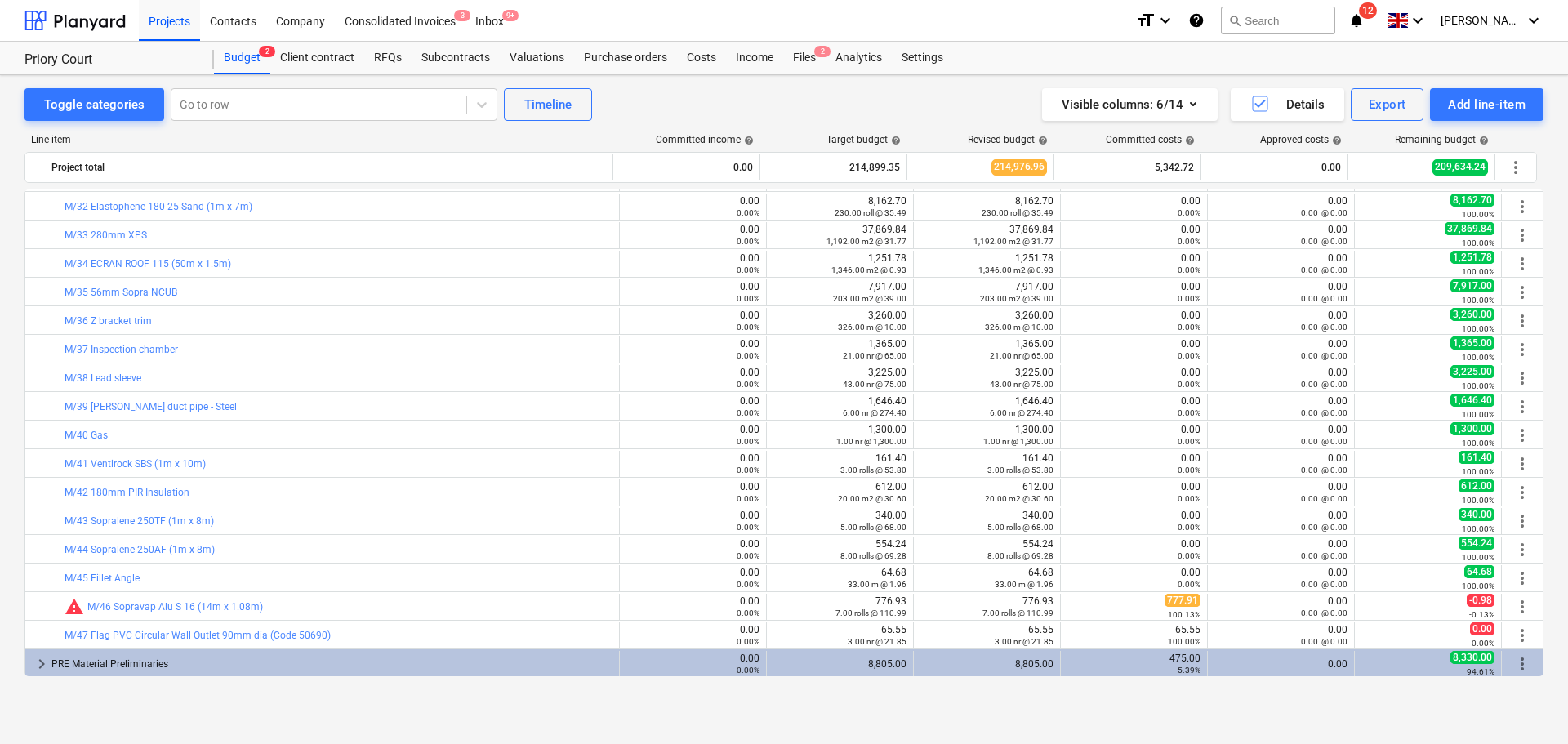
scroll to position [980, 0]
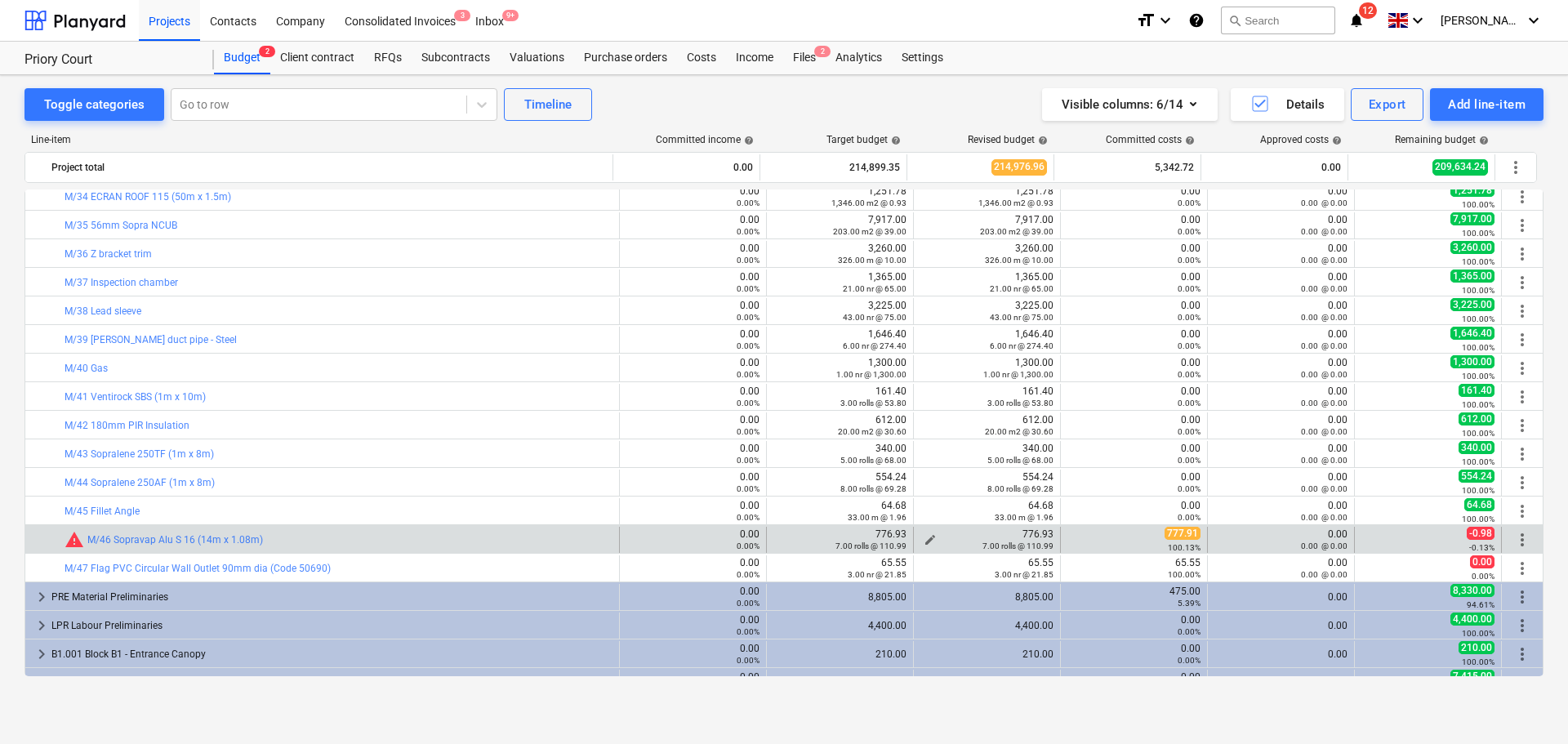
click at [926, 538] on span "edit" at bounding box center [930, 539] width 13 height 13
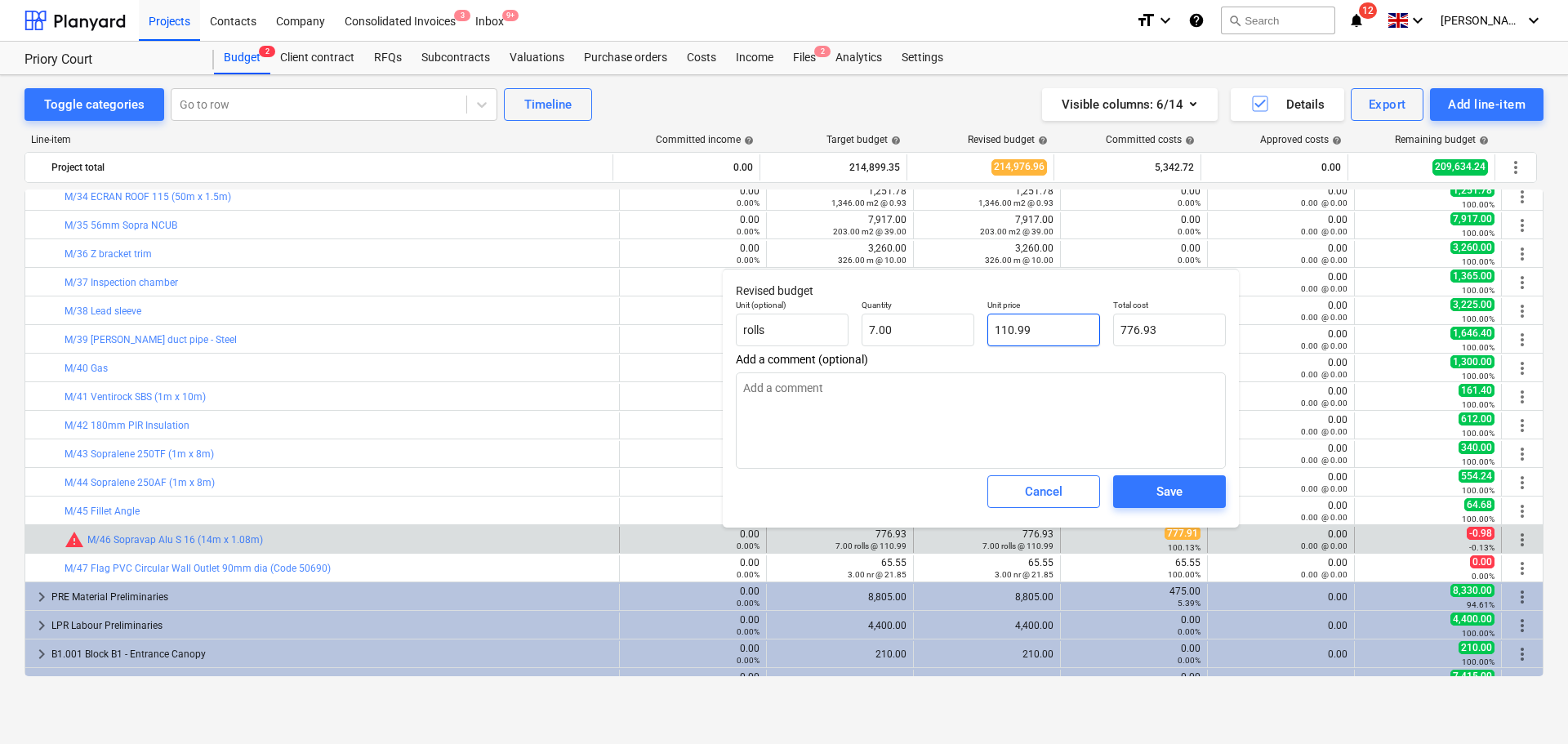
click at [1005, 329] on input "110.99" at bounding box center [1044, 330] width 113 height 32
paste input "530575"
type input "1530575"
type textarea "x"
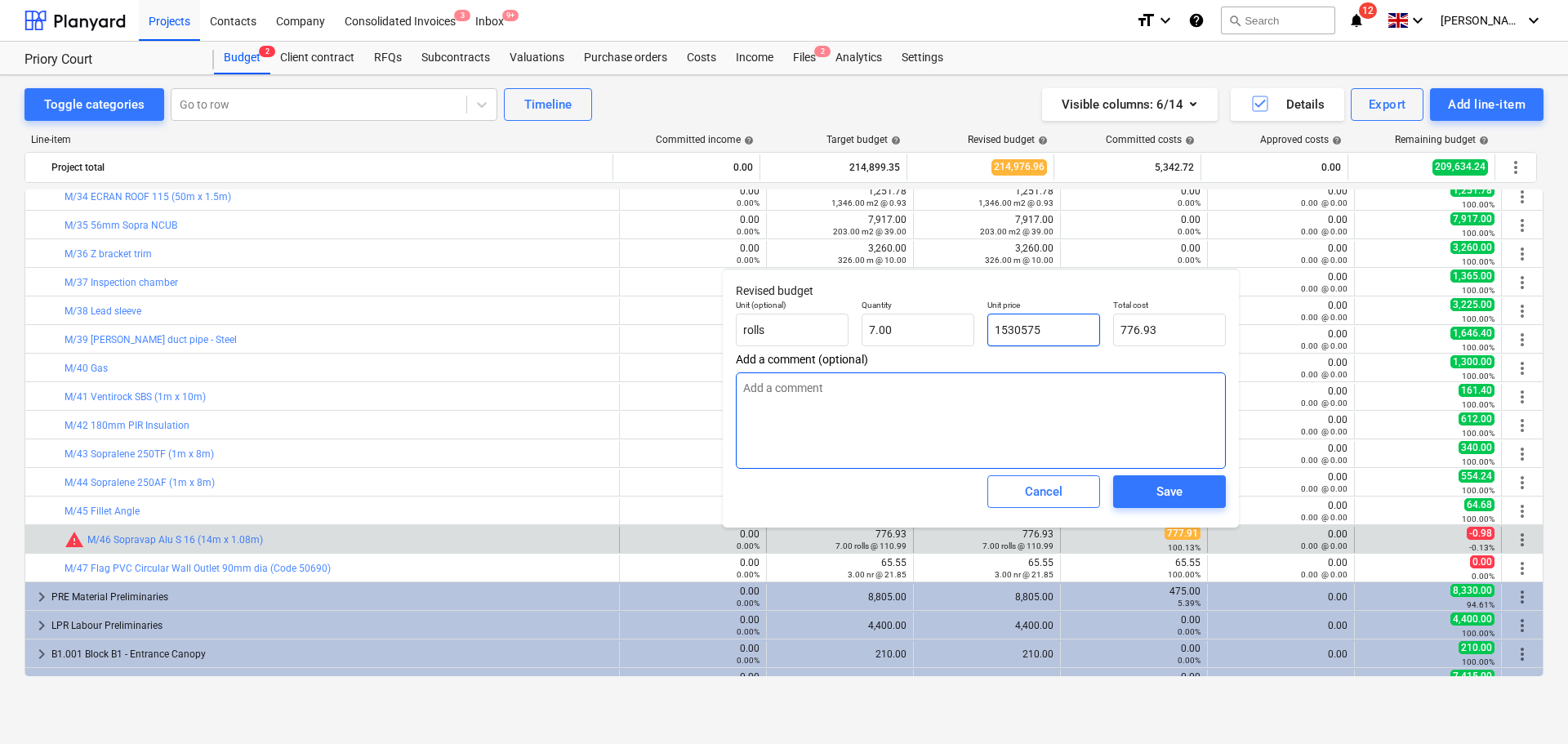
type input "10,714,025.00"
click at [1062, 330] on input "1530575" at bounding box center [1044, 330] width 113 height 32
type input "1"
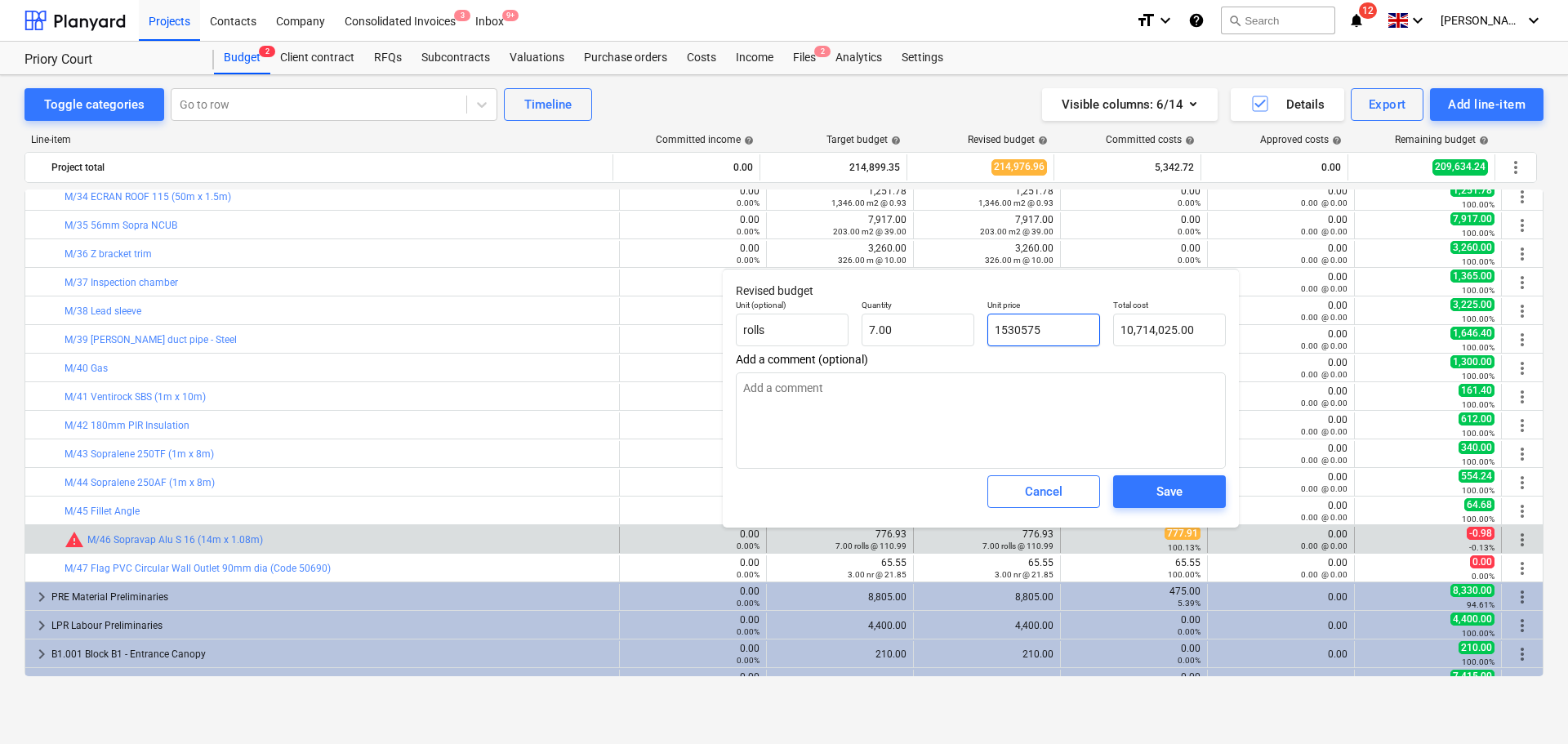
type textarea "x"
type input "7.00"
type input "1."
type textarea "x"
type input "1"
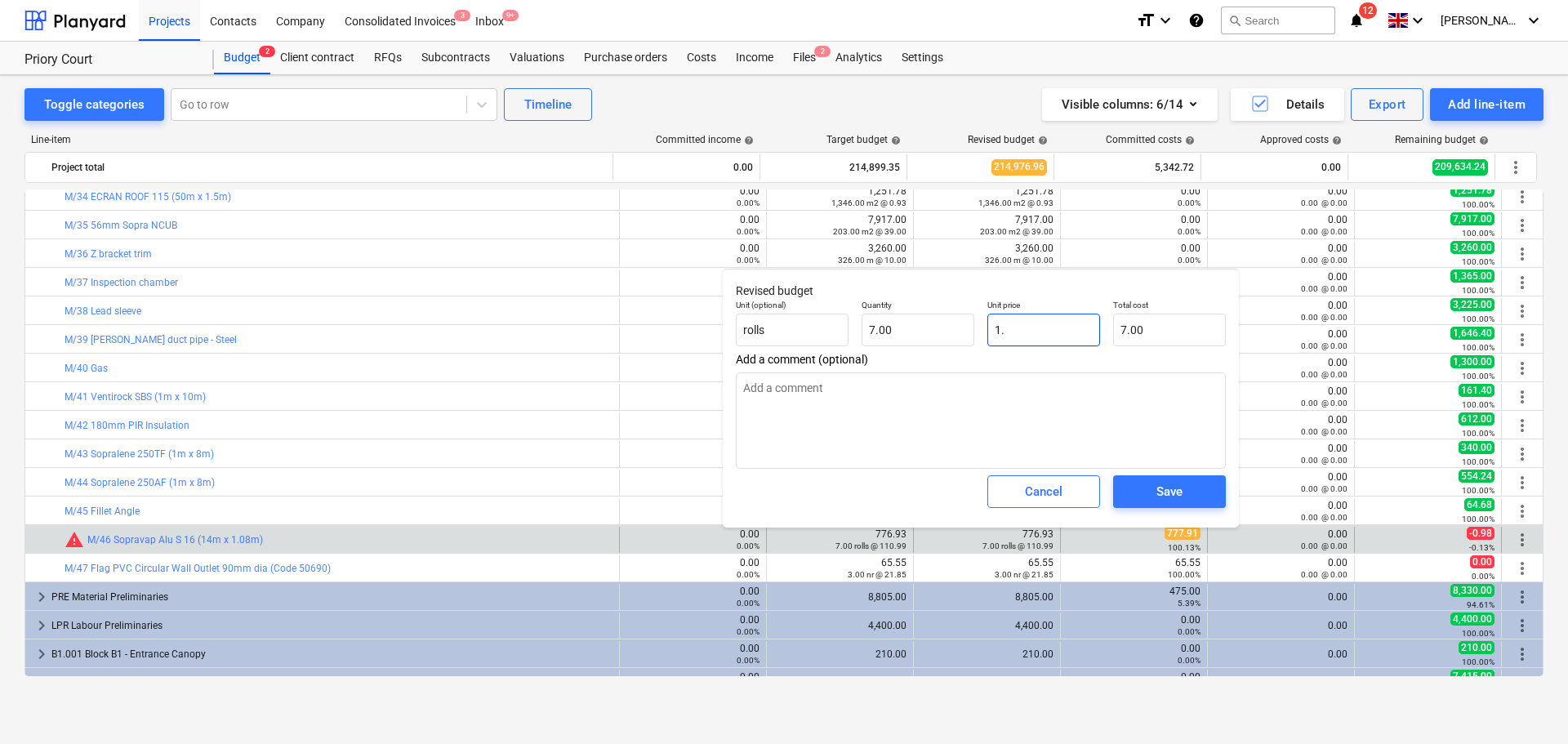
type textarea "x"
type input "11"
type textarea "x"
type input "77.00"
type input "111"
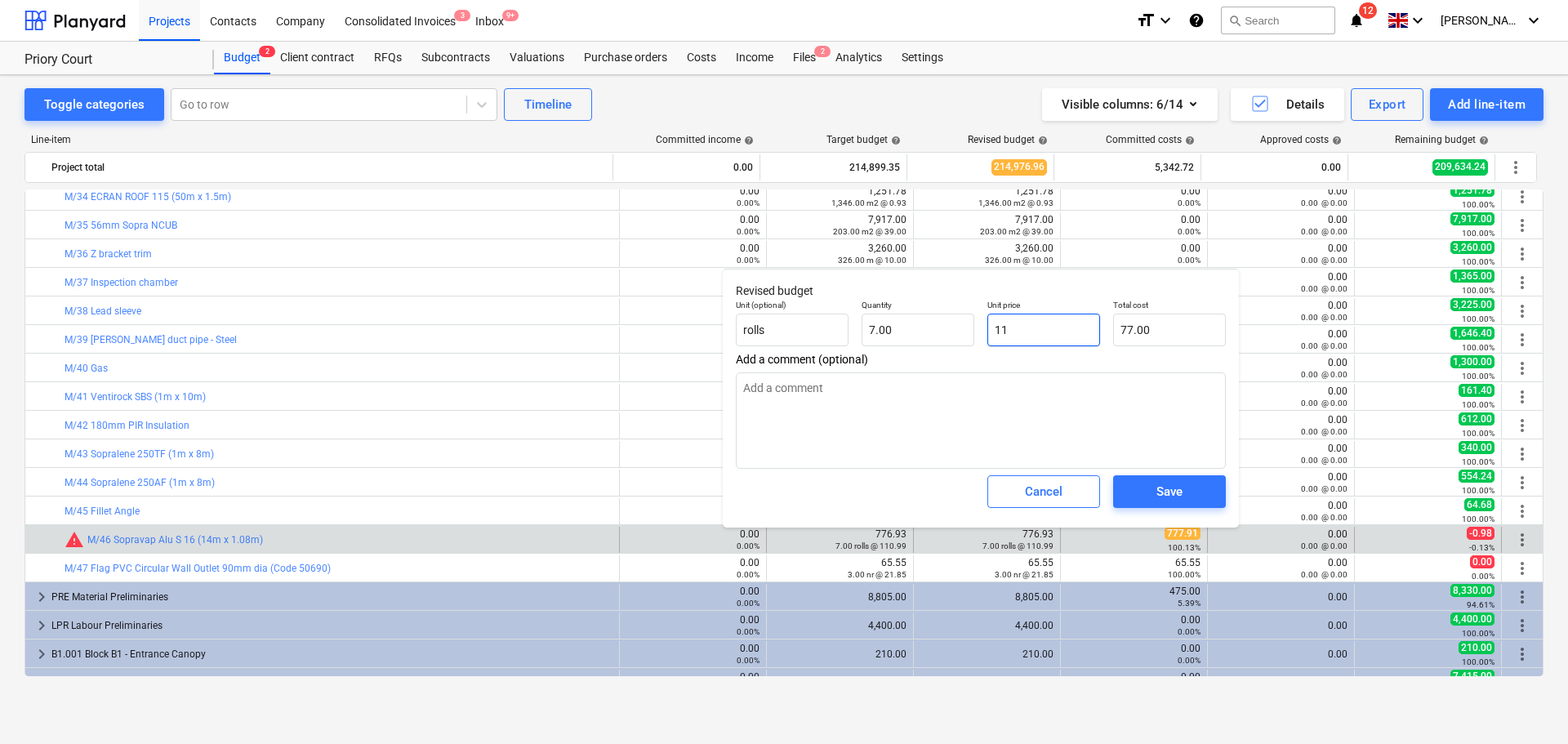
type textarea "x"
type input "777.00"
type input "111."
type textarea "x"
type input "111.1"
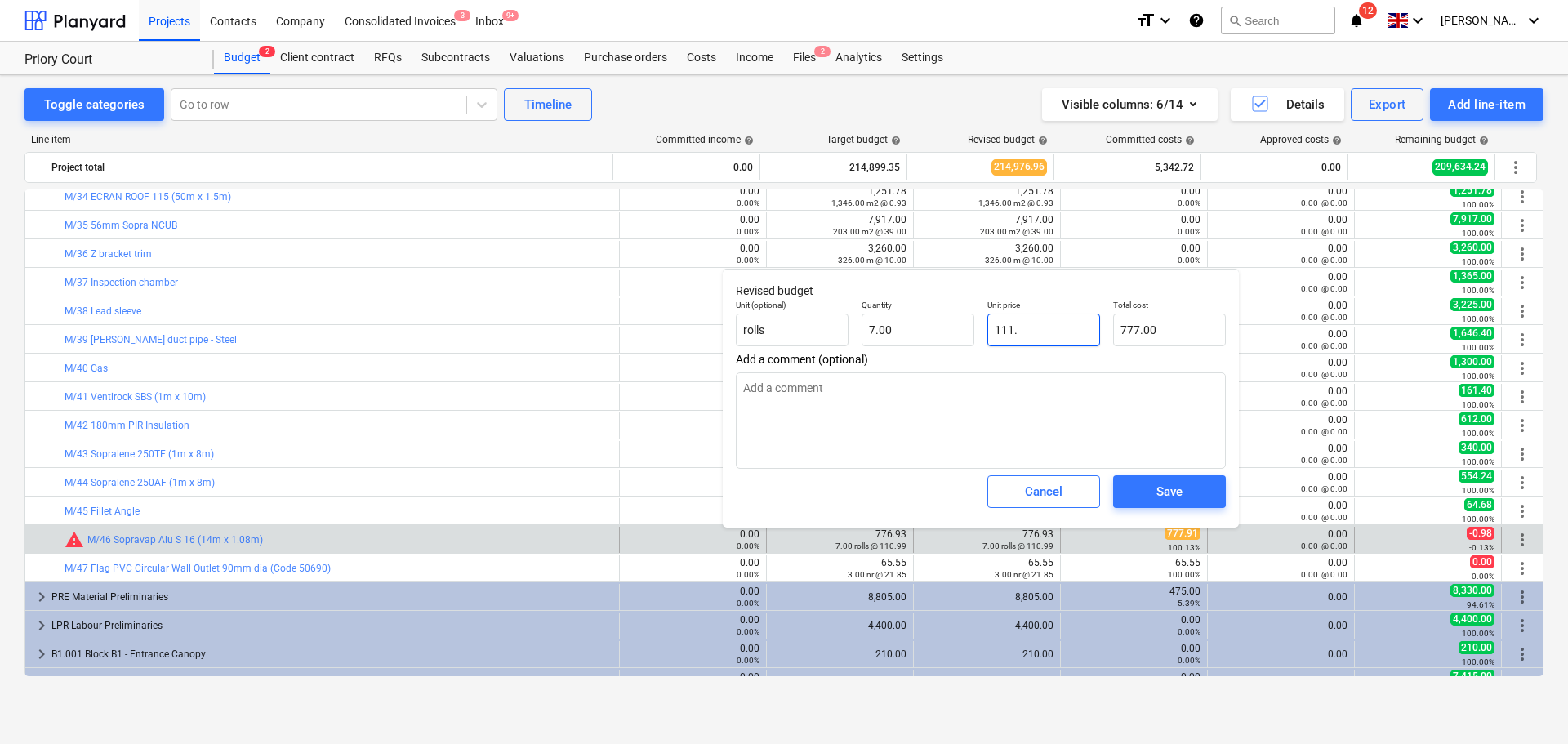
type textarea "x"
type input "777.70"
type input "111.13"
type textarea "x"
type input "777.91"
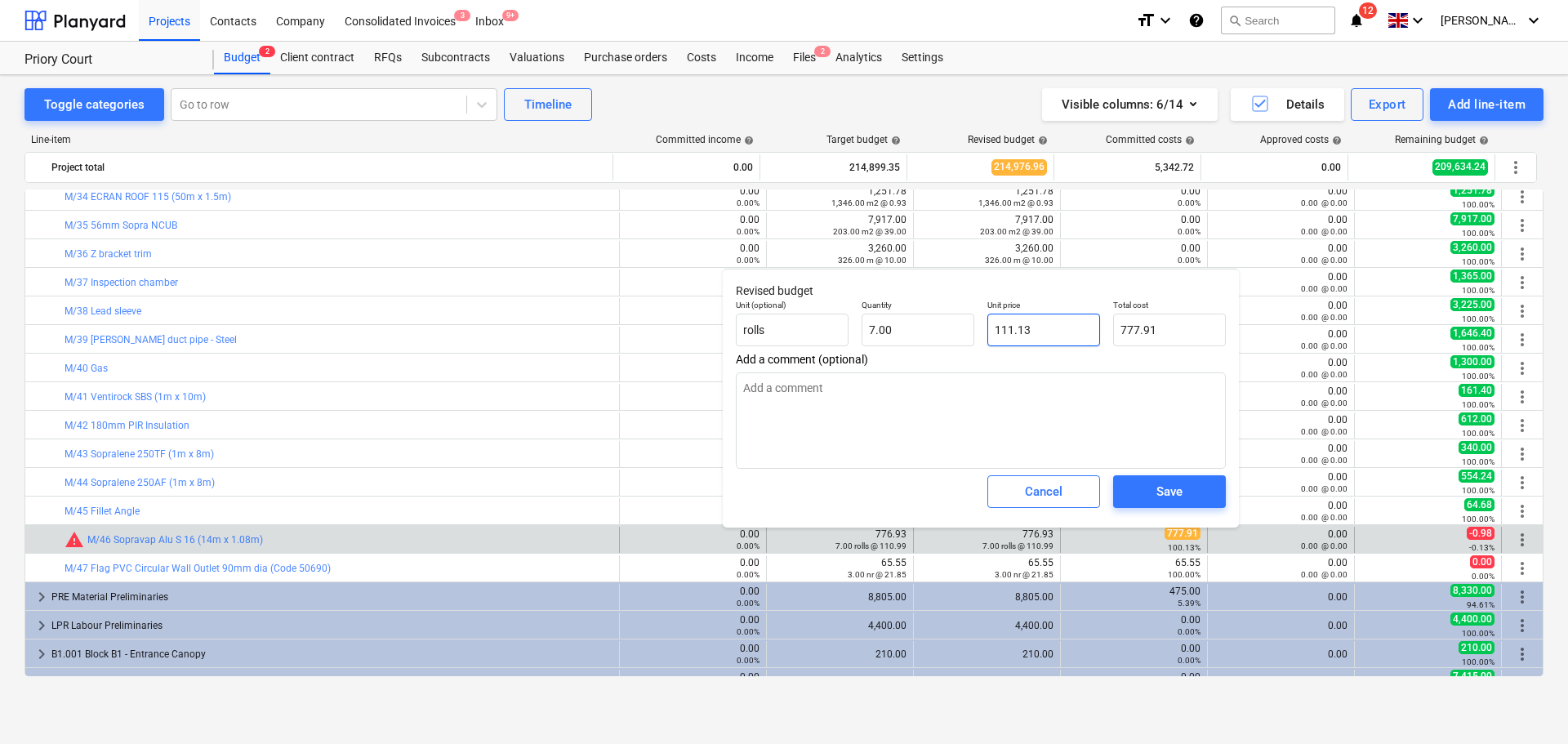
type input "111.131"
type textarea "x"
type input "777.92"
type input "111.1314"
type textarea "x"
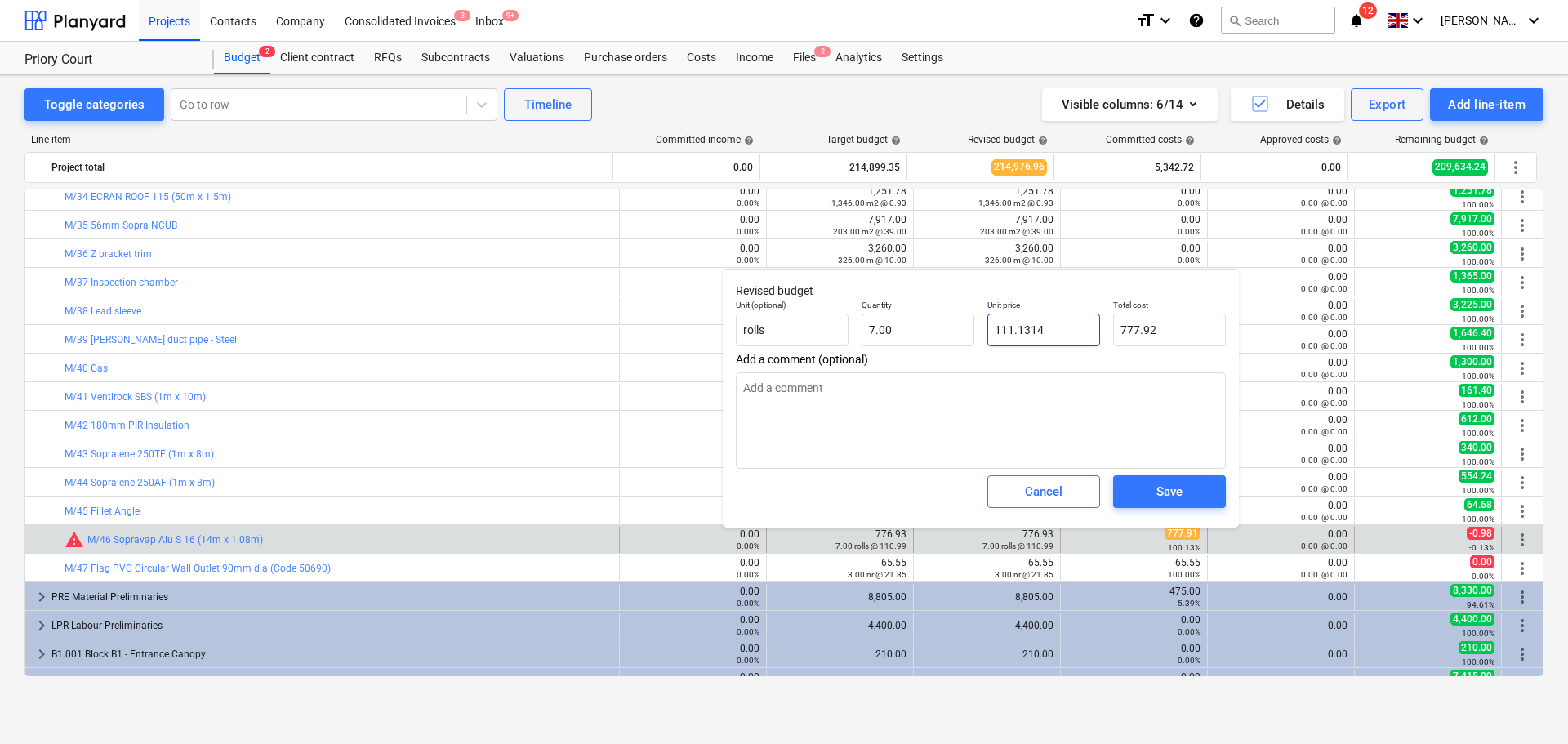
type input "111.13142"
type textarea "x"
type input "111.131428"
type textarea "x"
type input "111.1314286"
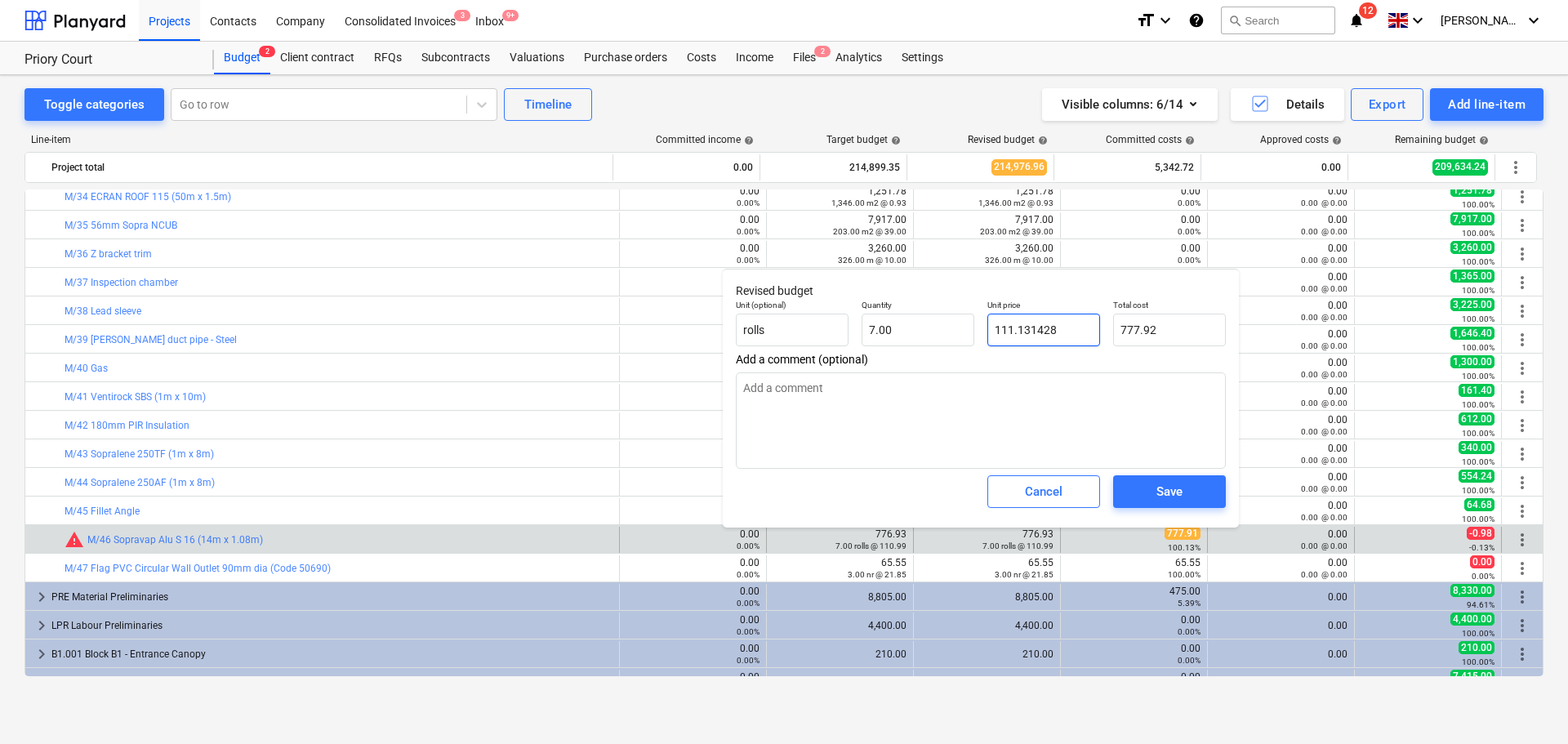
type textarea "x"
type input "111.13"
click at [1155, 466] on textarea at bounding box center [981, 420] width 490 height 96
click at [1155, 478] on button "Save" at bounding box center [1169, 491] width 113 height 32
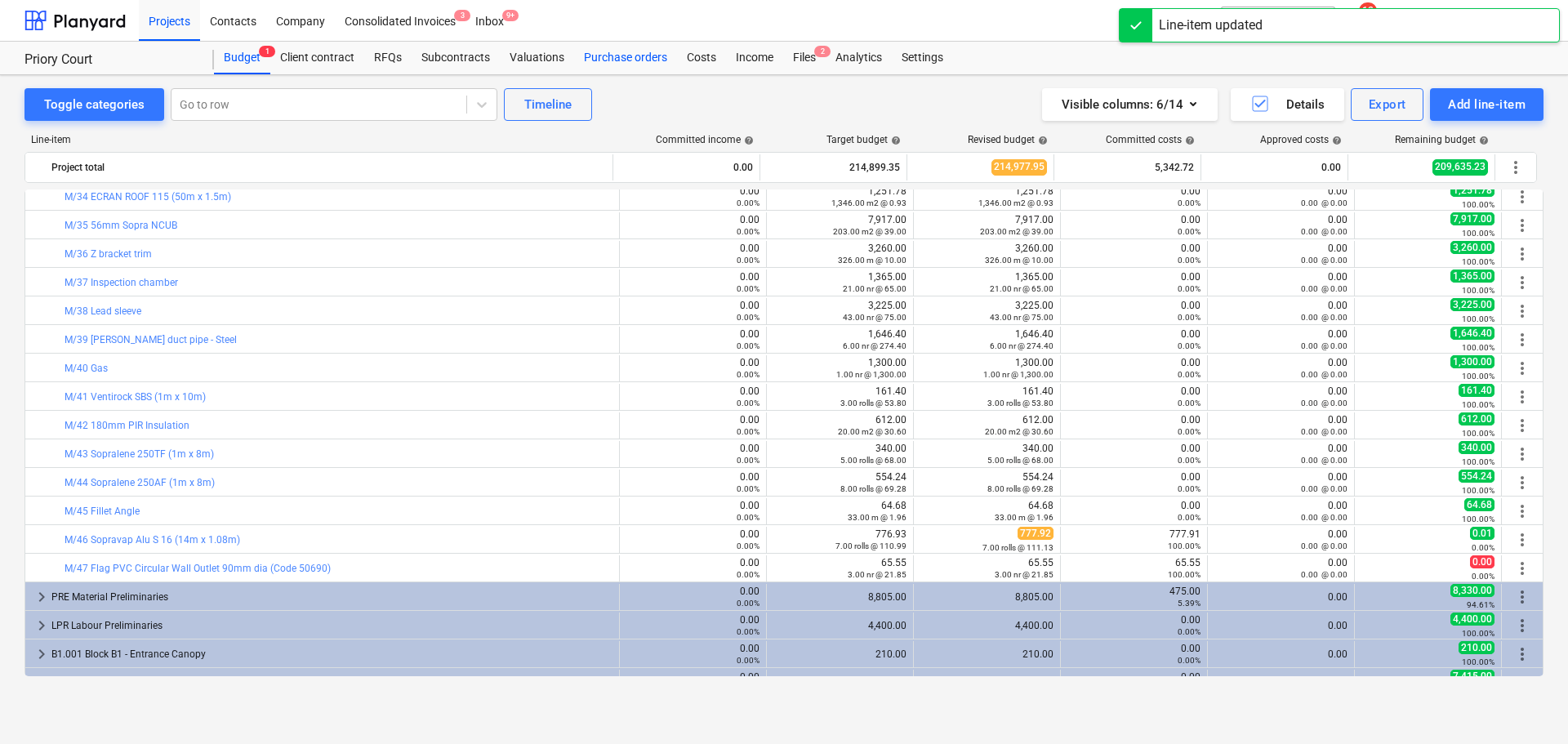
click at [592, 52] on div "Purchase orders" at bounding box center [625, 58] width 103 height 32
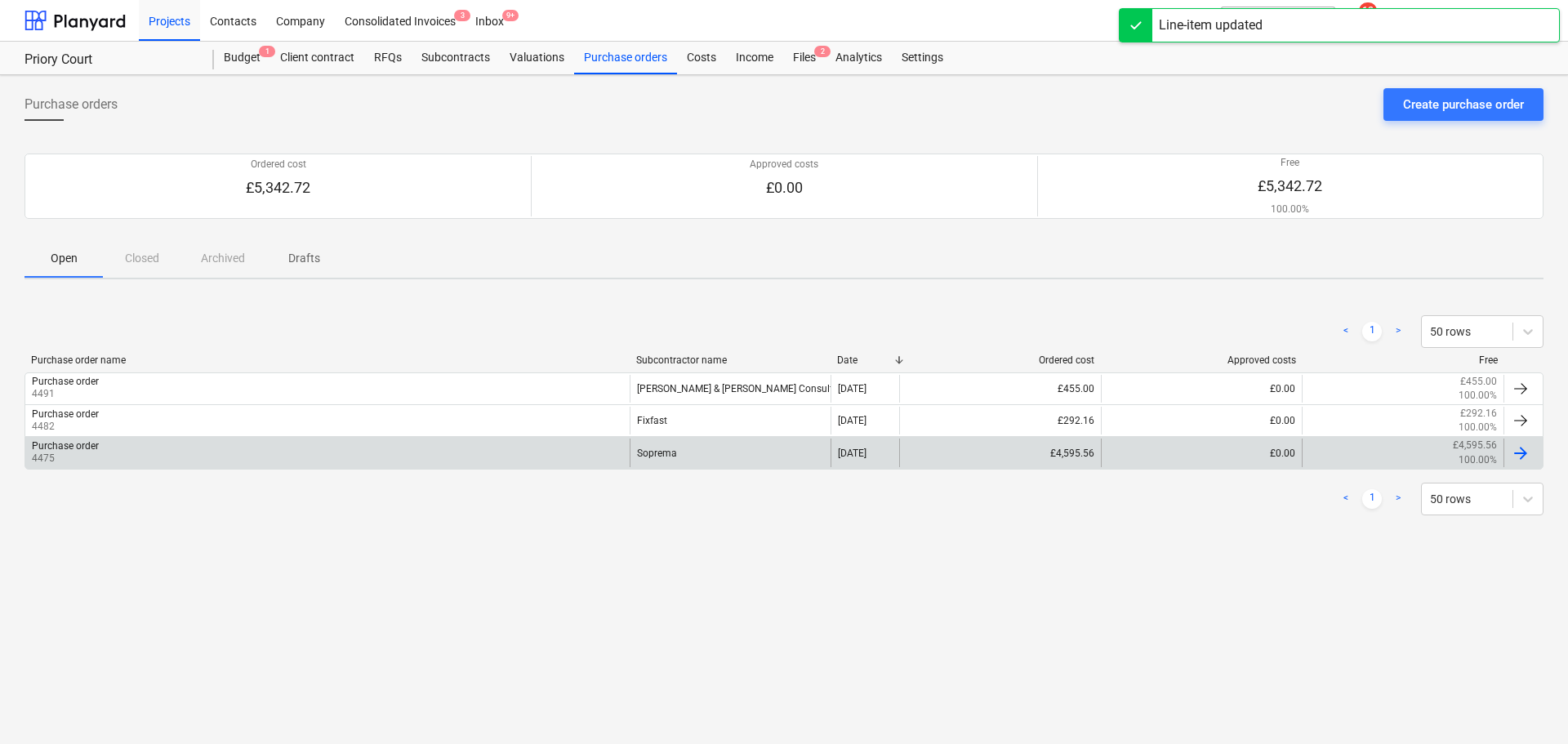
click at [388, 446] on div "Purchase order 4475" at bounding box center [327, 452] width 604 height 28
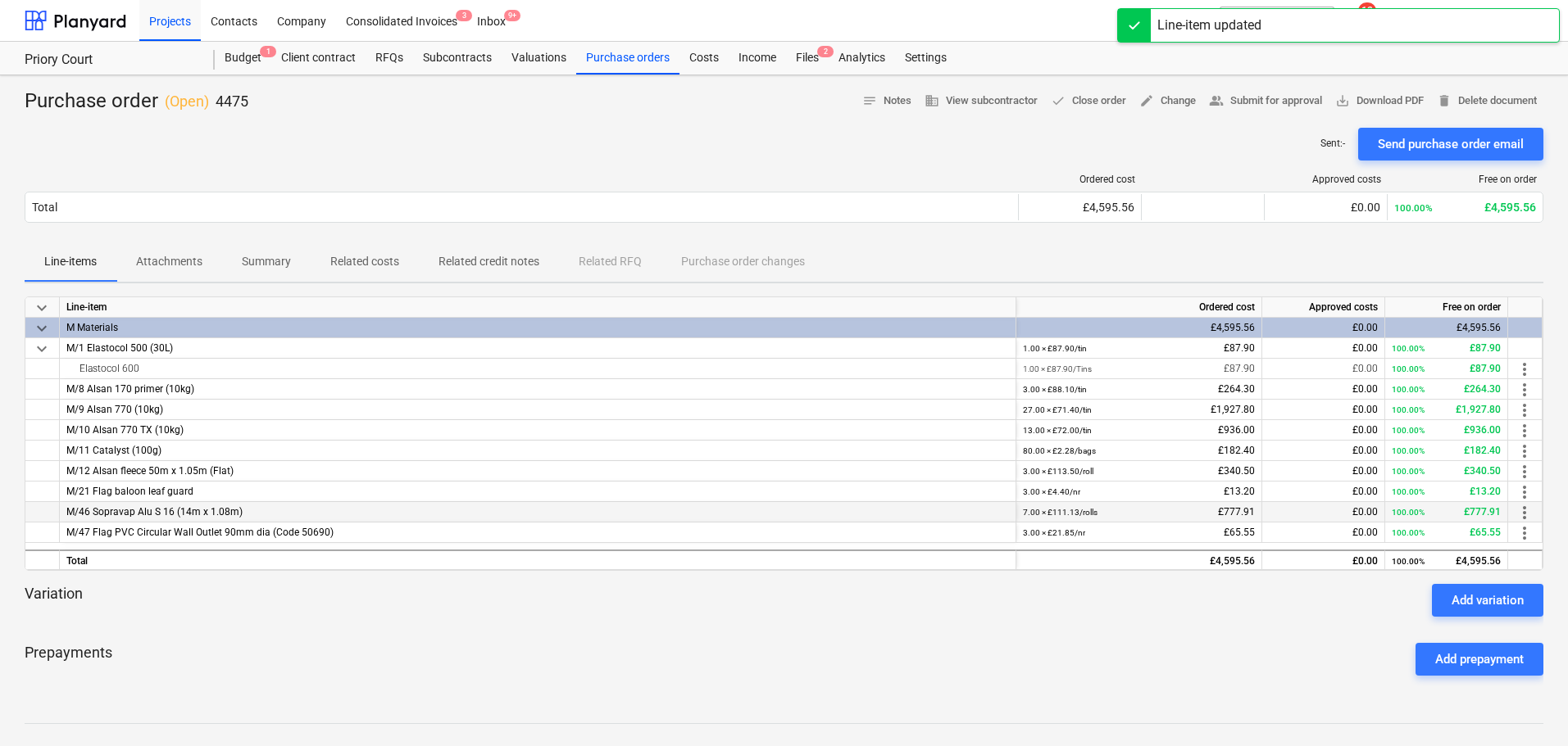
click at [1522, 512] on span "more_vert" at bounding box center [1524, 512] width 20 height 20
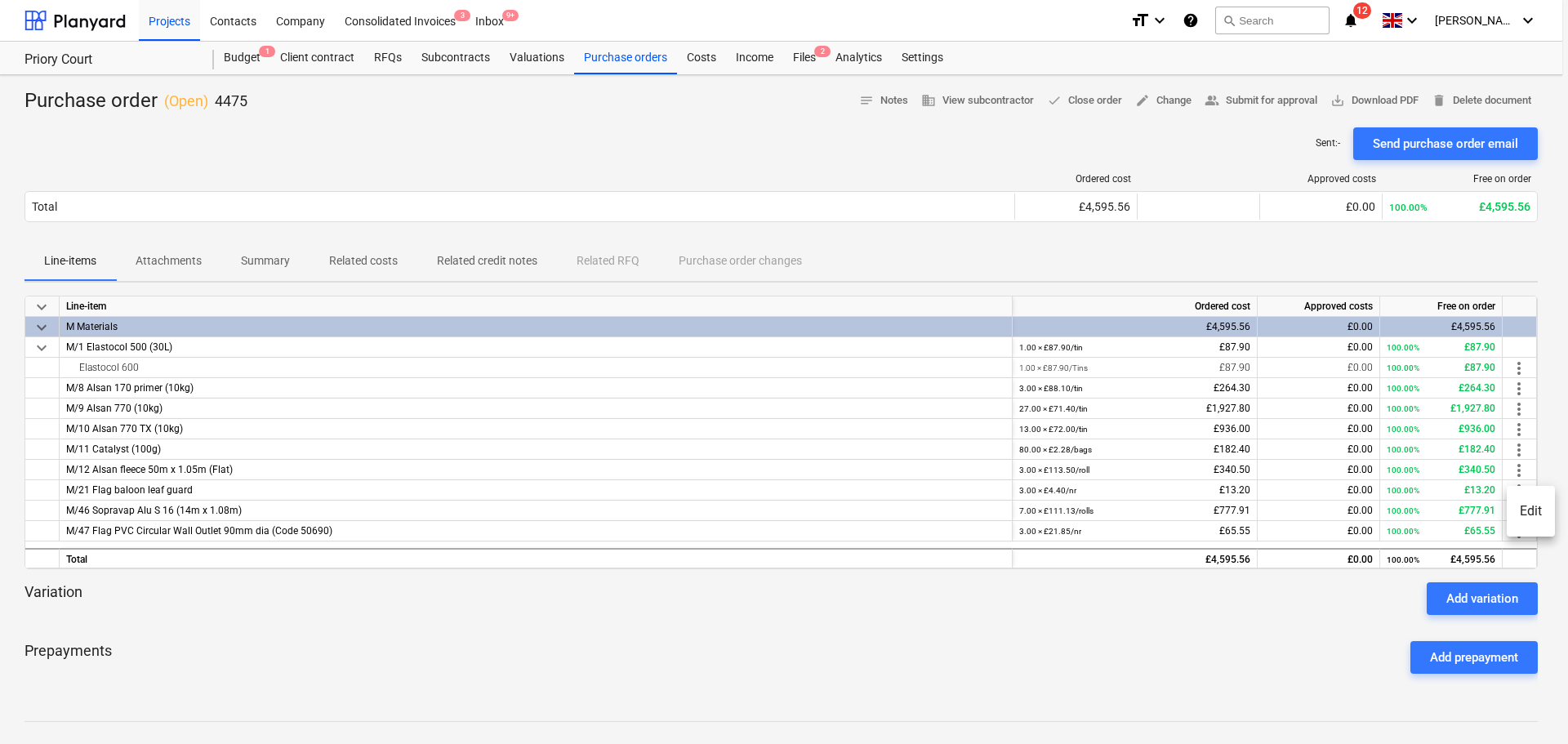
click at [1519, 511] on li "Edit" at bounding box center [1531, 511] width 48 height 37
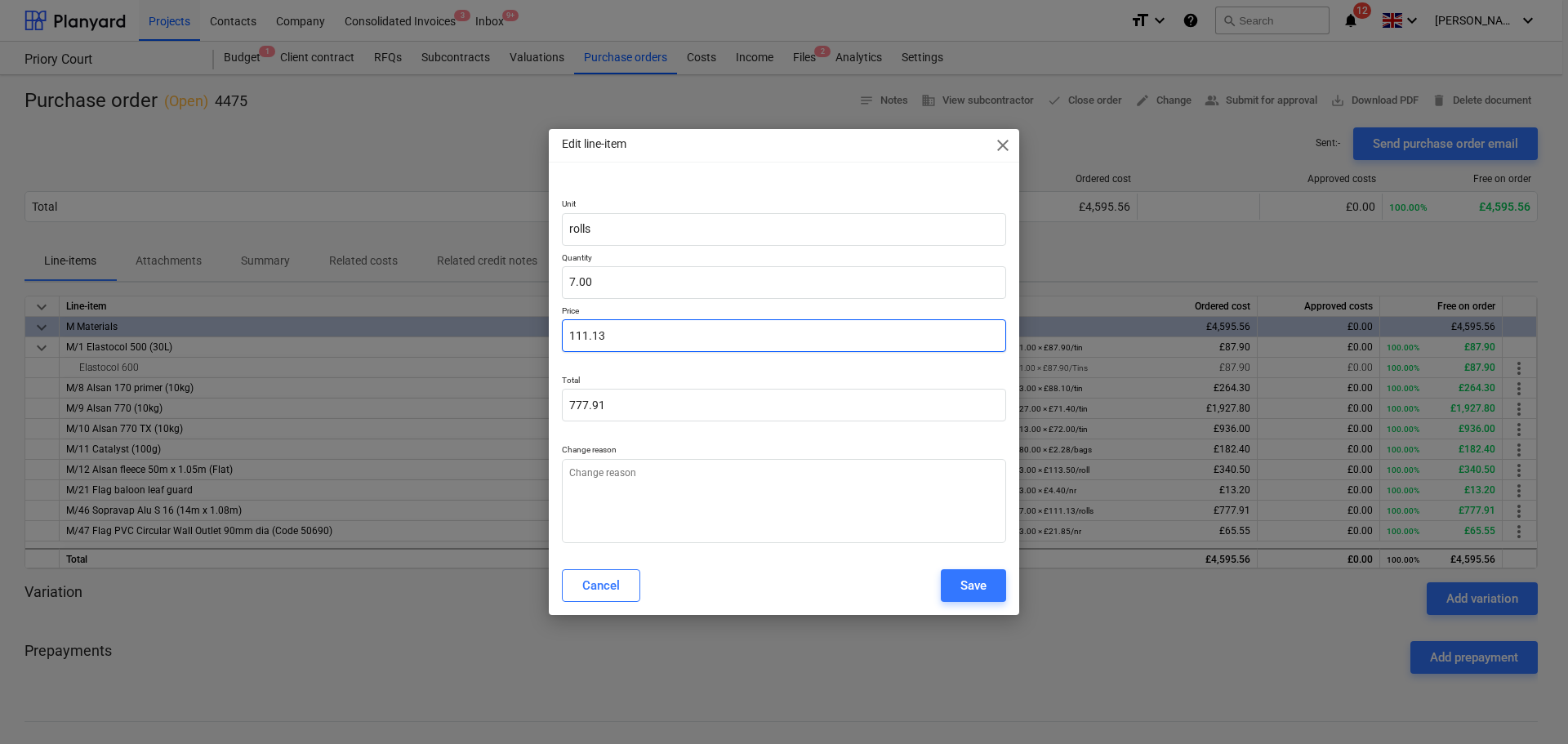
click at [653, 344] on input "111.13" at bounding box center [784, 336] width 444 height 32
click at [653, 344] on input "111.13" at bounding box center [784, 336] width 444 height 32
paste input "14286"
type textarea "x"
type input "111.1314286"
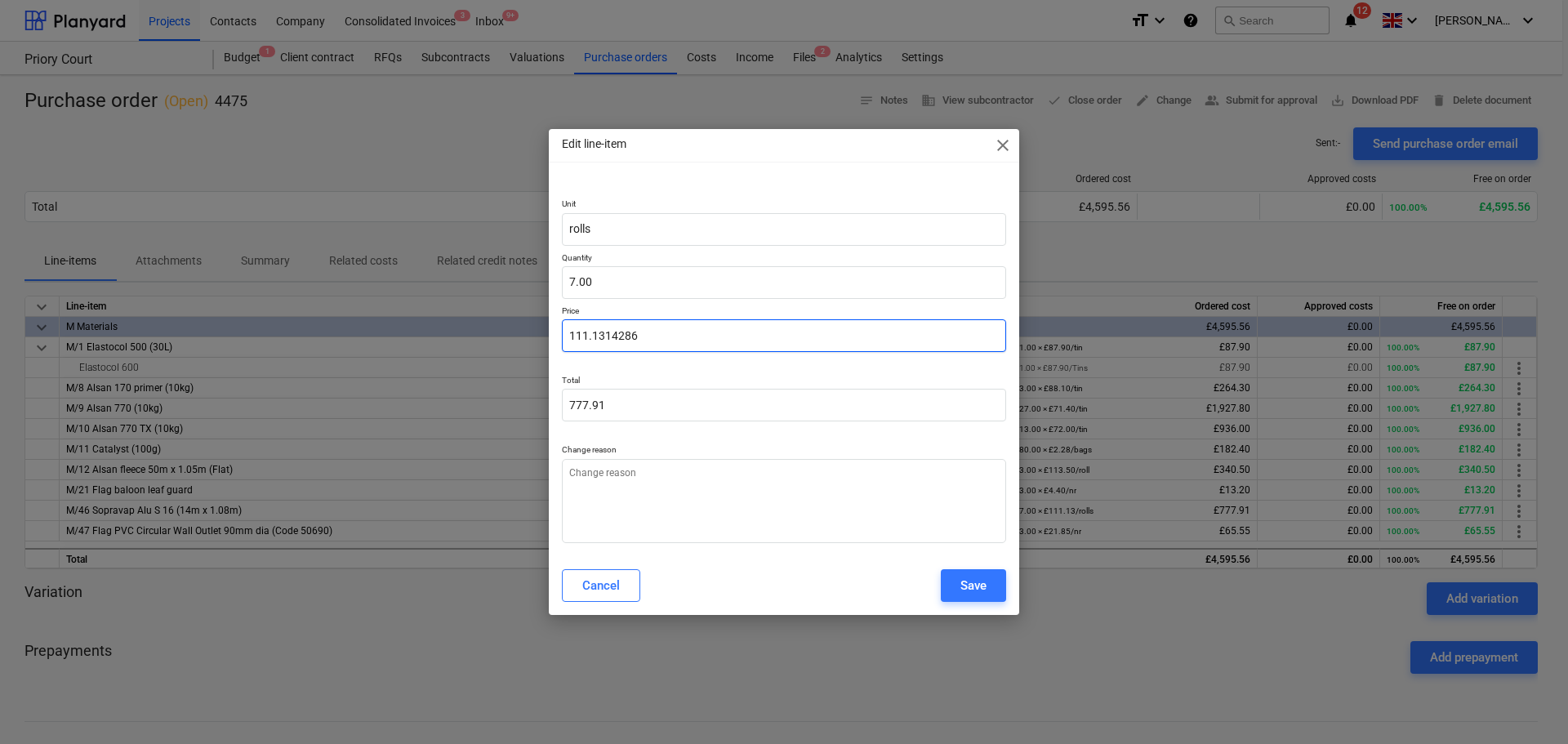
type input "777.92"
type input "111.1314286"
type textarea "x"
type input "111.13"
click at [734, 177] on div "Edit line-item close Unit rolls Quantity 7.00 Price 111.13 Total 777.92 Change …" at bounding box center [784, 372] width 470 height 486
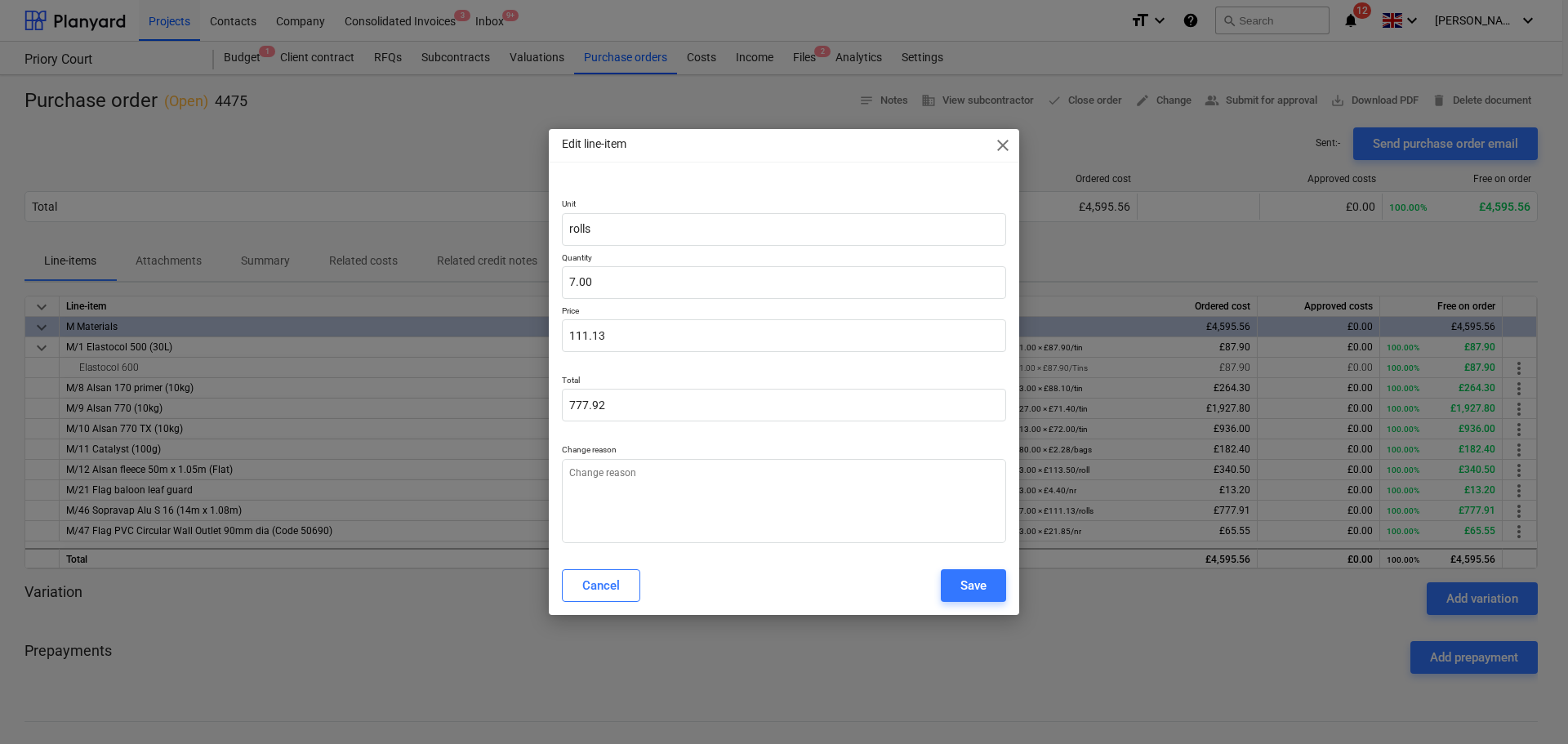
click at [931, 546] on div "Unit rolls Quantity 7.00 Price 111.13 Total 777.92 Change reason" at bounding box center [784, 366] width 470 height 377
click at [934, 523] on textarea at bounding box center [784, 501] width 444 height 84
type textarea "x"
type textarea "p"
type textarea "x"
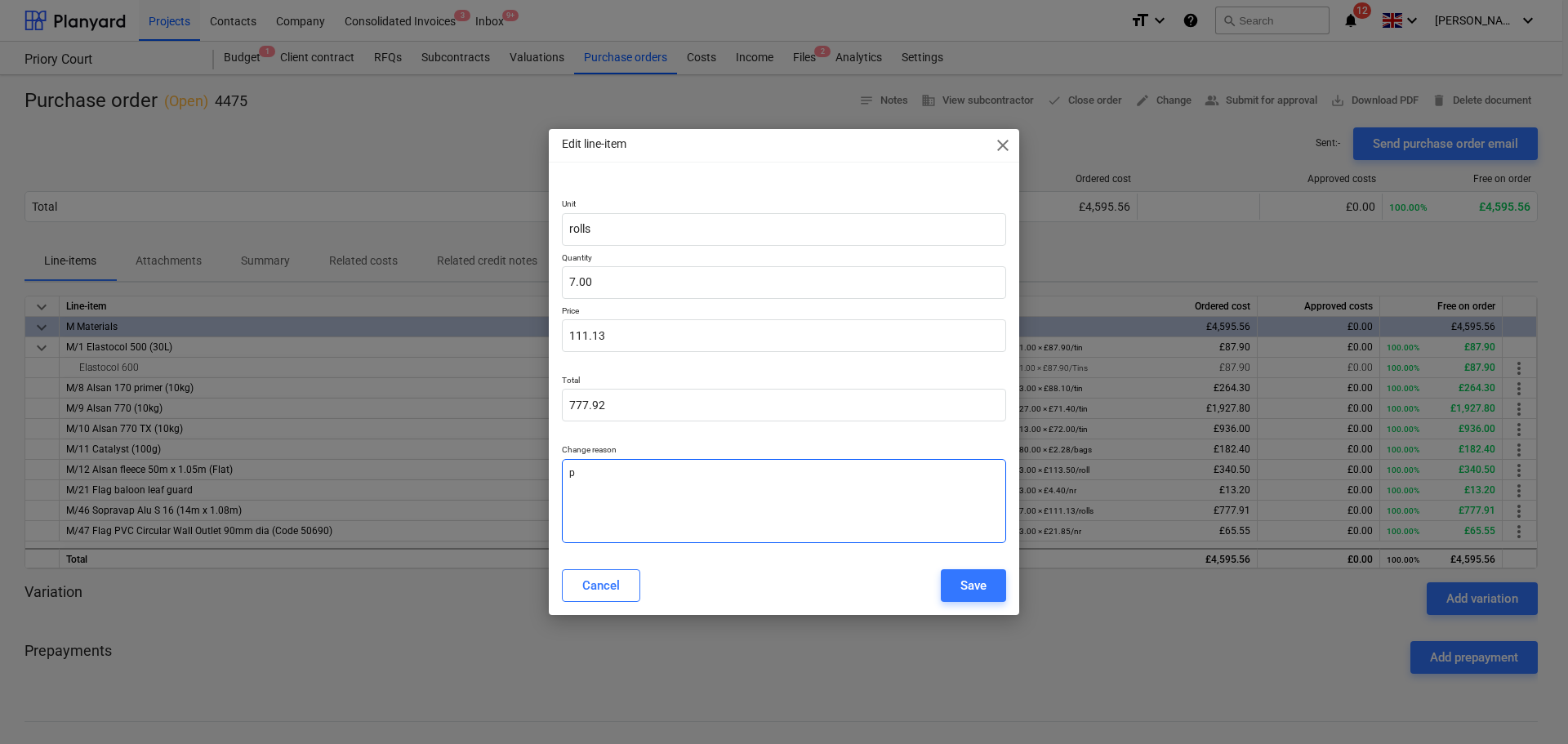
type textarea "pe"
type textarea "x"
type textarea "pen"
type textarea "x"
type textarea "penn"
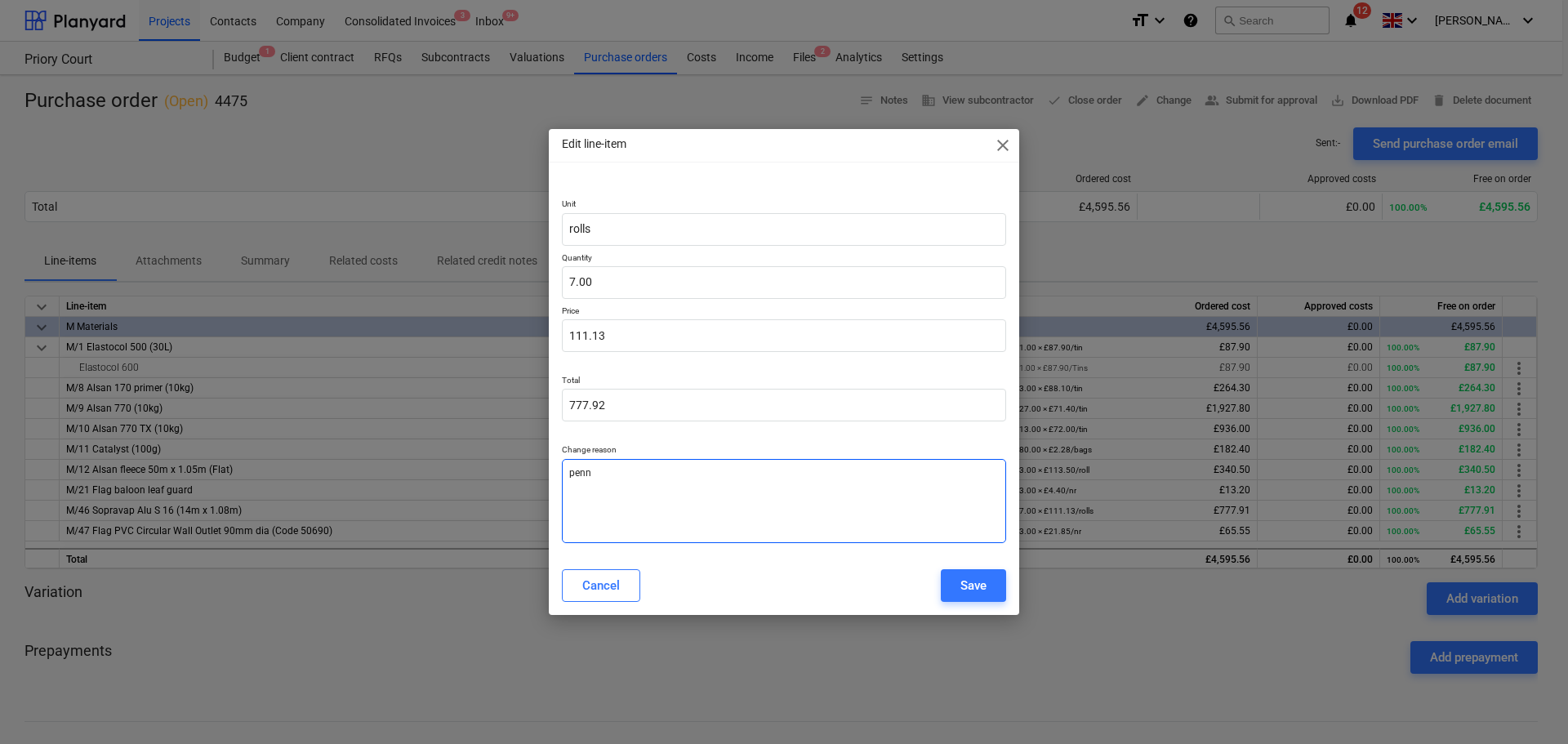
type textarea "x"
type textarea "penny"
type textarea "x"
type textarea "penny"
type textarea "x"
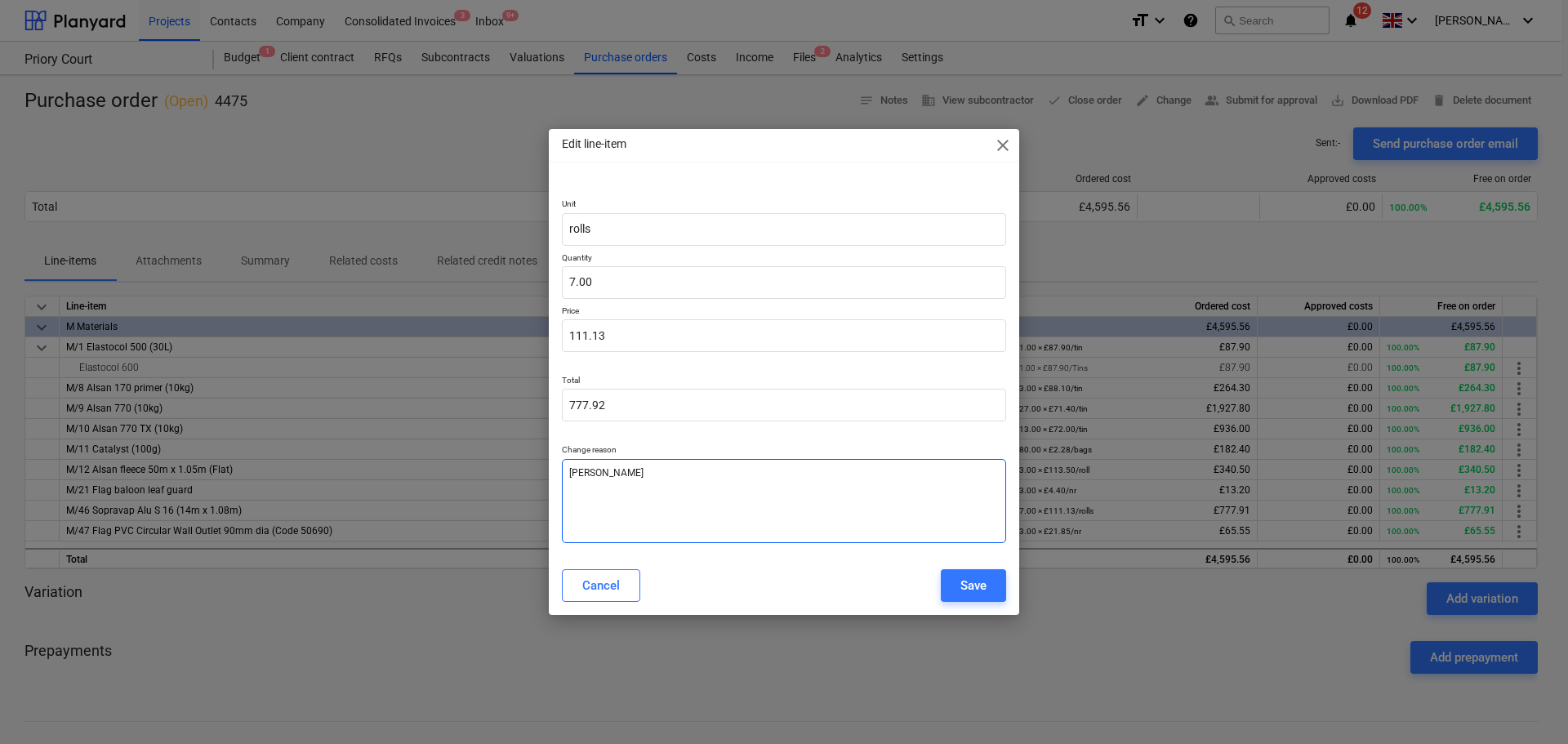
type textarea "penny e"
type textarea "x"
type textarea "penny er"
type textarea "x"
type textarea "penny err"
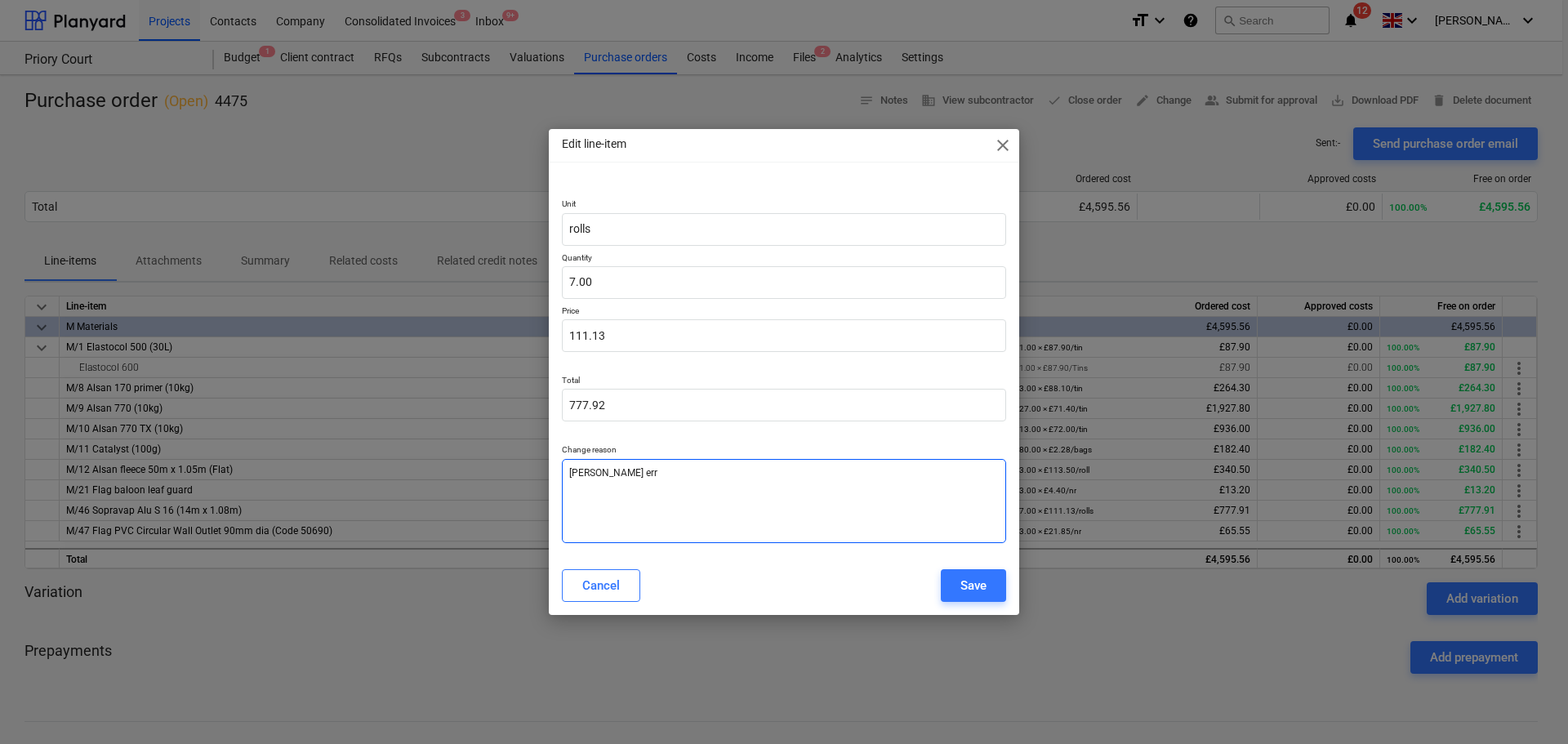
type textarea "x"
type textarea "penny erro"
type textarea "x"
type textarea "penny error"
type textarea "x"
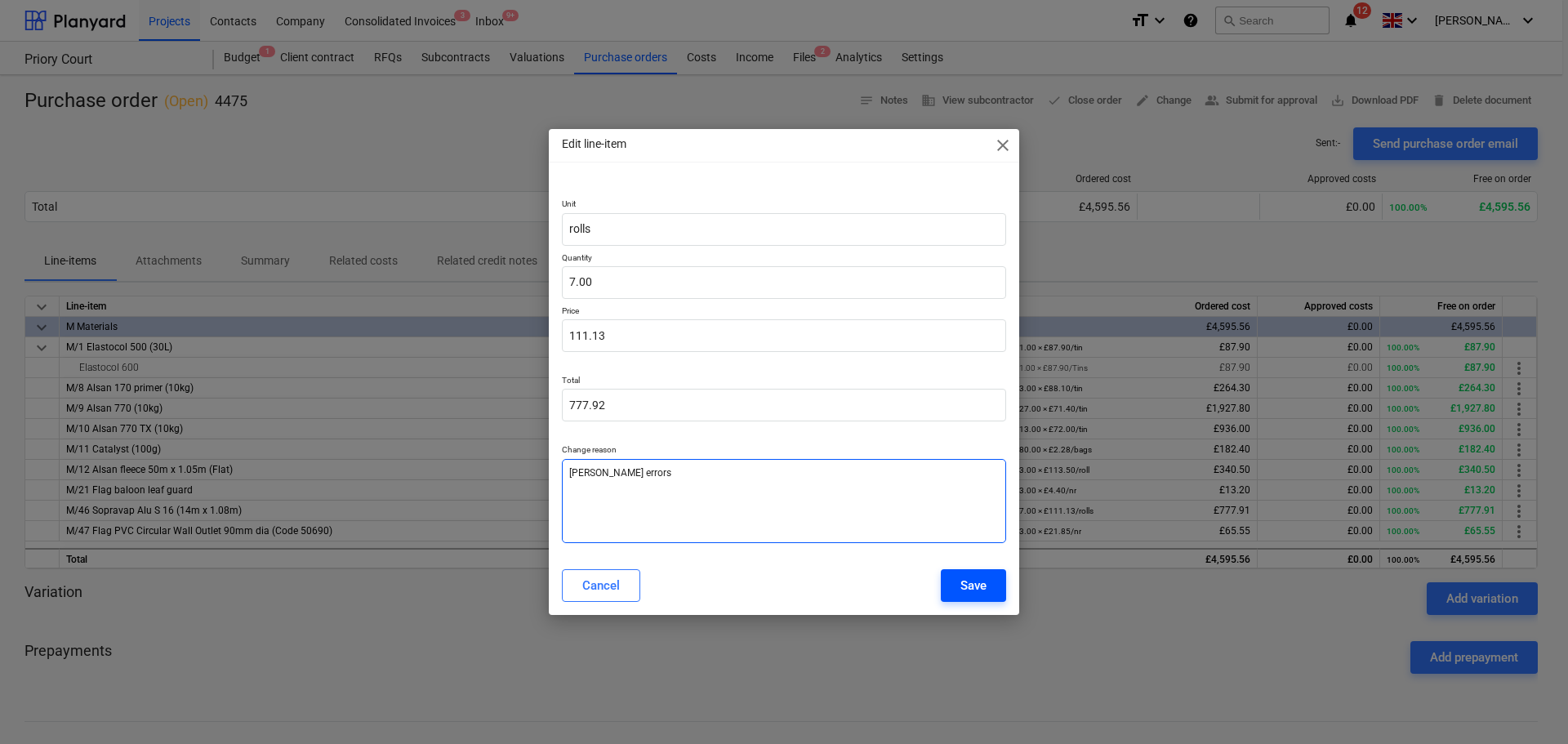
type textarea "penny errors"
click at [981, 588] on div "Save" at bounding box center [973, 585] width 26 height 21
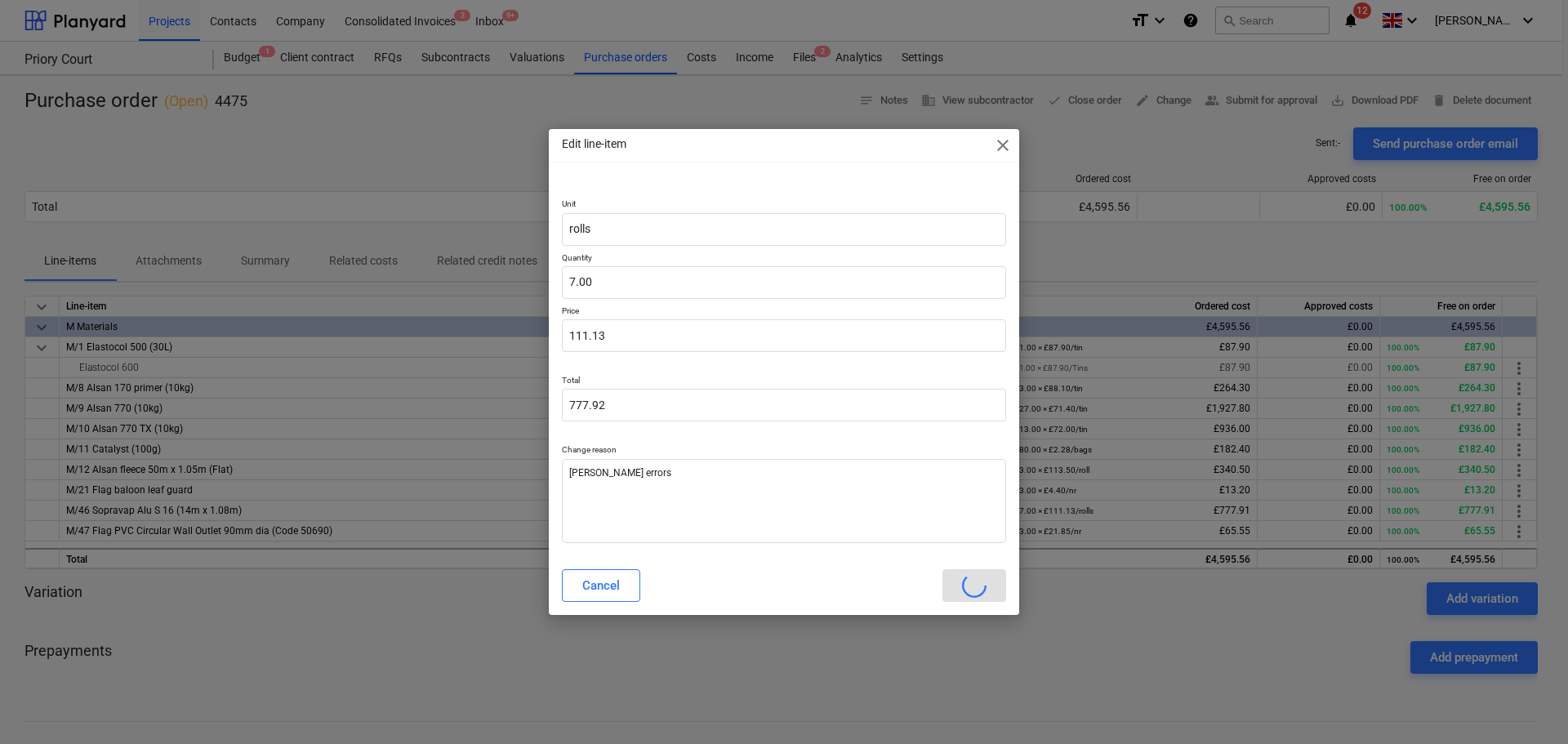
type textarea "x"
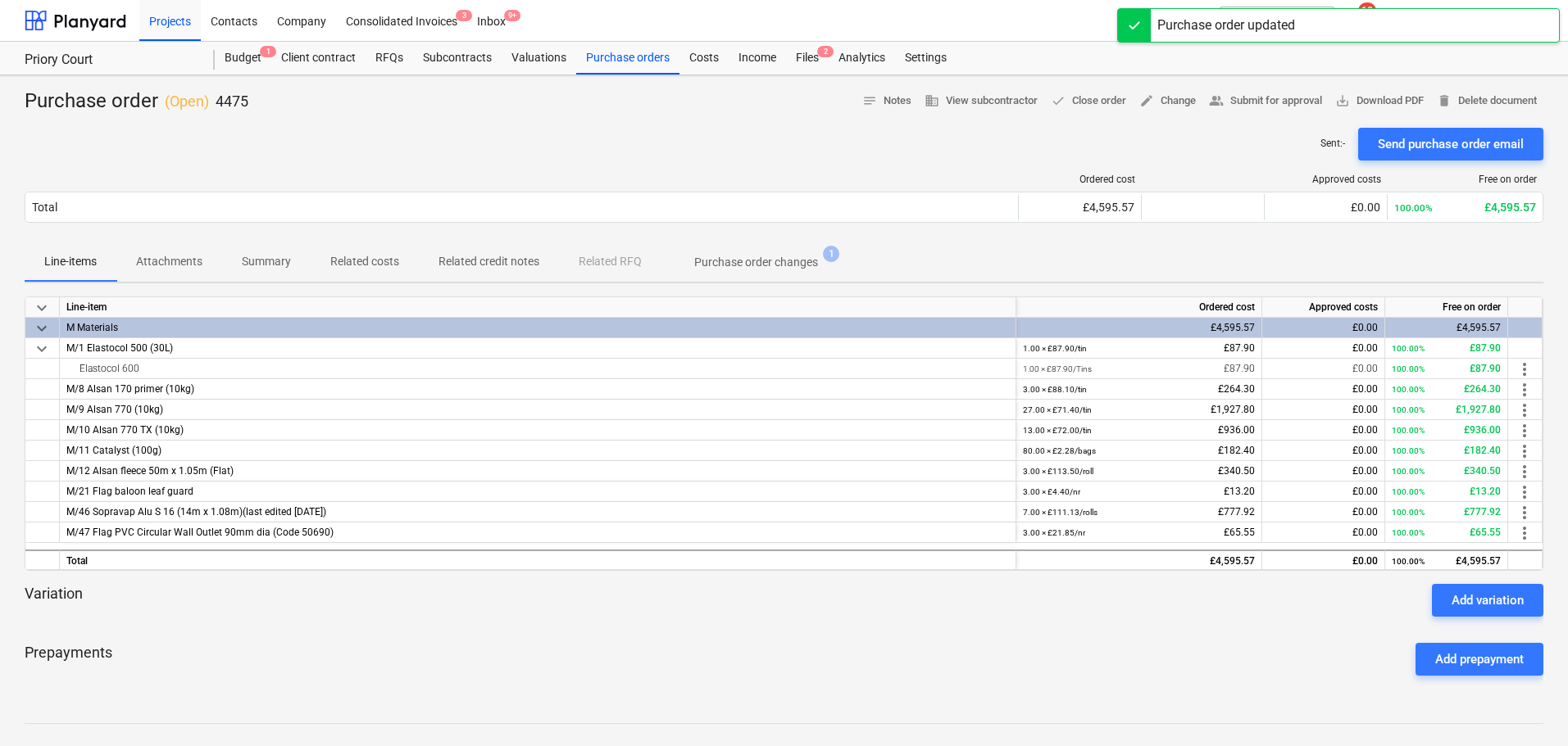
click at [808, 51] on div "Files 2" at bounding box center [807, 58] width 43 height 32
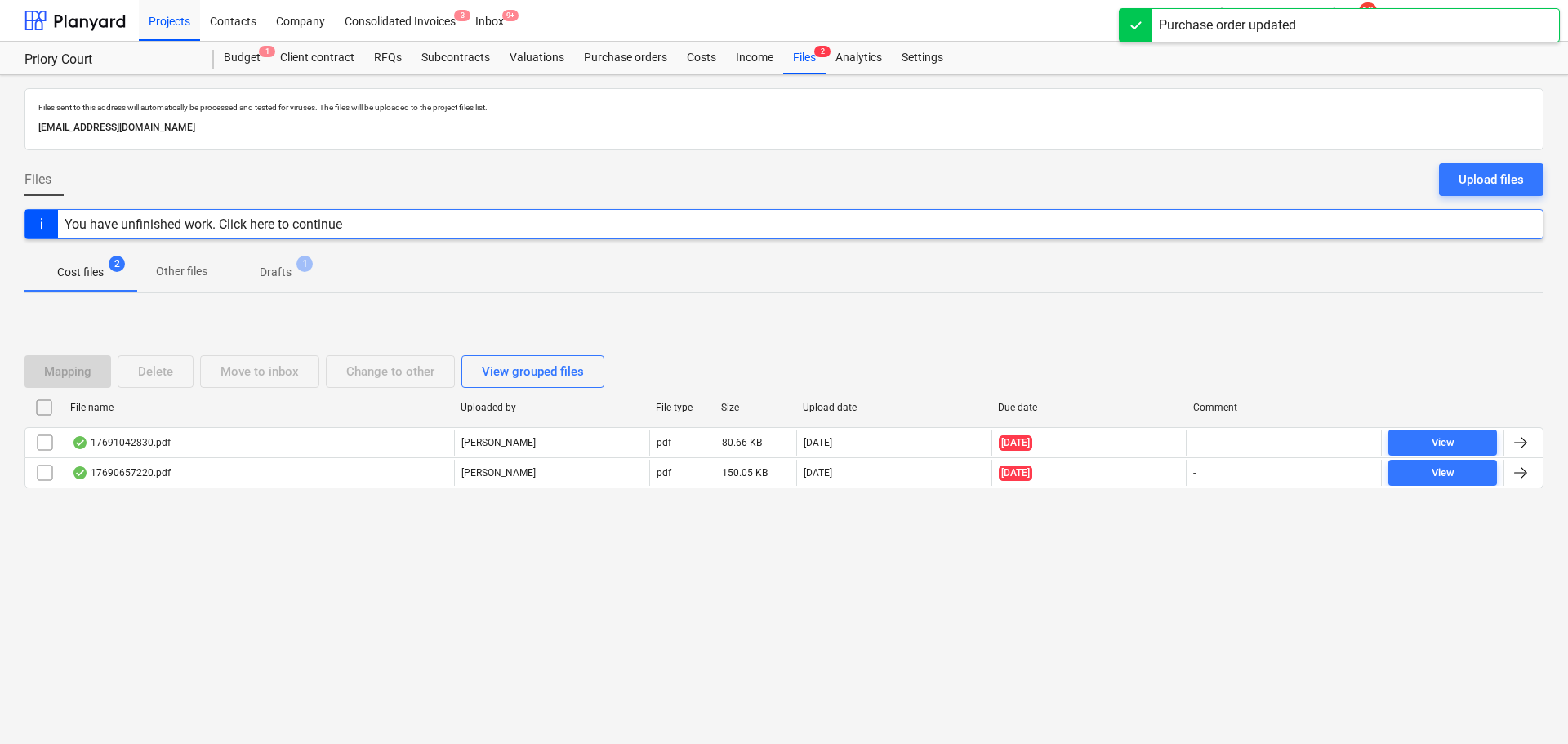
click at [276, 266] on p "Drafts" at bounding box center [275, 272] width 31 height 17
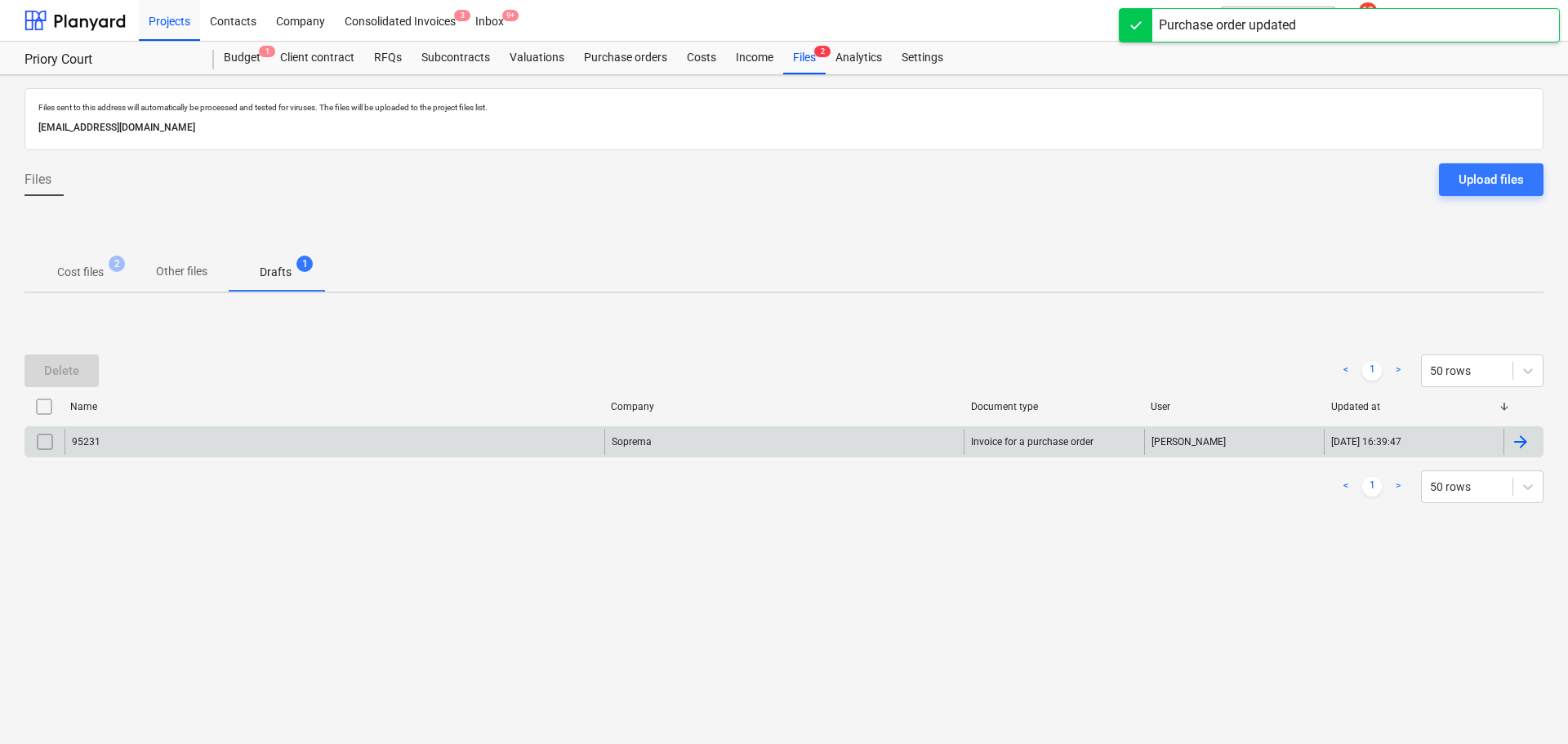
click at [221, 446] on div "95231" at bounding box center [334, 441] width 540 height 26
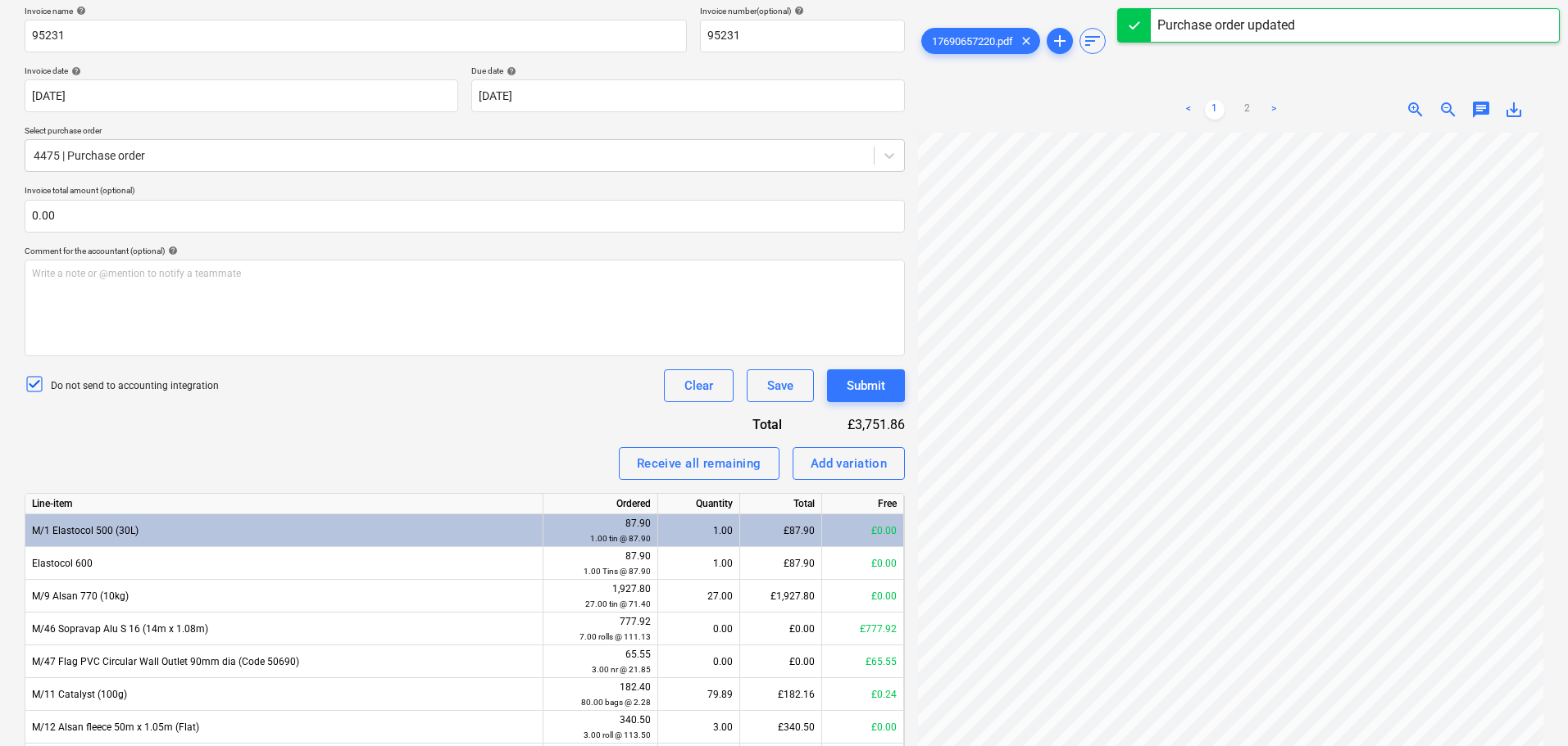
scroll to position [409, 0]
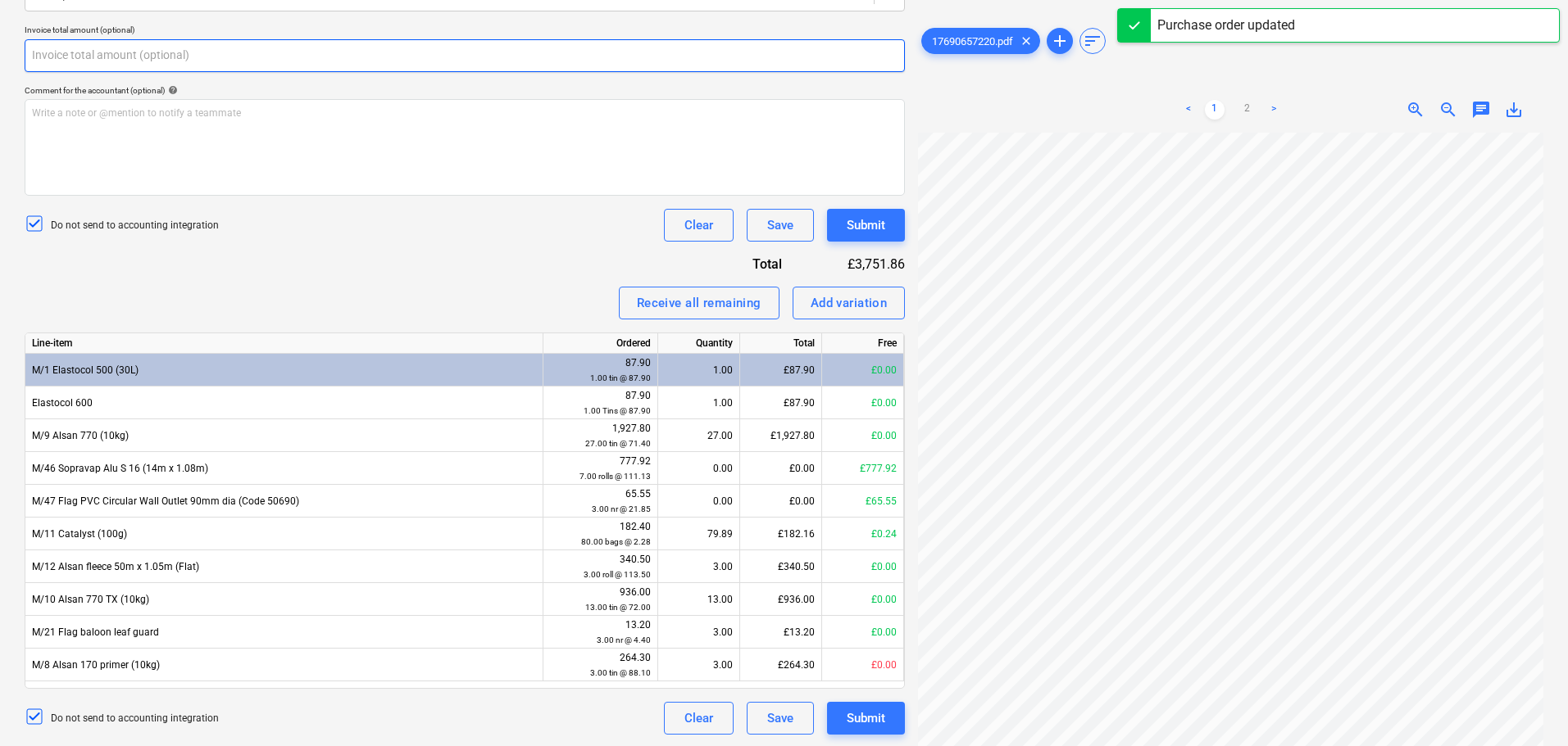
click at [317, 55] on input "text" at bounding box center [465, 55] width 880 height 32
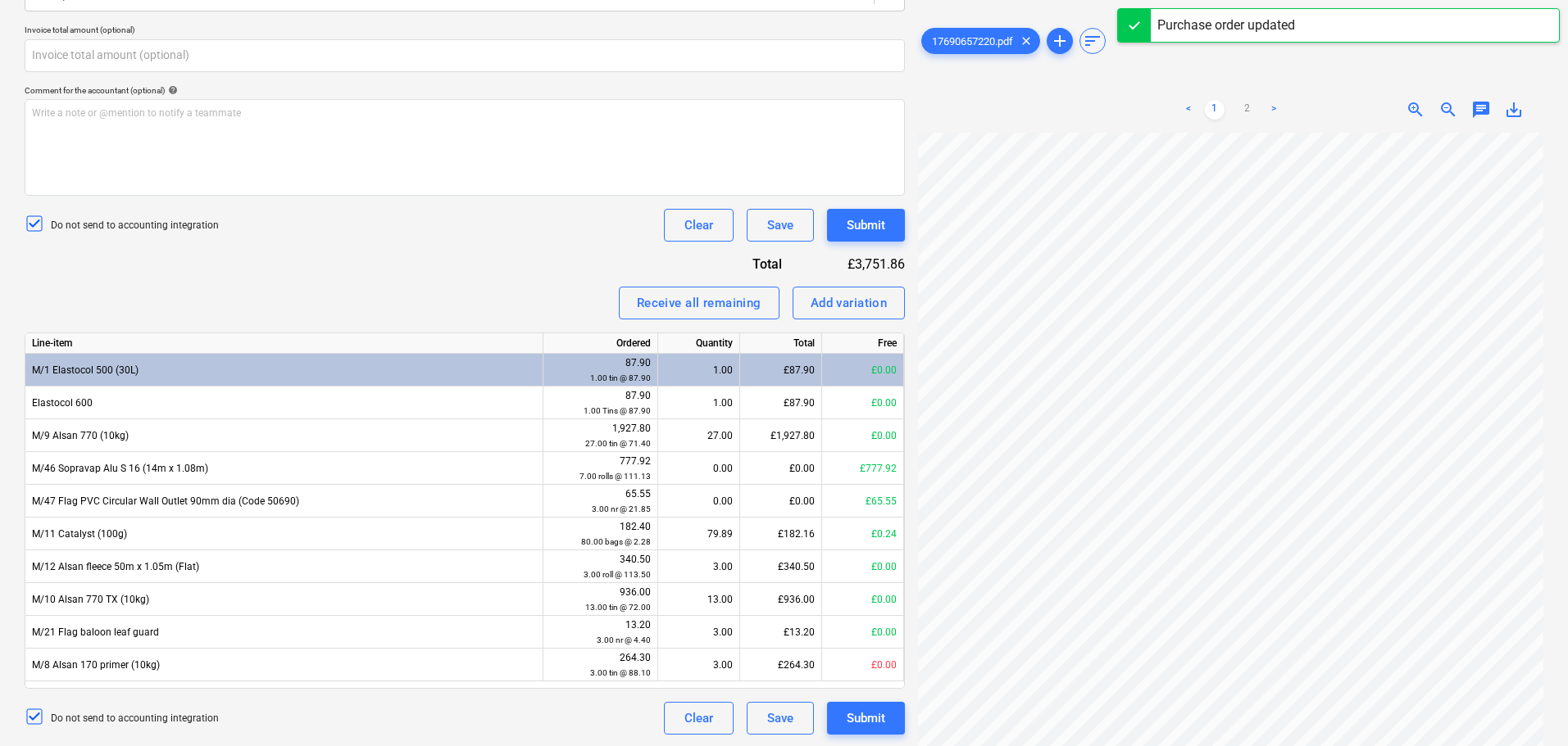
type input "0.00"
click at [1246, 96] on div "< 1 2 >" at bounding box center [1231, 110] width 200 height 46
click at [1246, 97] on div "< 1 2 >" at bounding box center [1231, 110] width 200 height 46
click at [1246, 105] on link "2" at bounding box center [1247, 109] width 20 height 20
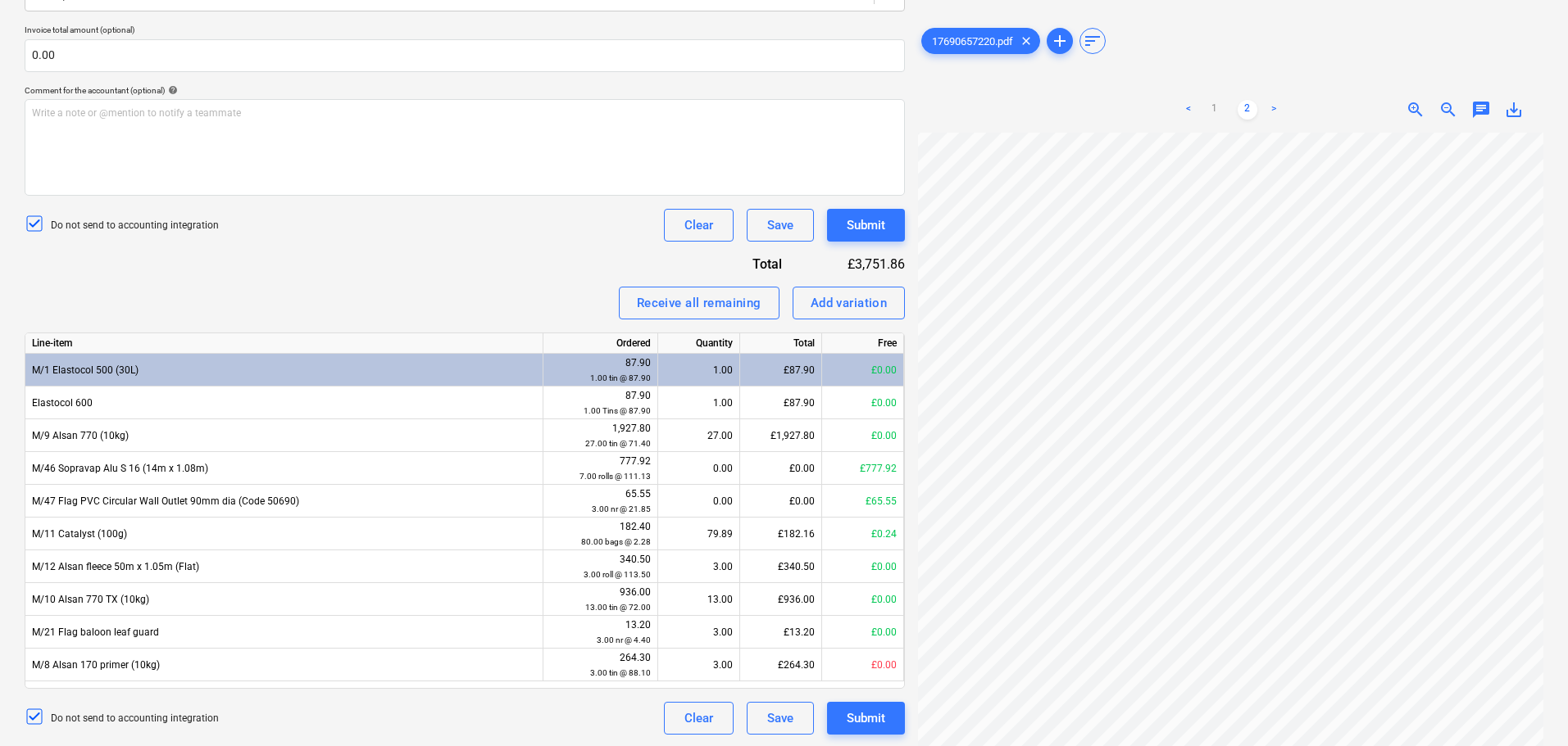
scroll to position [346, 115]
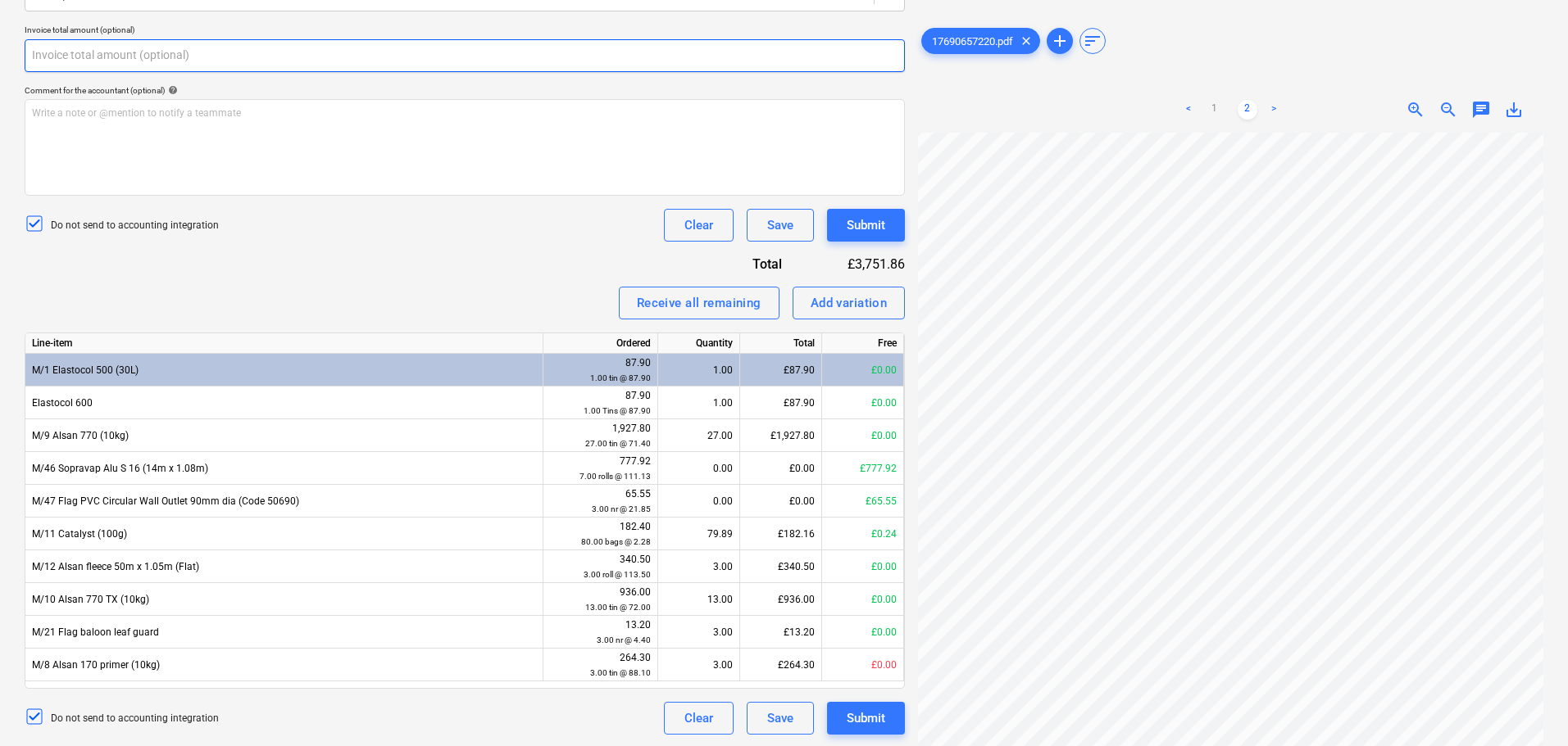
click at [502, 48] on input "text" at bounding box center [465, 55] width 880 height 32
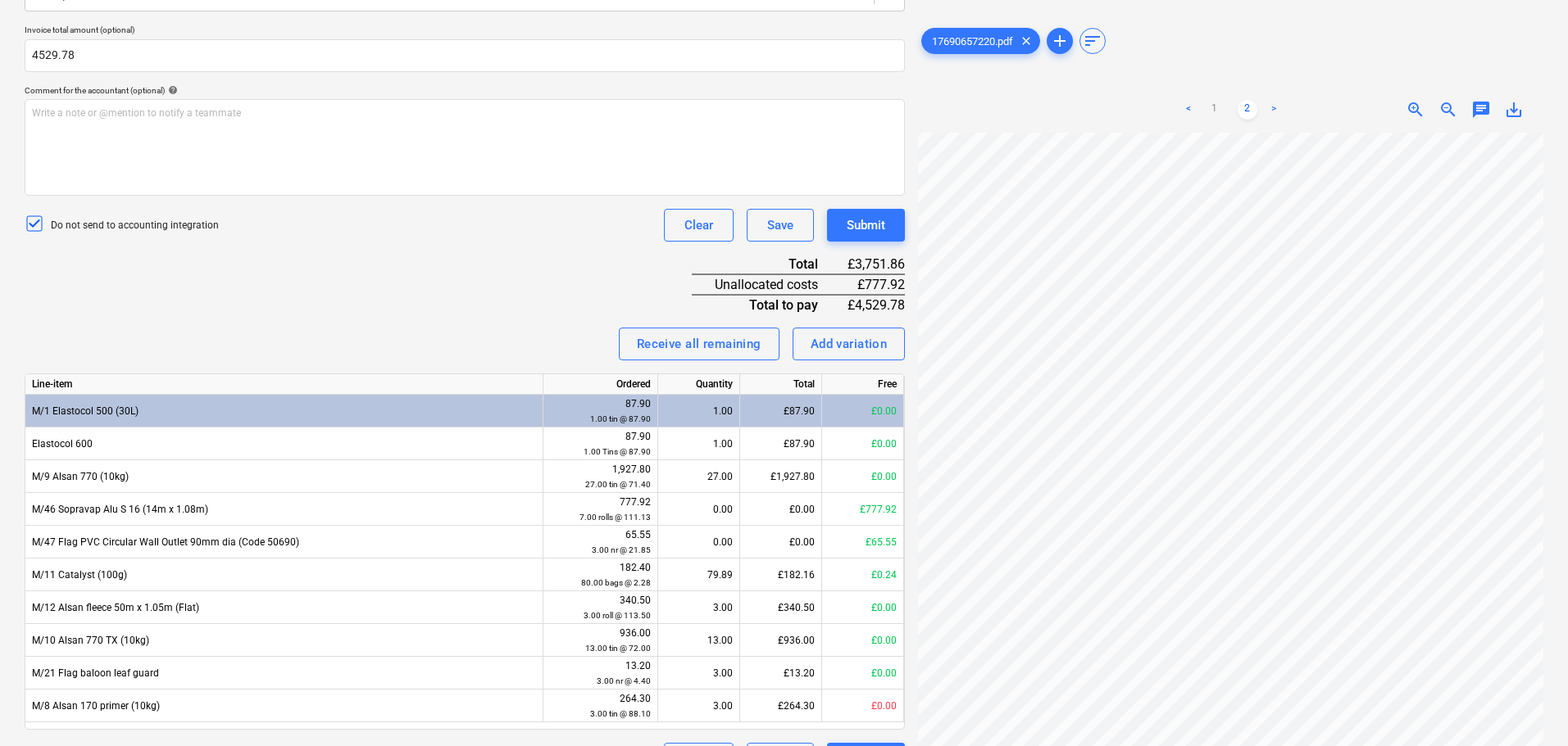
type input "4,529.78"
click at [479, 260] on div "Invoice name help 95231 Invoice number (optional) help 95231 Invoice date help …" at bounding box center [465, 309] width 880 height 930
click at [1211, 109] on link "1" at bounding box center [1214, 109] width 20 height 20
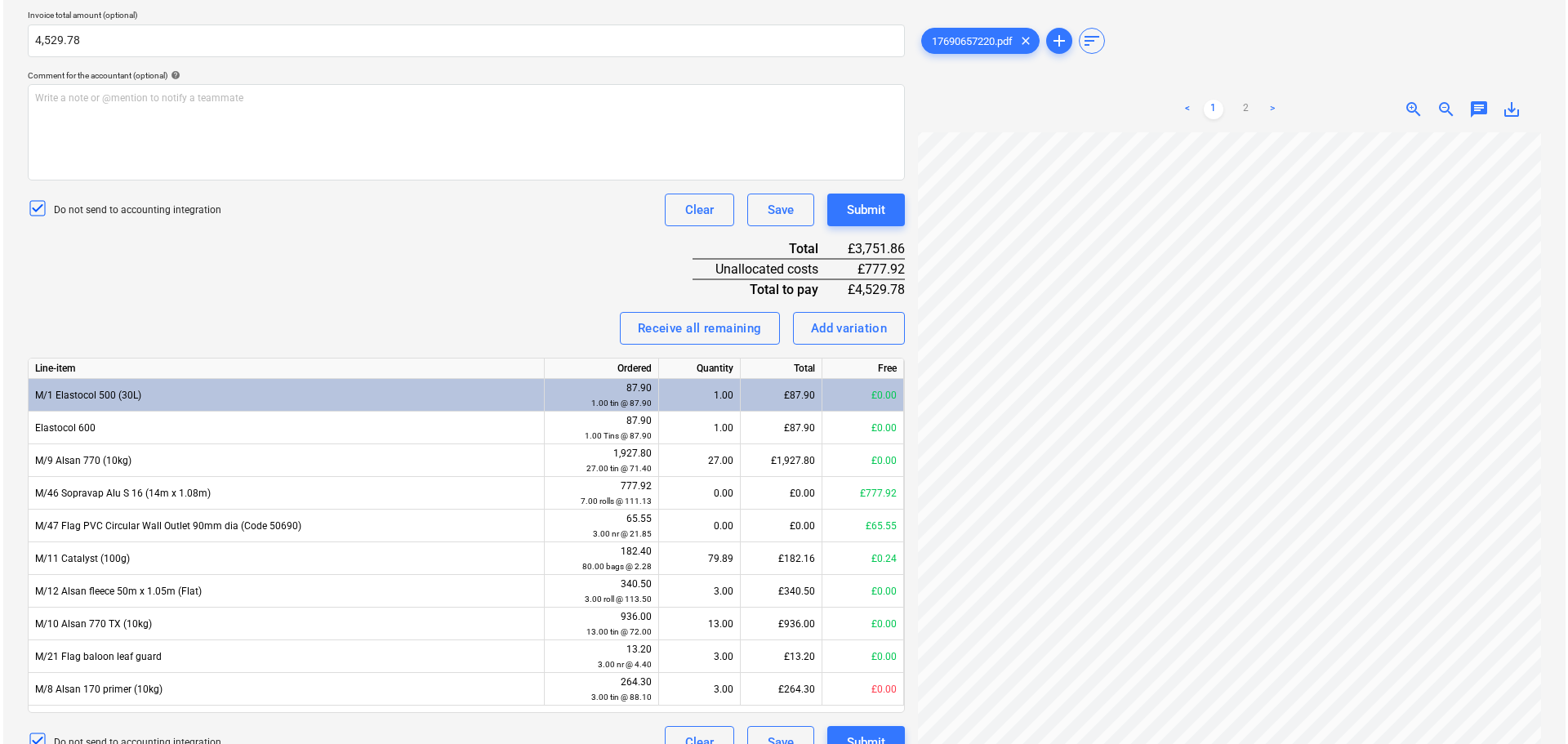
scroll to position [451, 0]
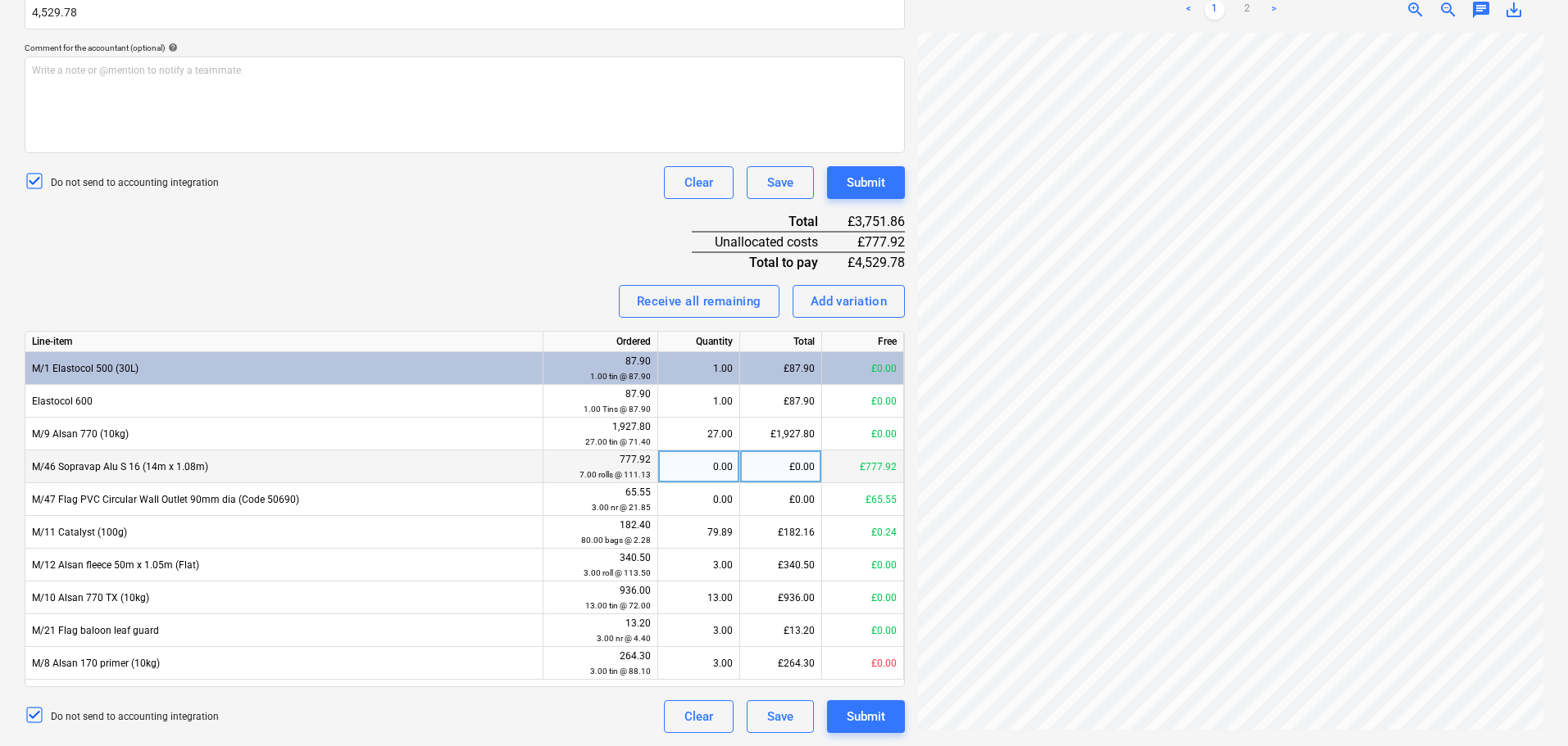
click at [745, 470] on div "£0.00" at bounding box center [781, 466] width 82 height 32
type input "777.92"
click at [543, 292] on div "Receive all remaining Add variation" at bounding box center [465, 301] width 880 height 32
click at [860, 179] on div "Submit" at bounding box center [866, 182] width 38 height 21
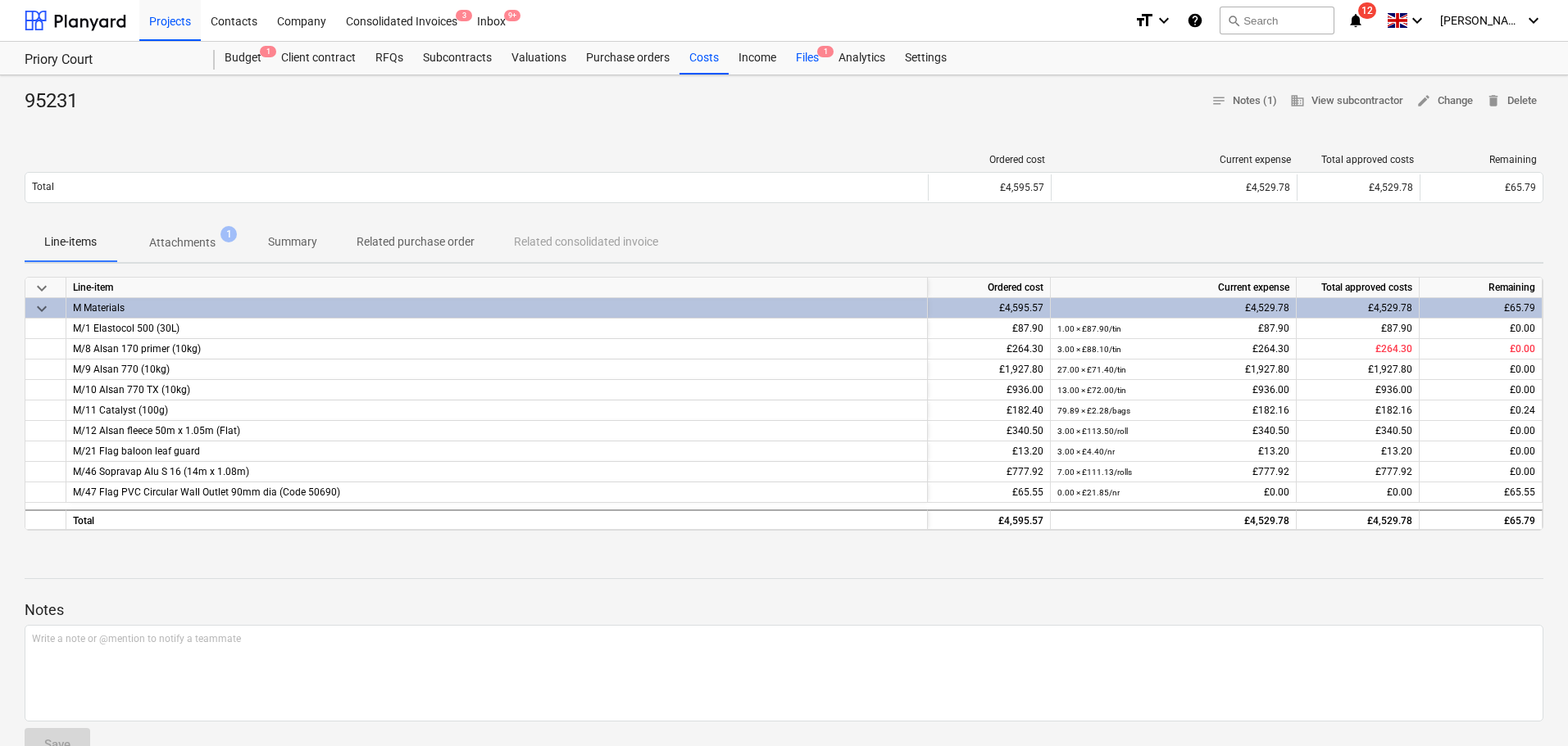
click at [814, 60] on div "Files 1" at bounding box center [807, 58] width 43 height 32
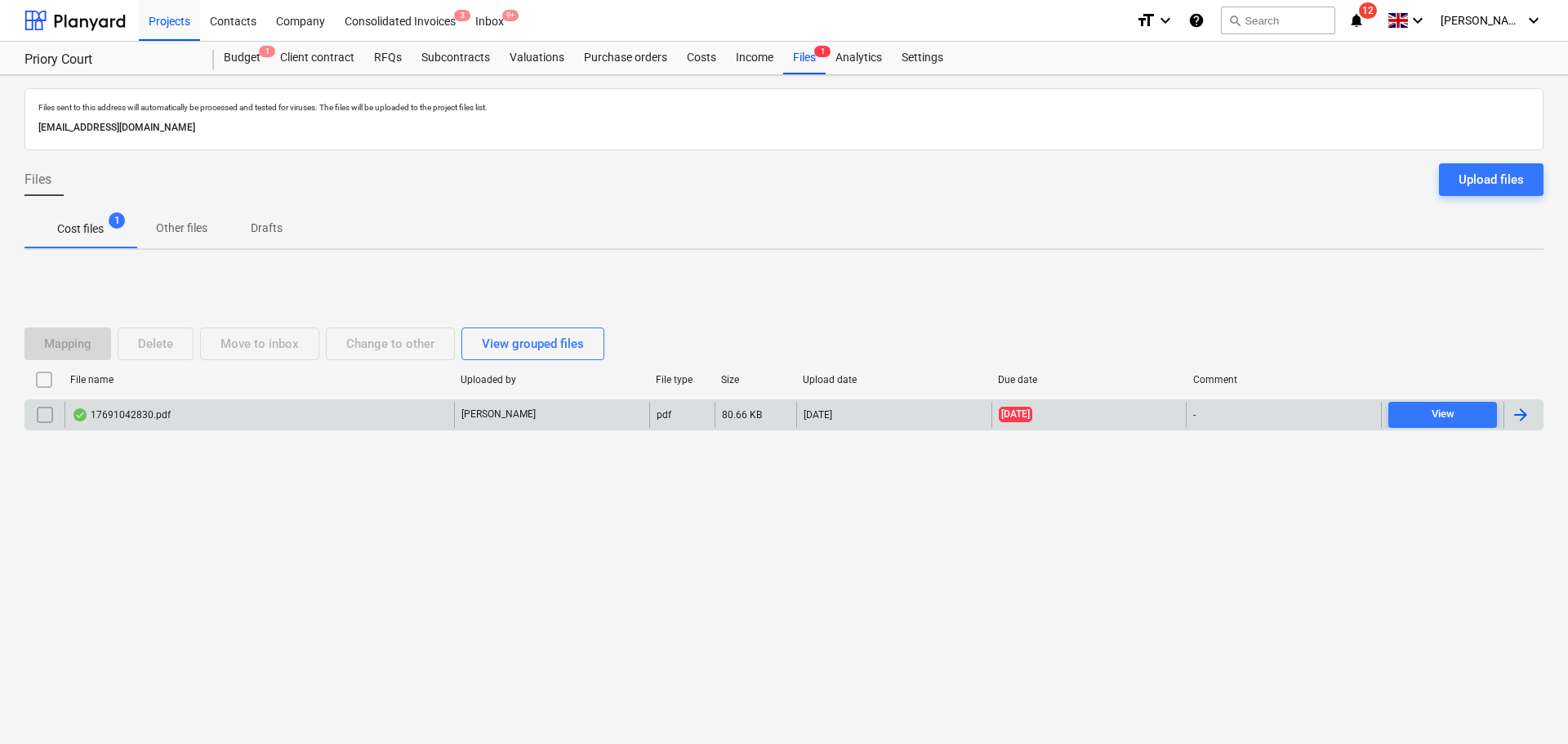
click at [262, 419] on div "17691042830.pdf" at bounding box center [259, 415] width 389 height 26
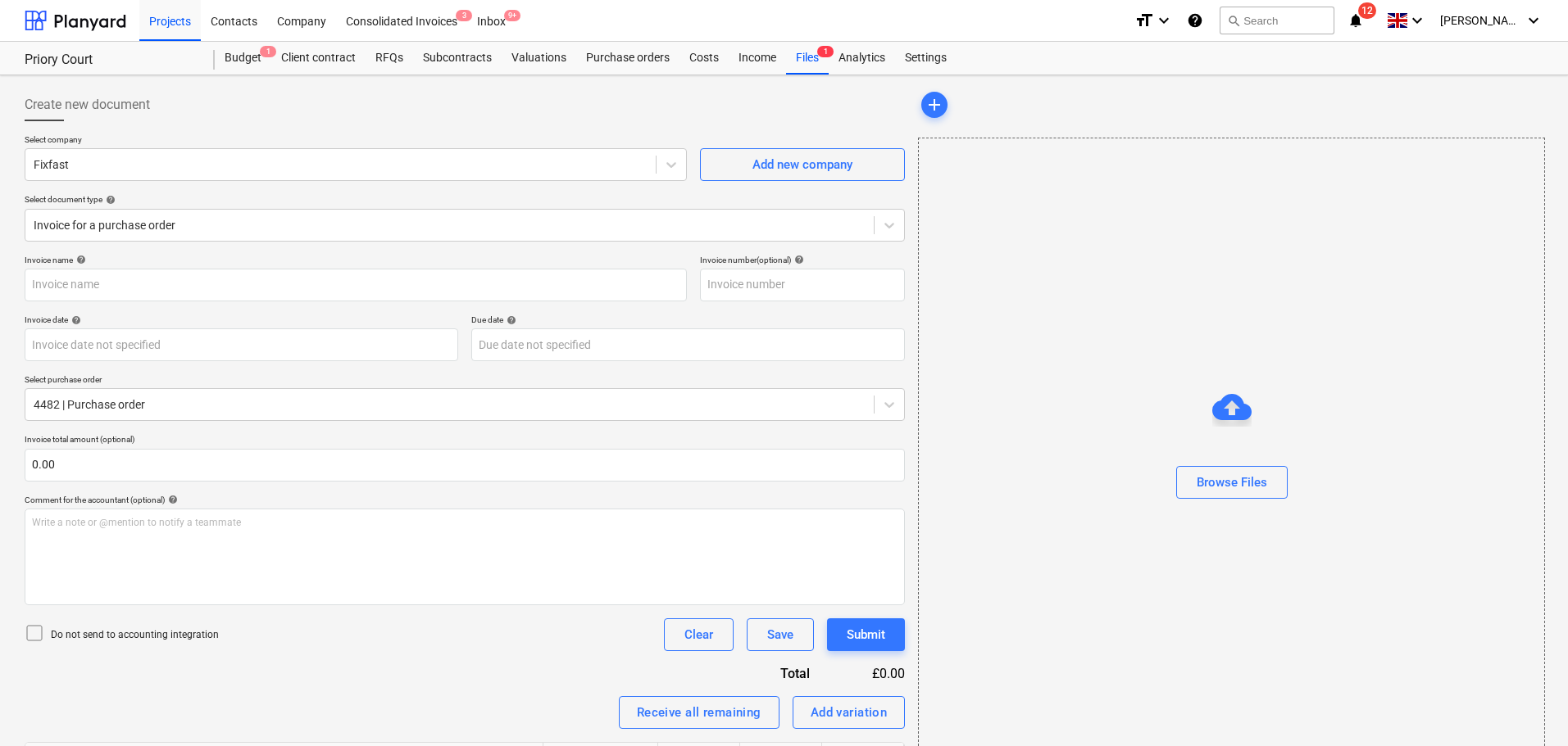
click at [235, 133] on div at bounding box center [465, 127] width 880 height 13
type input "1530575"
type input "05 Aug 2025"
type input "30 Sep 2025"
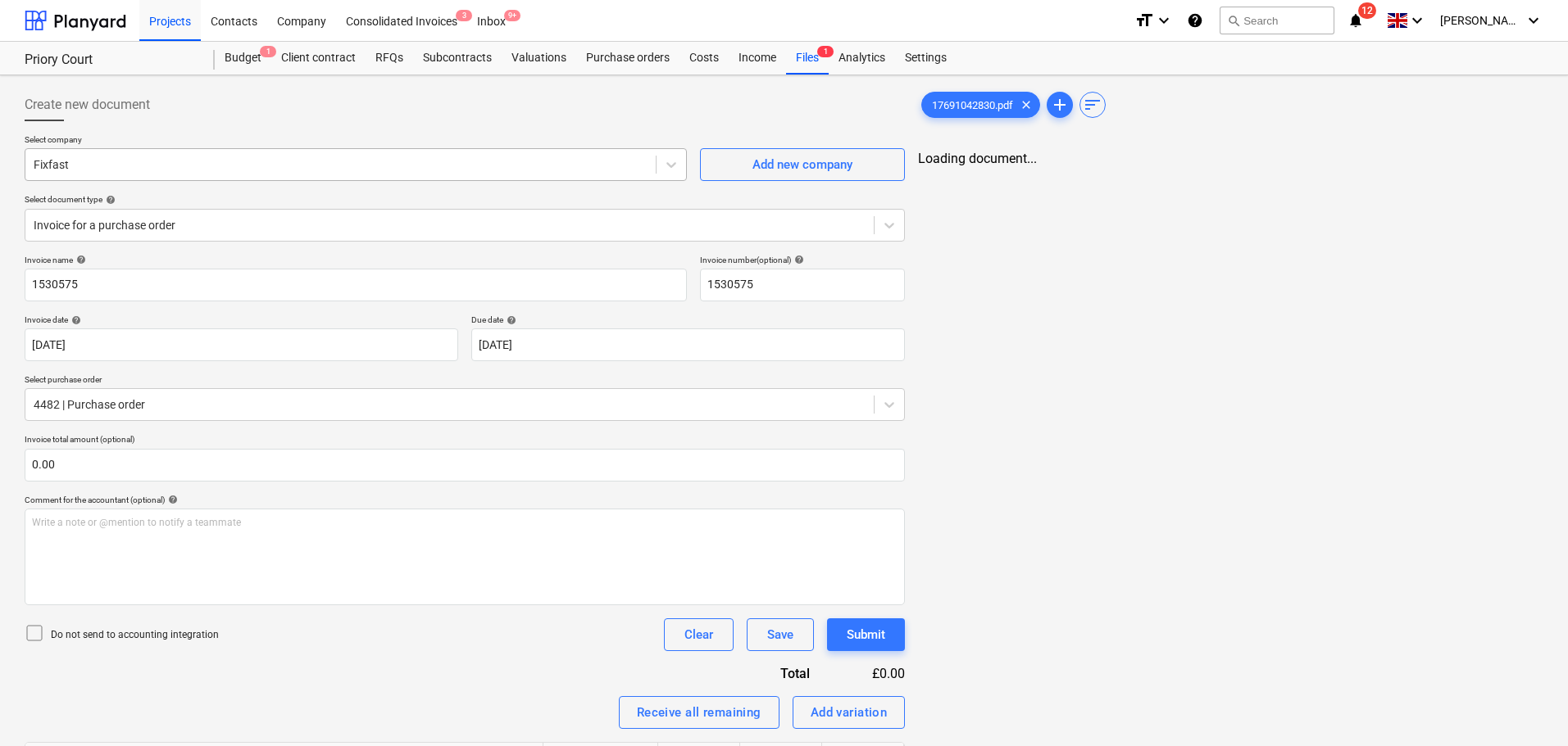
click at [229, 165] on div at bounding box center [340, 165] width 614 height 16
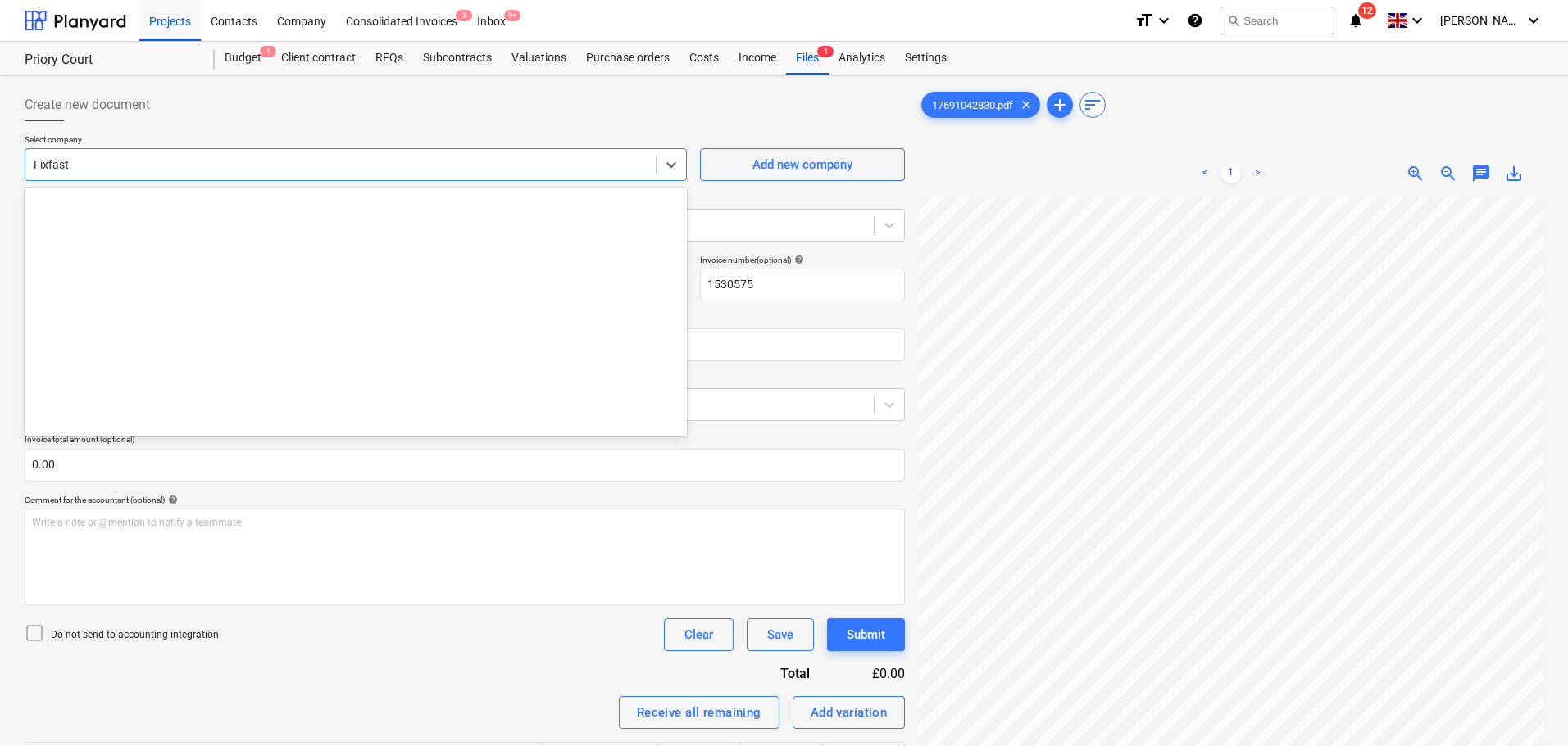
scroll to position [11124, 0]
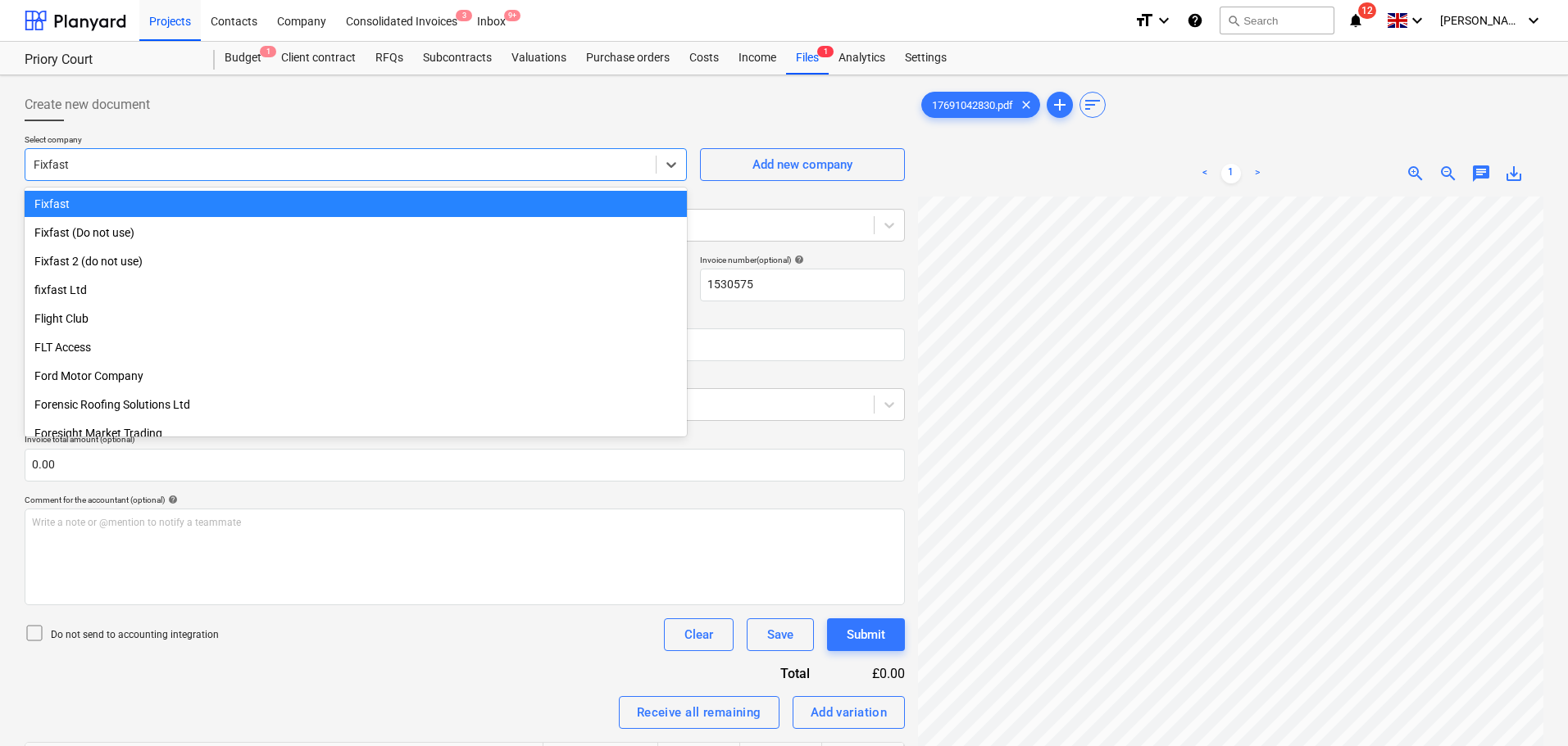
click at [295, 115] on div "Create new document" at bounding box center [465, 105] width 880 height 32
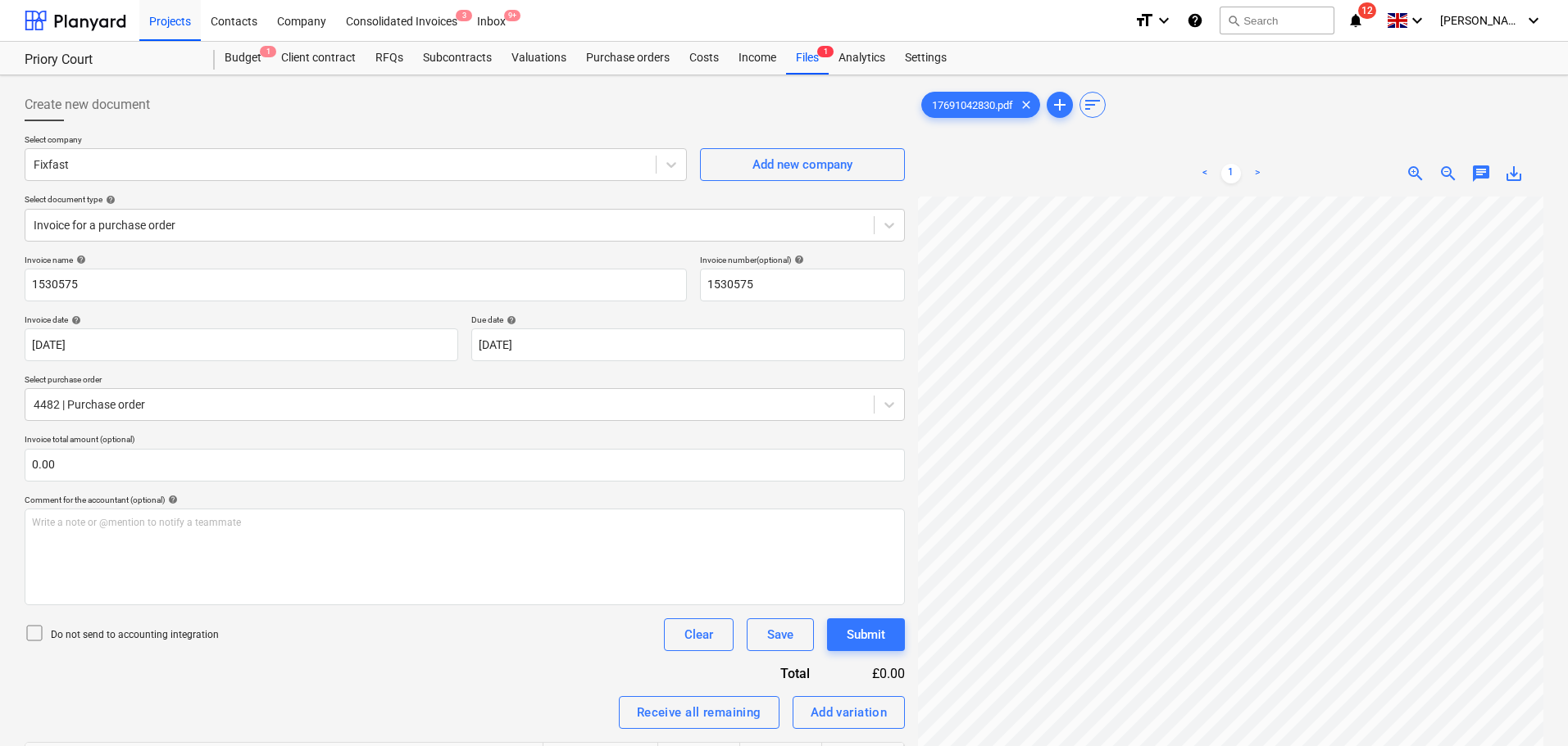
scroll to position [0, 115]
drag, startPoint x: 627, startPoint y: 67, endPoint x: 689, endPoint y: 5, distance: 87.7
click at [627, 67] on div "Purchase orders" at bounding box center [627, 58] width 103 height 32
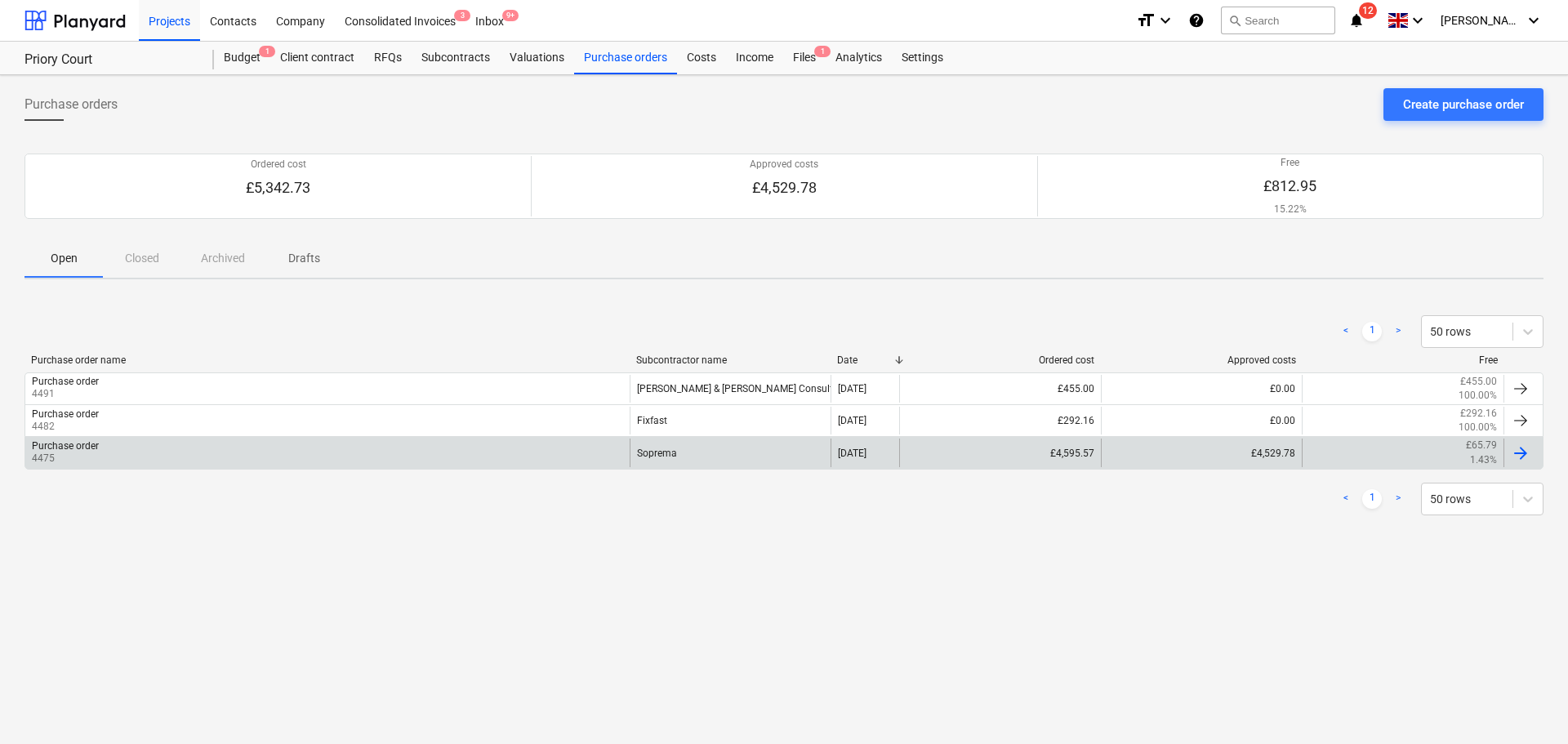
click at [450, 457] on div "Purchase order 4475" at bounding box center [327, 452] width 604 height 28
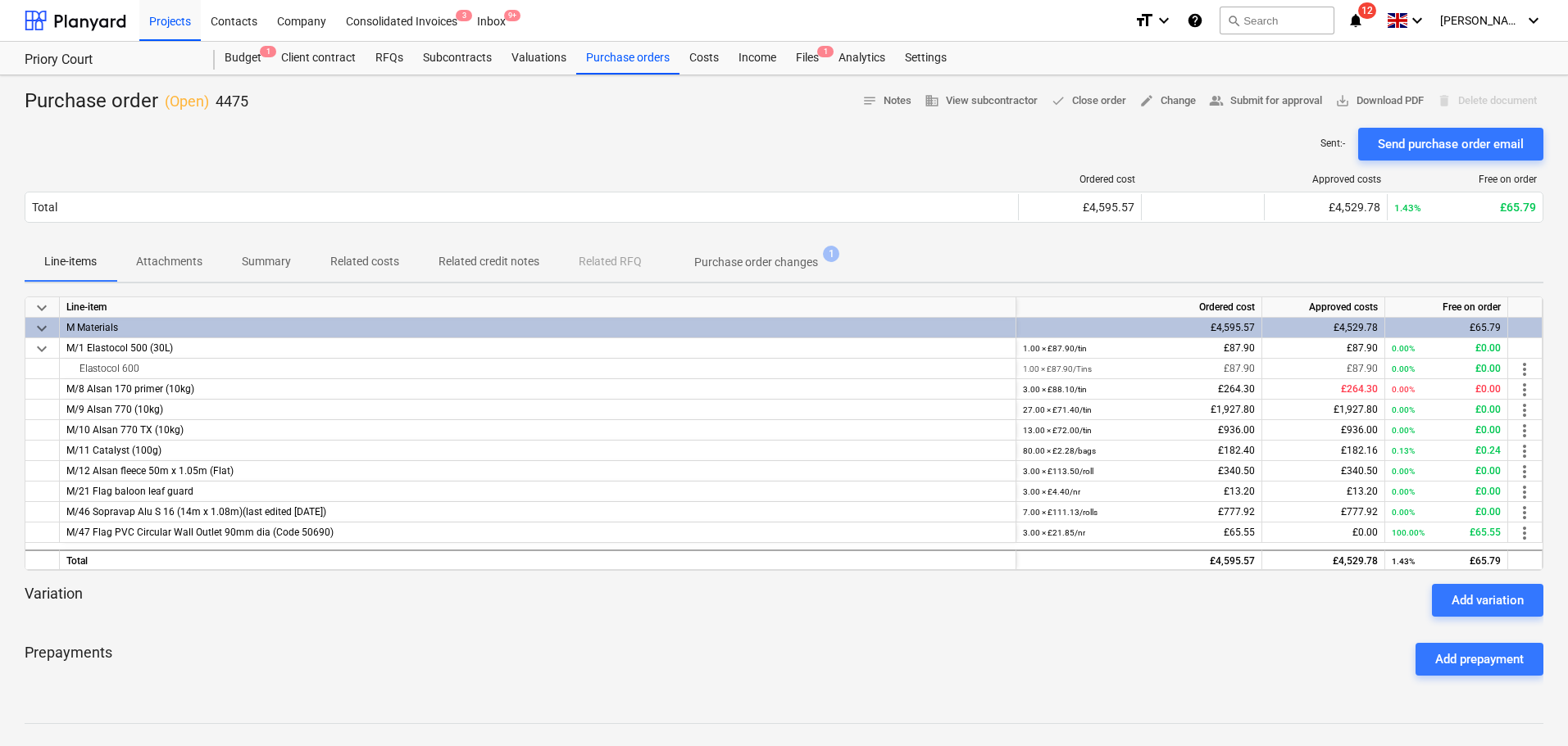
click at [630, 115] on div at bounding box center [784, 121] width 1519 height 13
click at [666, 131] on div "Sent : - Send purchase order email" at bounding box center [784, 144] width 1519 height 32
click at [1525, 531] on span "more_vert" at bounding box center [1524, 533] width 20 height 20
click at [1525, 531] on li "Edit" at bounding box center [1536, 533] width 49 height 38
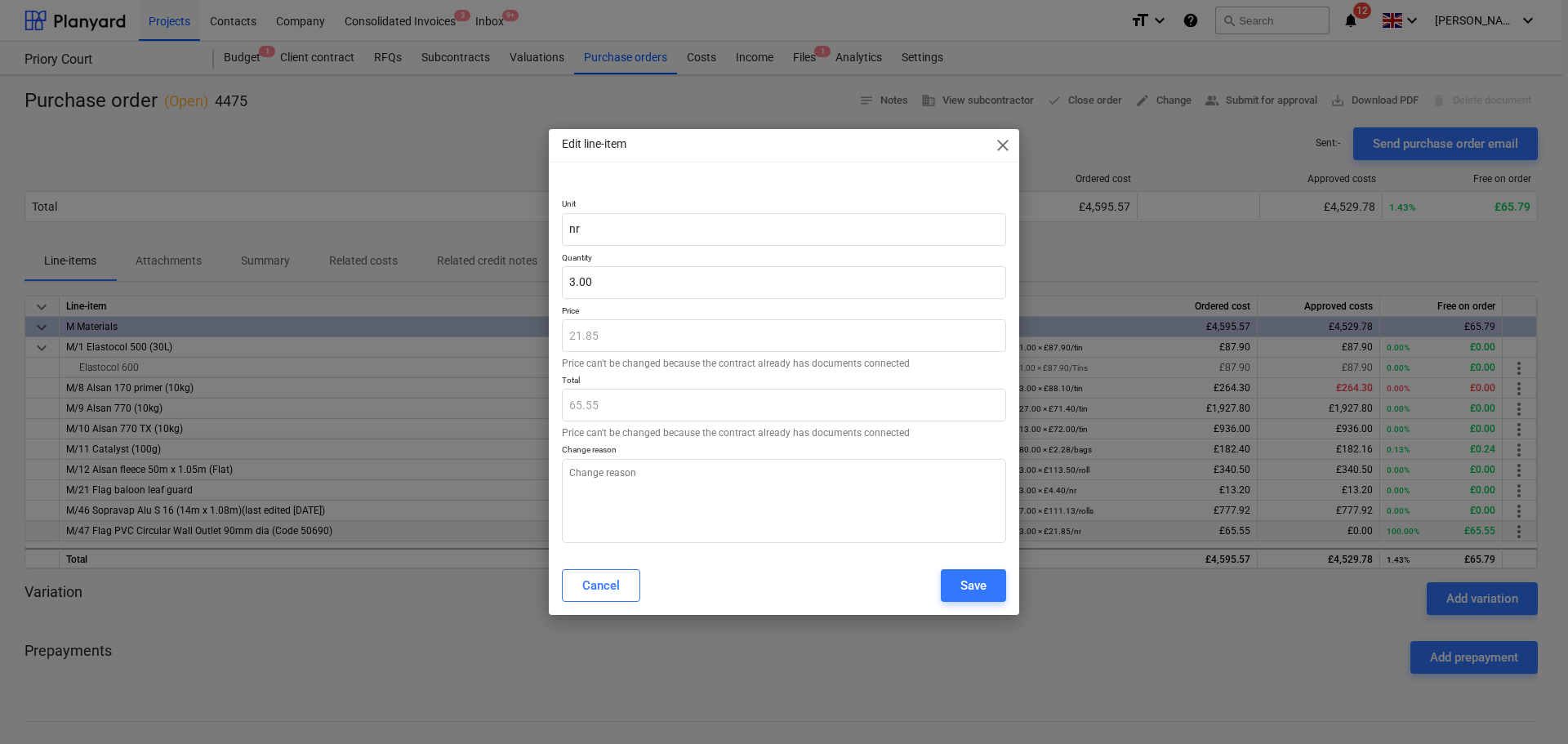
type textarea "x"
type input "3"
click at [686, 292] on input "3" at bounding box center [784, 282] width 444 height 32
type textarea "x"
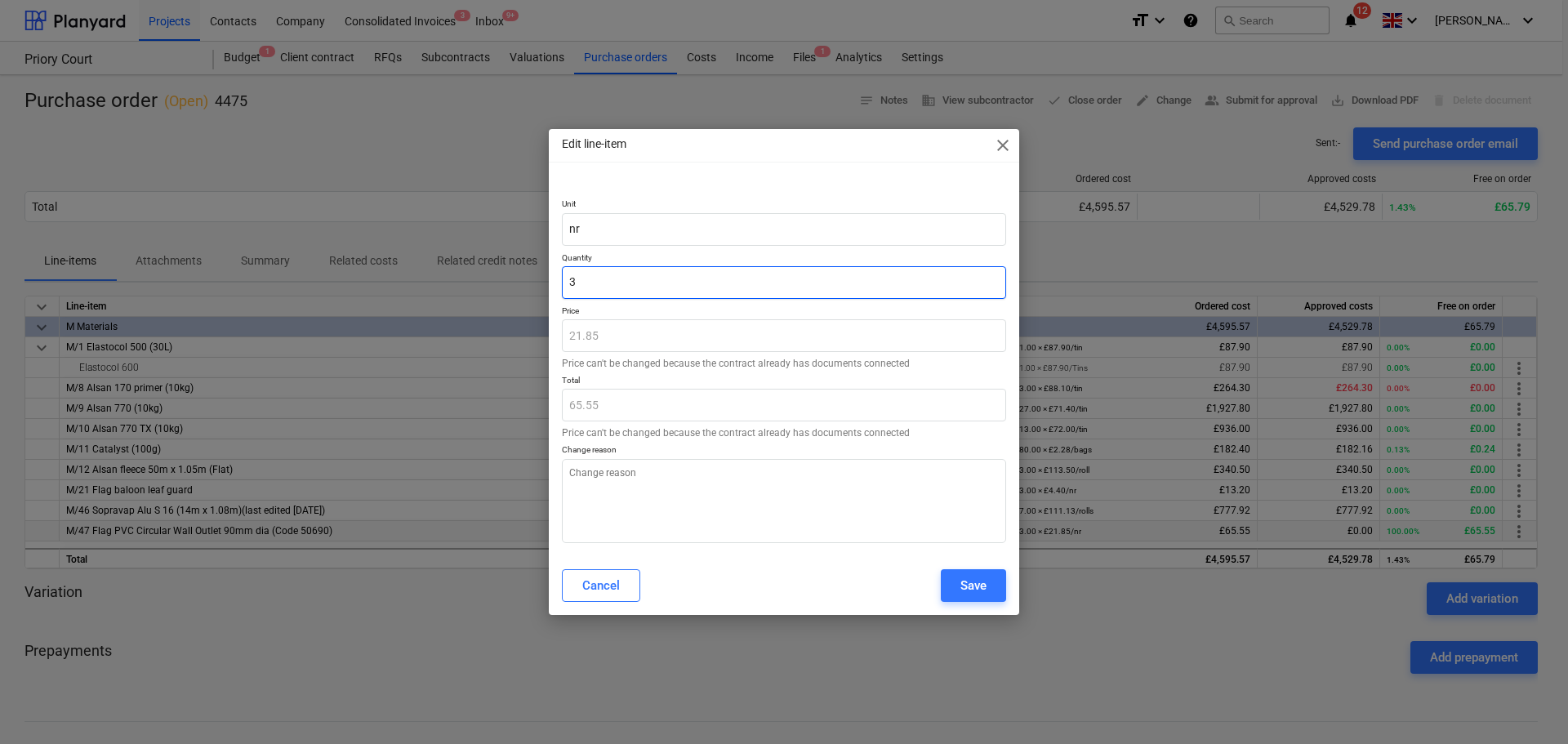
type input "0"
type input "0.00"
type input "0"
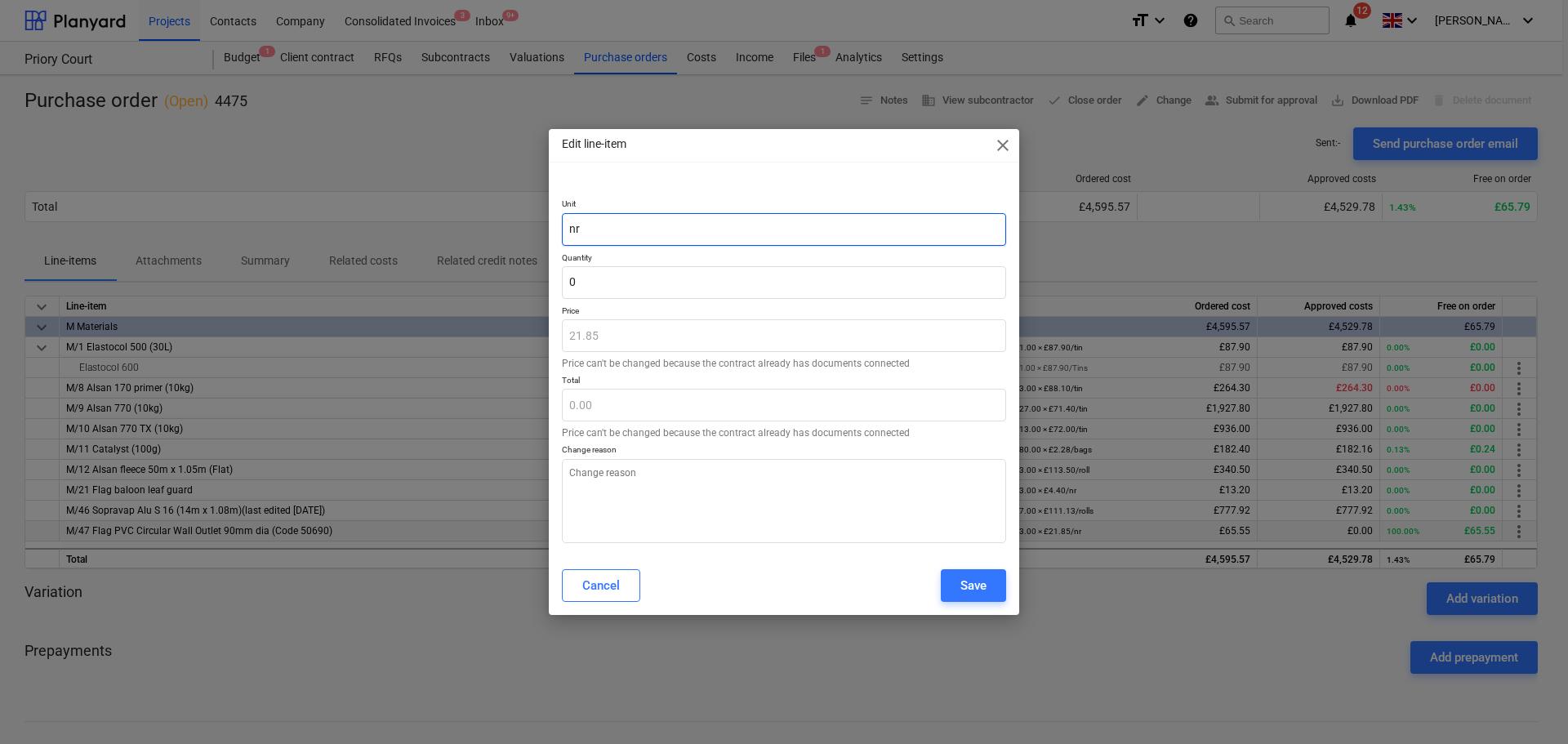
type textarea "x"
type input "0.00"
click at [728, 213] on input "nr" at bounding box center [784, 230] width 444 height 32
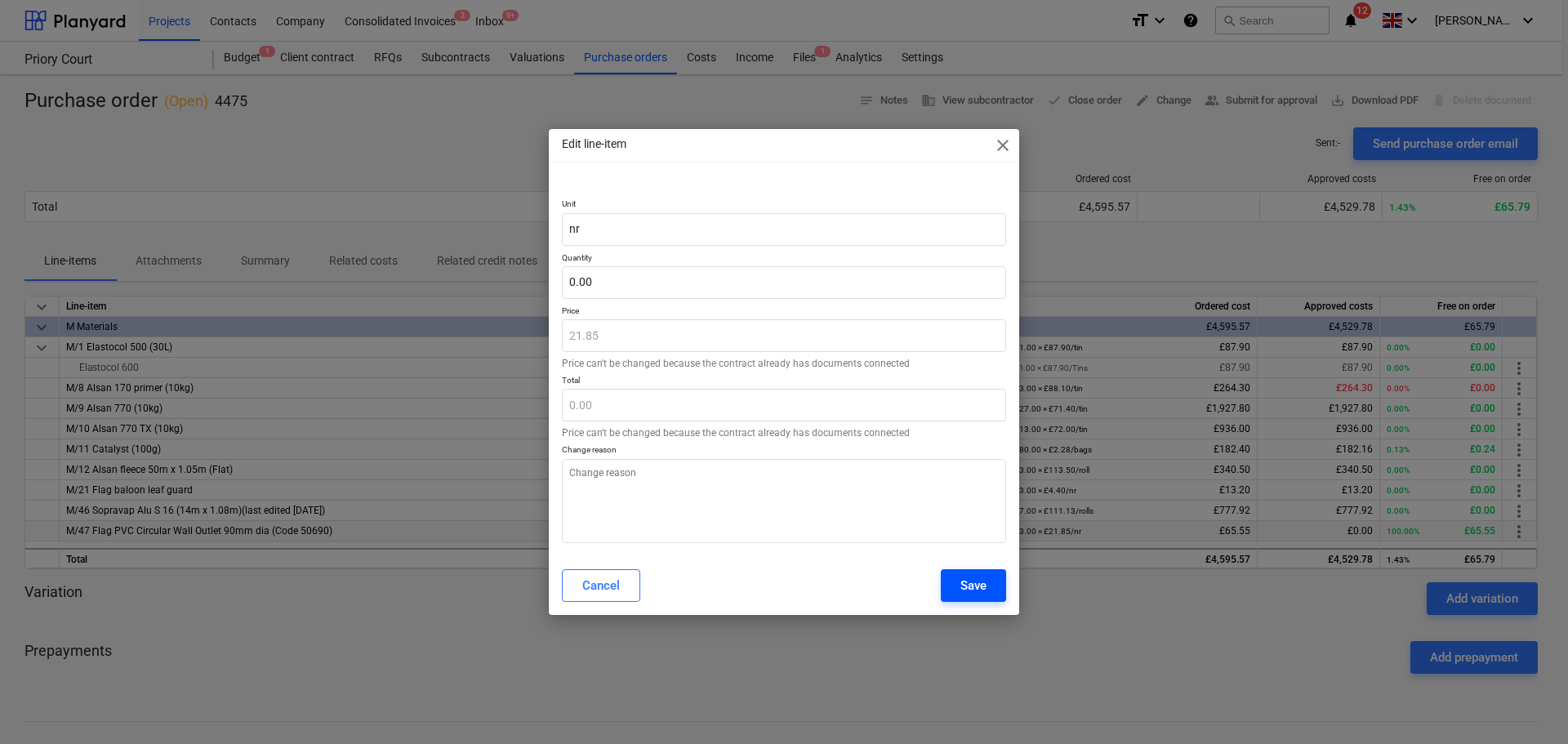
click at [971, 575] on div "Save" at bounding box center [973, 585] width 26 height 21
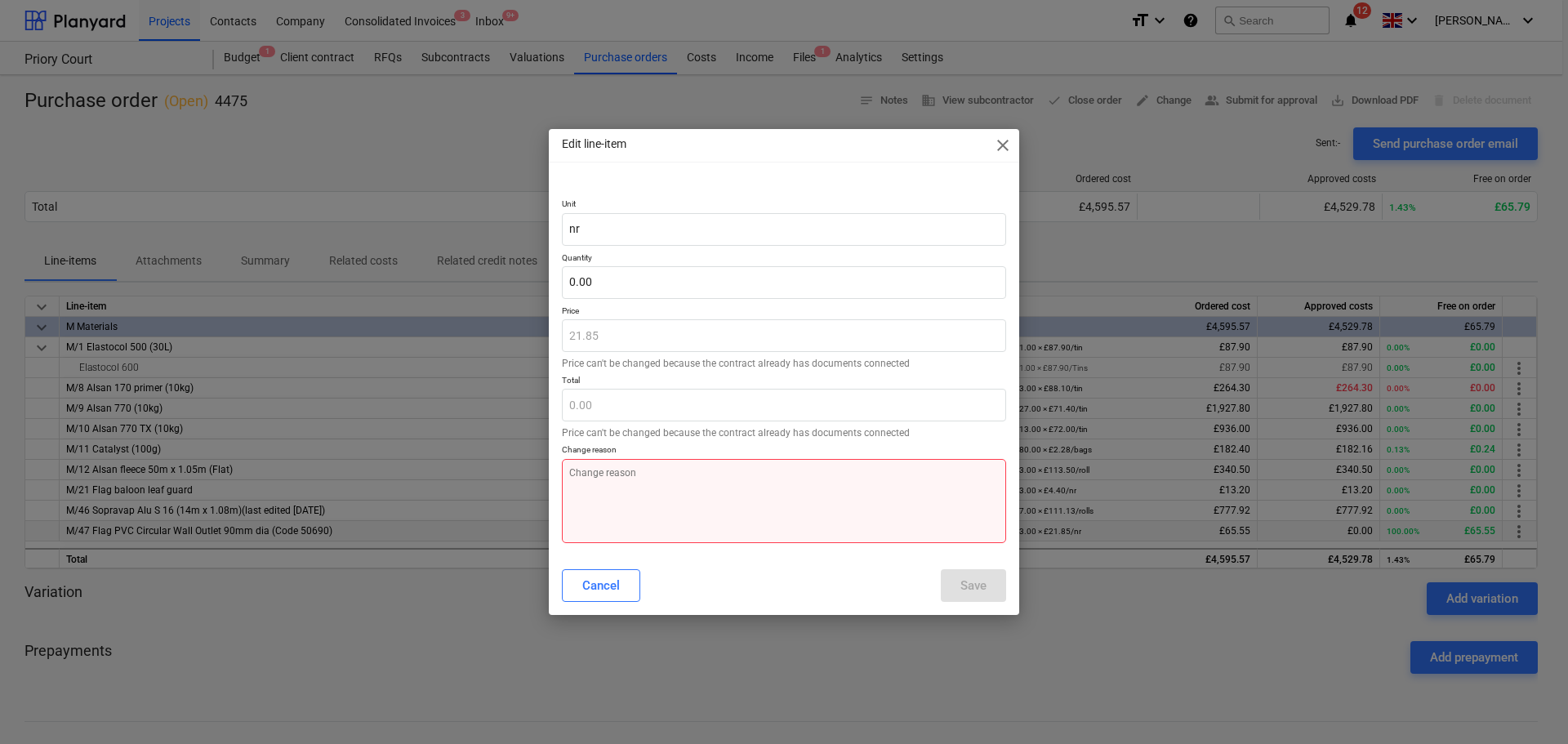
click at [612, 496] on textarea at bounding box center [784, 501] width 444 height 84
type textarea "x"
type textarea "n"
type textarea "x"
type textarea "no"
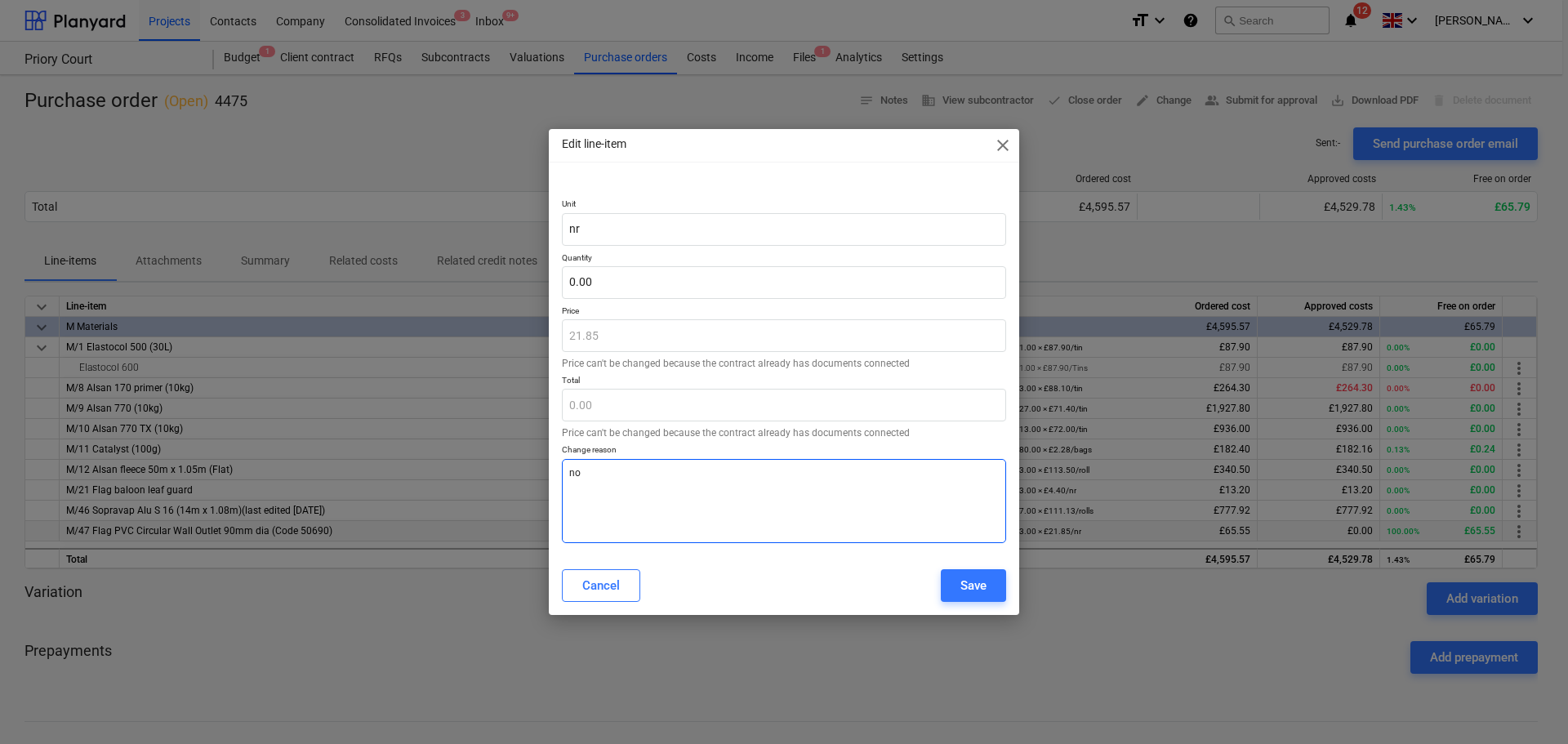
type textarea "x"
type textarea "not"
type textarea "x"
type textarea "not"
type textarea "x"
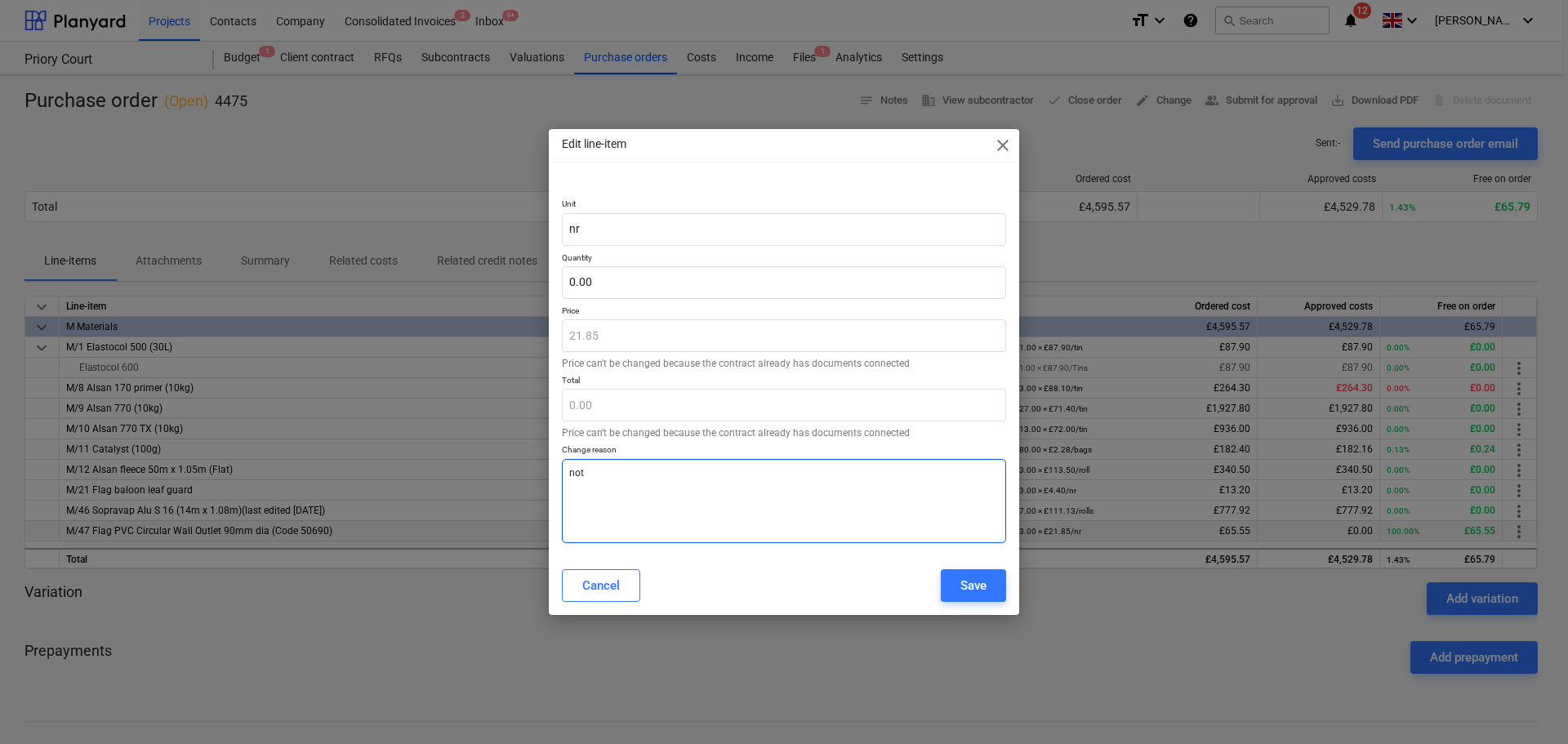
type textarea "not r"
type textarea "x"
type textarea "not re"
type textarea "x"
type textarea "not req"
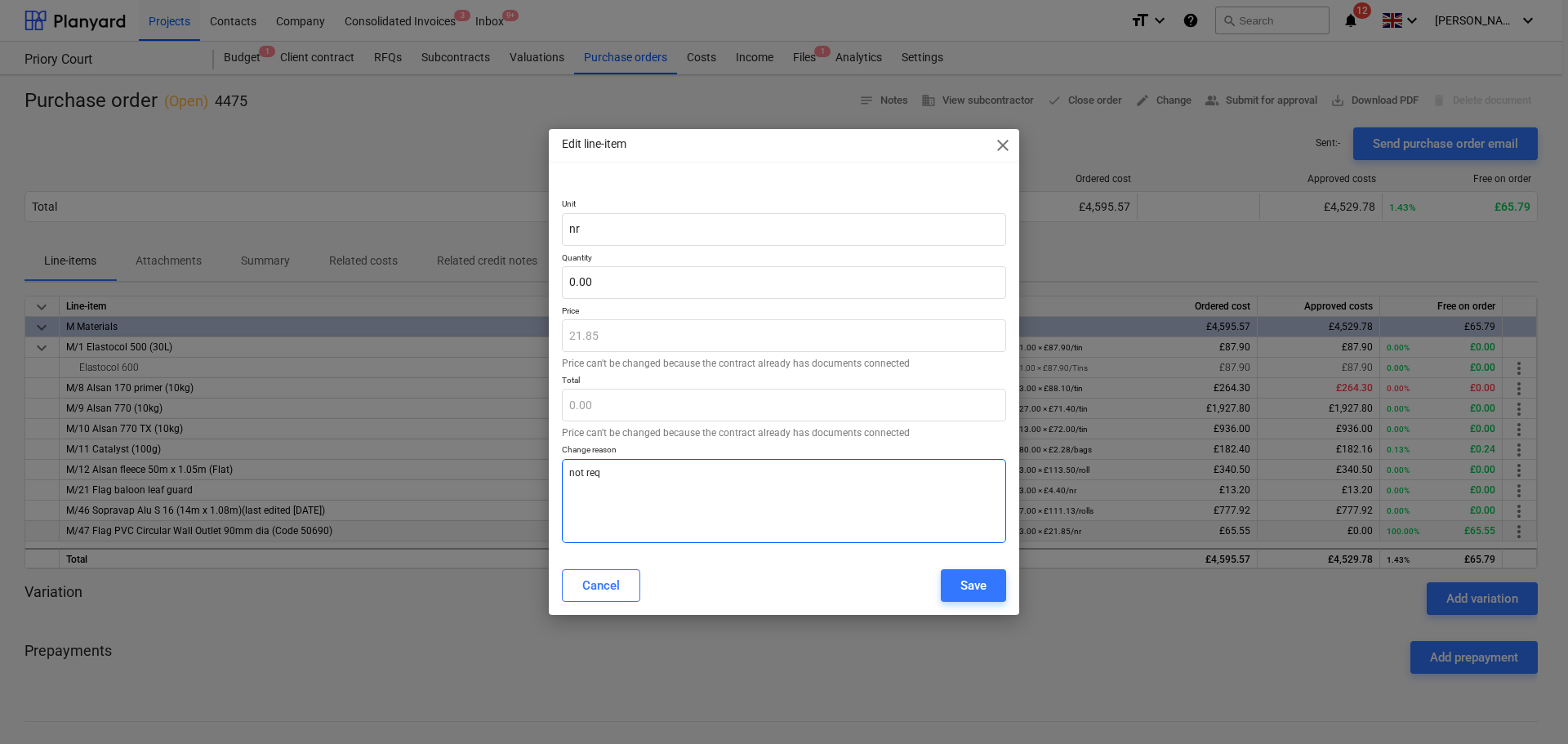
type textarea "x"
type textarea "not requ"
type textarea "x"
type textarea "not requi"
type textarea "x"
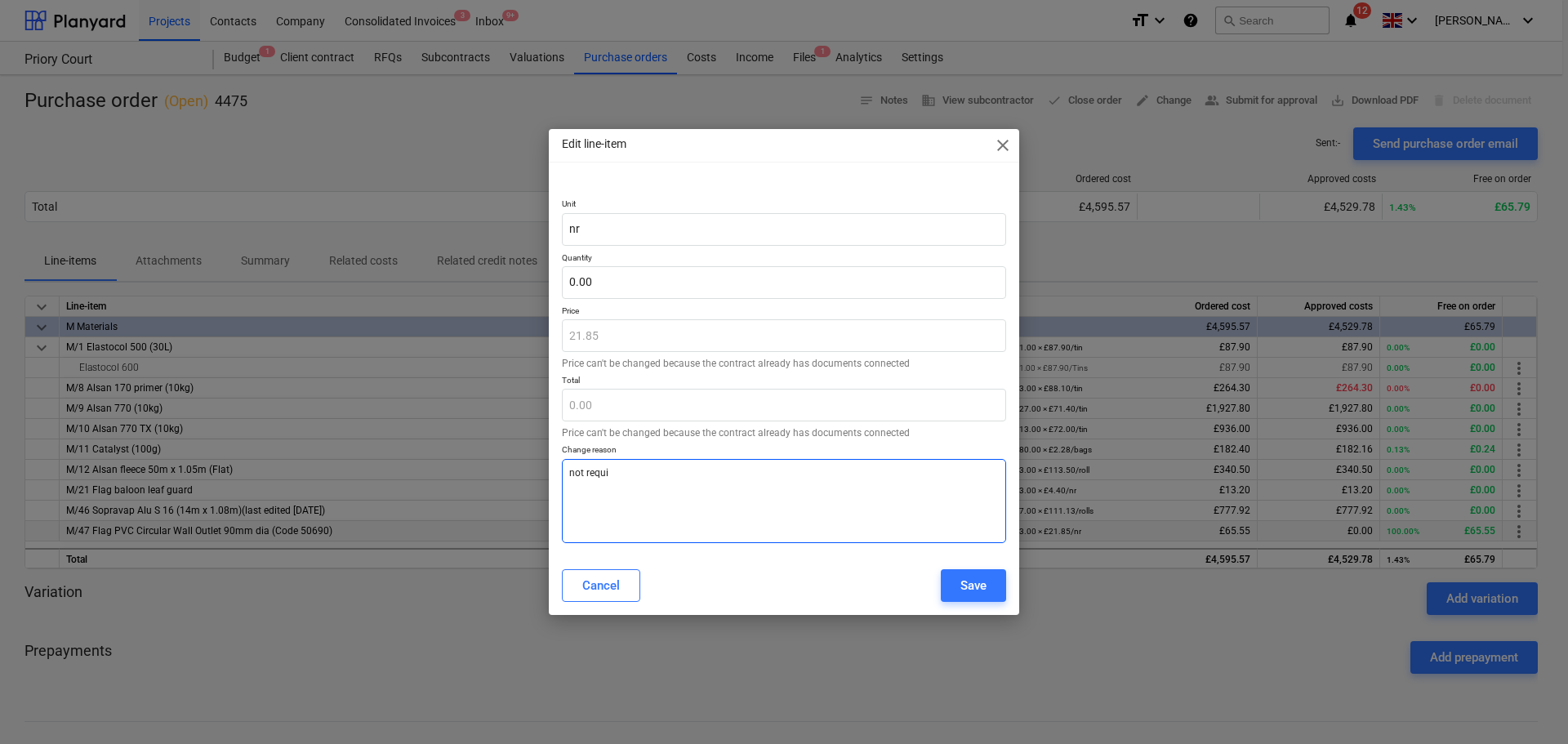
type textarea "not requir"
type textarea "x"
type textarea "not require"
type textarea "x"
type textarea "not required"
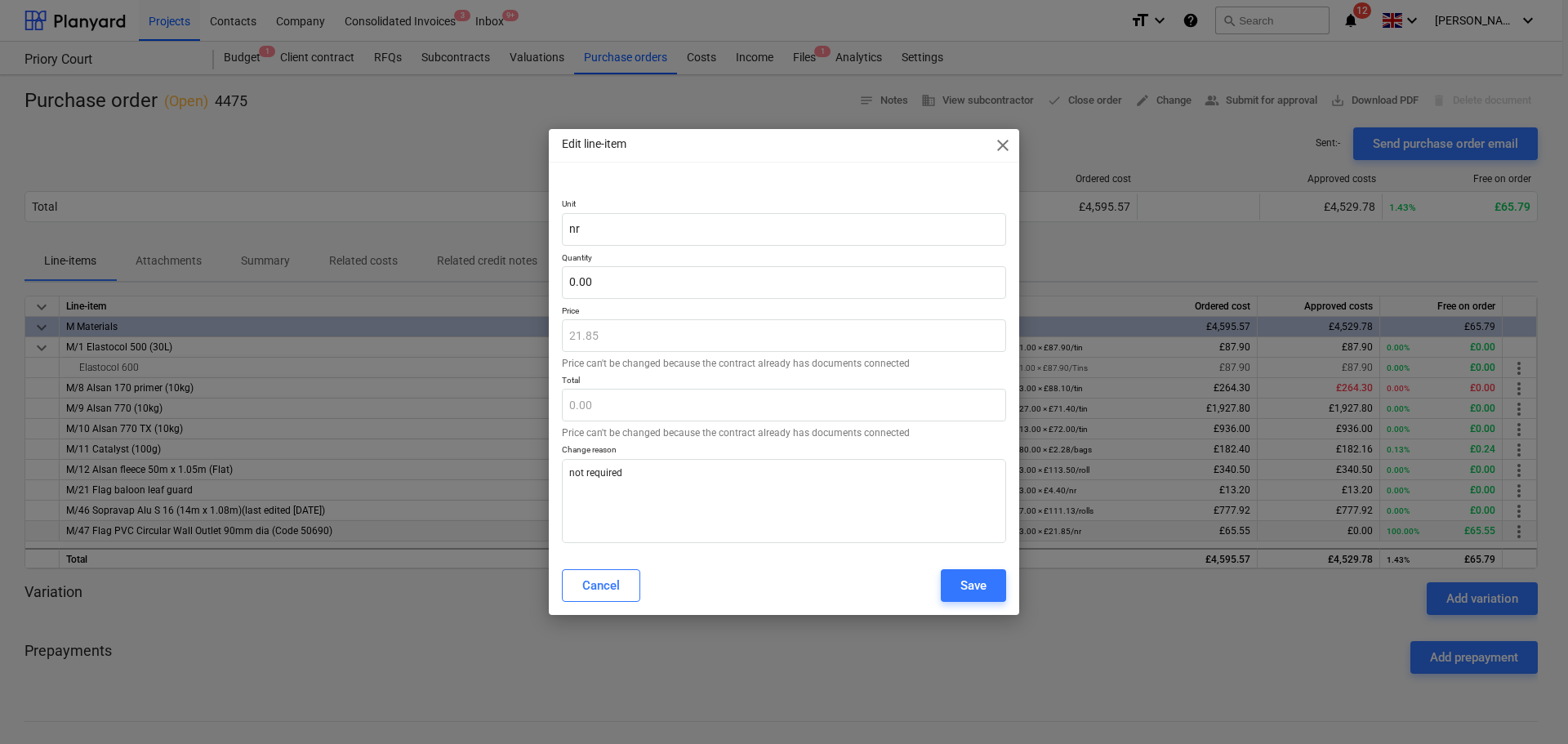
click at [974, 586] on div "Save" at bounding box center [973, 585] width 26 height 21
type textarea "x"
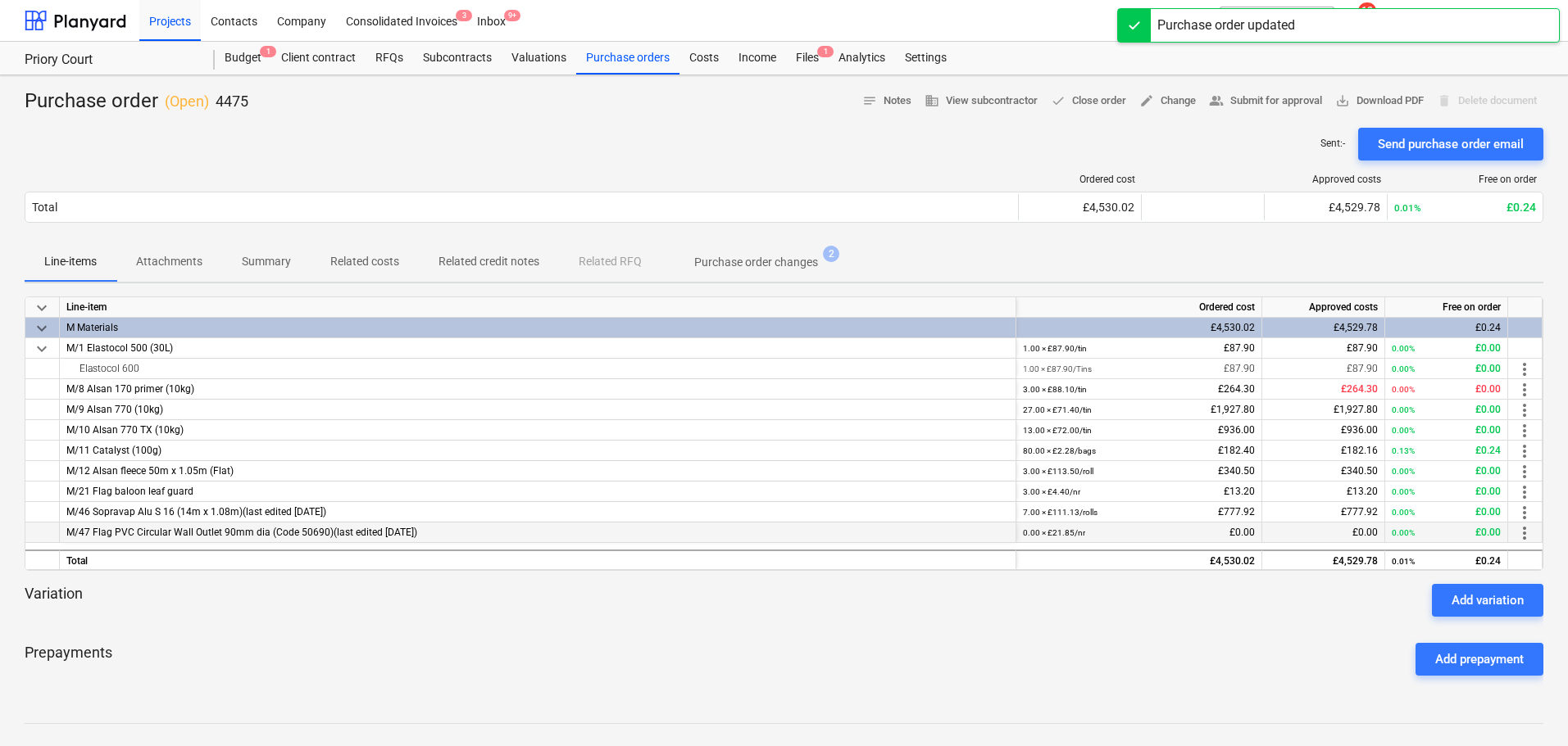
click at [755, 124] on div at bounding box center [784, 121] width 1519 height 13
click at [1098, 102] on span "done Close order" at bounding box center [1089, 101] width 75 height 19
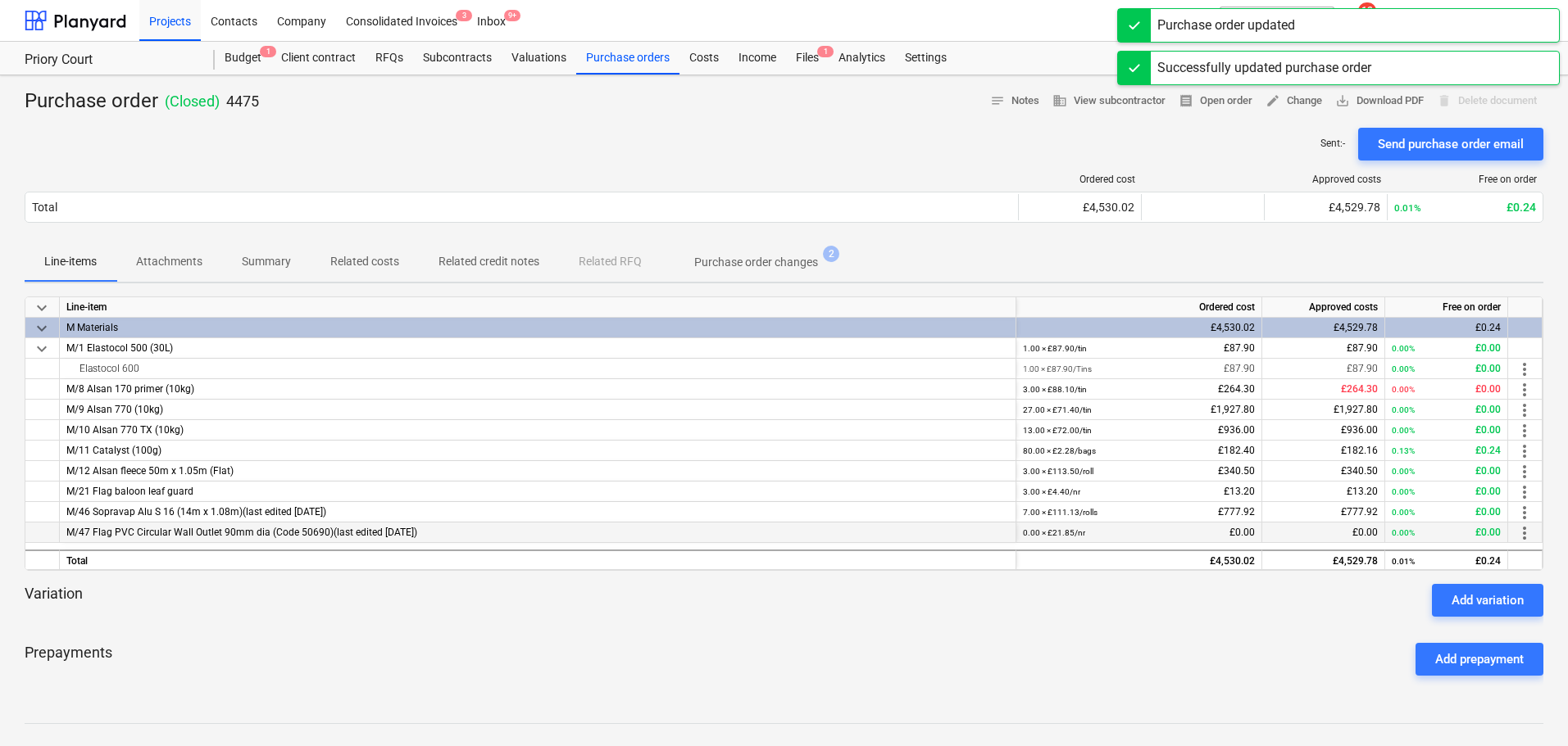
click at [645, 76] on div "Purchase order ( Closed ) 4475 notes Notes business View subcontractor receipt …" at bounding box center [784, 503] width 1568 height 857
click at [648, 67] on div "Purchase orders" at bounding box center [627, 58] width 103 height 32
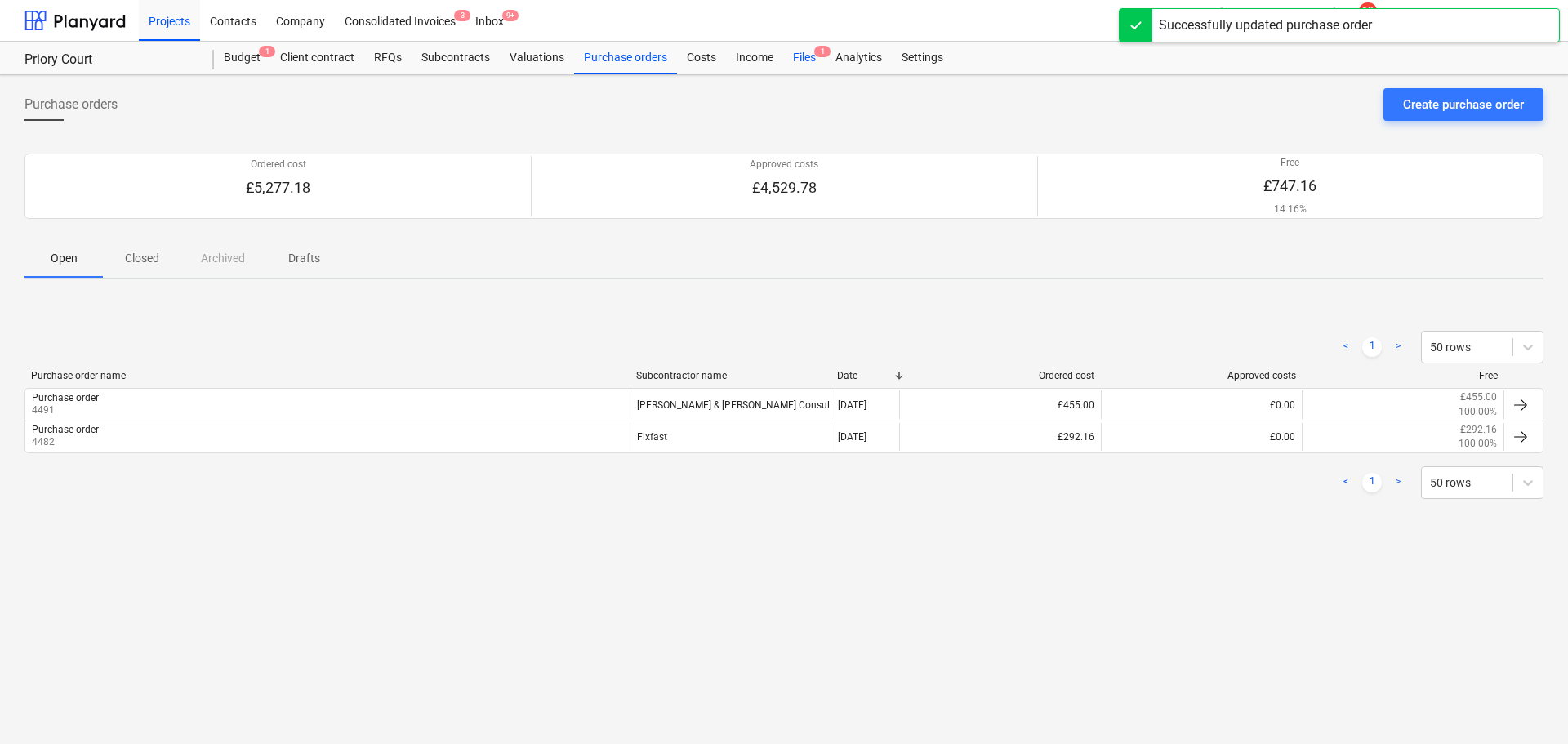
click at [784, 56] on div "Files 1" at bounding box center [804, 58] width 42 height 32
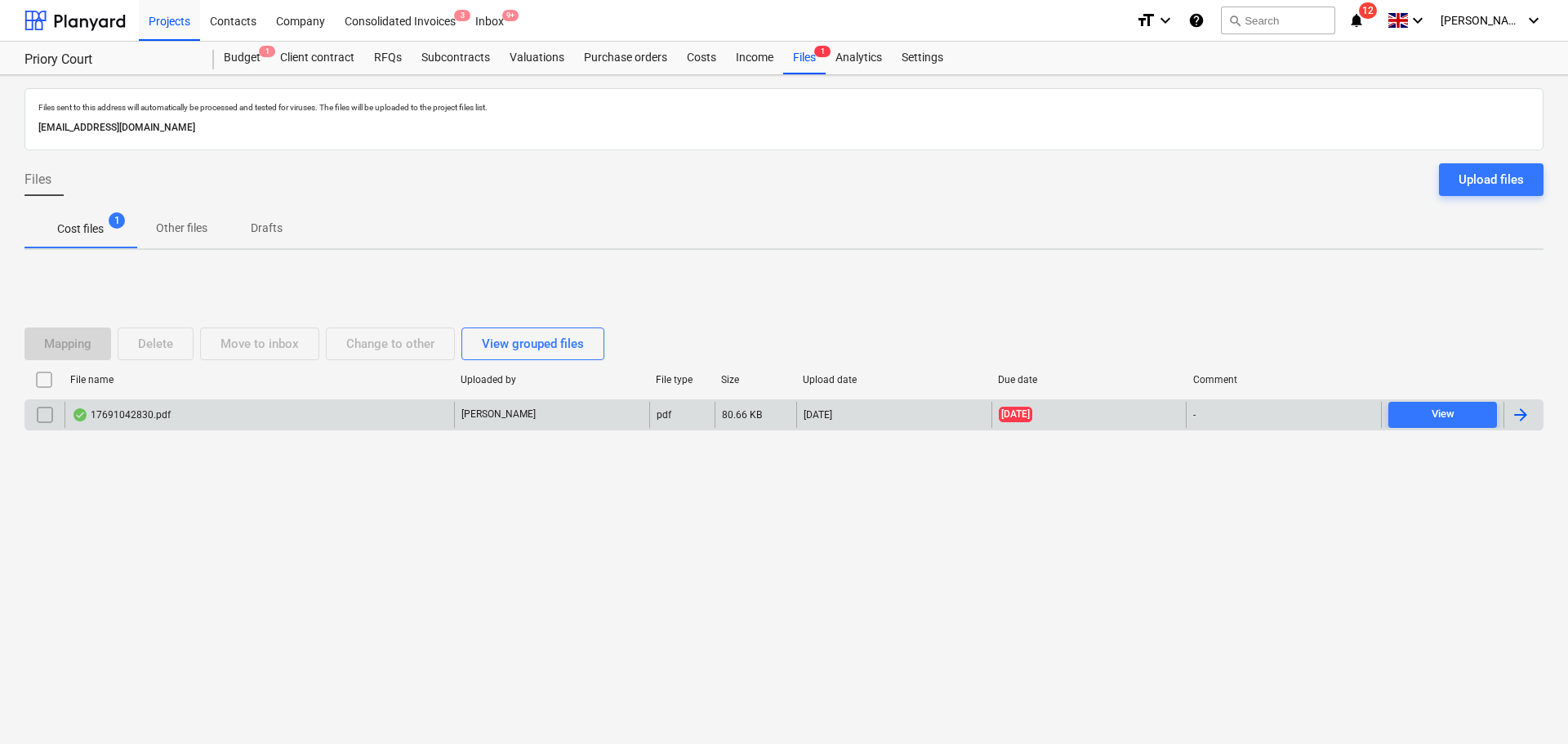
click at [524, 406] on div "[PERSON_NAME]" at bounding box center [552, 415] width 195 height 26
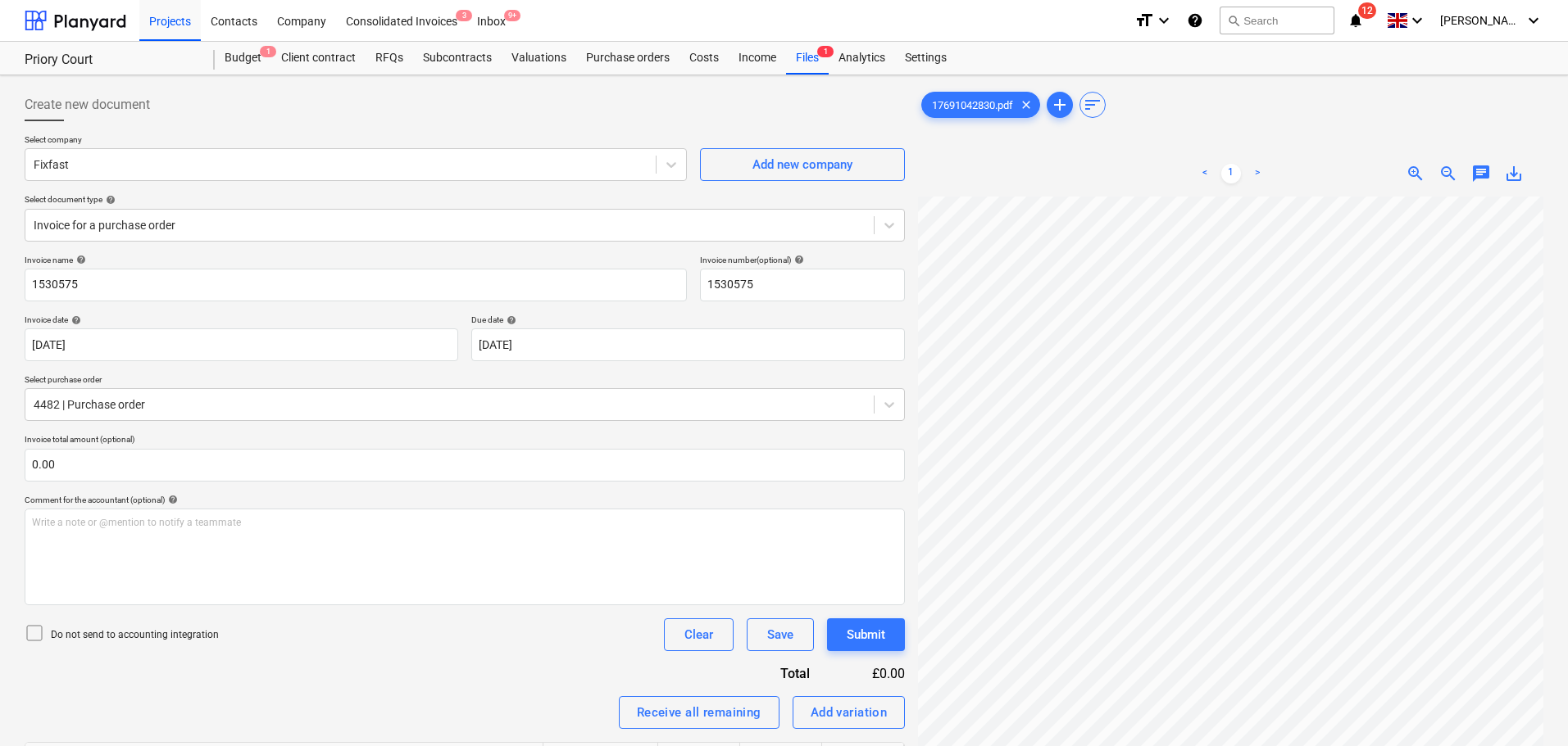
click at [271, 115] on div "Create new document" at bounding box center [465, 105] width 880 height 32
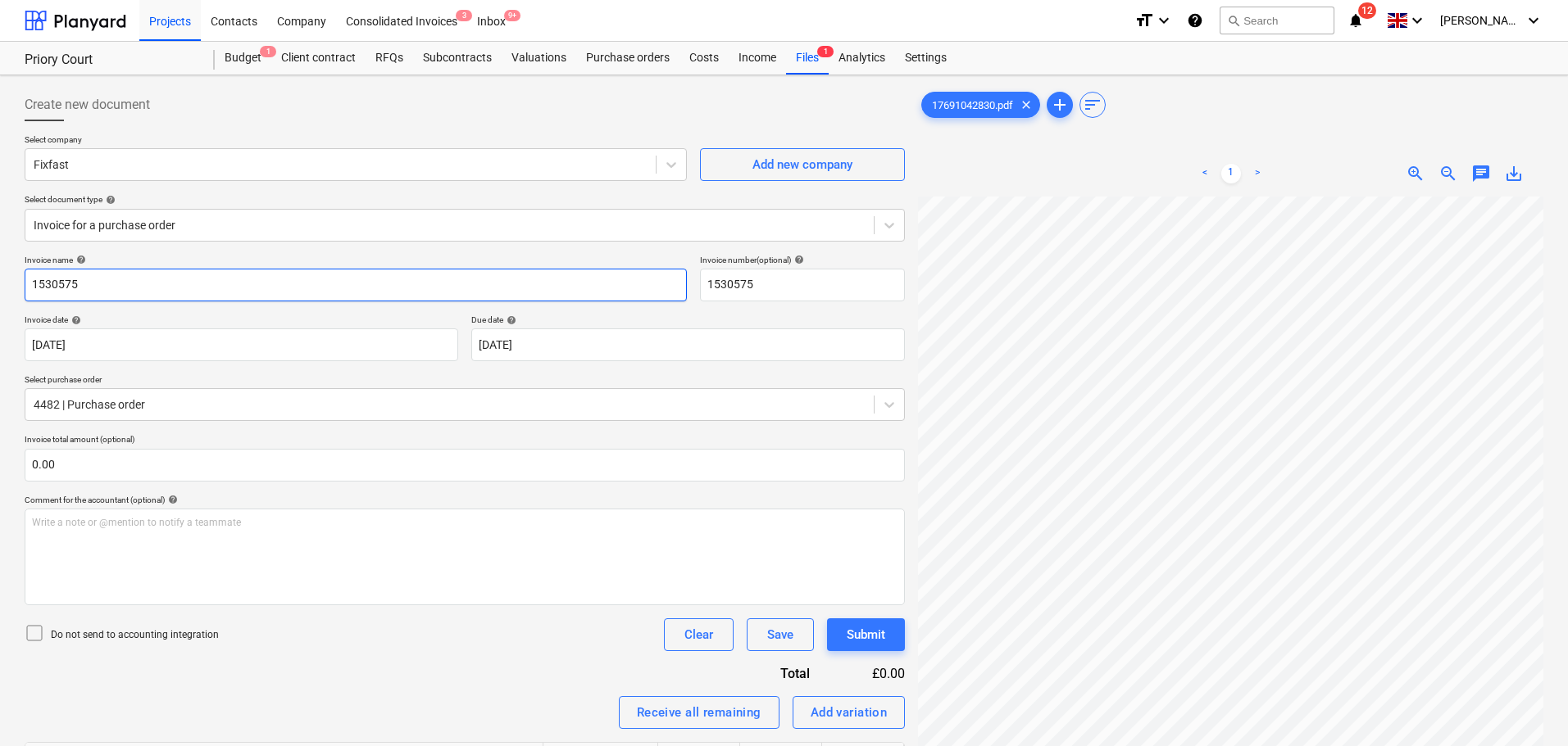
click at [217, 273] on input "1530575" at bounding box center [356, 285] width 662 height 32
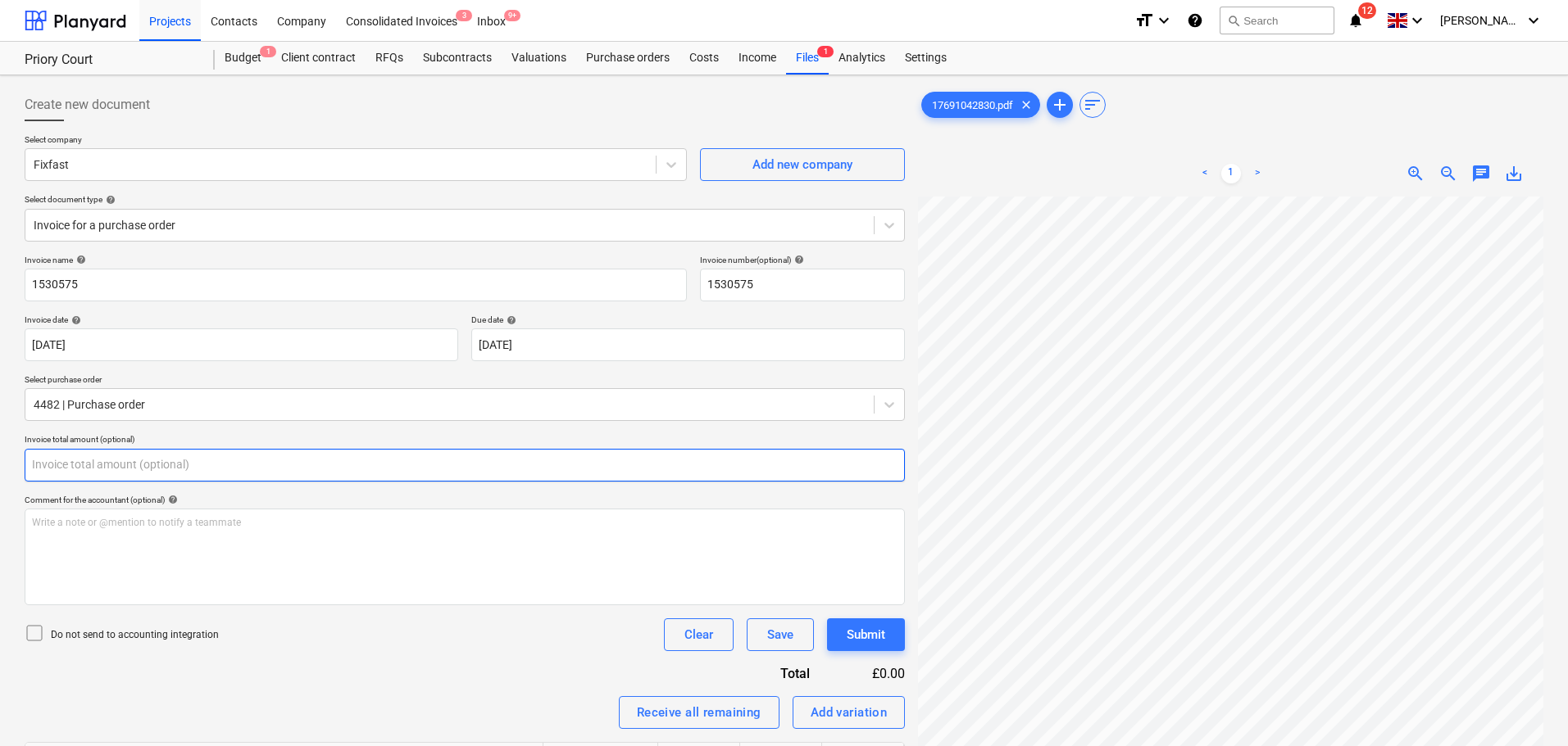
click at [131, 462] on input "text" at bounding box center [465, 466] width 880 height 32
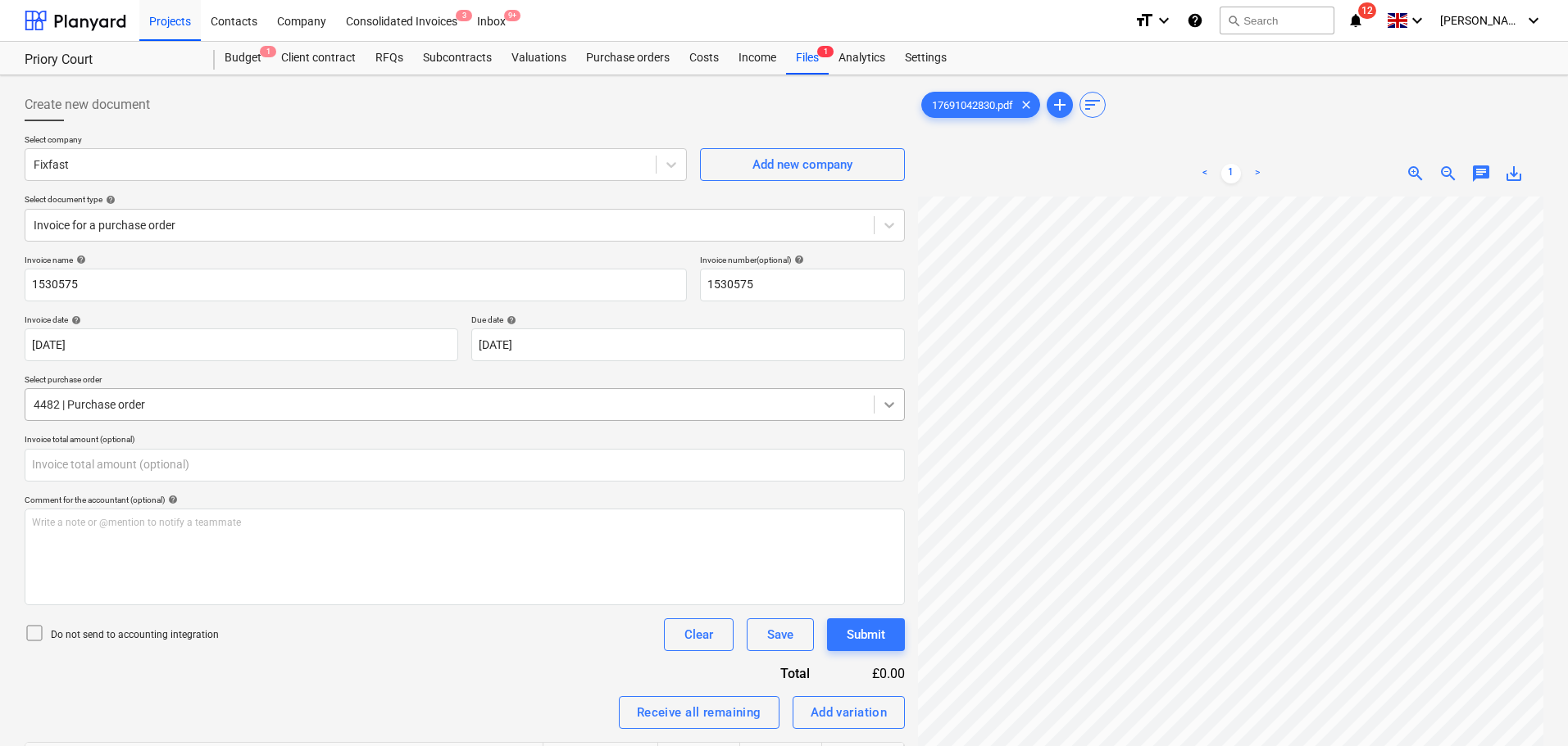
type input "0.00"
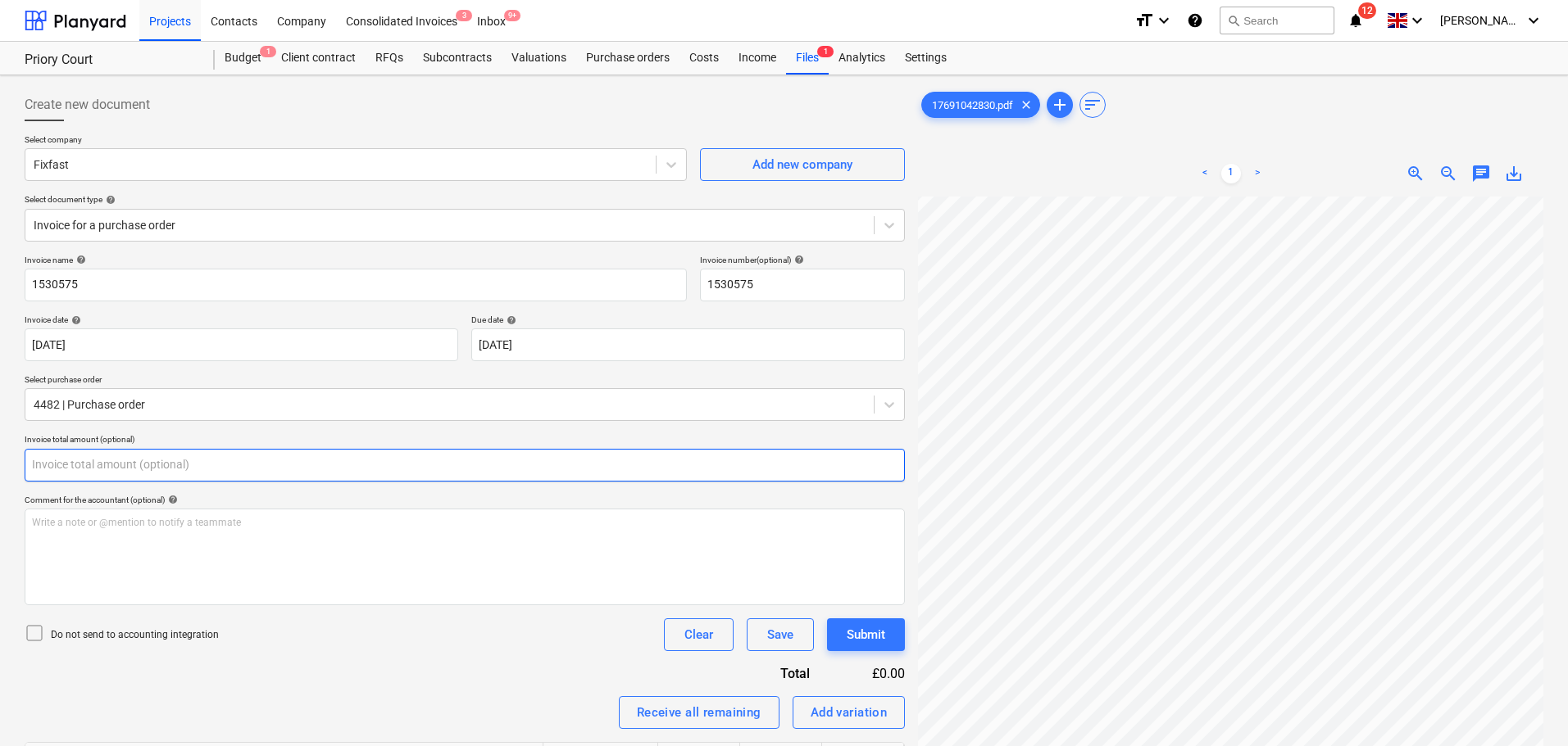
click at [619, 466] on input "text" at bounding box center [465, 466] width 880 height 32
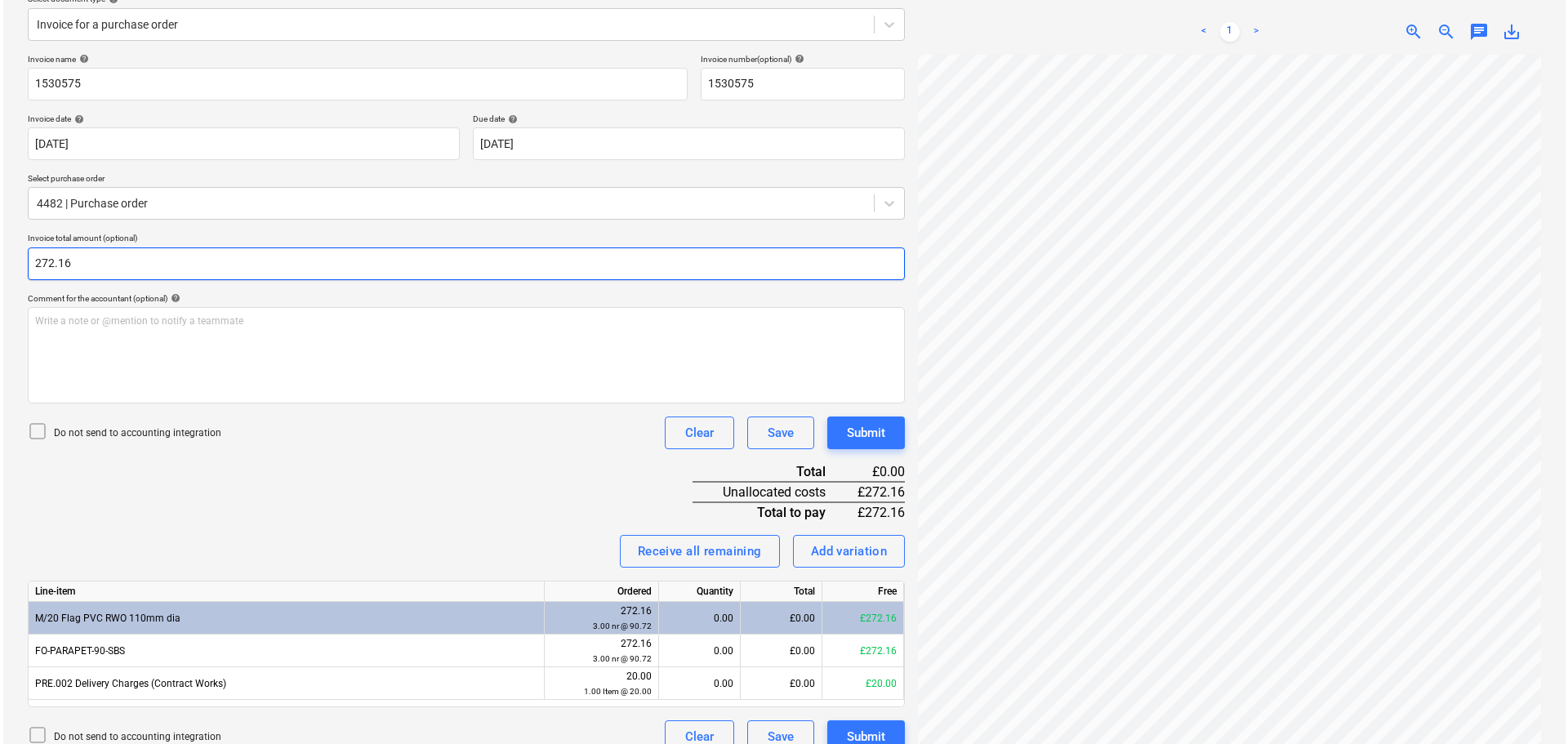
scroll to position [222, 0]
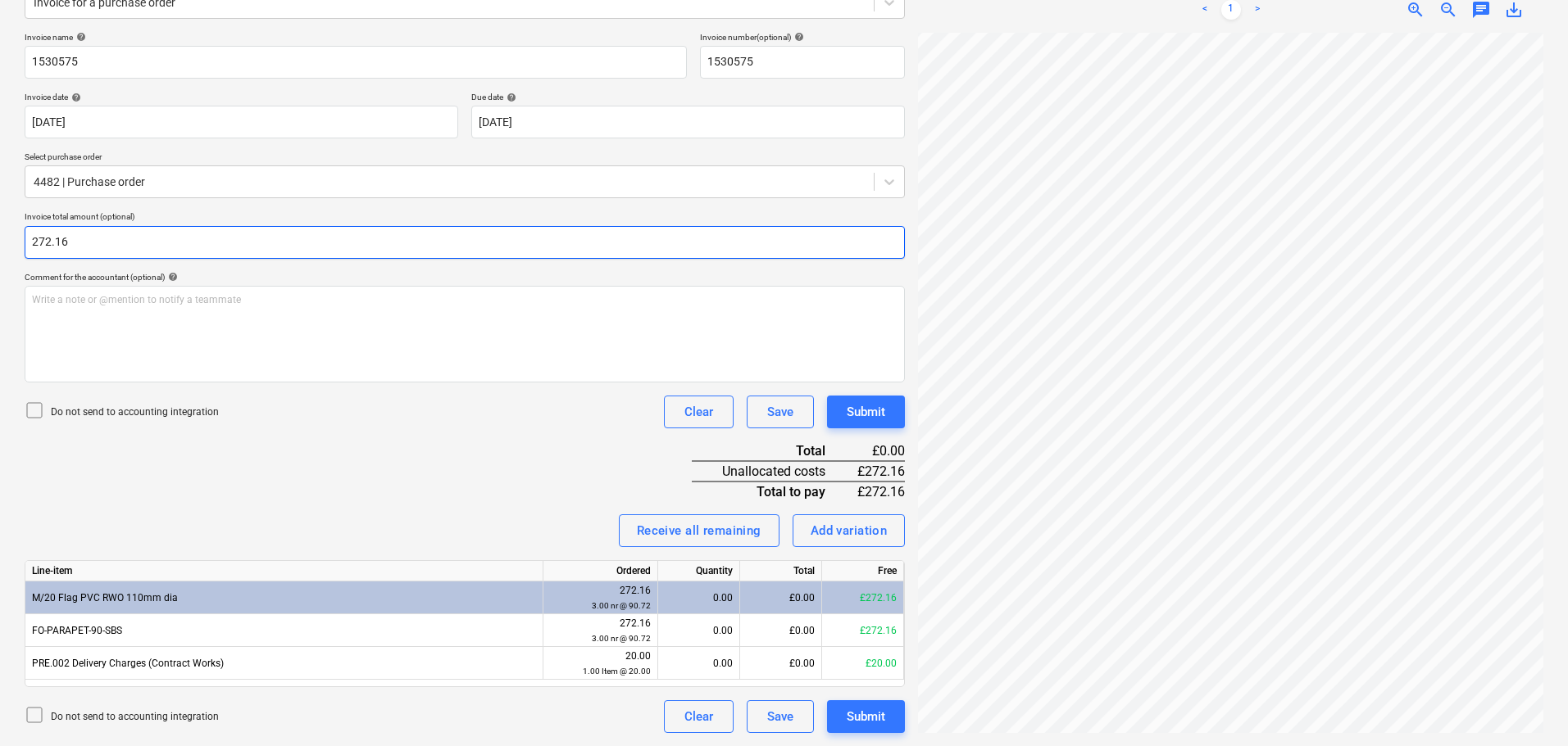
type input "272.16"
click at [513, 471] on div "Invoice name help 1530575 Invoice number (optional) help 1530575 Invoice date h…" at bounding box center [465, 382] width 880 height 701
click at [216, 412] on div "Do not send to accounting integration Clear Save Submit" at bounding box center [465, 412] width 880 height 32
click at [200, 413] on p "Do not send to accounting integration" at bounding box center [135, 413] width 168 height 14
click at [339, 436] on div "Invoice name help 1530575 Invoice number (optional) help 1530575 Invoice date h…" at bounding box center [465, 382] width 880 height 701
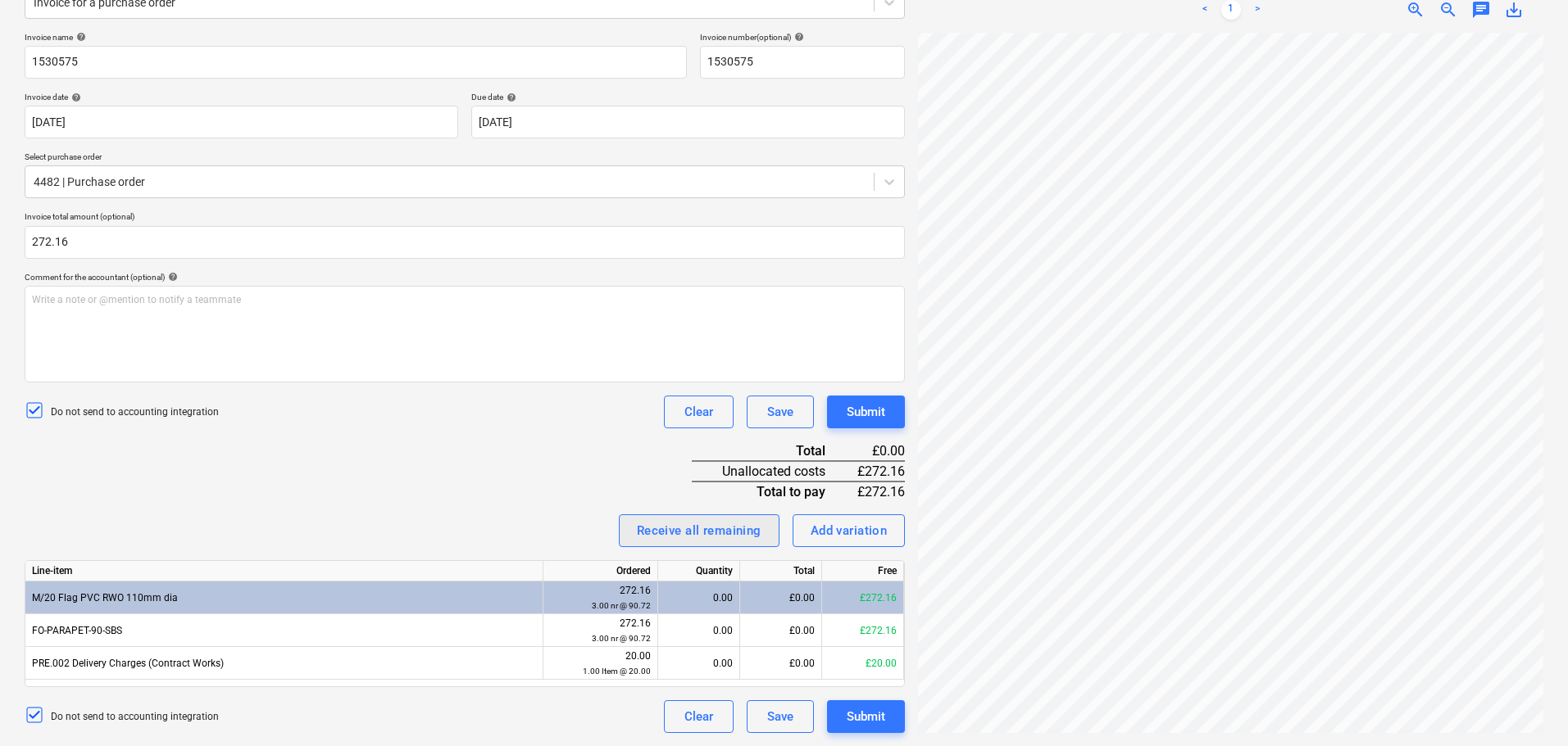
click at [656, 520] on div "Receive all remaining" at bounding box center [700, 530] width 125 height 21
drag, startPoint x: 463, startPoint y: 482, endPoint x: 591, endPoint y: 440, distance: 134.7
click at [462, 482] on div "Invoice name help 1530575 Invoice number (optional) help 1530575 Invoice date h…" at bounding box center [465, 382] width 880 height 701
click at [370, 478] on div "Invoice name help 1530575 Invoice number (optional) help 1530575 Invoice date h…" at bounding box center [465, 382] width 880 height 701
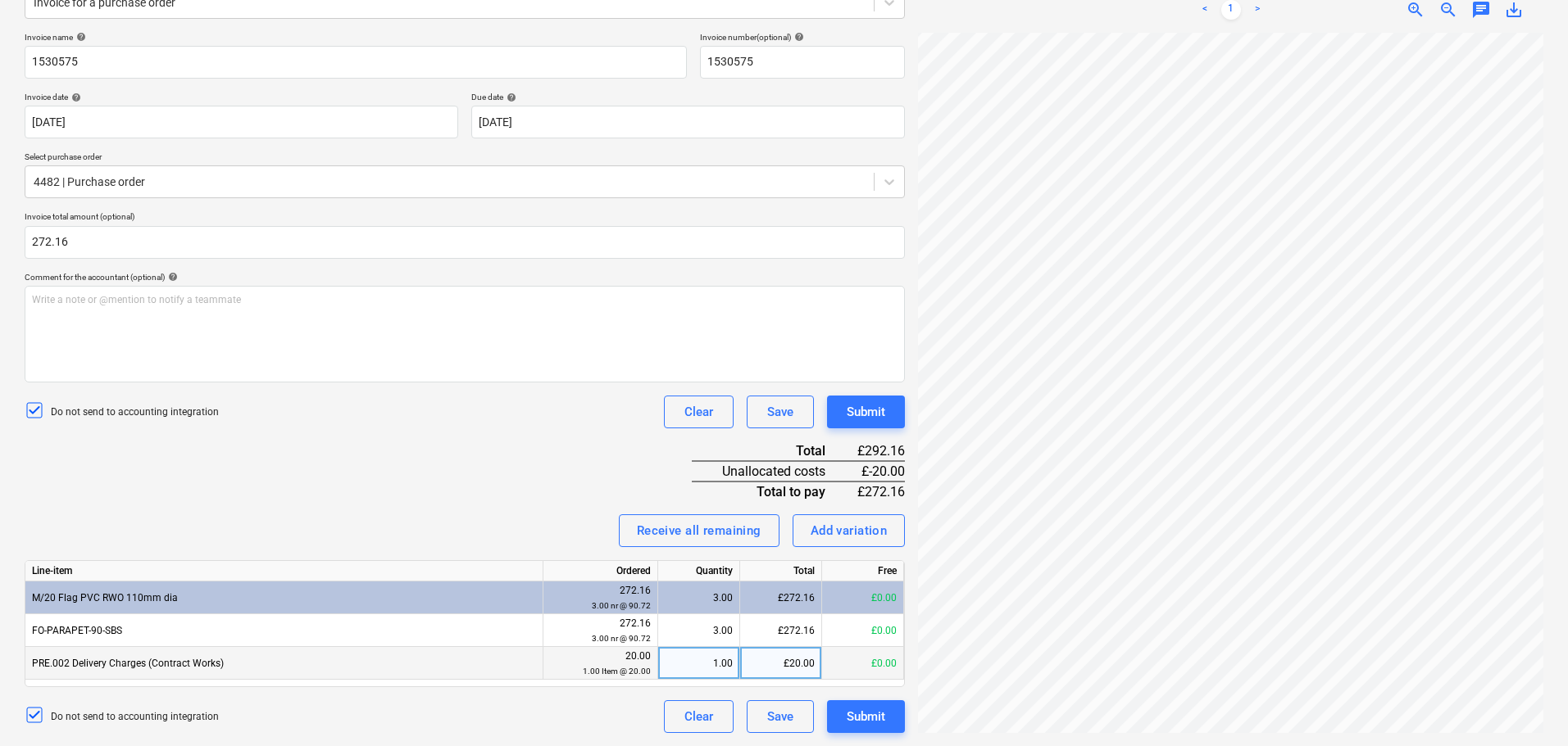
click at [691, 657] on div "1.00" at bounding box center [699, 663] width 68 height 32
type input "0"
click at [552, 518] on div "Receive all remaining Add variation" at bounding box center [465, 530] width 880 height 32
click at [857, 408] on div "Submit" at bounding box center [866, 412] width 38 height 21
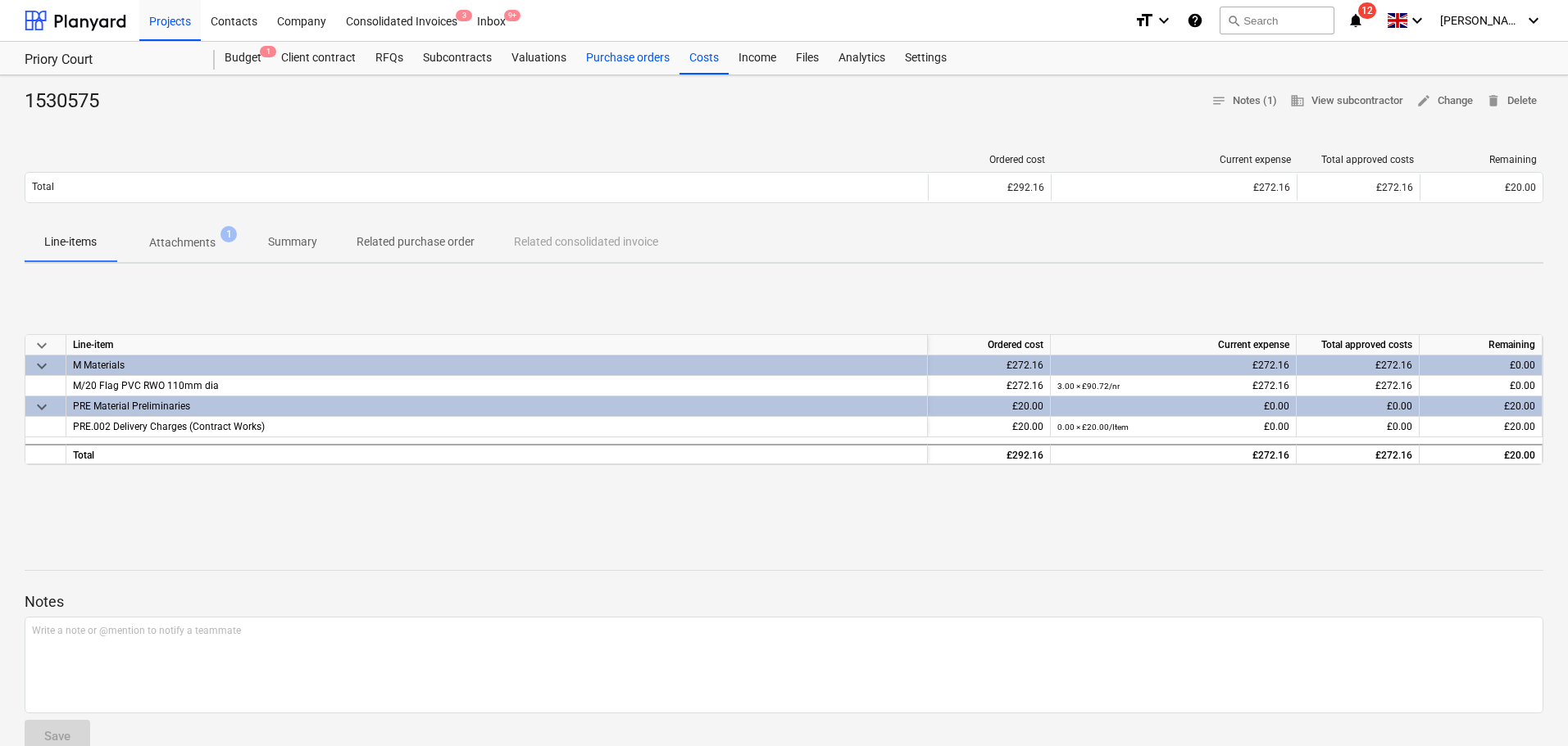
click at [621, 67] on div "Purchase orders" at bounding box center [627, 58] width 103 height 32
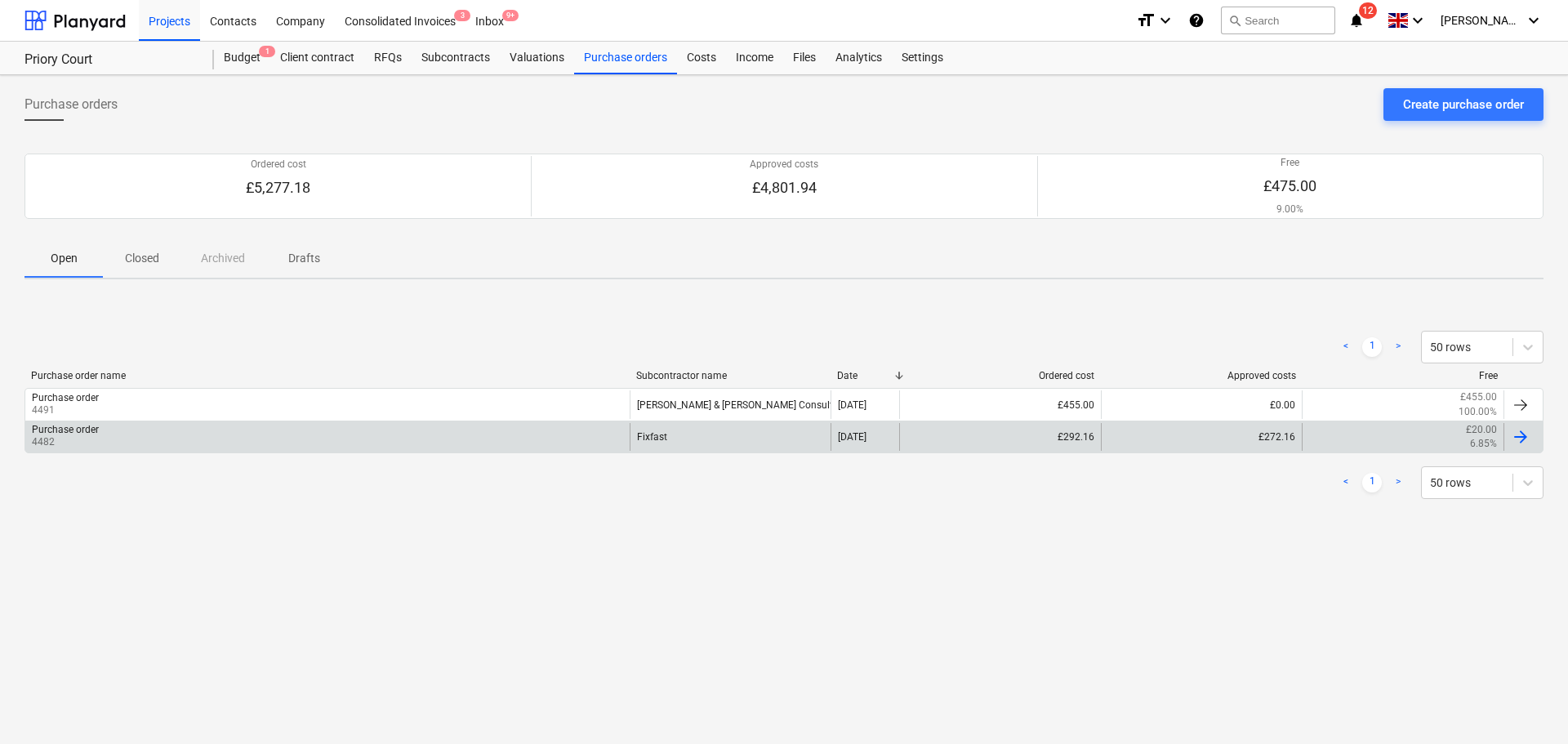
click at [336, 435] on div "Purchase order 4482" at bounding box center [327, 437] width 604 height 28
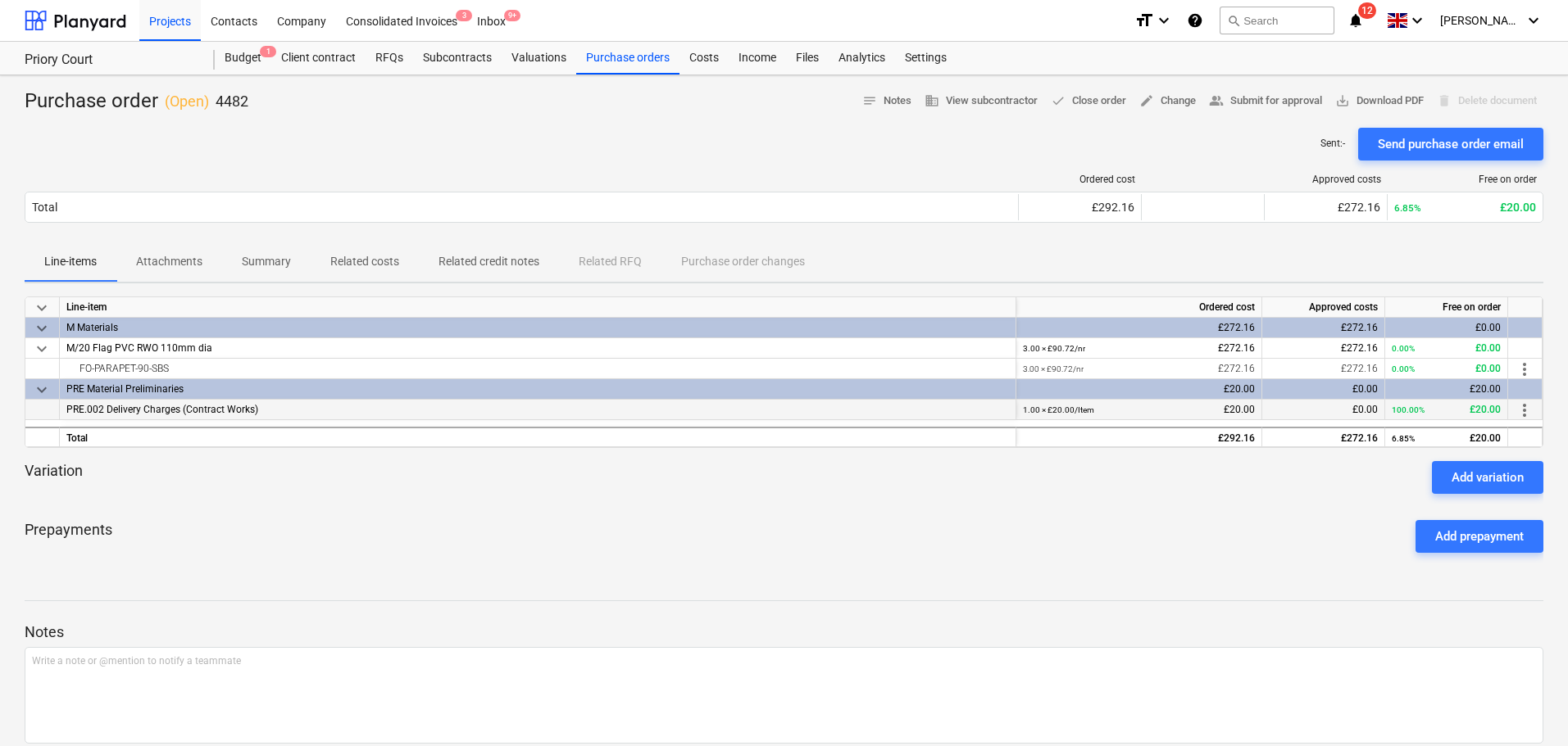
click at [1531, 409] on span "more_vert" at bounding box center [1524, 410] width 20 height 20
click at [1523, 414] on li "Edit" at bounding box center [1536, 410] width 49 height 38
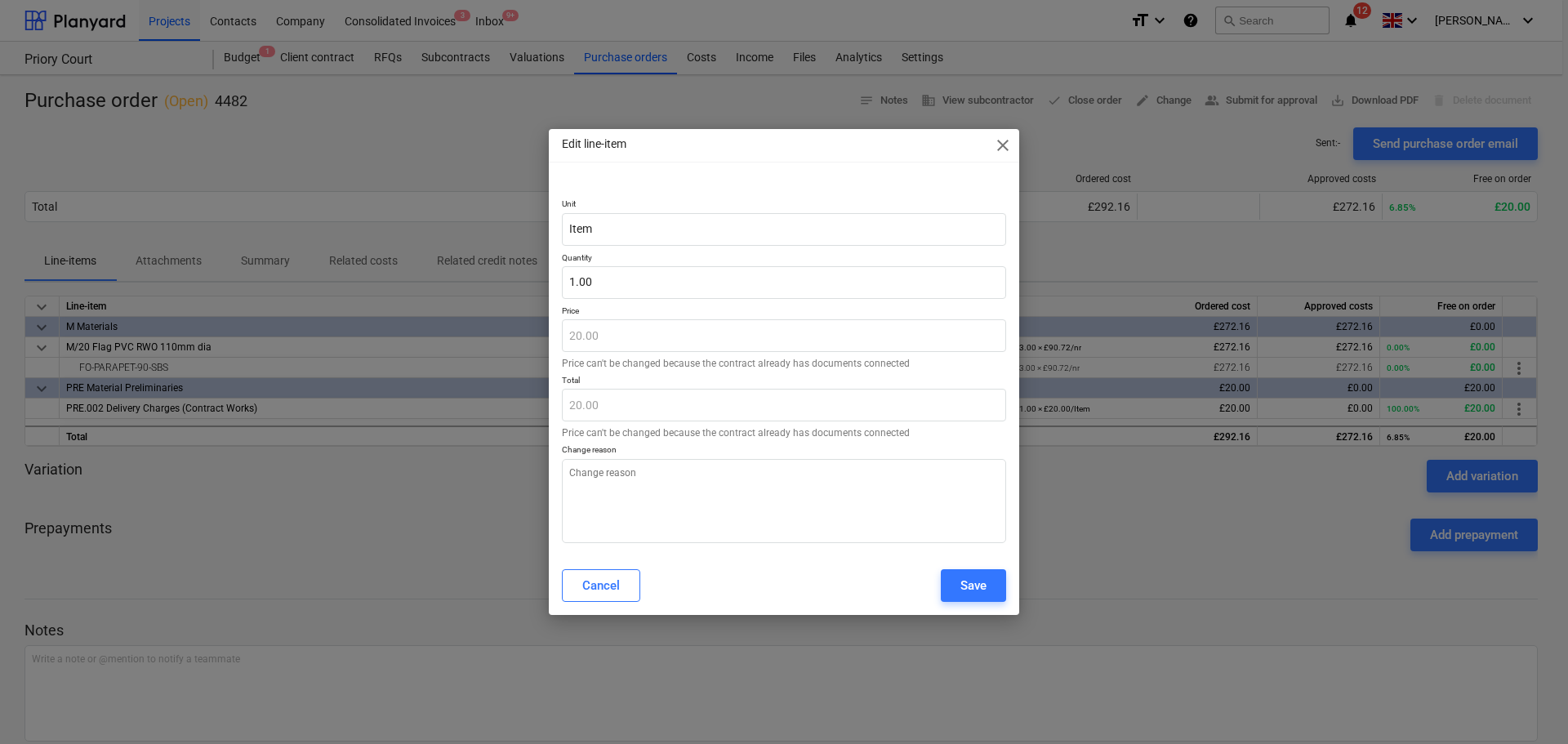
type textarea "x"
type input "1"
click at [744, 281] on input "1" at bounding box center [784, 282] width 444 height 32
type textarea "x"
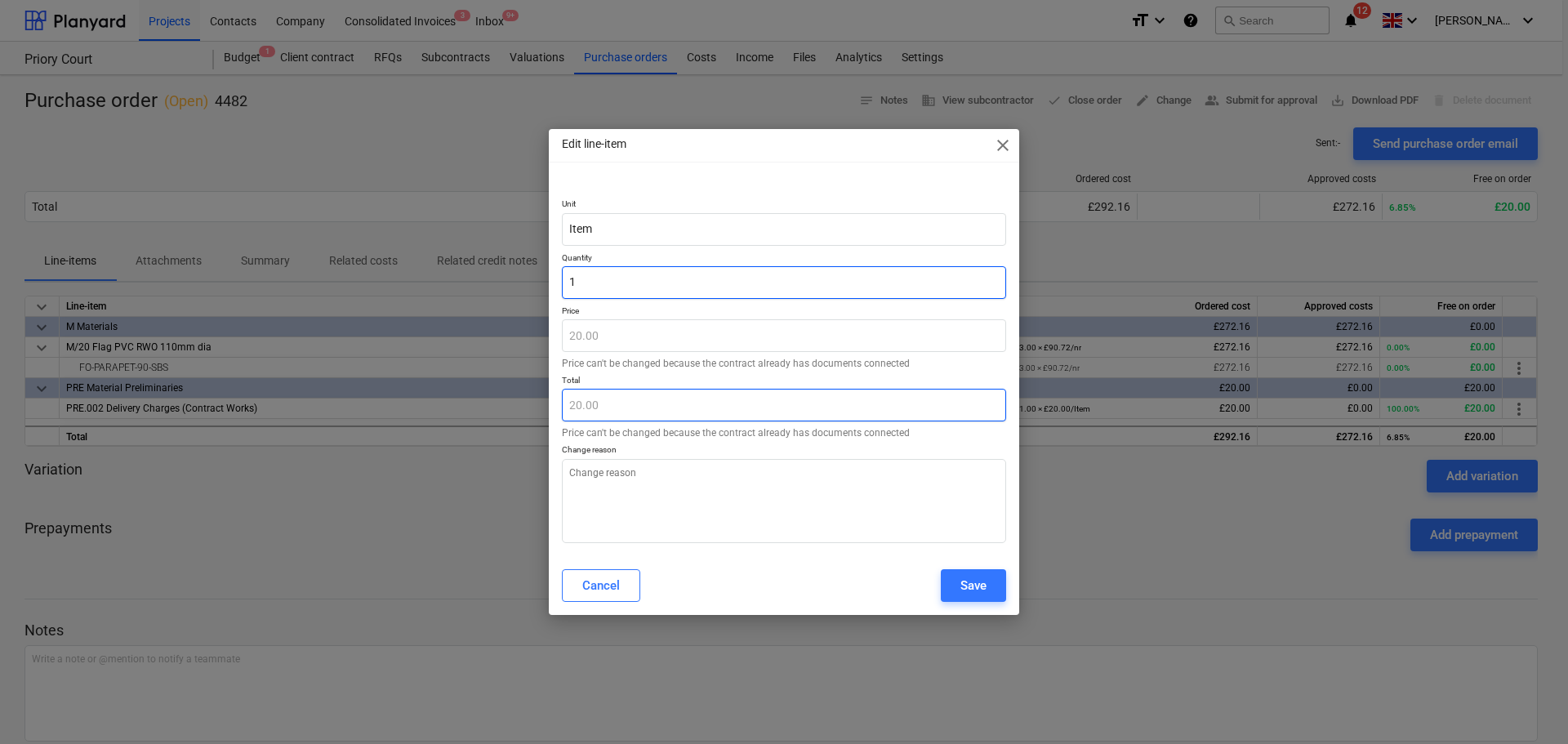
type input "0"
type input "0.00"
type input "0"
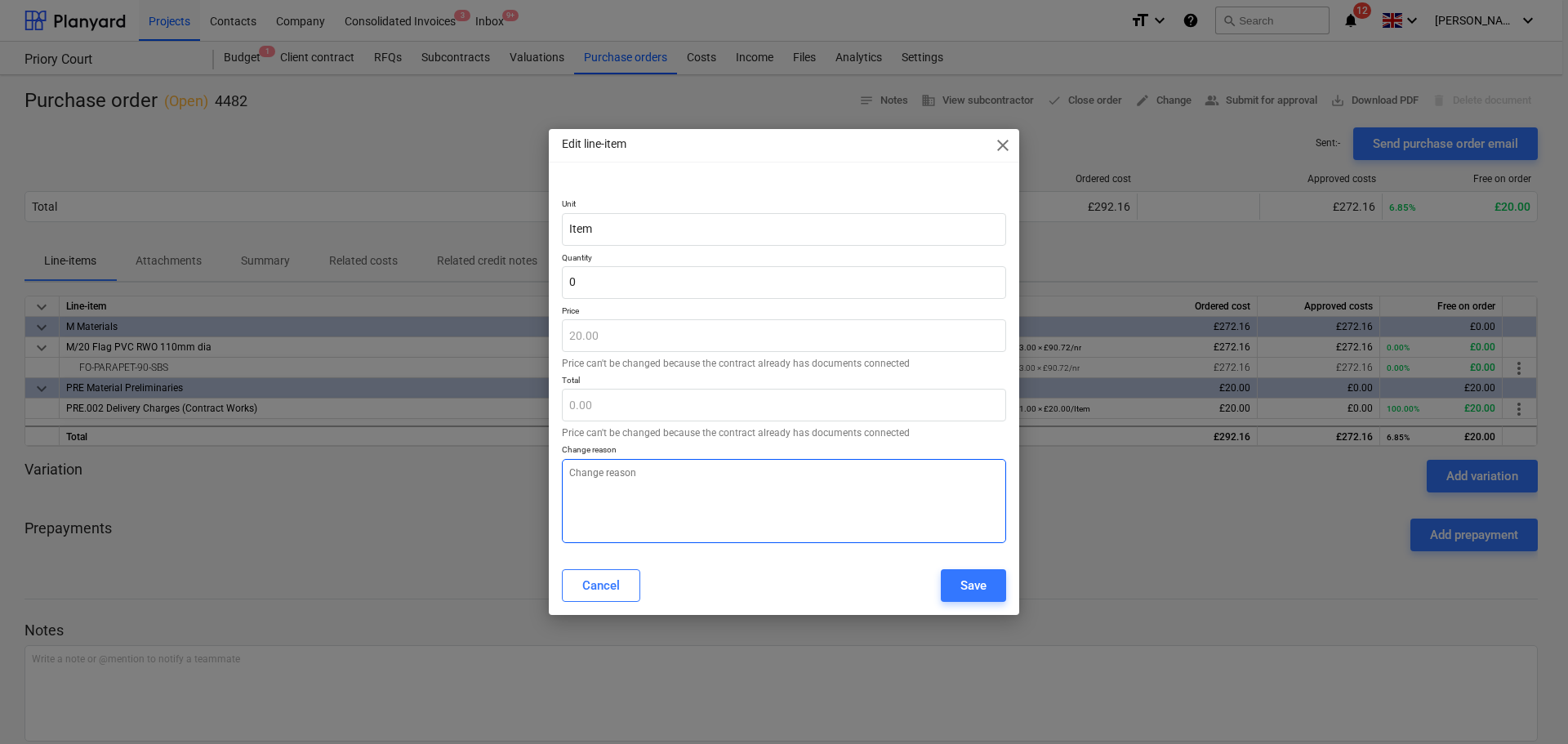
type textarea "x"
type input "0.00"
click at [649, 493] on textarea at bounding box center [784, 501] width 444 height 84
type textarea "x"
type textarea "C"
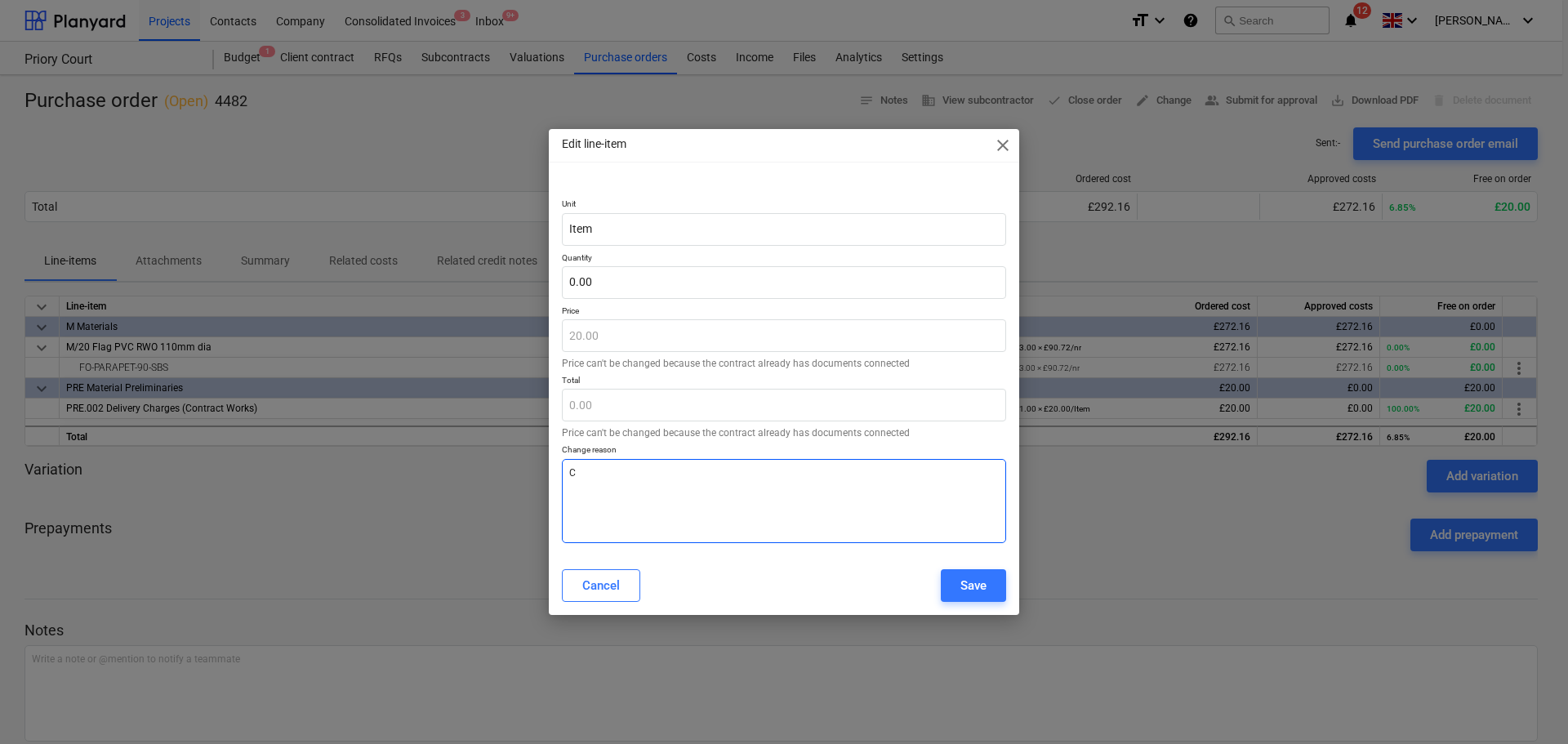
type textarea "x"
type textarea "Co"
type textarea "x"
type textarea "Col"
type textarea "x"
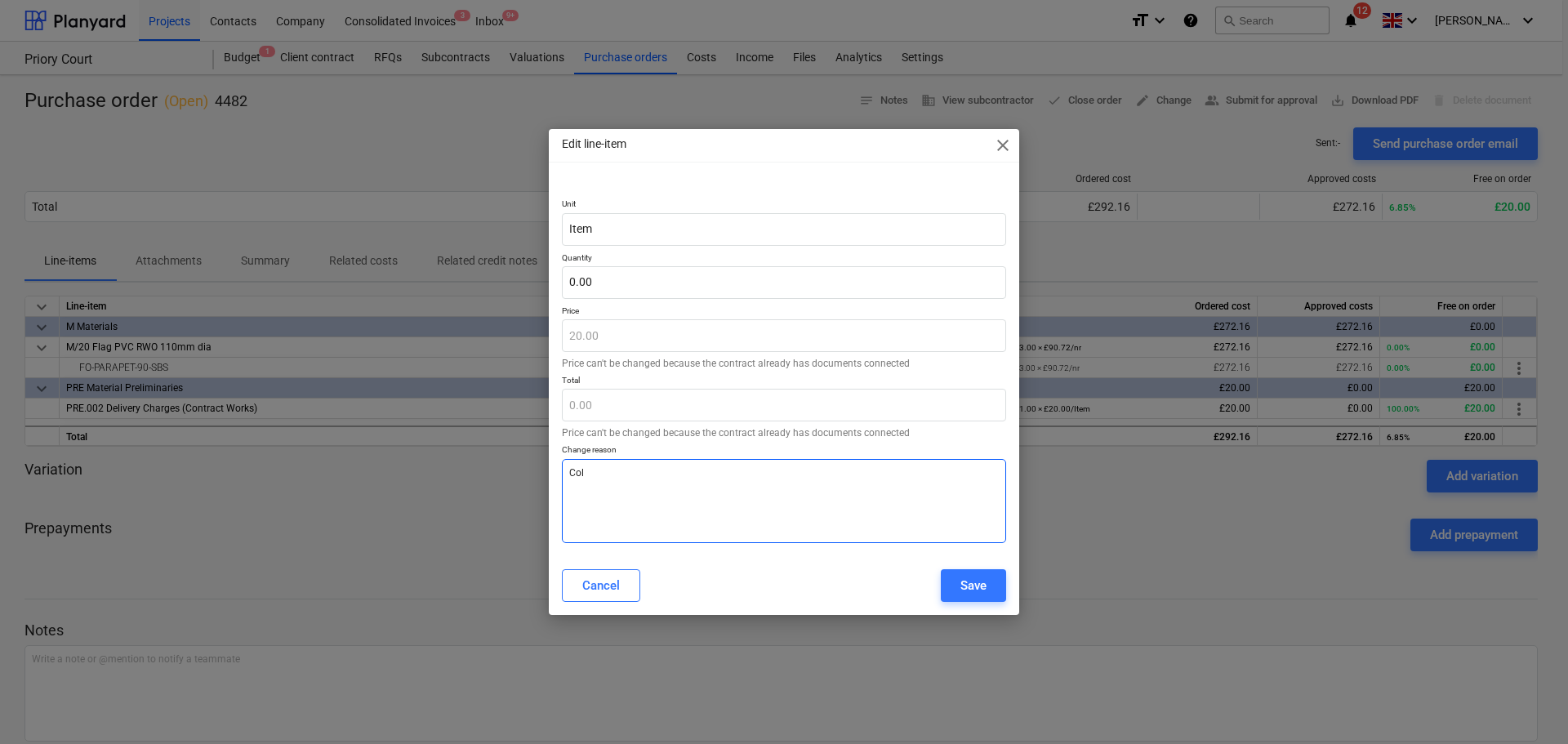
type textarea "Coll"
type textarea "x"
type textarea "Colle"
type textarea "x"
type textarea "Collec"
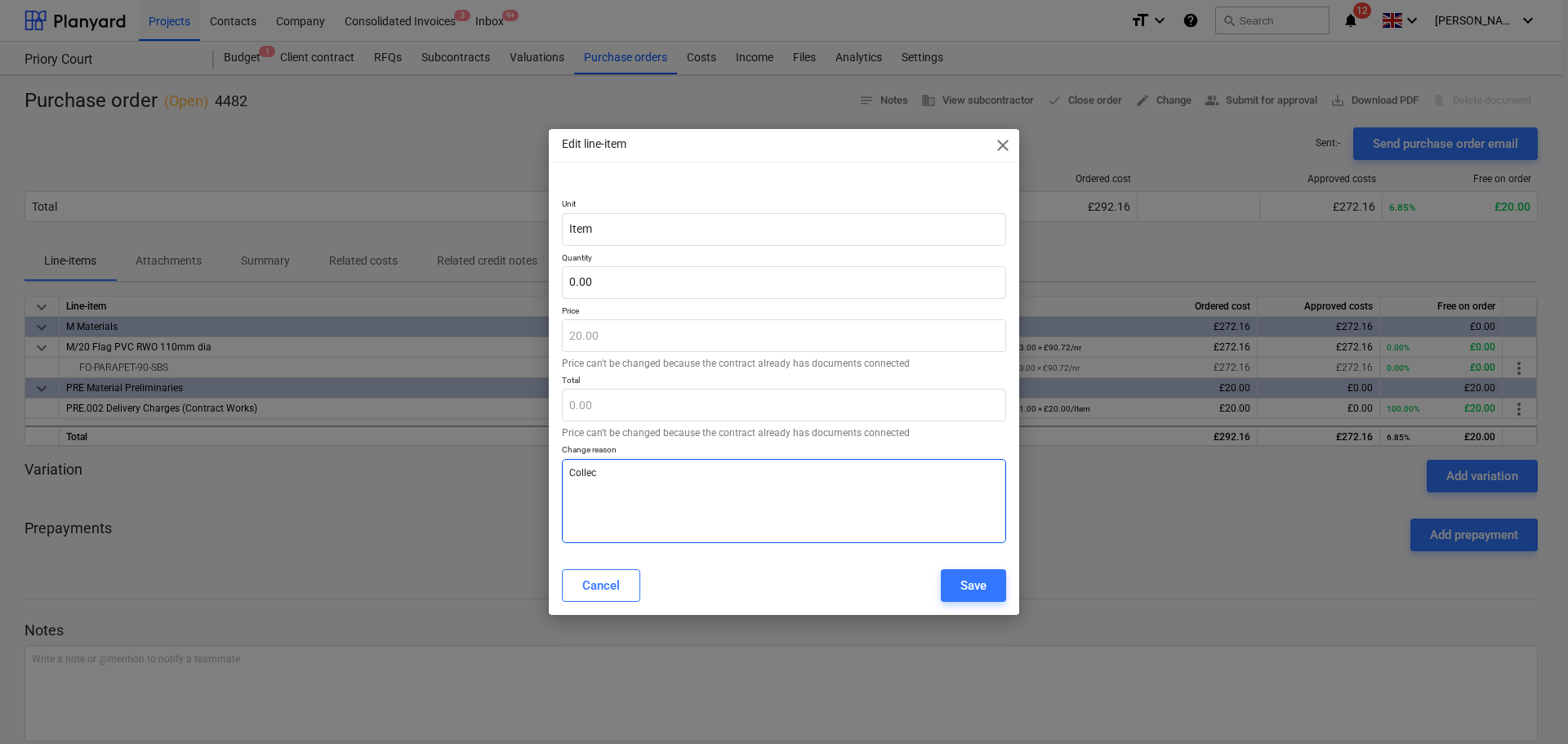
type textarea "x"
type textarea "Collect"
type textarea "x"
type textarea "Collecte"
type textarea "x"
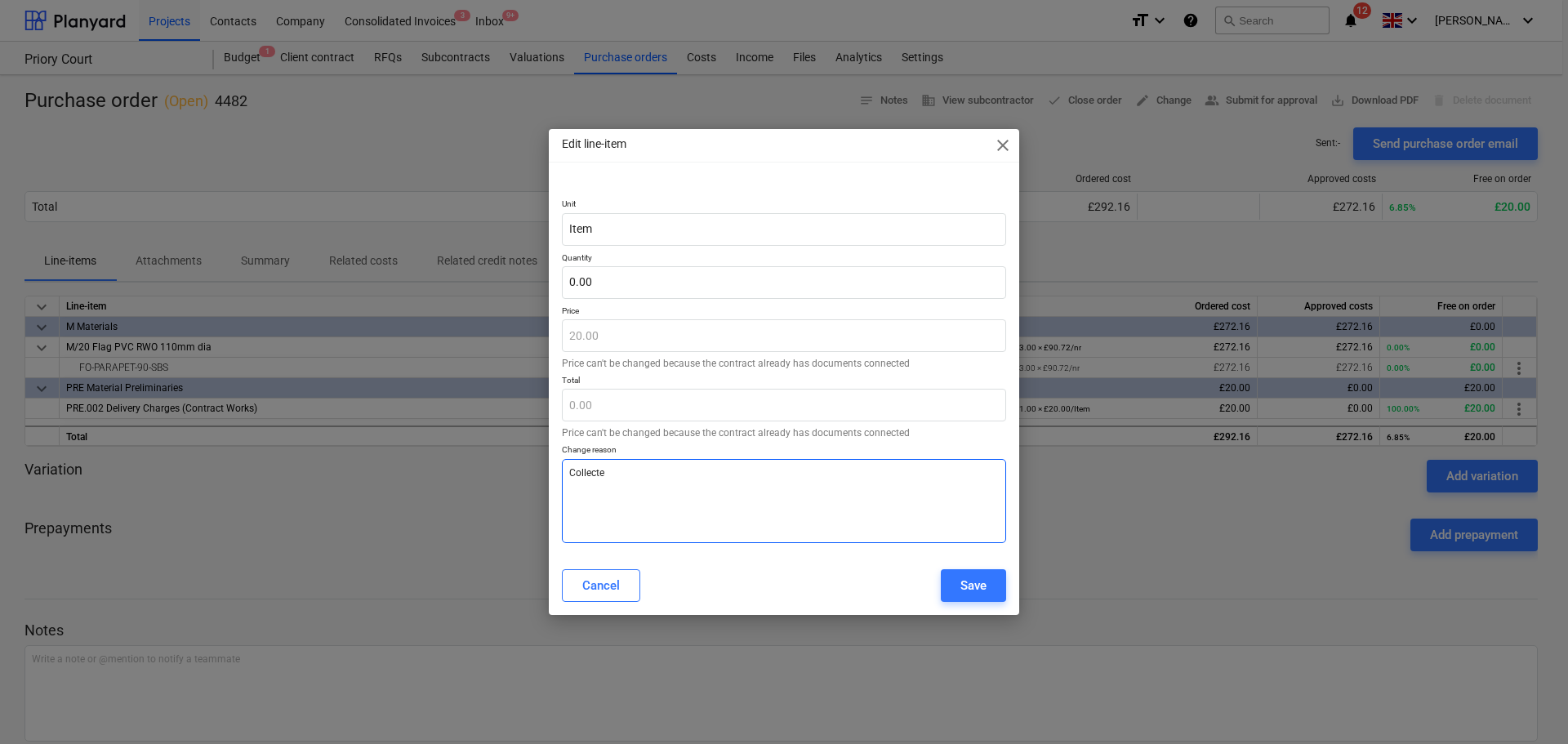
type textarea "Collected"
type textarea "x"
type textarea "Collected"
type textarea "x"
type textarea "Collected i"
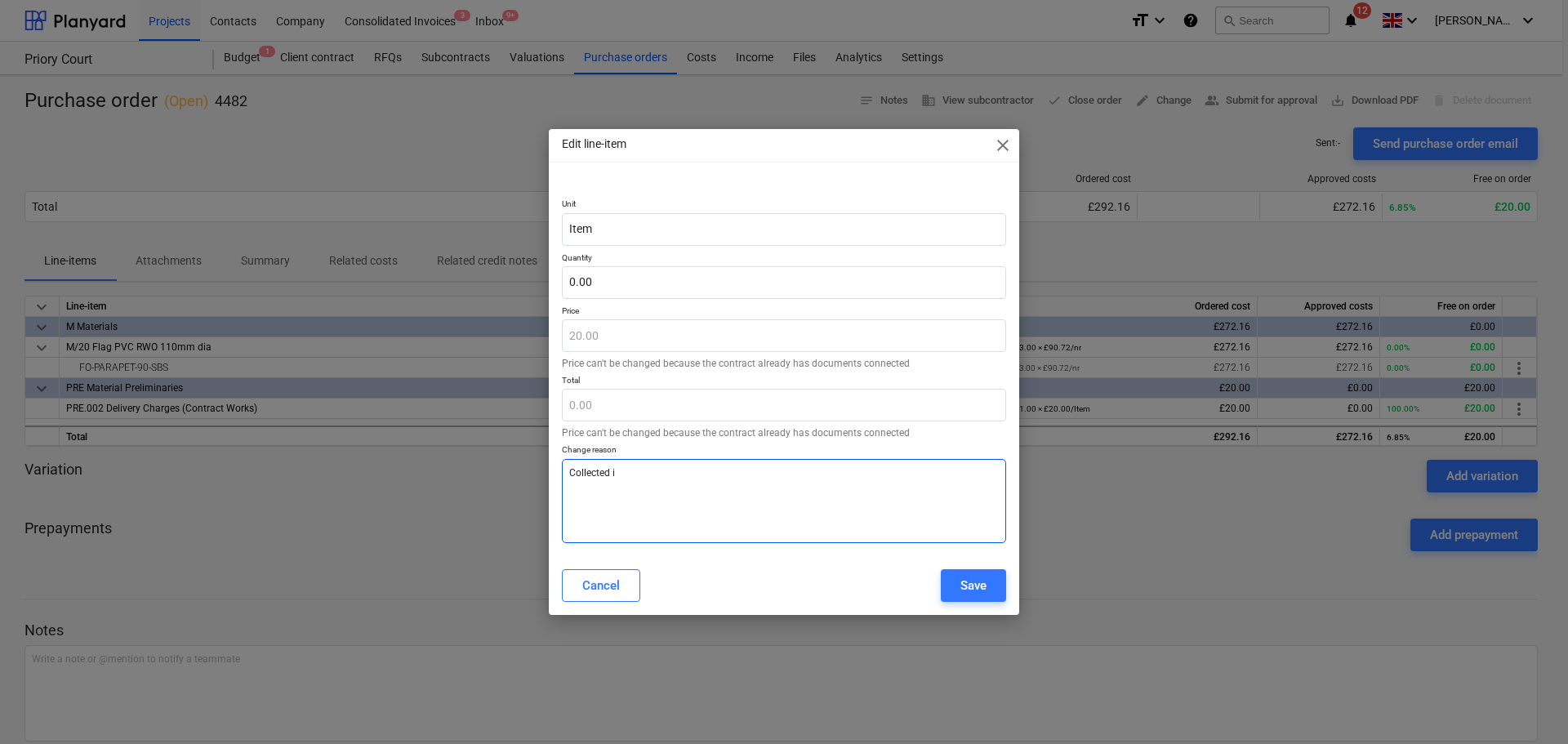
type textarea "x"
type textarea "Collected in"
type textarea "x"
type textarea "Collected in"
type textarea "x"
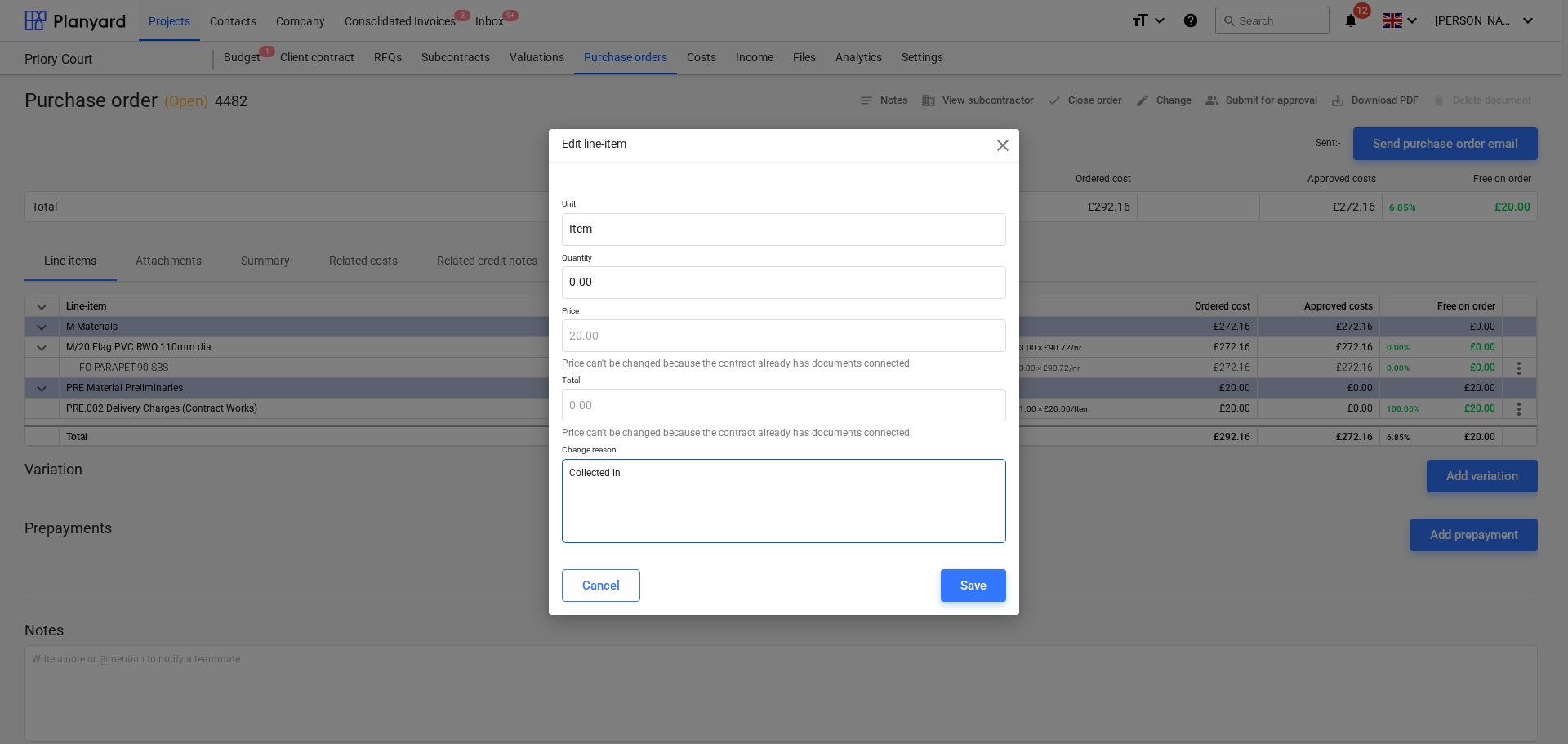
type textarea "Collected in p"
type textarea "x"
type textarea "Collected in pe"
type textarea "x"
type textarea "Collected in per"
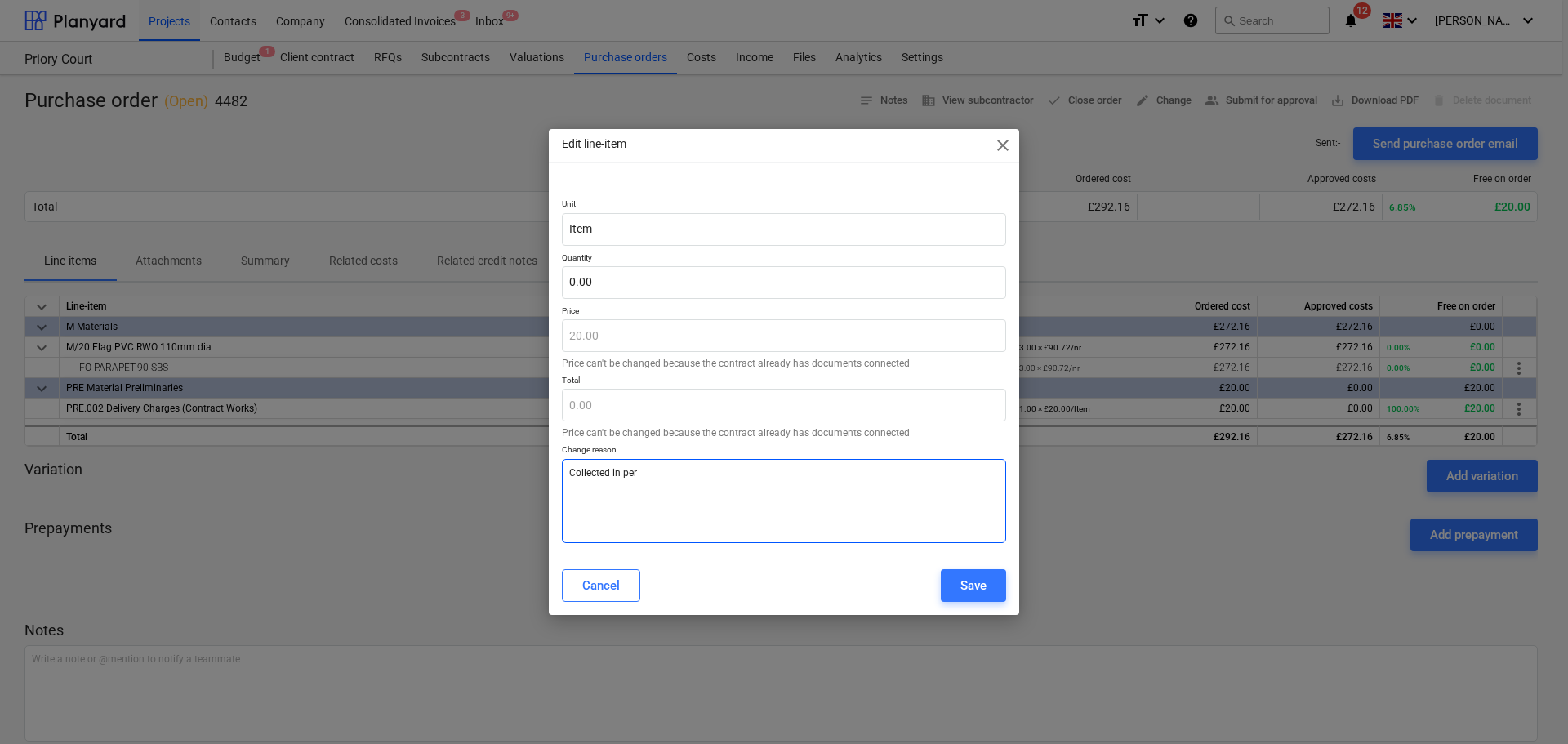
type textarea "x"
type textarea "Collected in pers"
type textarea "x"
type textarea "Collected in perso"
type textarea "x"
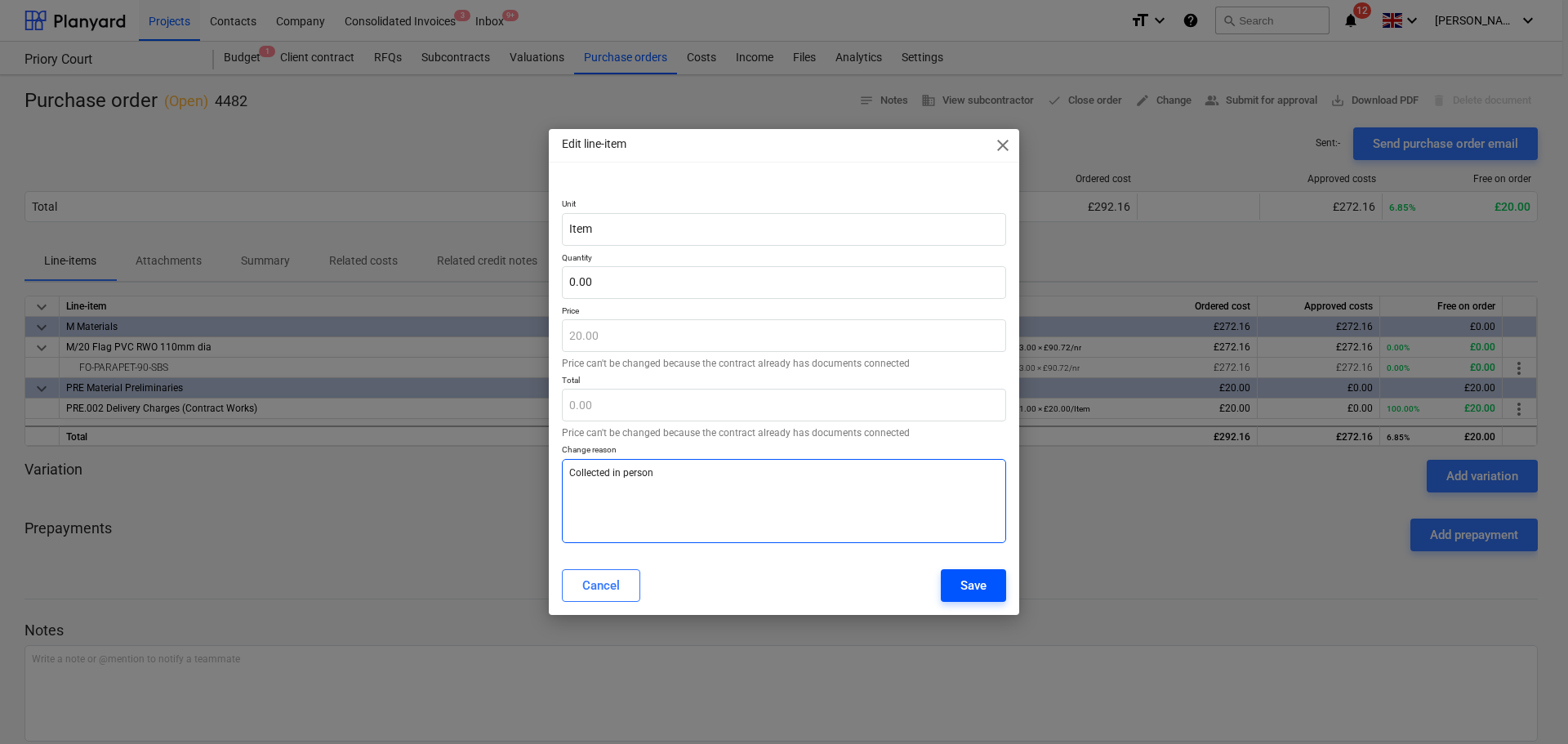
type textarea "Collected in person"
click at [950, 580] on button "Save" at bounding box center [973, 586] width 65 height 32
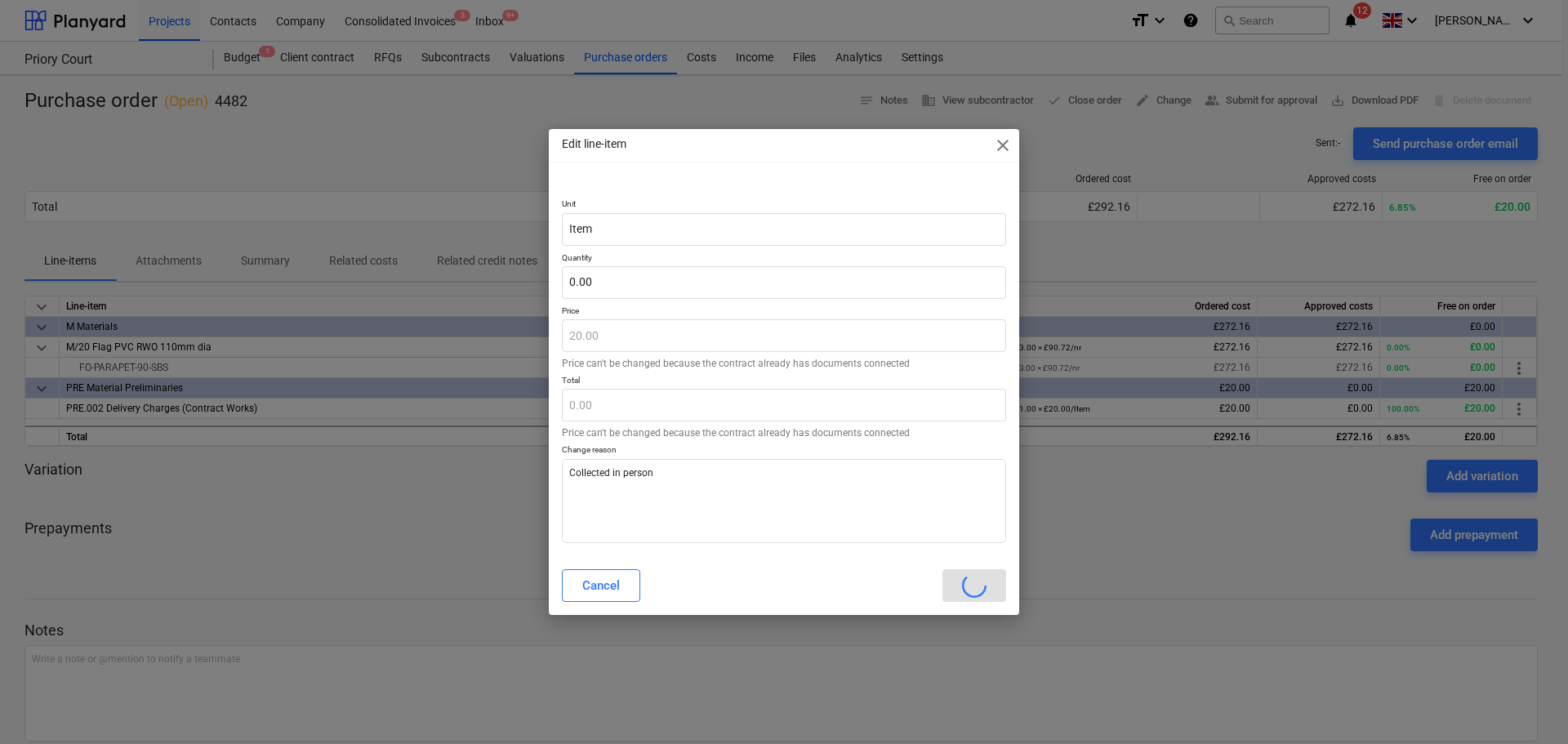
type textarea "x"
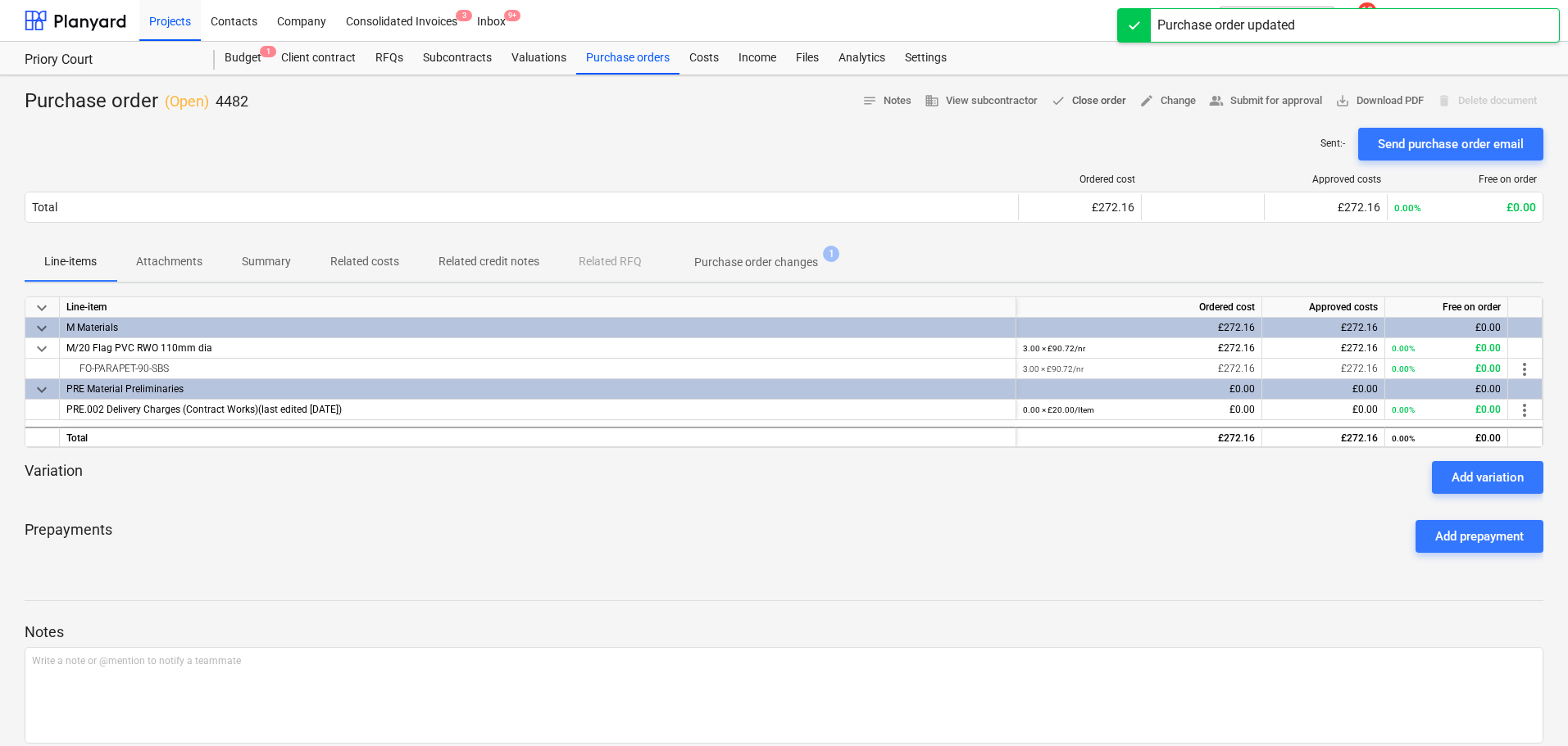
click at [1100, 107] on span "done Close order" at bounding box center [1089, 101] width 75 height 19
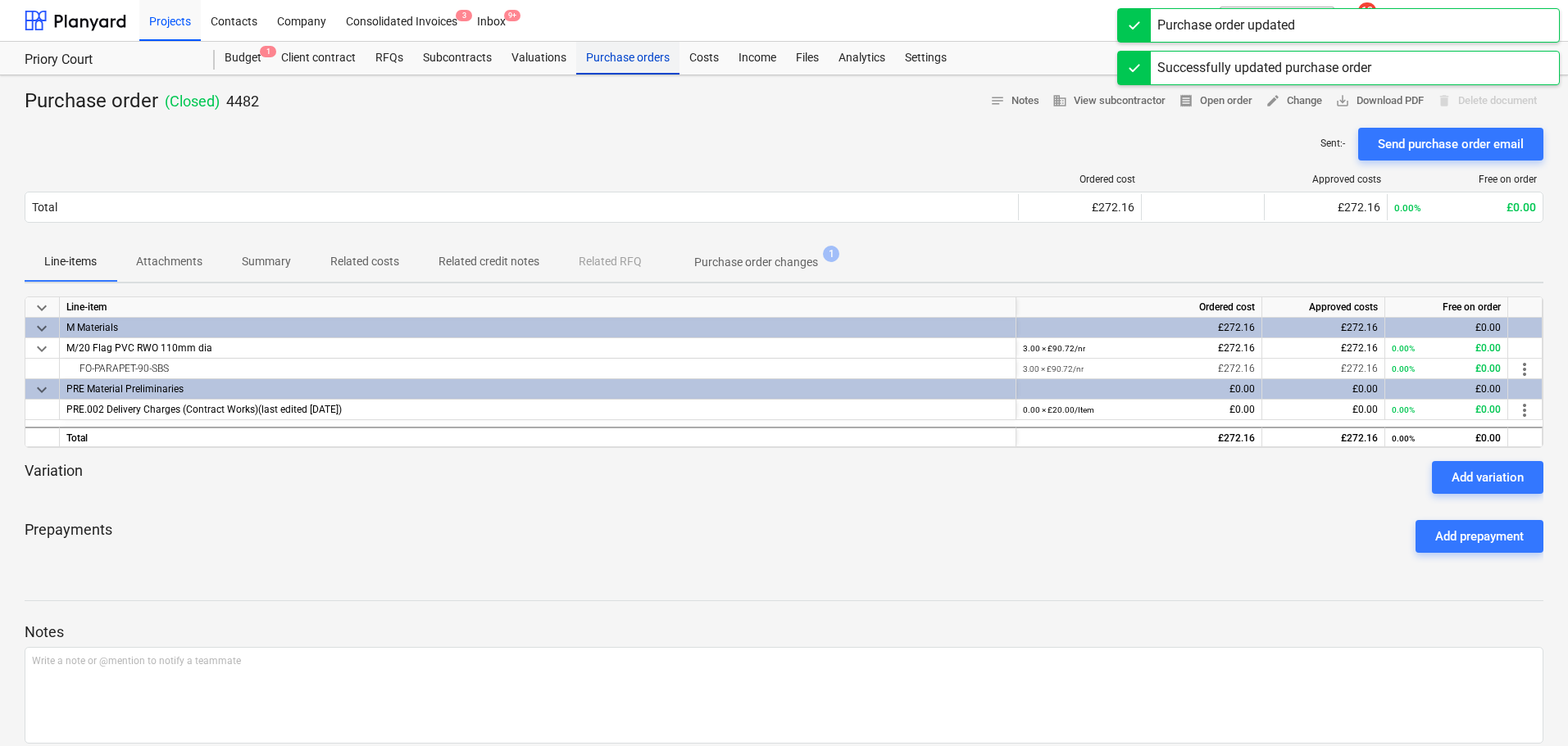
click at [631, 49] on div "Purchase orders" at bounding box center [627, 58] width 103 height 32
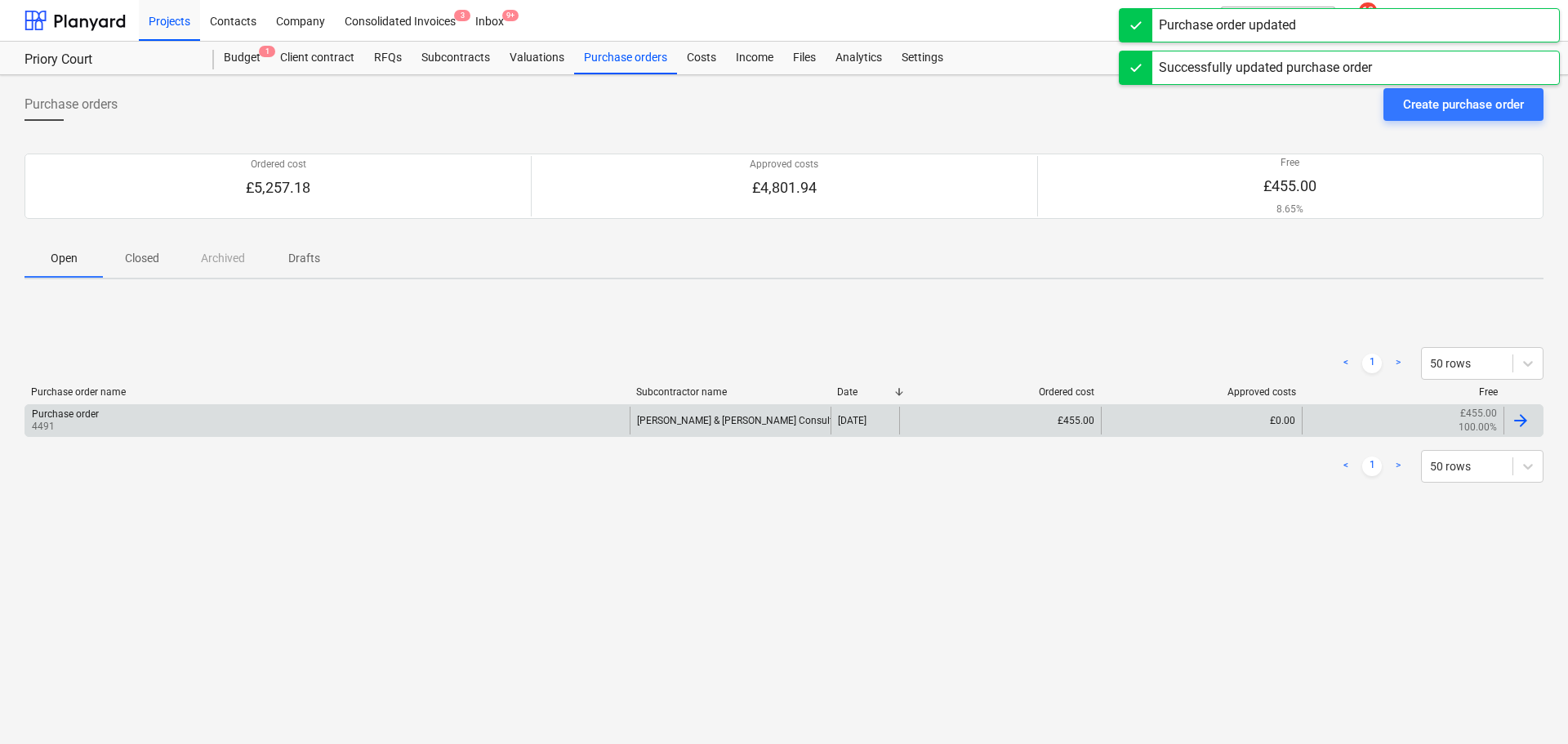
click at [490, 413] on div "Purchase order 4491" at bounding box center [327, 420] width 604 height 28
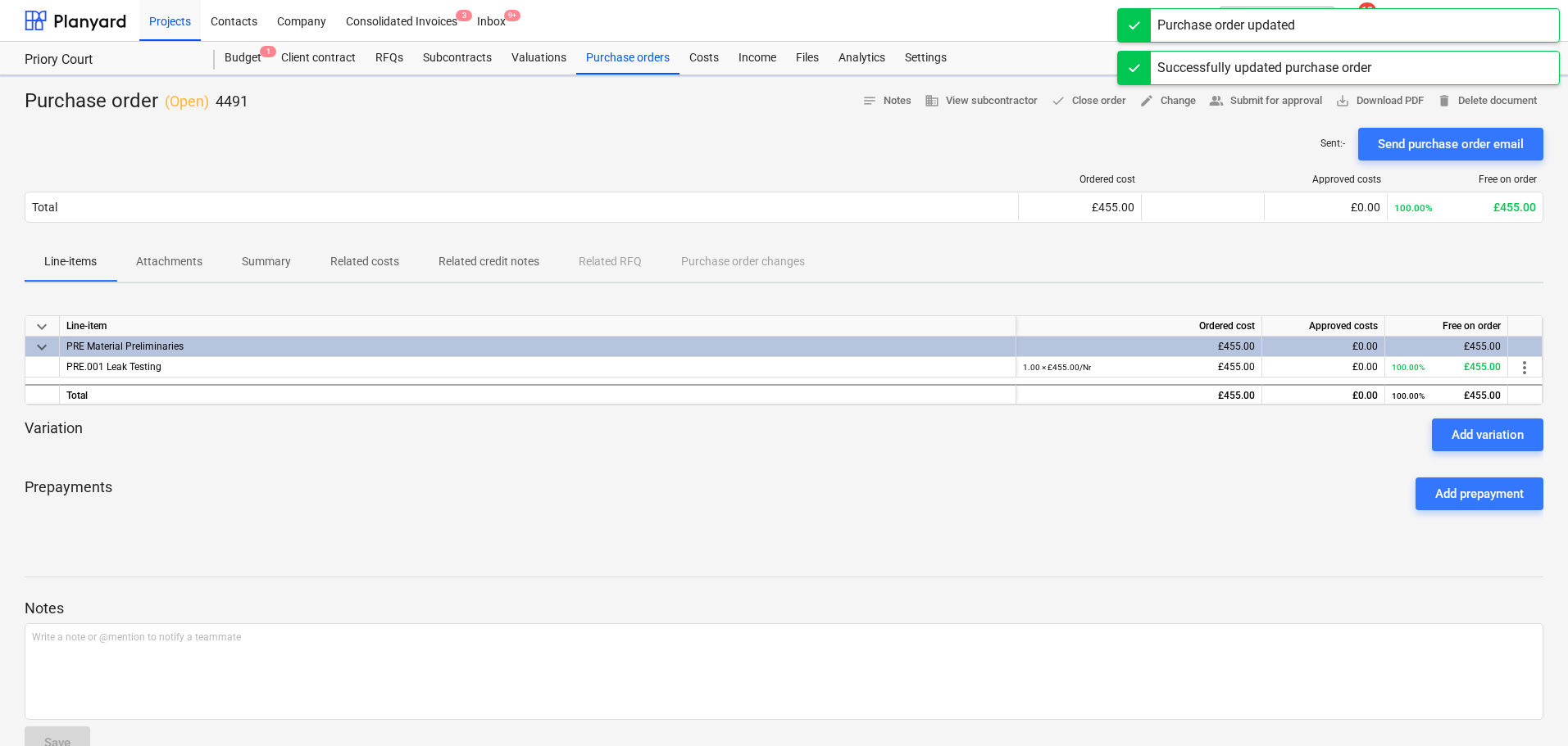
click at [225, 103] on p "4491" at bounding box center [232, 101] width 32 height 20
click at [297, 109] on div "Purchase order ( Open ) 4491 notes Notes business View subcontractor done Close…" at bounding box center [784, 101] width 1519 height 26
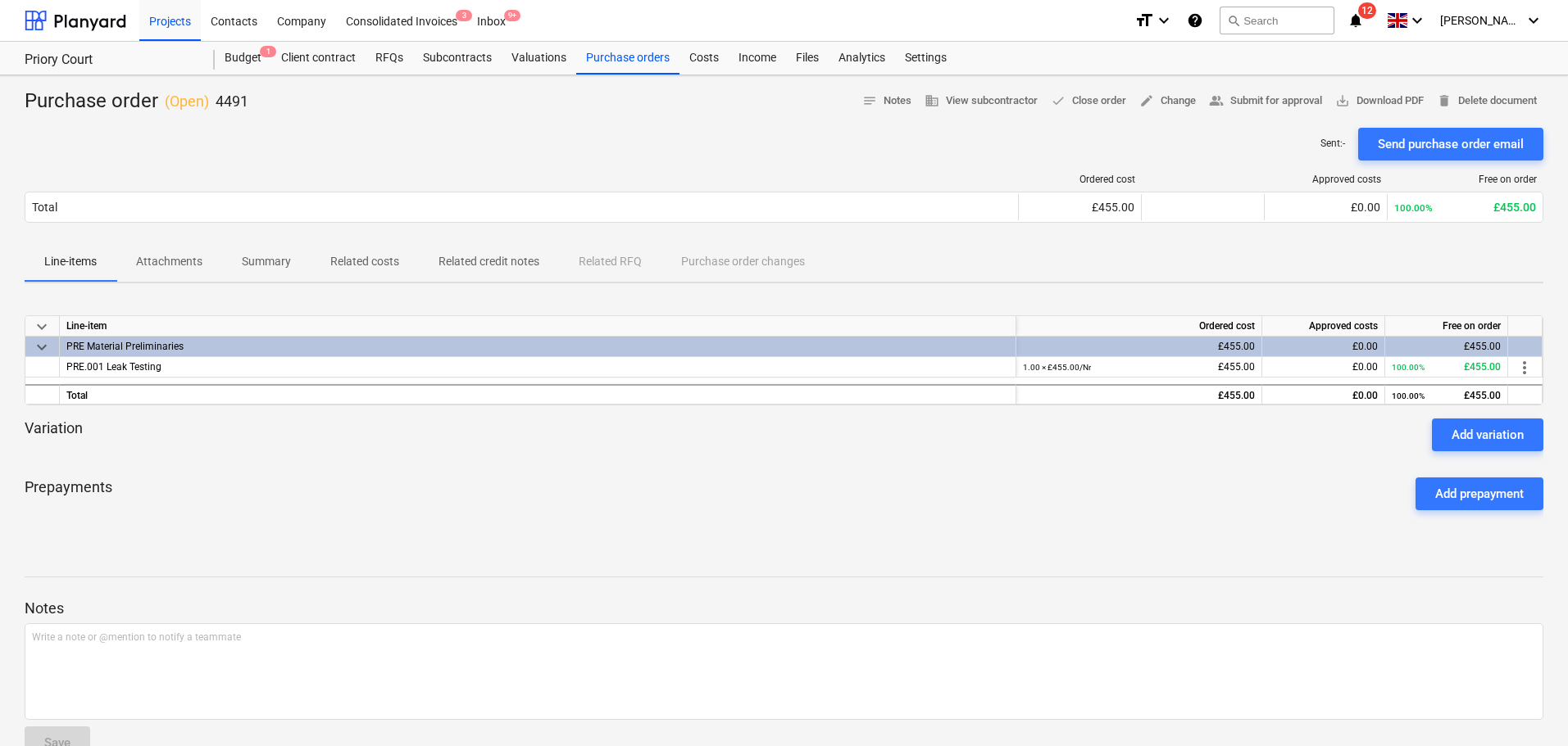
click at [96, 98] on div "Purchase order ( Open ) 4491" at bounding box center [136, 101] width 224 height 26
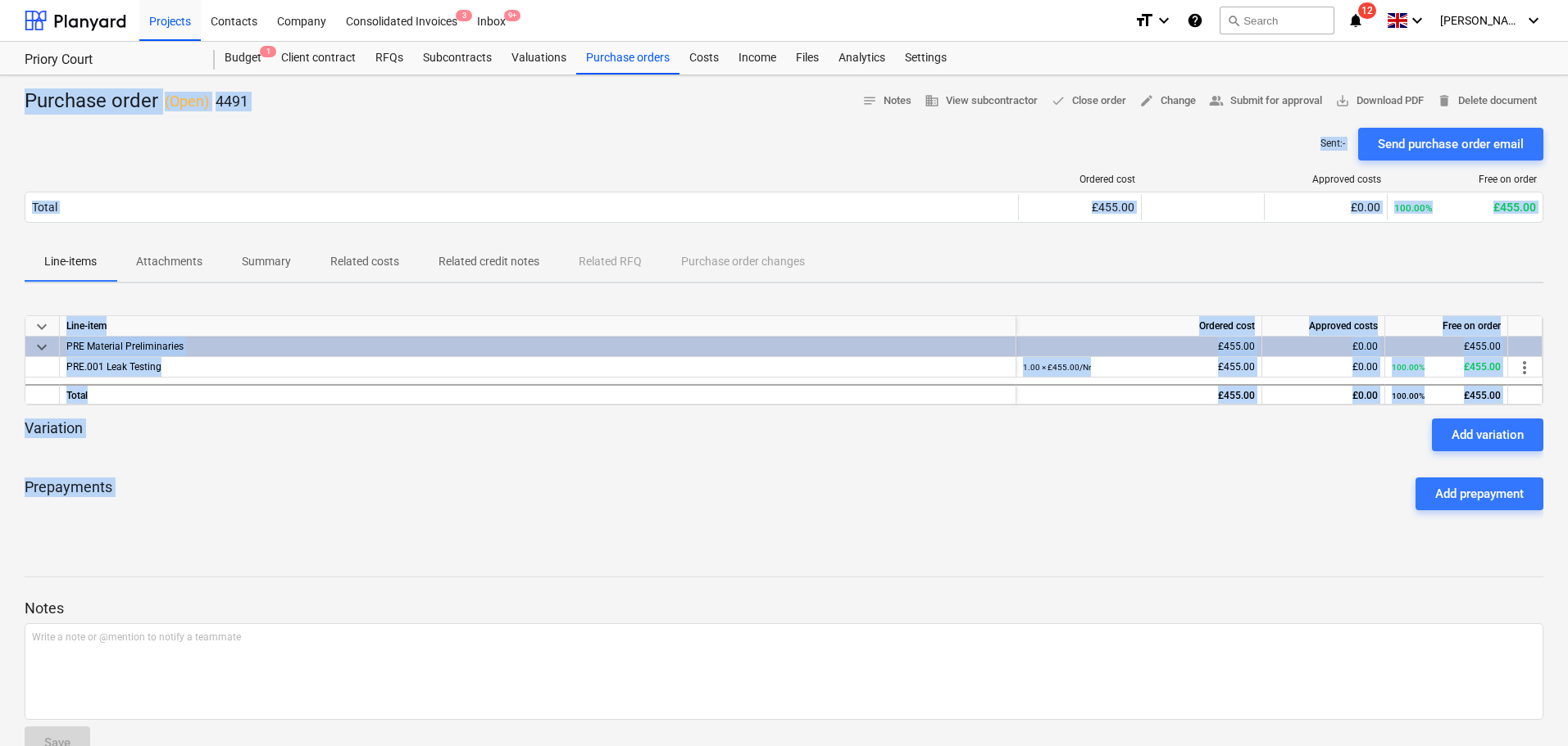
drag, startPoint x: 96, startPoint y: 98, endPoint x: 544, endPoint y: 544, distance: 632.2
click at [544, 544] on div "Purchase order ( Open ) 4491 notes Notes business View subcontractor done Close…" at bounding box center [784, 430] width 1568 height 710
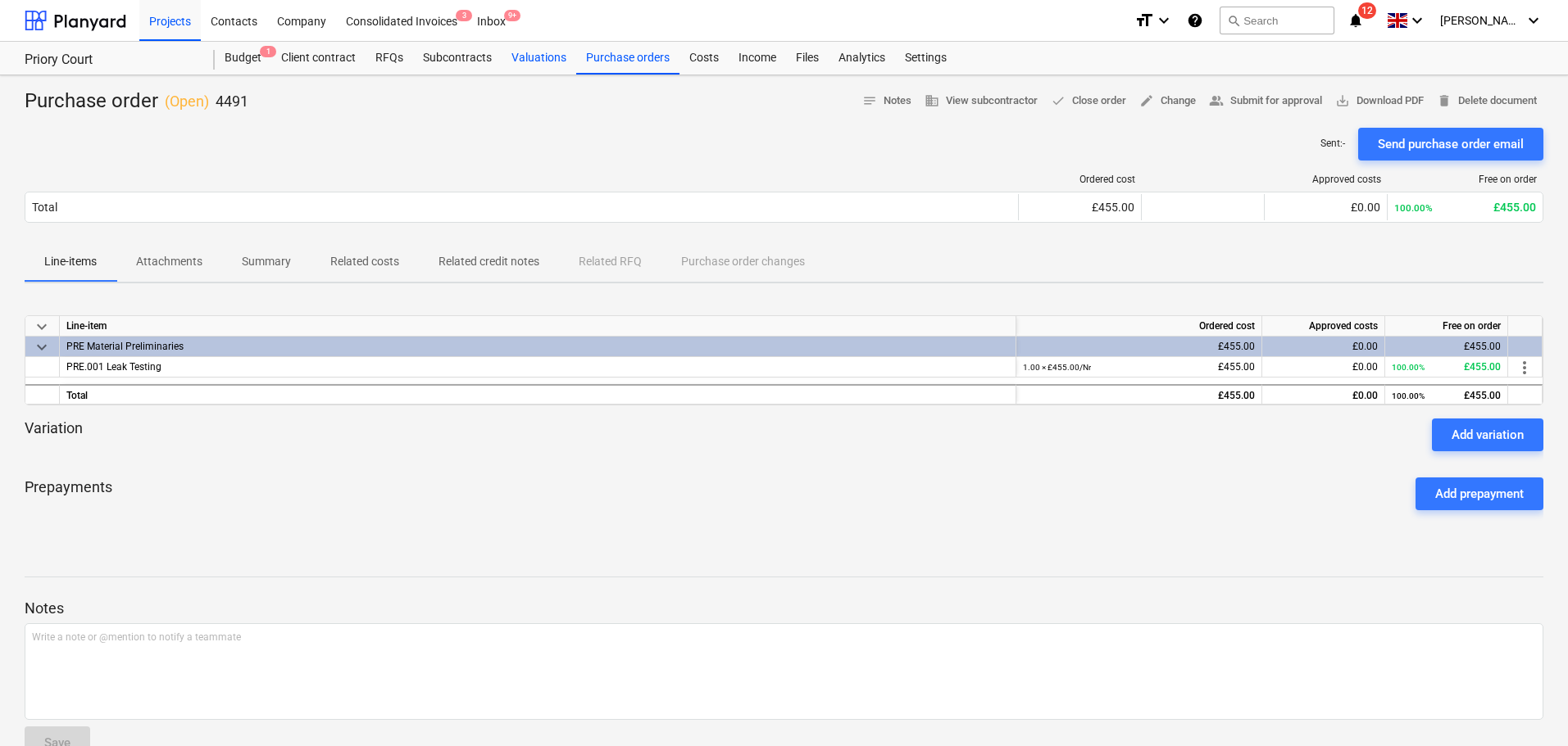
click at [563, 58] on div "Valuations" at bounding box center [538, 58] width 74 height 32
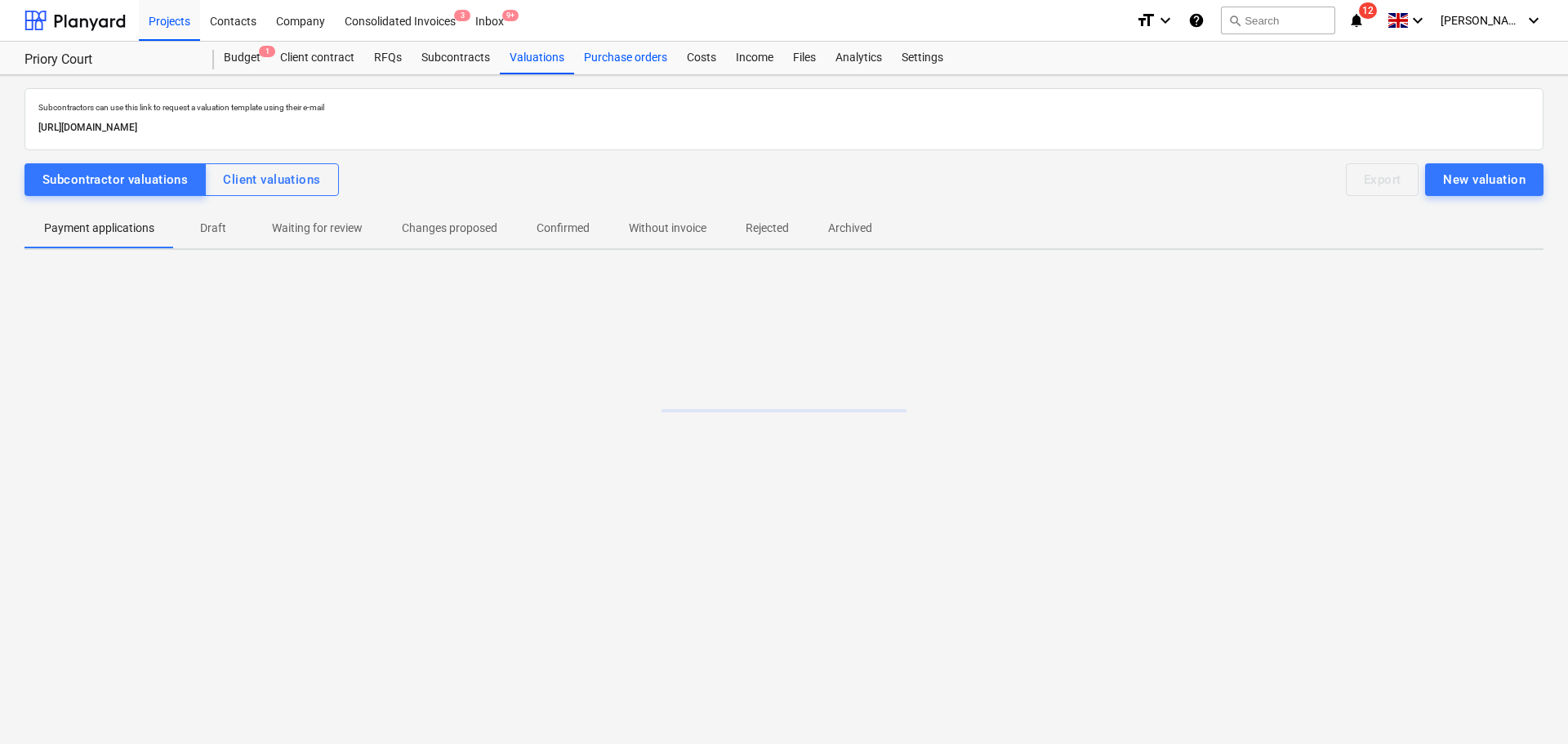
click at [599, 59] on div "Purchase orders" at bounding box center [625, 58] width 103 height 32
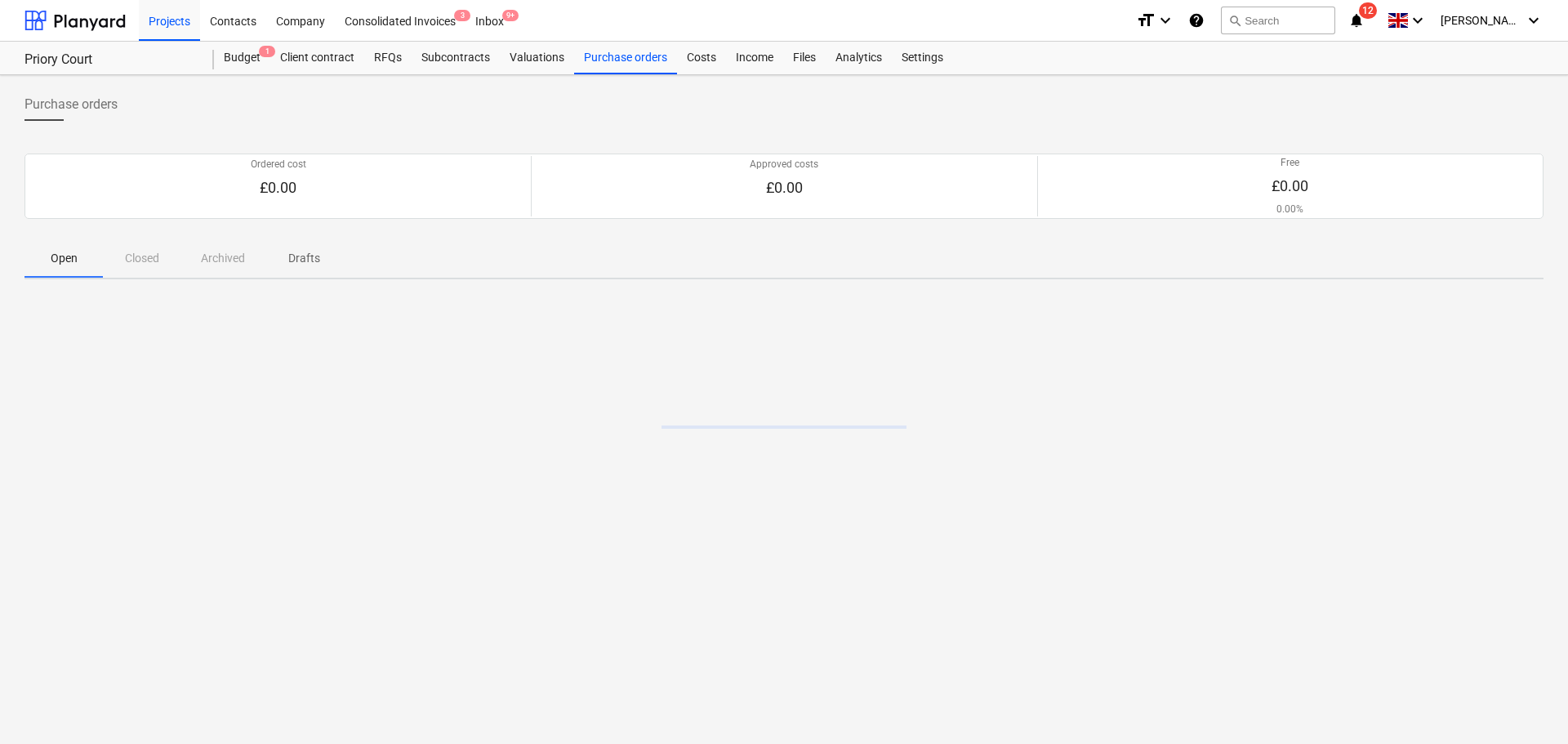
click at [85, 103] on span "Purchase orders" at bounding box center [71, 104] width 93 height 20
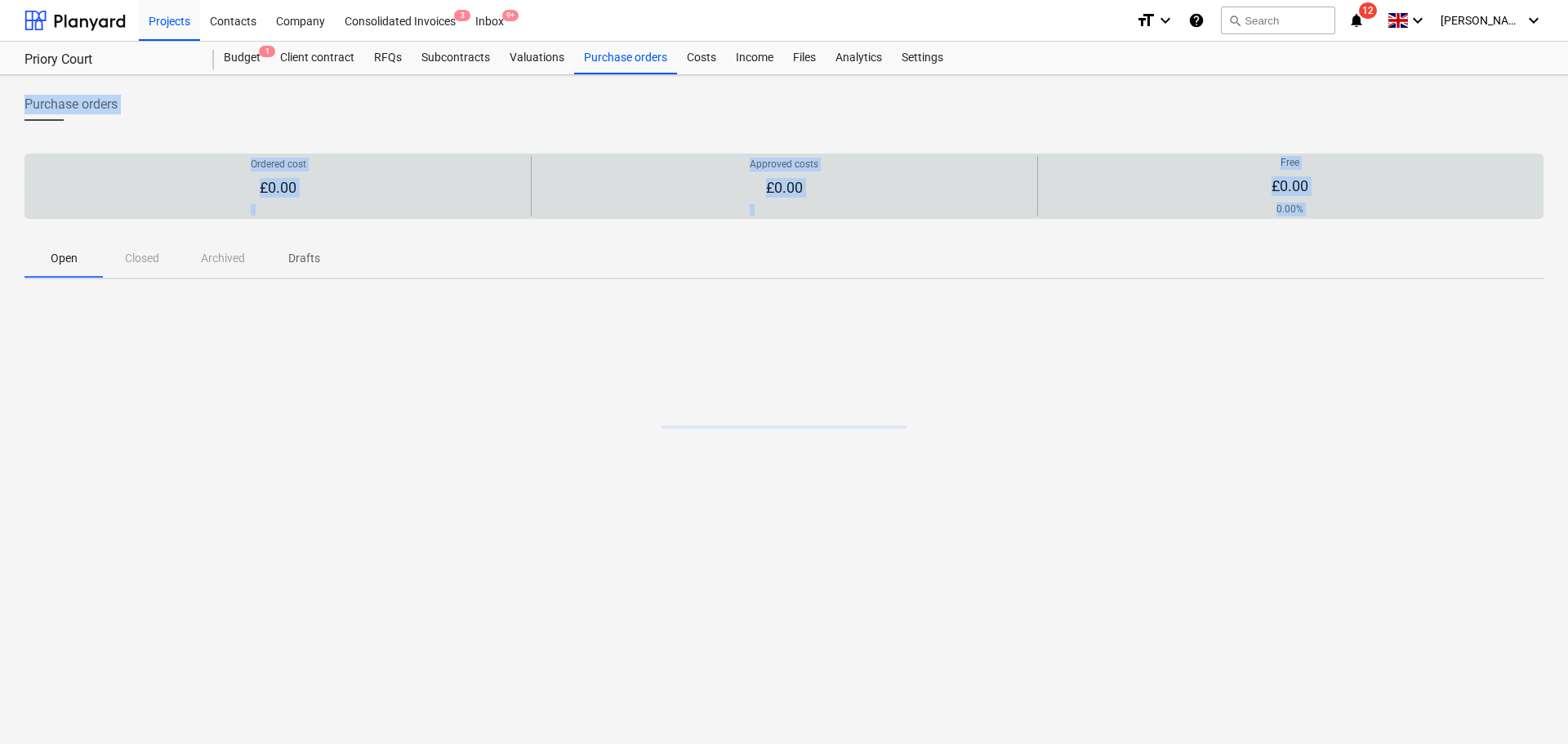
drag, startPoint x: 85, startPoint y: 103, endPoint x: 340, endPoint y: 218, distance: 279.7
click at [364, 360] on div "Purchase orders Ordered cost £0.00 Approved costs £0.00 Free £0.00 0.00% Please…" at bounding box center [784, 409] width 1568 height 669
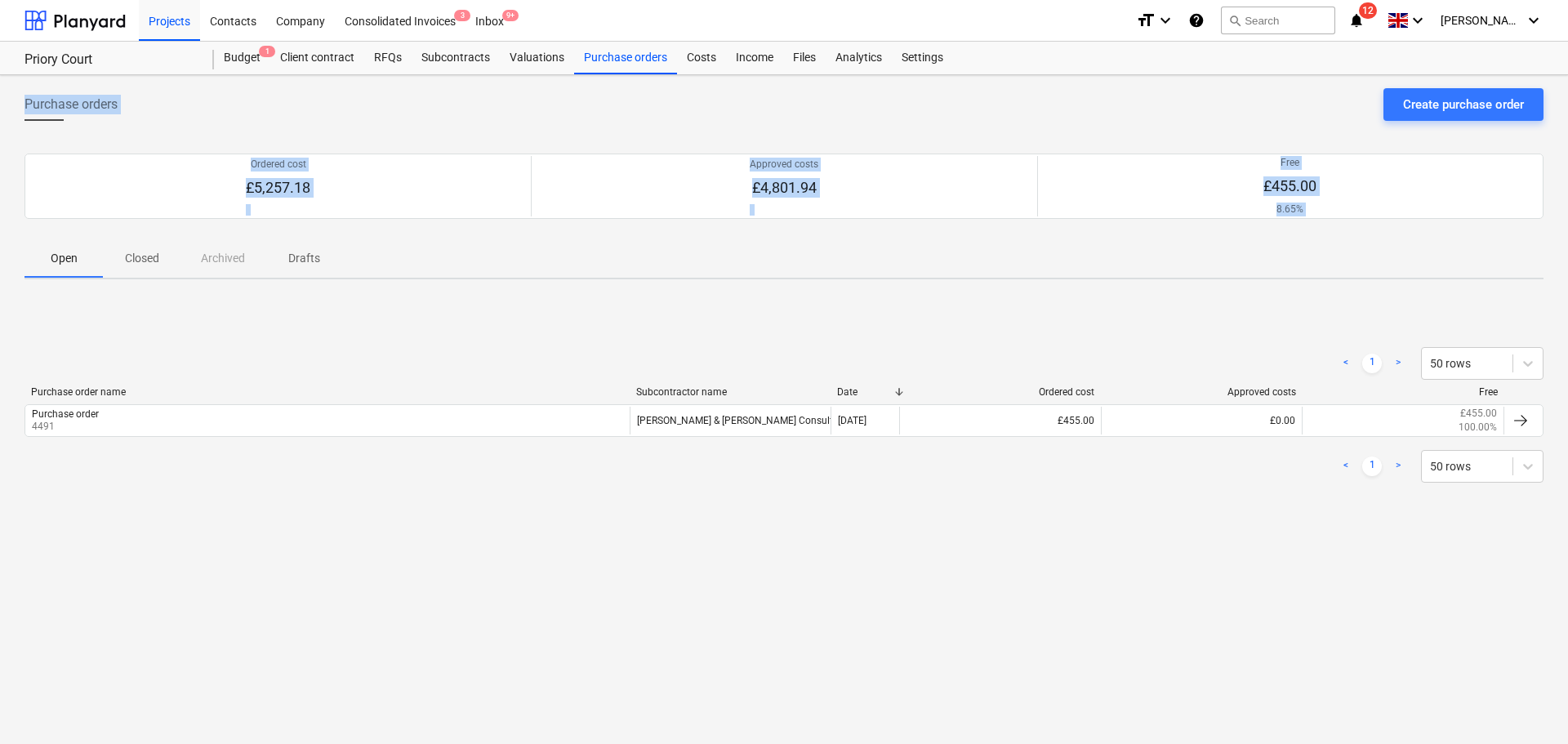
click at [116, 102] on span "Purchase orders" at bounding box center [71, 104] width 93 height 20
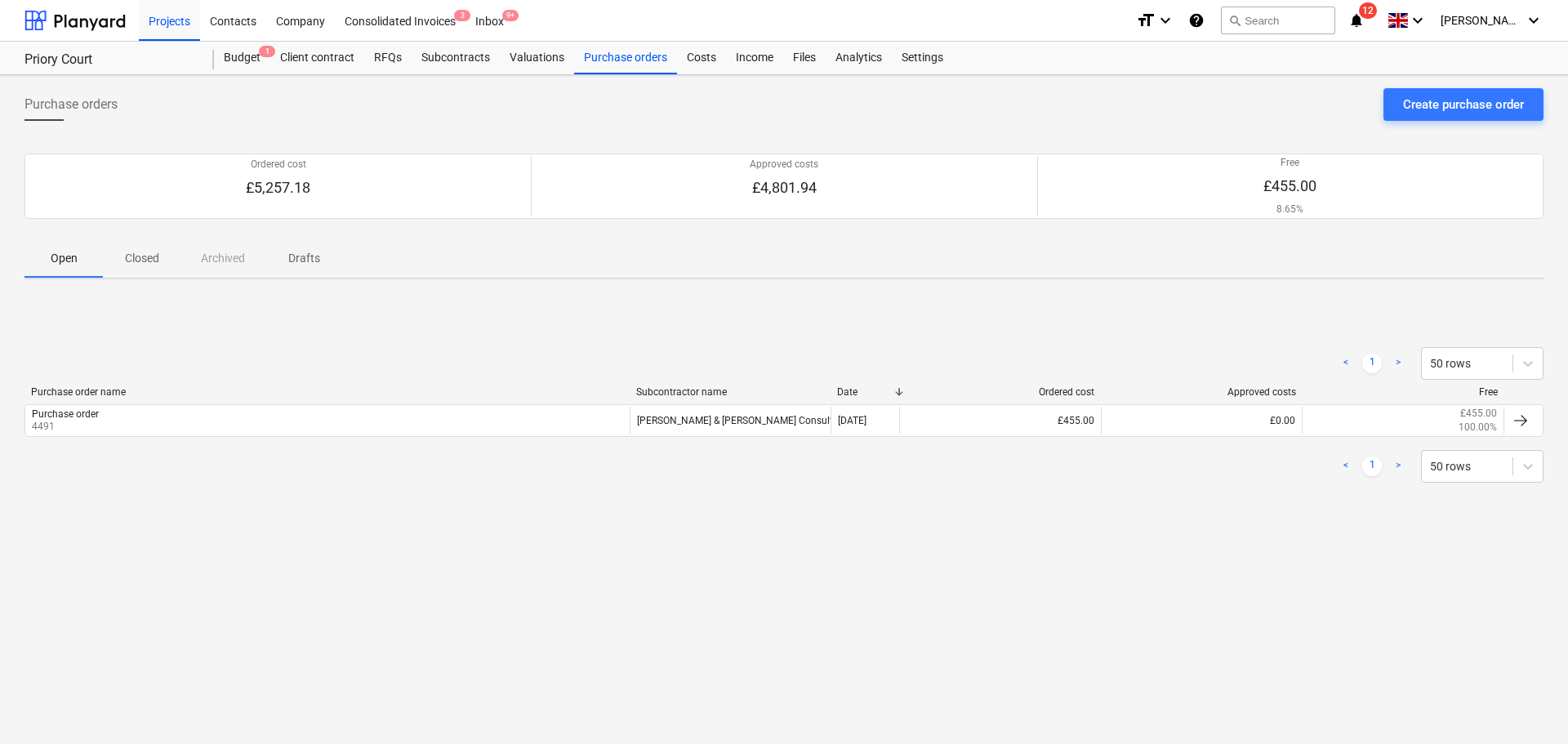
click at [116, 102] on span "Purchase orders" at bounding box center [71, 104] width 93 height 20
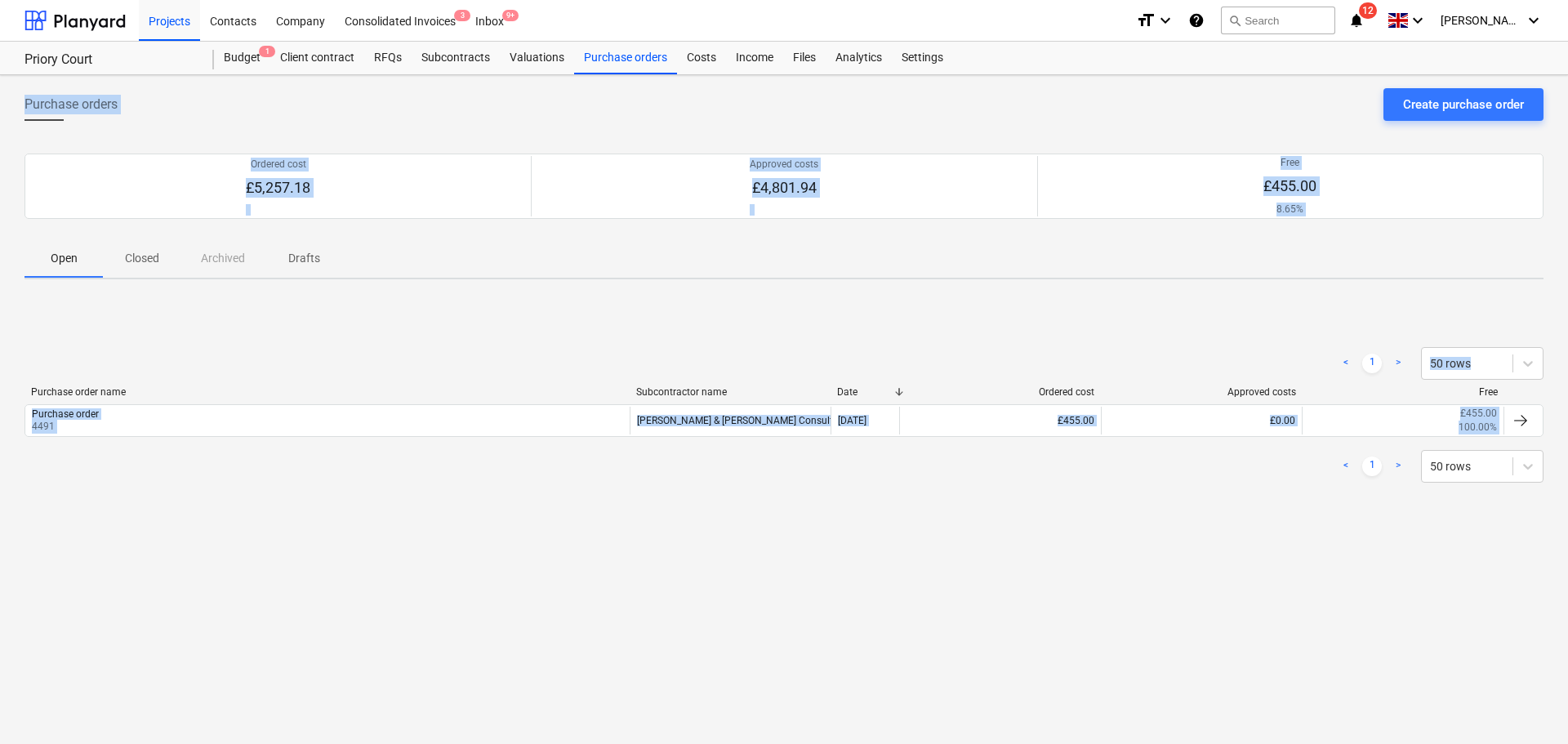
drag, startPoint x: 116, startPoint y: 102, endPoint x: 642, endPoint y: 488, distance: 652.4
click at [631, 480] on div "Purchase orders Create purchase order Ordered cost £5,257.18 Approved costs £4,…" at bounding box center [784, 409] width 1568 height 669
click at [636, 335] on div "< 1 > 50 rows Purchase order name Subcontractor name Date Ordered cost Approved…" at bounding box center [784, 415] width 1519 height 175
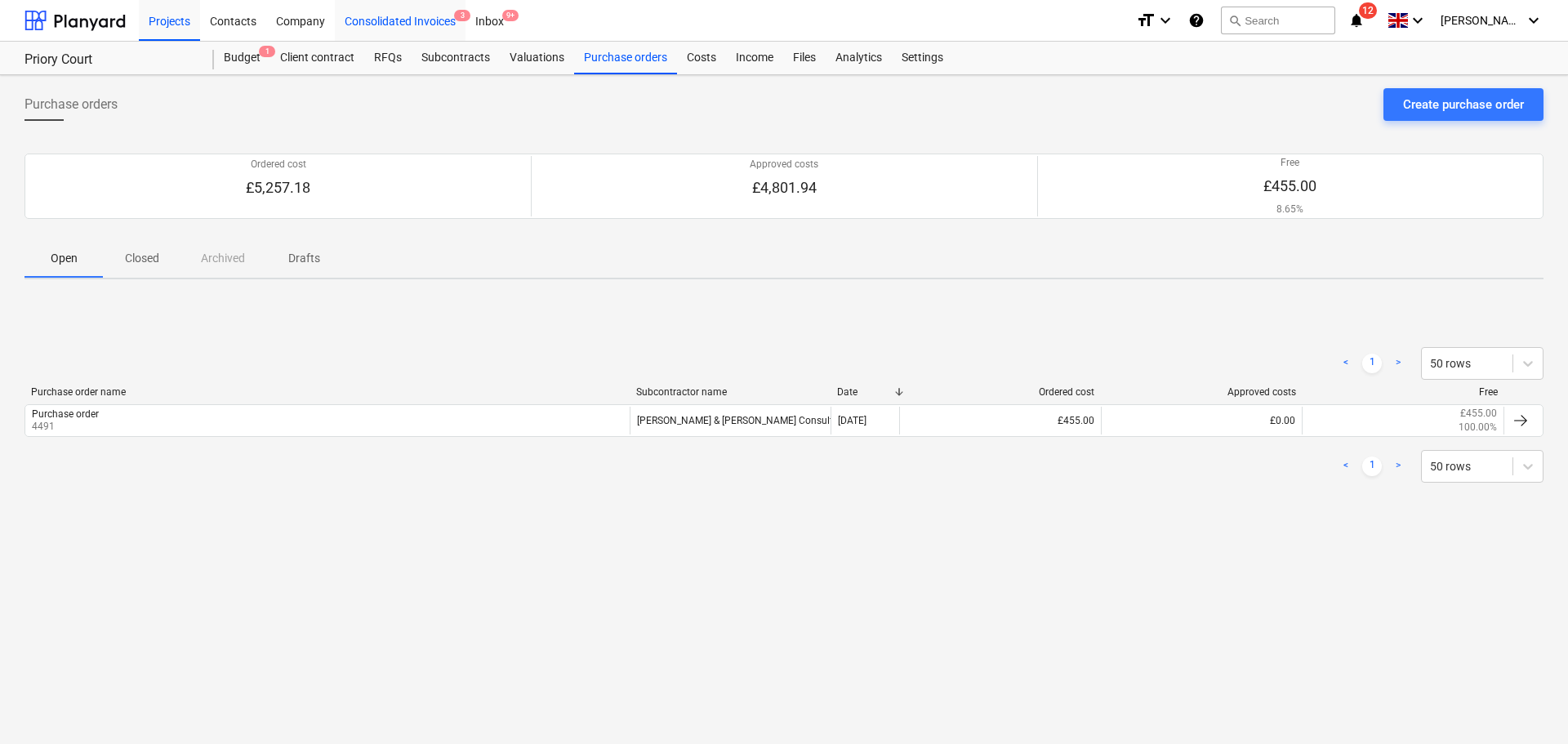
drag, startPoint x: 243, startPoint y: 63, endPoint x: 343, endPoint y: 6, distance: 115.1
click at [243, 62] on div "Budget 1" at bounding box center [242, 58] width 56 height 32
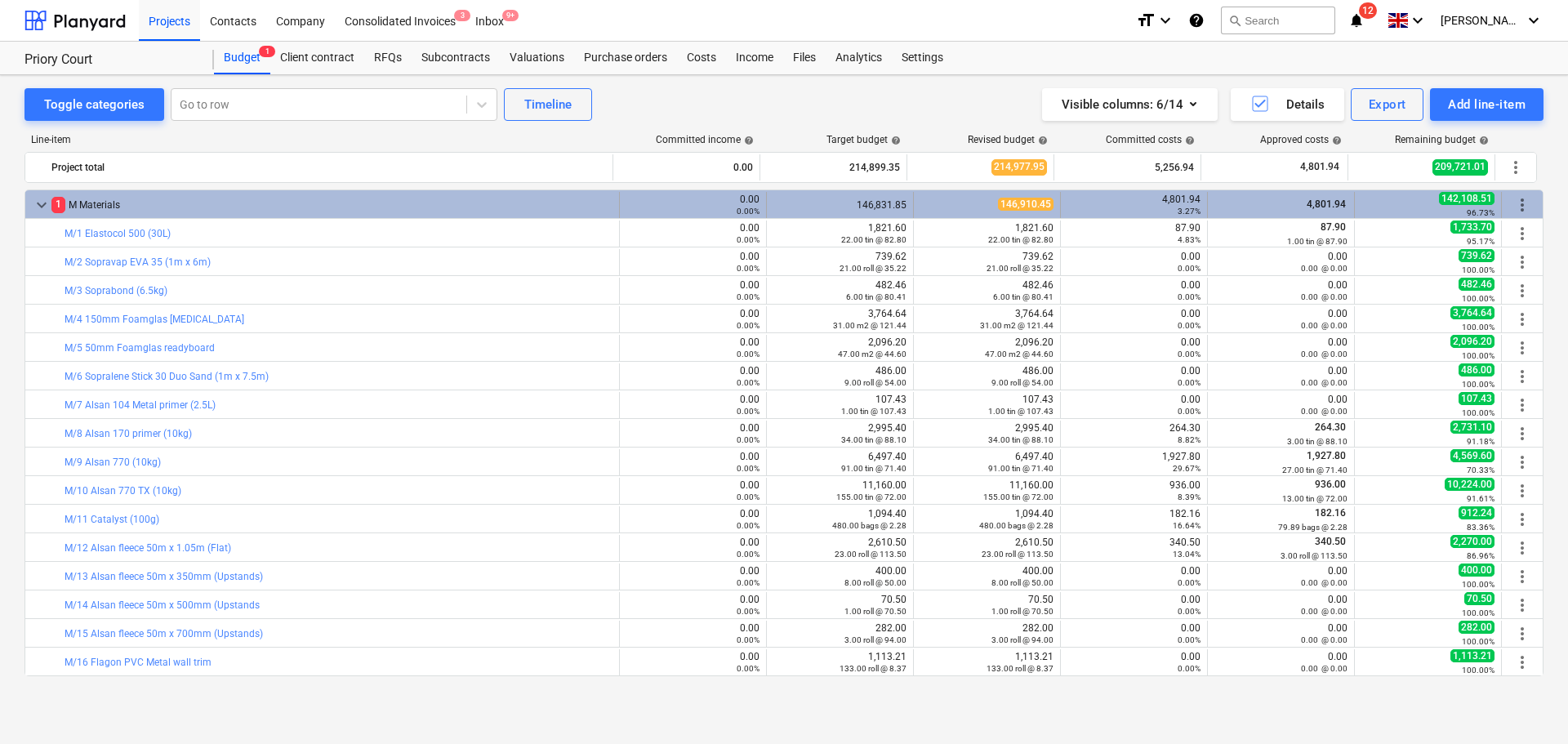
click at [382, 213] on div "1 M Materials" at bounding box center [332, 205] width 561 height 26
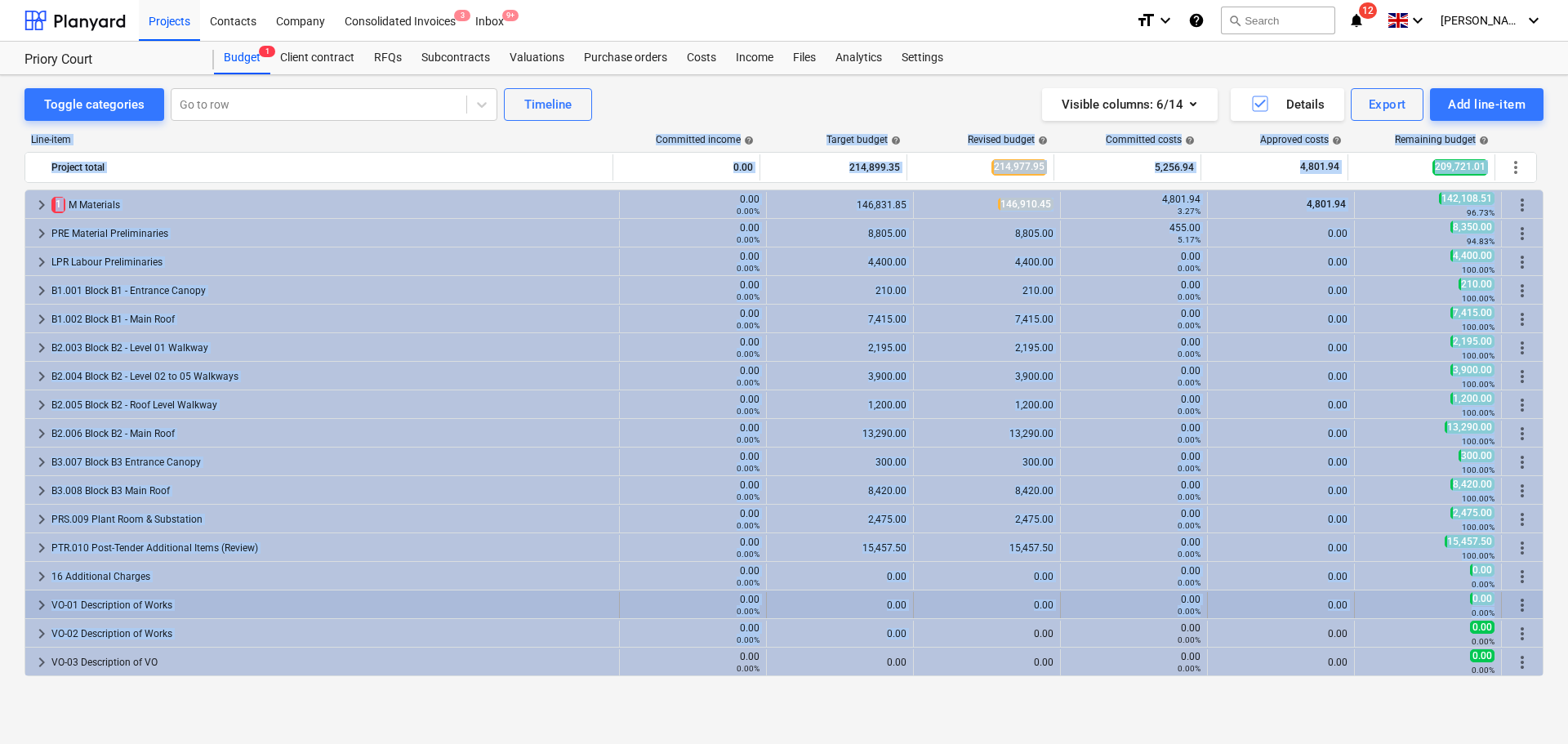
drag, startPoint x: 655, startPoint y: 88, endPoint x: 967, endPoint y: 612, distance: 609.9
click at [993, 668] on div "Toggle categories Go to row Timeline Visible columns : 6/14 Details Export Add …" at bounding box center [784, 392] width 1568 height 634
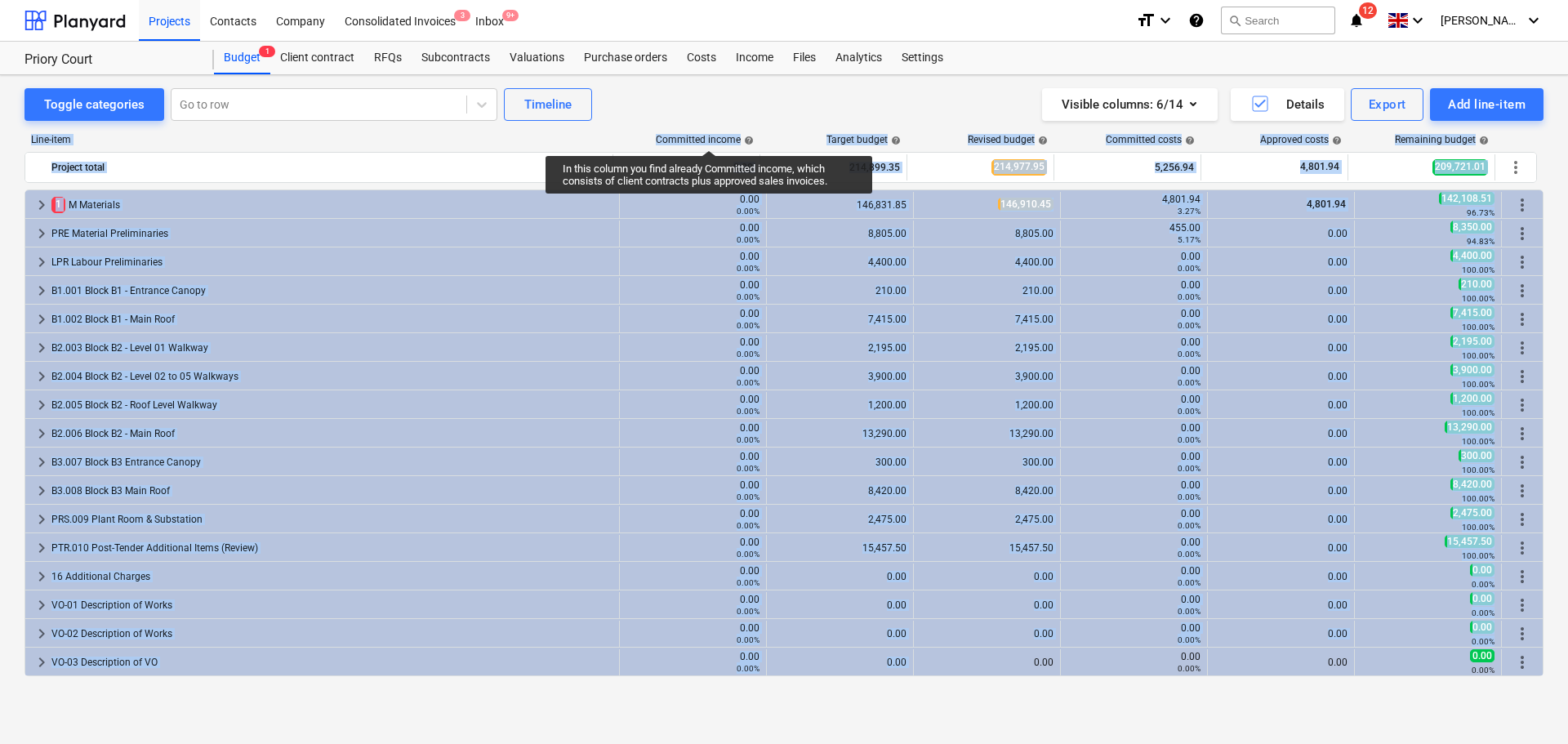
click at [711, 133] on div "Line-item Committed income help Target budget help Revised budget help Committe…" at bounding box center [784, 408] width 1519 height 575
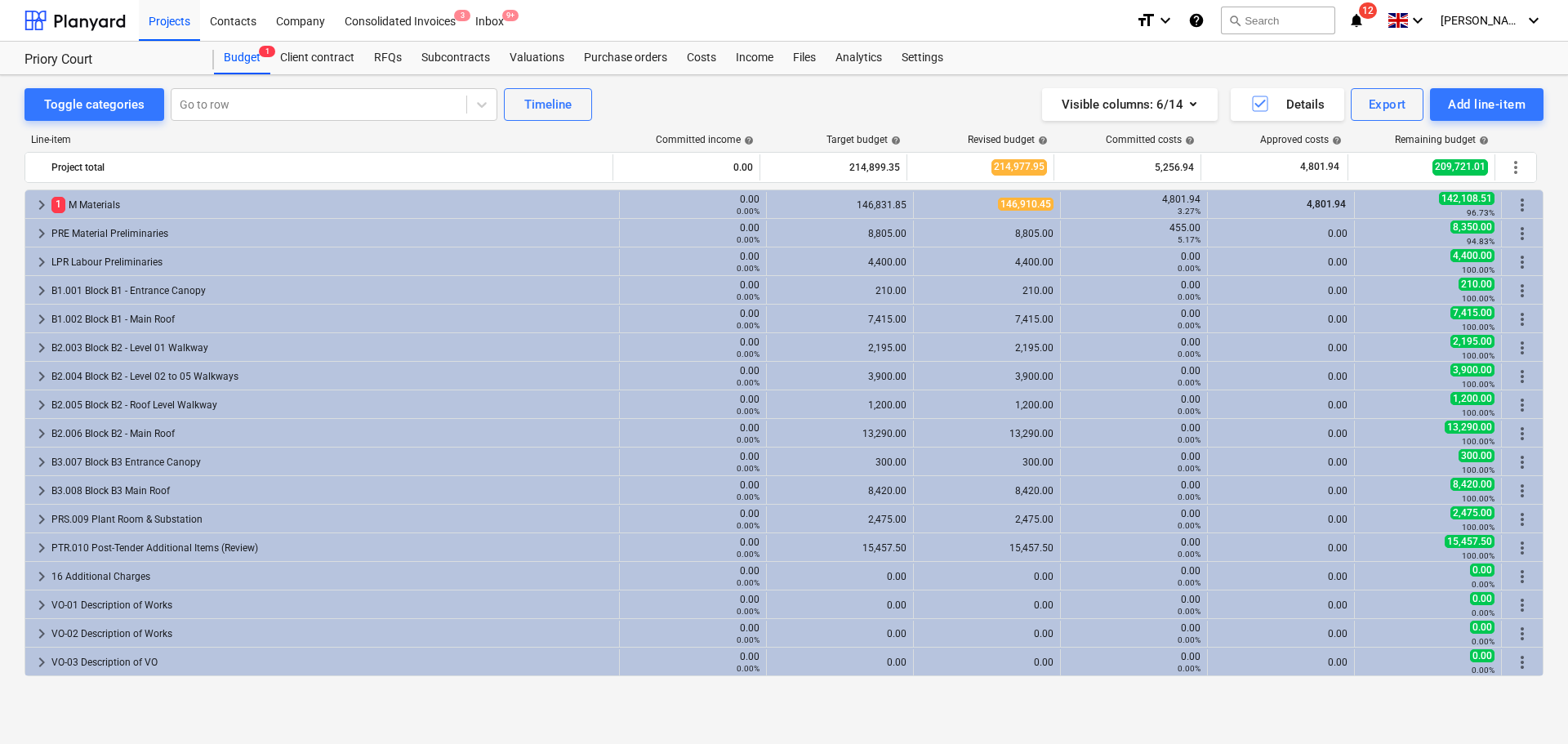
click at [740, 108] on div "Toggle categories Go to row Timeline Visible columns : 6/14 Details Export Add …" at bounding box center [784, 105] width 1519 height 32
